Goal: Task Accomplishment & Management: Manage account settings

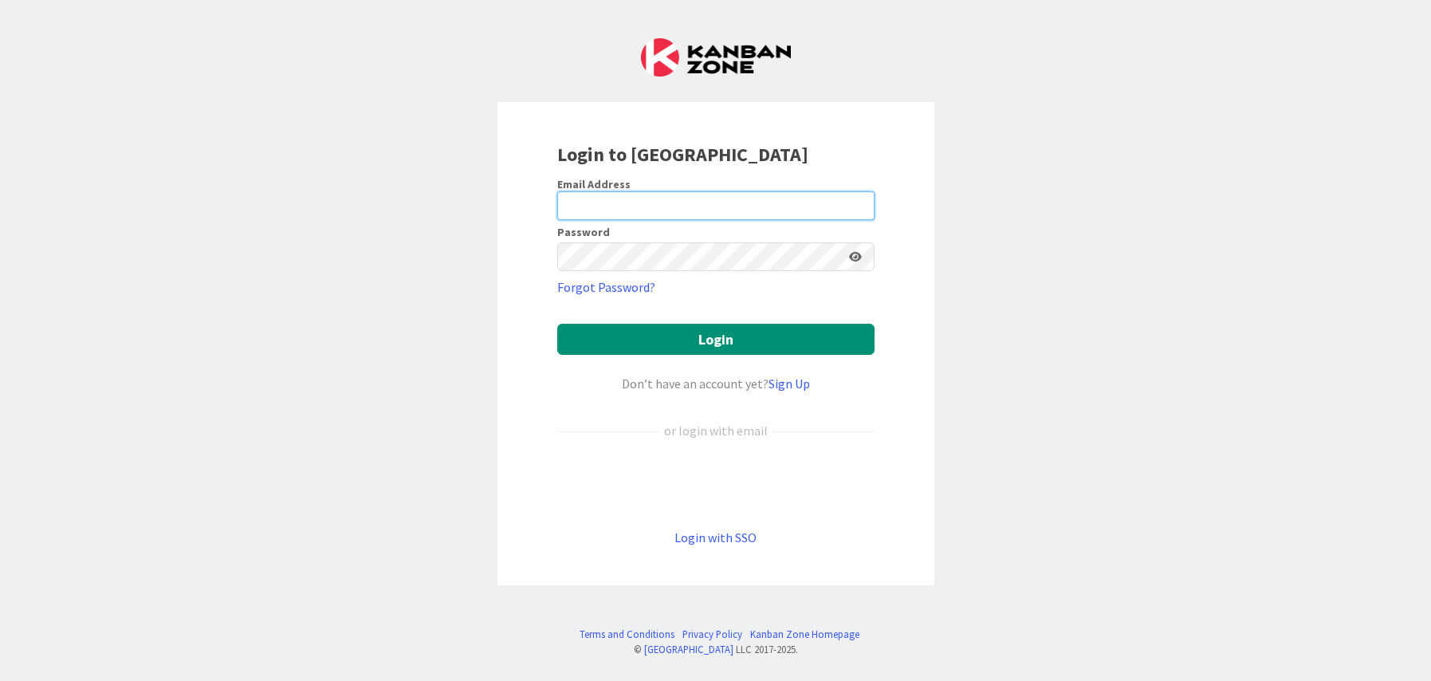
click at [638, 202] on input "email" at bounding box center [715, 205] width 317 height 29
type input "emily@rideatstar.org"
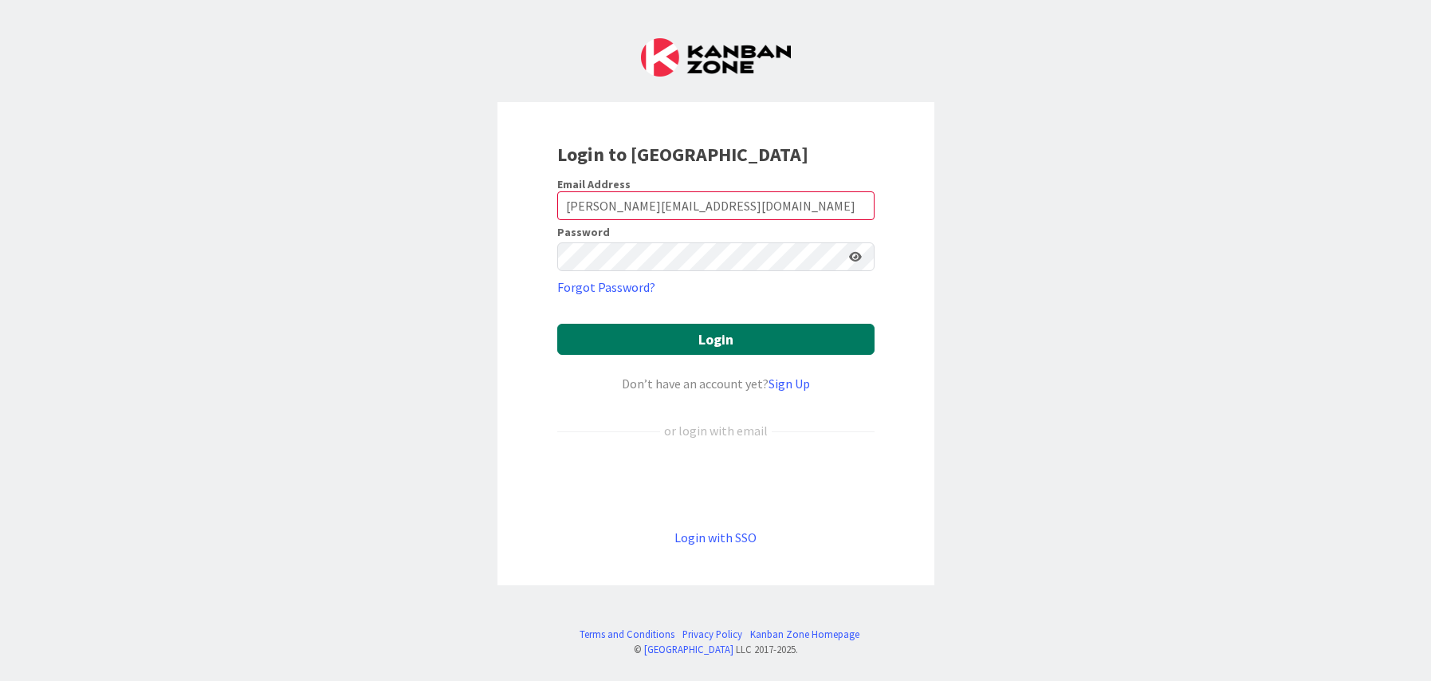
click at [663, 336] on button "Login" at bounding box center [715, 339] width 317 height 31
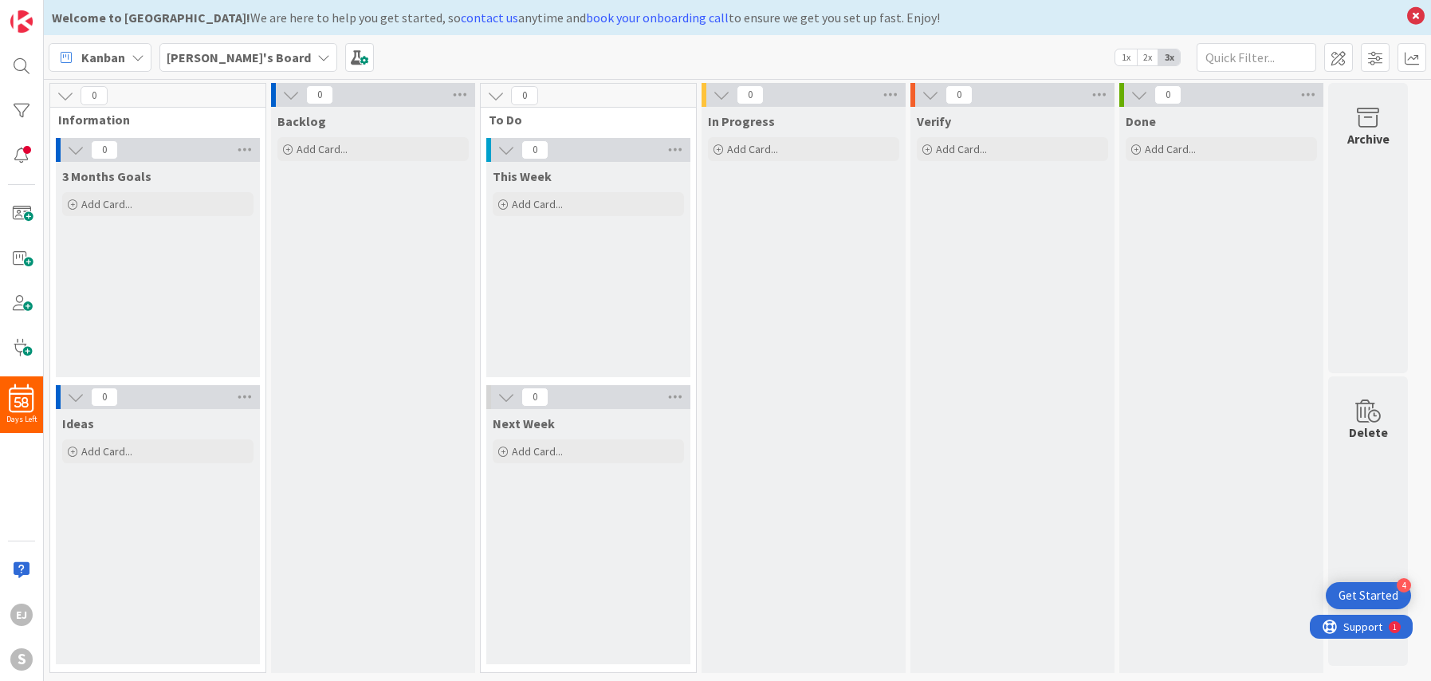
click at [317, 61] on icon at bounding box center [323, 57] width 13 height 13
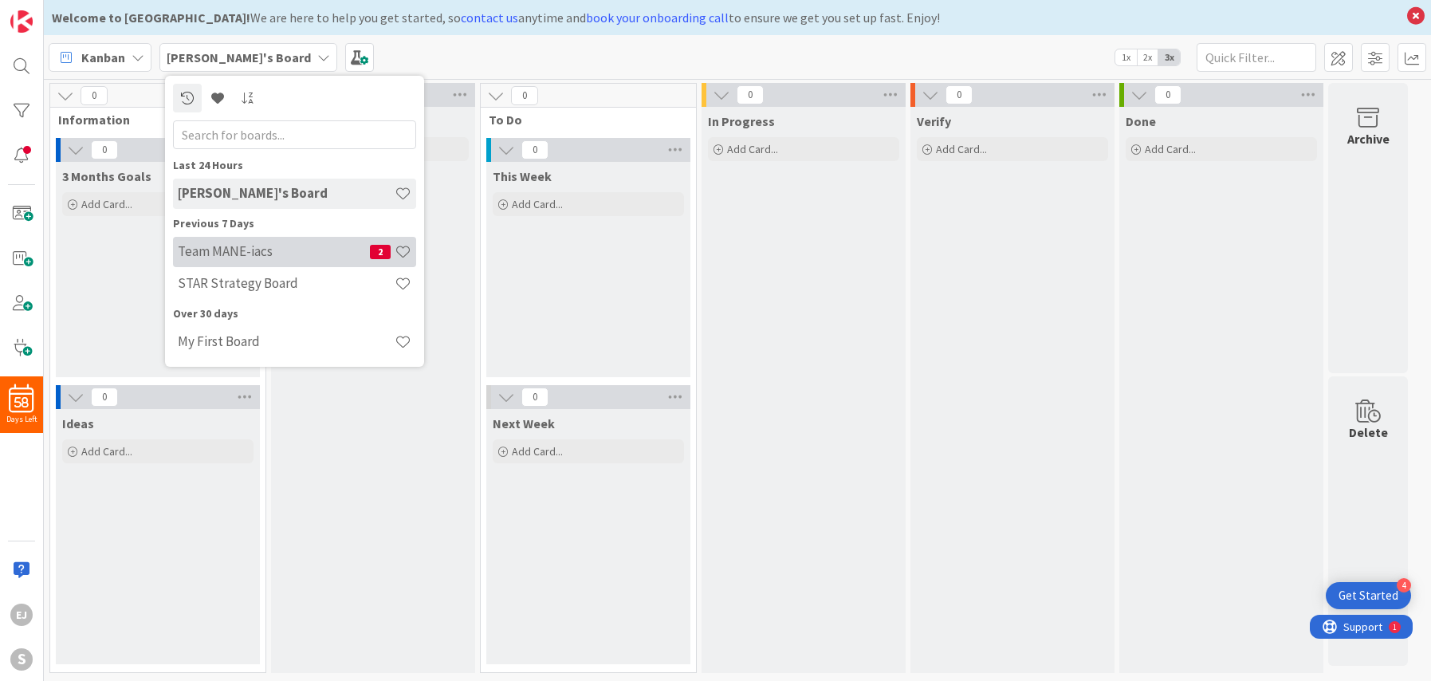
click at [234, 246] on h4 "Team MANE-iacs" at bounding box center [274, 251] width 192 height 16
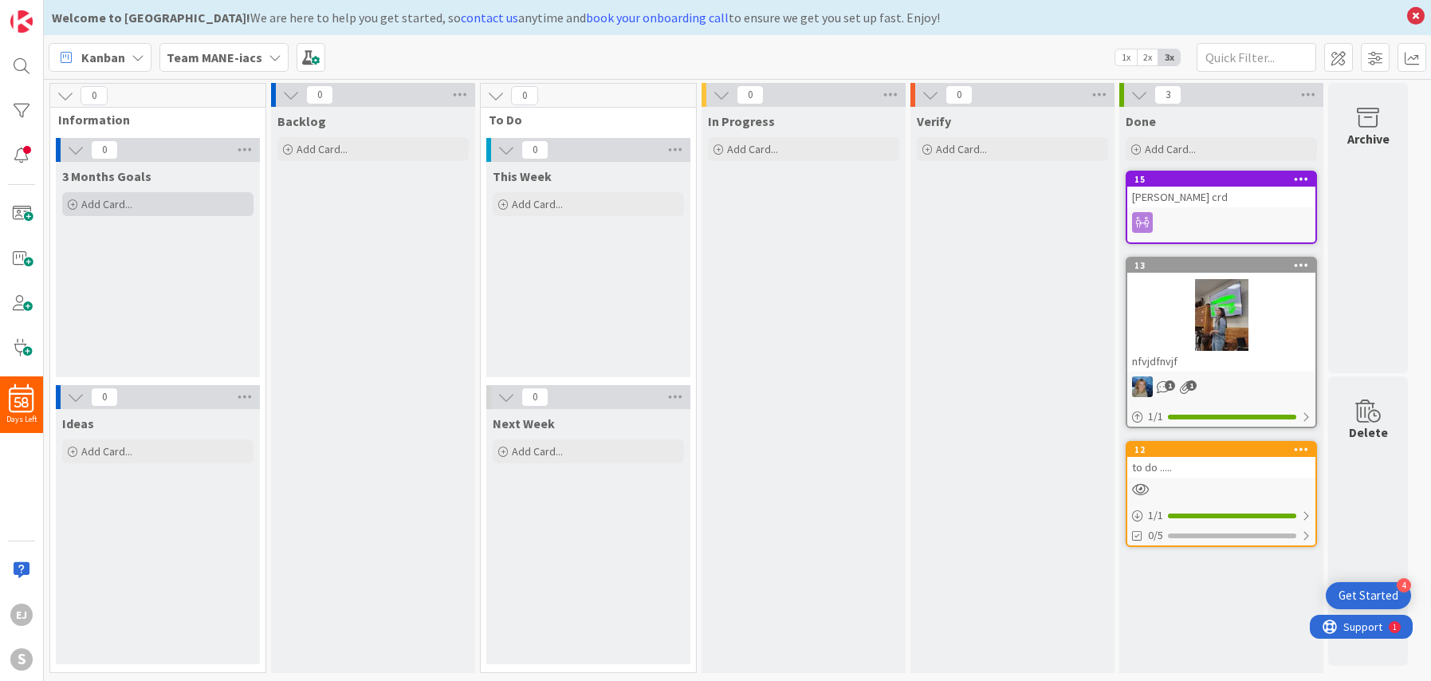
click at [100, 203] on span "Add Card..." at bounding box center [106, 204] width 51 height 14
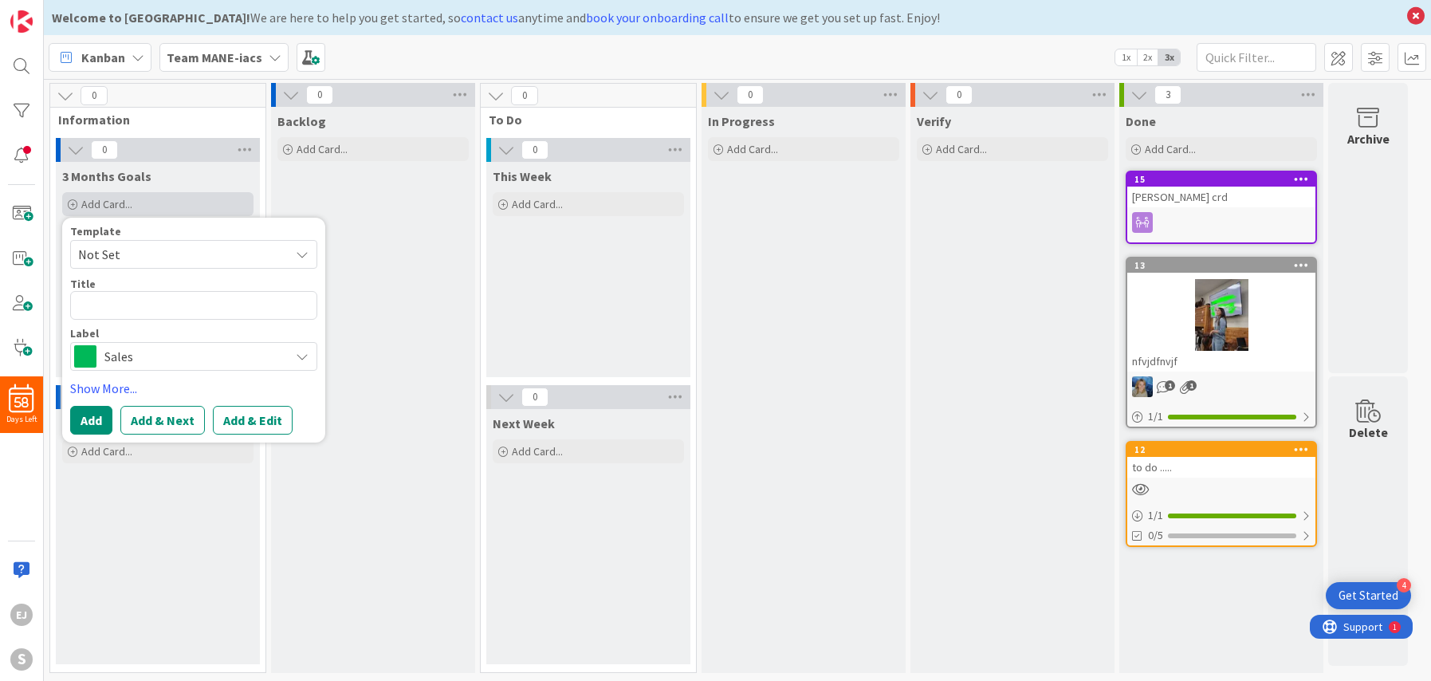
type textarea "x"
type textarea "O"
type textarea "x"
type textarea "OC"
type textarea "x"
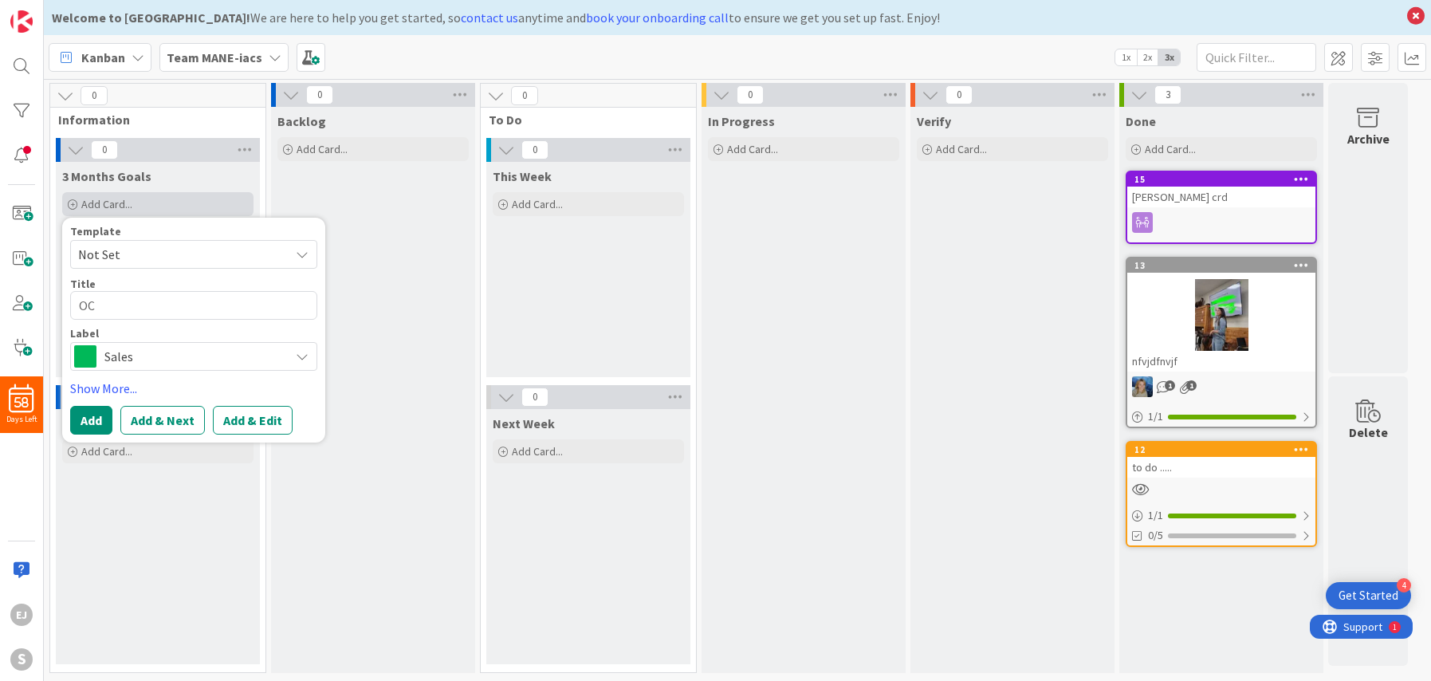
type textarea "OCT"
type textarea "x"
type textarea "OCT"
type textarea "x"
type textarea "OCT R"
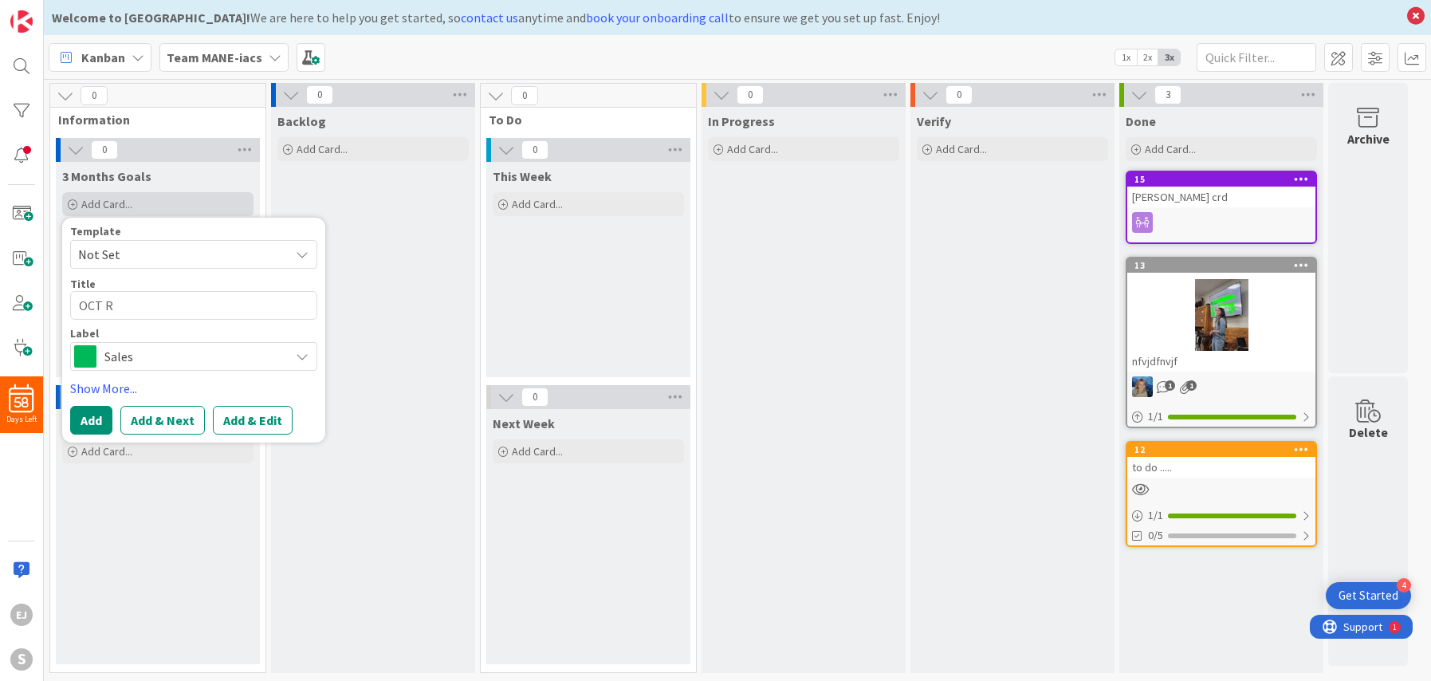
type textarea "x"
type textarea "OCT RE"
type textarea "x"
type textarea "OCT REV"
type textarea "x"
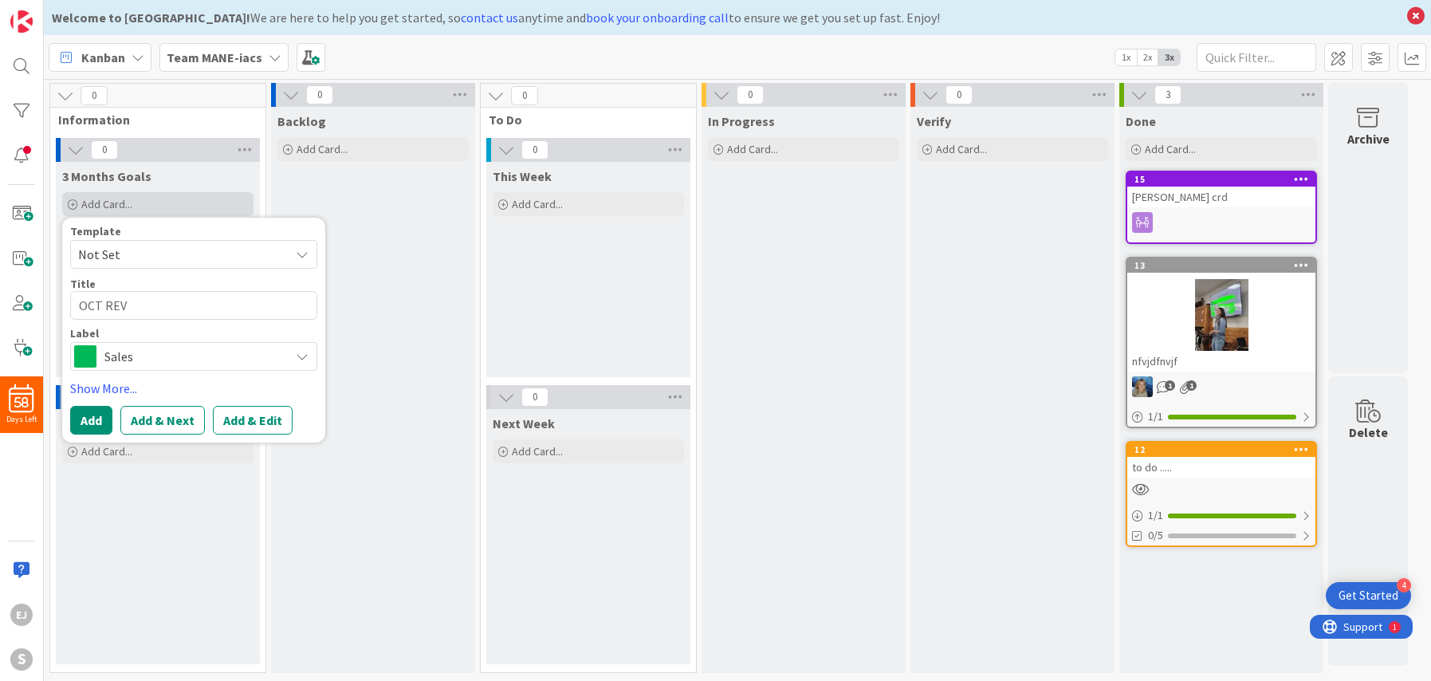
type textarea "OCT REVE"
type textarea "x"
type textarea "OCT REVEN"
type textarea "x"
type textarea "OCT REVENU"
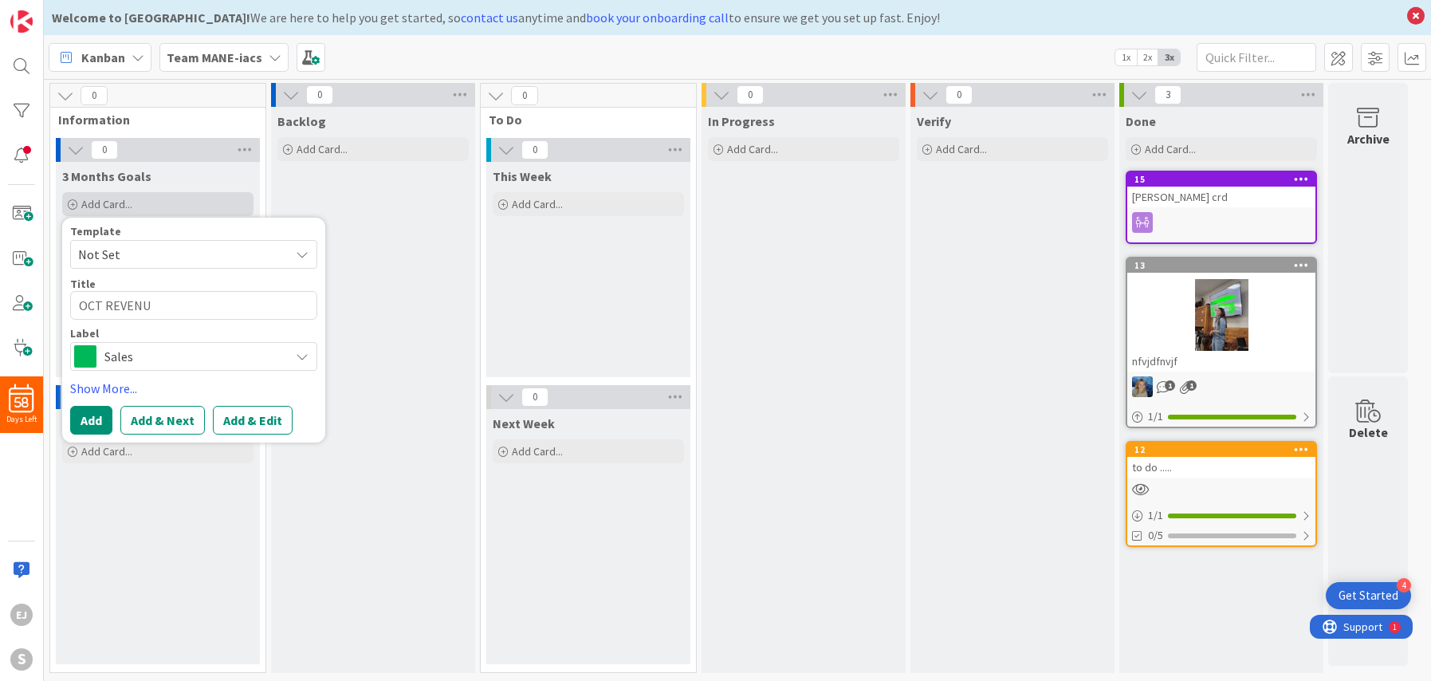
type textarea "x"
type textarea "OCT REVENUE"
type textarea "x"
type textarea "OCT REVENUE"
click at [303, 356] on icon at bounding box center [302, 356] width 13 height 13
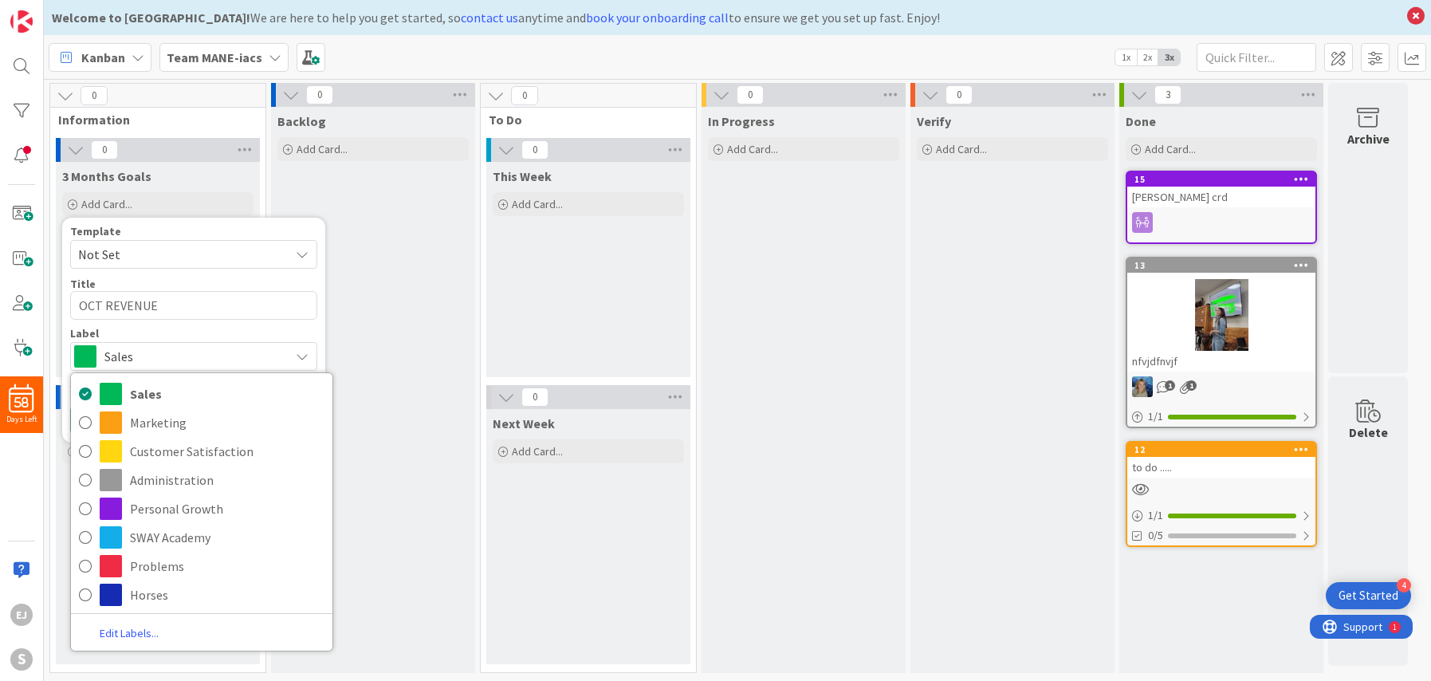
type textarea "x"
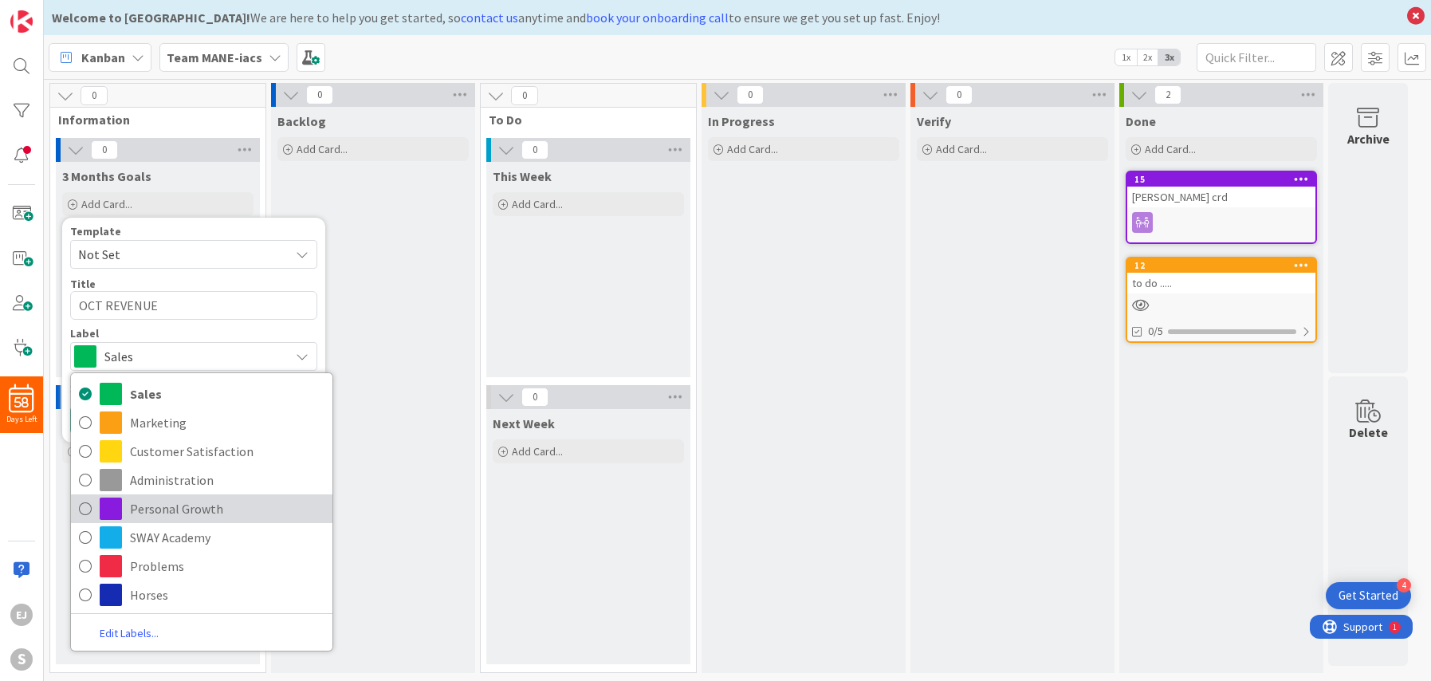
scroll to position [19, 0]
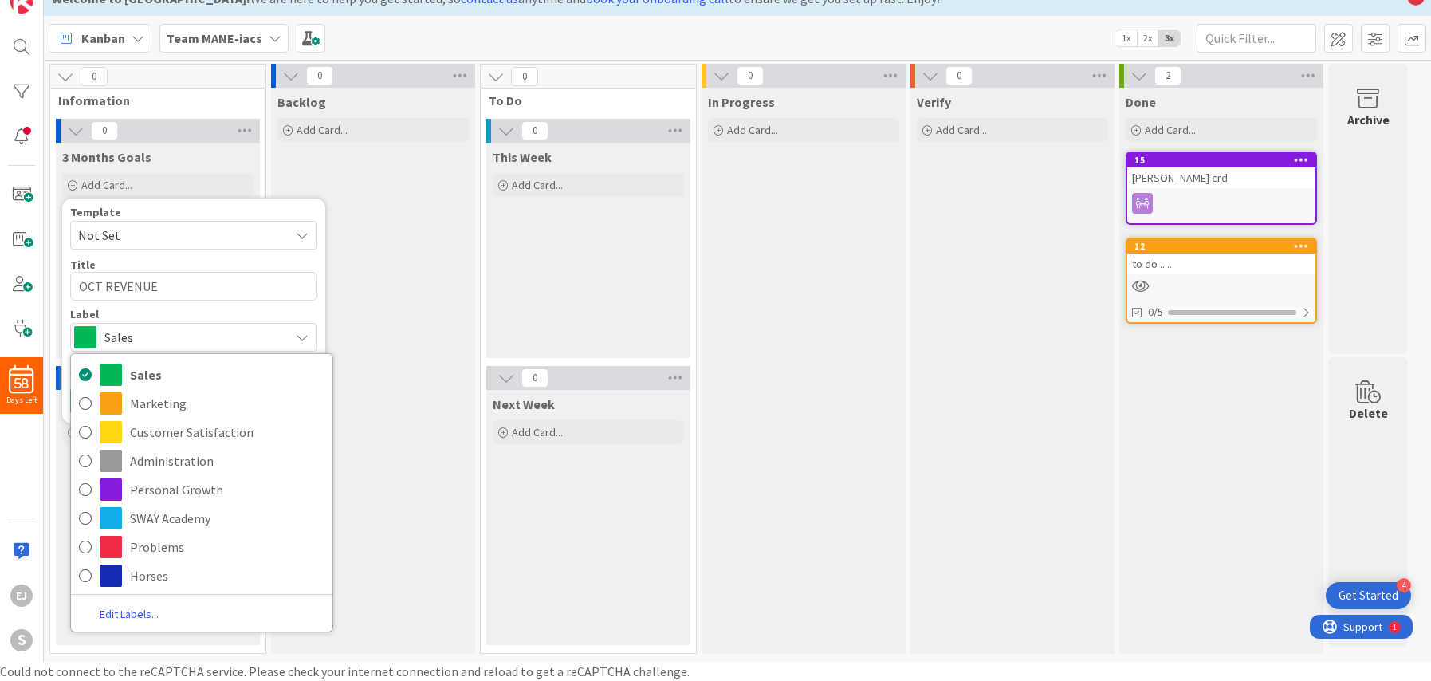
click at [596, 42] on div "Kanban Team MANE-iacs 1x 2x 3x" at bounding box center [737, 38] width 1387 height 44
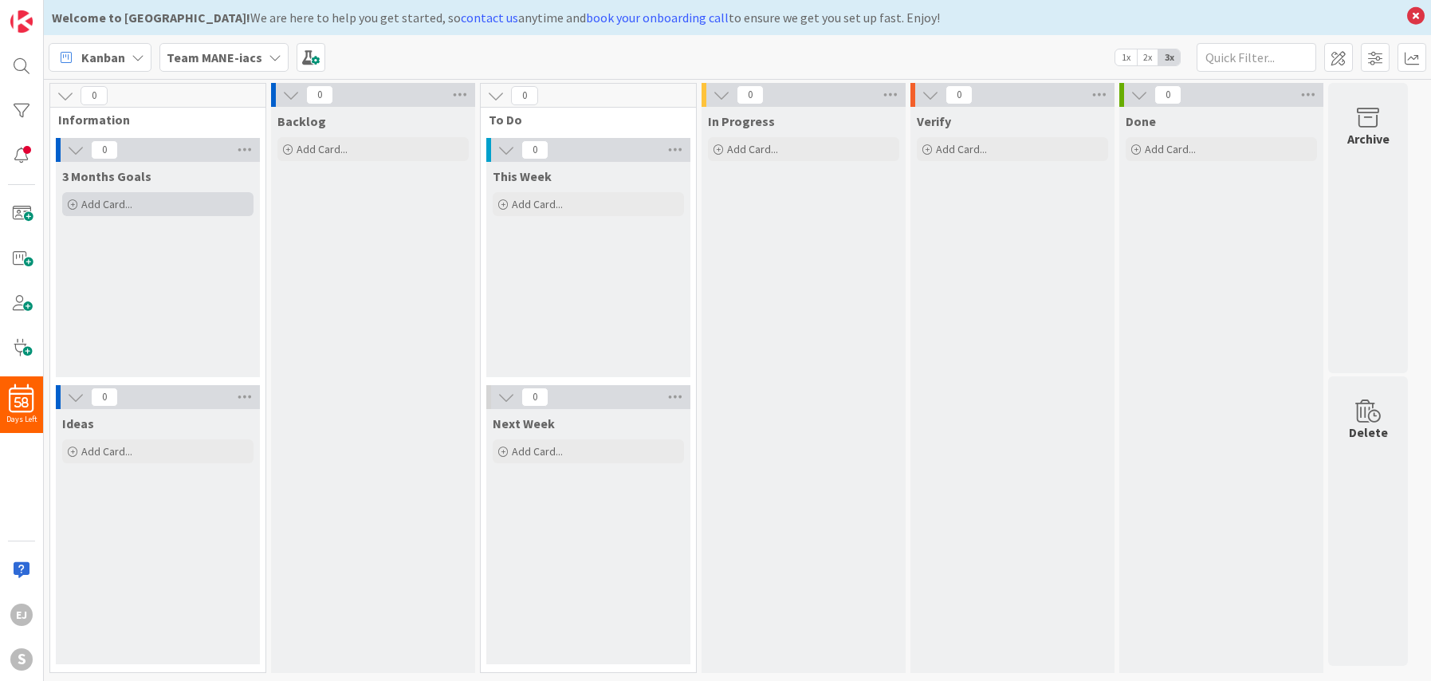
click at [98, 206] on span "Add Card..." at bounding box center [106, 204] width 51 height 14
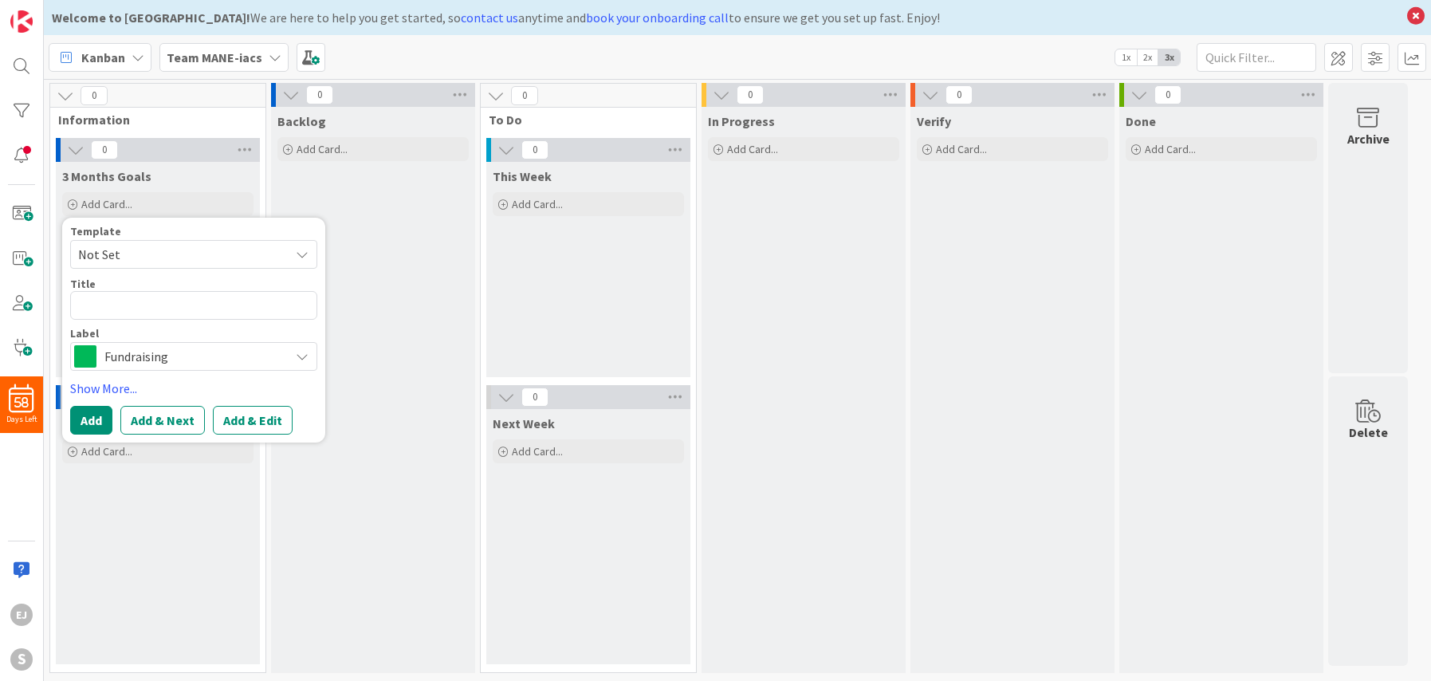
type textarea "x"
type textarea "OC"
type textarea "x"
type textarea "OCT"
type textarea "x"
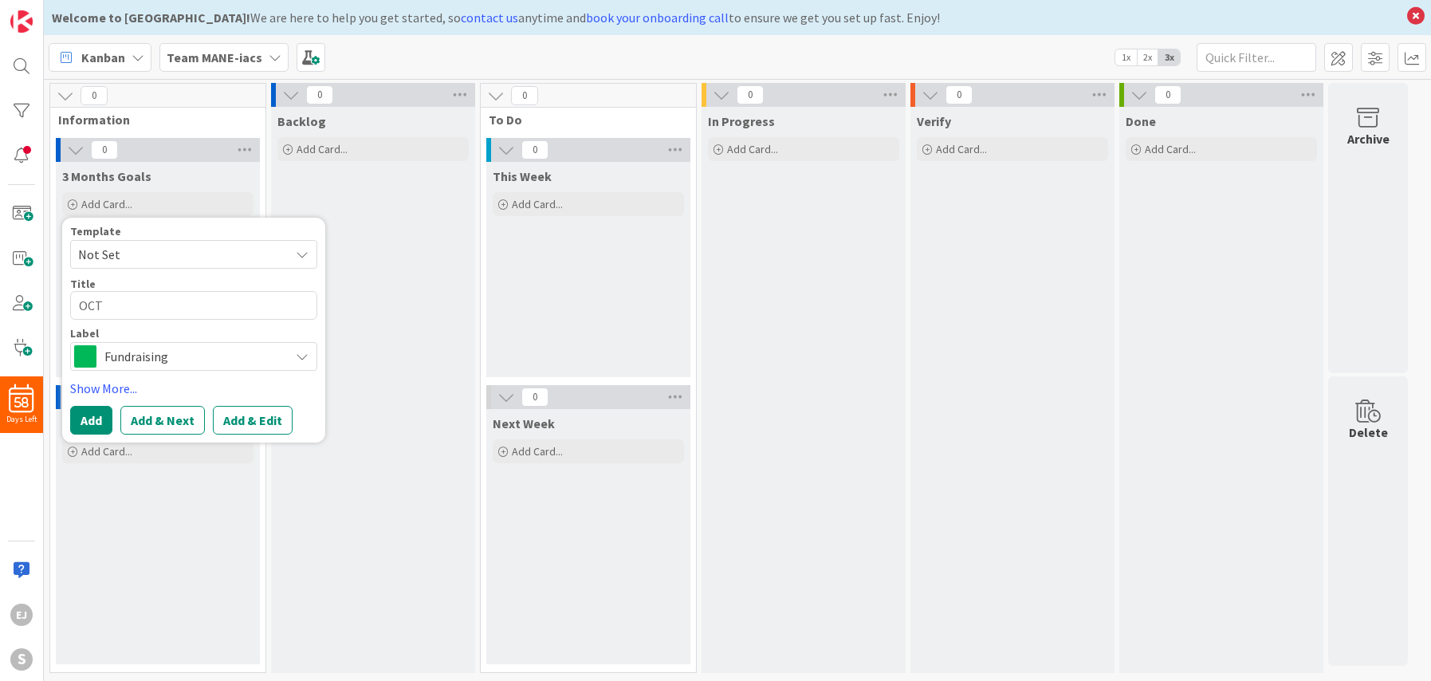
type textarea "OCT"
type textarea "x"
type textarea "OCT R"
type textarea "x"
type textarea "OCT RE"
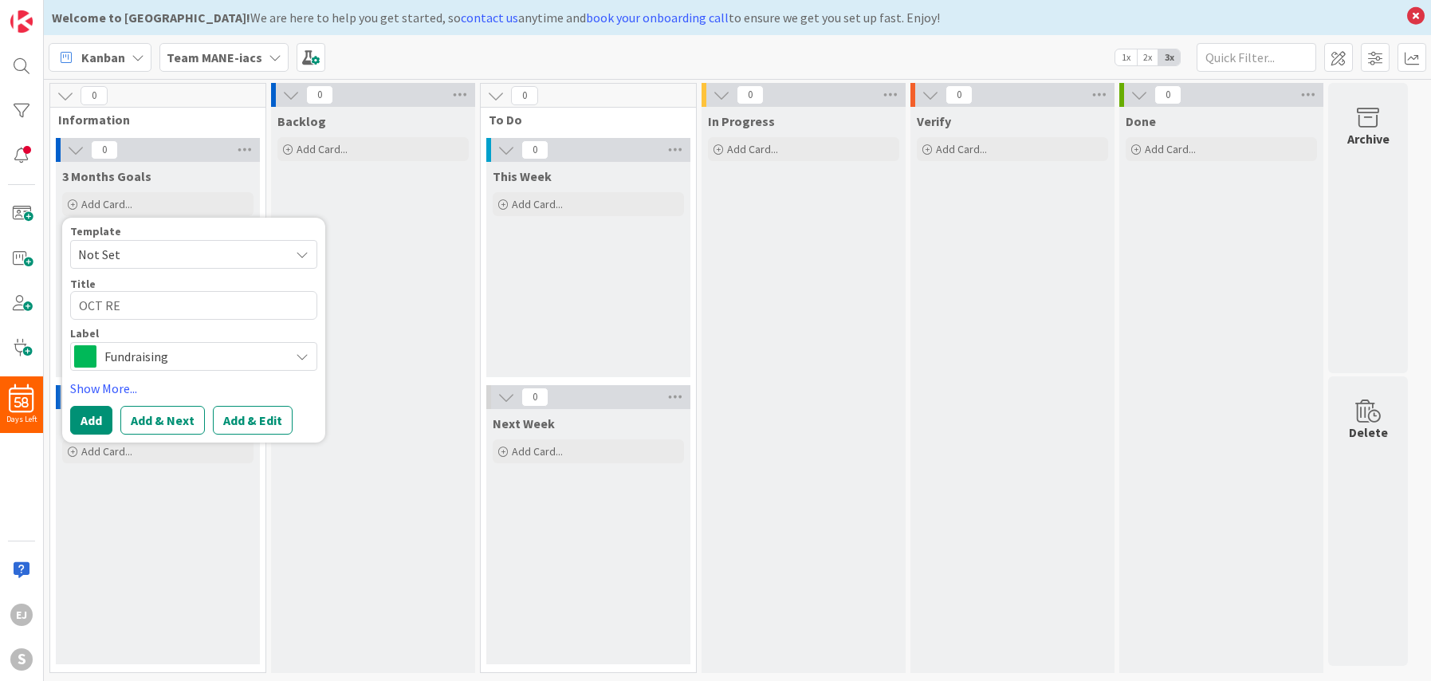
type textarea "x"
type textarea "OCT REVE"
type textarea "x"
type textarea "OCT REVEN"
type textarea "x"
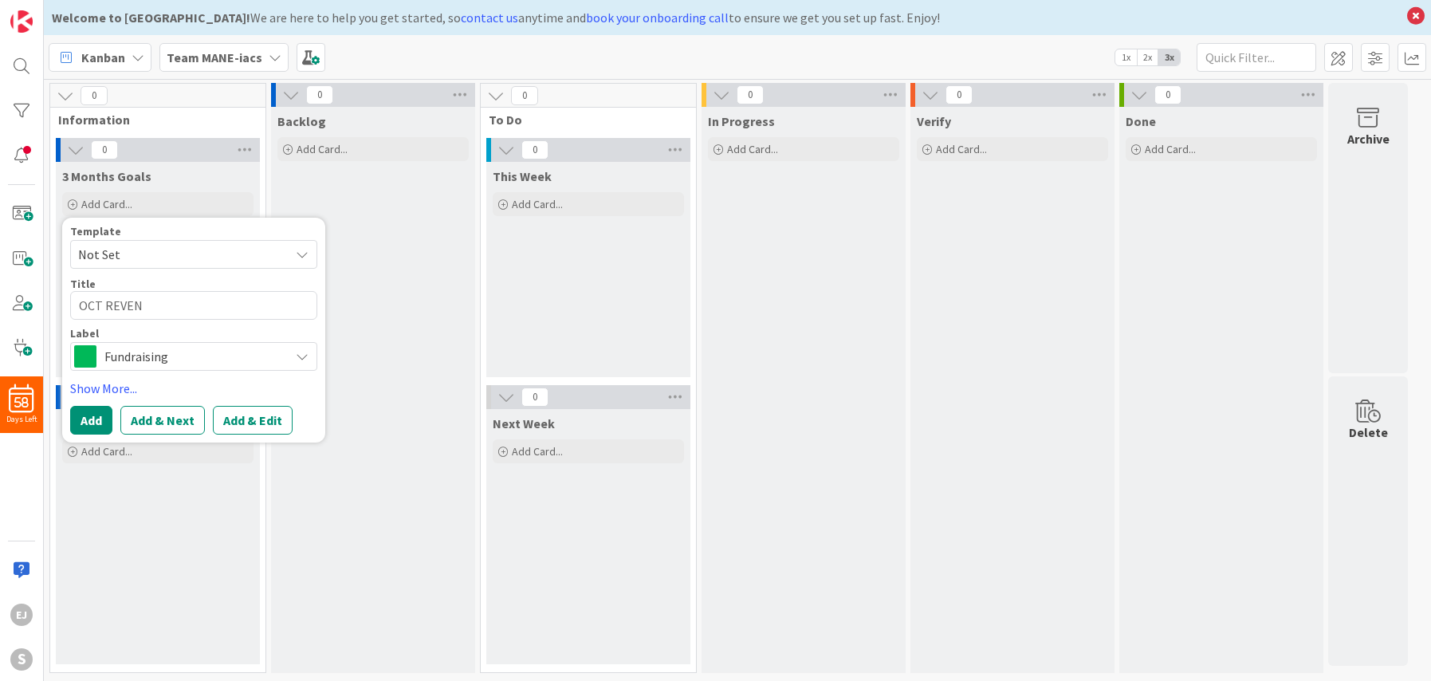
type textarea "OCT REVENU"
type textarea "x"
type textarea "OCT REVENUE"
type textarea "x"
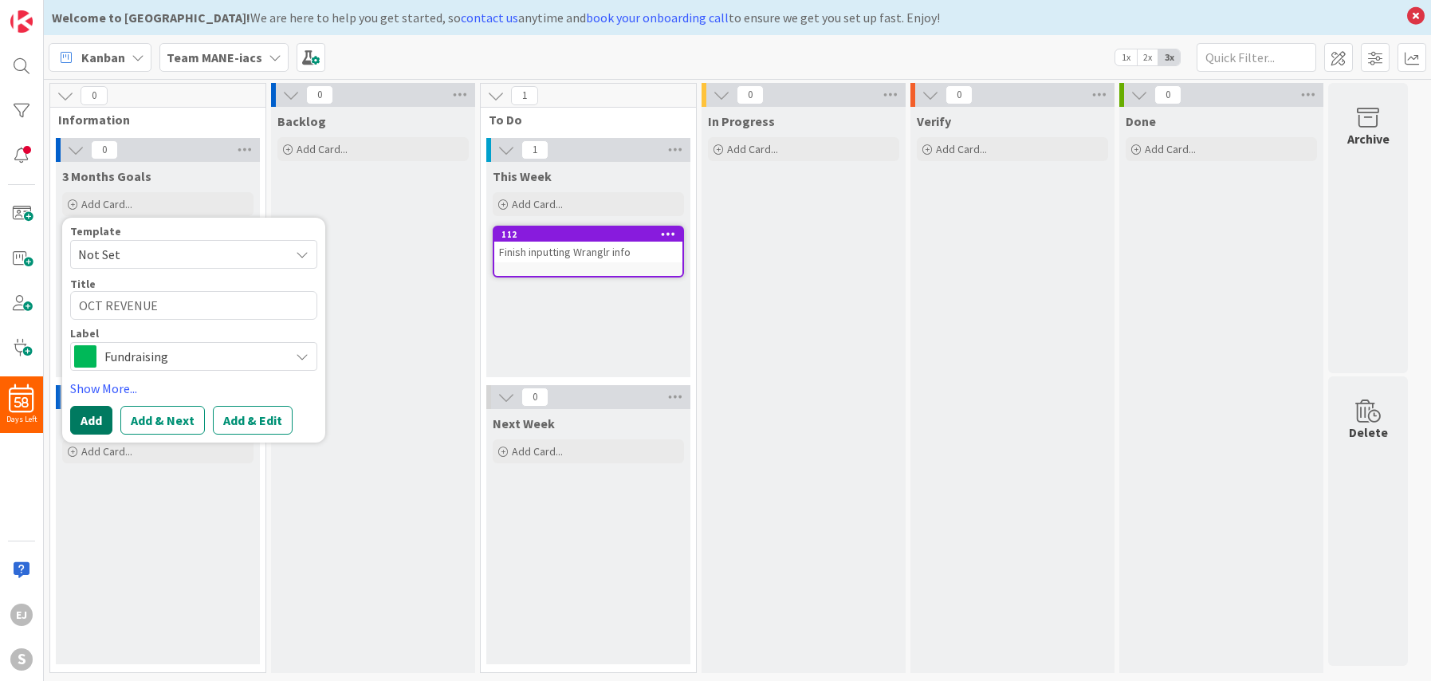
type textarea "OCT REVENUE"
click at [81, 429] on button "Add" at bounding box center [91, 420] width 42 height 29
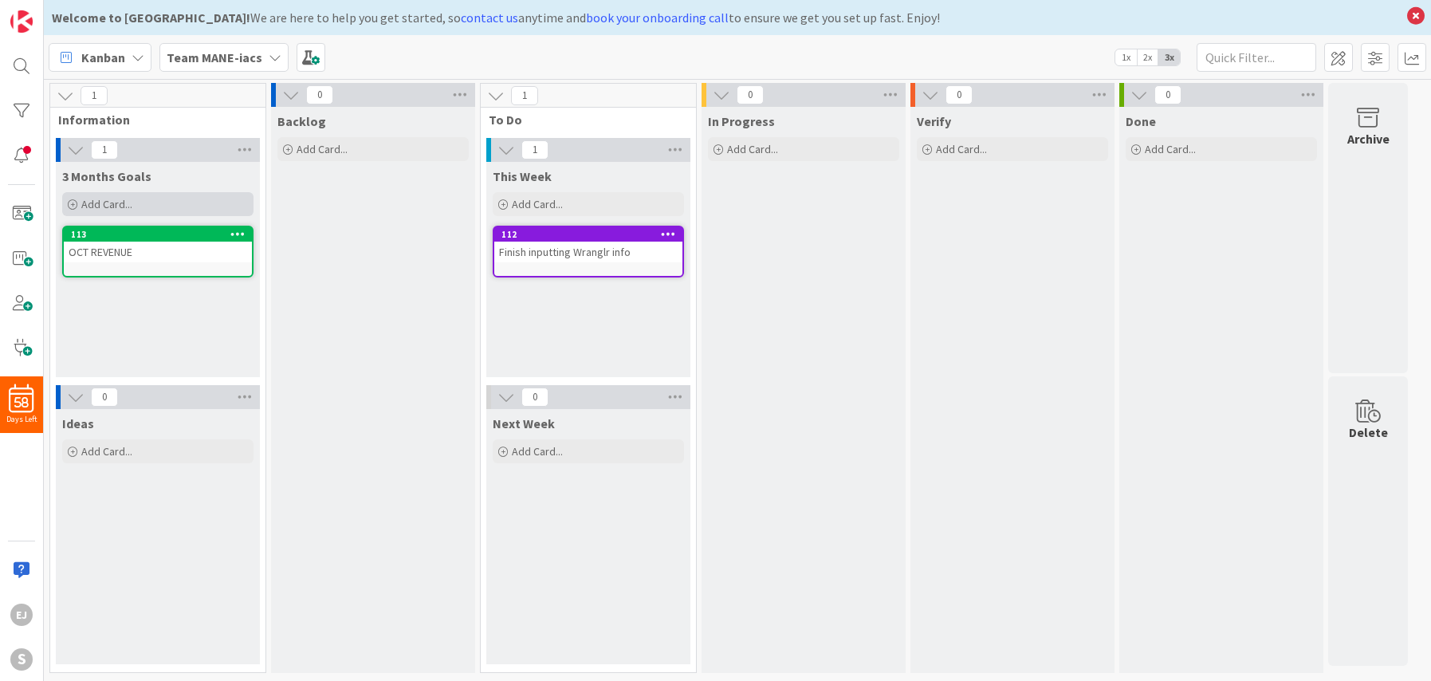
click at [106, 204] on span "Add Card..." at bounding box center [106, 204] width 51 height 14
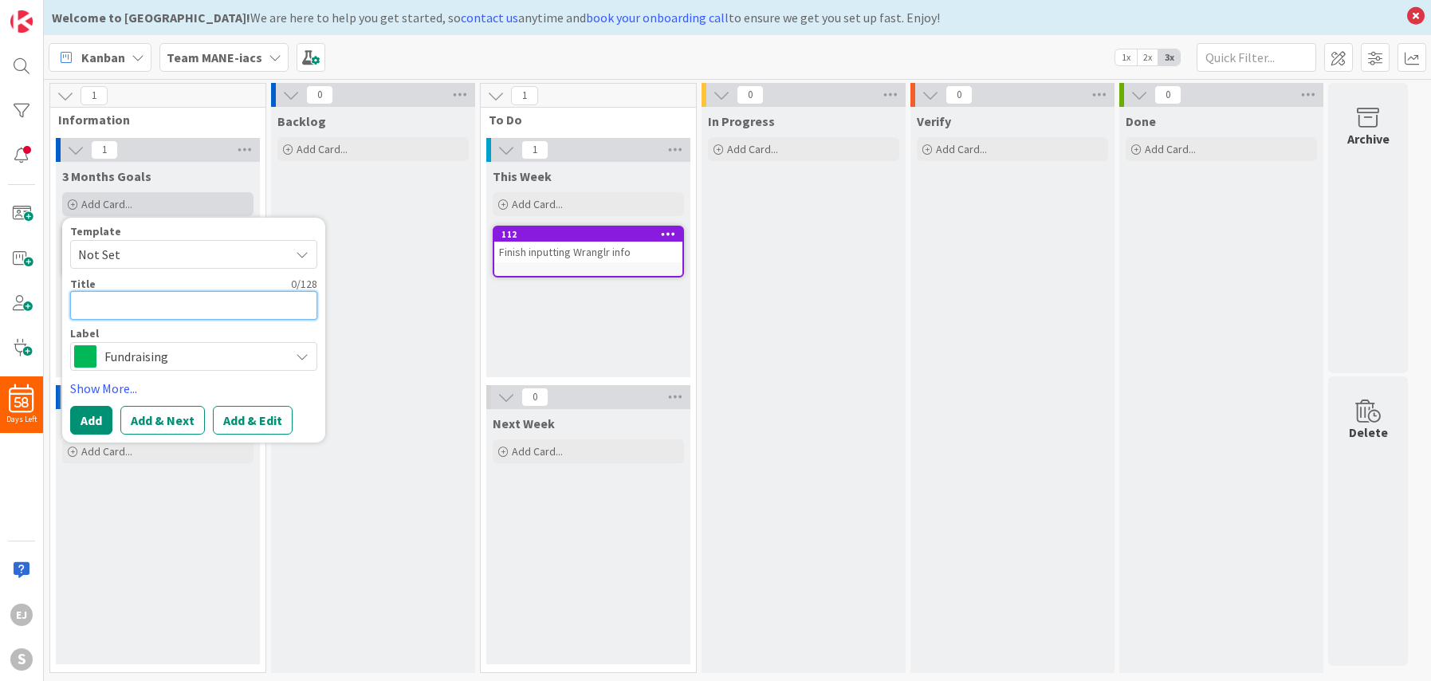
type textarea "x"
type textarea "N"
type textarea "x"
type textarea "NO"
type textarea "x"
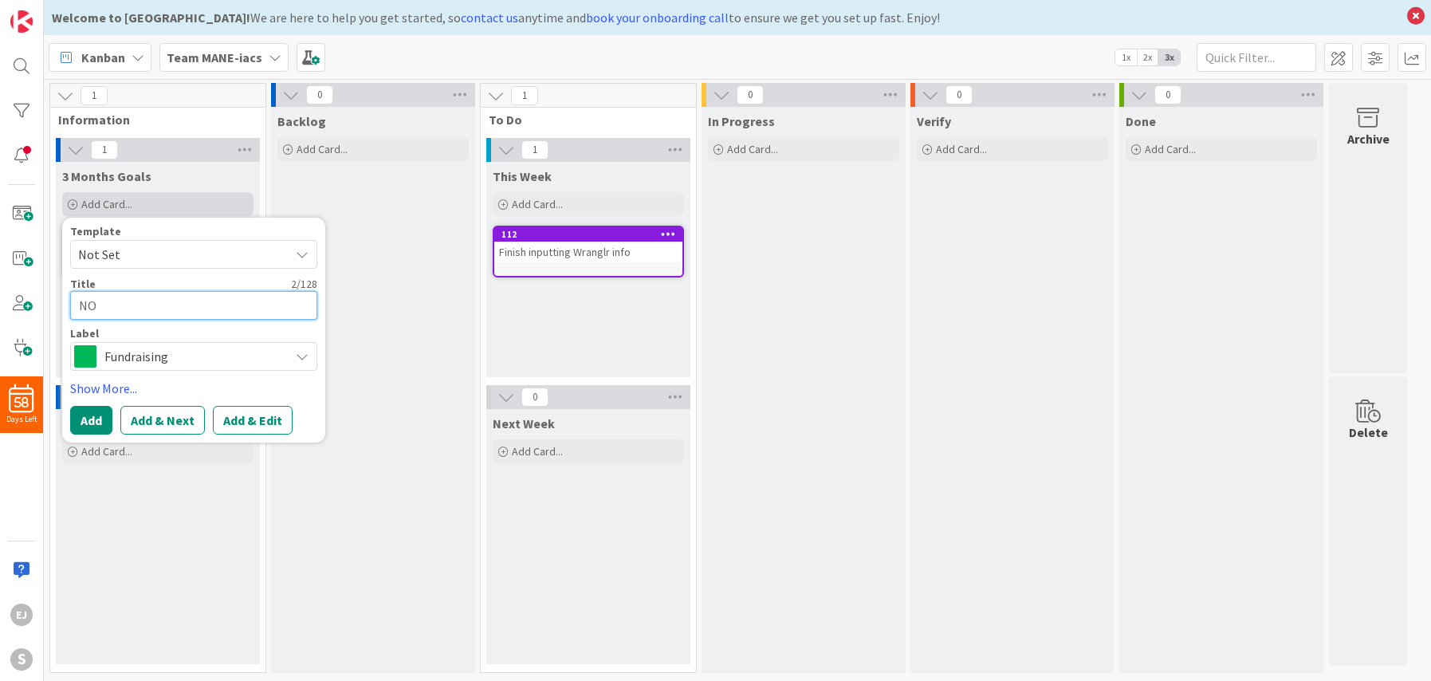
type textarea "NOV"
type textarea "x"
type textarea "NOV"
type textarea "x"
type textarea "NOV R"
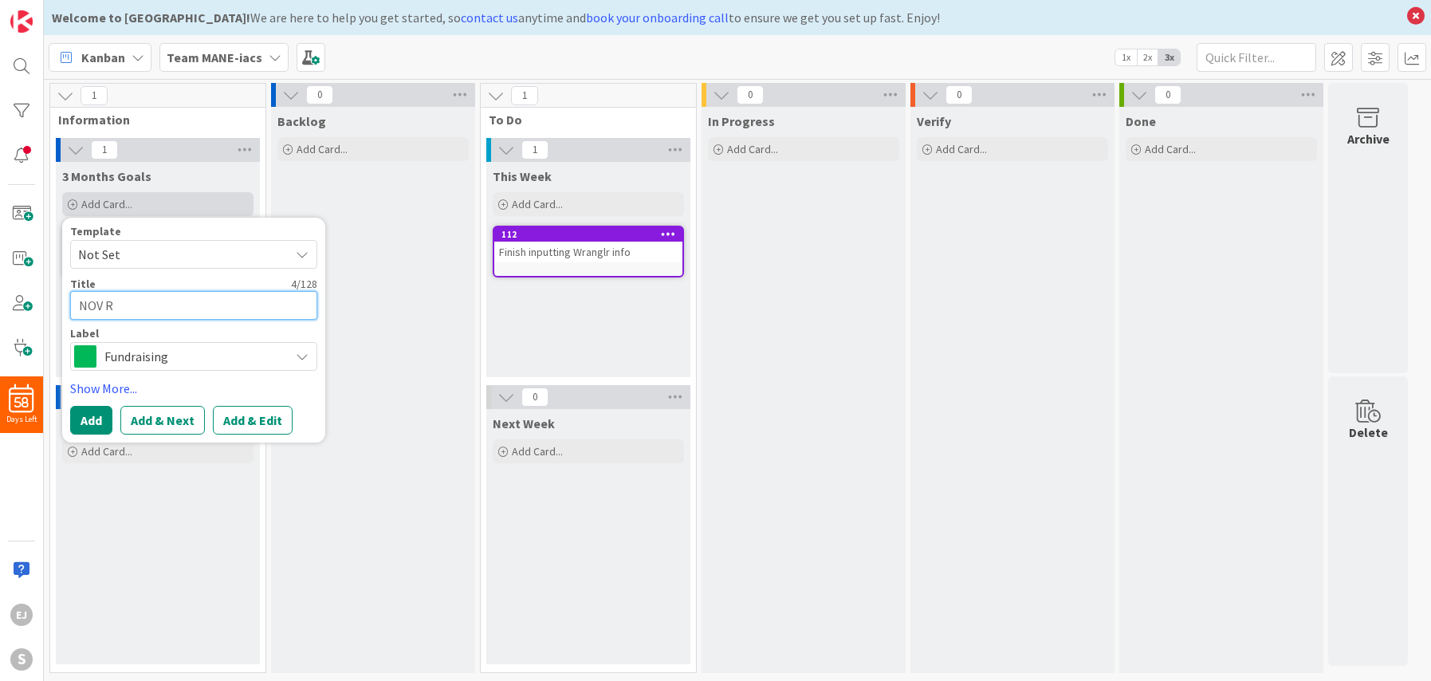
type textarea "x"
type textarea "NOV RE"
type textarea "x"
type textarea "NOV REVE"
type textarea "x"
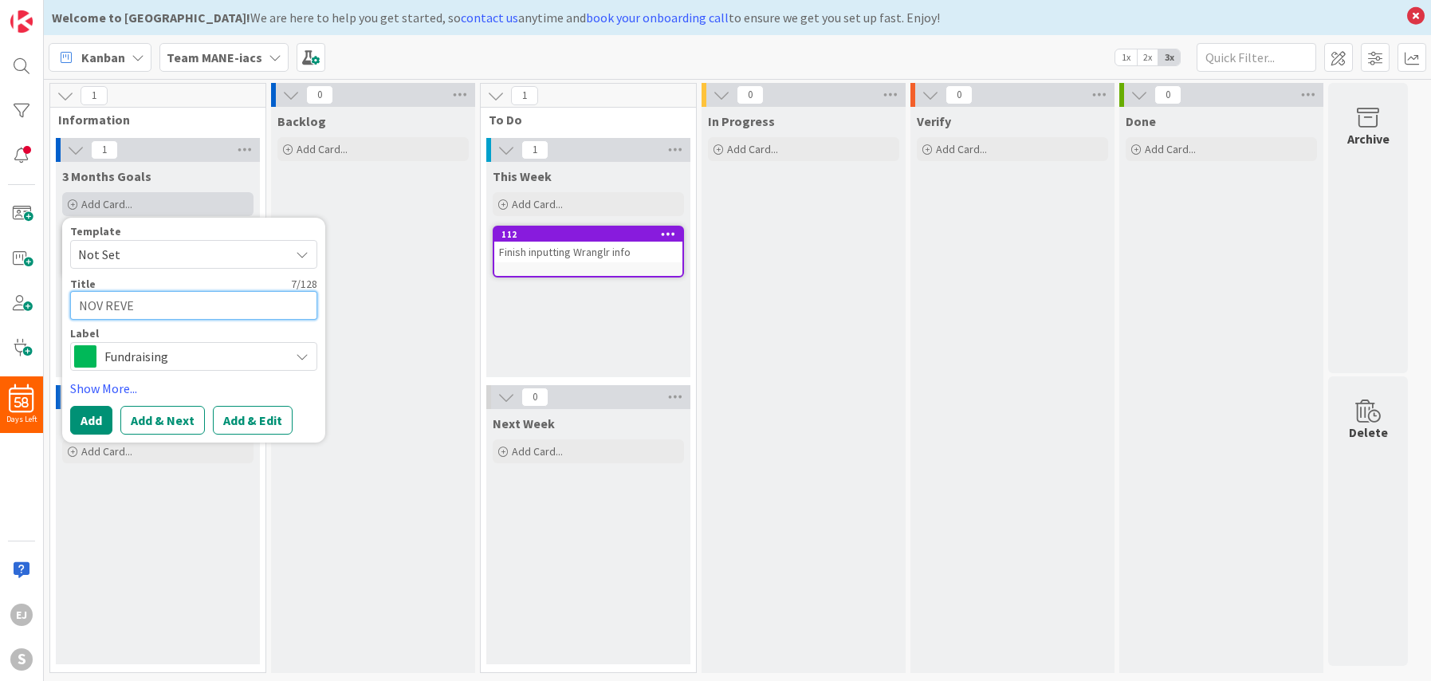
type textarea "NOV REVEN"
type textarea "x"
type textarea "NOV REVENU"
type textarea "x"
type textarea "NOV REVENUE"
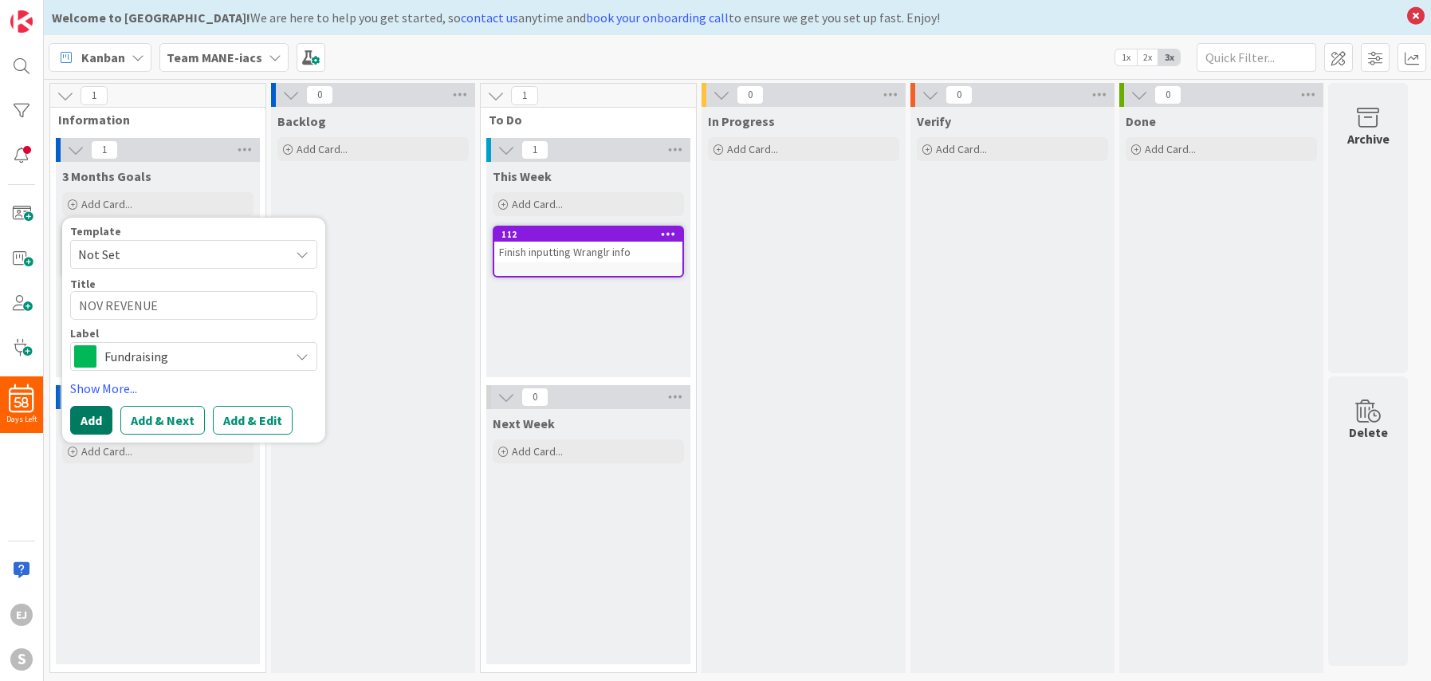
click at [95, 422] on button "Add" at bounding box center [91, 420] width 42 height 29
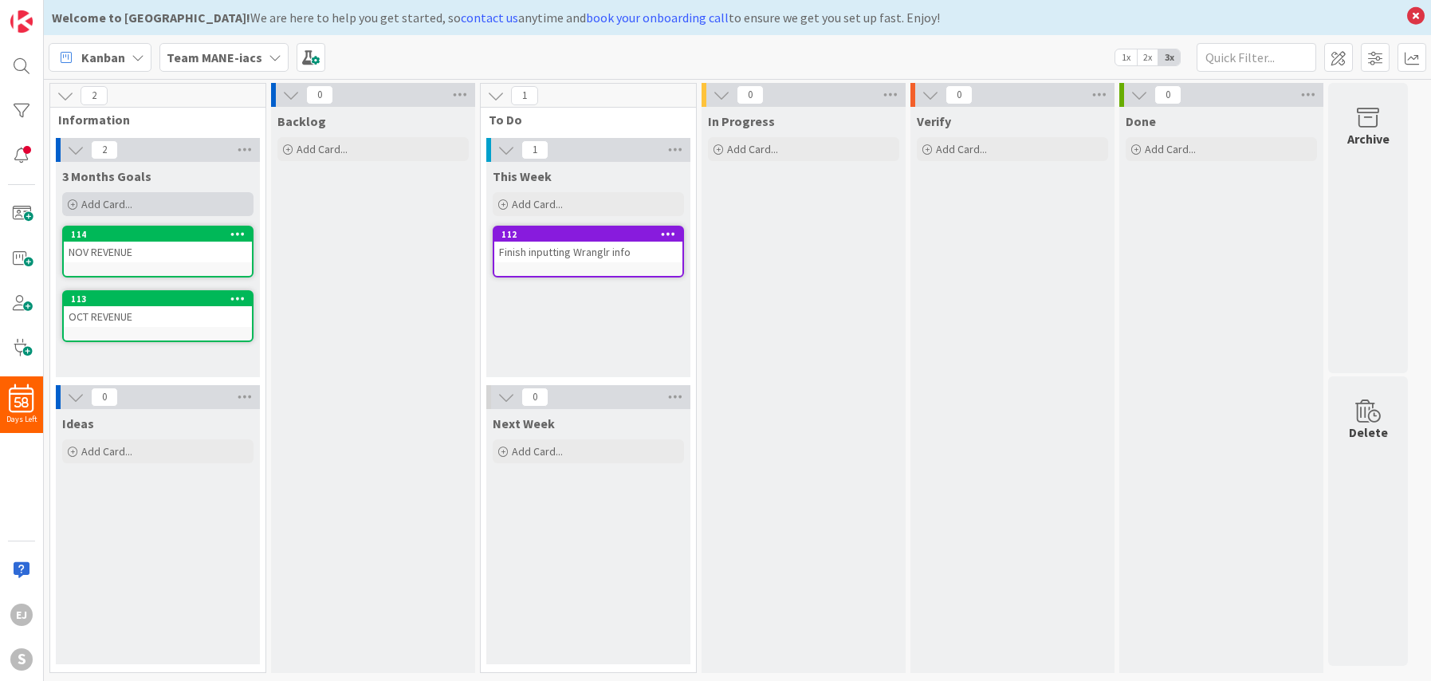
click at [108, 201] on span "Add Card..." at bounding box center [106, 204] width 51 height 14
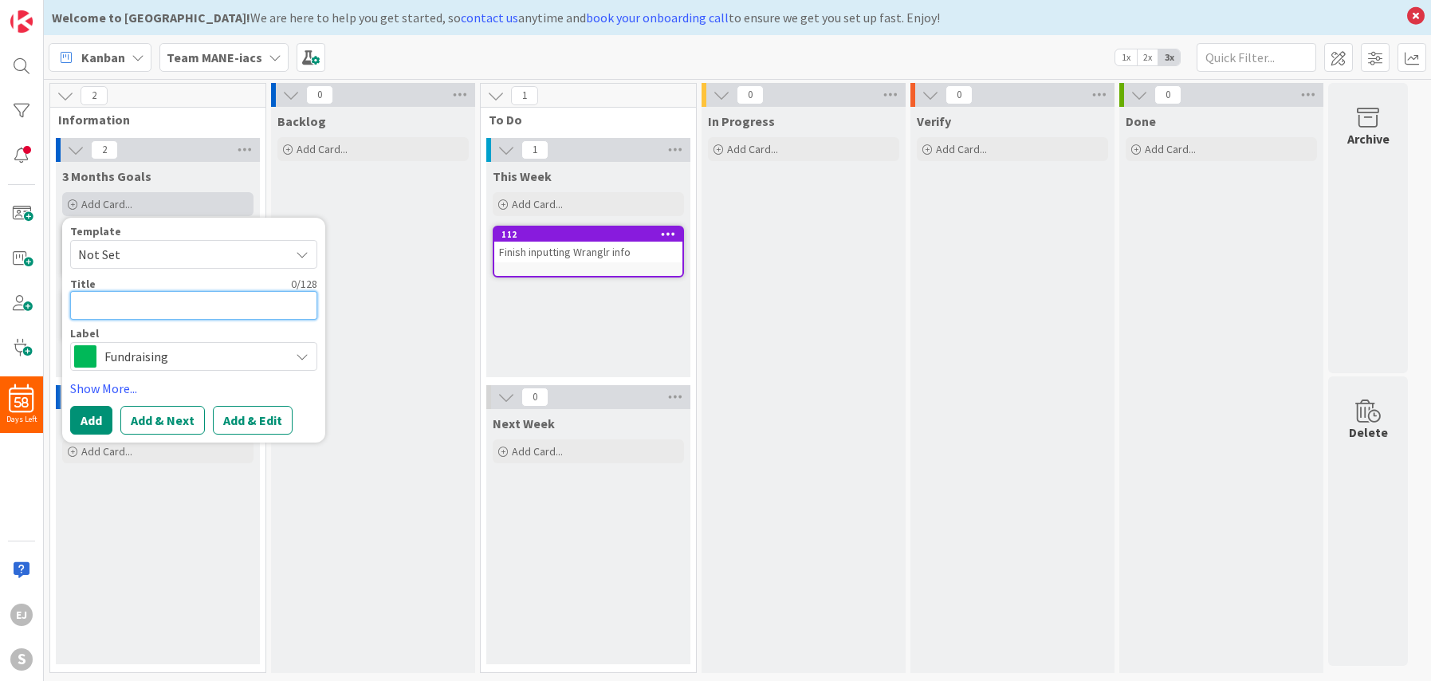
type textarea "x"
type textarea "D"
type textarea "x"
type textarea "DE"
type textarea "x"
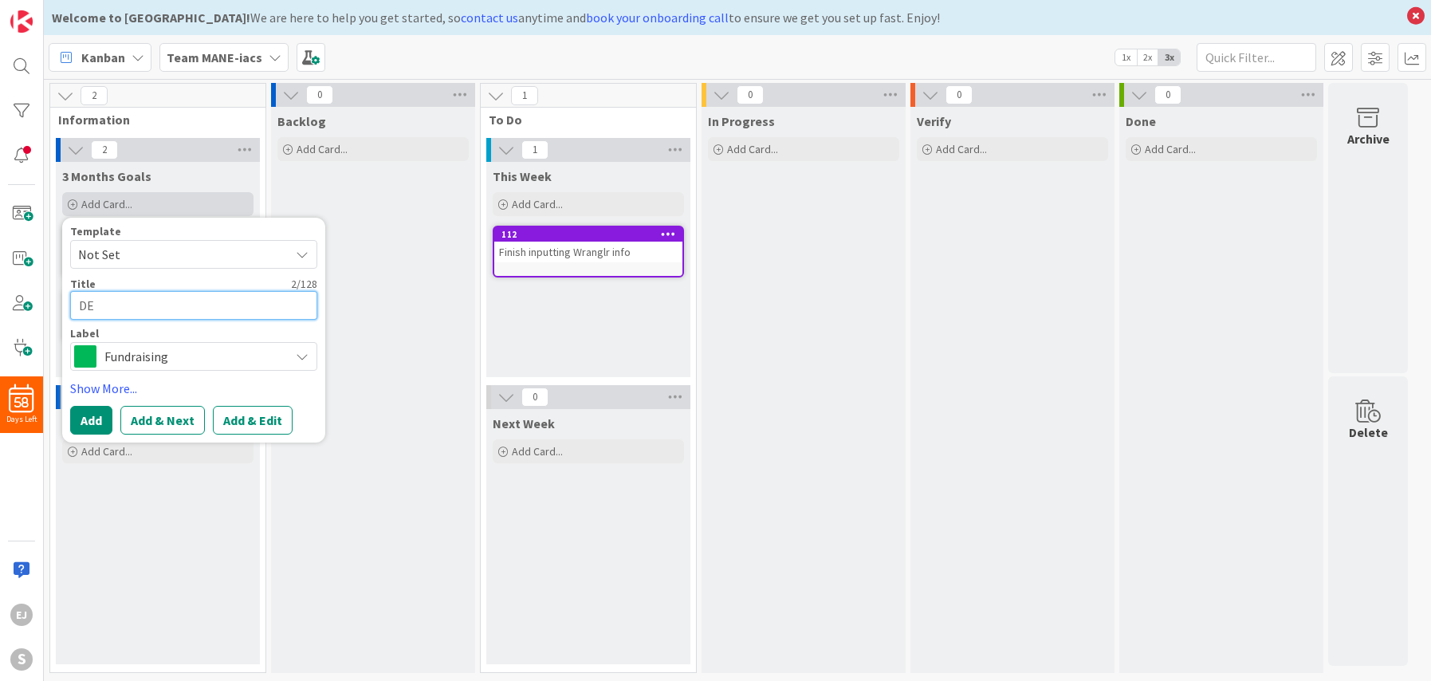
type textarea "DEC"
type textarea "x"
type textarea "DEC"
type textarea "x"
type textarea "DEC R"
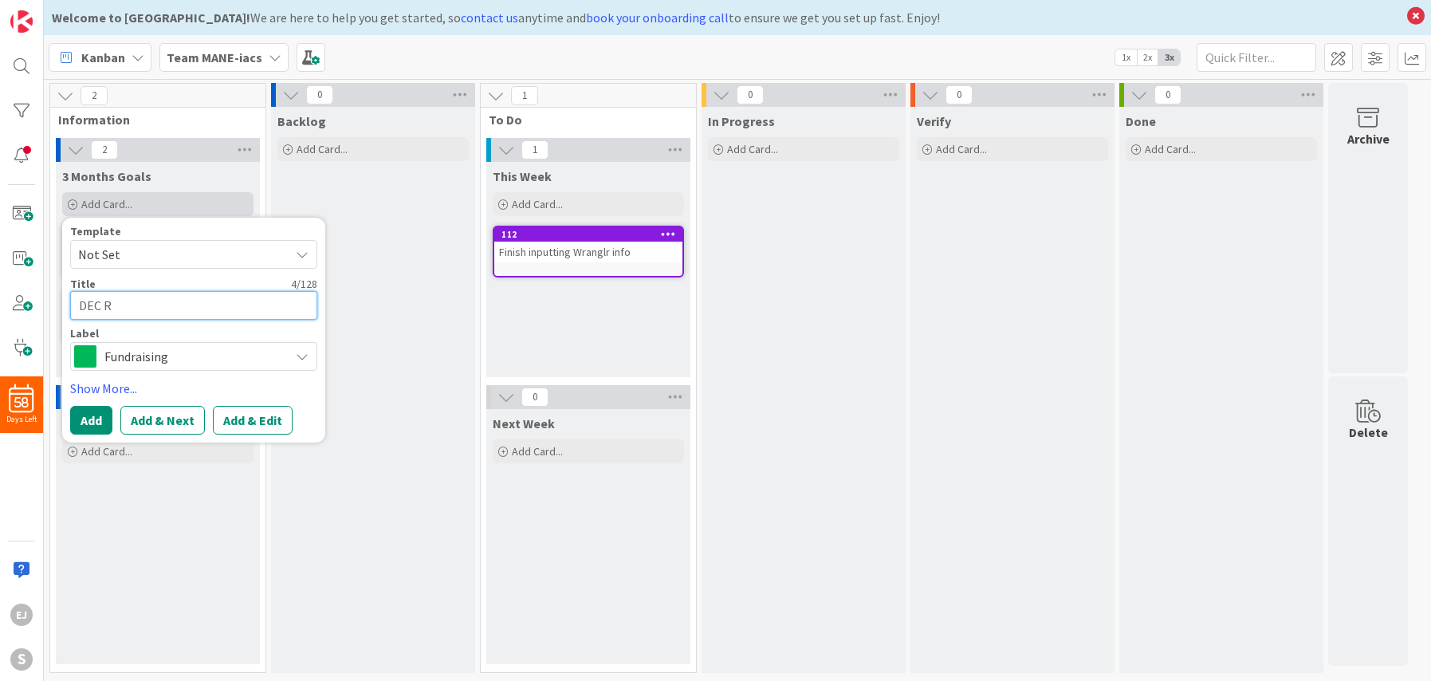
type textarea "x"
type textarea "DEC RE"
type textarea "x"
type textarea "DEC REV"
type textarea "x"
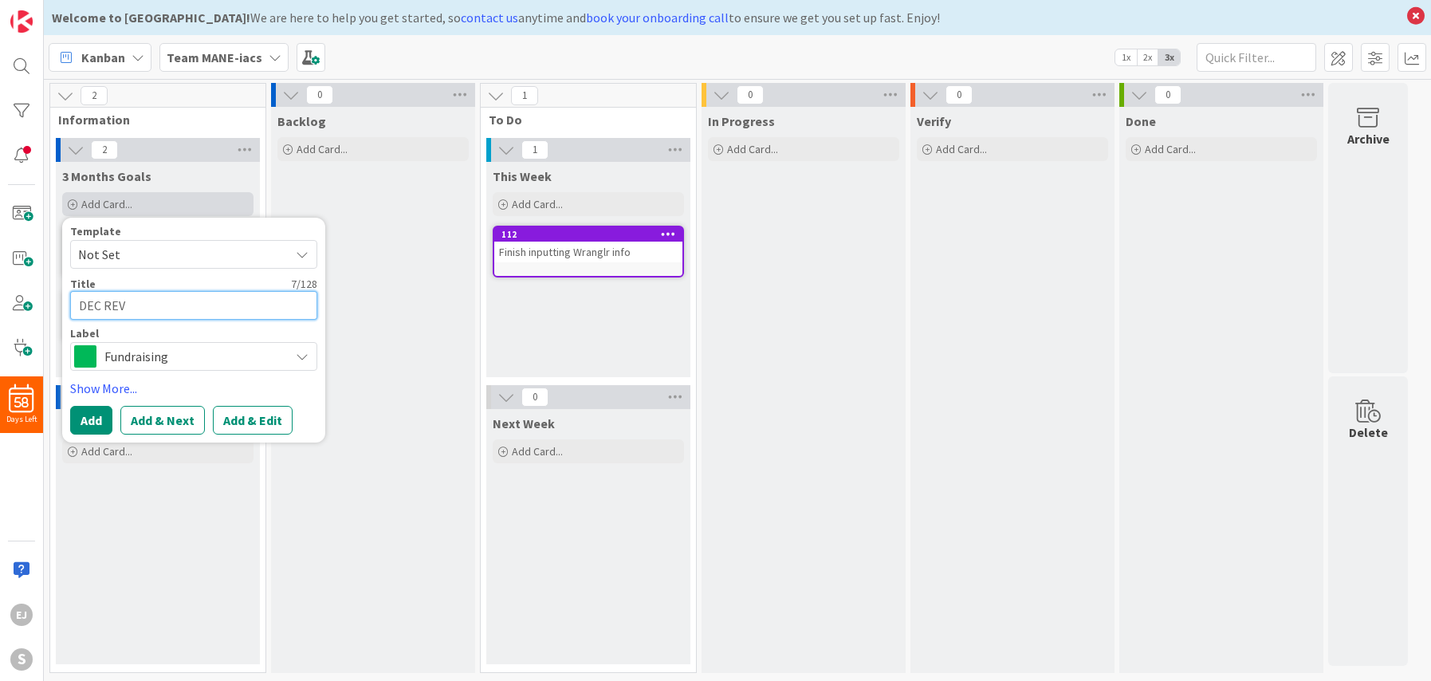
type textarea "DEC REVE"
type textarea "x"
type textarea "DEC REVEN"
type textarea "x"
type textarea "DEC REVENU"
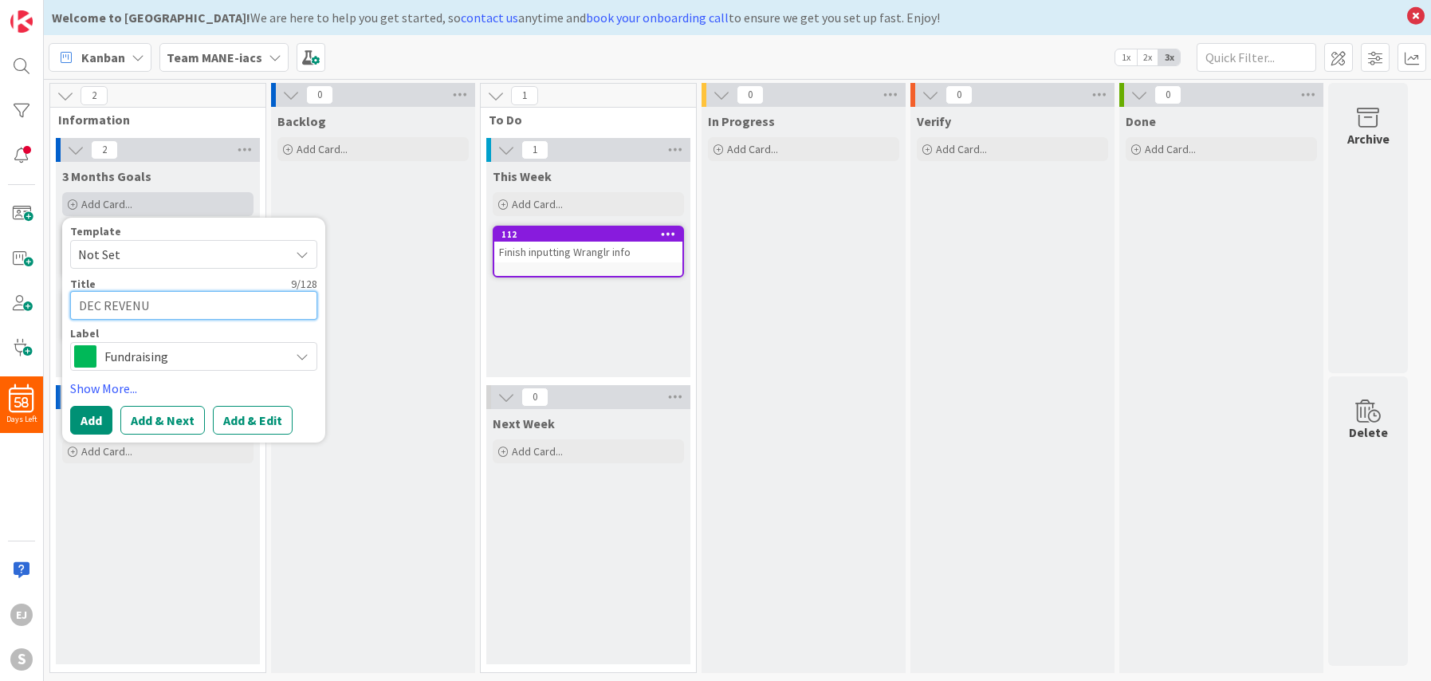
type textarea "x"
type textarea "DEC REVENUE"
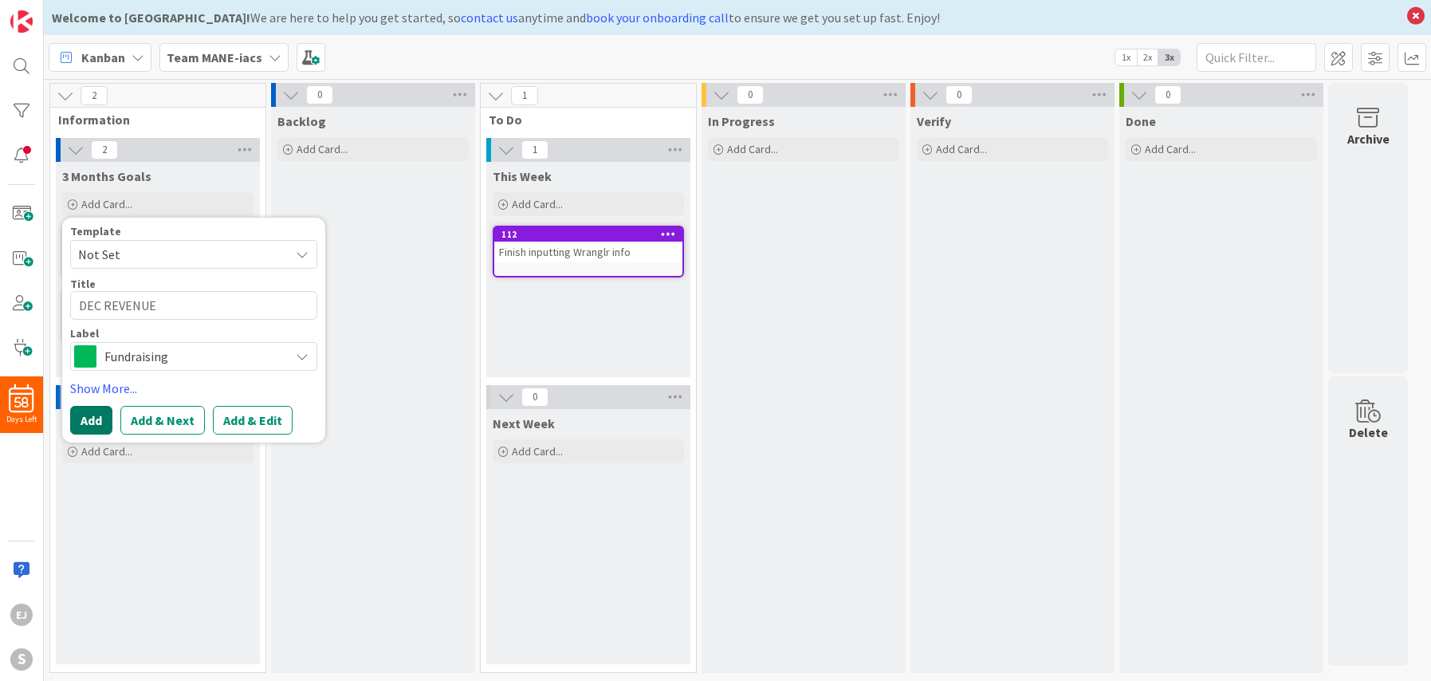
click at [96, 414] on button "Add" at bounding box center [91, 420] width 42 height 29
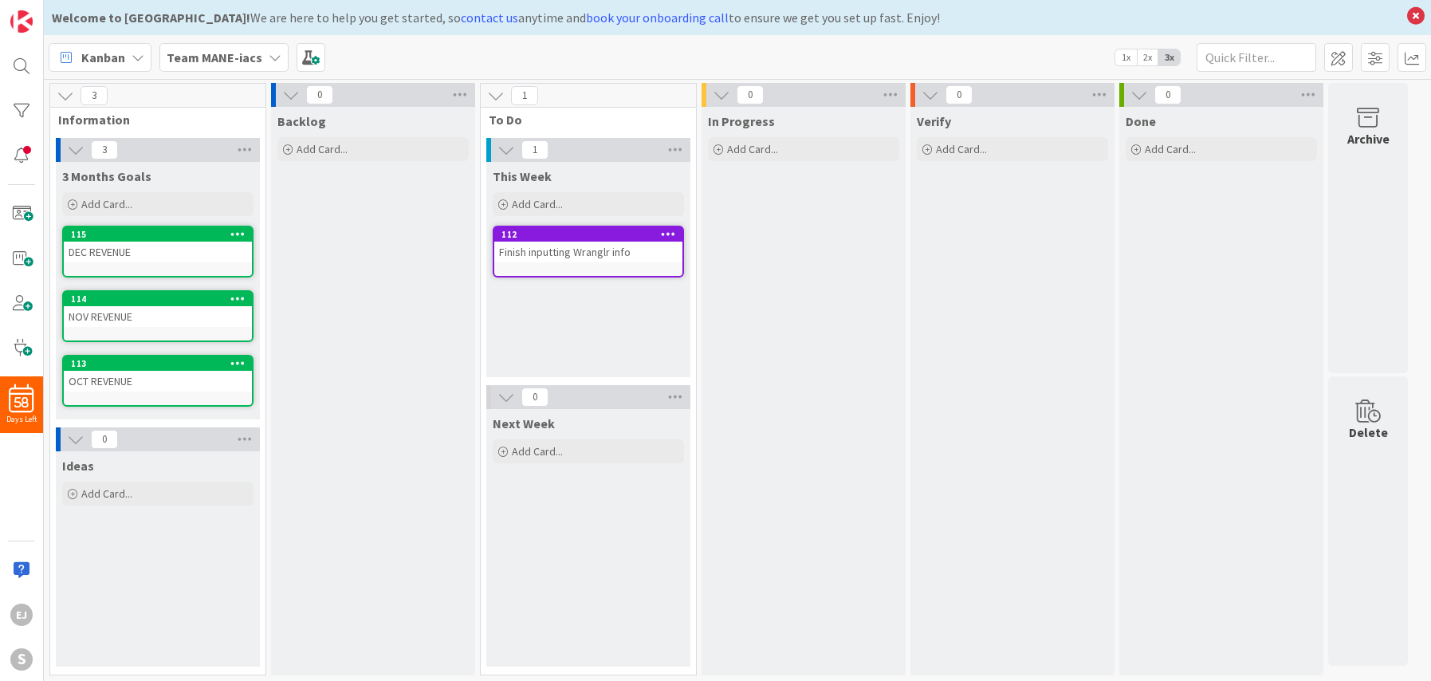
click at [175, 257] on div "DEC REVENUE" at bounding box center [158, 252] width 188 height 21
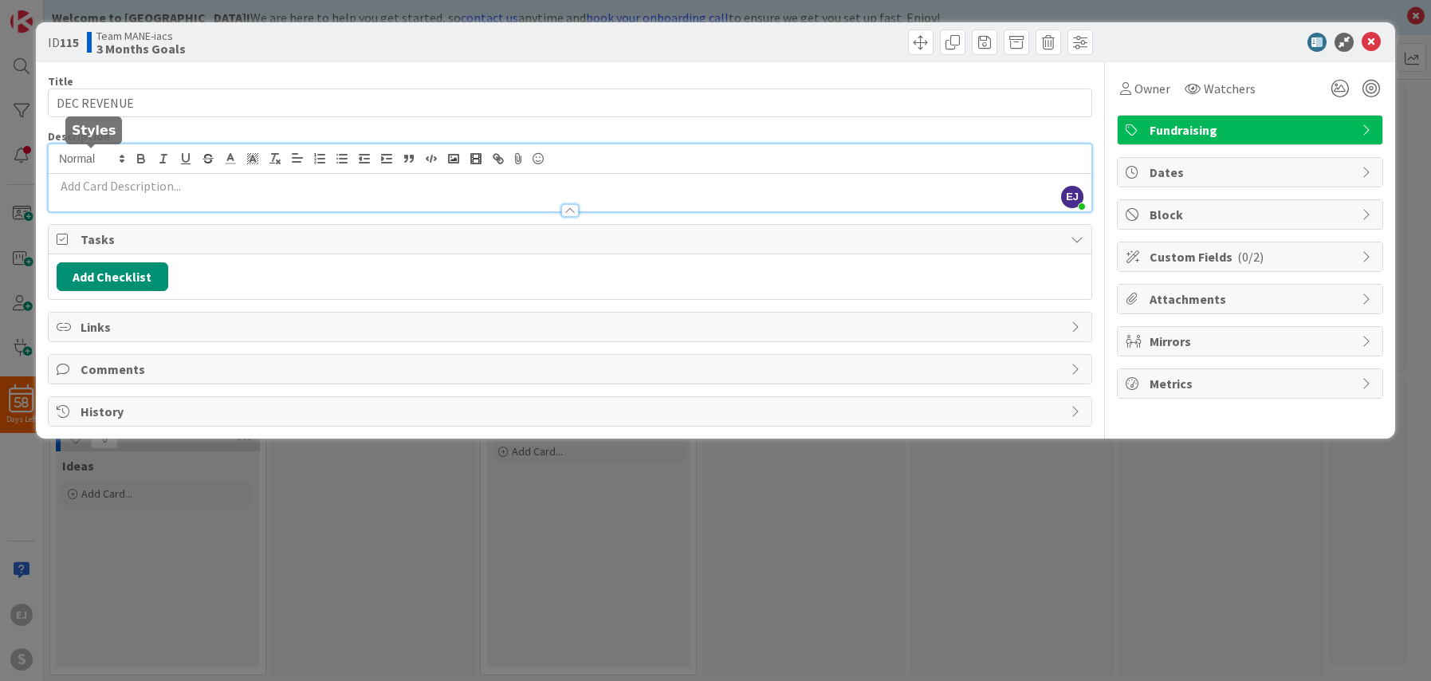
click at [96, 164] on div "[PERSON_NAME] just joined" at bounding box center [570, 177] width 1043 height 67
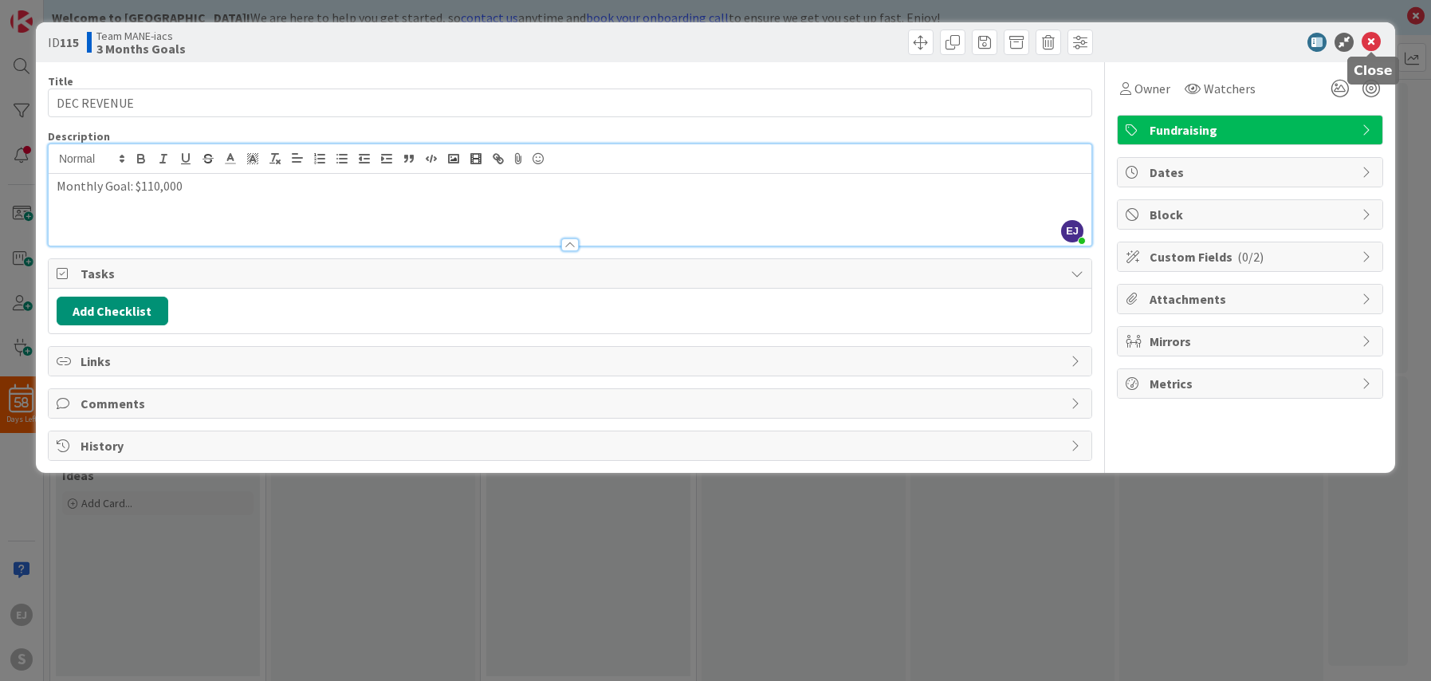
click at [1369, 48] on icon at bounding box center [1370, 42] width 19 height 19
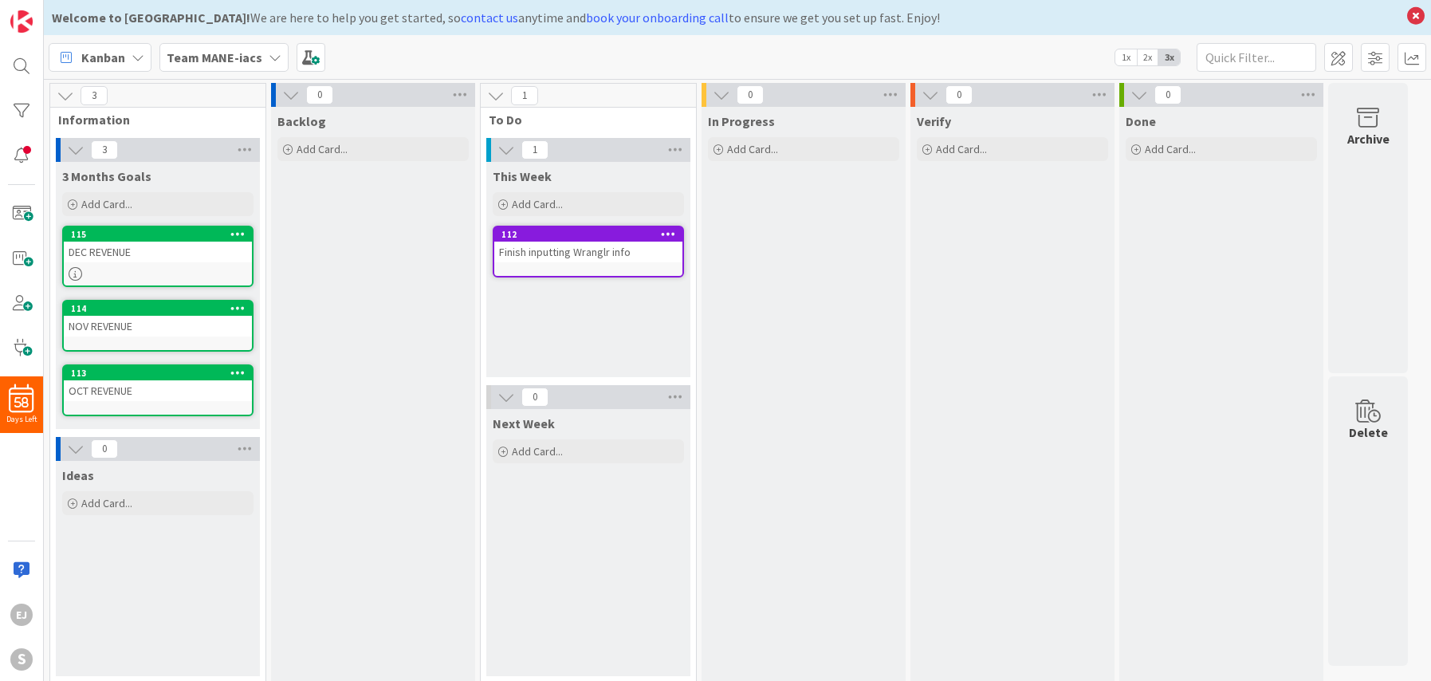
click at [75, 274] on icon at bounding box center [76, 274] width 14 height 14
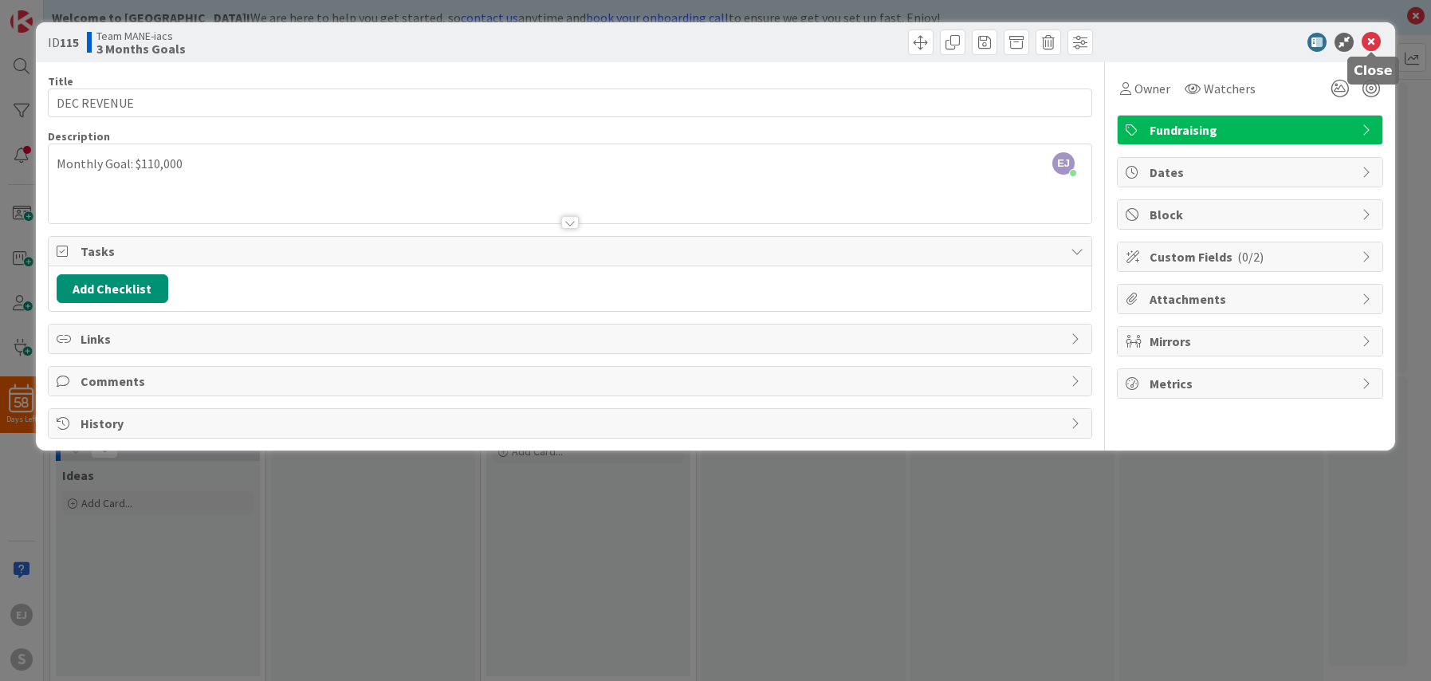
click at [1369, 45] on icon at bounding box center [1370, 42] width 19 height 19
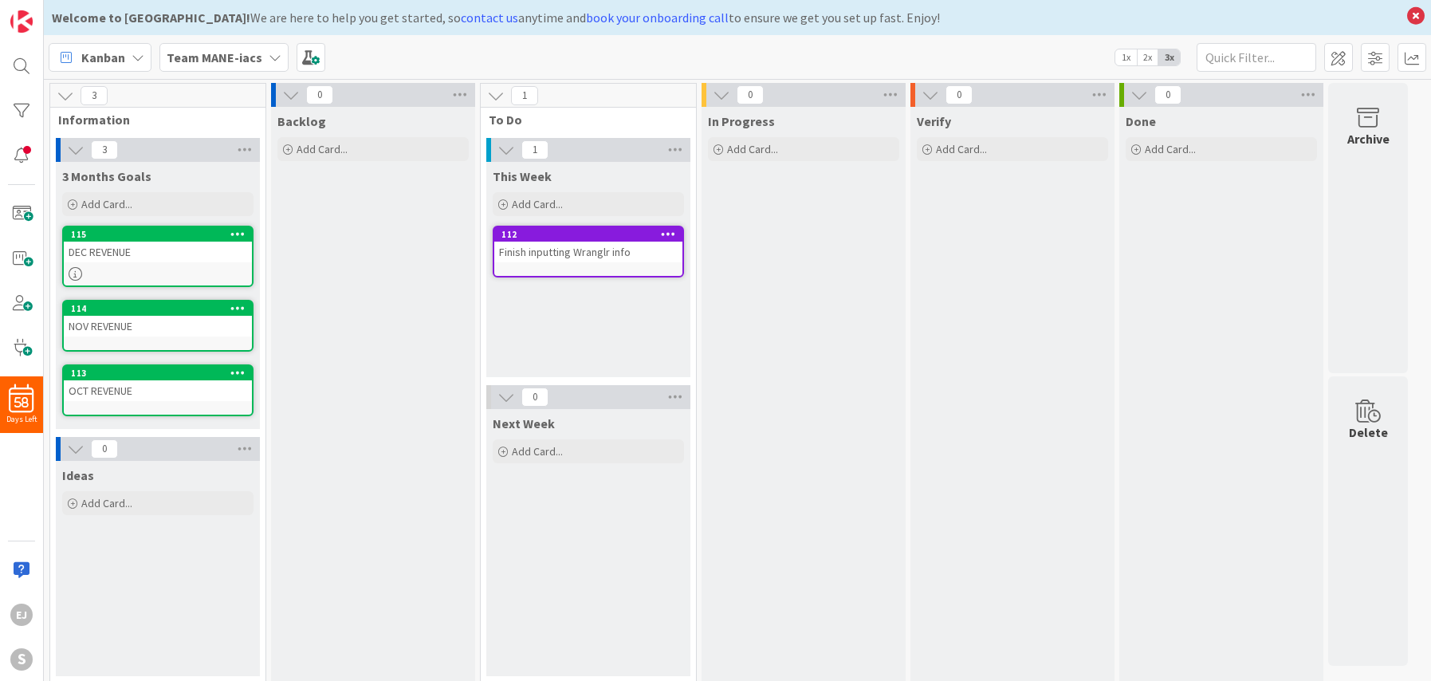
click at [149, 332] on div "NOV REVENUE" at bounding box center [158, 326] width 188 height 21
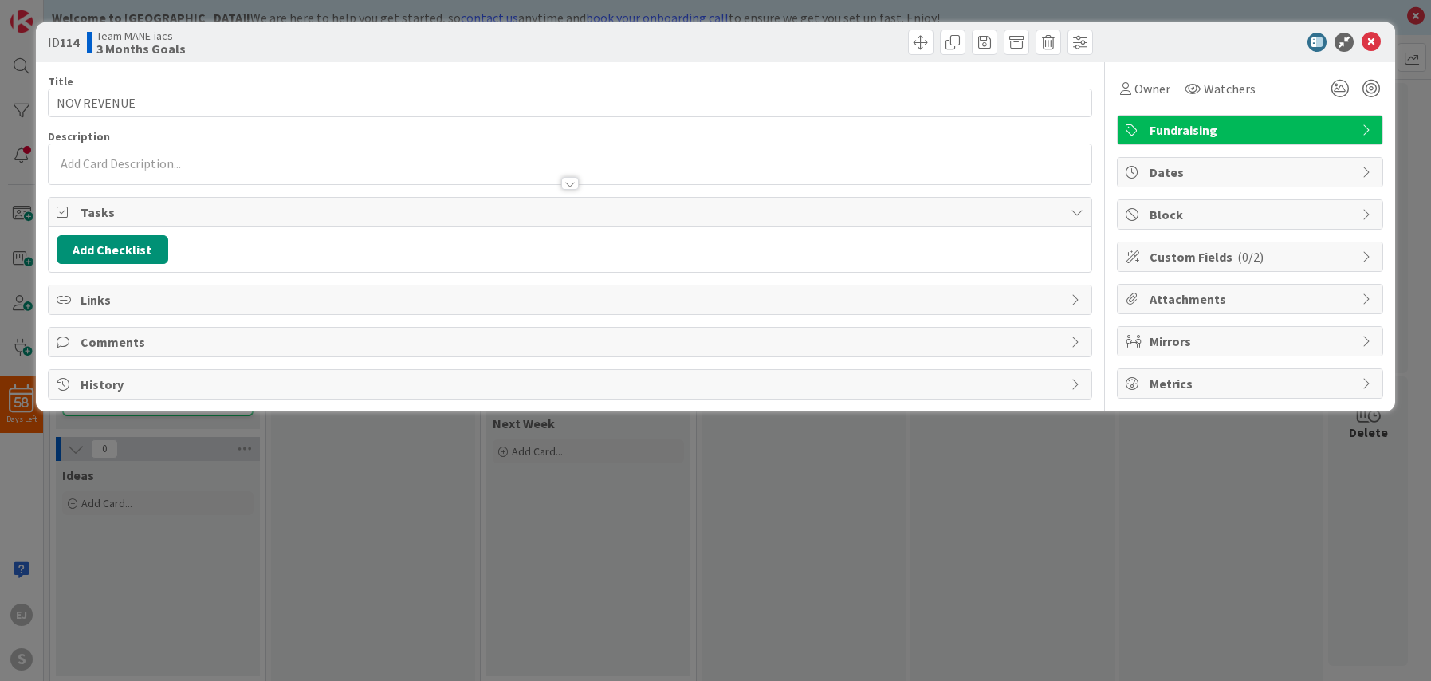
click at [164, 165] on div at bounding box center [570, 164] width 1043 height 40
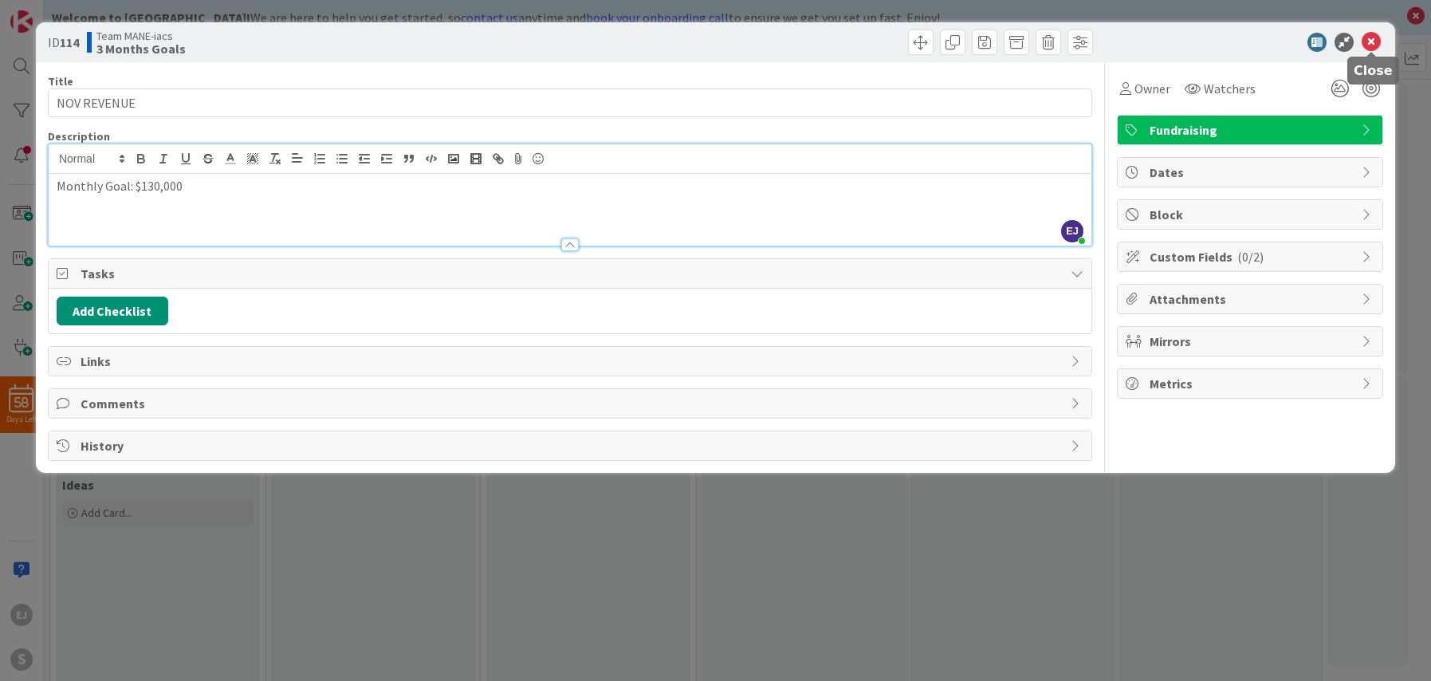
click at [1373, 38] on icon at bounding box center [1370, 42] width 19 height 19
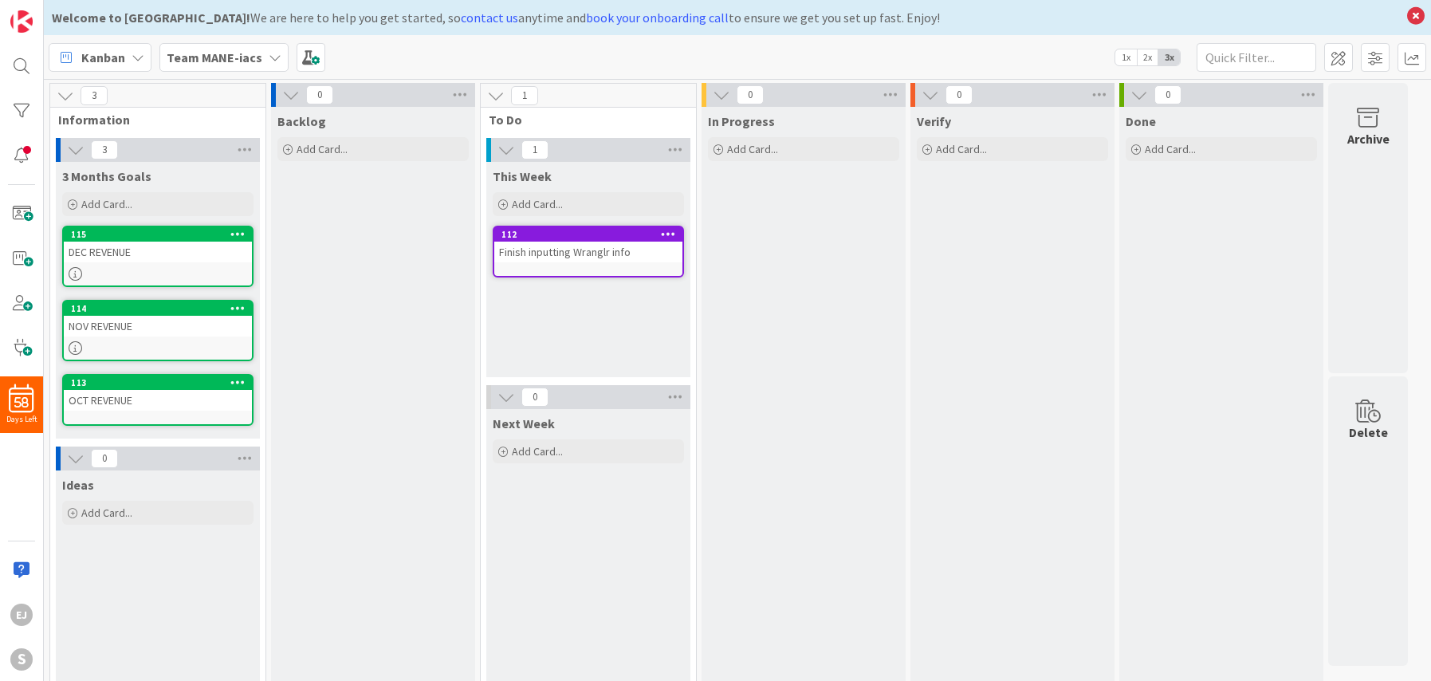
click at [104, 261] on div "DEC REVENUE" at bounding box center [158, 252] width 188 height 21
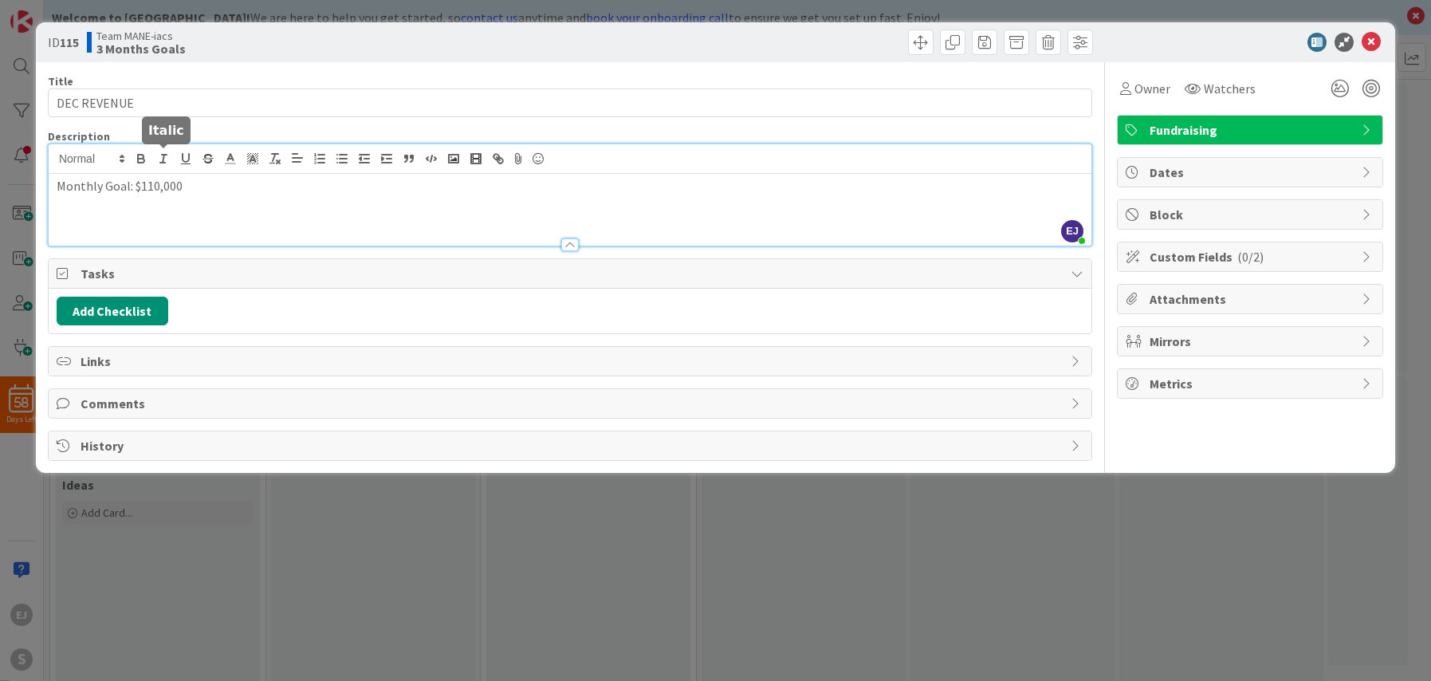
drag, startPoint x: 185, startPoint y: 167, endPoint x: 150, endPoint y: 167, distance: 35.1
click at [150, 167] on div "[PERSON_NAME] just joined Monthly Goal: $110,000" at bounding box center [570, 194] width 1043 height 101
drag, startPoint x: 187, startPoint y: 188, endPoint x: 145, endPoint y: 190, distance: 41.5
click at [145, 190] on p "Monthly Goal: $110,000" at bounding box center [570, 186] width 1027 height 18
click at [1369, 43] on icon at bounding box center [1370, 42] width 19 height 19
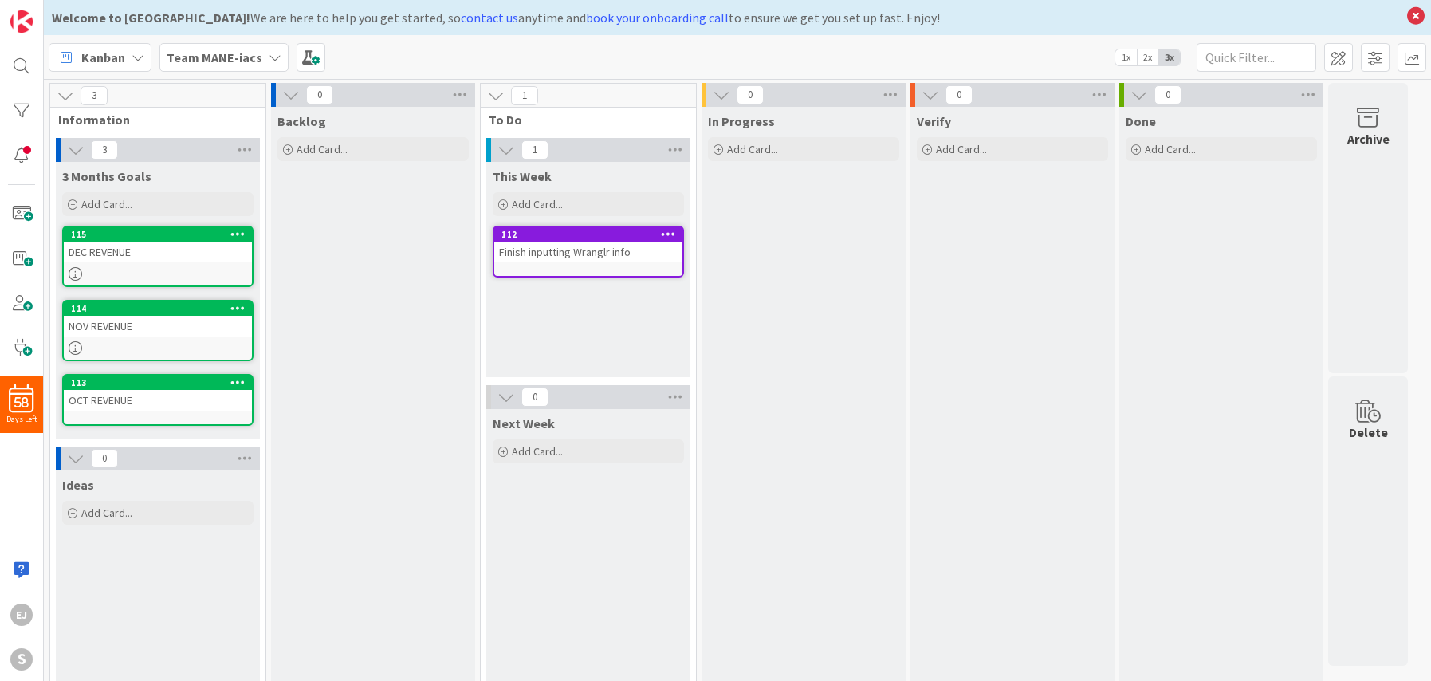
click at [112, 327] on div "NOV REVENUE" at bounding box center [158, 326] width 188 height 21
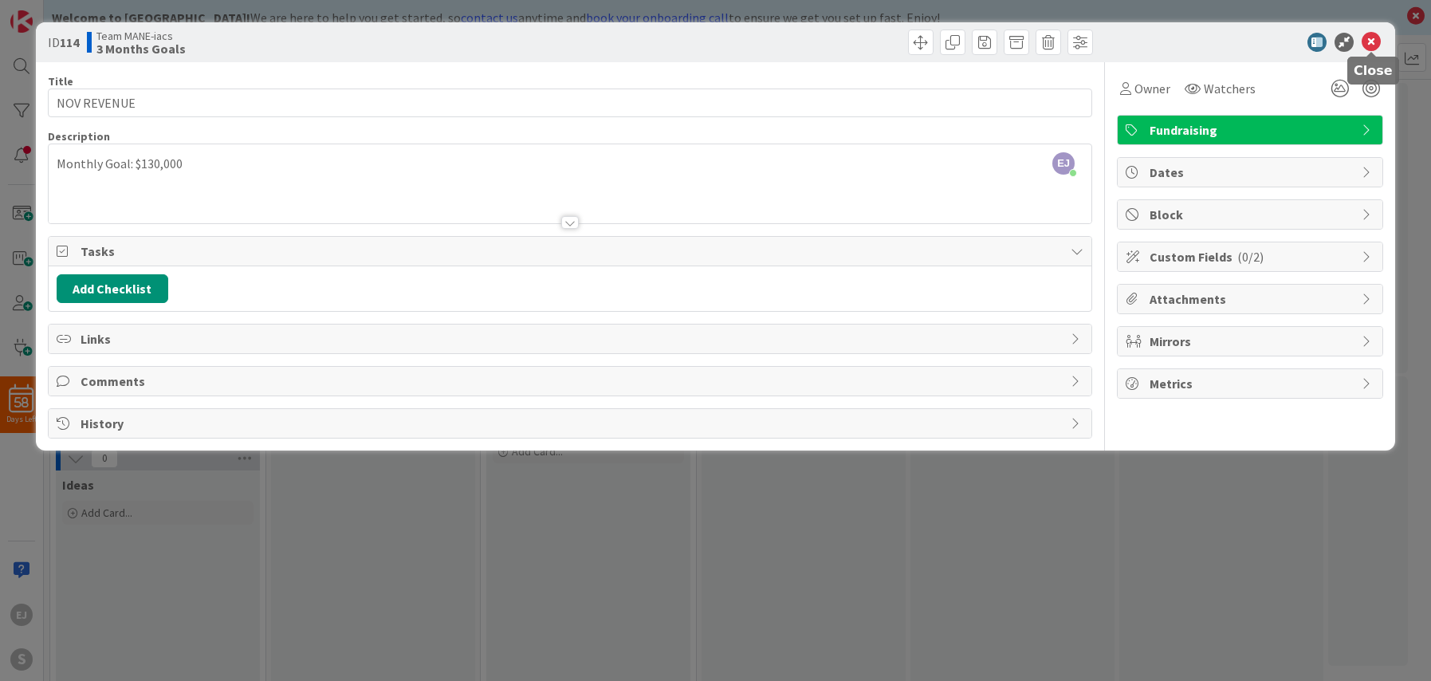
click at [1370, 39] on icon at bounding box center [1370, 42] width 19 height 19
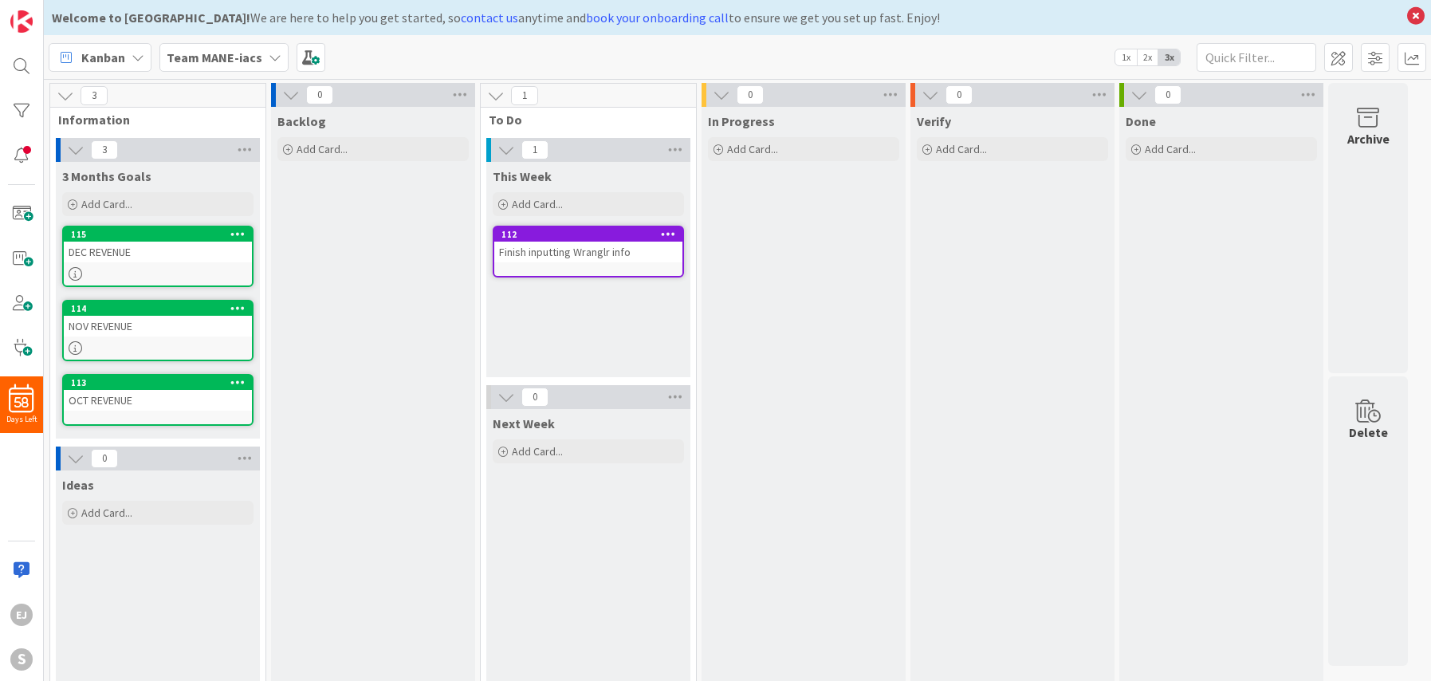
click at [107, 396] on div "OCT REVENUE" at bounding box center [158, 400] width 188 height 21
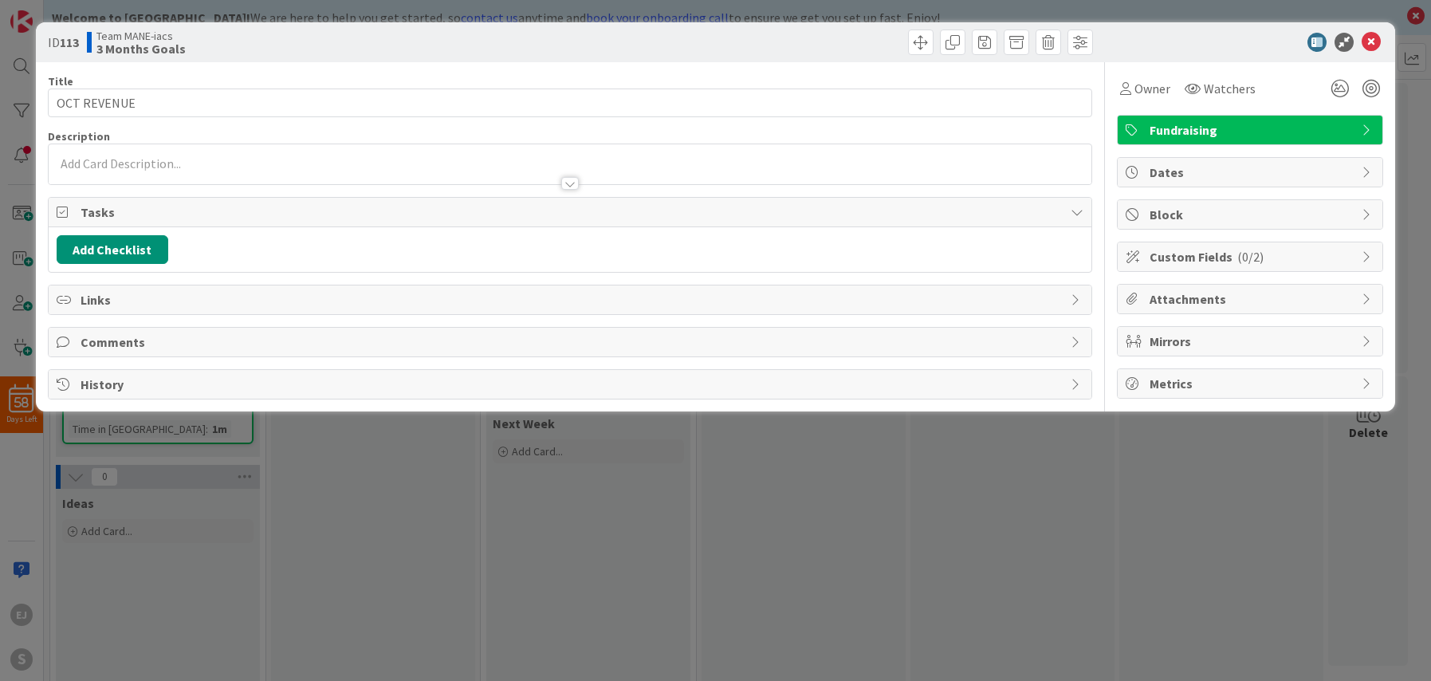
click at [304, 160] on div at bounding box center [570, 164] width 1043 height 40
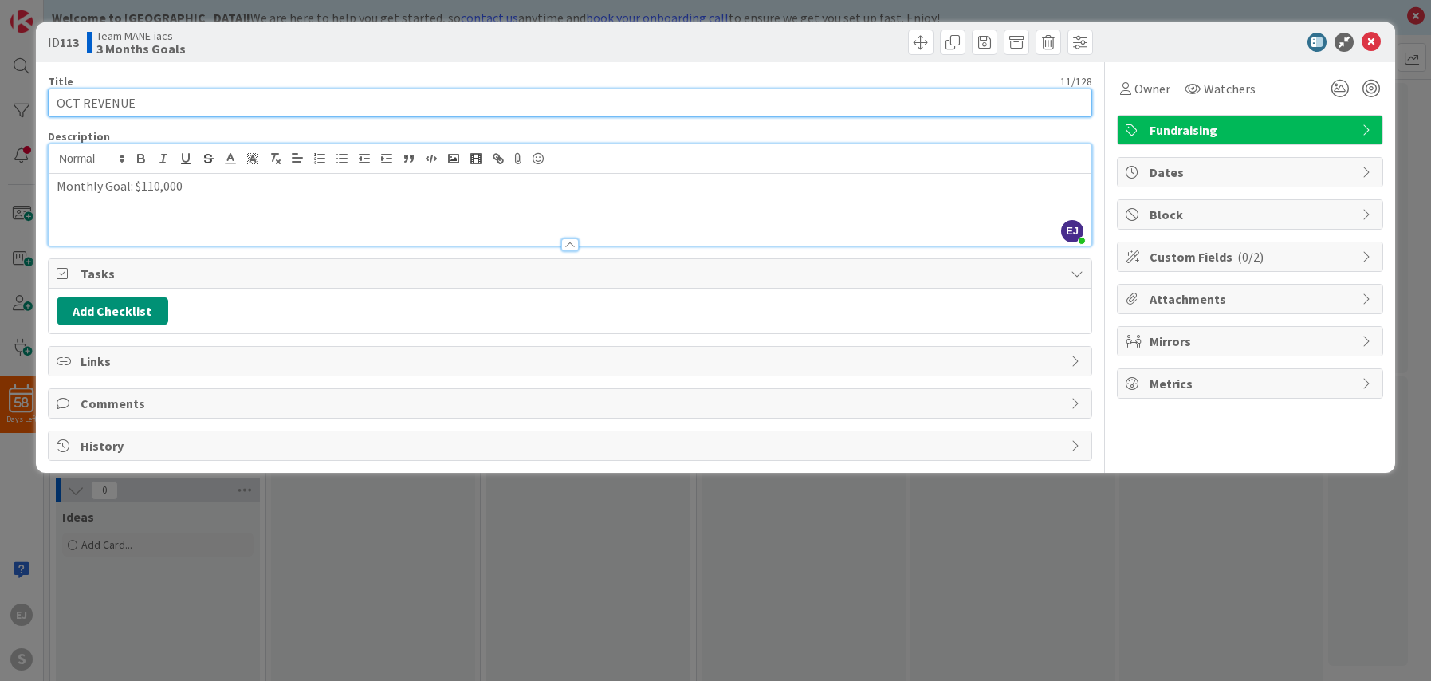
click at [164, 107] on input "OCT REVENUE" at bounding box center [570, 102] width 1044 height 29
type input "OCT REVENUE - $110K"
click at [1372, 43] on icon at bounding box center [1370, 42] width 19 height 19
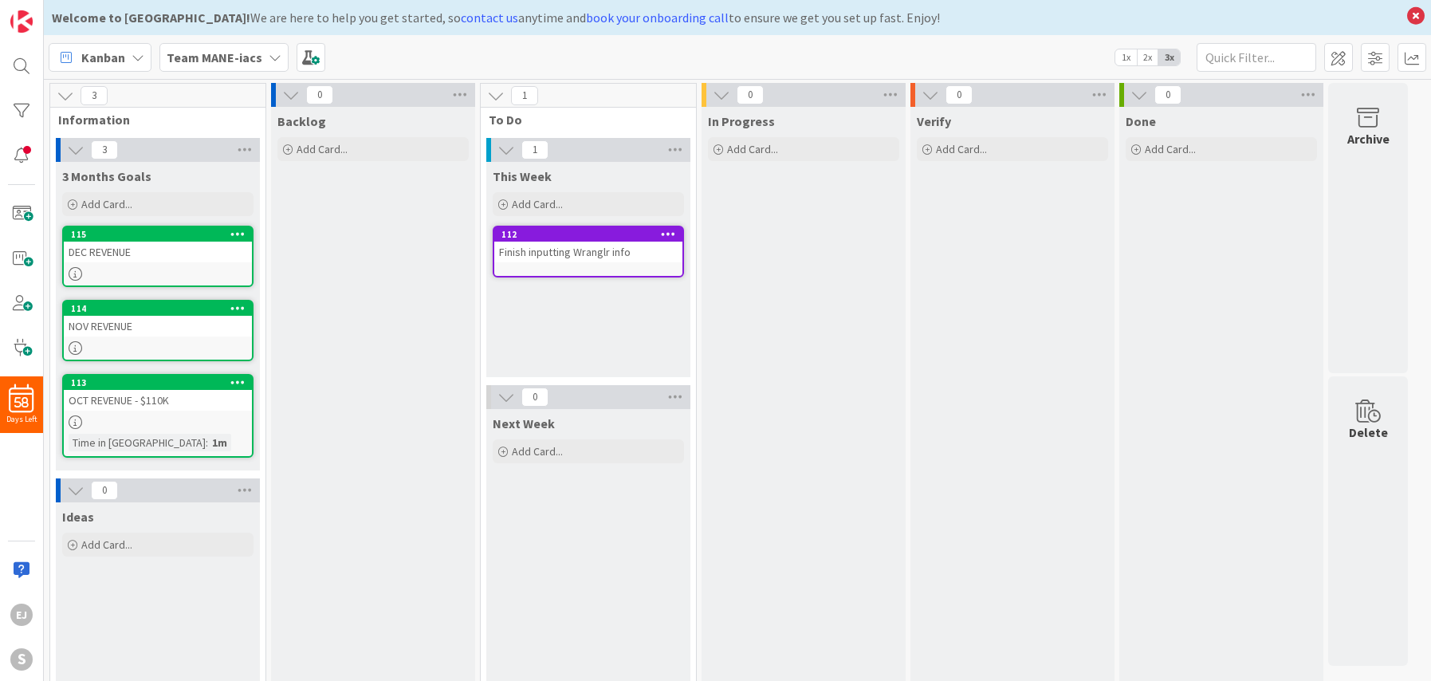
click at [140, 322] on div "NOV REVENUE" at bounding box center [158, 326] width 188 height 21
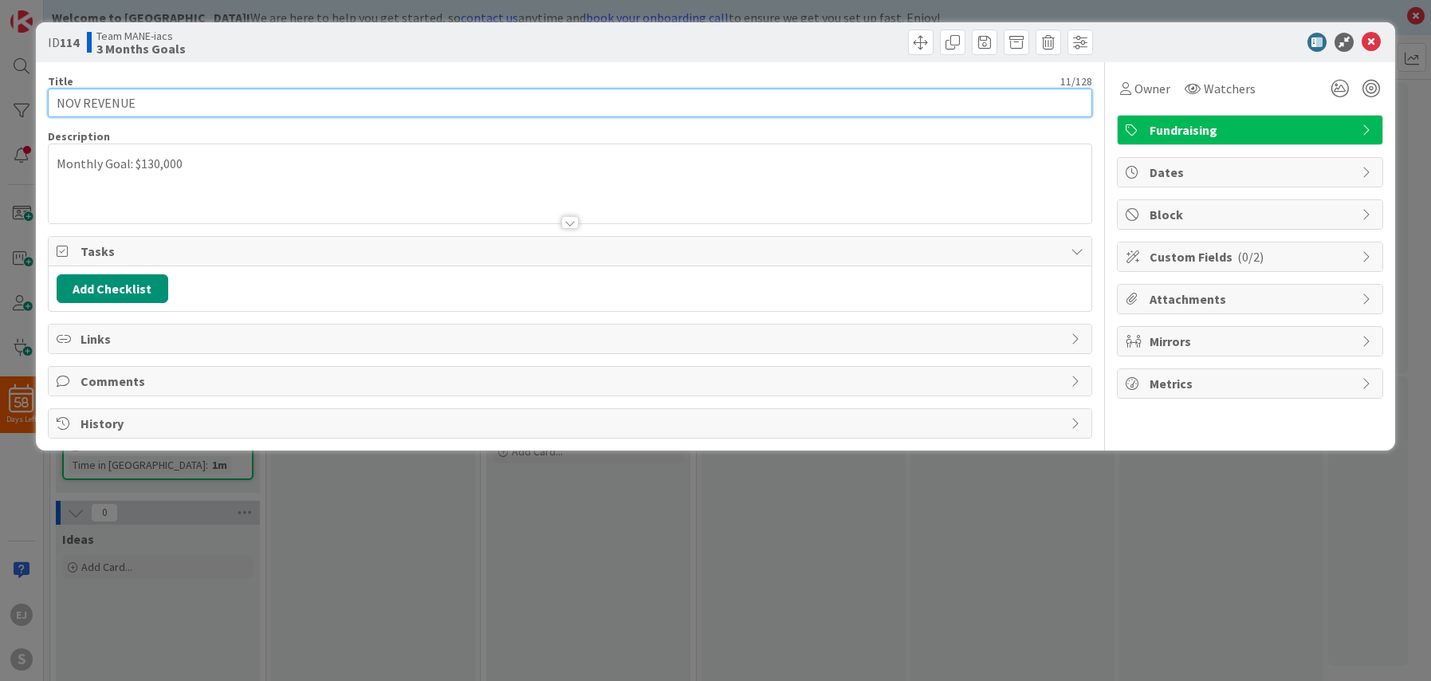
click at [178, 101] on input "NOV REVENUE" at bounding box center [570, 102] width 1044 height 29
type input "NOV REVENUE - $130K"
click at [1365, 49] on icon at bounding box center [1370, 42] width 19 height 19
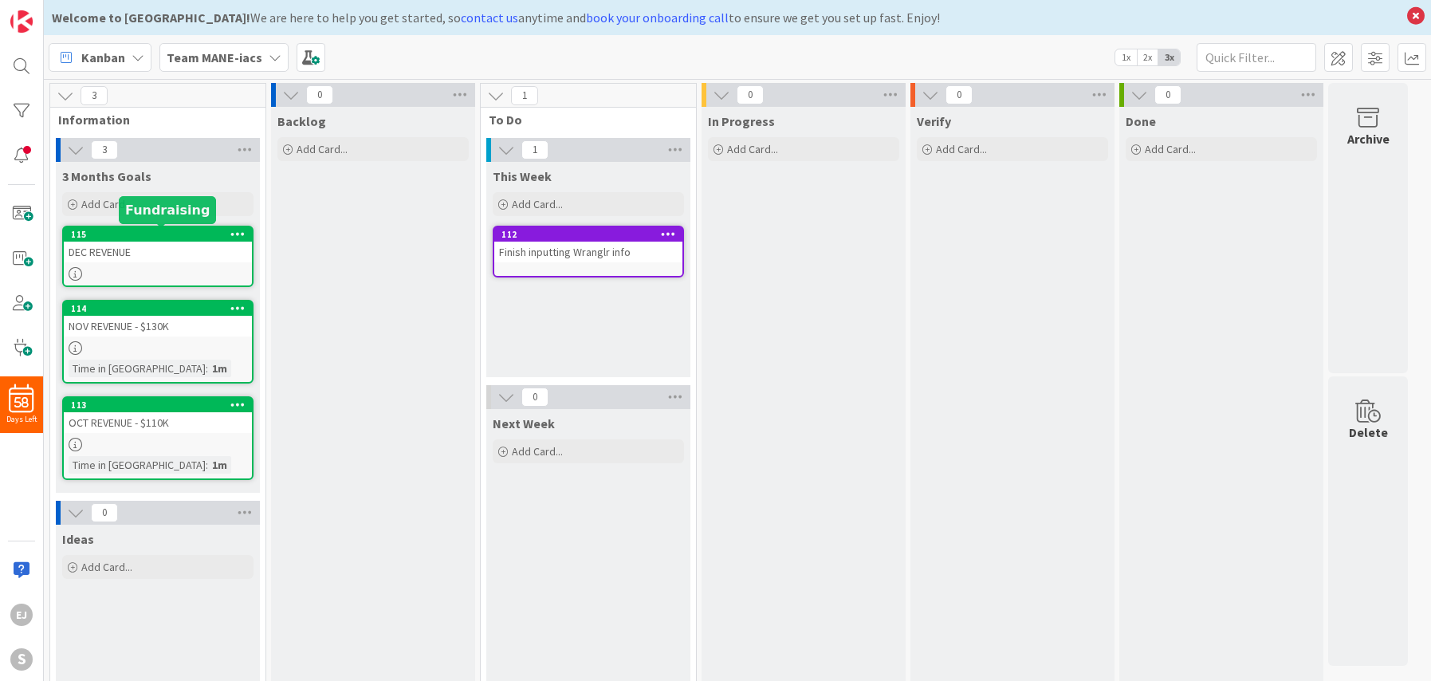
click at [183, 244] on div "DEC REVENUE" at bounding box center [158, 252] width 188 height 21
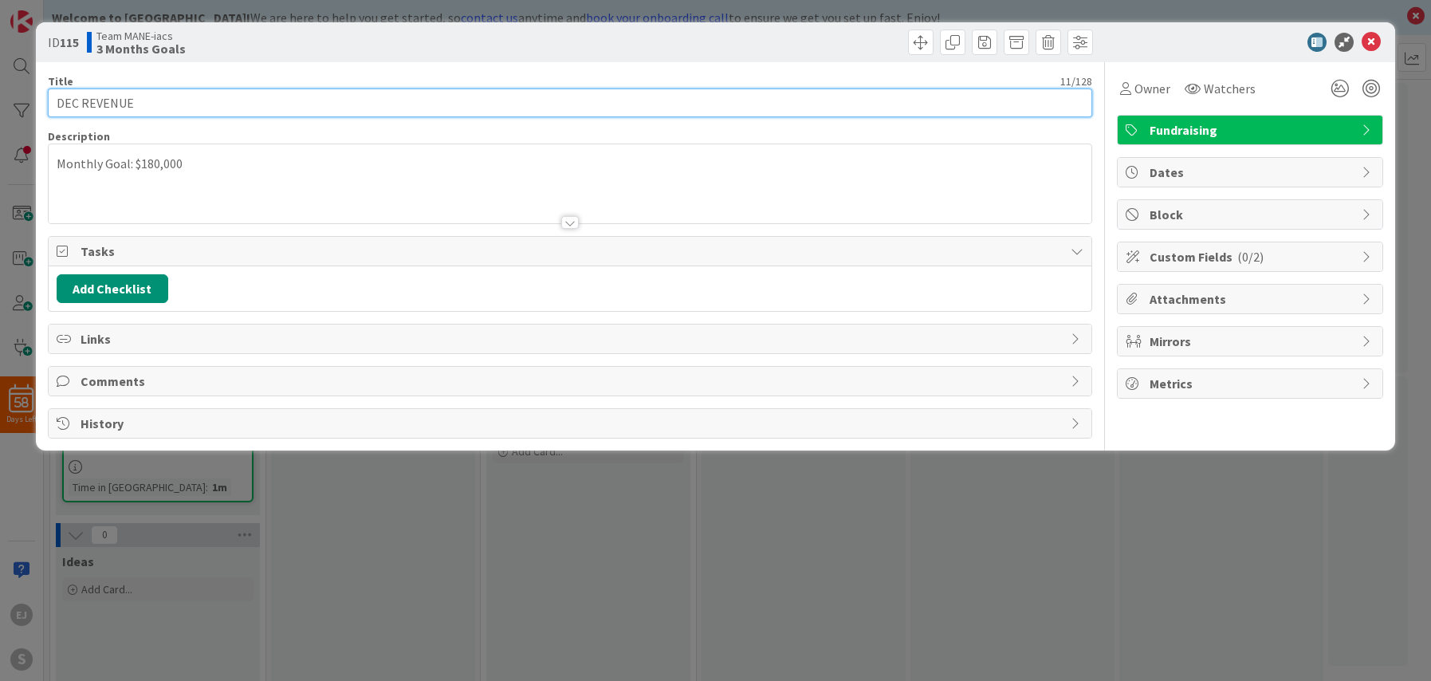
click at [175, 99] on input "DEC REVENUE" at bounding box center [570, 102] width 1044 height 29
type input "DEC REVENUE - $180K"
click at [1366, 44] on icon at bounding box center [1370, 42] width 19 height 19
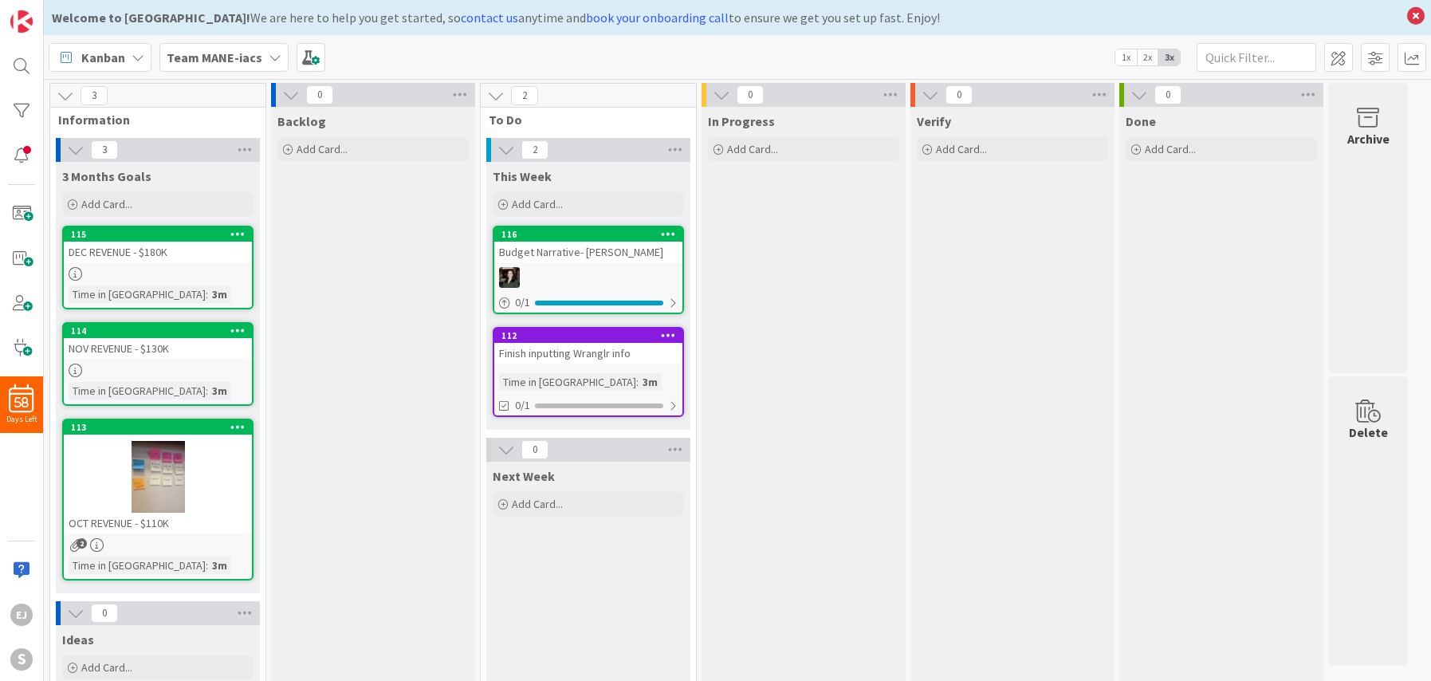
click at [120, 551] on div "2" at bounding box center [158, 545] width 188 height 14
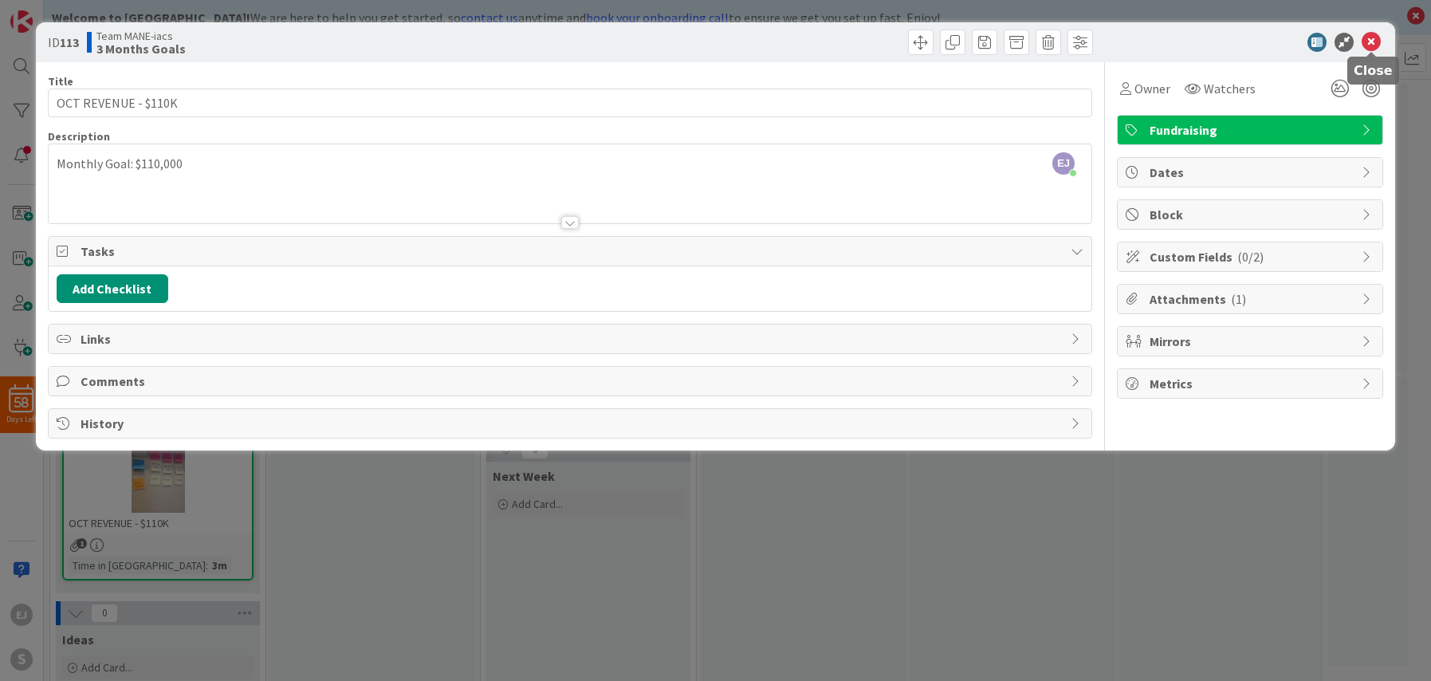
click at [1378, 41] on icon at bounding box center [1370, 42] width 19 height 19
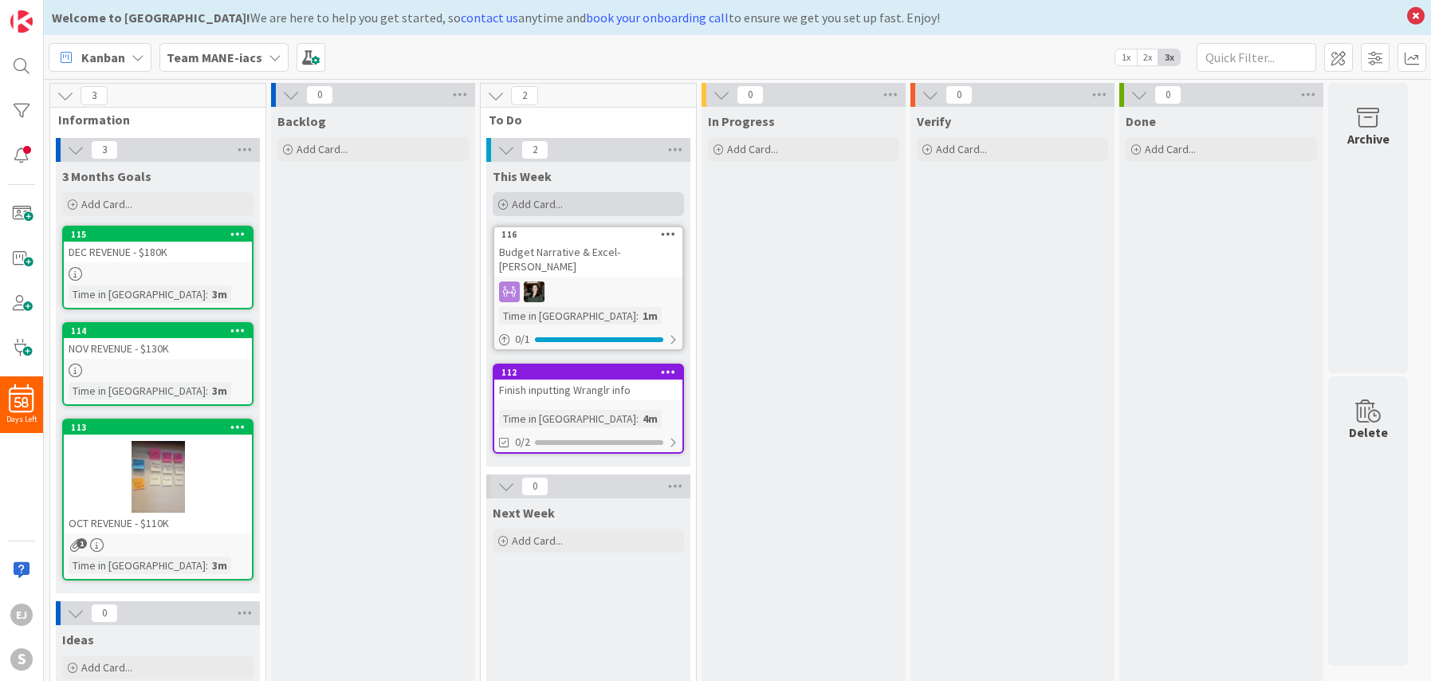
click at [560, 202] on span "Add Card..." at bounding box center [537, 204] width 51 height 14
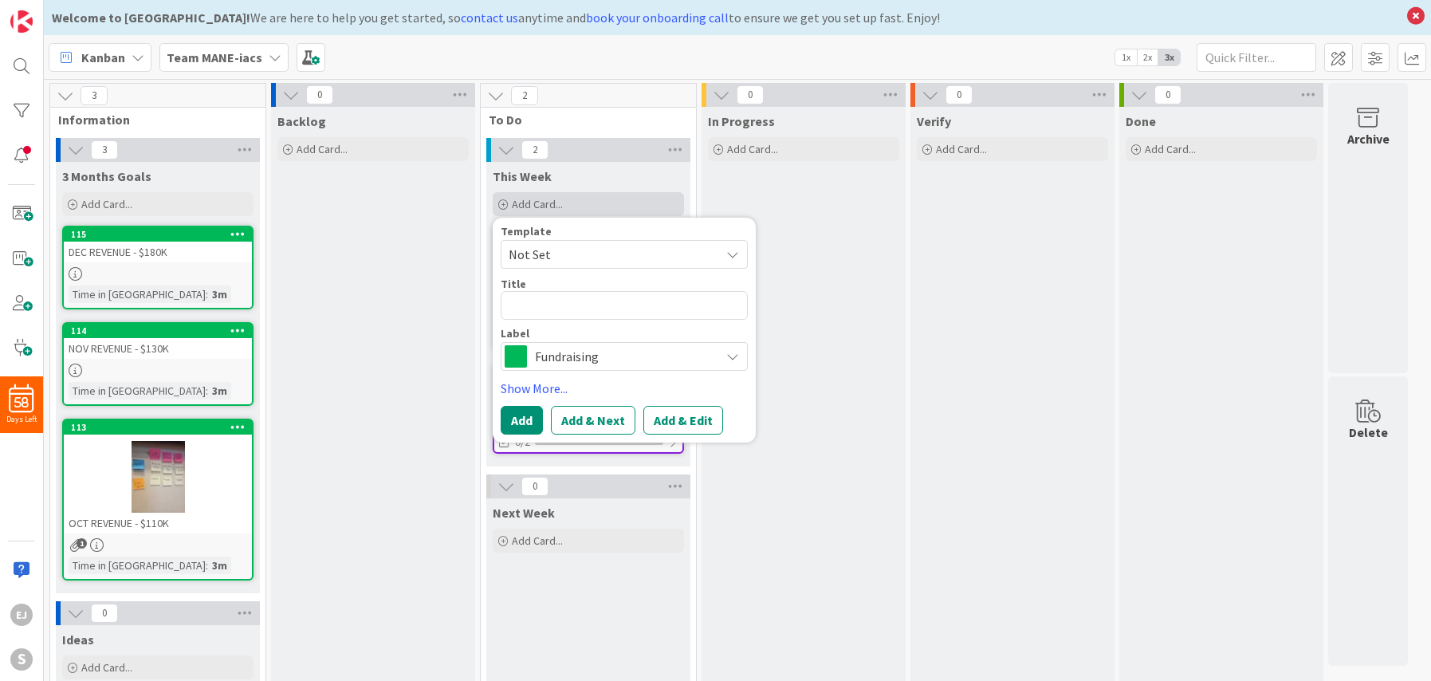
type textarea "x"
type textarea "R"
type textarea "x"
type textarea "RA"
type textarea "x"
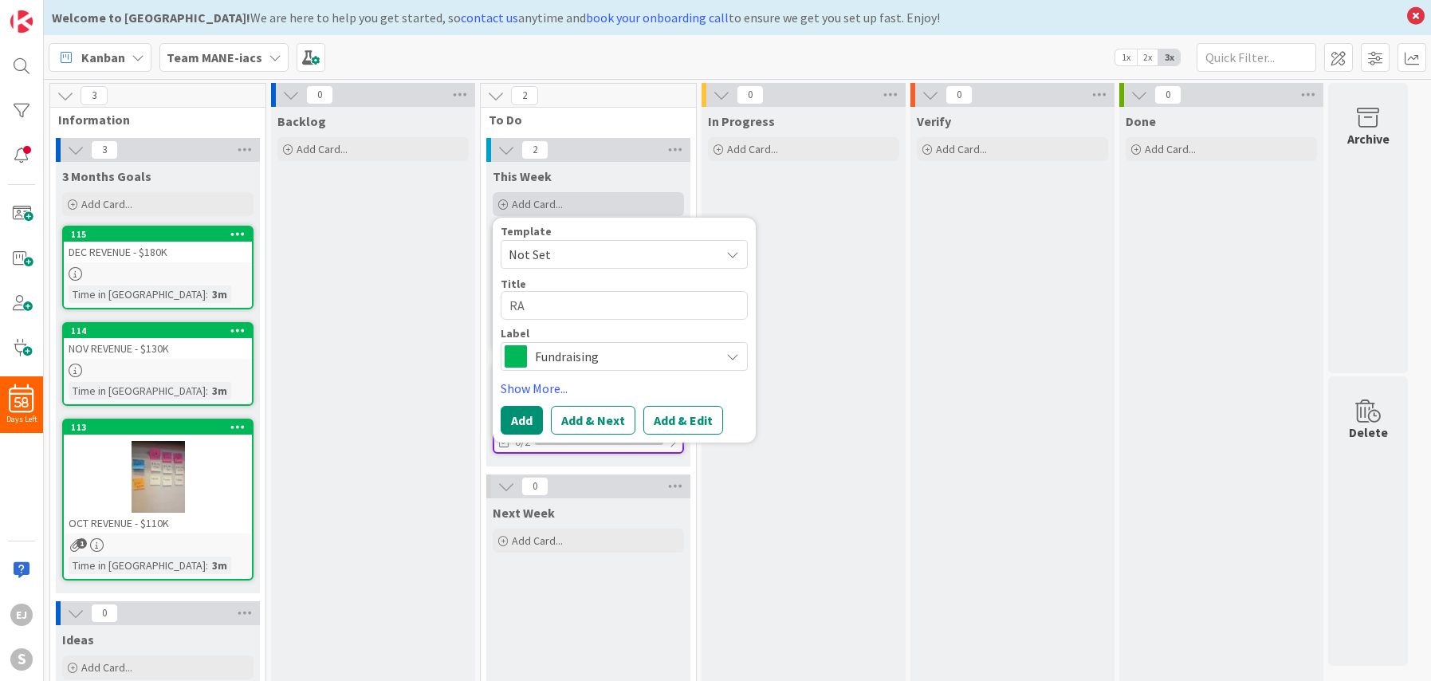
type textarea "R"
type textarea "x"
type textarea "$"
type textarea "x"
type textarea "$1"
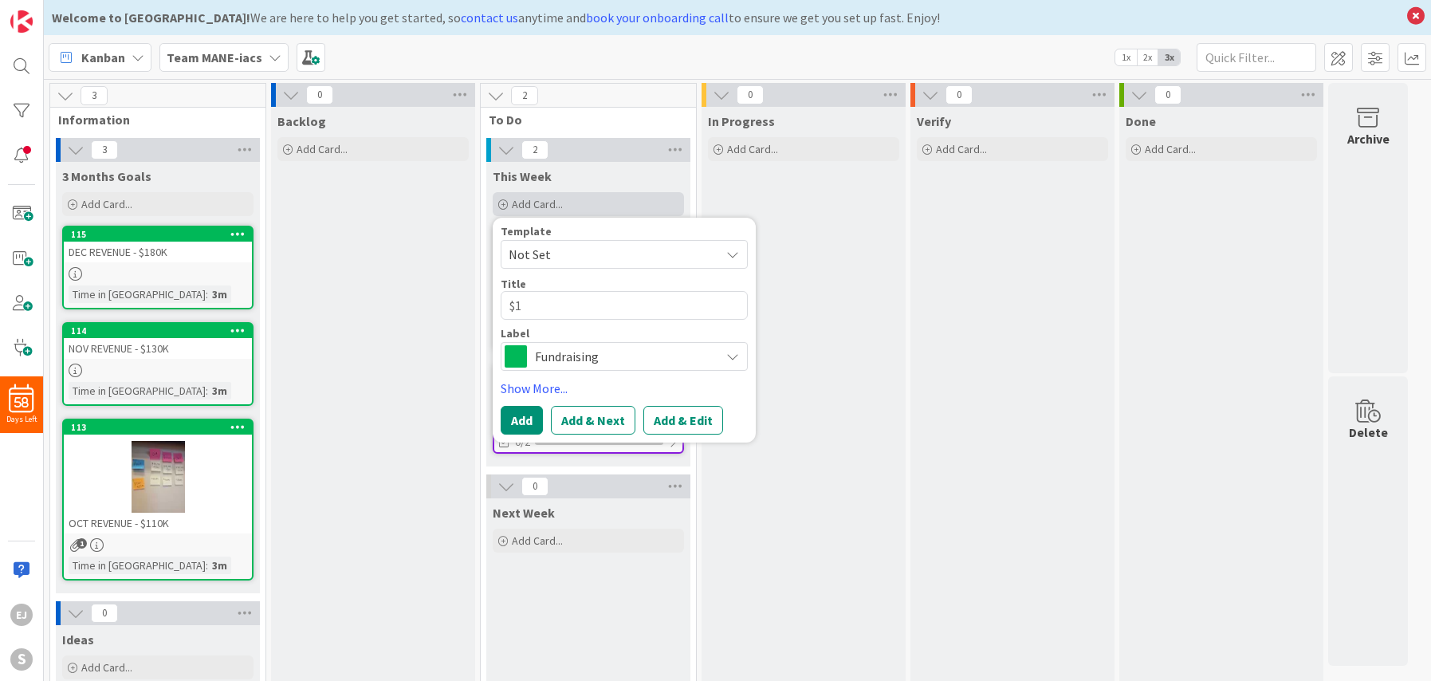
type textarea "x"
type textarea "$"
type textarea "x"
type textarea "$2"
type textarea "x"
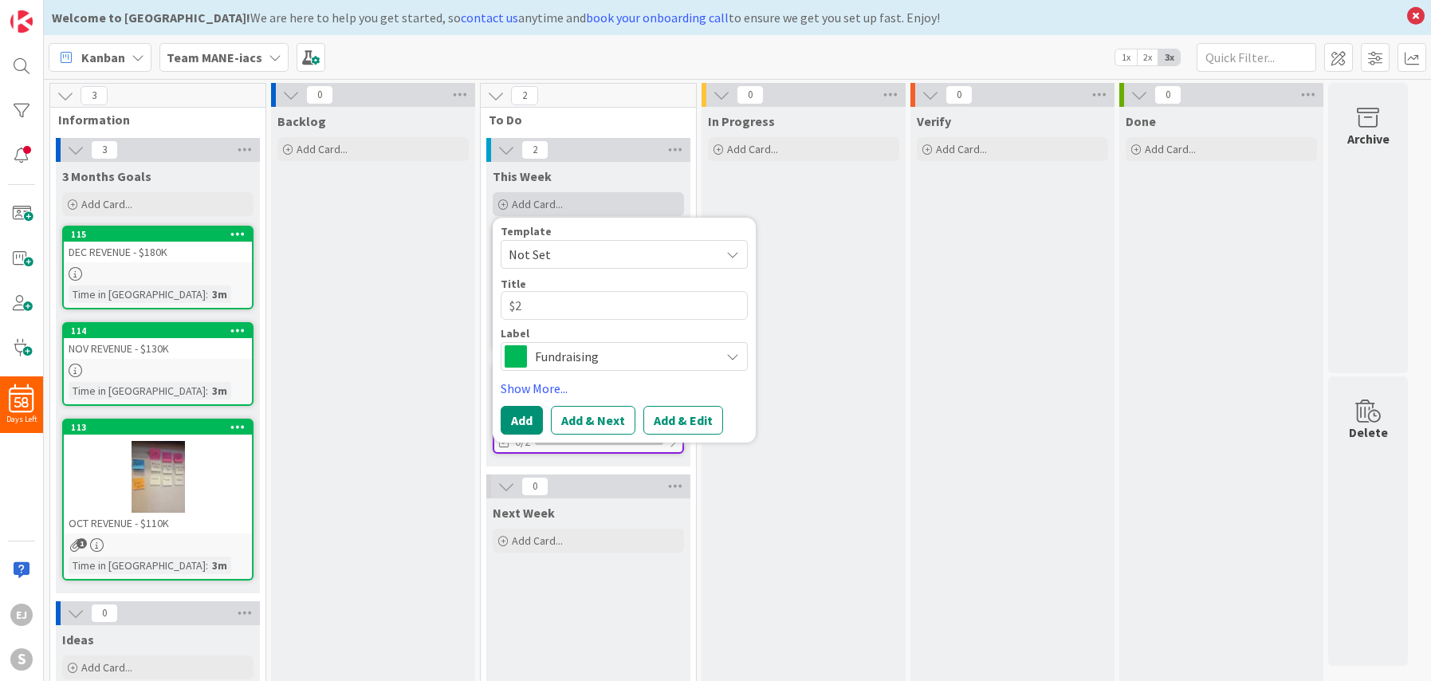
type textarea "$27"
type textarea "x"
type textarea "$27,"
type textarea "x"
type textarea "$27,0"
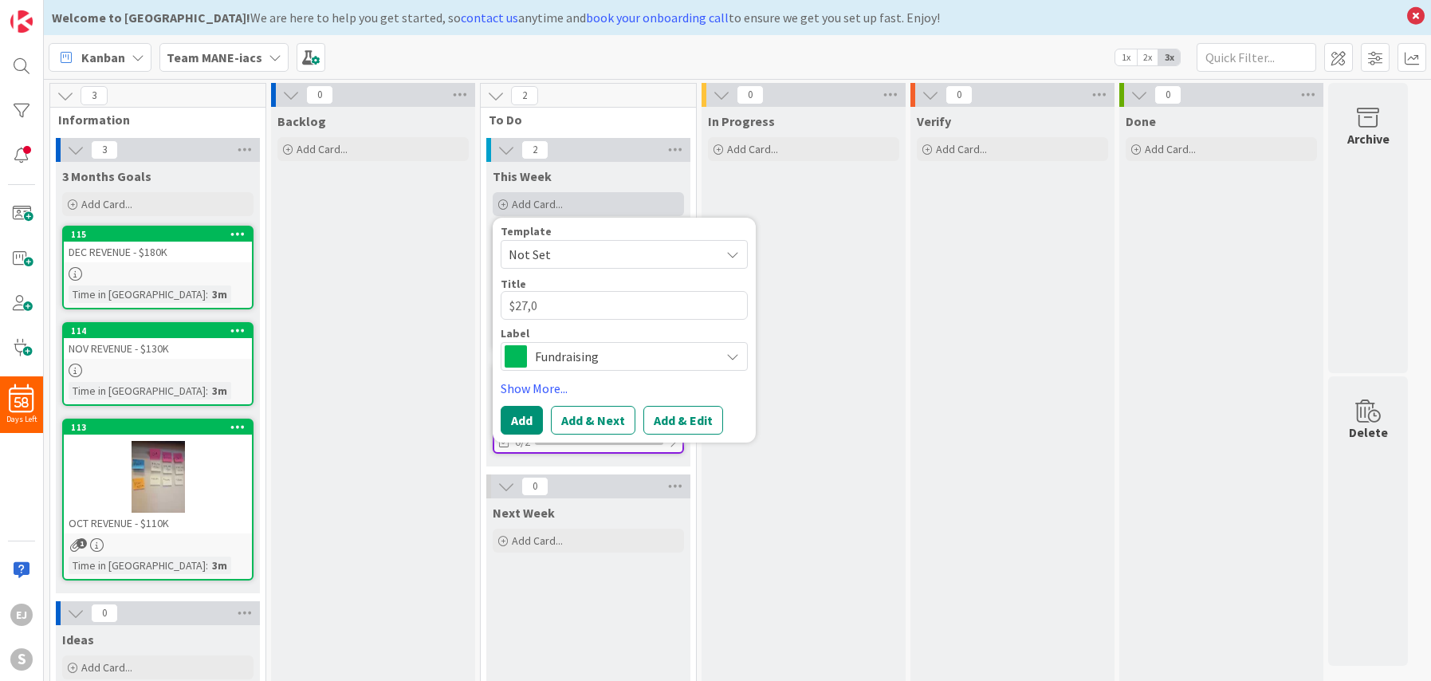
type textarea "x"
type textarea "$27,00"
type textarea "x"
type textarea "$27,000"
type textarea "x"
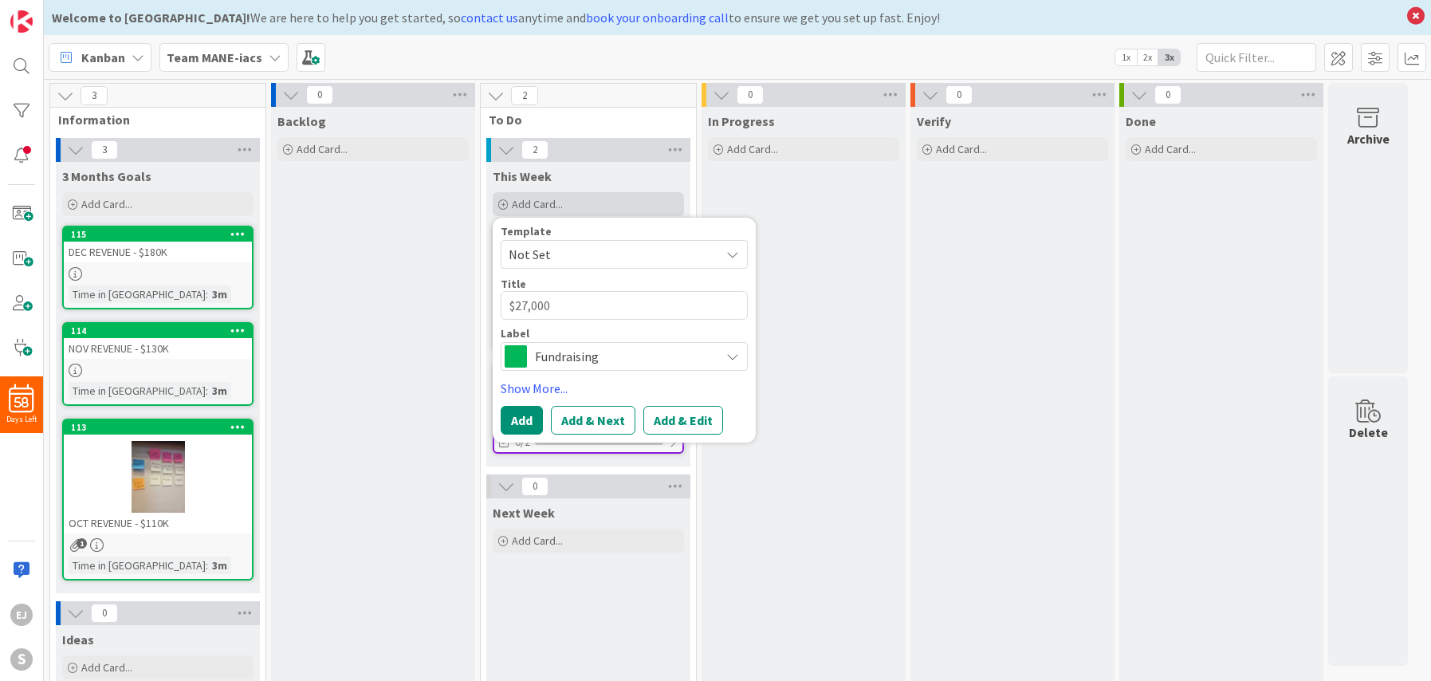
type textarea "$27,000"
type textarea "x"
type textarea "$27,000"
type textarea "x"
type textarea "$27,00"
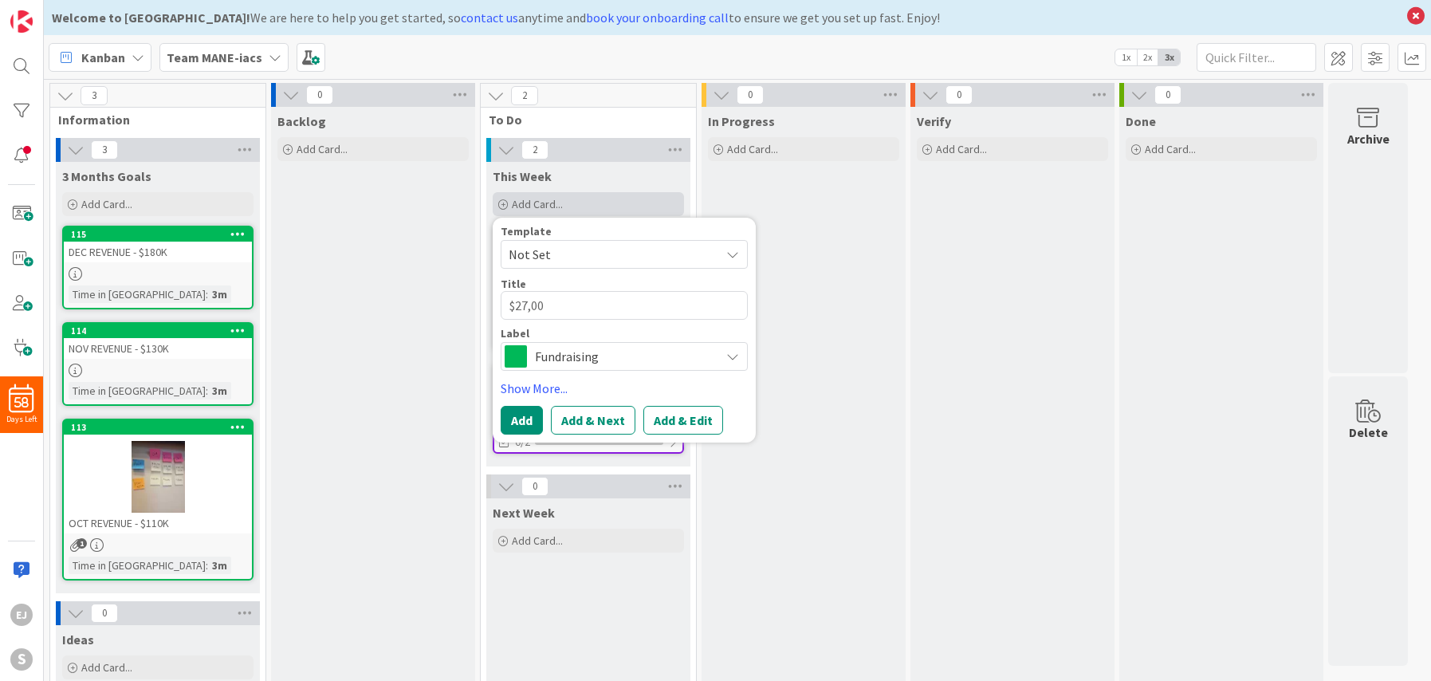
type textarea "x"
type textarea "$27,0"
type textarea "x"
type textarea "$27,"
type textarea "x"
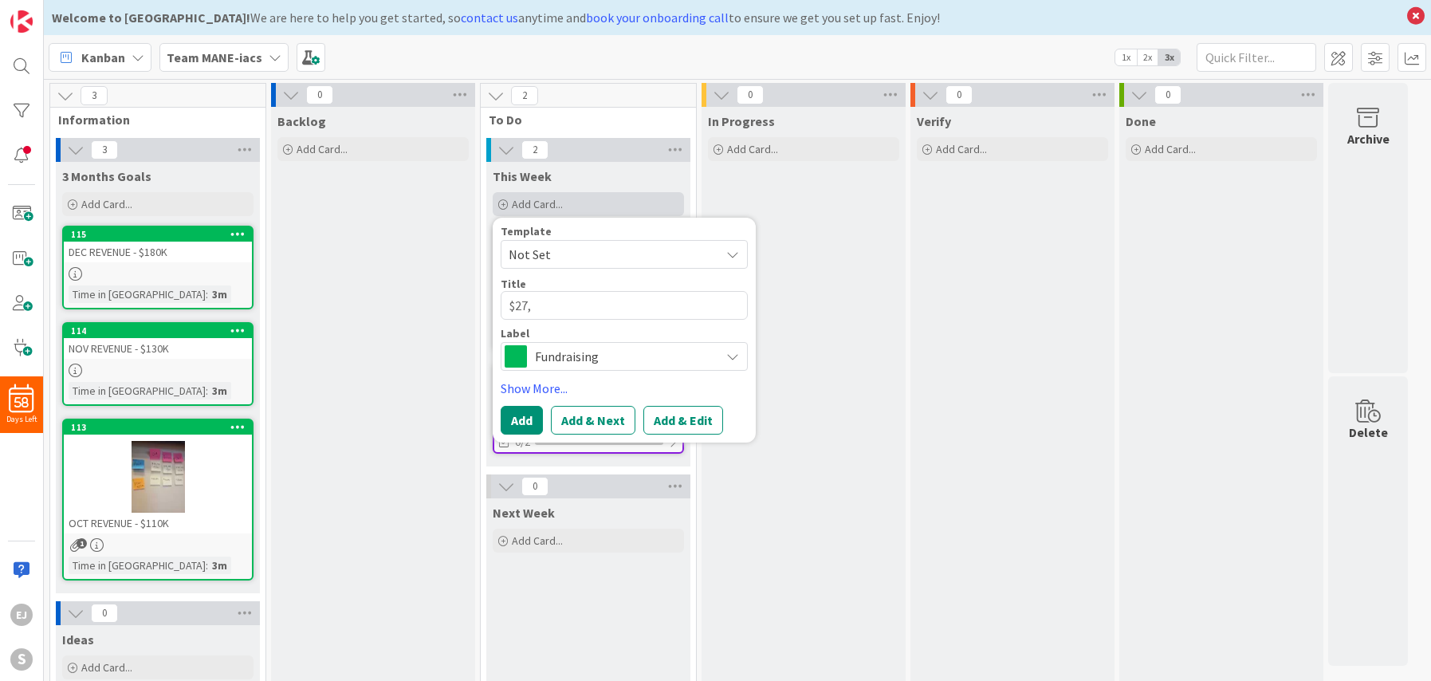
type textarea "$27,5"
type textarea "x"
type textarea "$27,50"
type textarea "x"
type textarea "$27,500"
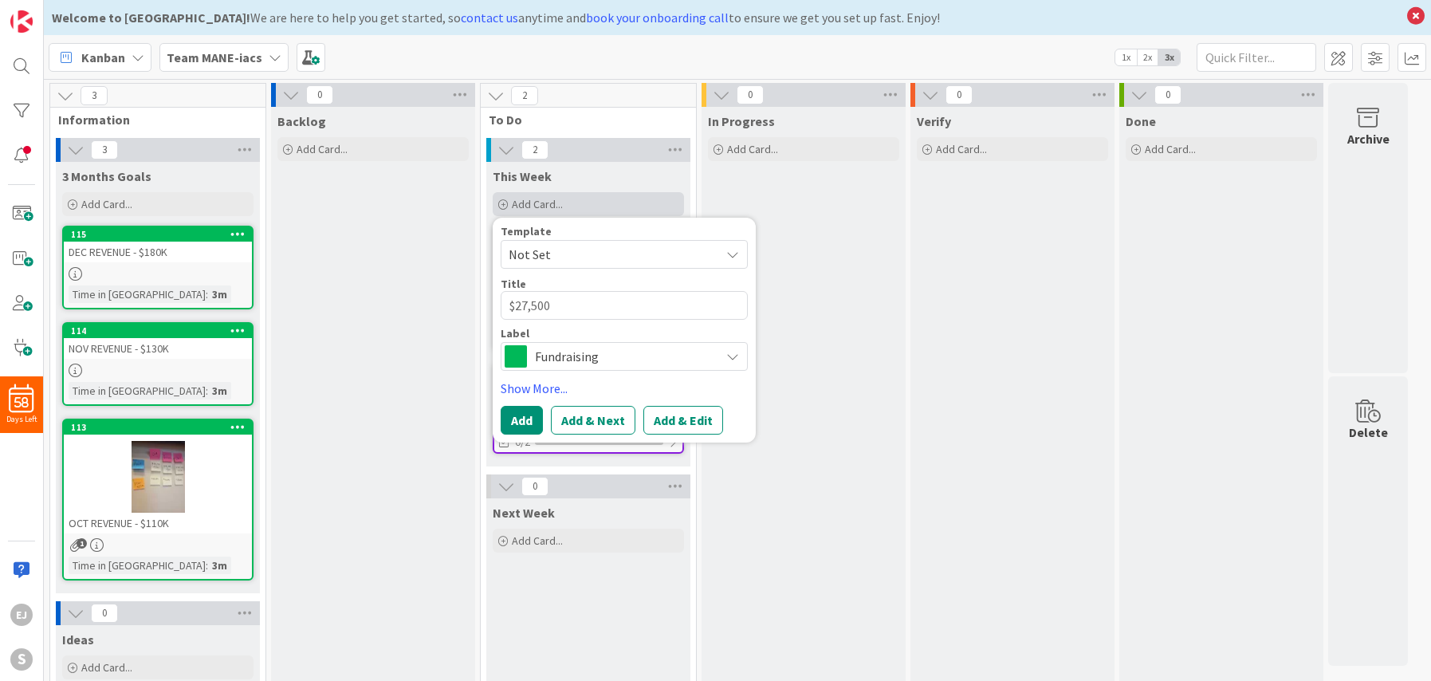
type textarea "x"
type textarea "$27,500 i"
type textarea "x"
type textarea "$27,500 in"
type textarea "x"
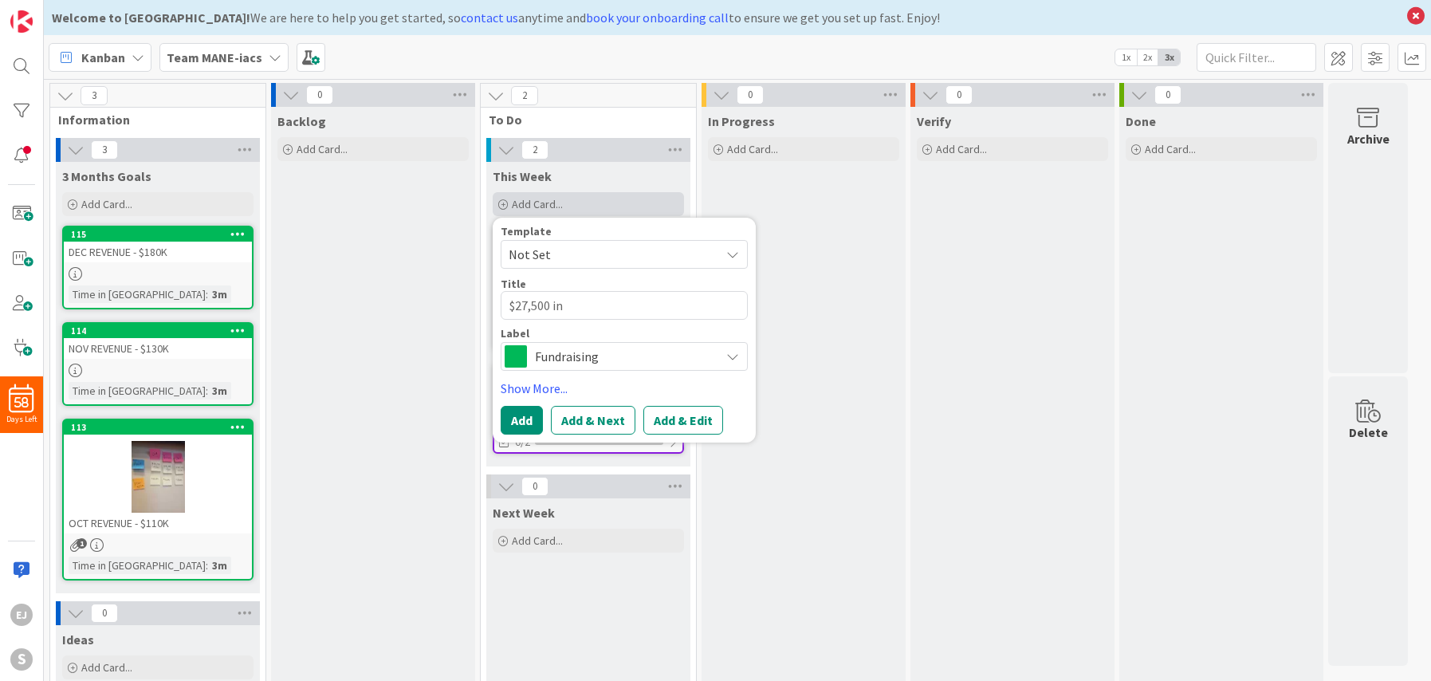
type textarea "$27,500 in I"
type textarea "x"
type textarea "$27,500 in In"
type textarea "x"
type textarea "$27,500 in Inco"
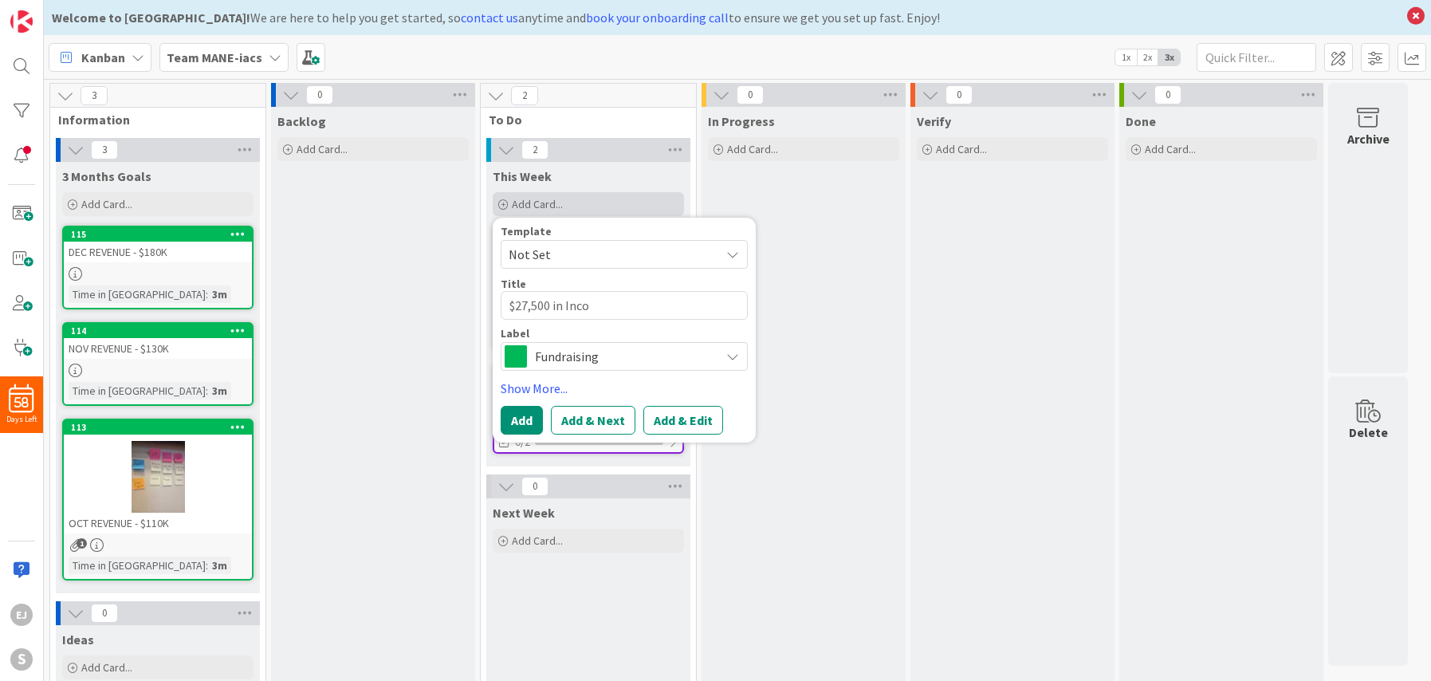
type textarea "x"
type textarea "$27,500 in Incom"
type textarea "x"
type textarea "$27,500 in Income"
click at [513, 426] on button "Add" at bounding box center [522, 420] width 42 height 29
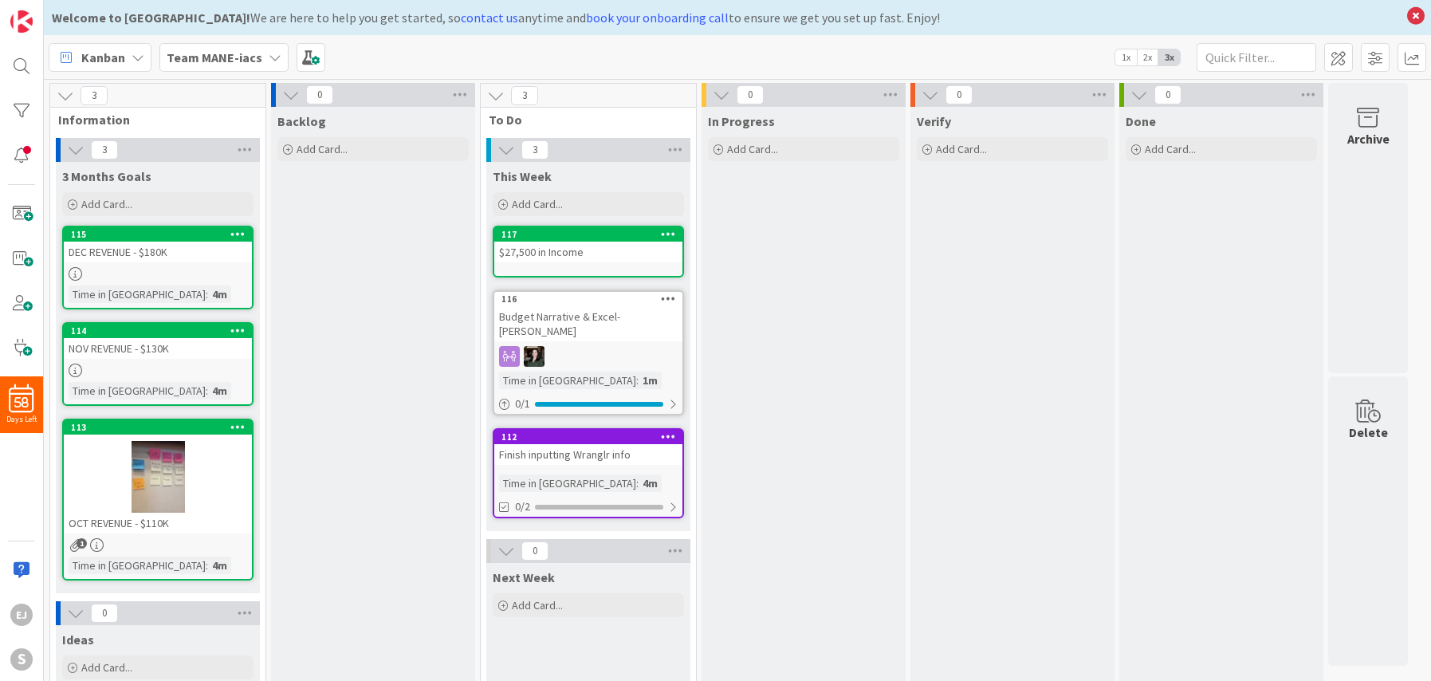
click at [612, 248] on div "$27,500 in Income" at bounding box center [588, 252] width 188 height 21
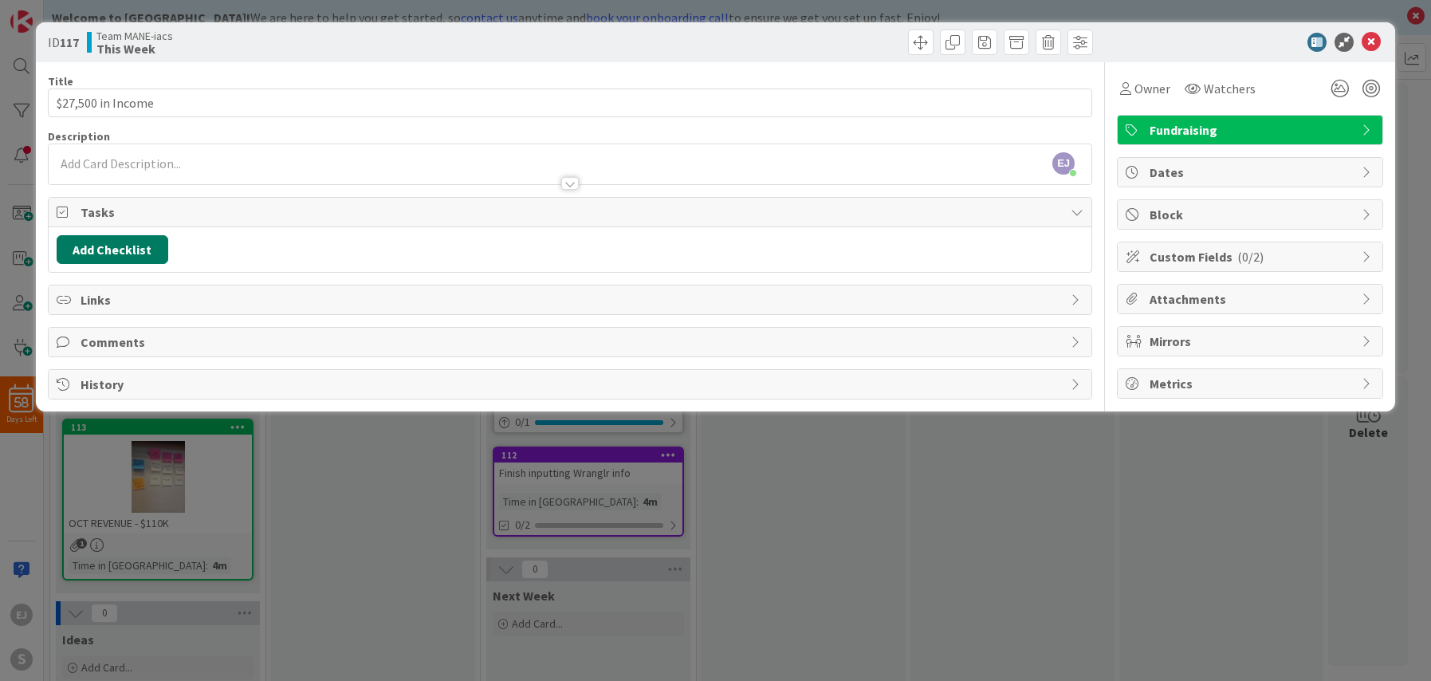
click at [128, 247] on button "Add Checklist" at bounding box center [113, 249] width 112 height 29
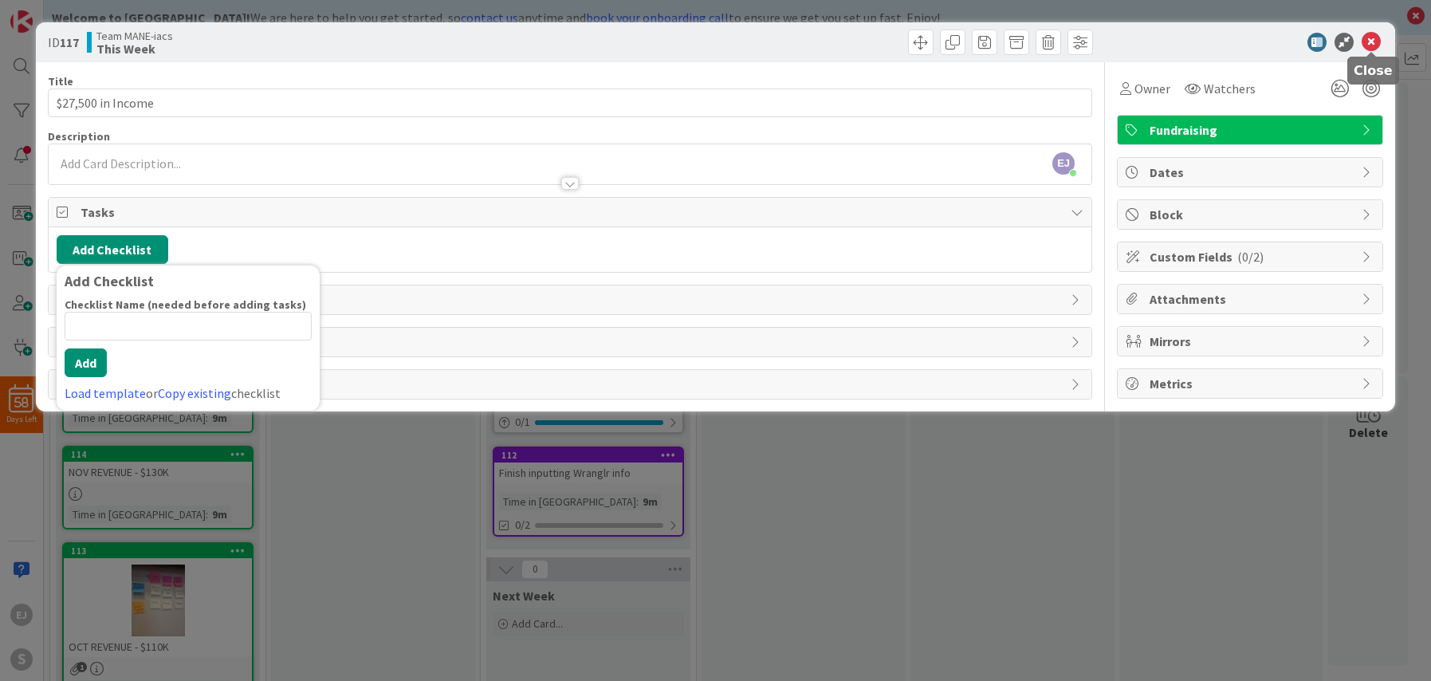
click at [1374, 43] on icon at bounding box center [1370, 42] width 19 height 19
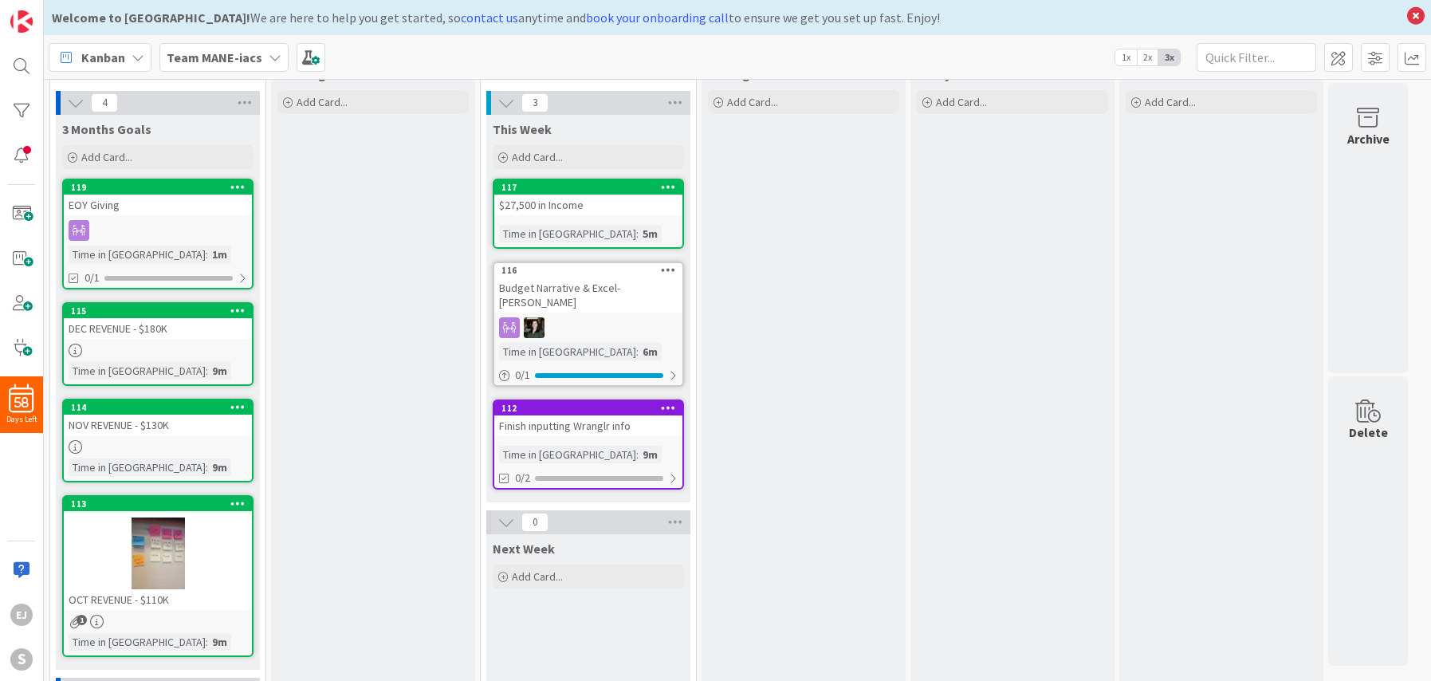
scroll to position [37, 0]
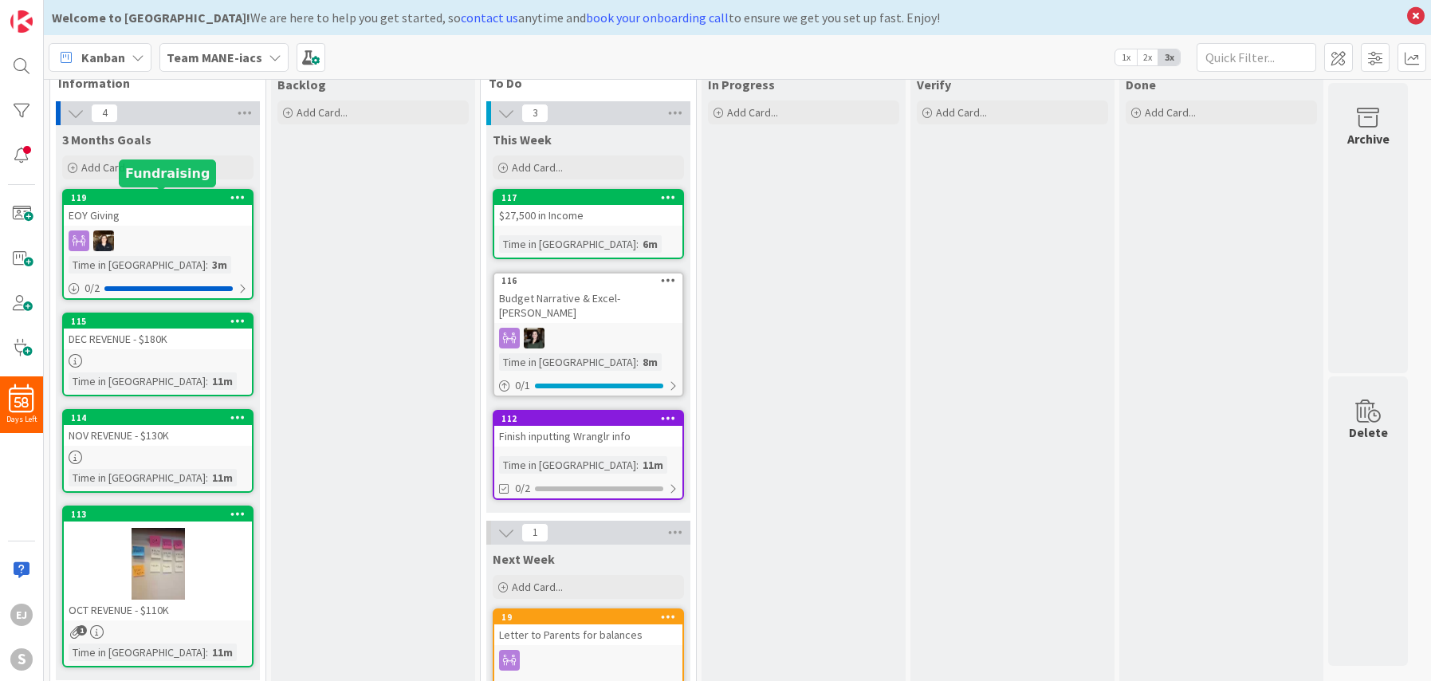
click at [164, 198] on div "119" at bounding box center [161, 197] width 181 height 11
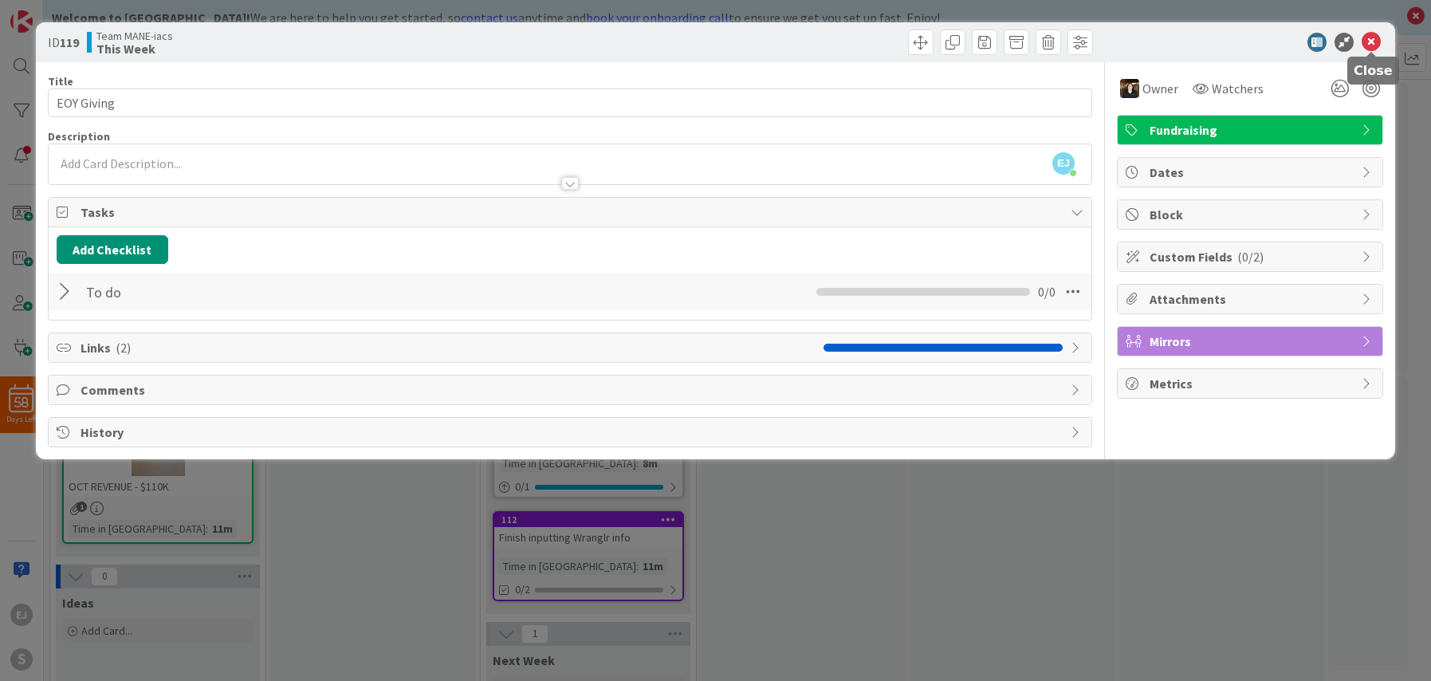
click at [1367, 42] on icon at bounding box center [1370, 42] width 19 height 19
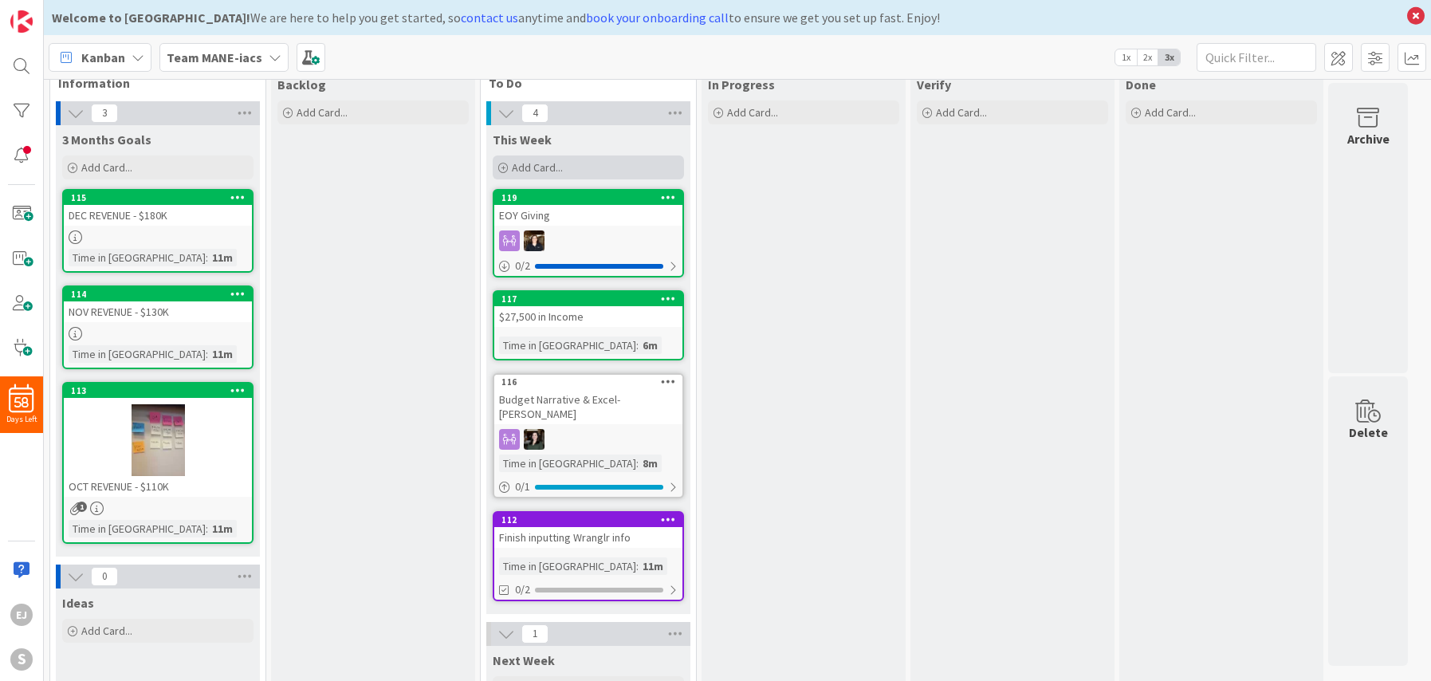
click at [533, 169] on span "Add Card..." at bounding box center [537, 167] width 51 height 14
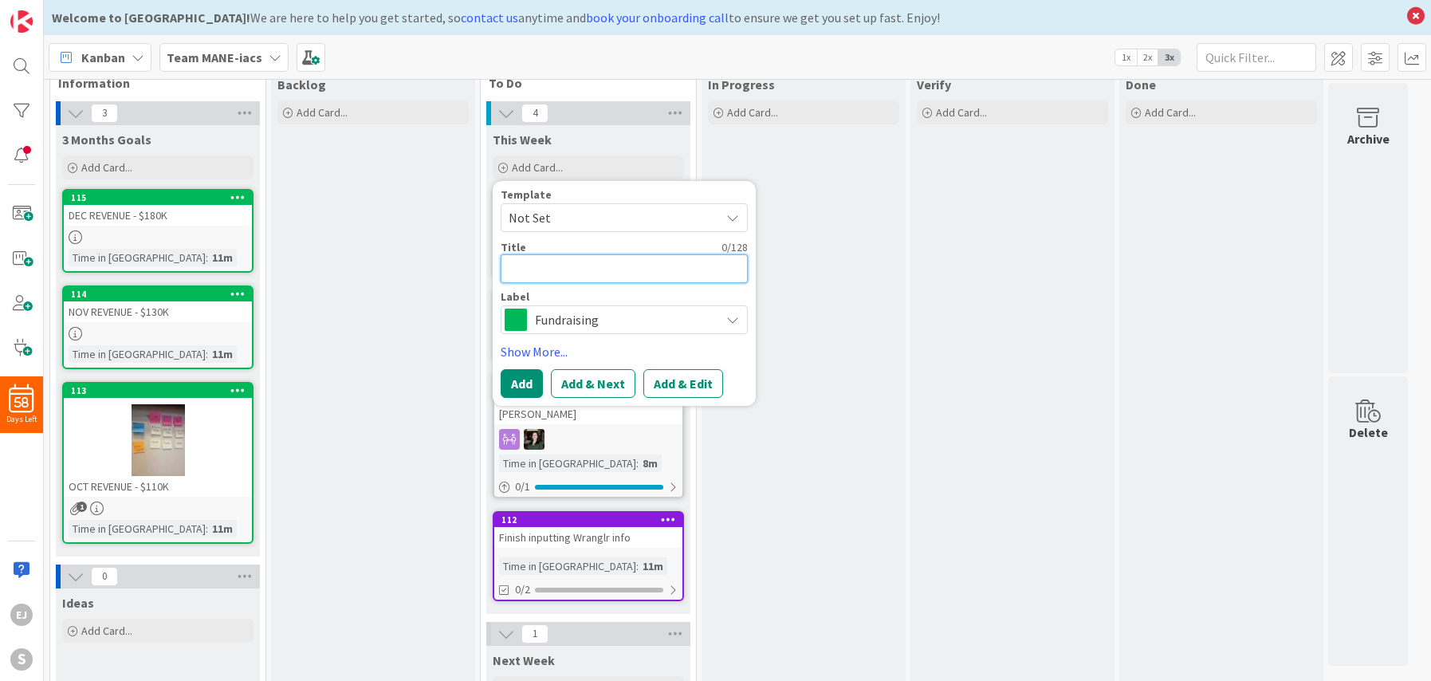
click at [553, 272] on textarea at bounding box center [624, 268] width 247 height 29
type textarea "x"
type textarea "H"
type textarea "x"
type textarea "Ho"
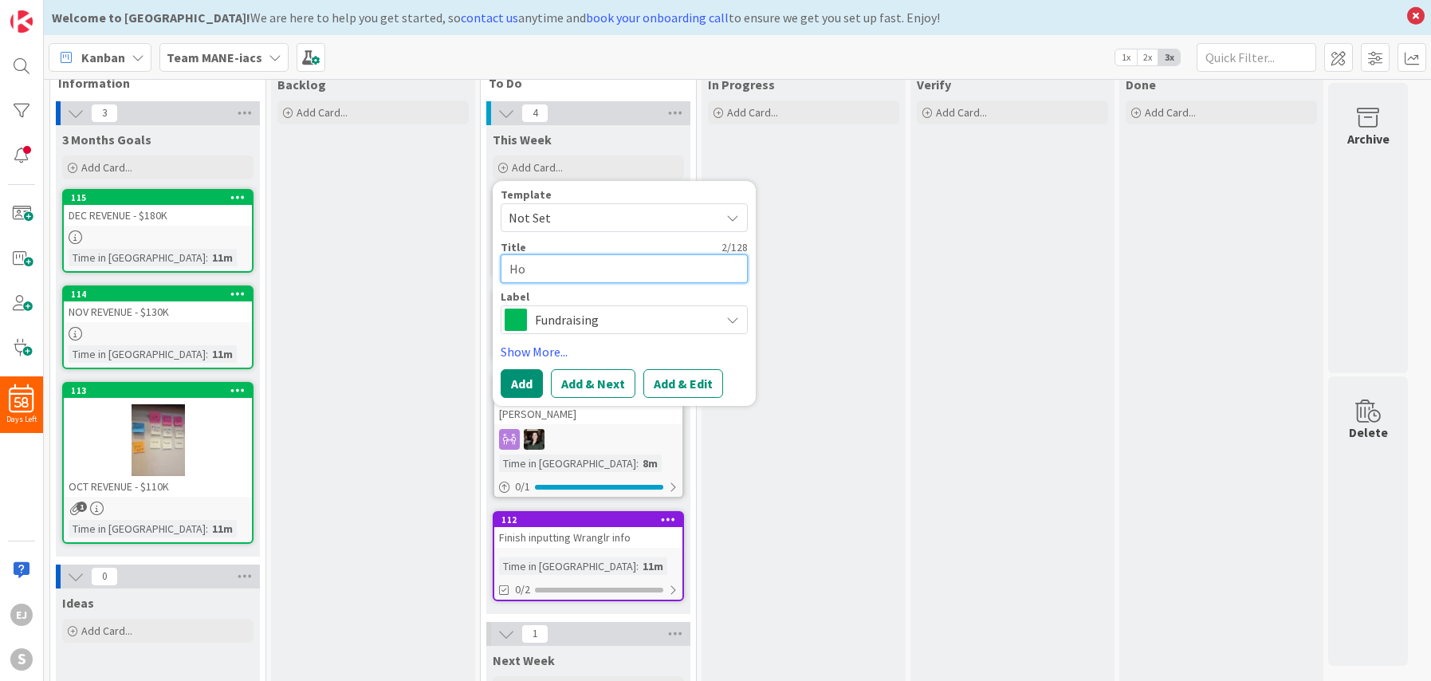
type textarea "x"
type textarea "Hors"
type textarea "x"
type textarea "Horse"
type textarea "x"
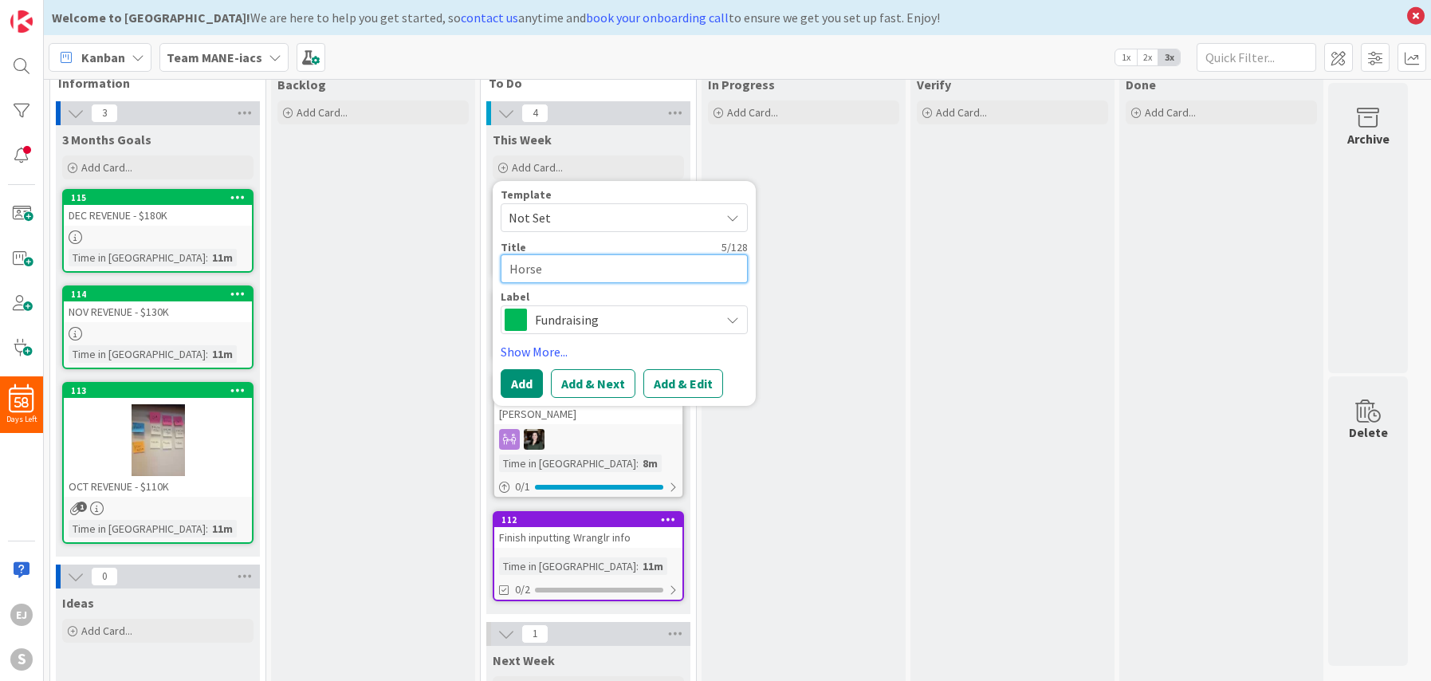
type textarea "Hors"
type textarea "x"
type textarea "Hor"
type textarea "x"
type textarea "Ho"
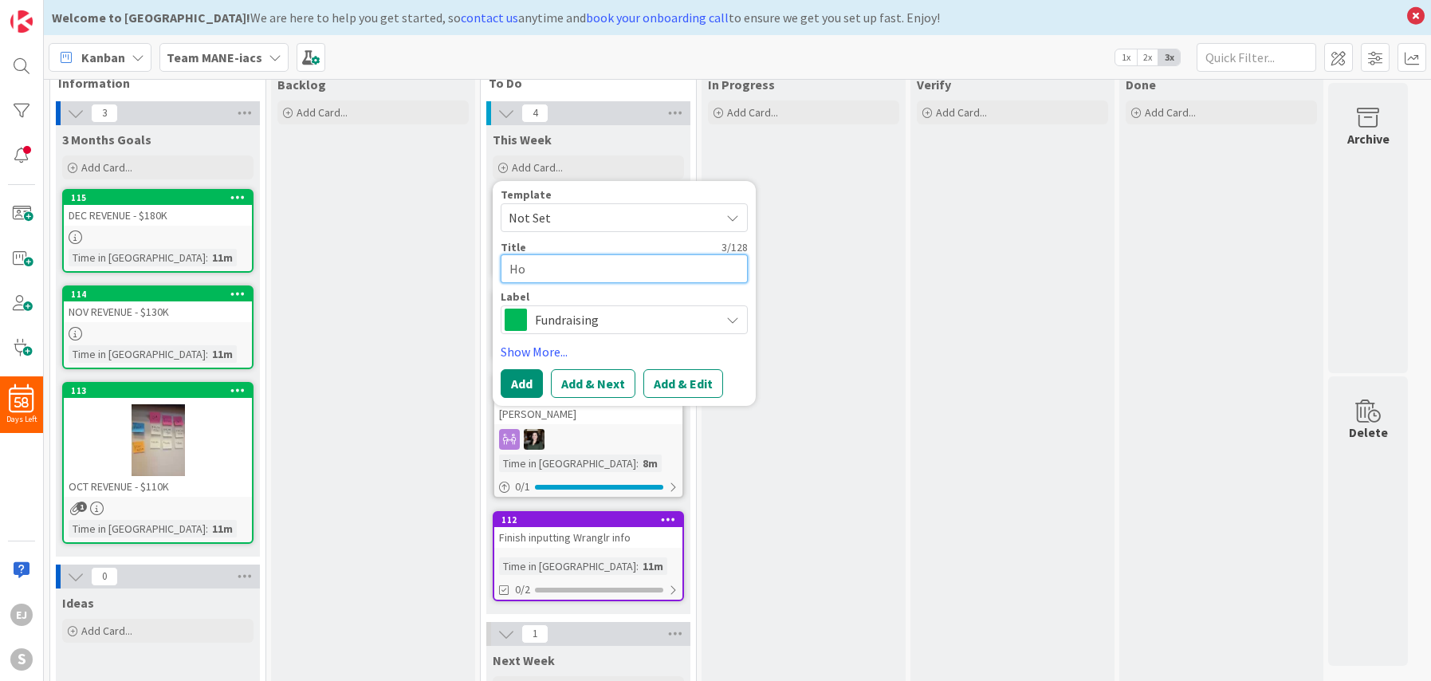
type textarea "x"
type textarea "H"
type textarea "x"
type textarea "2"
type textarea "x"
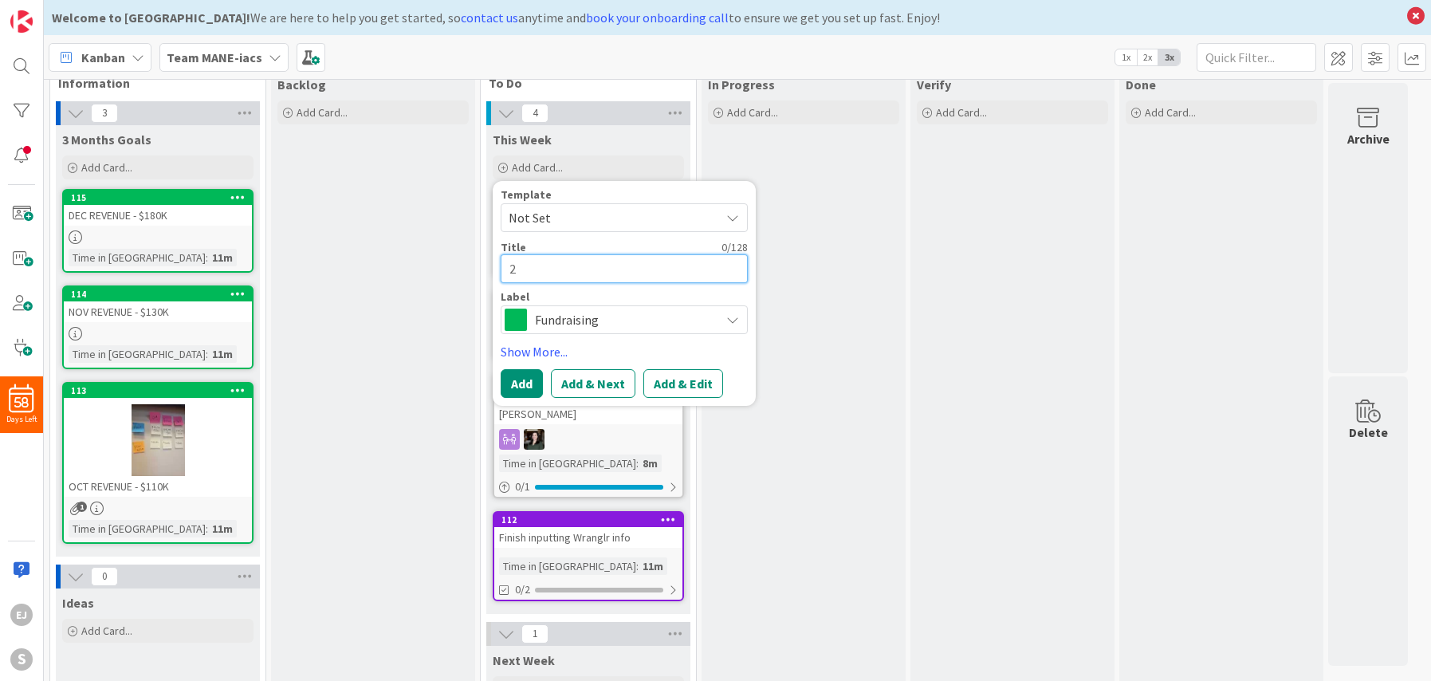
type textarea "20"
type textarea "x"
type textarea "202"
type textarea "x"
type textarea "2026"
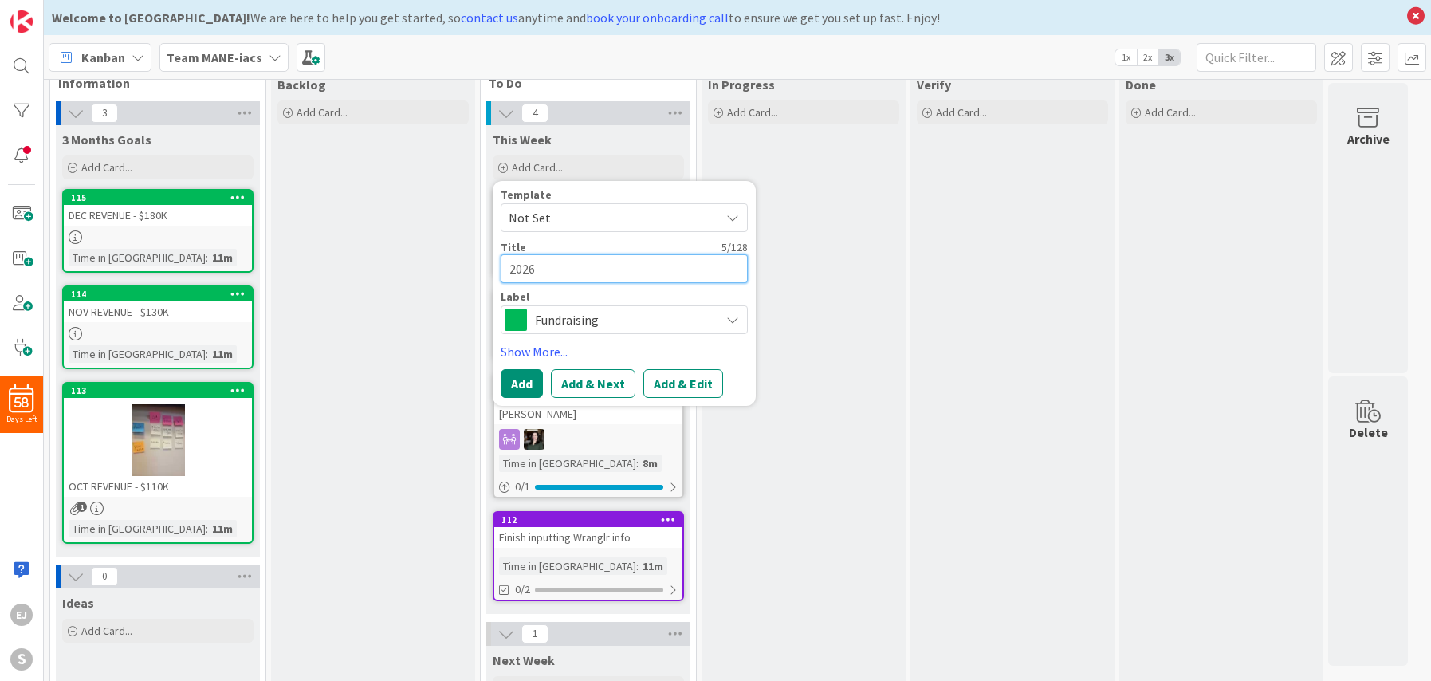
type textarea "x"
type textarea "2026 H"
type textarea "x"
type textarea "2026 Ho"
type textarea "x"
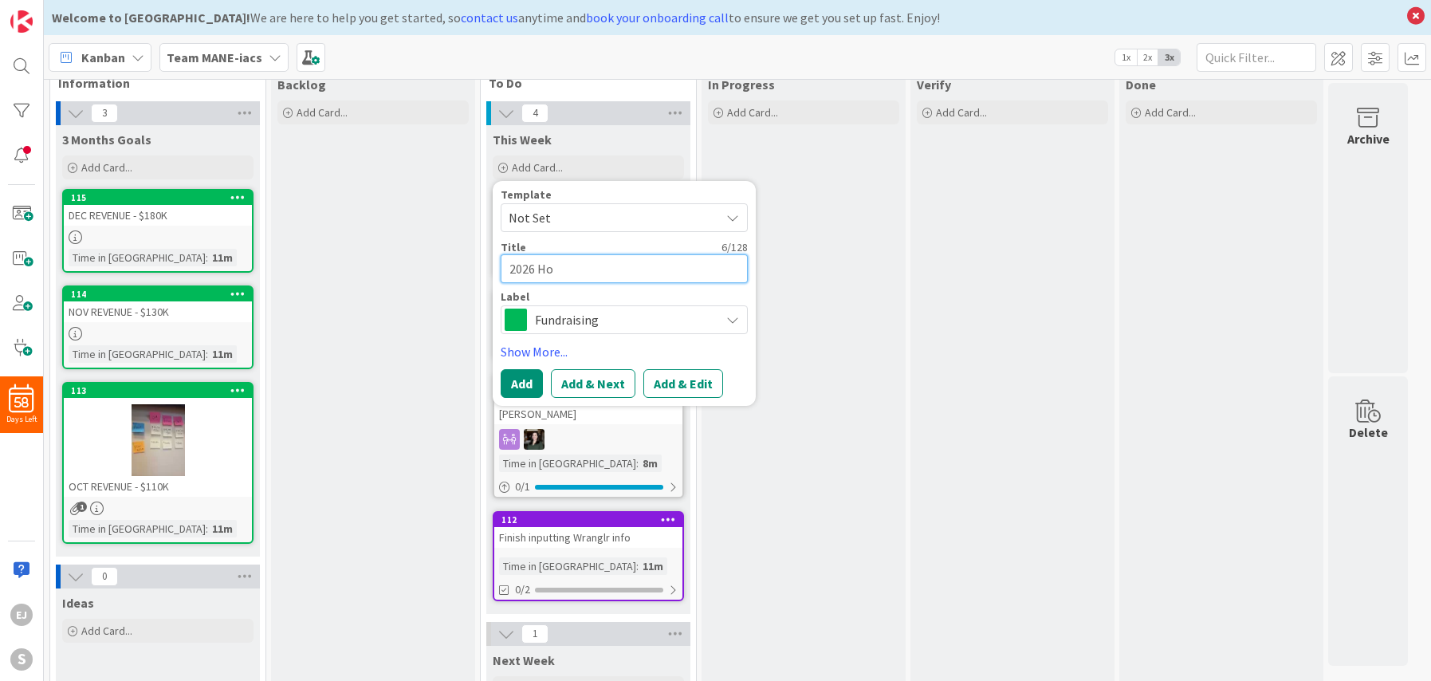
type textarea "2026 Hor"
type textarea "x"
type textarea "2026 Hor4"
type textarea "x"
type textarea "2026 Hors"
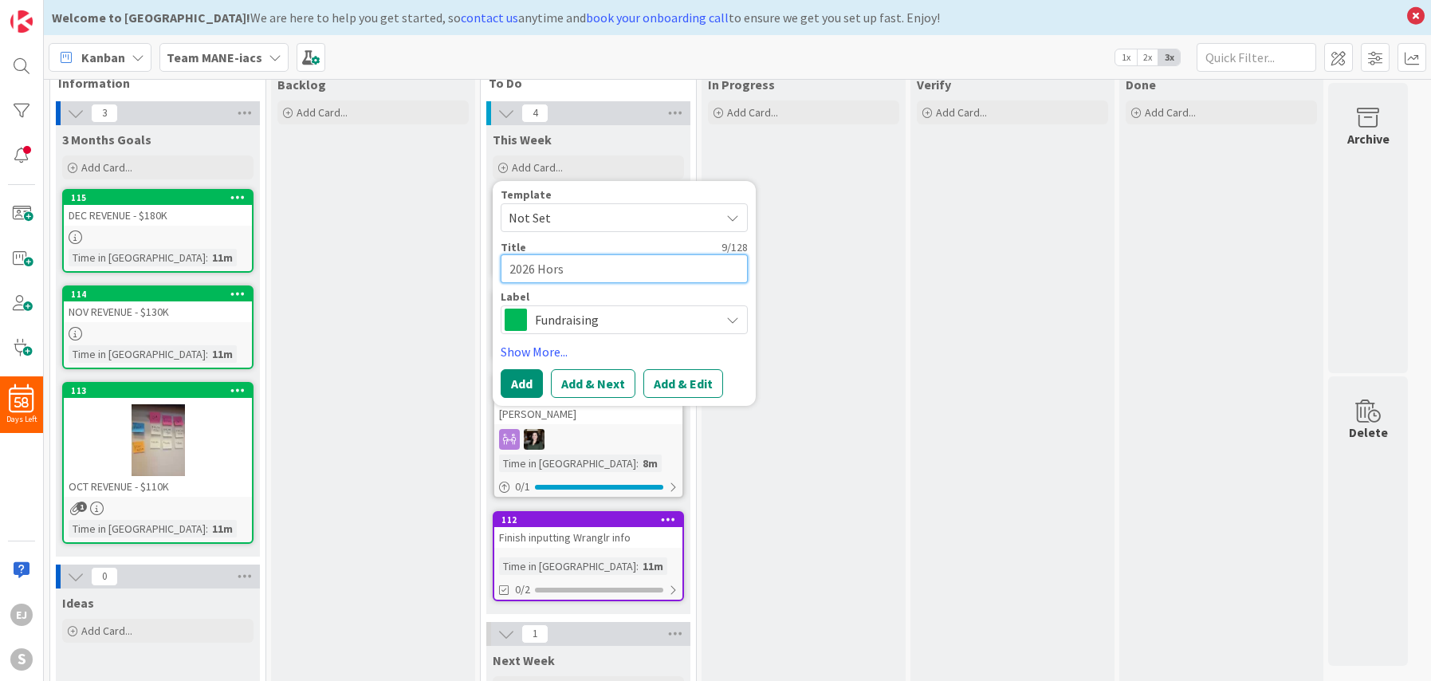
type textarea "x"
type textarea "2026 Horse"
type textarea "x"
type textarea "2026 Horse"
type textarea "x"
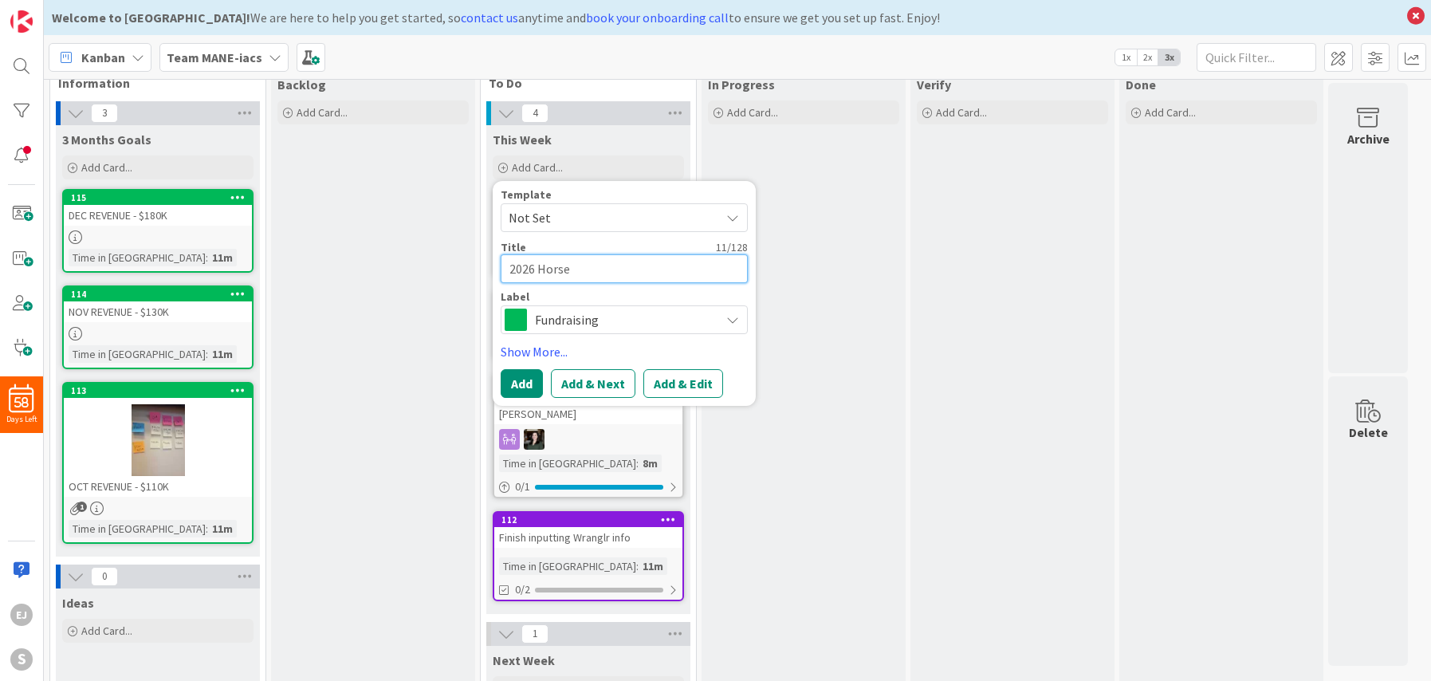
type textarea "2026 Horse C"
type textarea "x"
type textarea "2026 Horse Ca"
type textarea "x"
type textarea "2026 Horse Cal"
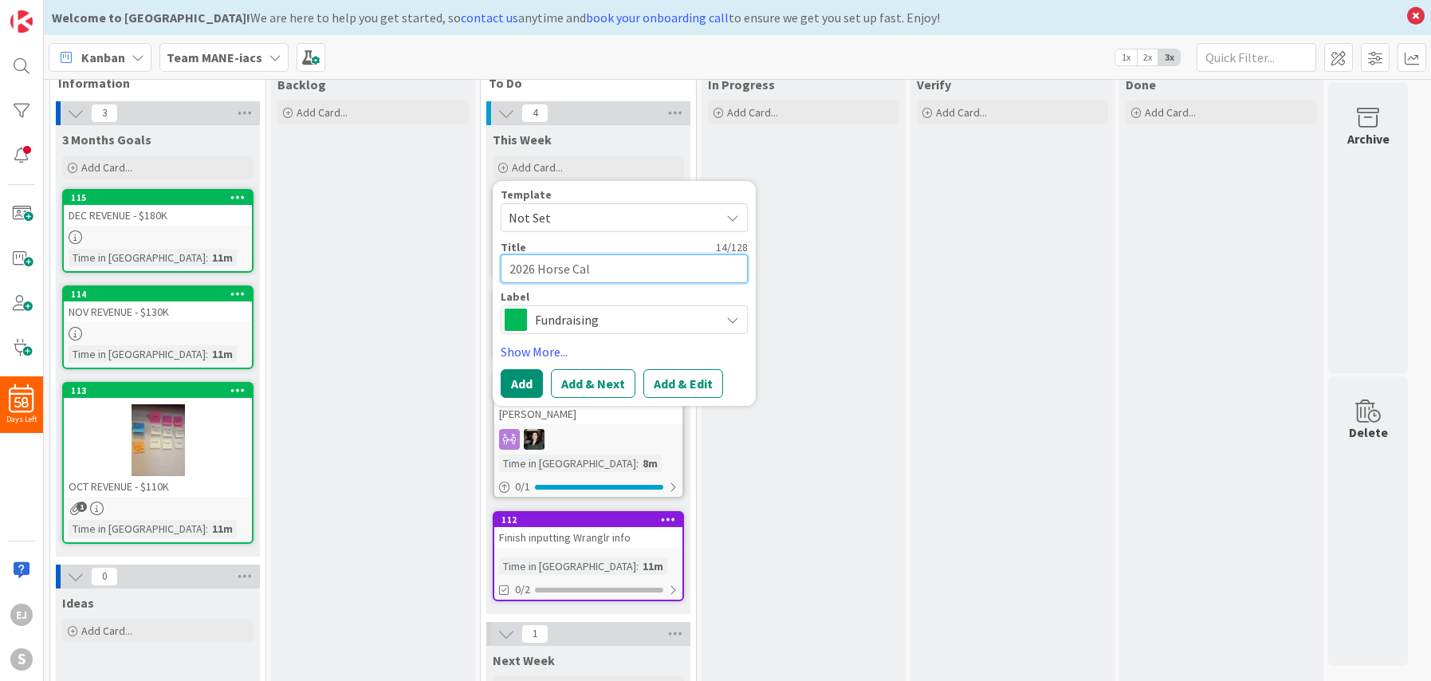
type textarea "x"
type textarea "2026 Horse Cale"
type textarea "x"
type textarea "2026 Horse Calen"
type textarea "x"
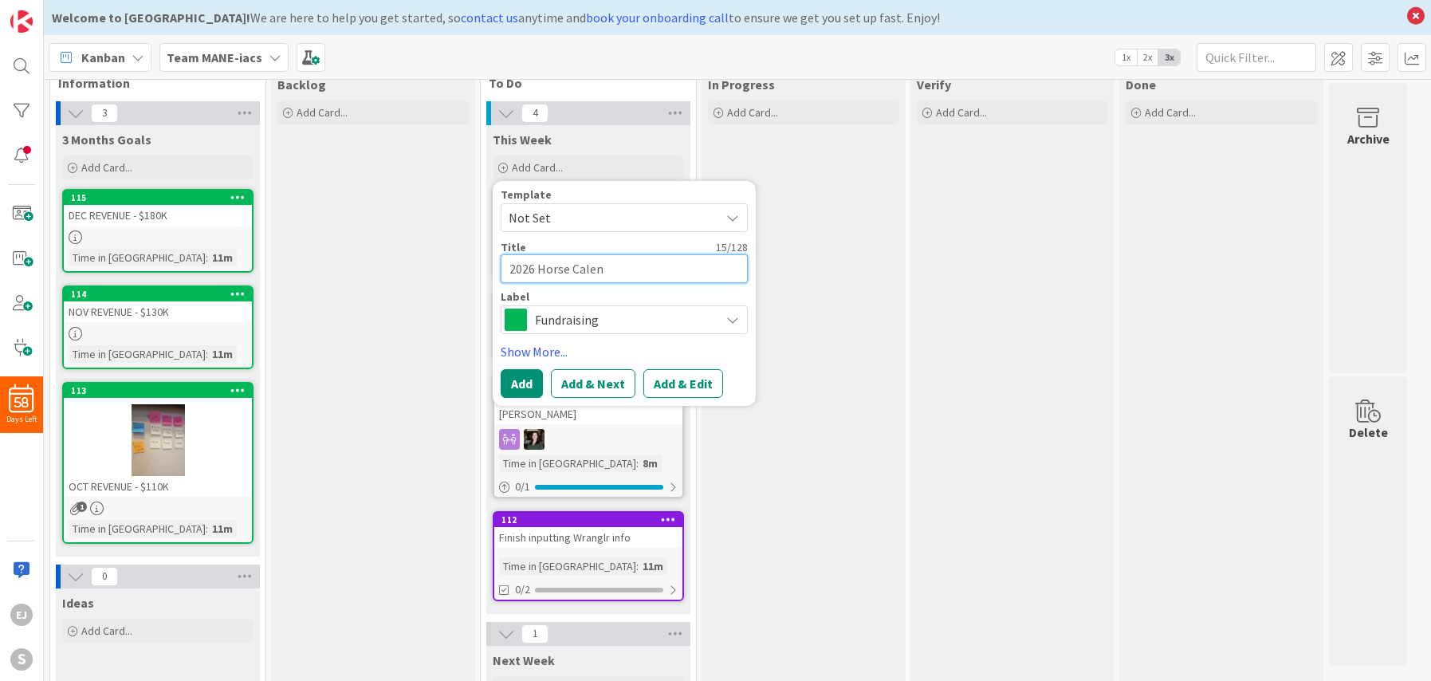
type textarea "2026 Horse Calend"
type textarea "x"
type textarea "2026 Horse Calenda"
type textarea "x"
type textarea "2026 Horse Calendar"
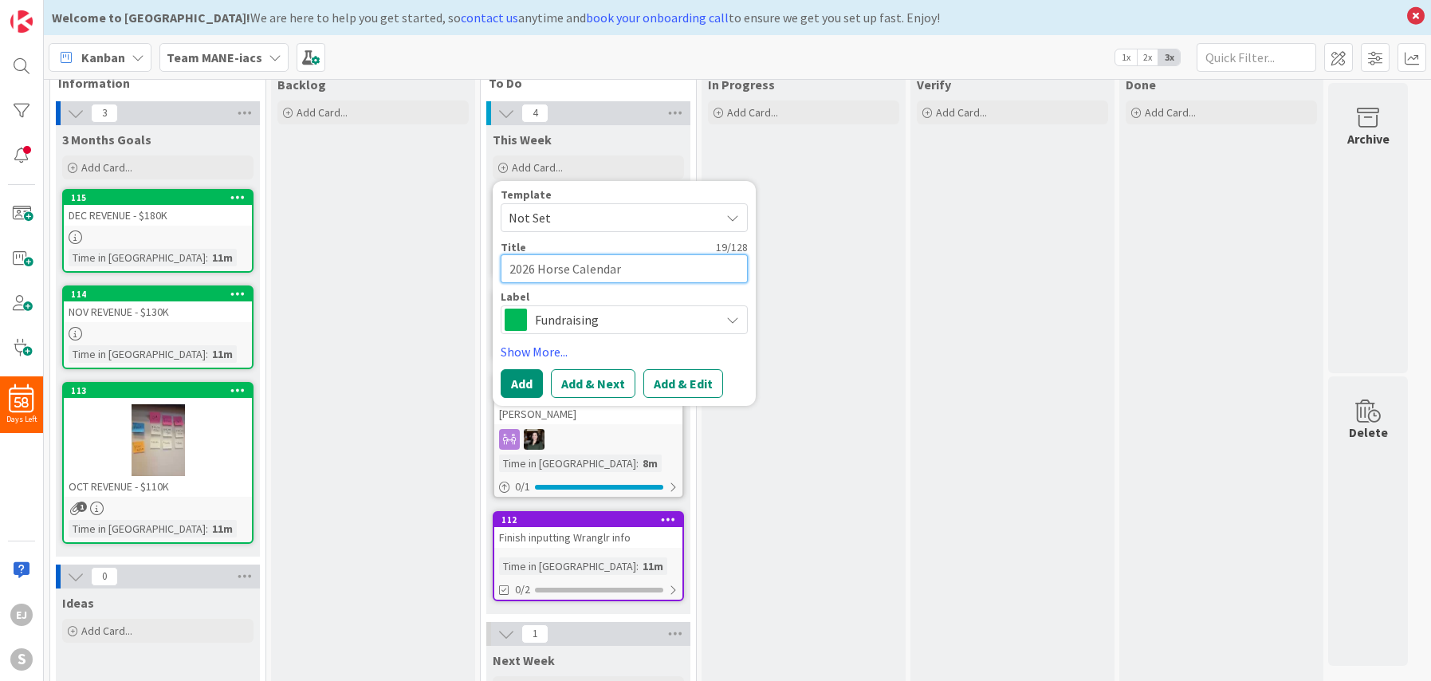
type textarea "x"
type textarea "2026 Horse Calendar"
type textarea "x"
type textarea "2026 Horse Calendar v"
type textarea "x"
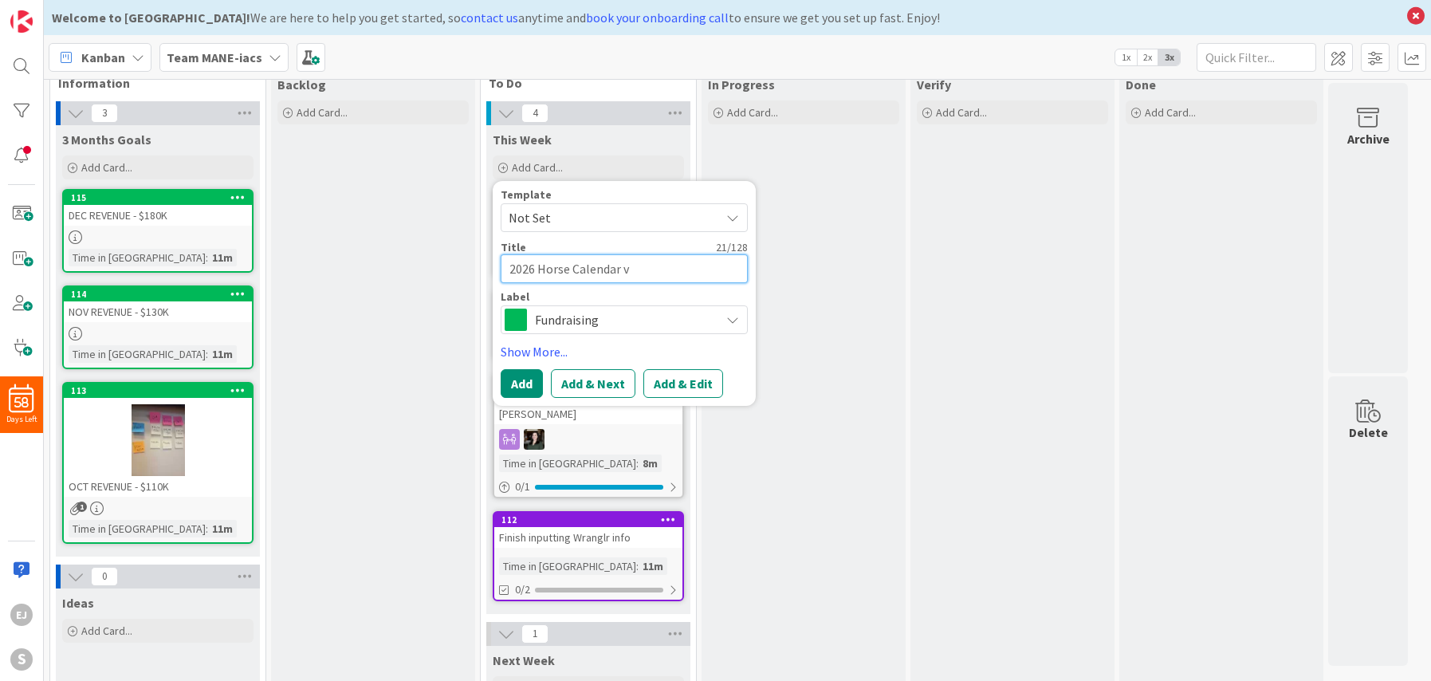
type textarea "2026 Horse Calendar"
type textarea "x"
type textarea "2026 Horse Calendar"
click at [514, 381] on button "Add" at bounding box center [522, 383] width 42 height 29
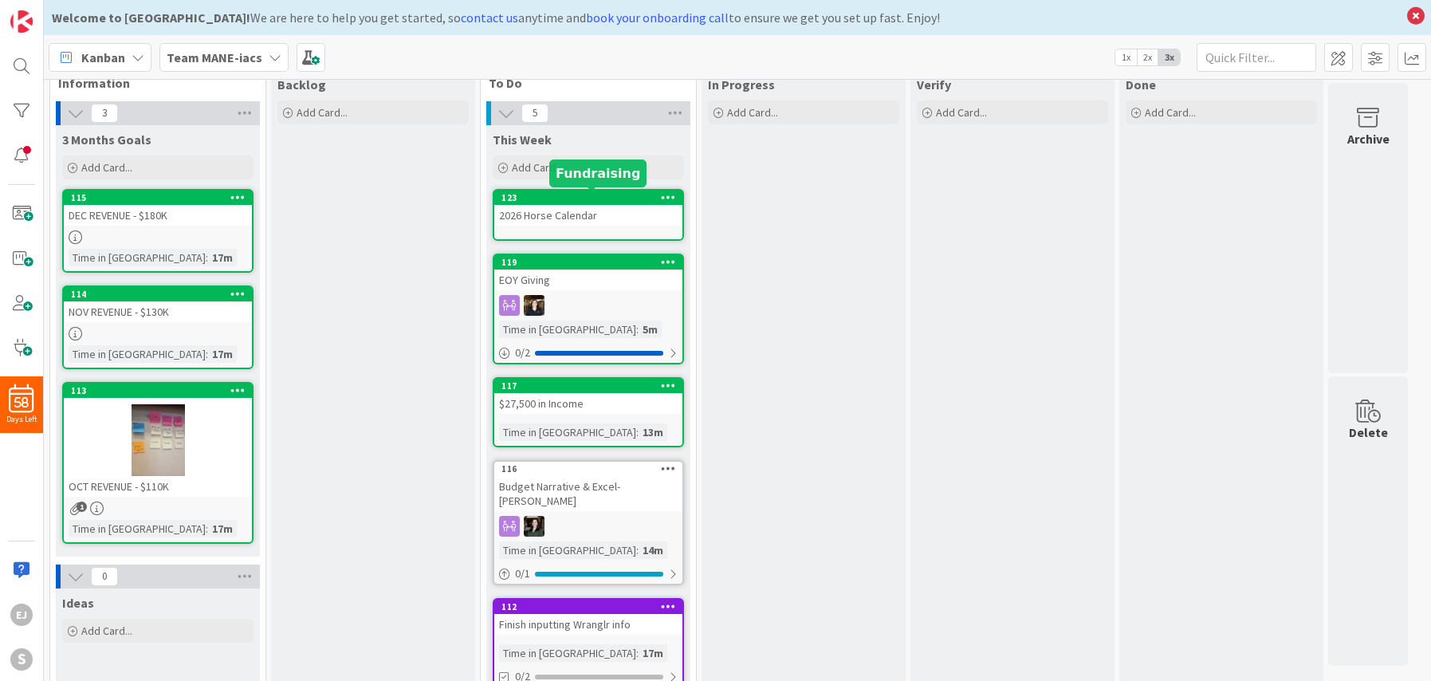
click at [576, 198] on div "123" at bounding box center [591, 197] width 181 height 11
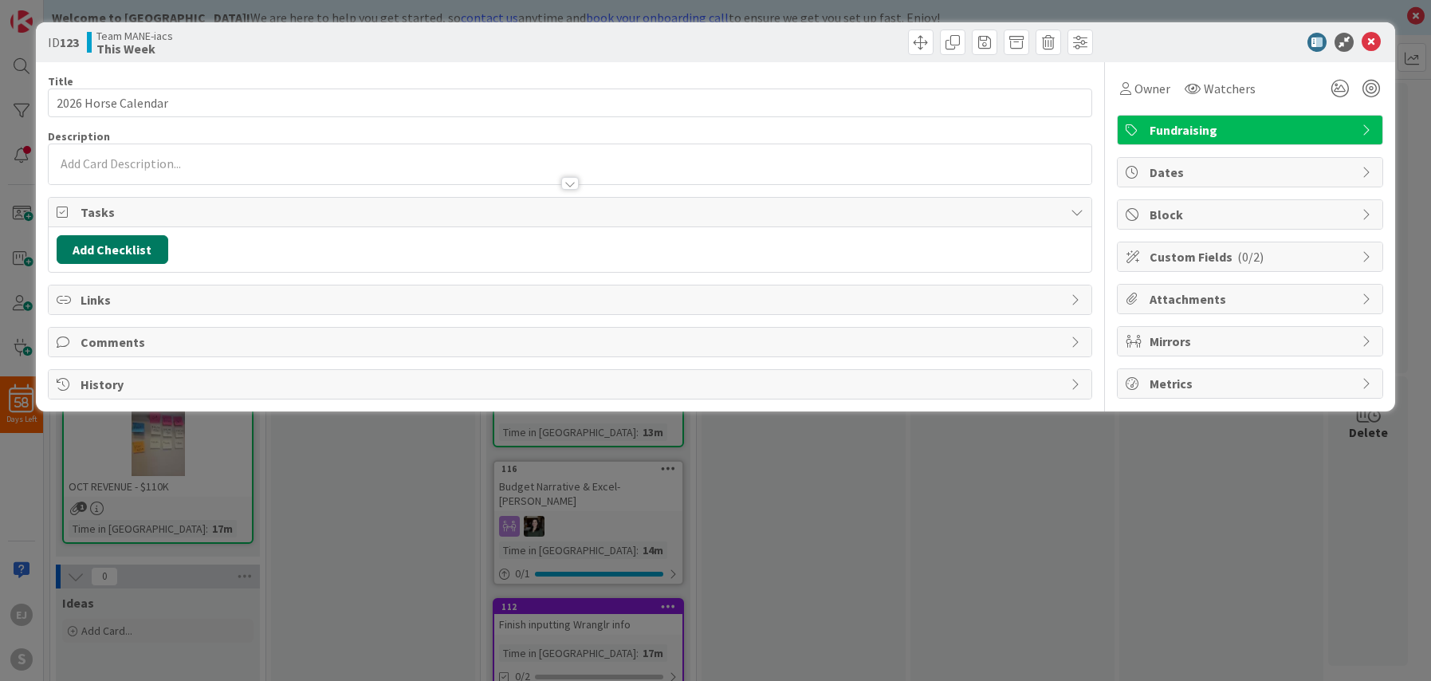
click at [114, 250] on button "Add Checklist" at bounding box center [113, 249] width 112 height 29
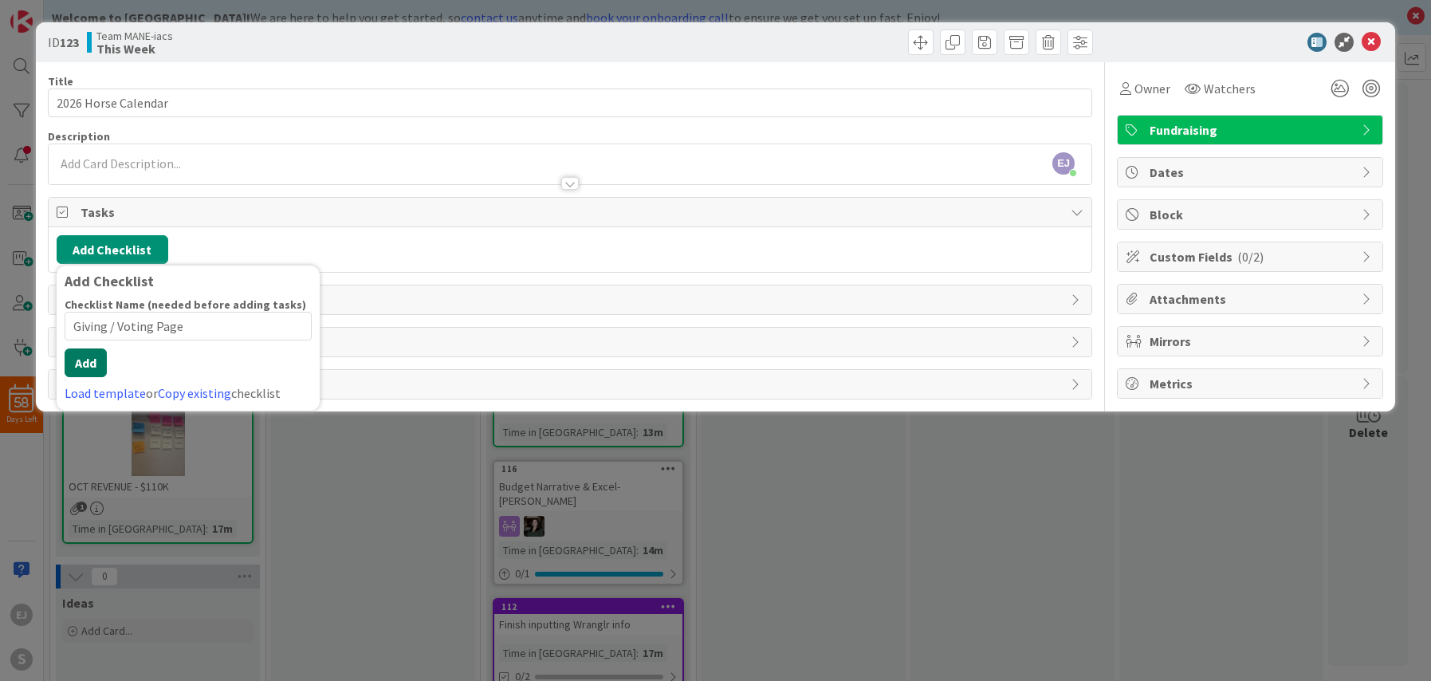
type input "Giving / Voting Page"
click at [94, 372] on button "Add" at bounding box center [86, 362] width 42 height 29
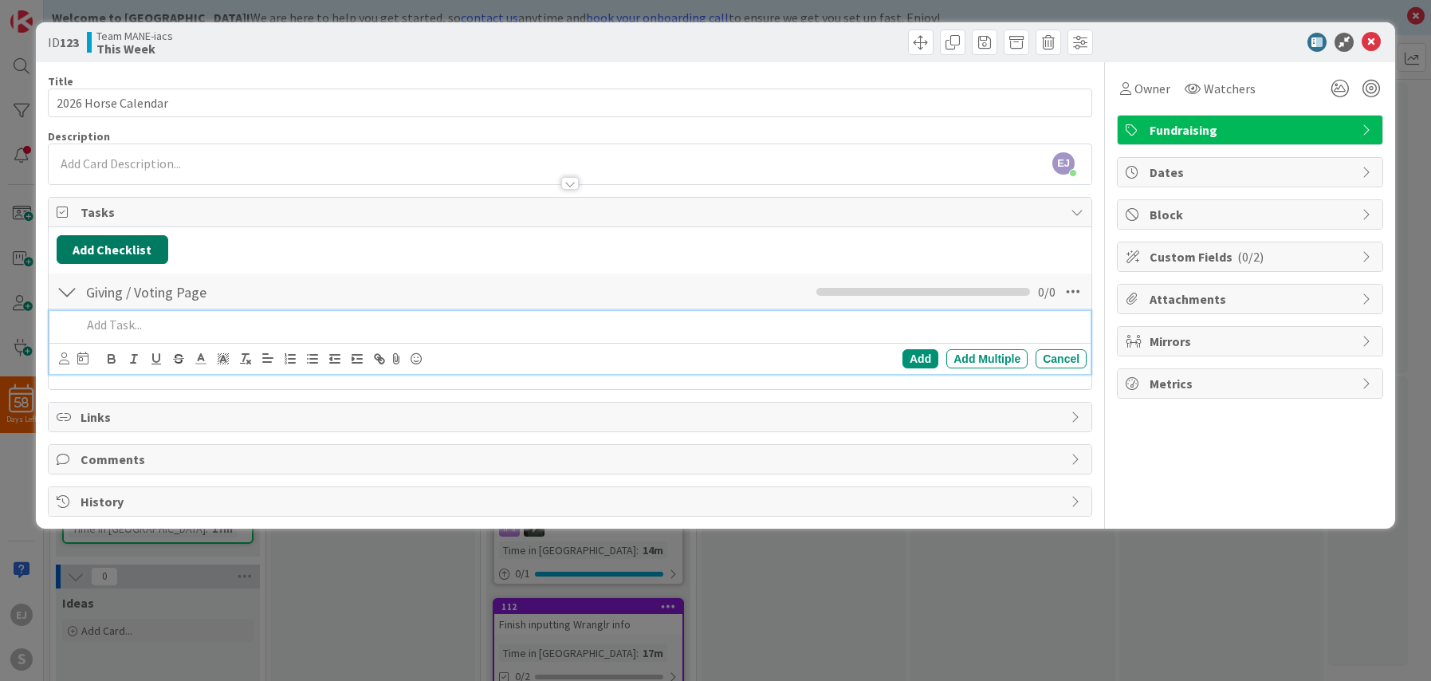
click at [83, 246] on button "Add Checklist" at bounding box center [113, 249] width 112 height 29
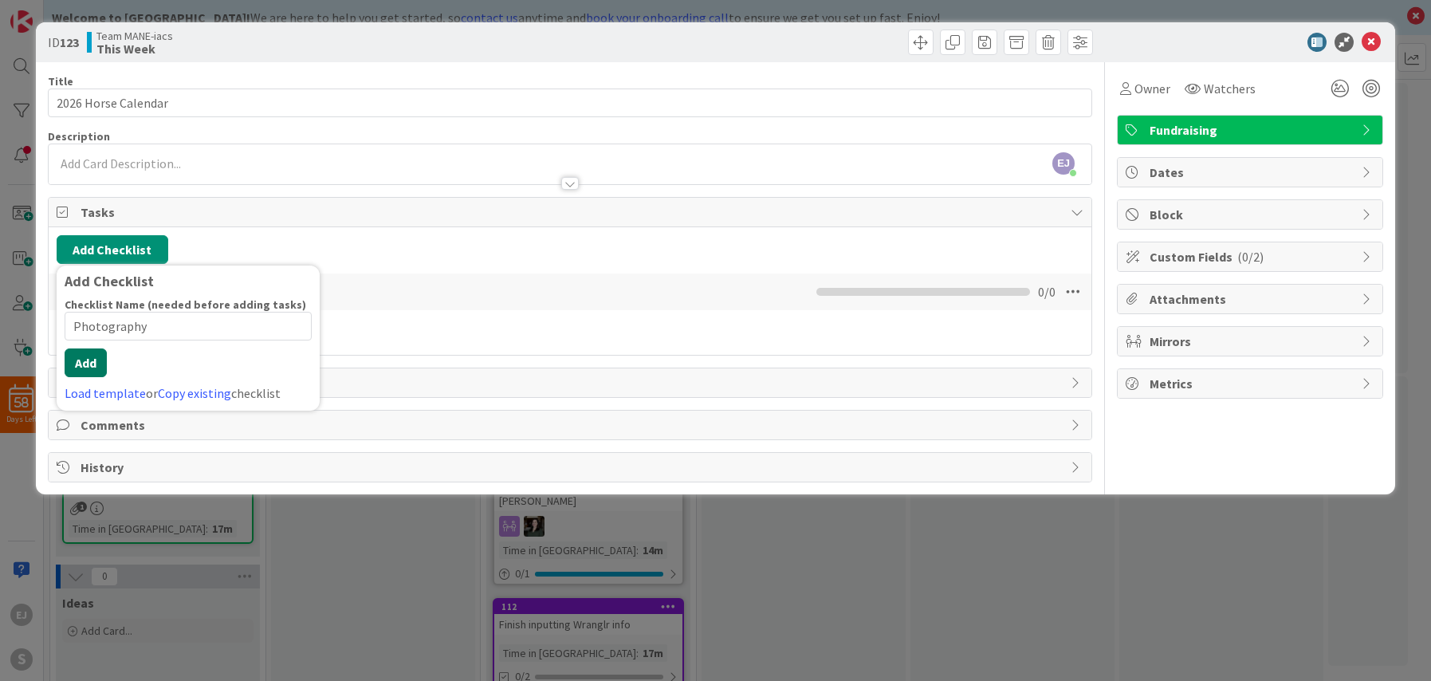
type input "Photography"
click at [95, 374] on button "Add" at bounding box center [86, 362] width 42 height 29
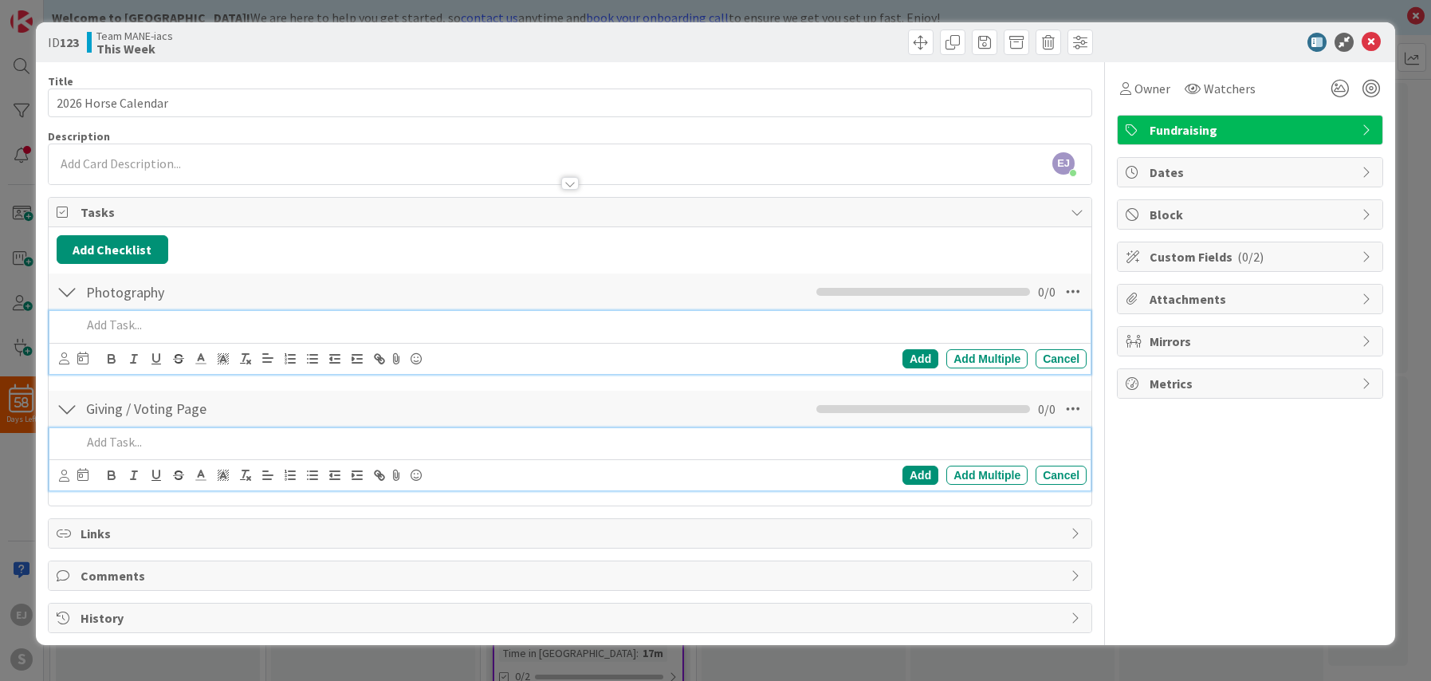
click at [94, 446] on p at bounding box center [580, 442] width 999 height 18
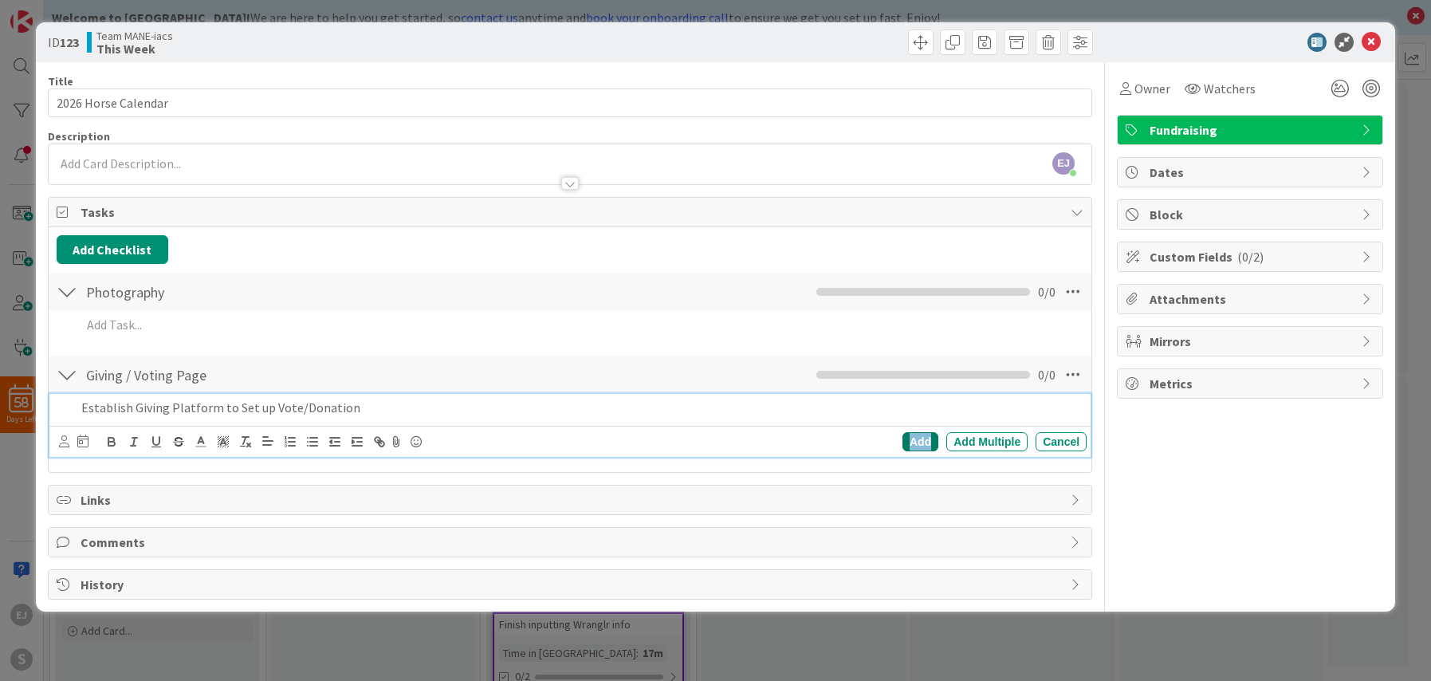
click at [923, 446] on div "Add" at bounding box center [920, 441] width 36 height 19
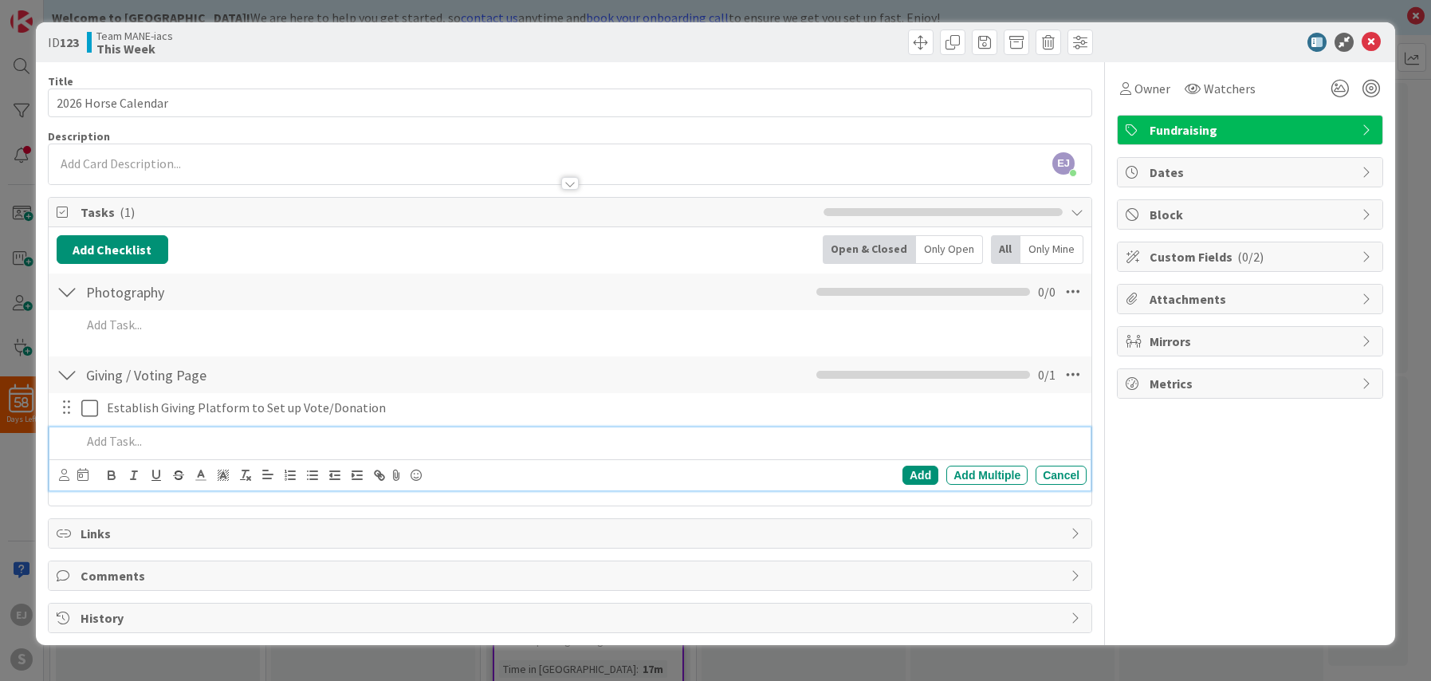
click at [99, 442] on p at bounding box center [580, 441] width 999 height 18
click at [147, 440] on p at bounding box center [580, 441] width 999 height 18
click at [113, 252] on button "Add Checklist" at bounding box center [113, 249] width 112 height 29
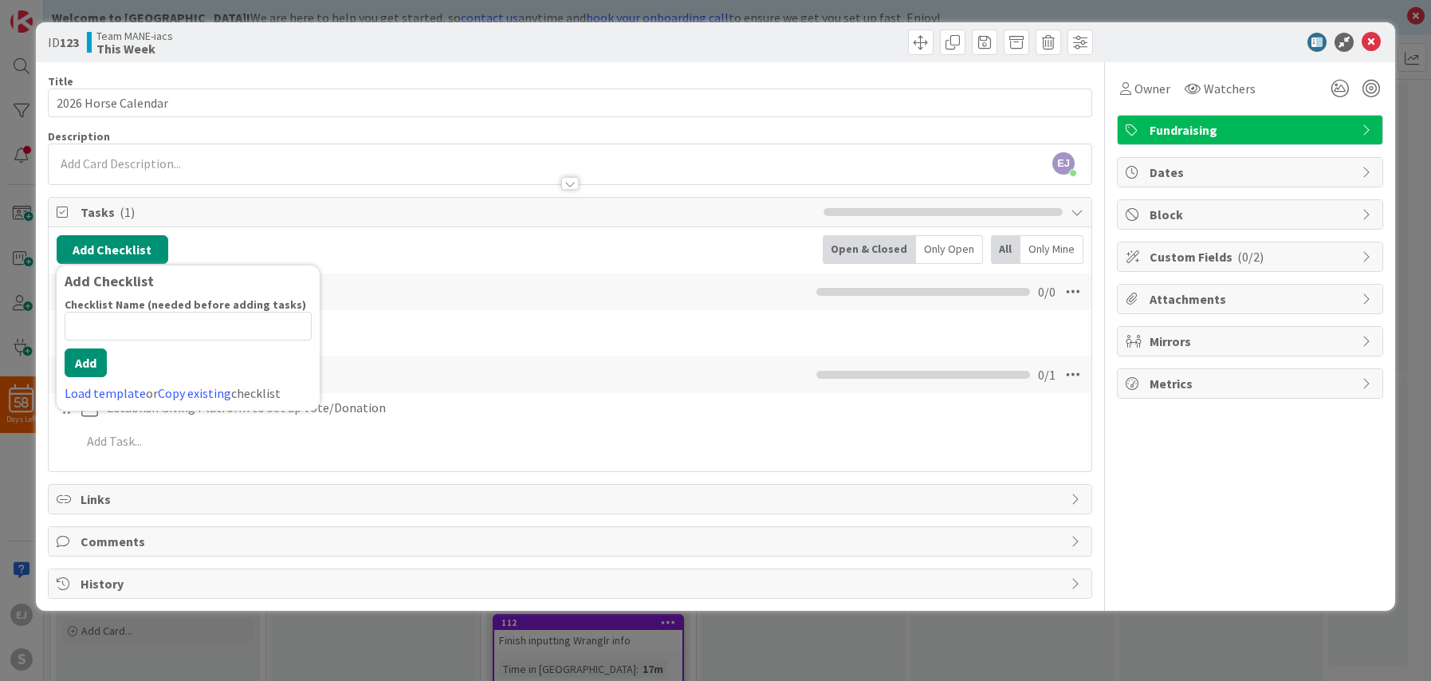
click at [478, 251] on div "Add Checklist Add Checklist Checklist Name (needed before adding tasks) 0 / 64 …" at bounding box center [570, 249] width 1027 height 29
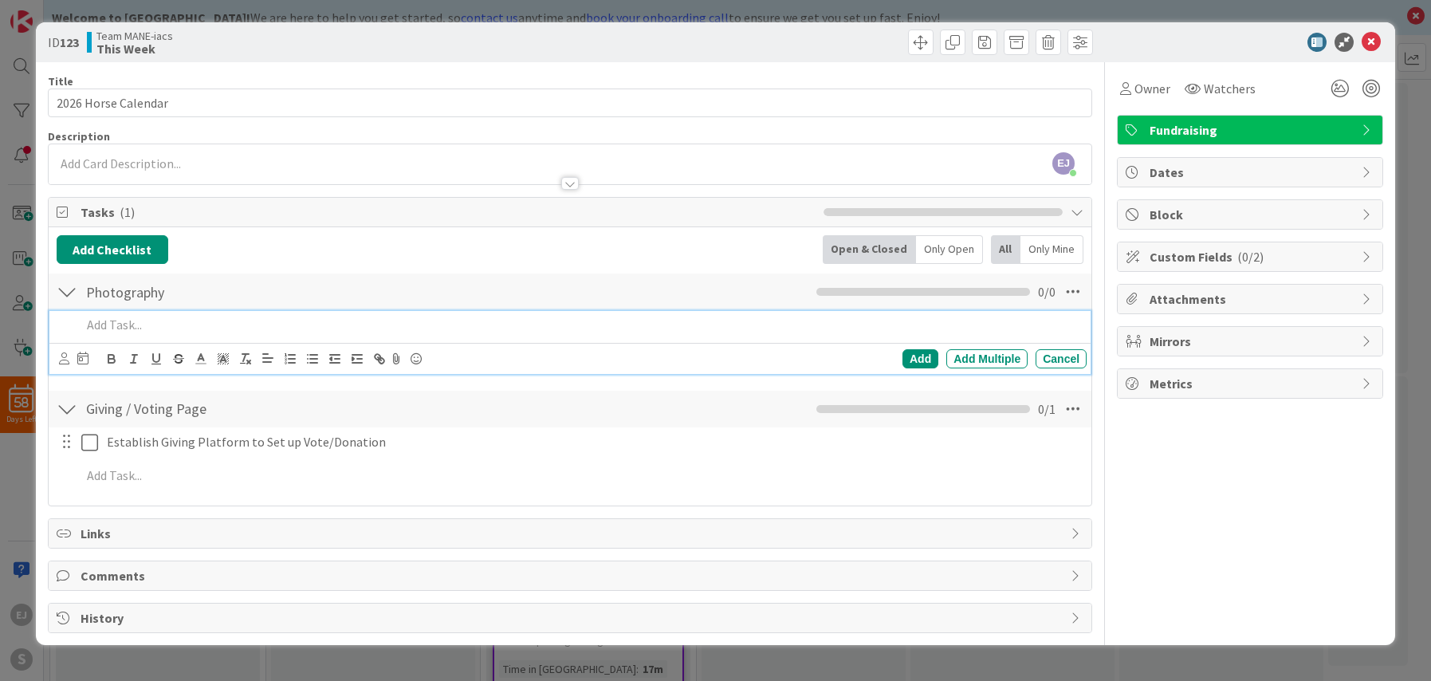
click at [100, 324] on p at bounding box center [580, 325] width 999 height 18
click at [916, 360] on div "Add" at bounding box center [920, 358] width 36 height 19
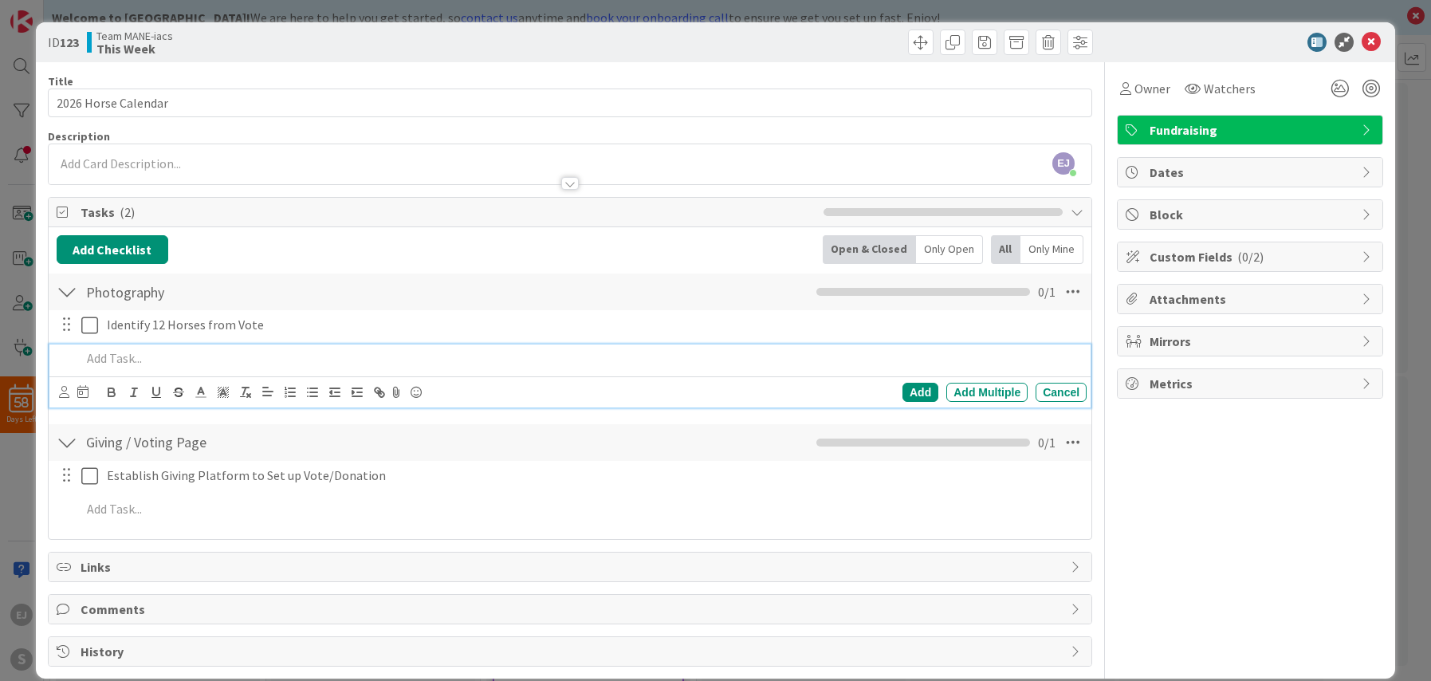
click at [136, 357] on p at bounding box center [580, 358] width 999 height 18
click at [917, 398] on div "Add" at bounding box center [920, 392] width 36 height 19
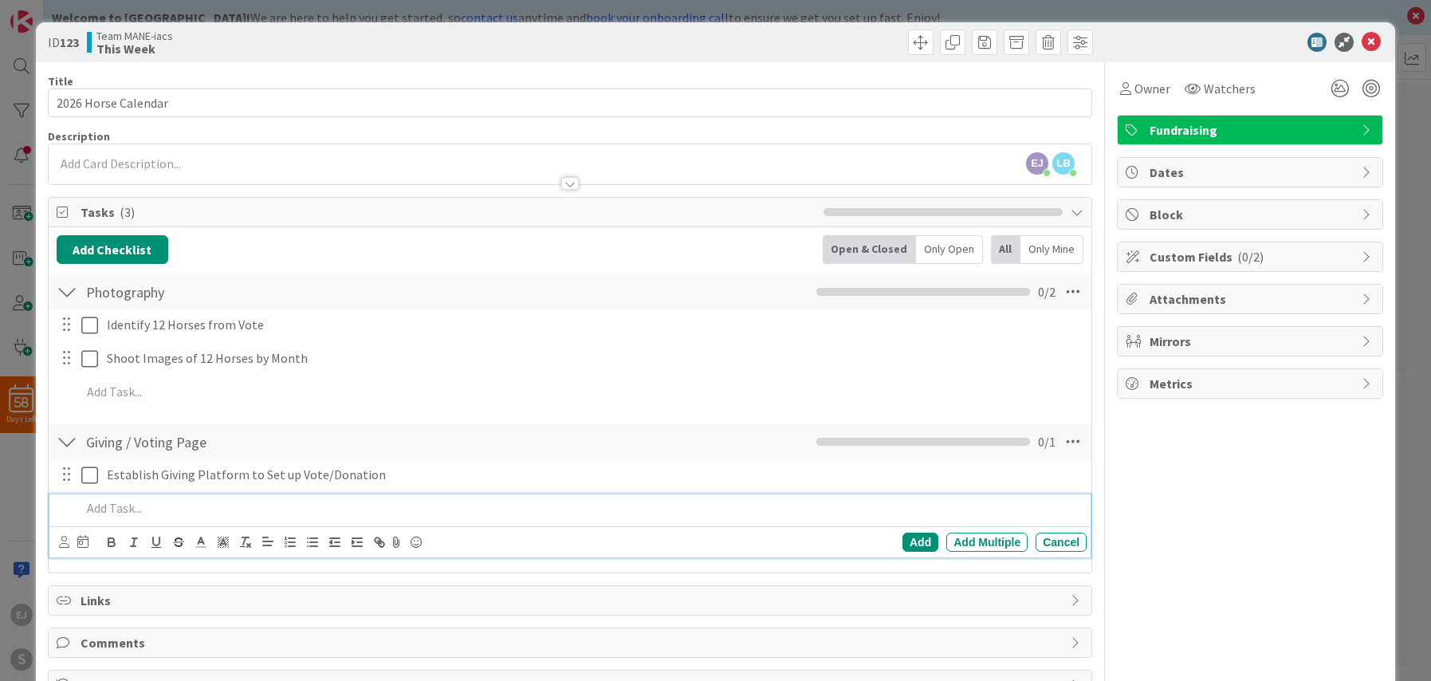
click at [143, 517] on div at bounding box center [581, 508] width 1012 height 28
click at [64, 545] on icon at bounding box center [64, 542] width 10 height 12
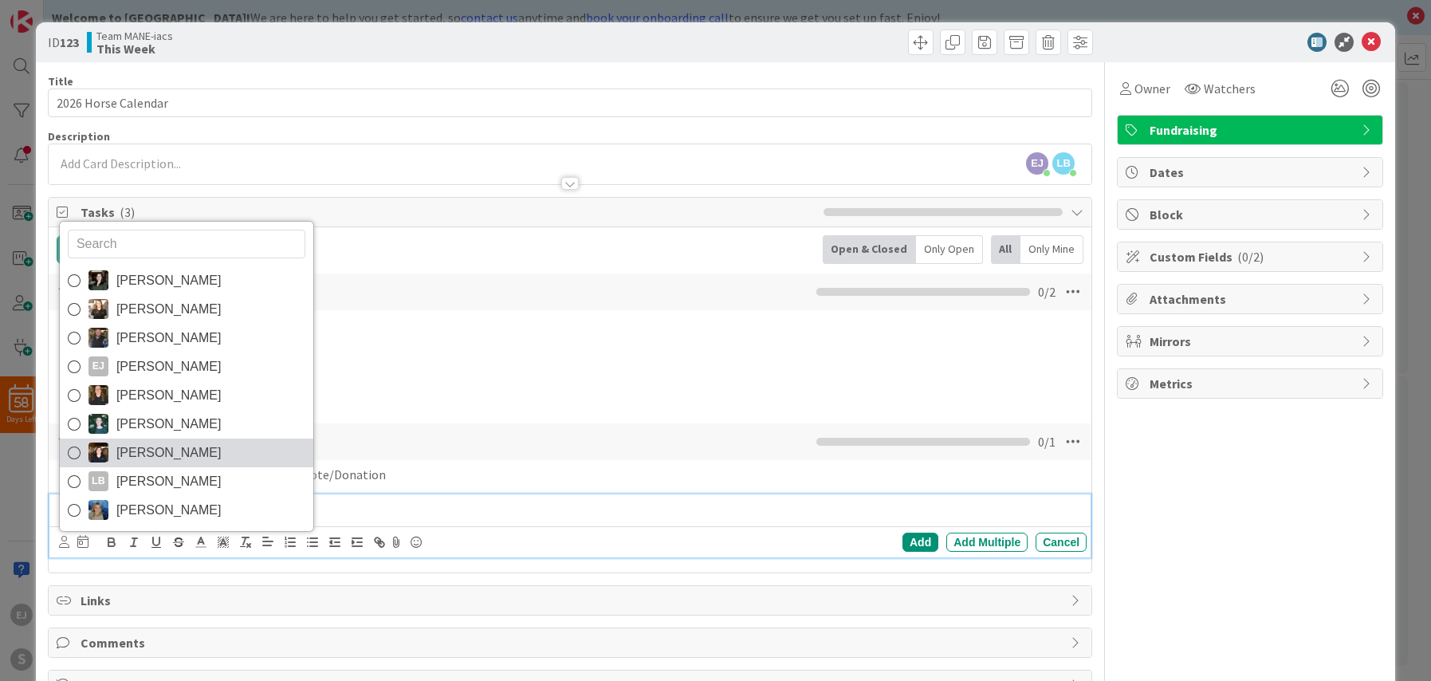
click at [77, 454] on icon at bounding box center [74, 453] width 13 height 24
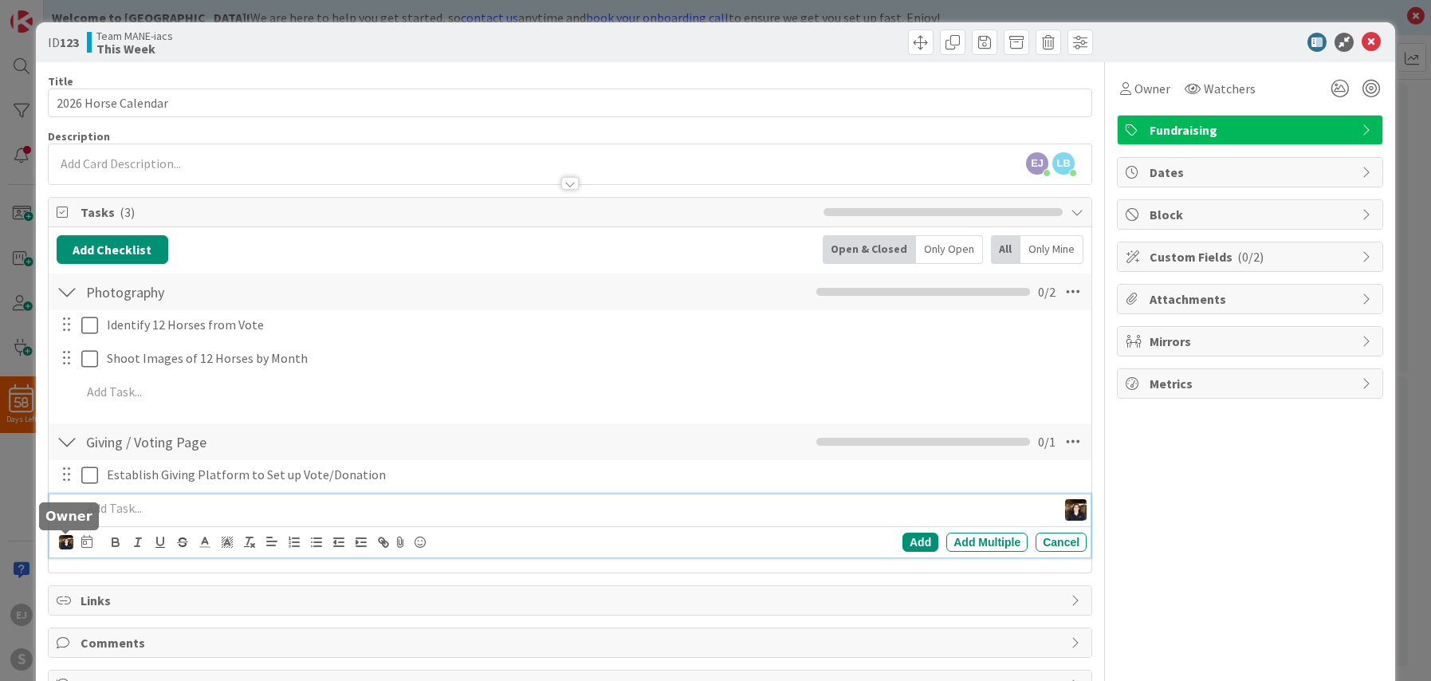
click at [65, 546] on img at bounding box center [66, 542] width 14 height 14
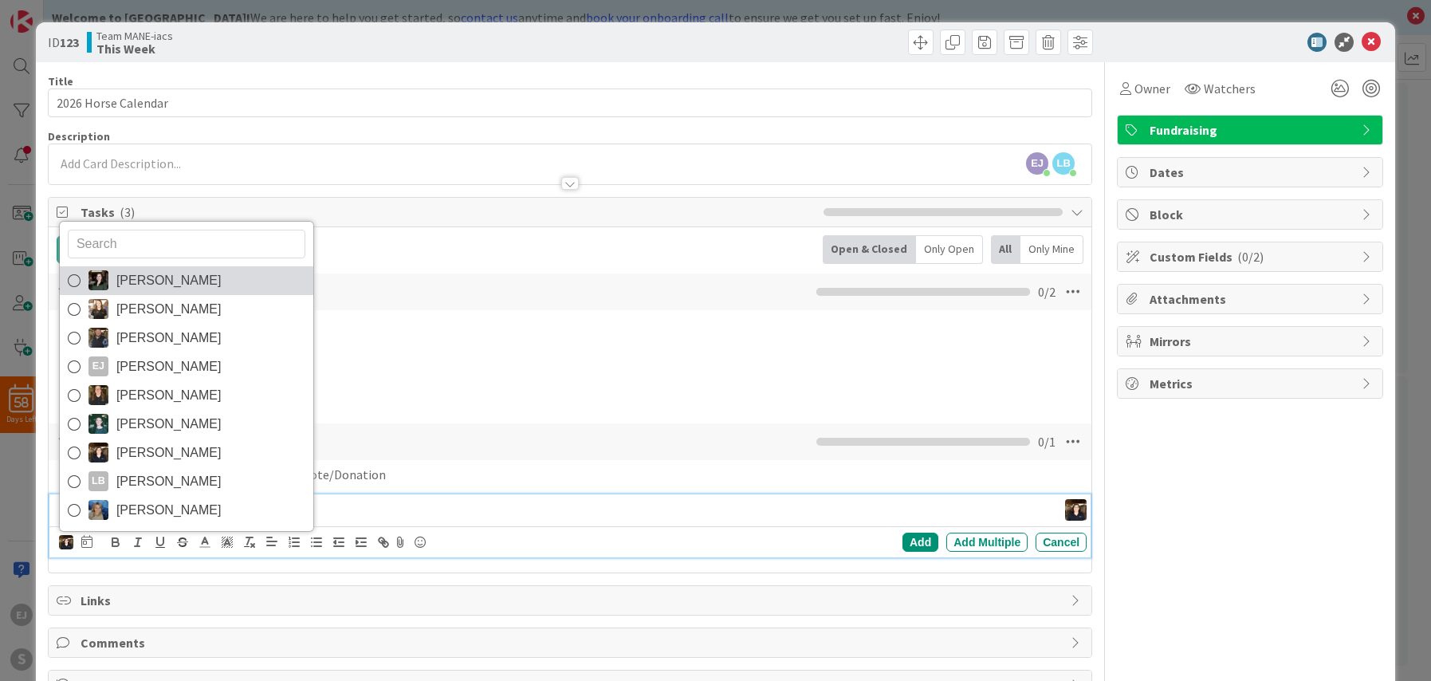
click at [73, 282] on icon at bounding box center [74, 281] width 13 height 24
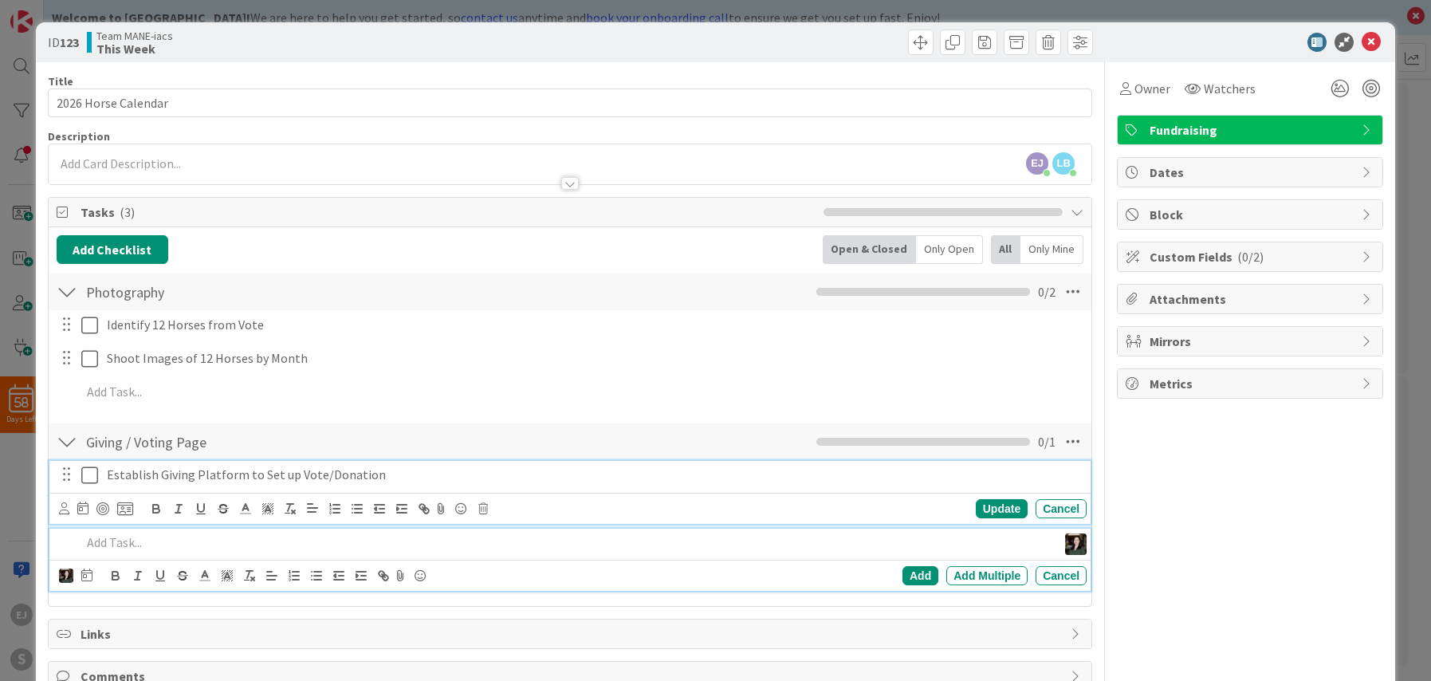
click at [196, 488] on div "Establish Giving Platform to Set up Vote/Donation" at bounding box center [593, 475] width 986 height 28
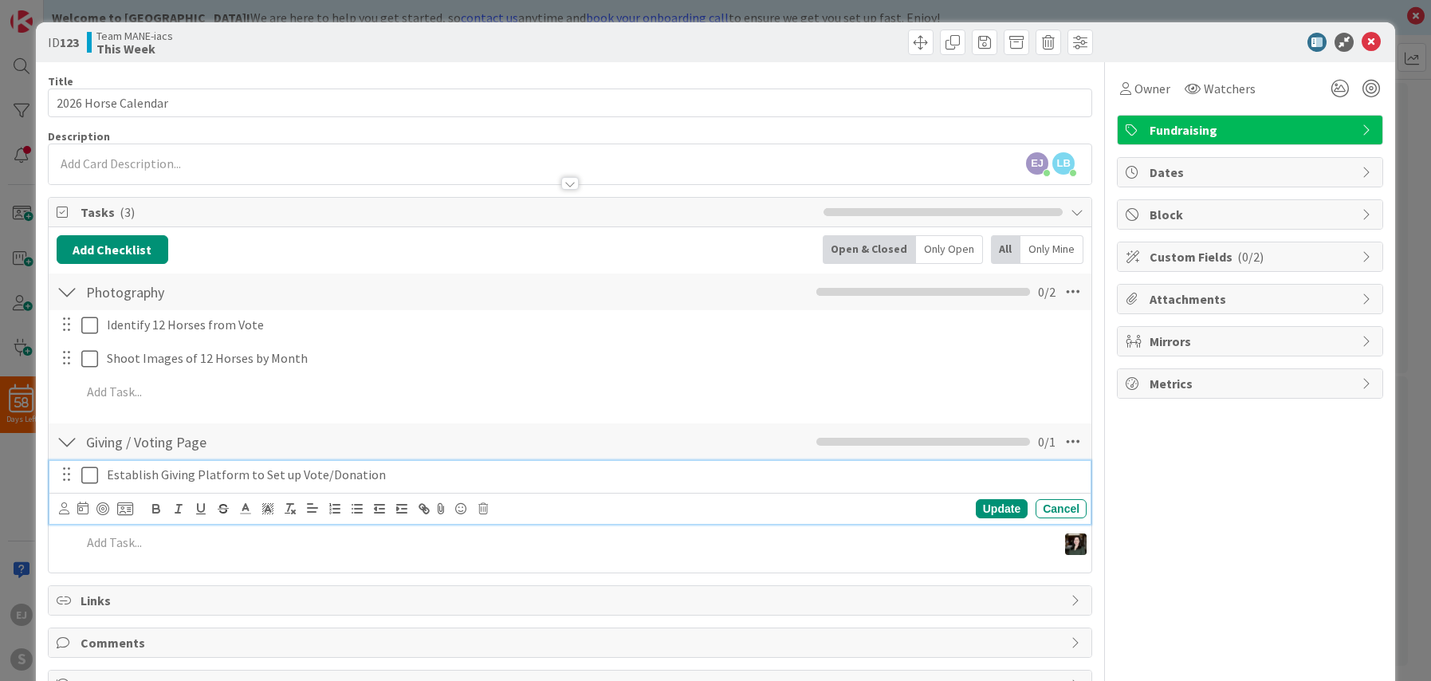
click at [187, 471] on p "Establish Giving Platform to Set up Vote/Donation" at bounding box center [593, 475] width 973 height 18
click at [64, 512] on icon at bounding box center [64, 508] width 10 height 12
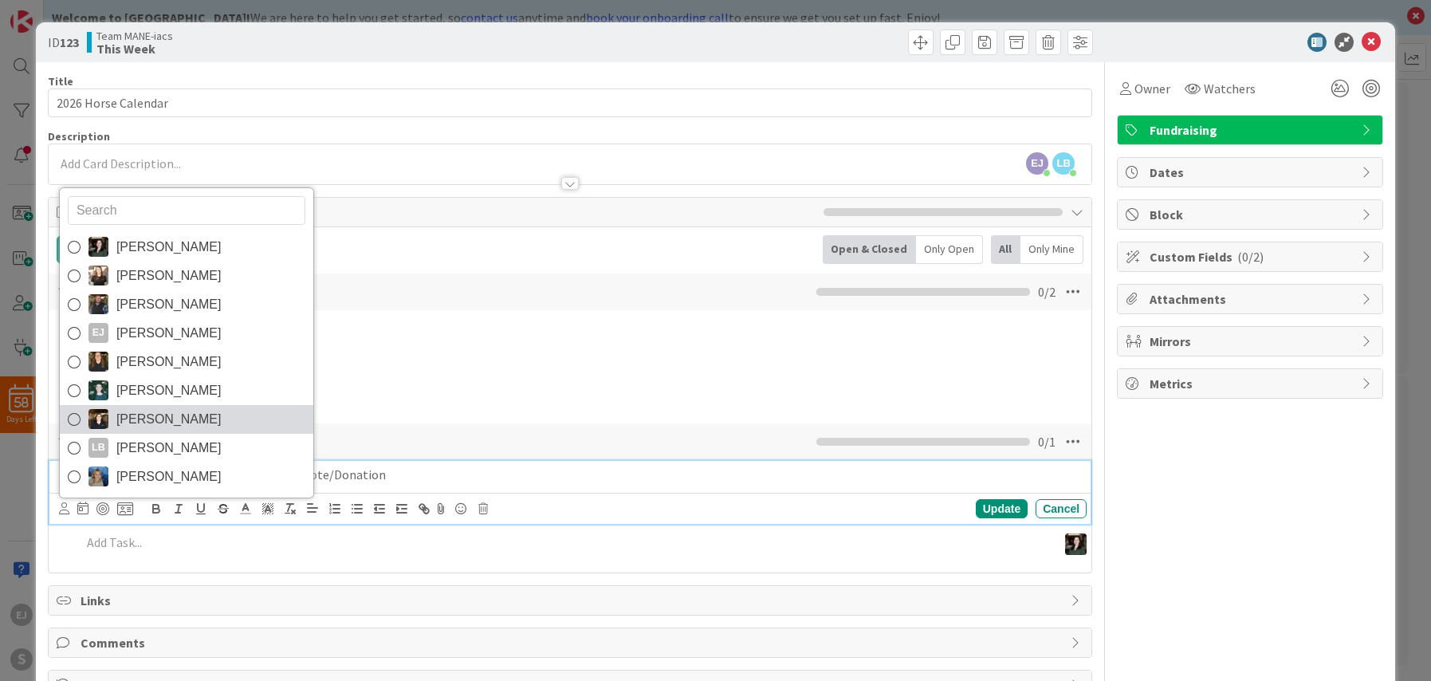
click at [74, 421] on icon at bounding box center [74, 419] width 13 height 24
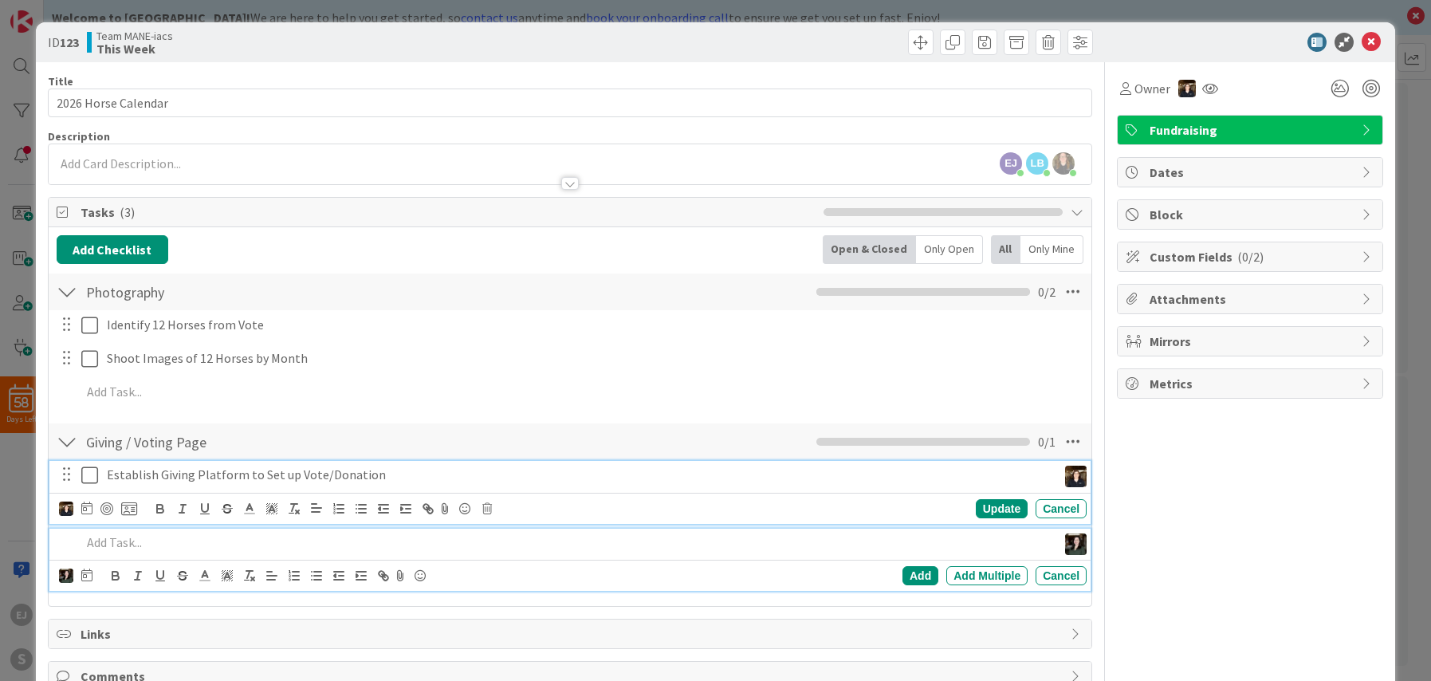
click at [106, 543] on p at bounding box center [565, 542] width 969 height 18
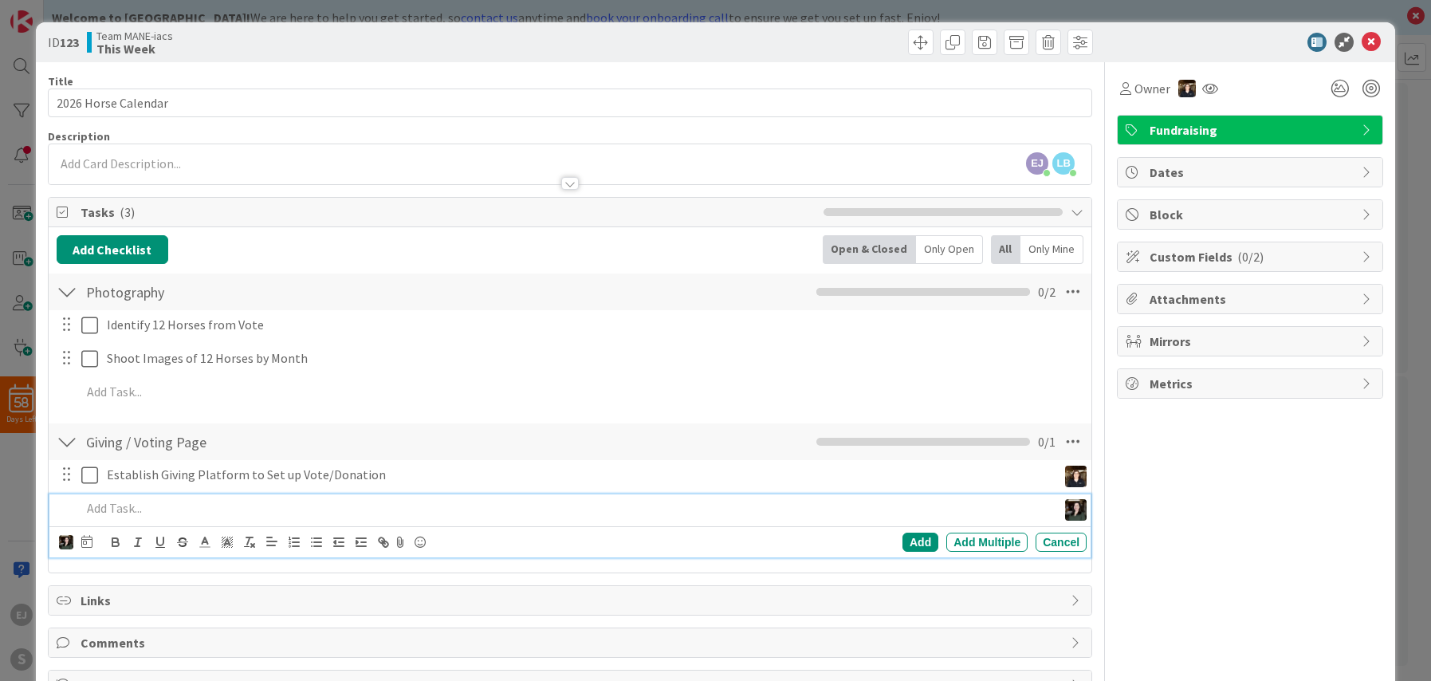
click at [145, 510] on p at bounding box center [565, 508] width 969 height 18
click at [61, 544] on img at bounding box center [66, 542] width 14 height 14
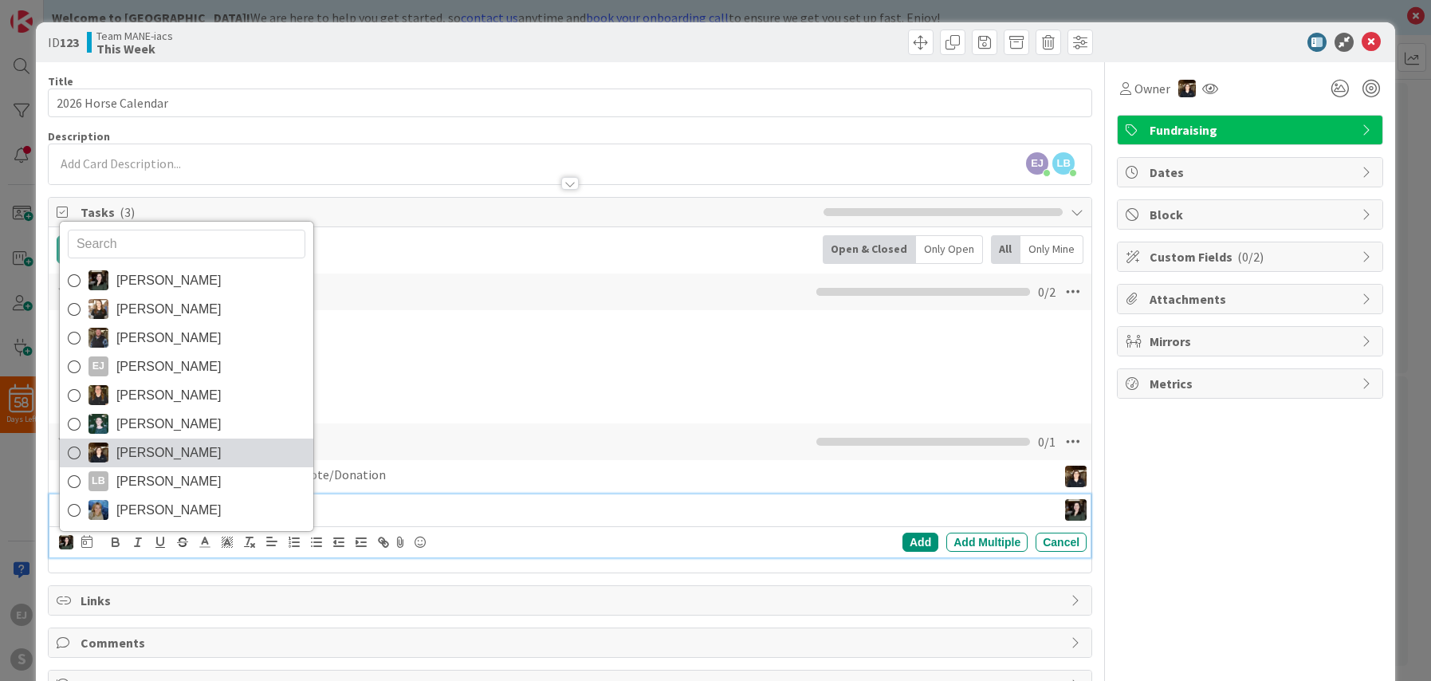
click at [75, 452] on icon at bounding box center [74, 453] width 13 height 24
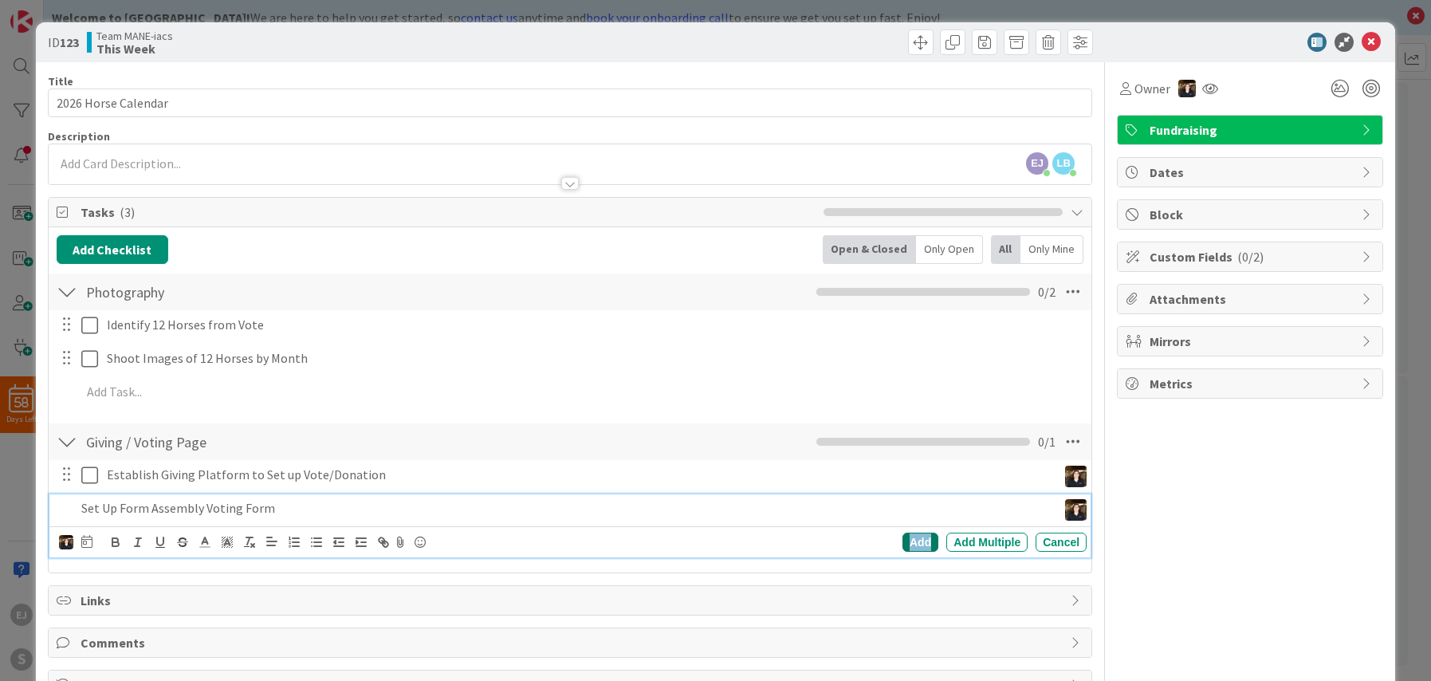
click at [924, 543] on div "Add" at bounding box center [920, 541] width 36 height 19
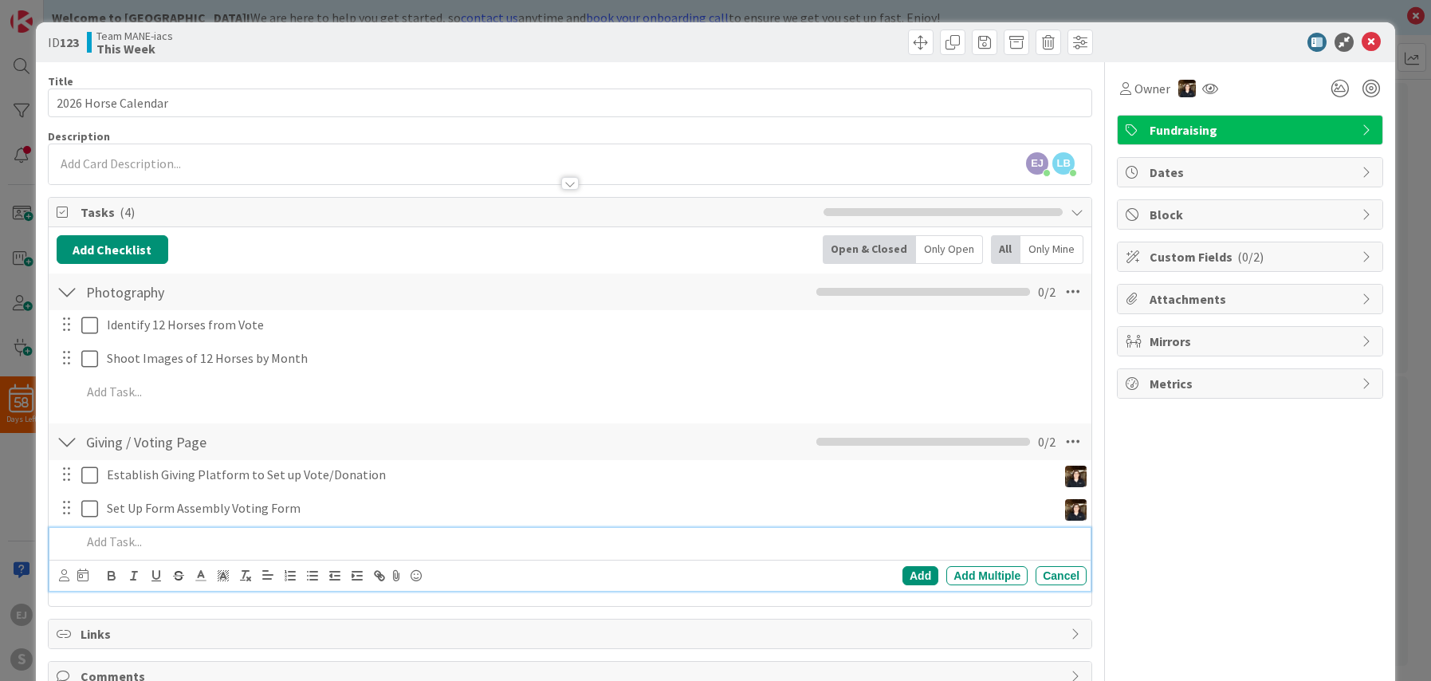
click at [95, 544] on p at bounding box center [580, 541] width 999 height 18
click at [64, 576] on icon at bounding box center [64, 575] width 10 height 12
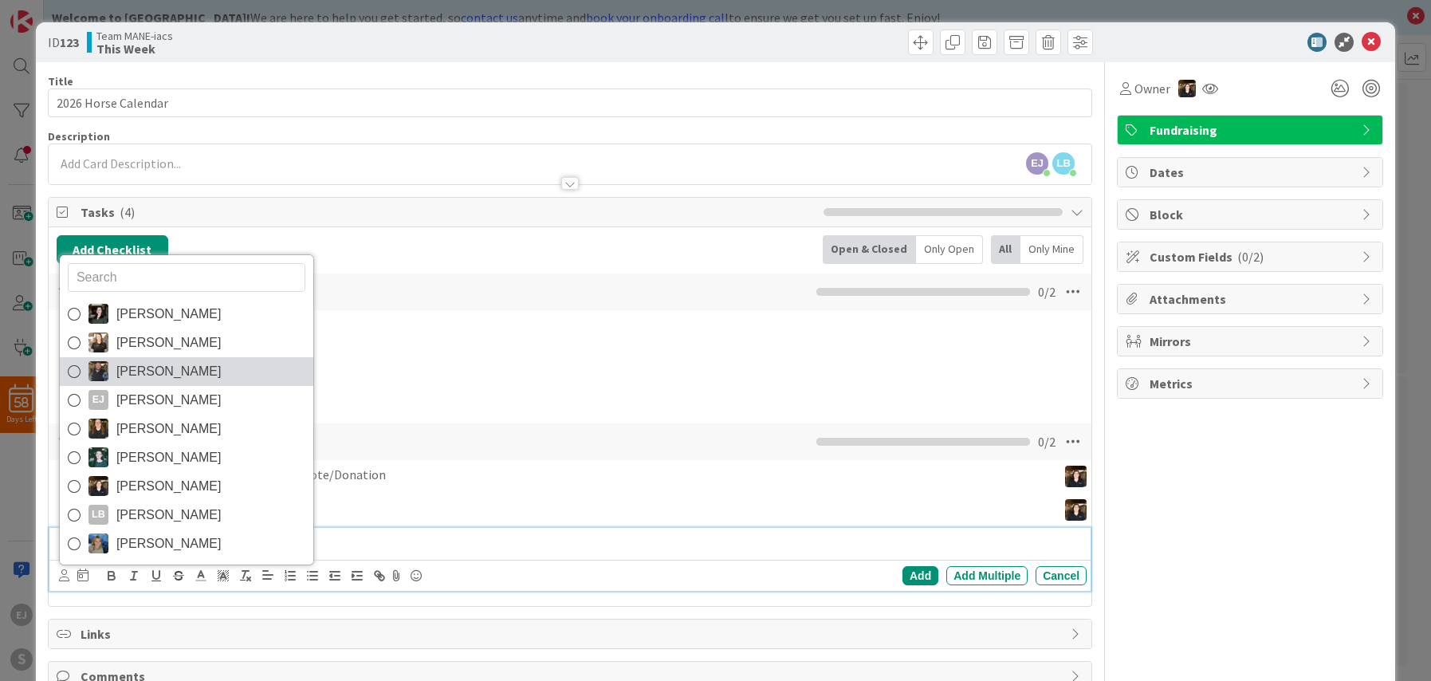
click at [73, 378] on icon at bounding box center [74, 371] width 13 height 24
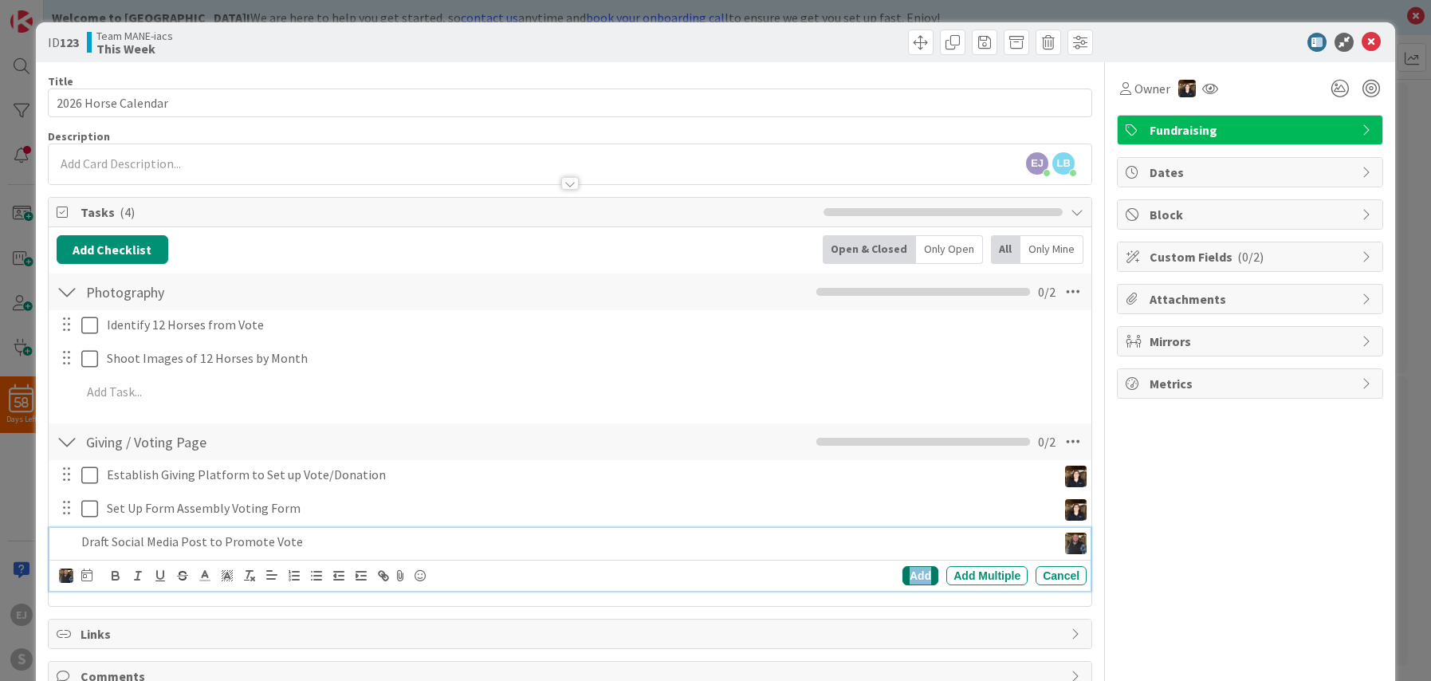
click at [914, 576] on div "Add" at bounding box center [920, 575] width 36 height 19
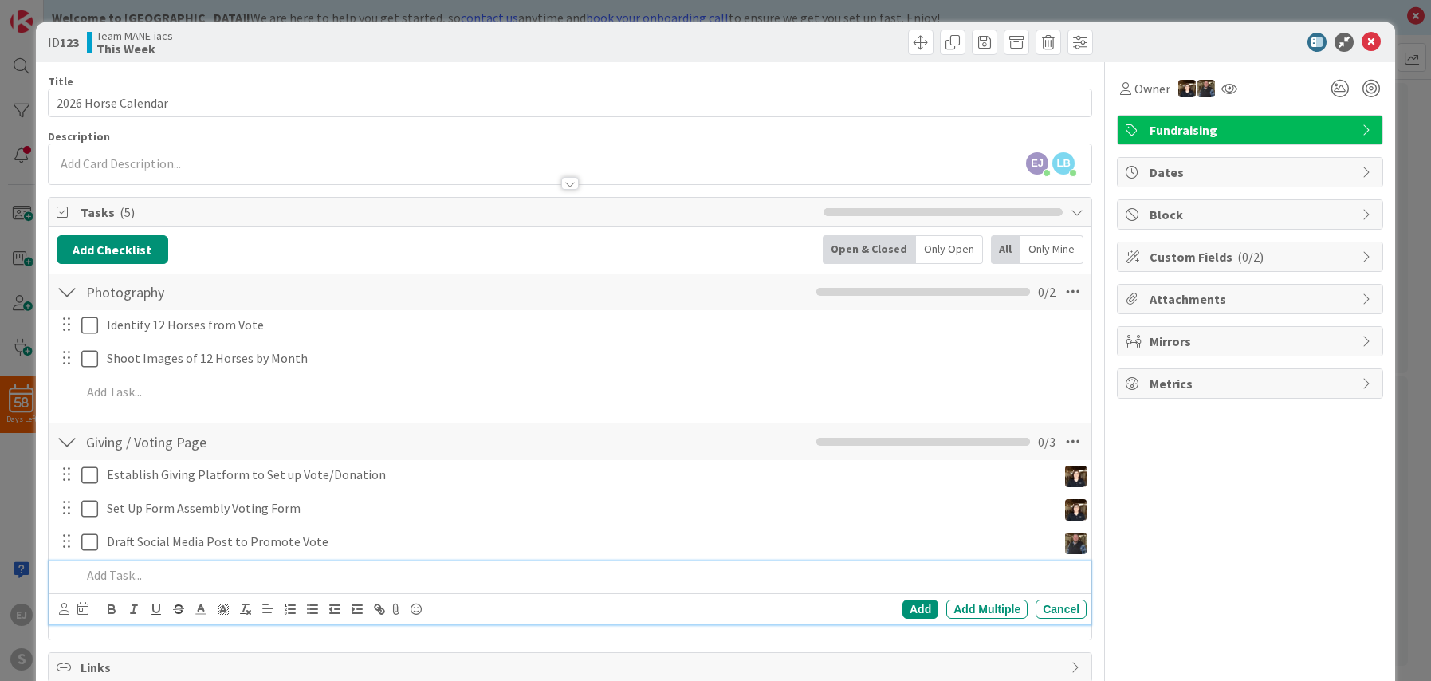
click at [151, 580] on p at bounding box center [580, 575] width 999 height 18
click at [64, 611] on icon at bounding box center [64, 609] width 10 height 12
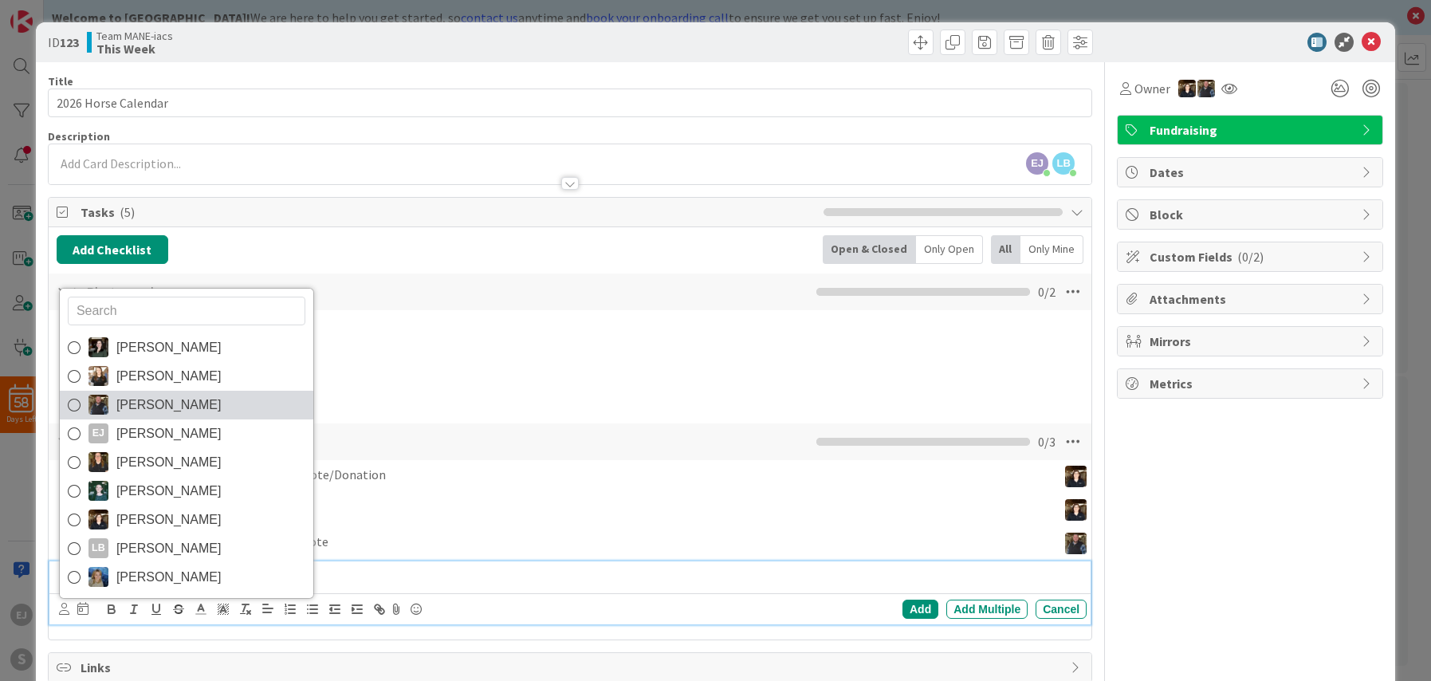
click at [79, 407] on icon at bounding box center [74, 405] width 13 height 24
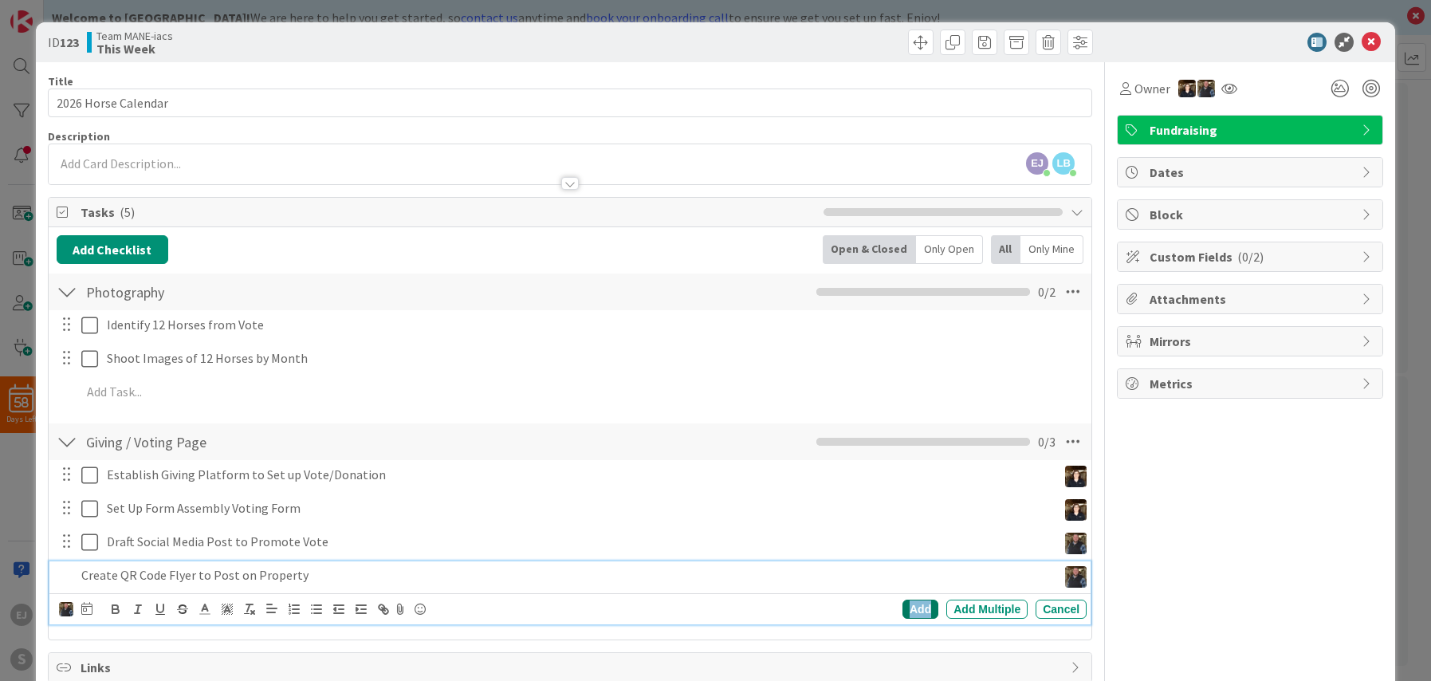
click at [920, 603] on div "Add" at bounding box center [920, 608] width 36 height 19
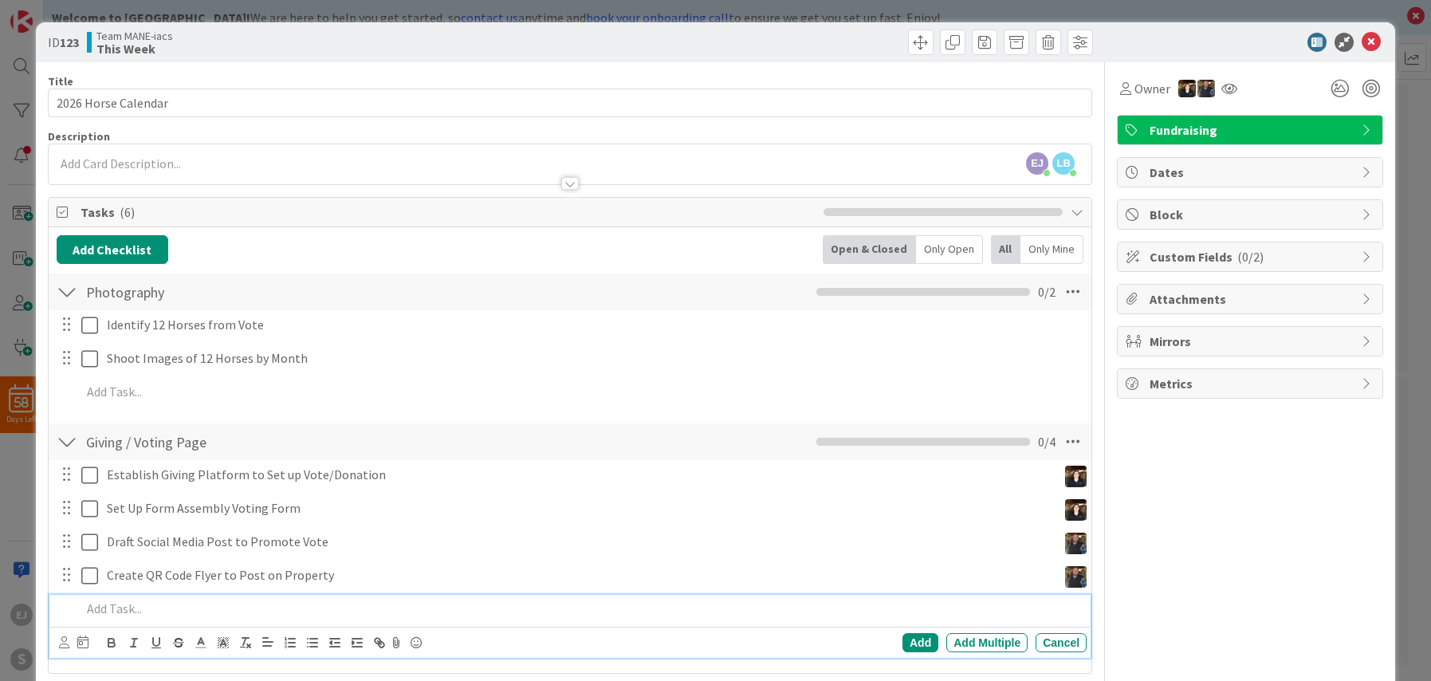
click at [97, 610] on p at bounding box center [580, 608] width 999 height 18
click at [65, 639] on icon at bounding box center [64, 642] width 10 height 12
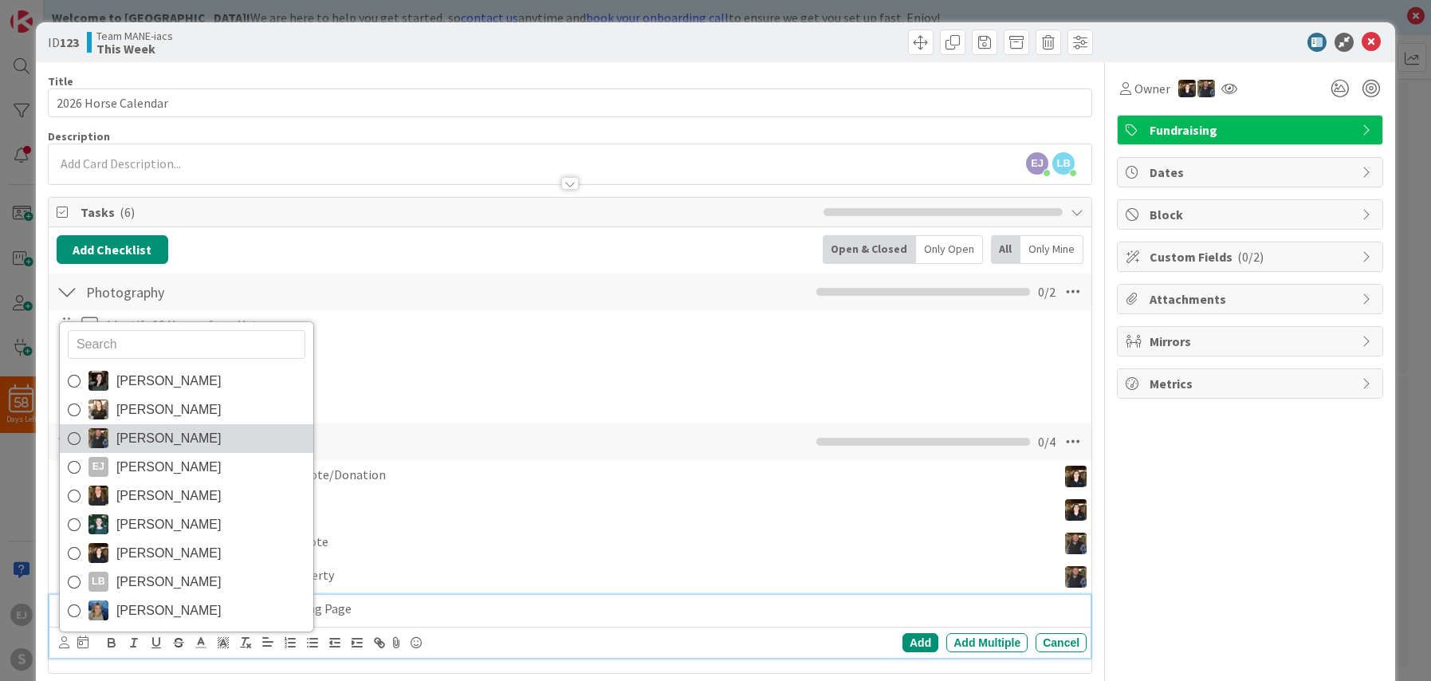
click at [73, 439] on icon at bounding box center [74, 438] width 13 height 24
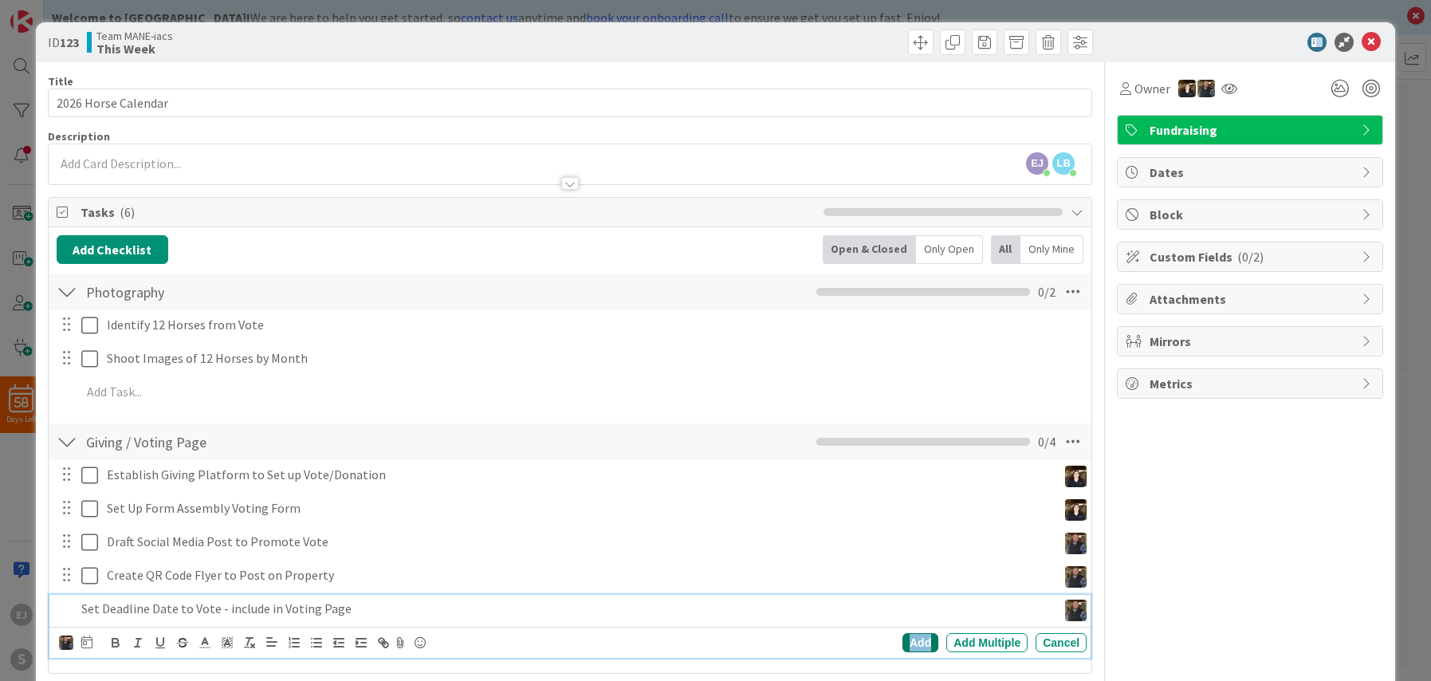
click at [924, 635] on div "Add" at bounding box center [920, 642] width 36 height 19
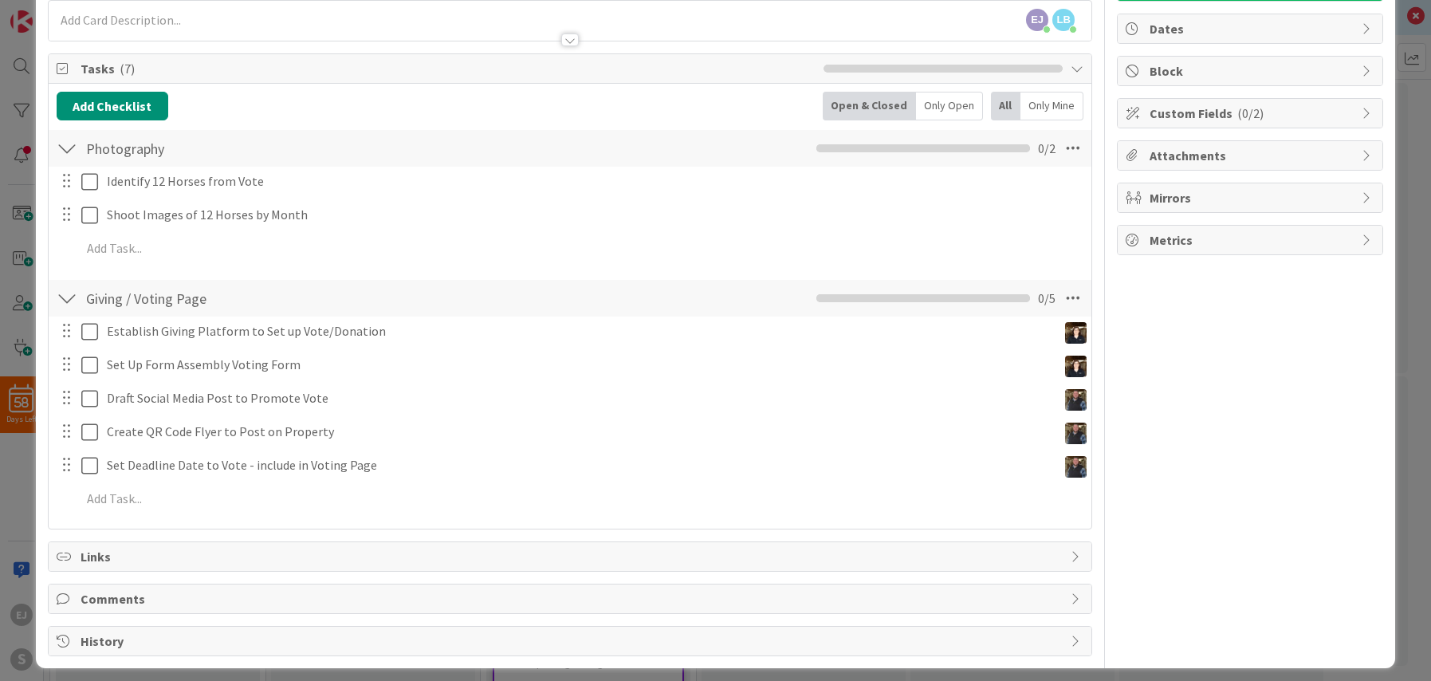
scroll to position [153, 0]
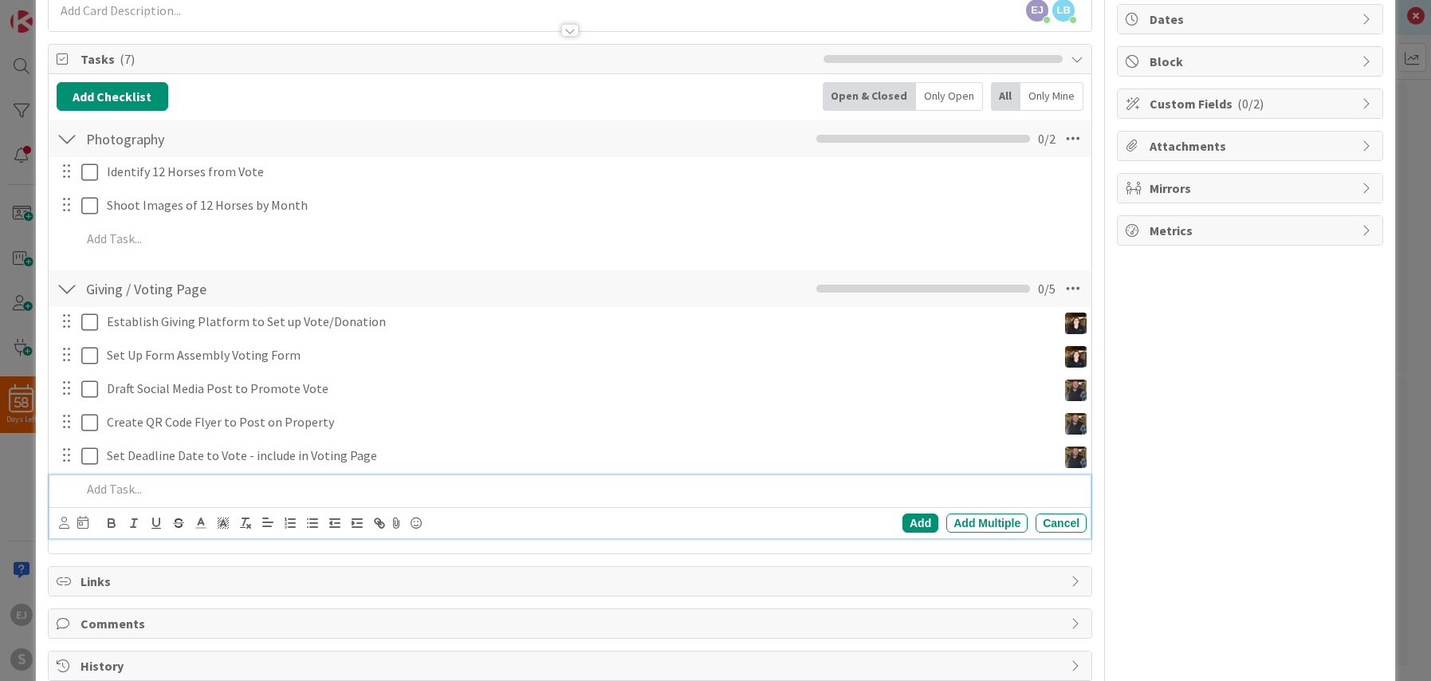
click at [111, 495] on p at bounding box center [580, 489] width 999 height 18
click at [63, 521] on icon at bounding box center [64, 523] width 10 height 12
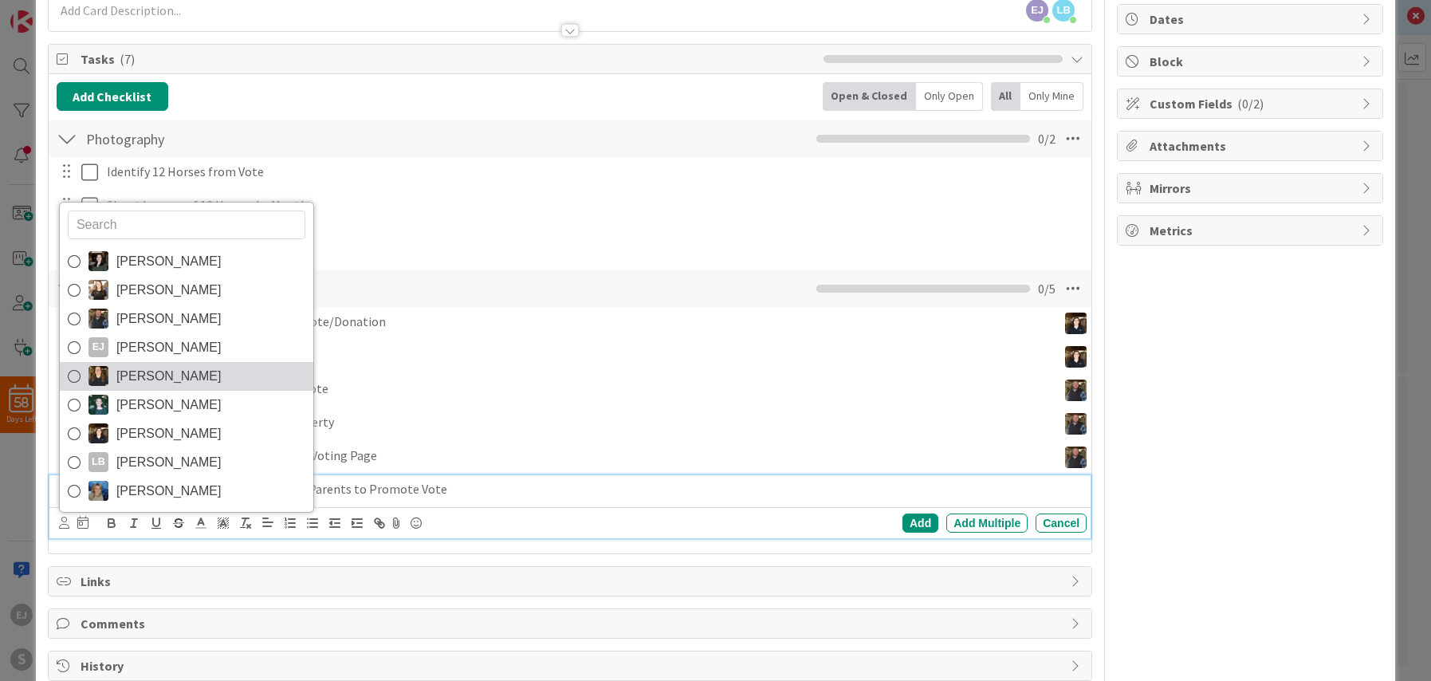
click at [77, 378] on icon at bounding box center [74, 376] width 13 height 24
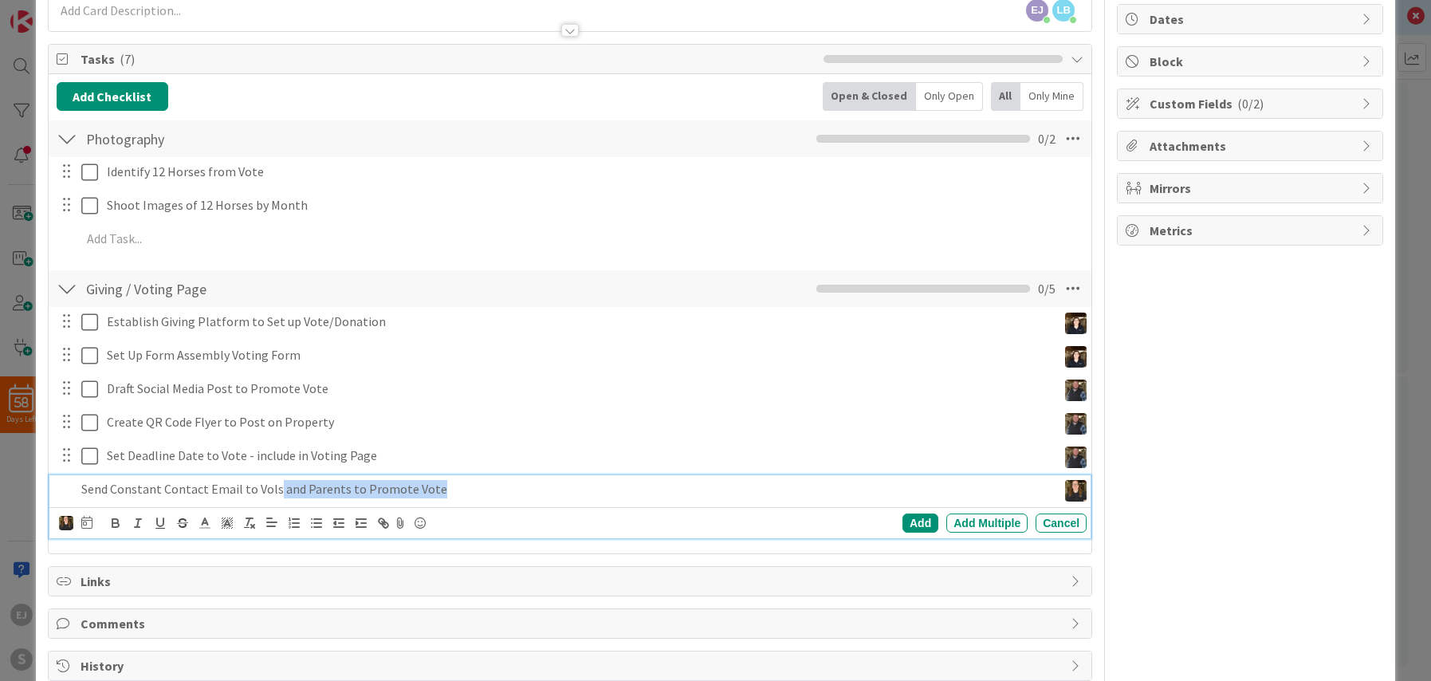
drag, startPoint x: 434, startPoint y: 490, endPoint x: 275, endPoint y: 491, distance: 158.6
click at [275, 491] on p "Send Constant Contact Email to Vols and Parents to Promote Vote" at bounding box center [565, 489] width 969 height 18
click at [69, 524] on img at bounding box center [66, 523] width 14 height 14
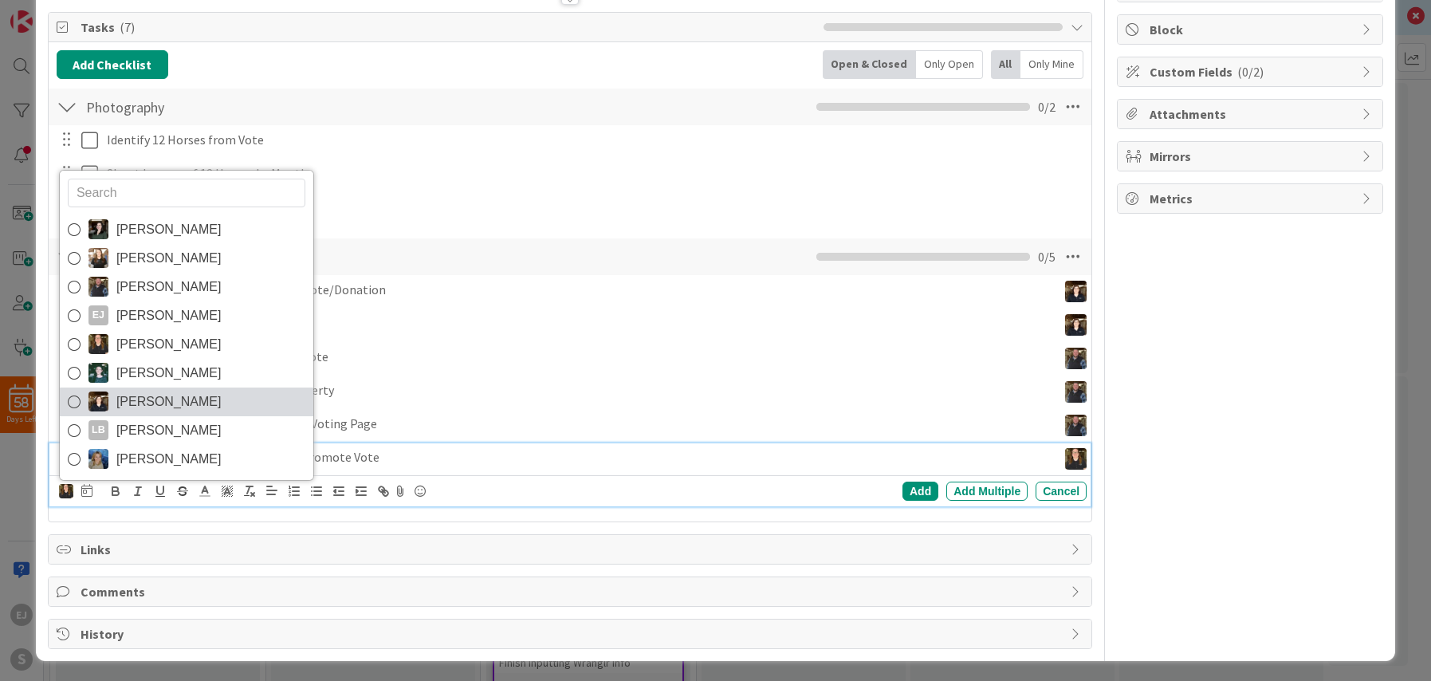
scroll to position [187, 0]
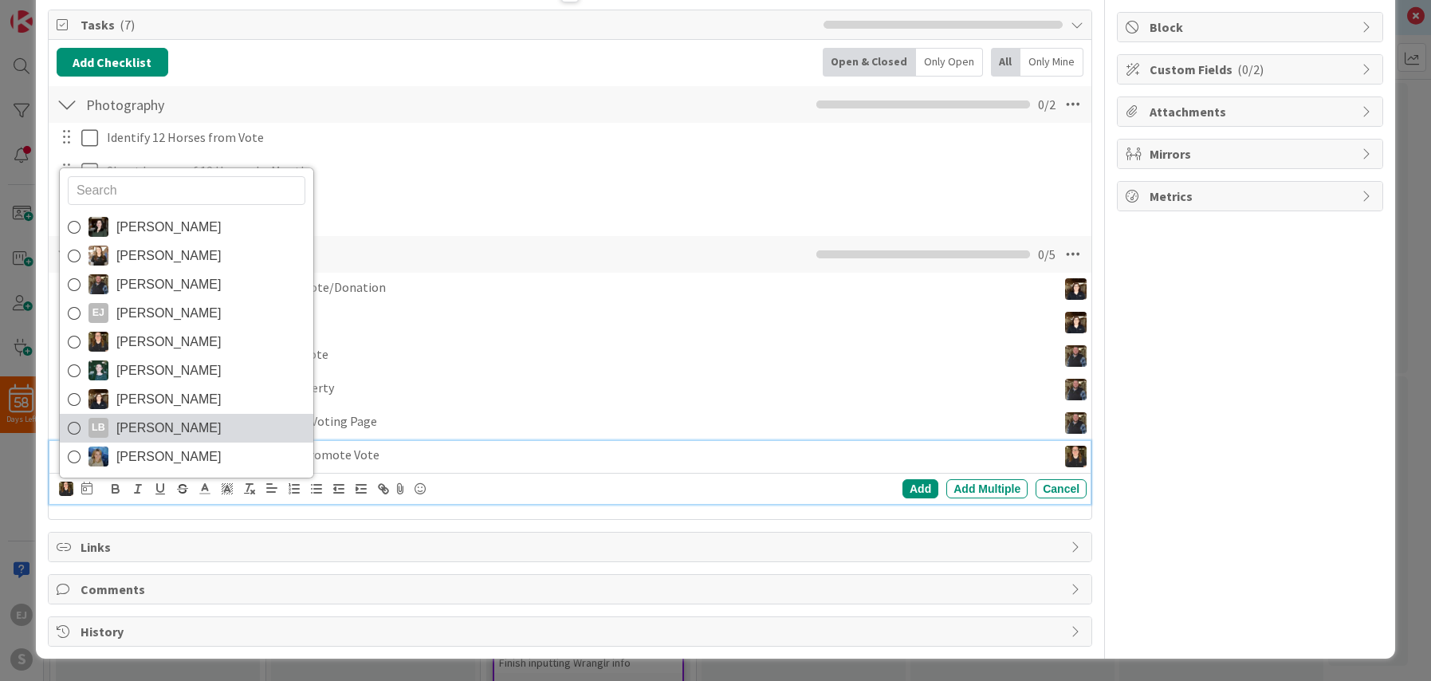
click at [76, 427] on icon at bounding box center [74, 428] width 13 height 24
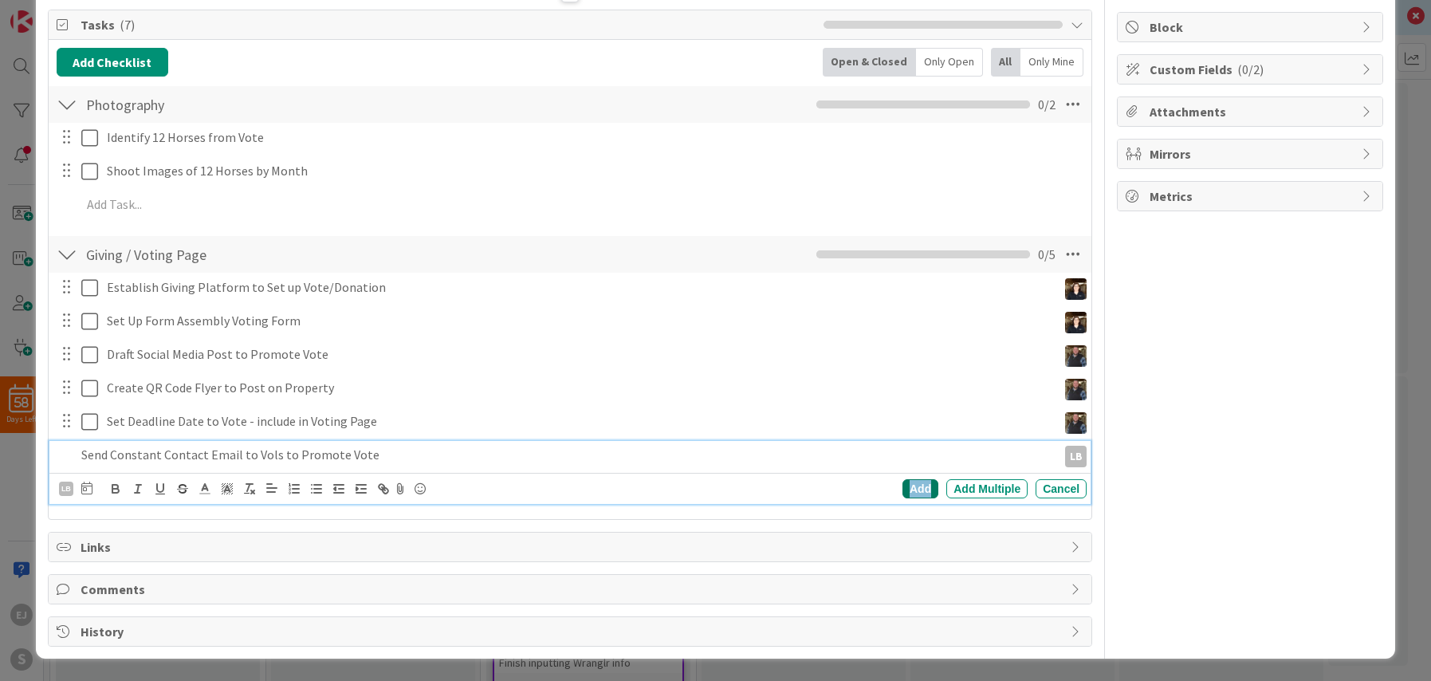
click at [920, 486] on div "Add" at bounding box center [920, 488] width 36 height 19
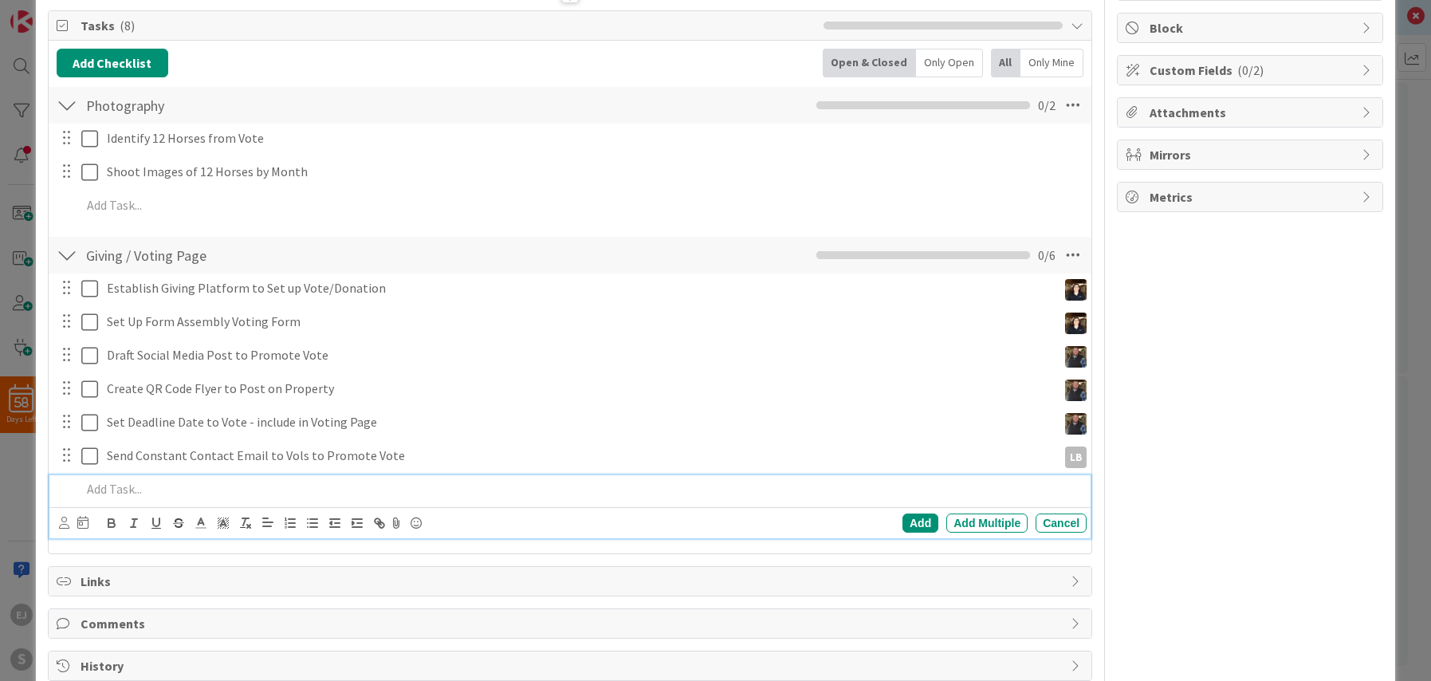
click at [101, 493] on p at bounding box center [580, 489] width 999 height 18
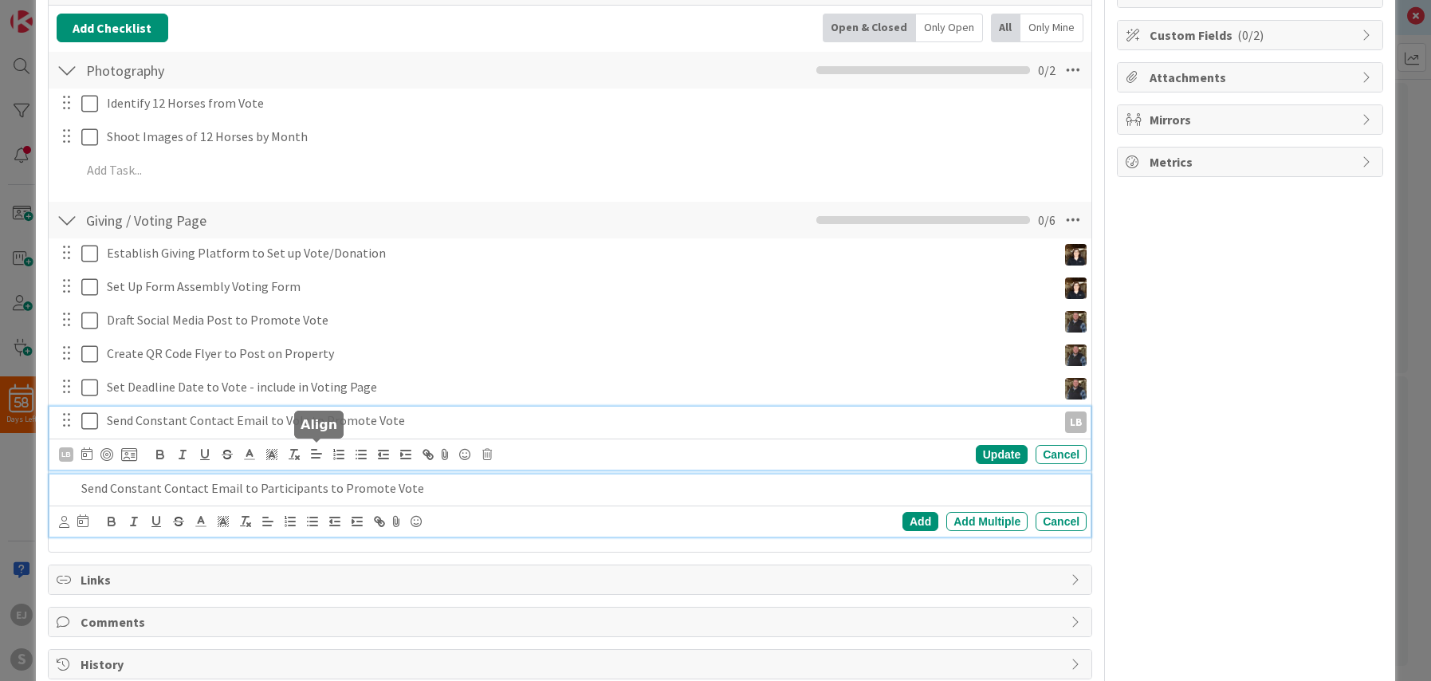
click at [304, 456] on div "Send Constant Contact Email to Vols to Promote Vote LB LB Update Cancel" at bounding box center [569, 438] width 1041 height 63
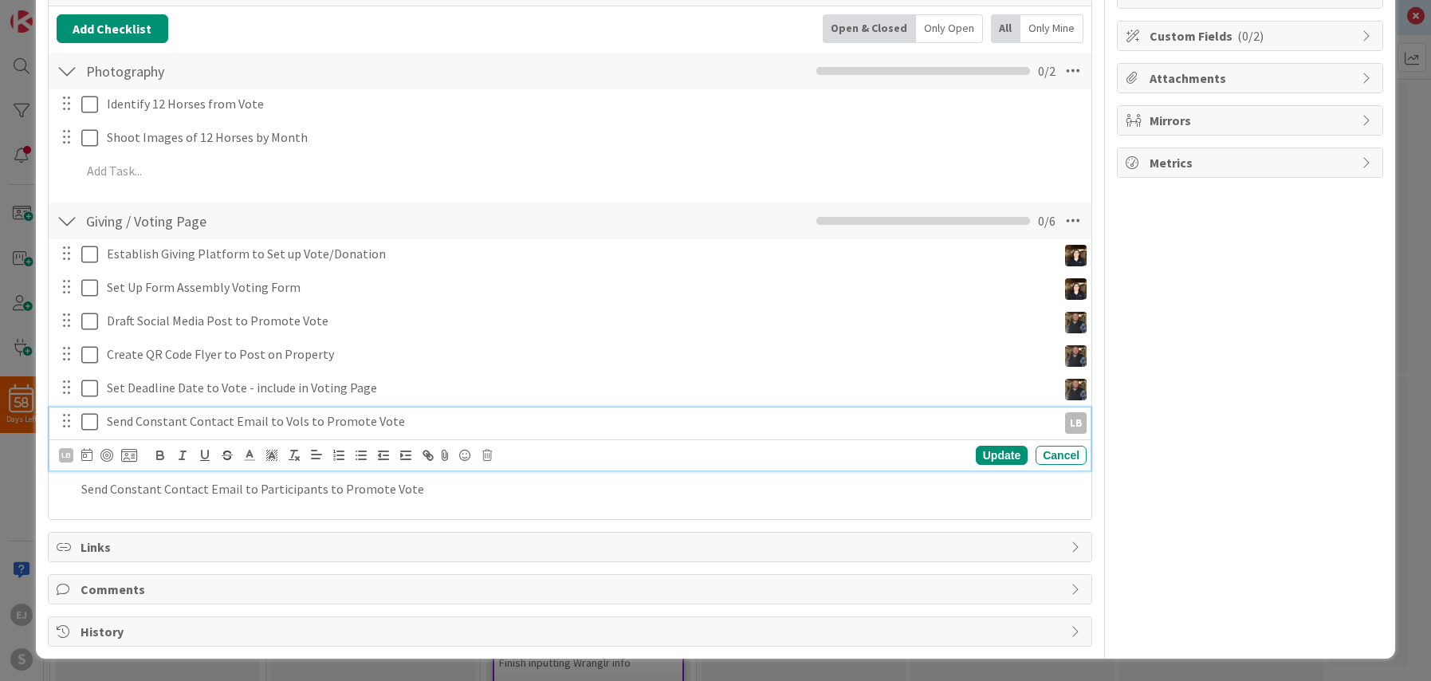
click at [292, 422] on p "Send Constant Contact Email to Vols to Promote Vote" at bounding box center [579, 421] width 944 height 18
click at [301, 419] on p "Send Constant Contact Email to Vols to Promote Vote" at bounding box center [579, 421] width 944 height 18
click at [990, 462] on div "Update" at bounding box center [1002, 455] width 52 height 19
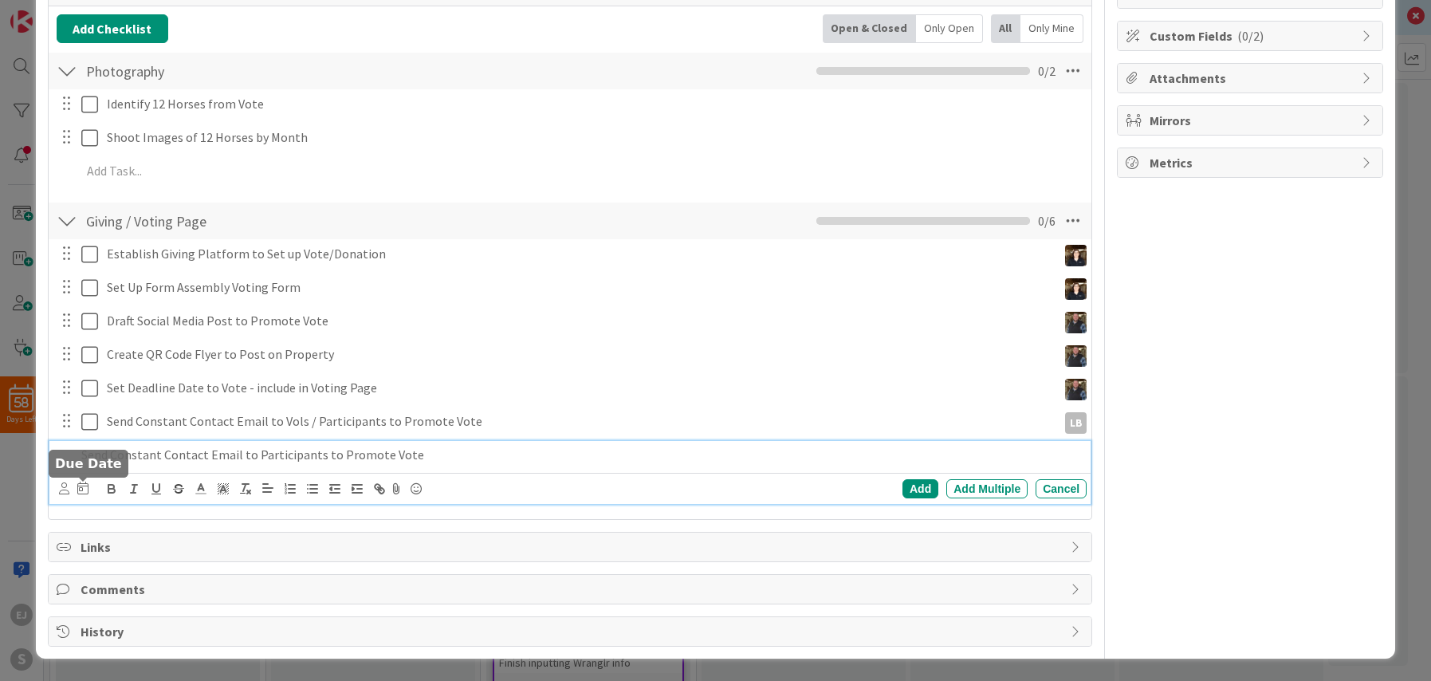
drag, startPoint x: 407, startPoint y: 491, endPoint x: 88, endPoint y: 481, distance: 319.0
click at [88, 481] on body "58 Days Left EJ S Welcome to [GEOGRAPHIC_DATA]! We are here to help you get sta…" at bounding box center [715, 340] width 1431 height 681
drag, startPoint x: 418, startPoint y: 452, endPoint x: 68, endPoint y: 448, distance: 349.9
click at [69, 448] on div "Send Constant Contact Email to Participants to Promote Vote" at bounding box center [571, 455] width 1031 height 28
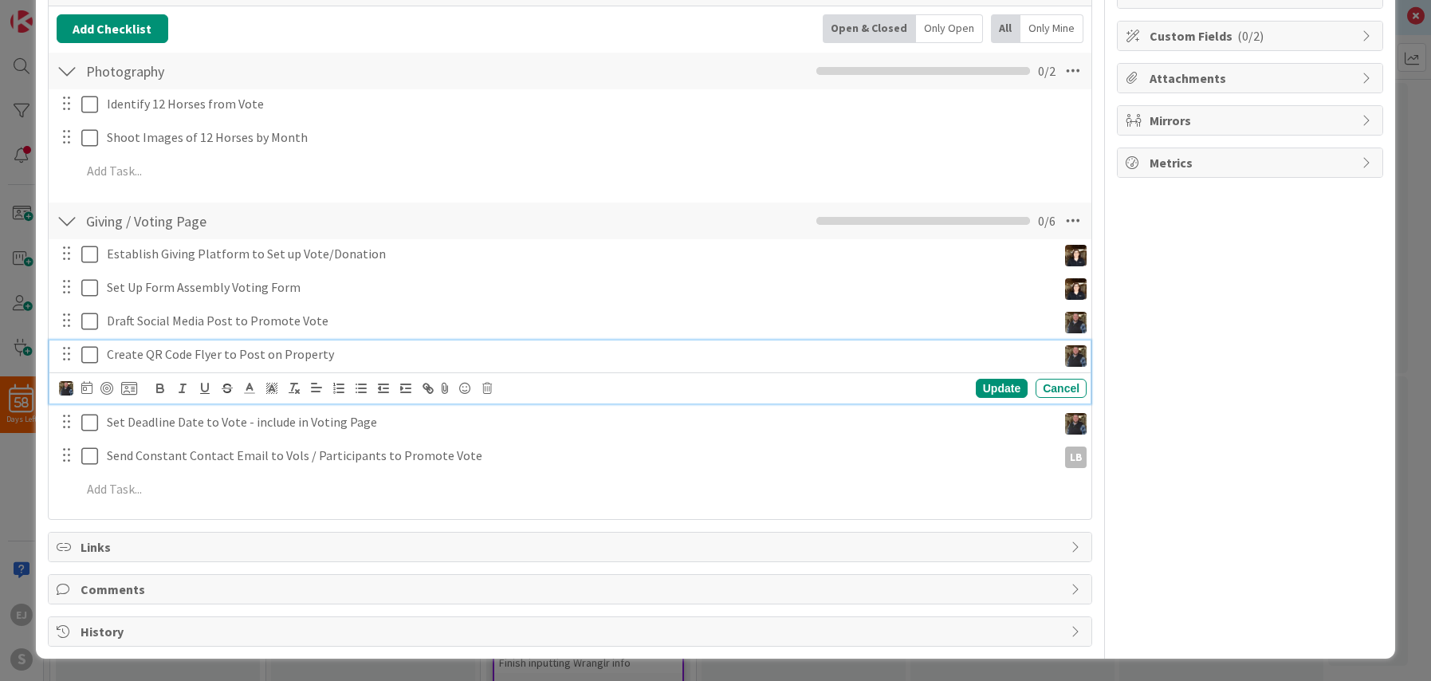
click at [353, 358] on p "Create QR Code Flyer to Post on Property" at bounding box center [579, 354] width 944 height 18
click at [64, 393] on img at bounding box center [66, 388] width 14 height 14
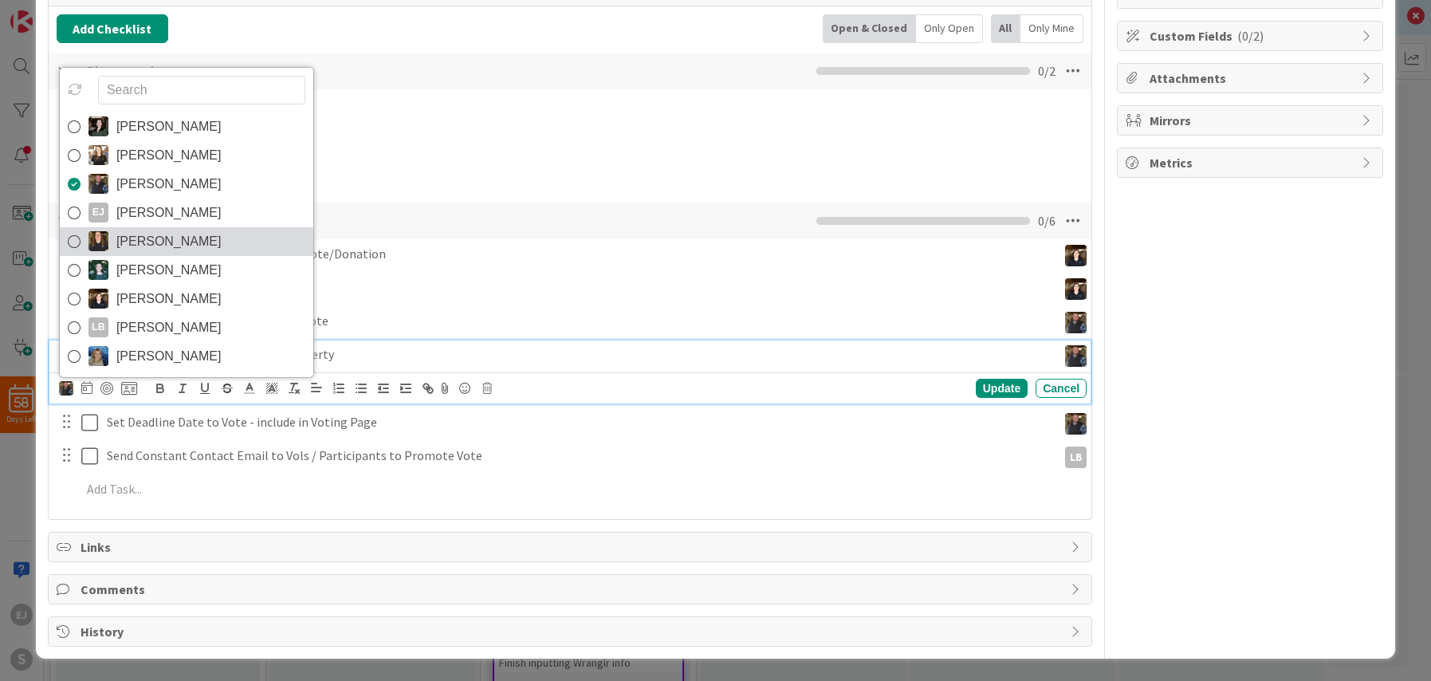
click at [77, 242] on icon at bounding box center [74, 242] width 13 height 24
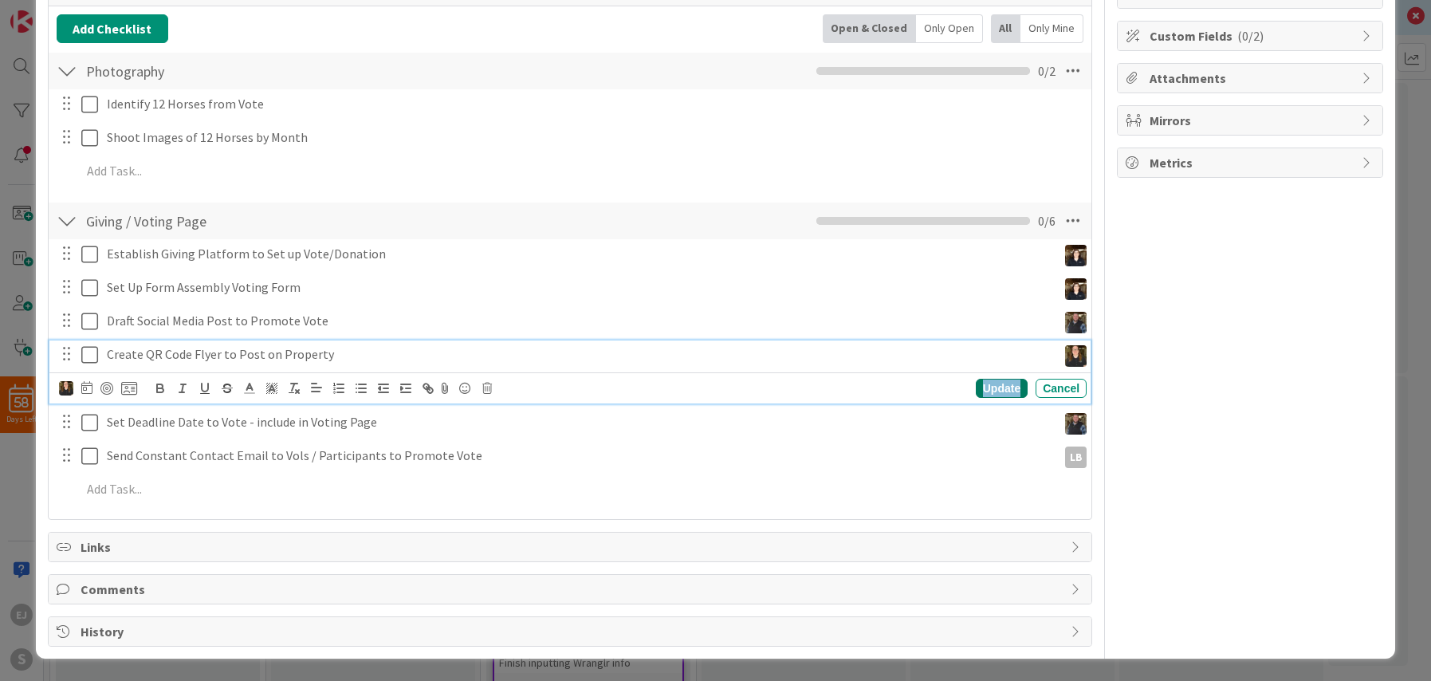
click at [1002, 385] on div "Update" at bounding box center [1002, 388] width 52 height 19
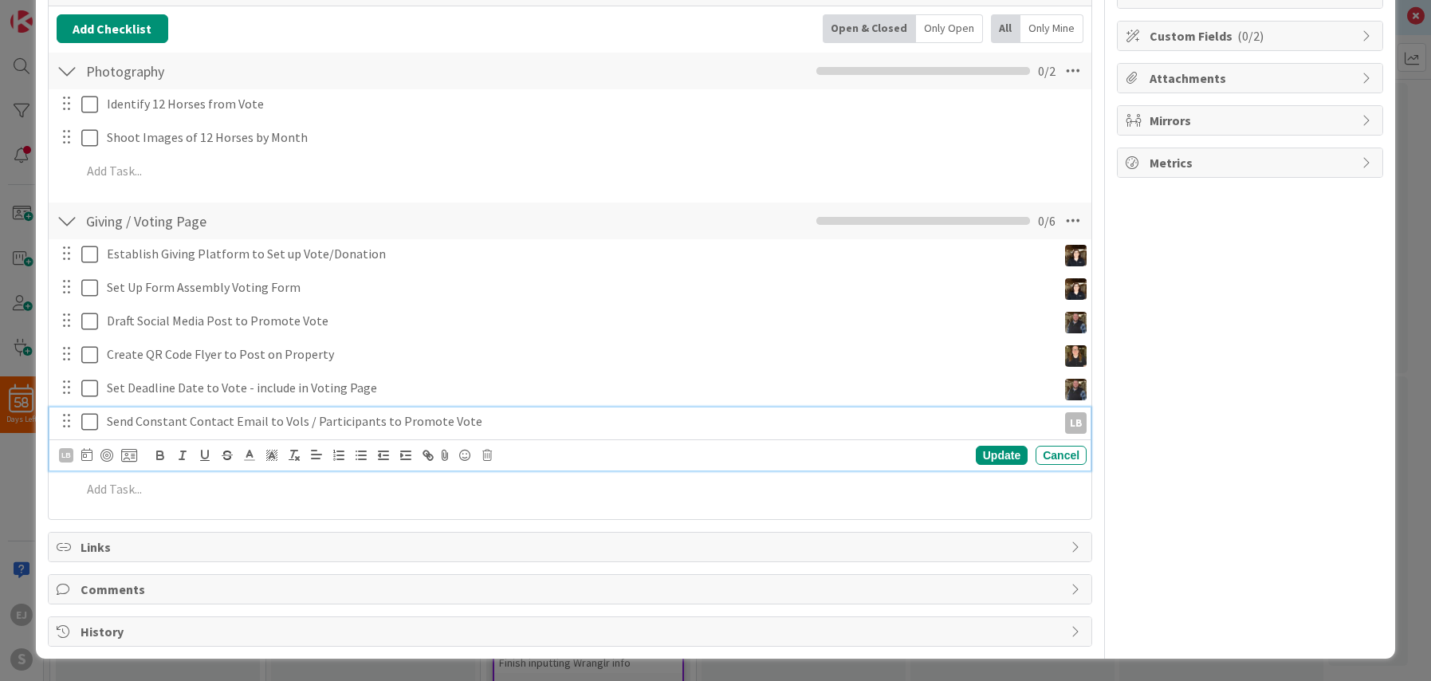
click at [490, 465] on div "Send Constant Contact Email to Vols / Participants to Promote Vote LB LB Update…" at bounding box center [569, 438] width 1041 height 63
click at [65, 450] on div "LB" at bounding box center [66, 455] width 14 height 14
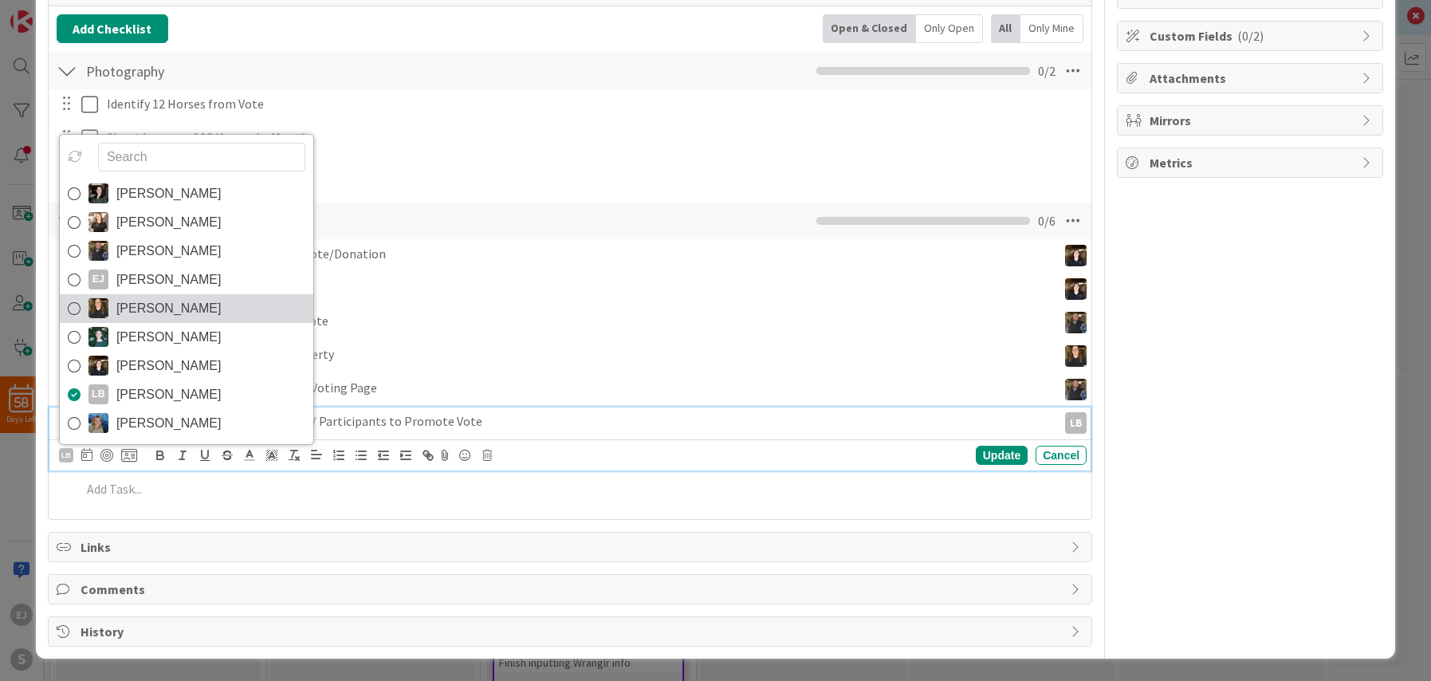
click at [73, 311] on icon at bounding box center [74, 309] width 13 height 24
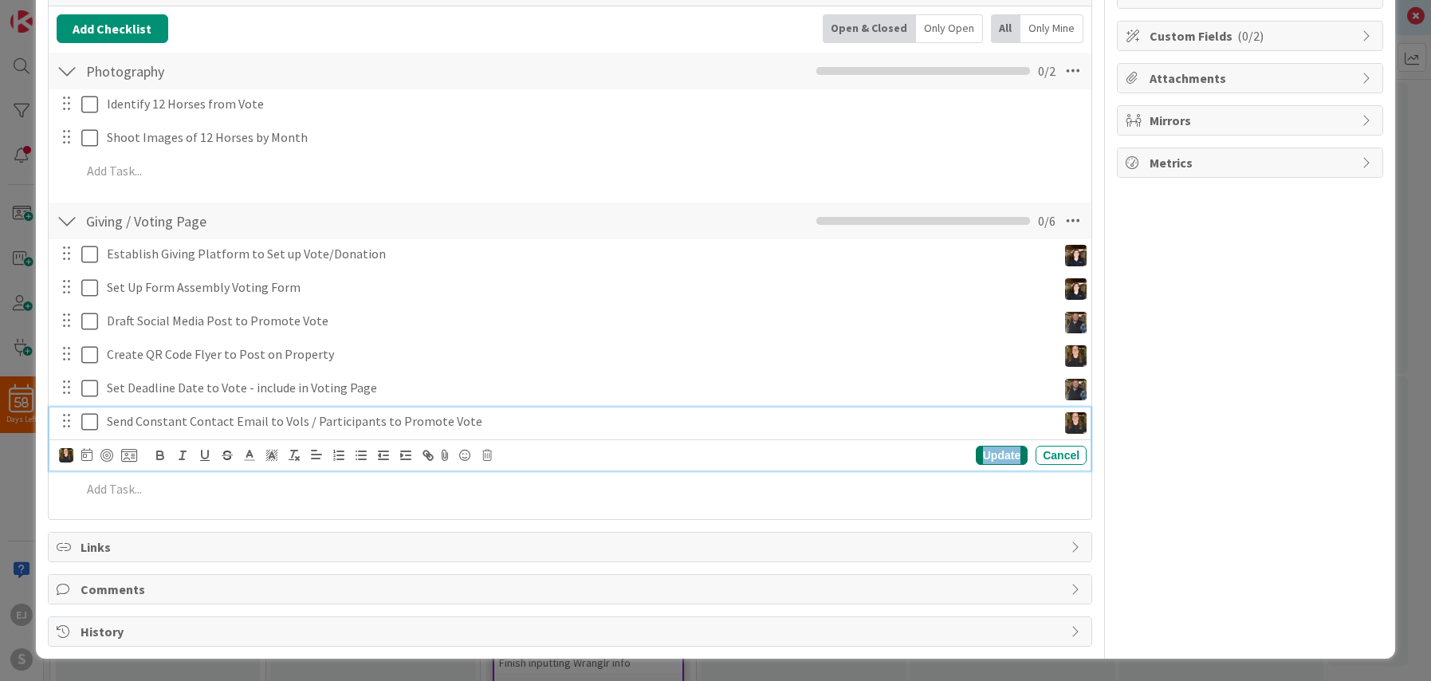
click at [996, 461] on div "Update" at bounding box center [1002, 455] width 52 height 19
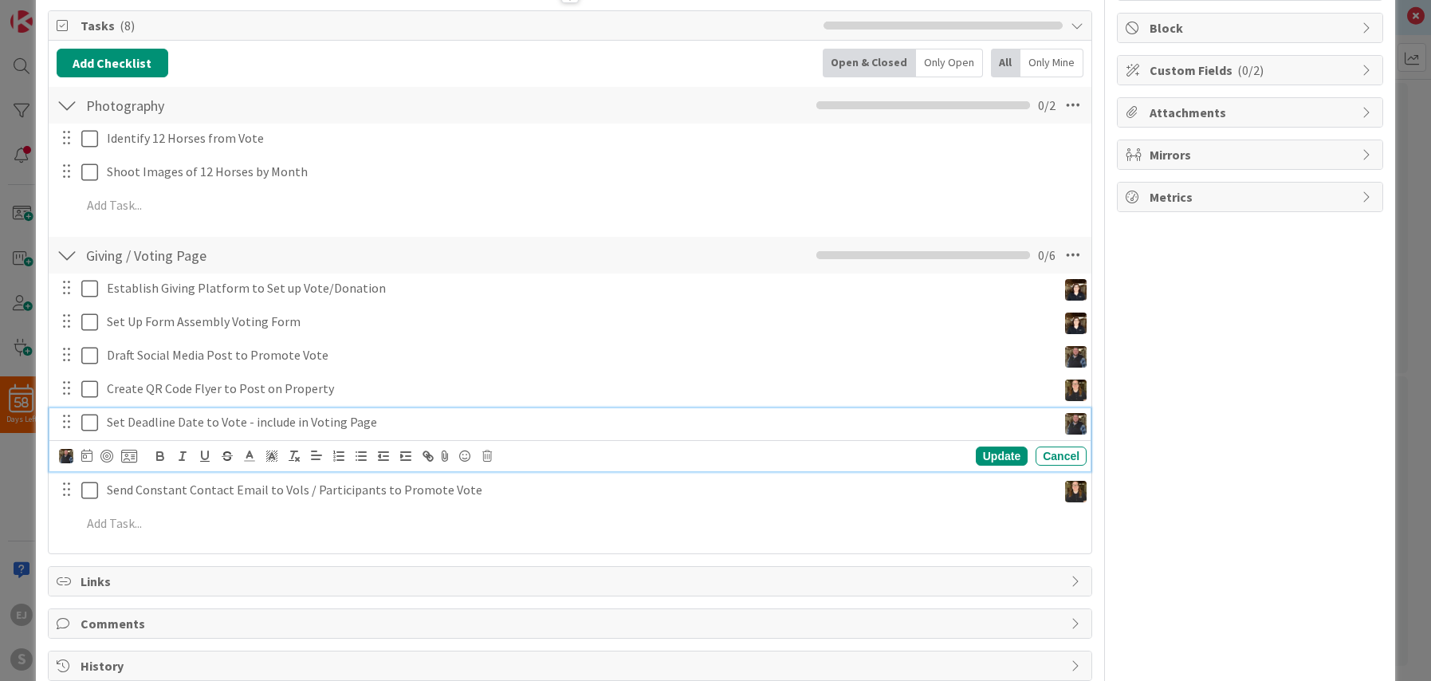
click at [418, 418] on div "Set Deadline Date to Vote - include in Voting Page Update Cancel" at bounding box center [569, 439] width 1041 height 63
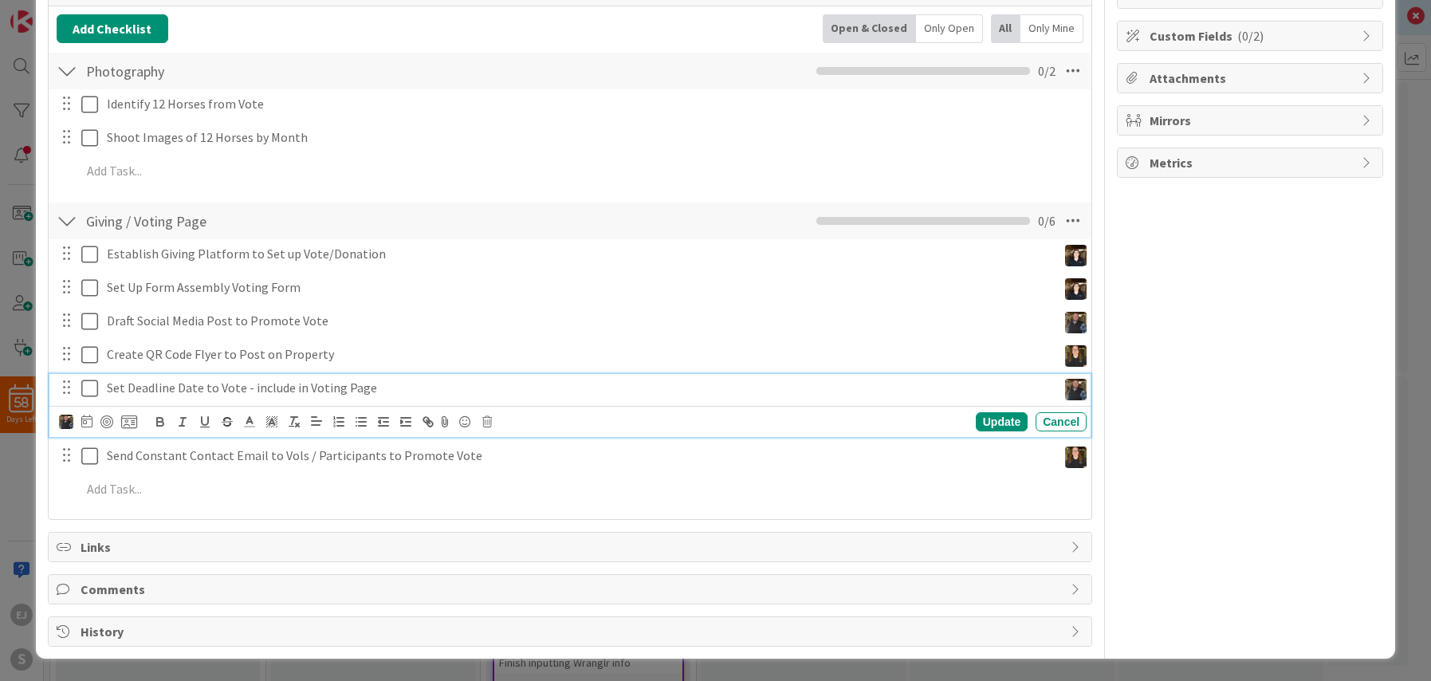
click at [73, 423] on div at bounding box center [98, 421] width 78 height 19
click at [65, 423] on img at bounding box center [66, 421] width 14 height 14
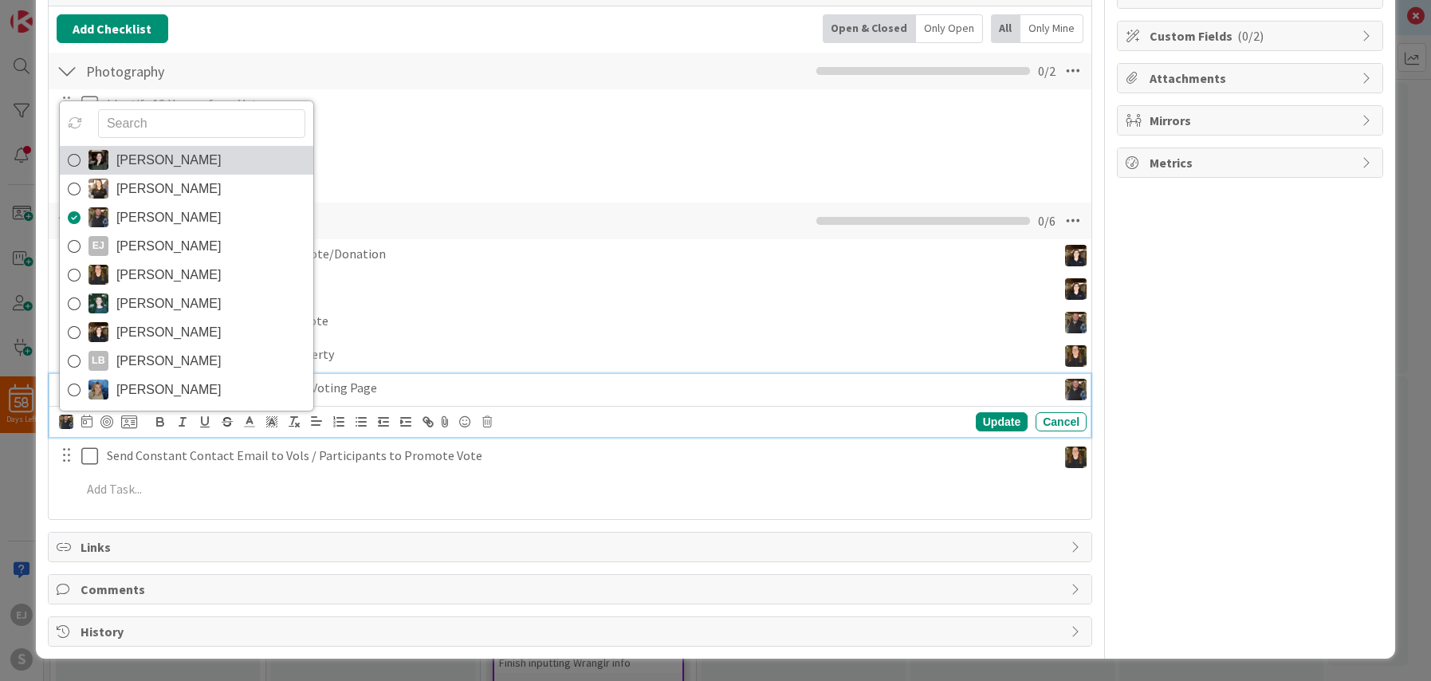
click at [77, 162] on icon at bounding box center [74, 160] width 13 height 24
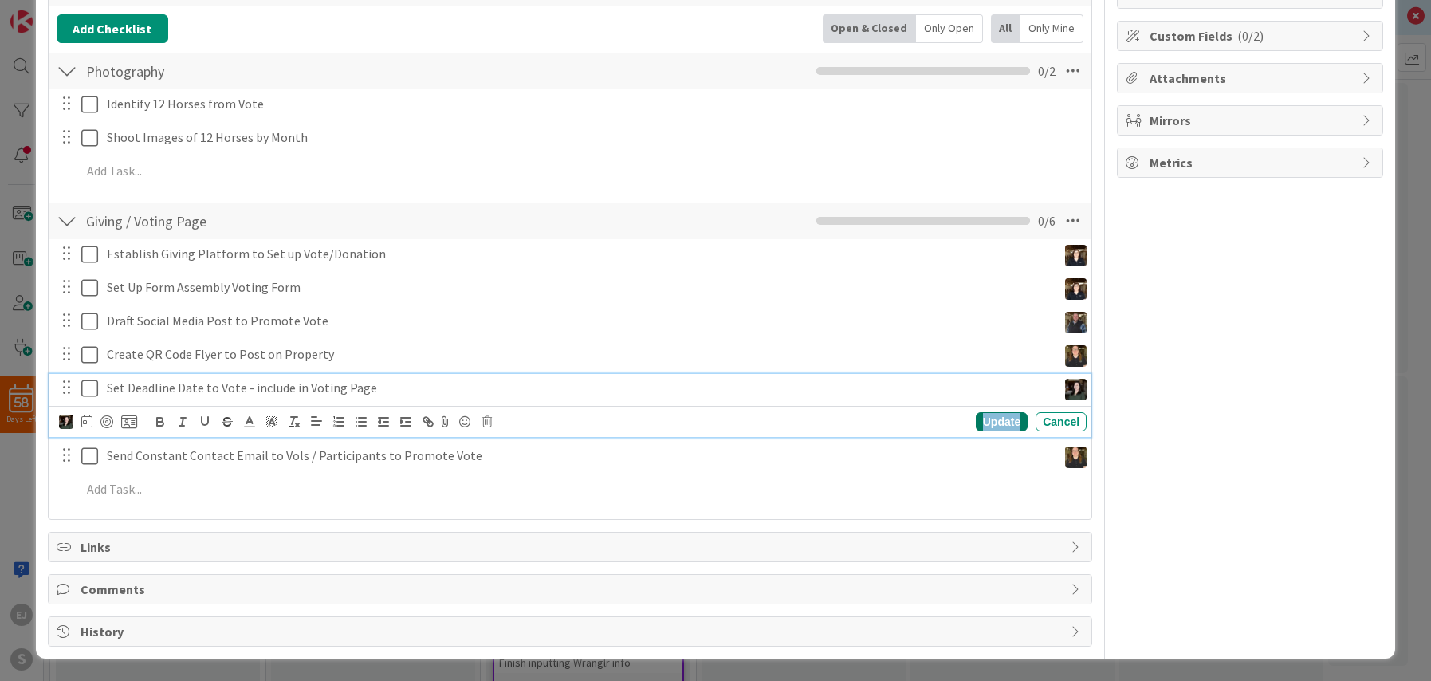
click at [988, 426] on div "Update" at bounding box center [1002, 421] width 52 height 19
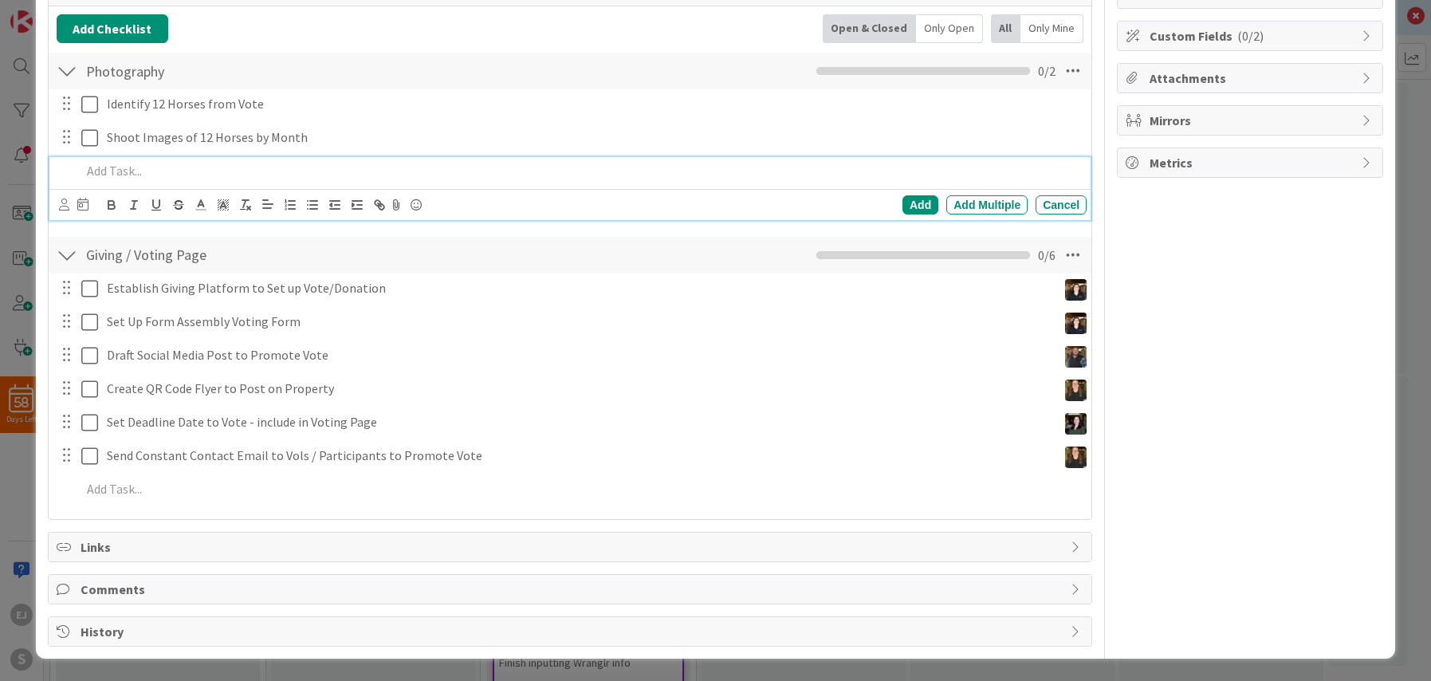
click at [126, 203] on div "Add Add Multiple Cancel" at bounding box center [569, 188] width 1041 height 63
click at [66, 203] on icon at bounding box center [64, 204] width 10 height 12
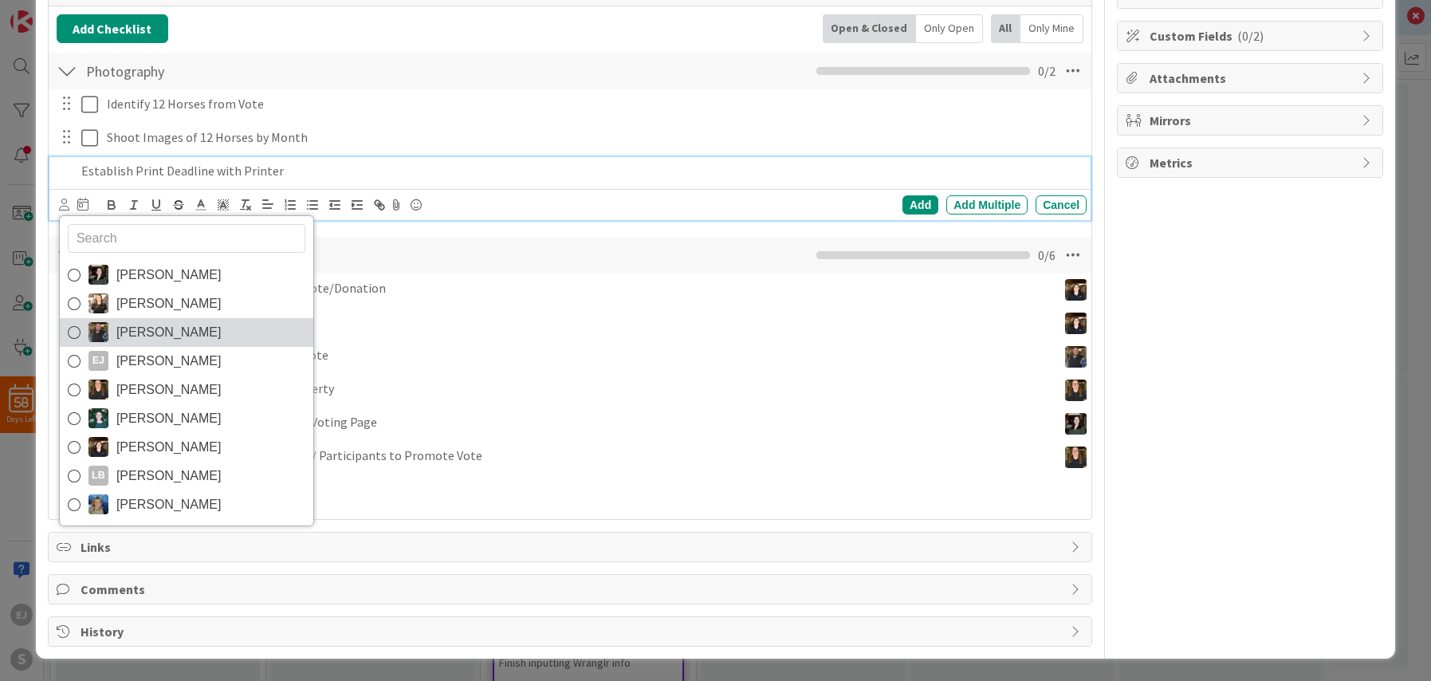
click at [77, 330] on icon at bounding box center [74, 332] width 13 height 24
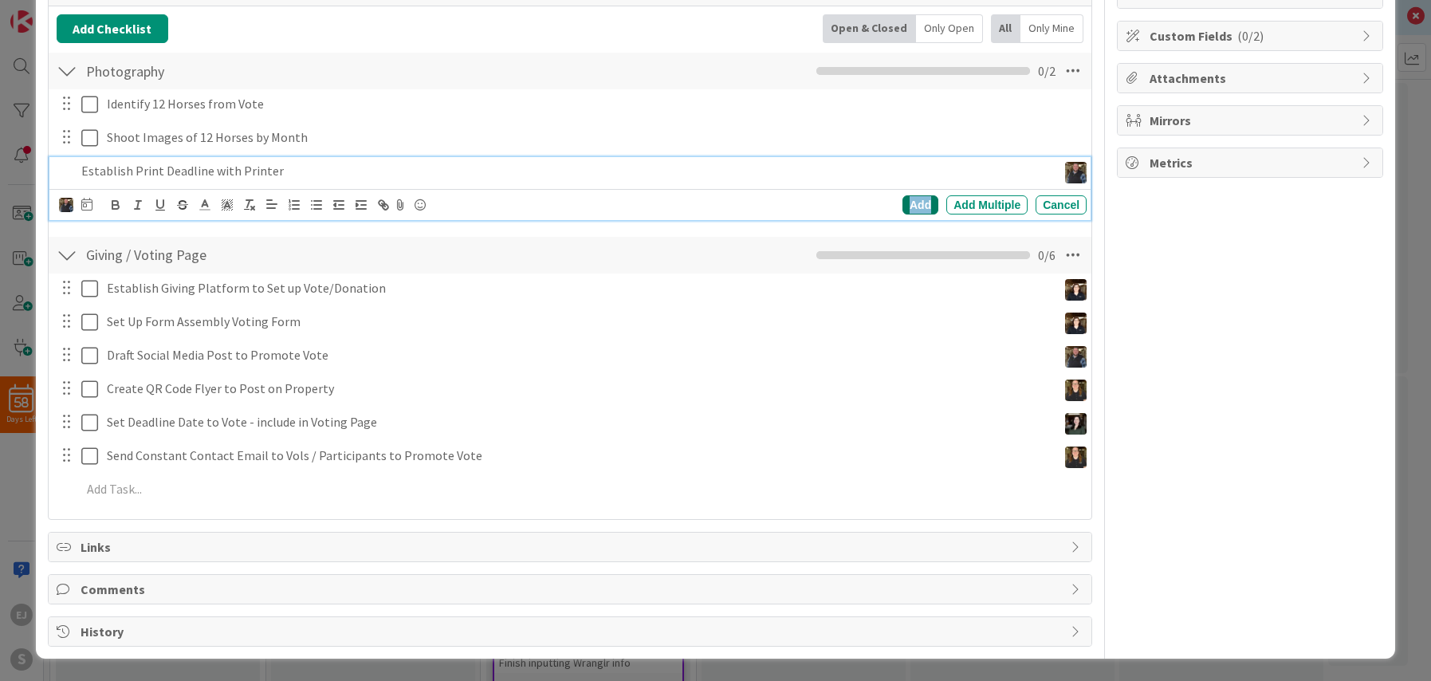
click at [913, 199] on div "Add" at bounding box center [920, 204] width 36 height 19
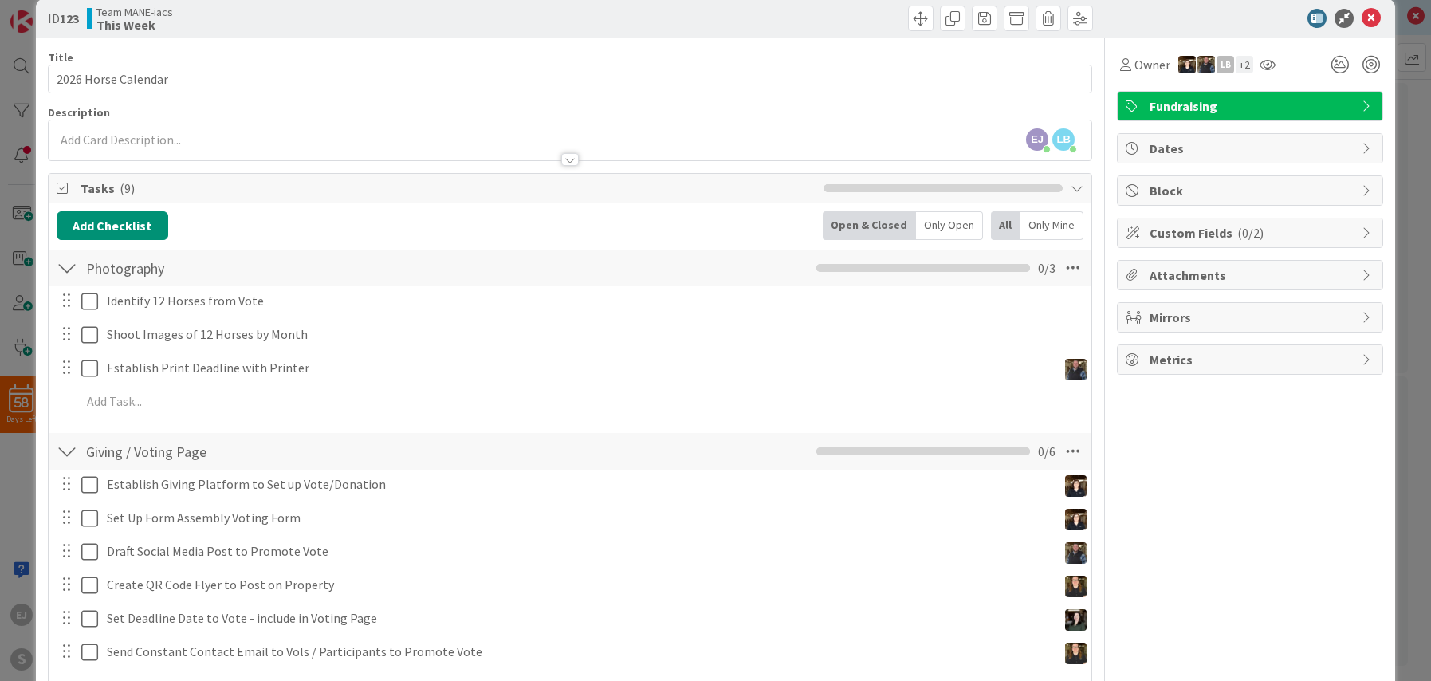
scroll to position [0, 0]
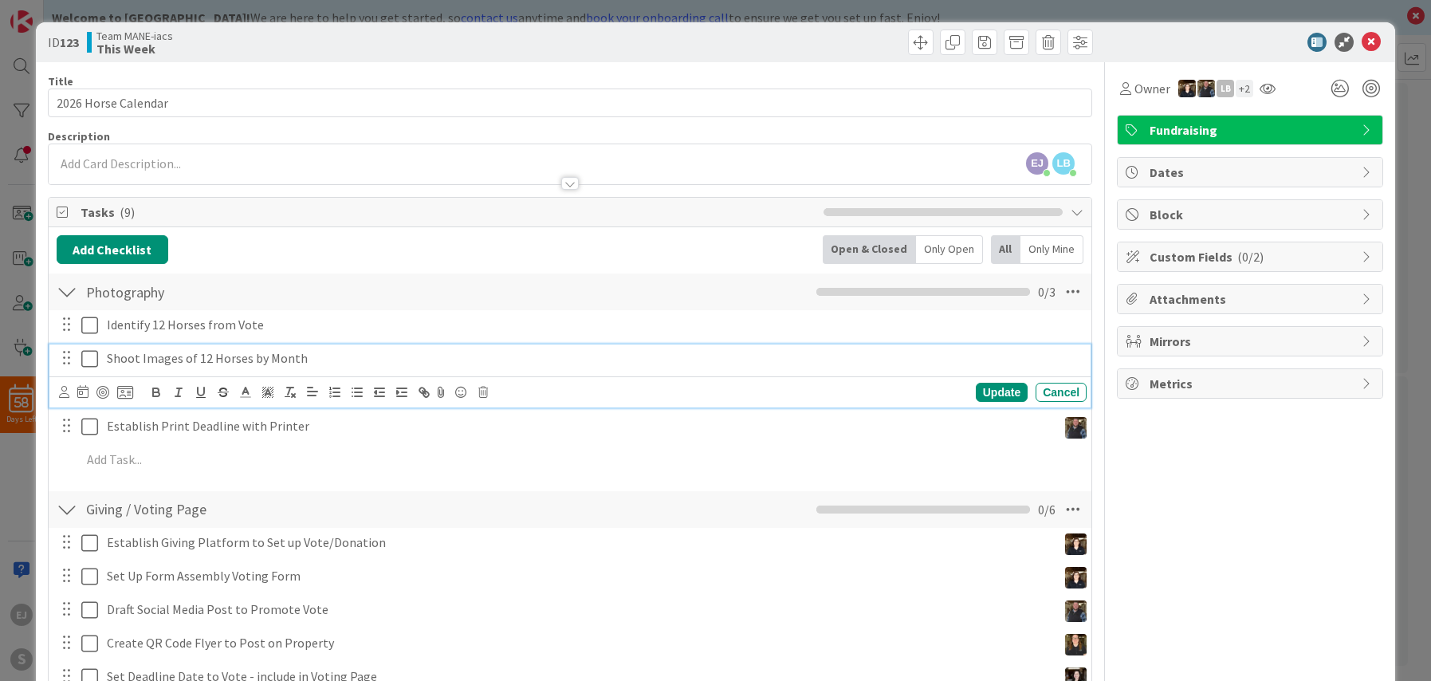
click at [324, 360] on p "Shoot Images of 12 Horses by Month" at bounding box center [593, 358] width 973 height 18
click at [634, 257] on div "Add Checklist Back Open & Closed Only Open All Only Mine" at bounding box center [570, 249] width 1027 height 29
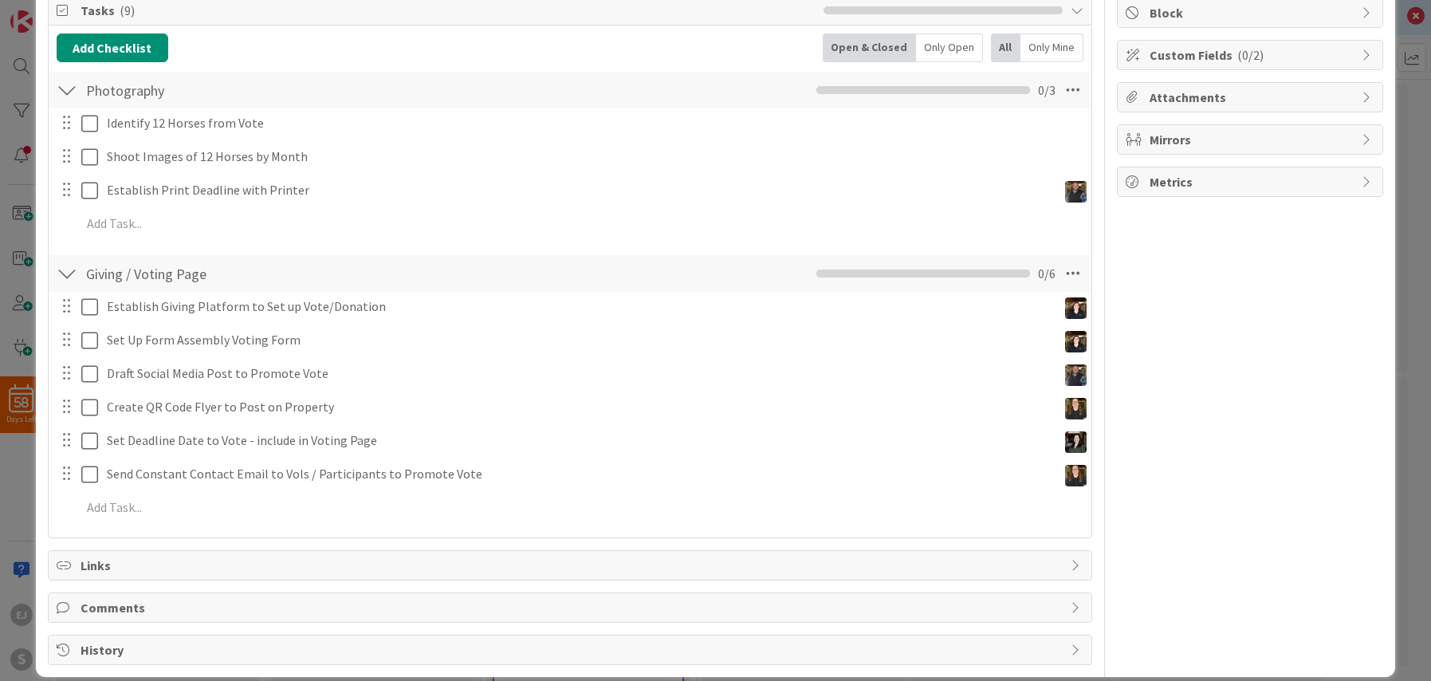
scroll to position [202, 0]
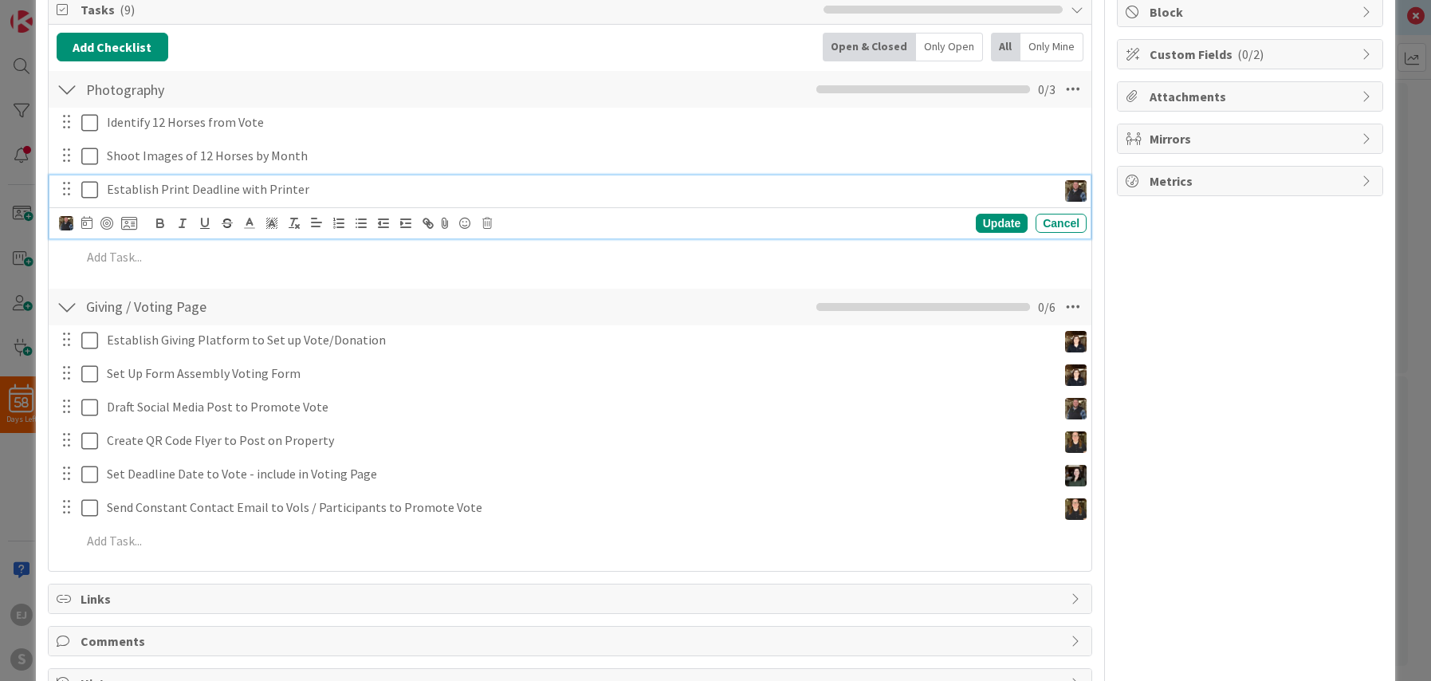
click at [306, 191] on p "Establish Print Deadline with Printer" at bounding box center [579, 189] width 944 height 18
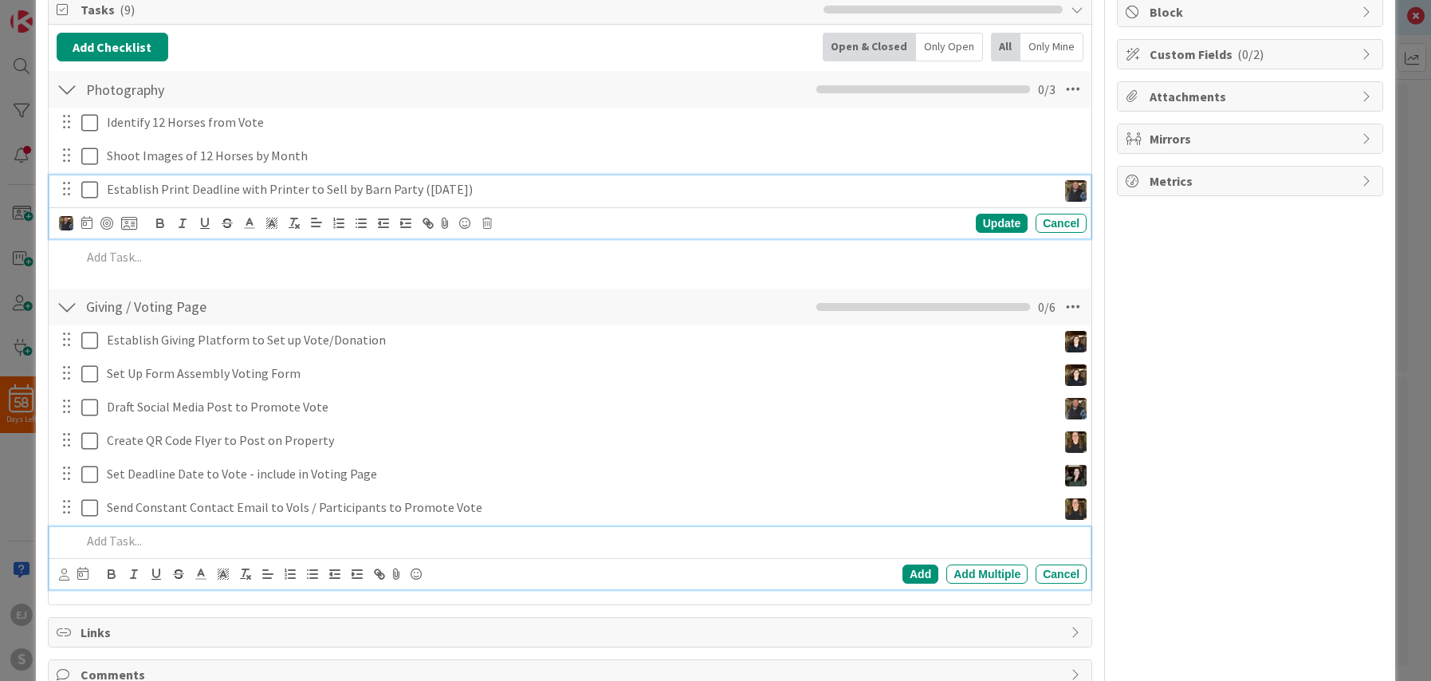
click at [98, 544] on p at bounding box center [580, 541] width 999 height 18
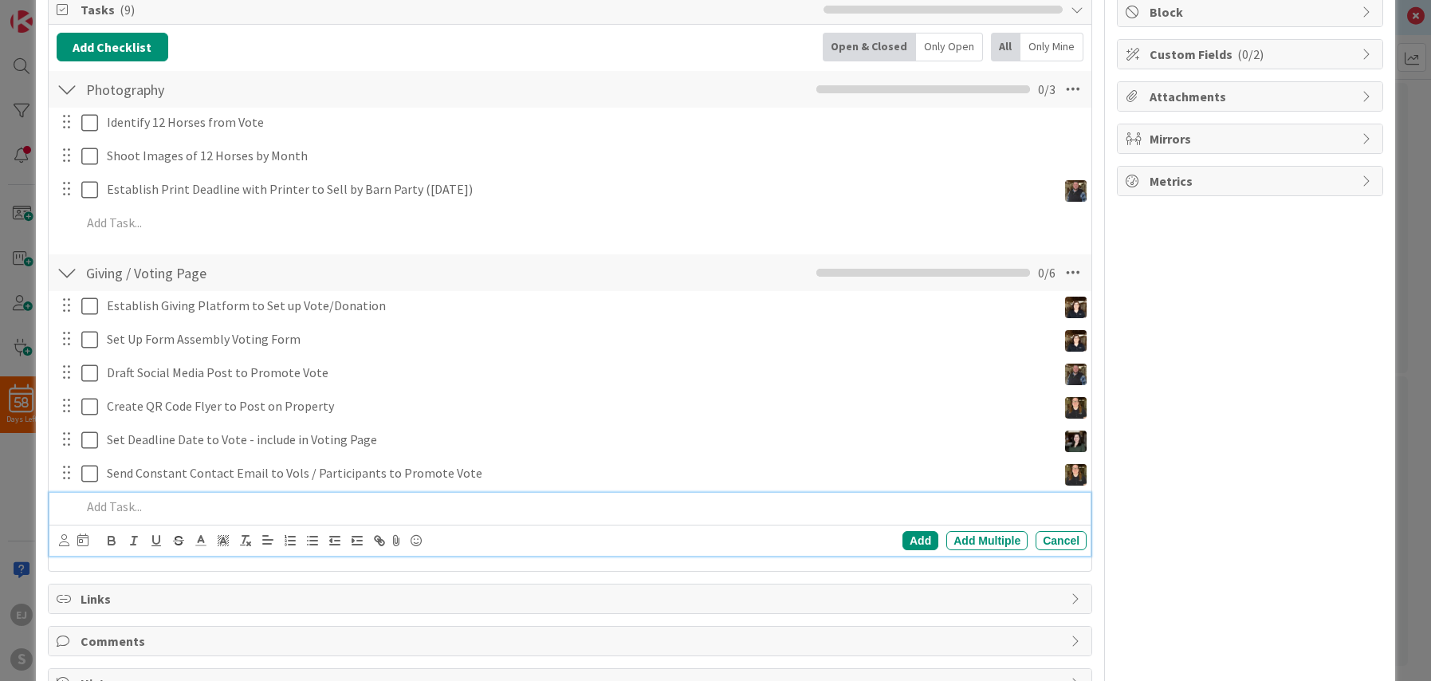
scroll to position [168, 0]
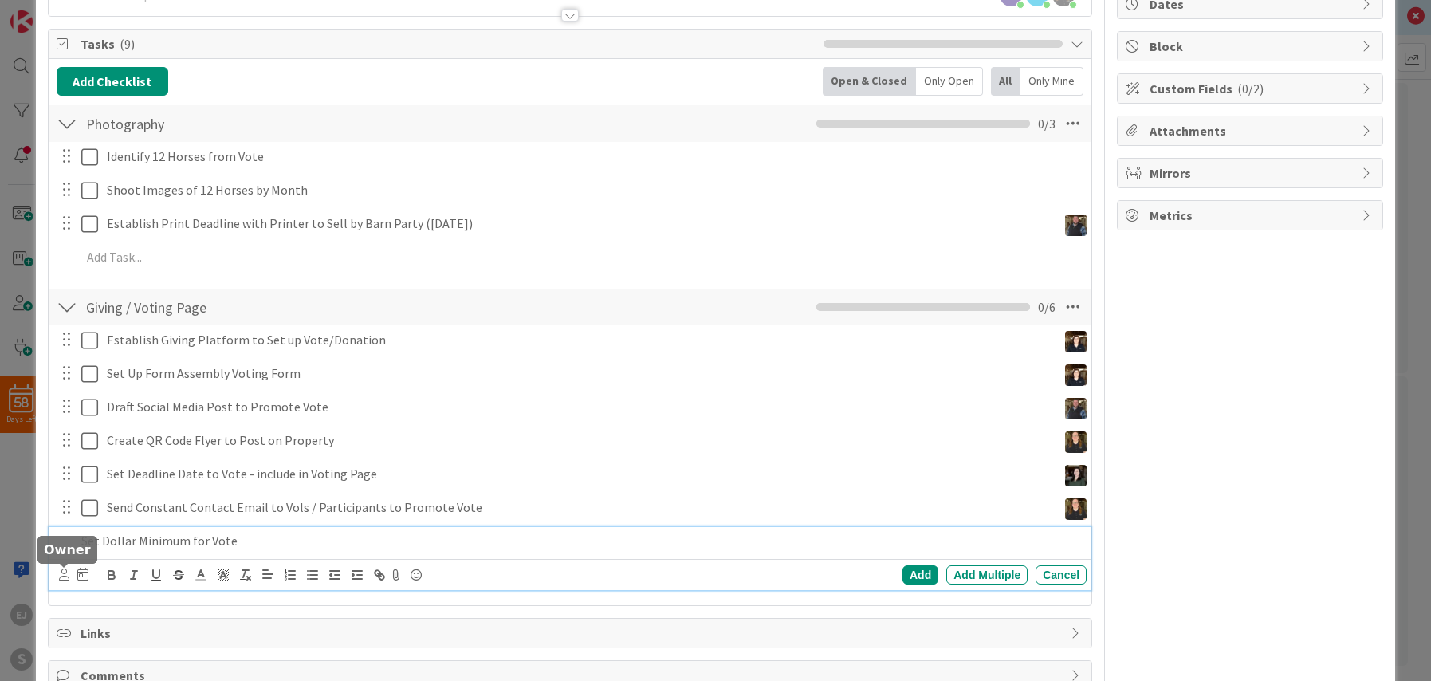
click at [60, 578] on icon at bounding box center [64, 574] width 10 height 12
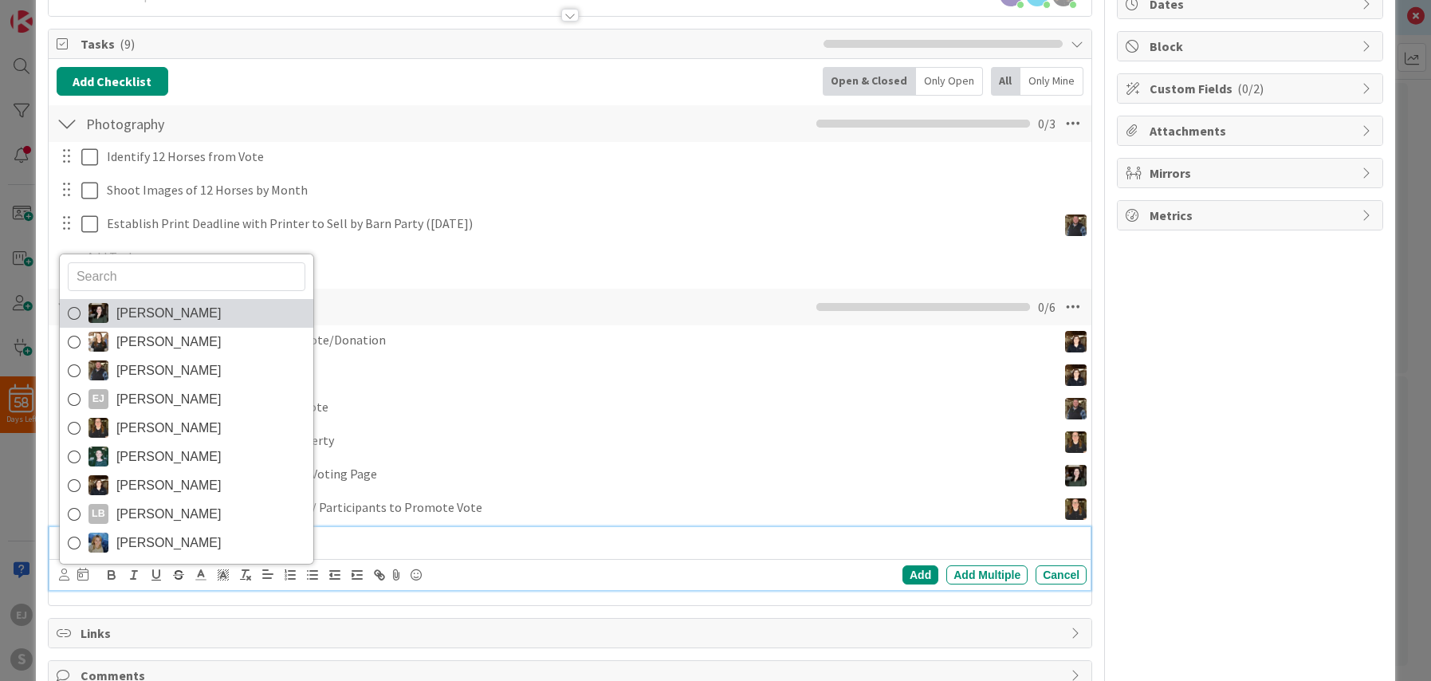
click at [76, 317] on icon at bounding box center [74, 313] width 13 height 24
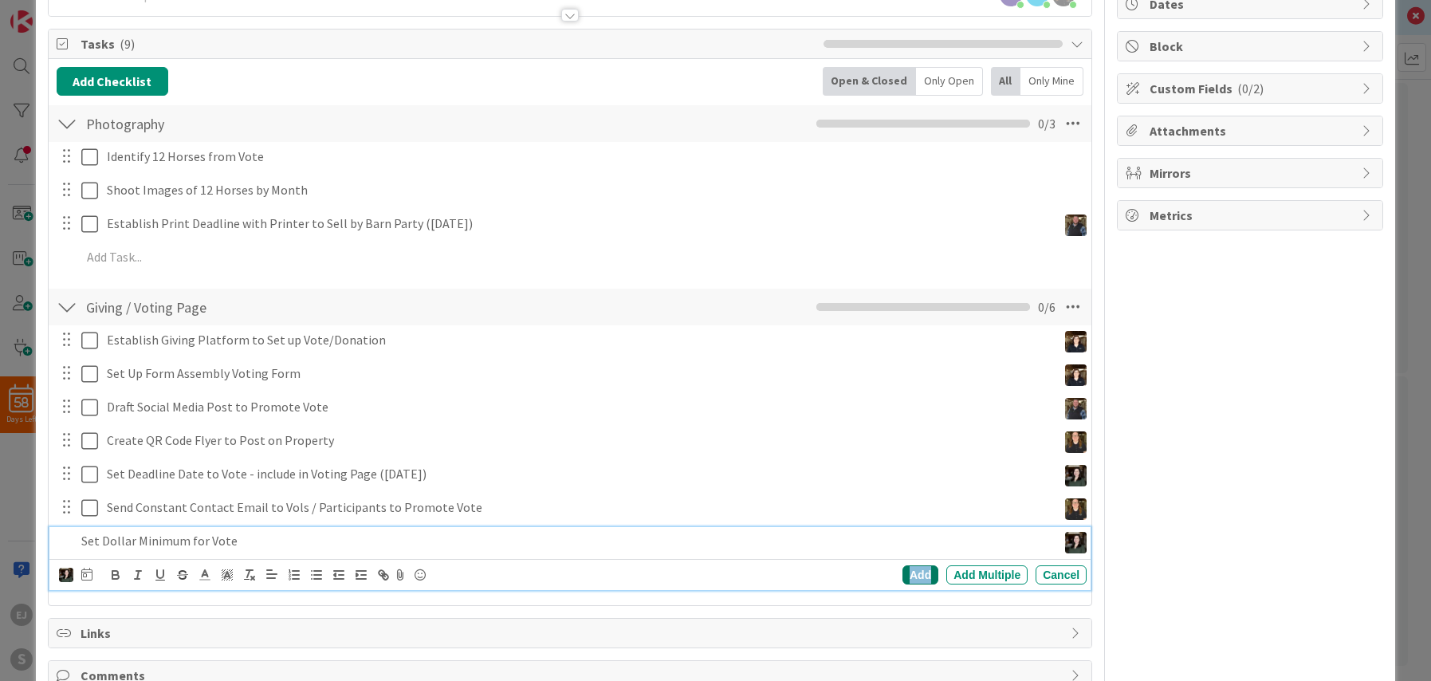
click at [922, 574] on div "Add" at bounding box center [920, 574] width 36 height 19
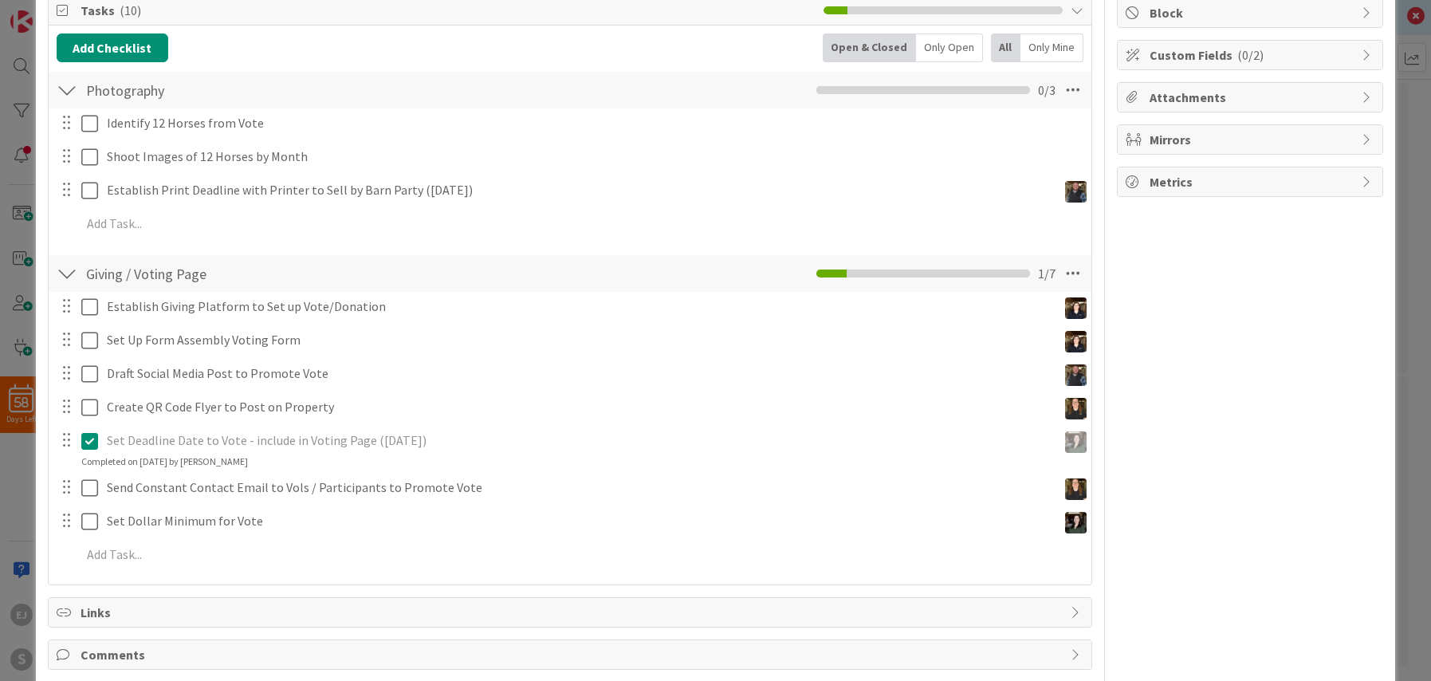
scroll to position [205, 0]
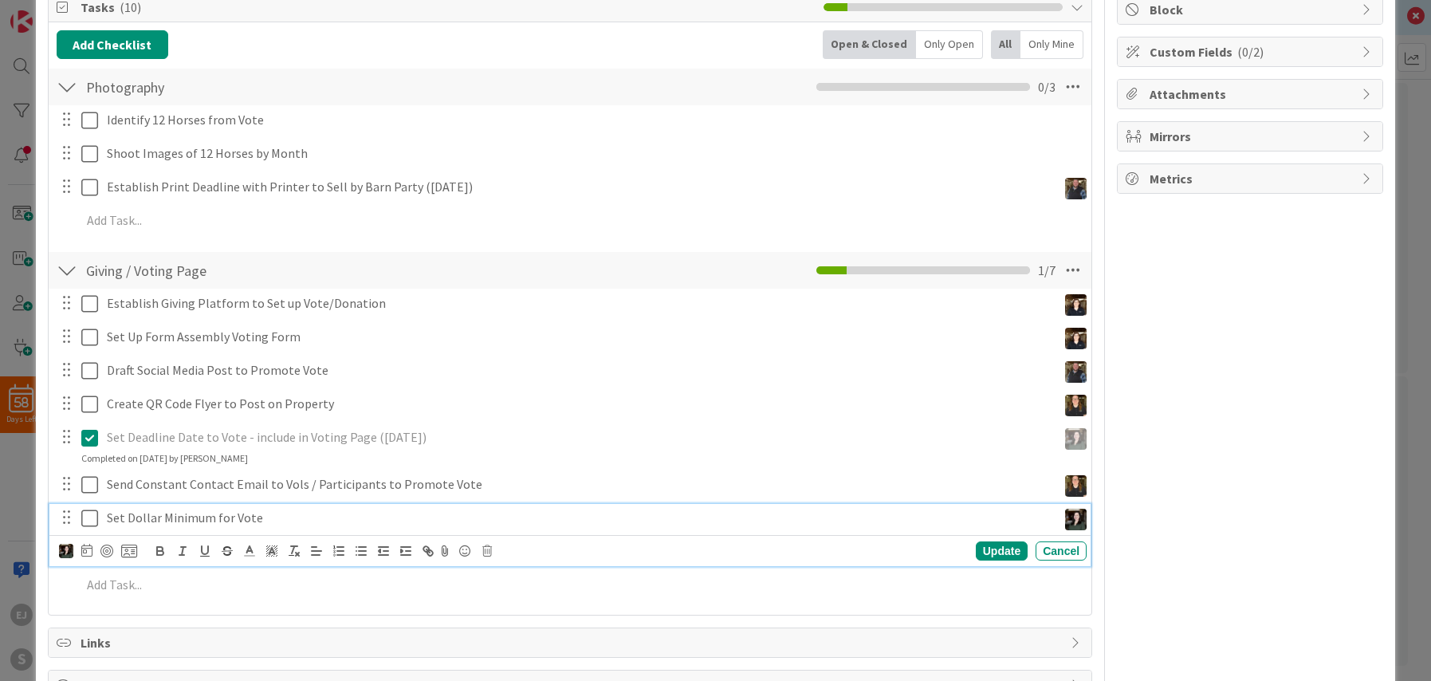
click at [274, 519] on p "Set Dollar Minimum for Vote" at bounding box center [579, 518] width 944 height 18
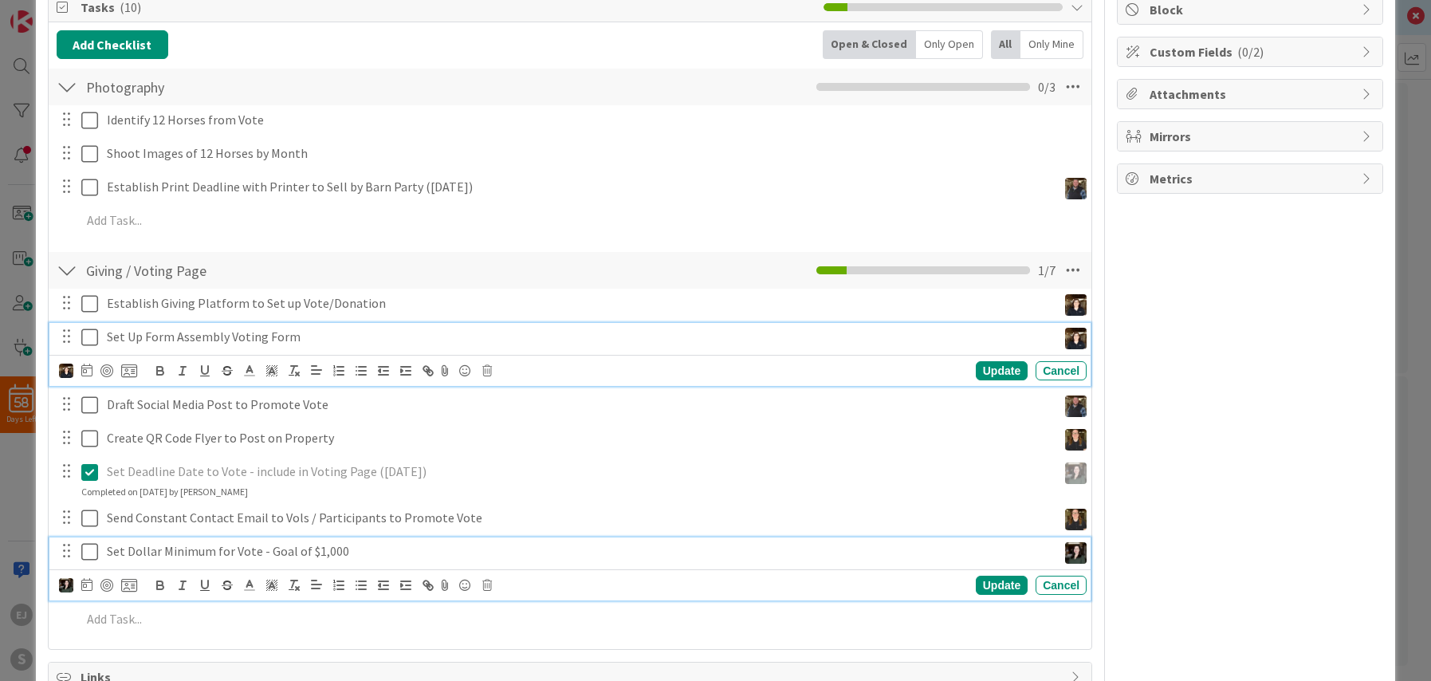
click at [665, 335] on div "Set Up Form Assembly Voting Form Update Cancel" at bounding box center [569, 354] width 1041 height 63
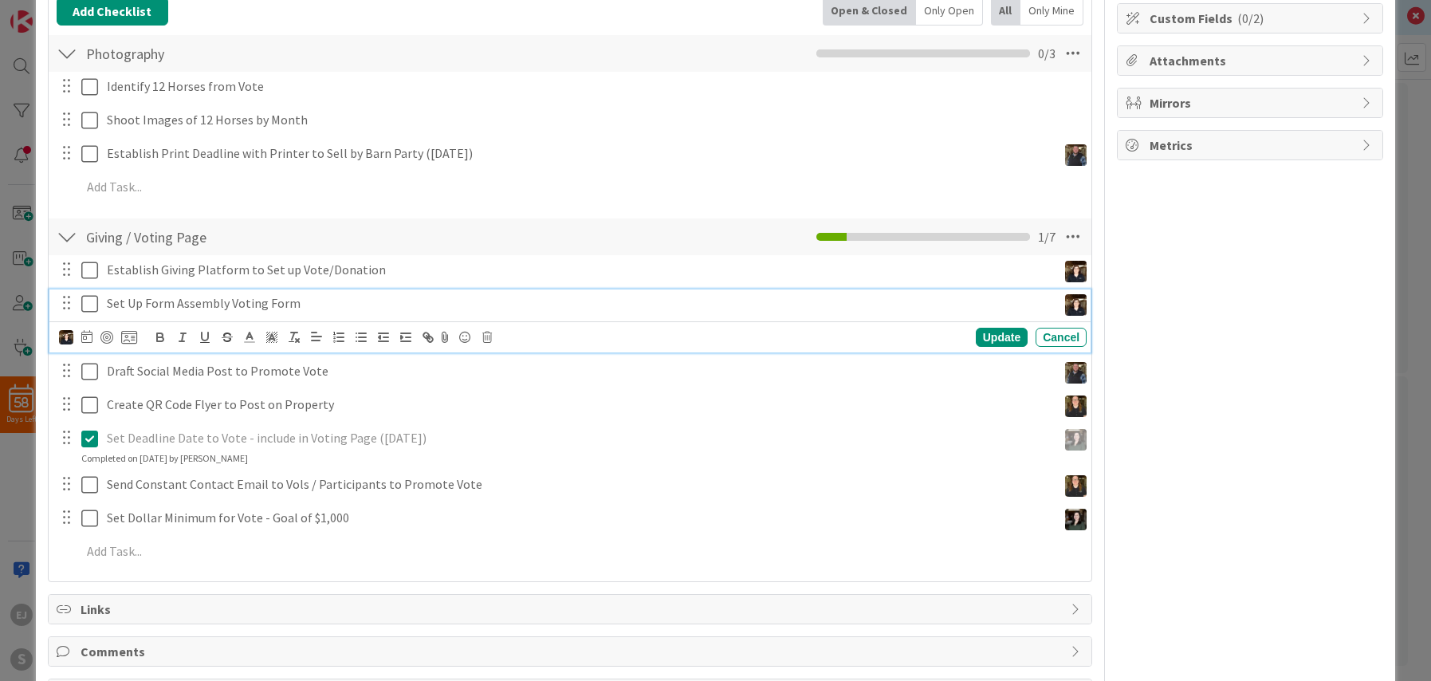
click at [638, 18] on div "Add Checklist Back Open & Closed Only Open All Only Mine" at bounding box center [570, 11] width 1027 height 29
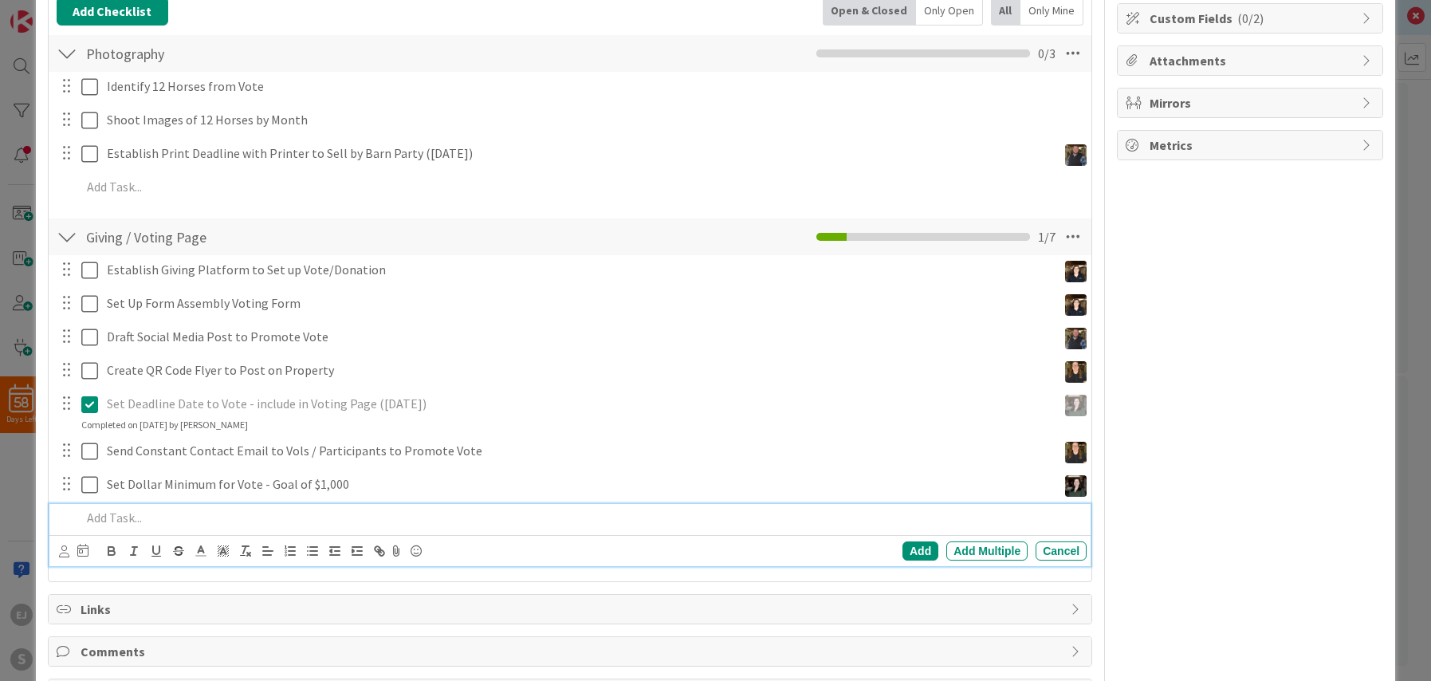
click at [112, 520] on p at bounding box center [580, 518] width 999 height 18
click at [65, 554] on icon at bounding box center [64, 551] width 10 height 12
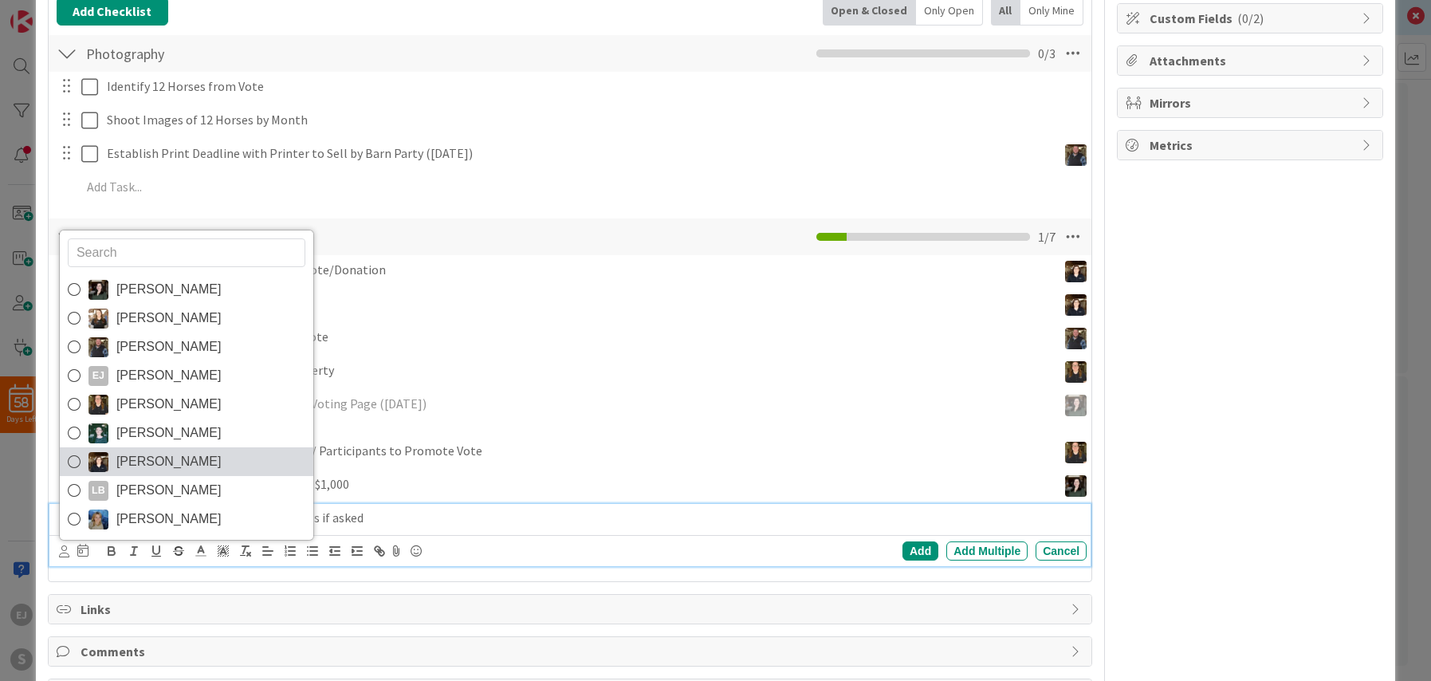
click at [77, 460] on icon at bounding box center [74, 462] width 13 height 24
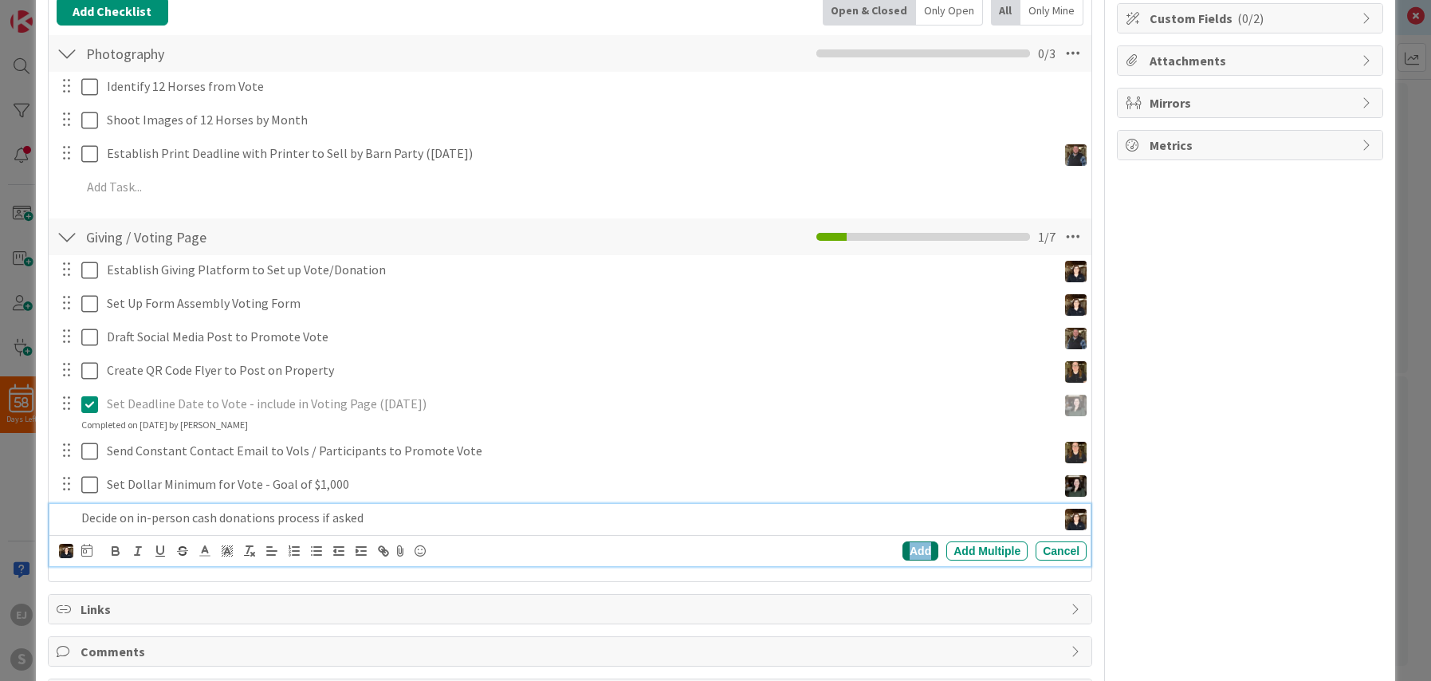
click at [915, 551] on div "Add" at bounding box center [920, 550] width 36 height 19
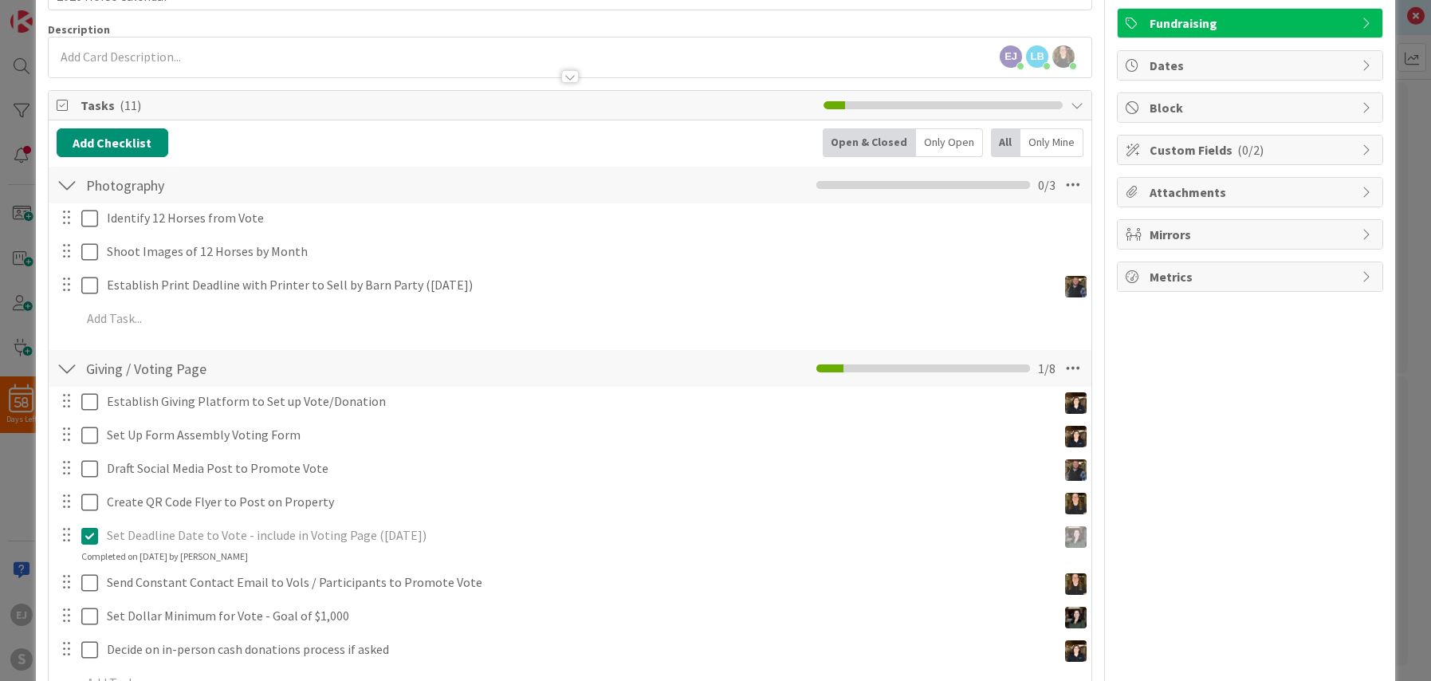
scroll to position [0, 0]
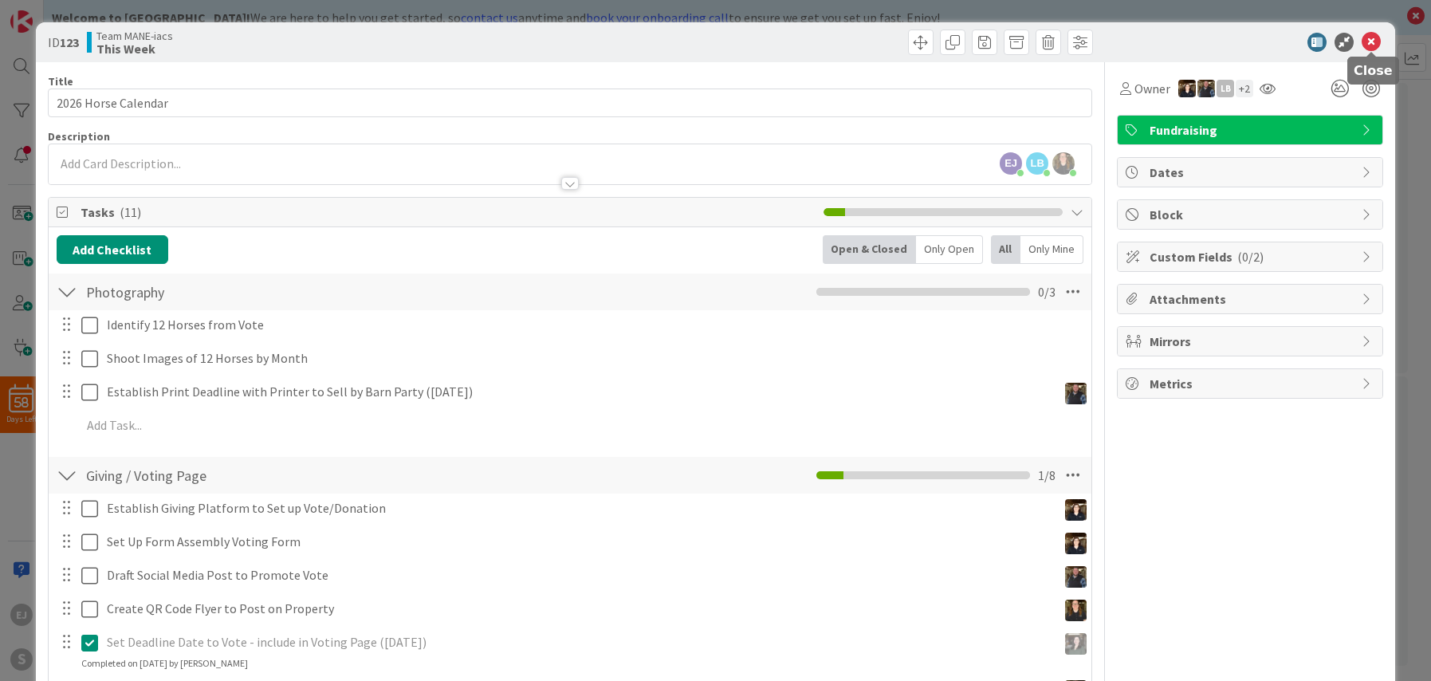
click at [1373, 44] on icon at bounding box center [1370, 42] width 19 height 19
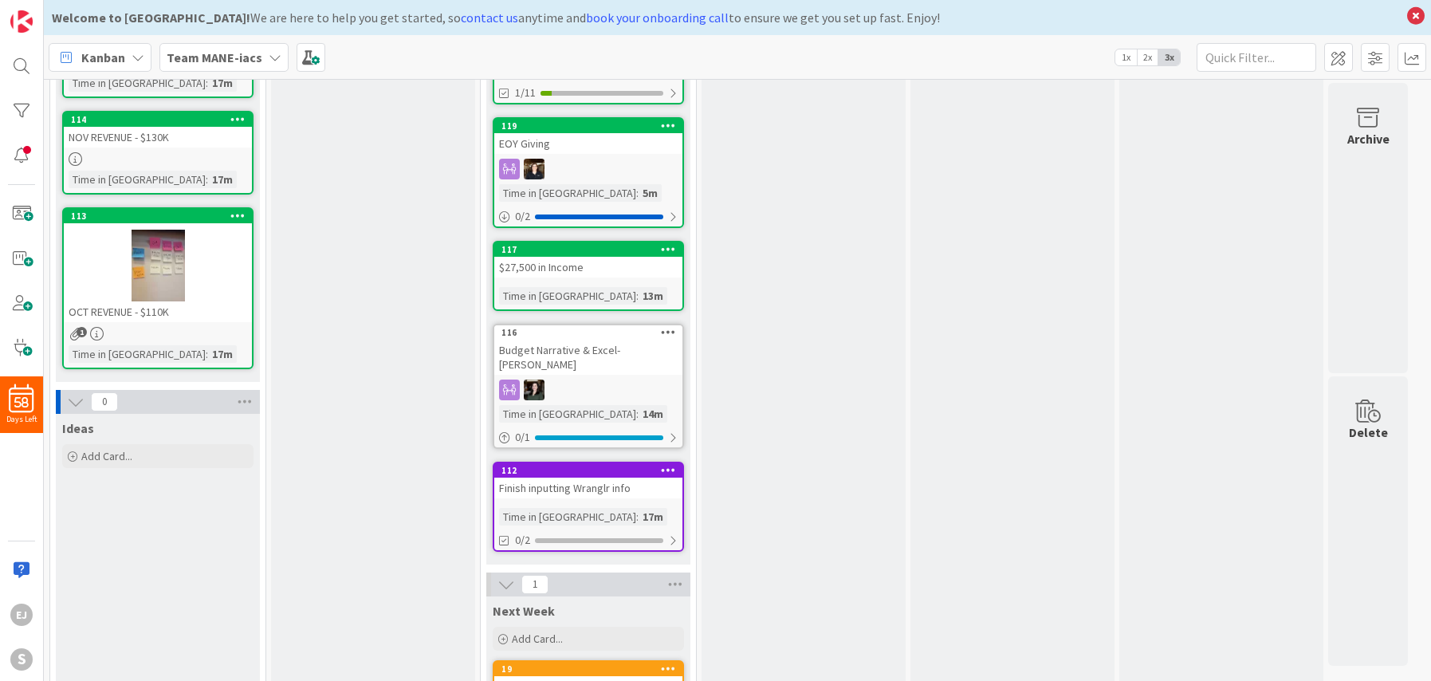
scroll to position [214, 0]
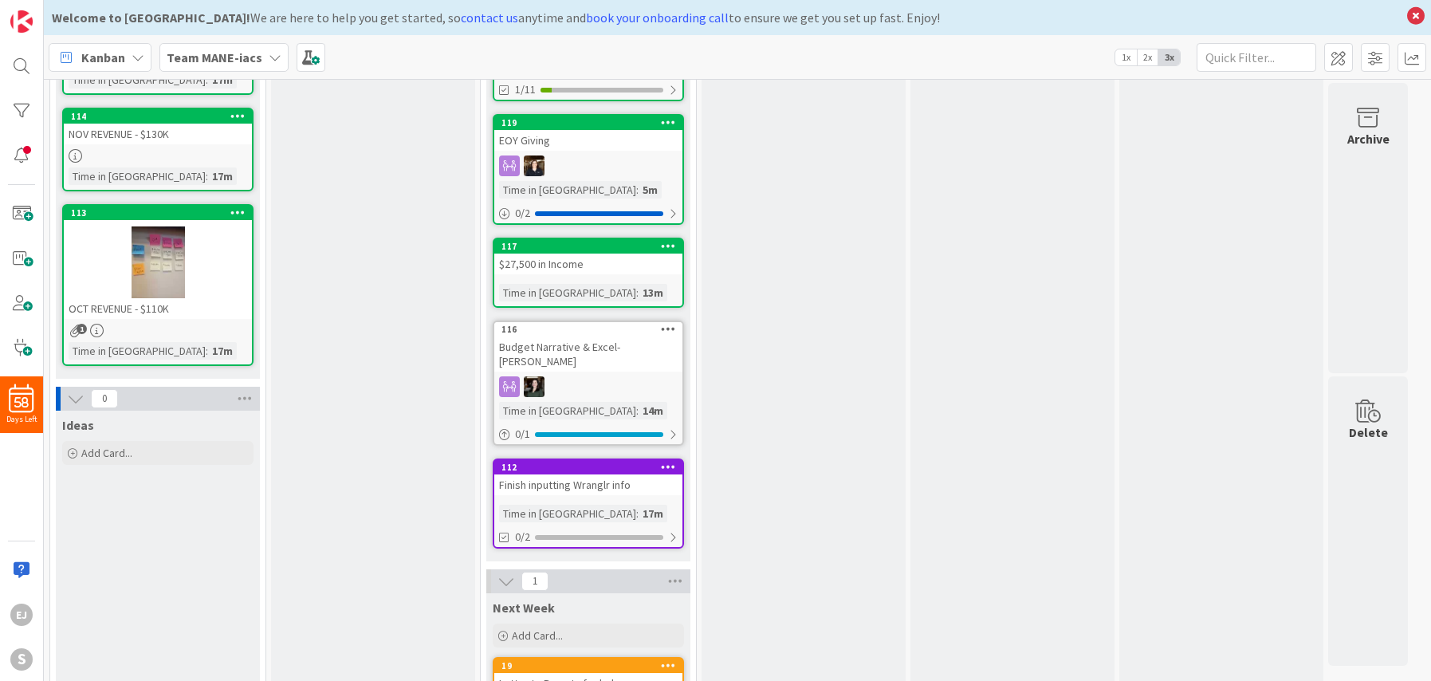
click at [582, 460] on div "112" at bounding box center [588, 467] width 188 height 14
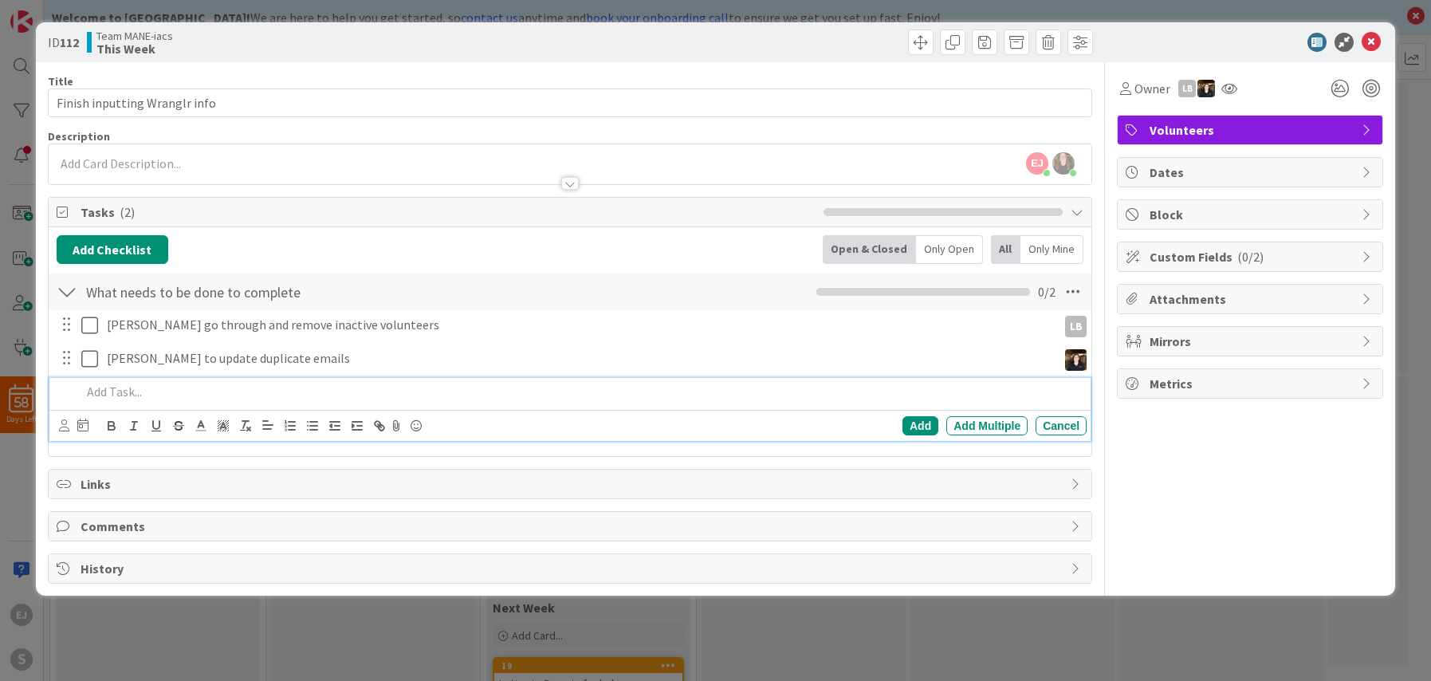
click at [119, 394] on p at bounding box center [580, 392] width 999 height 18
click at [61, 426] on icon at bounding box center [64, 425] width 10 height 12
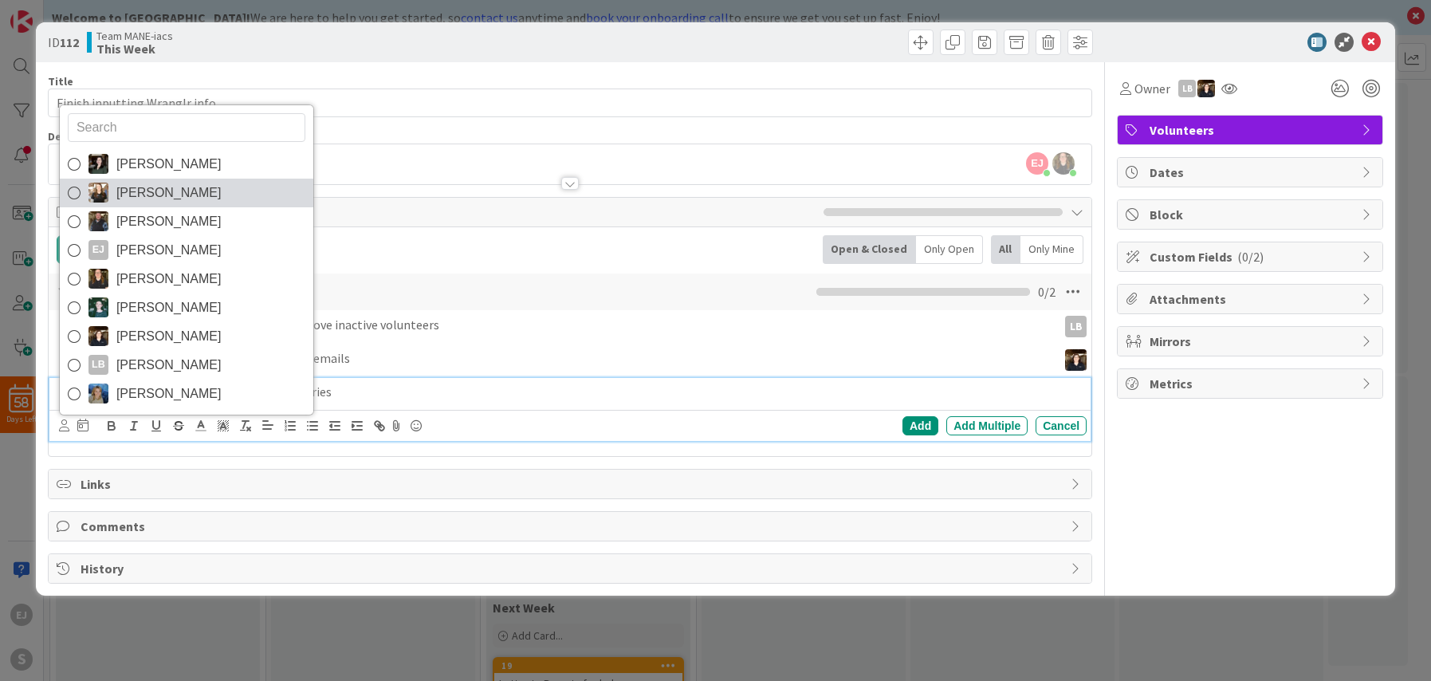
click at [77, 192] on icon at bounding box center [74, 193] width 13 height 24
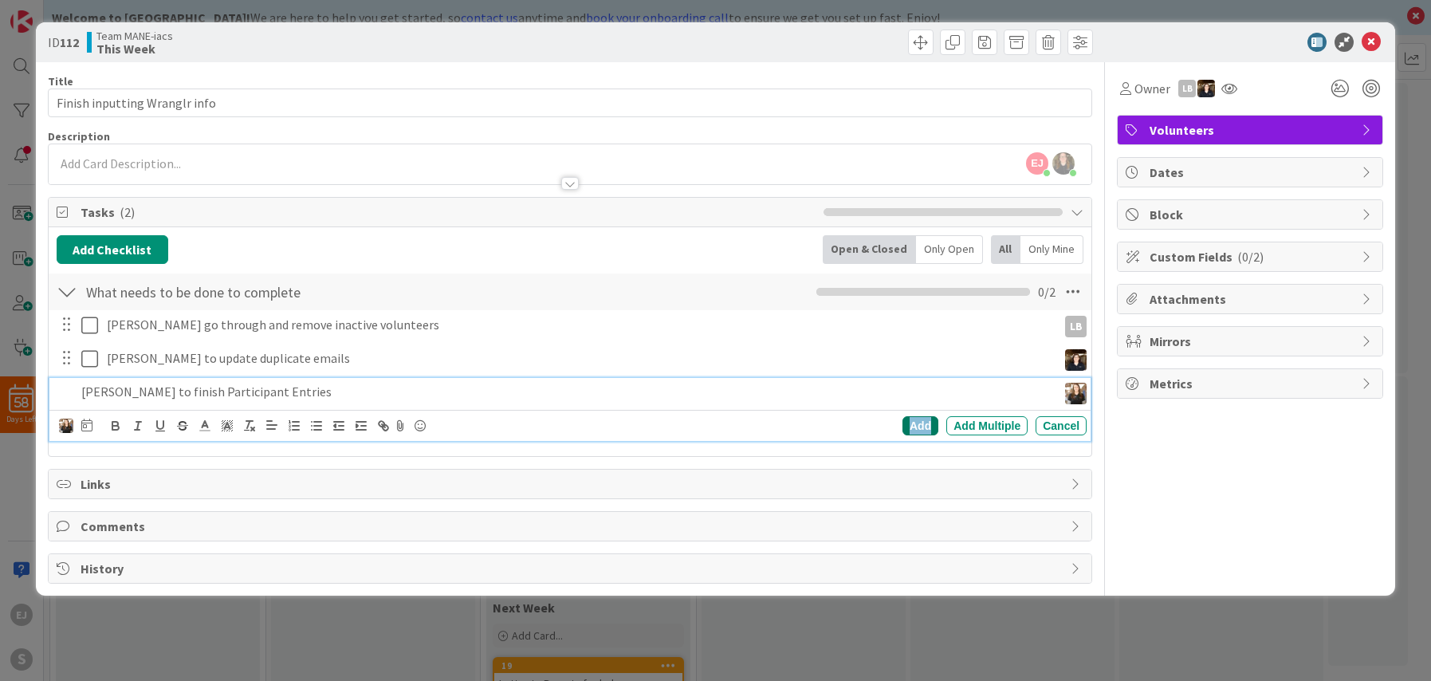
click at [923, 428] on div "Add" at bounding box center [920, 425] width 36 height 19
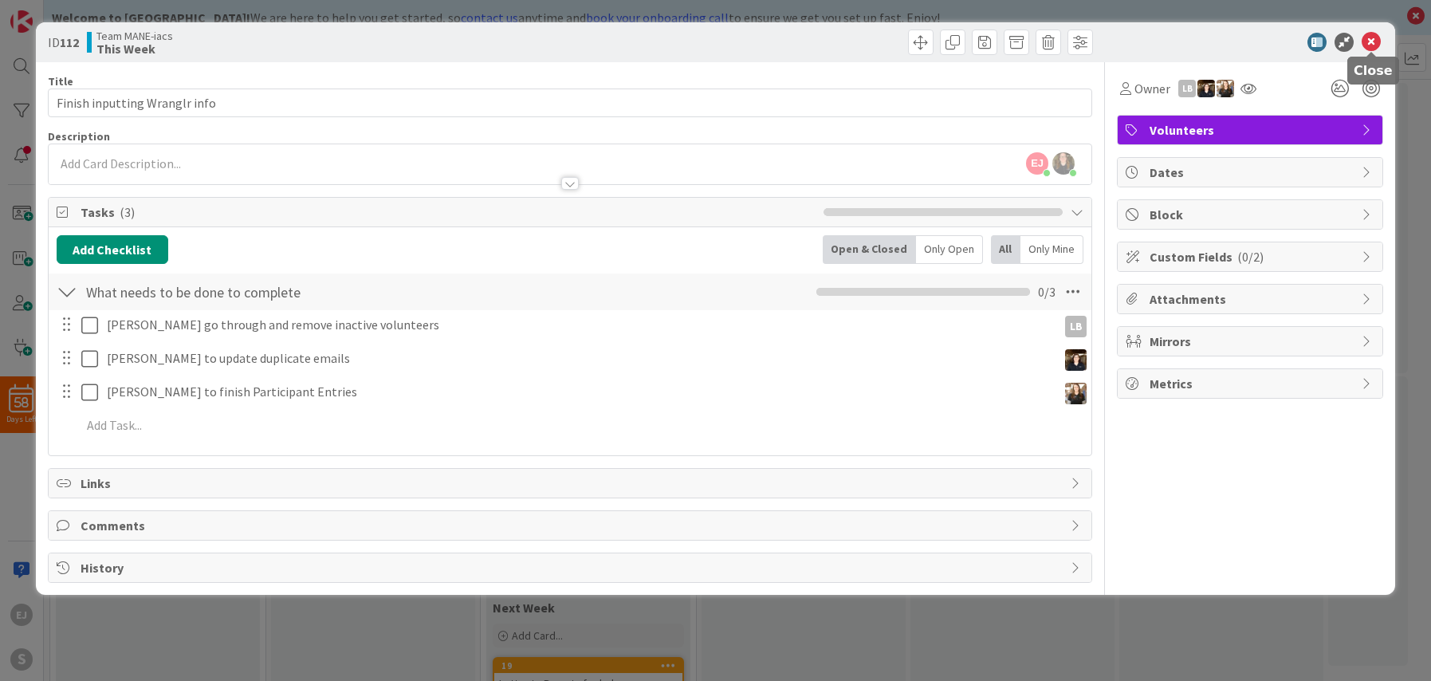
click at [1374, 45] on icon at bounding box center [1370, 42] width 19 height 19
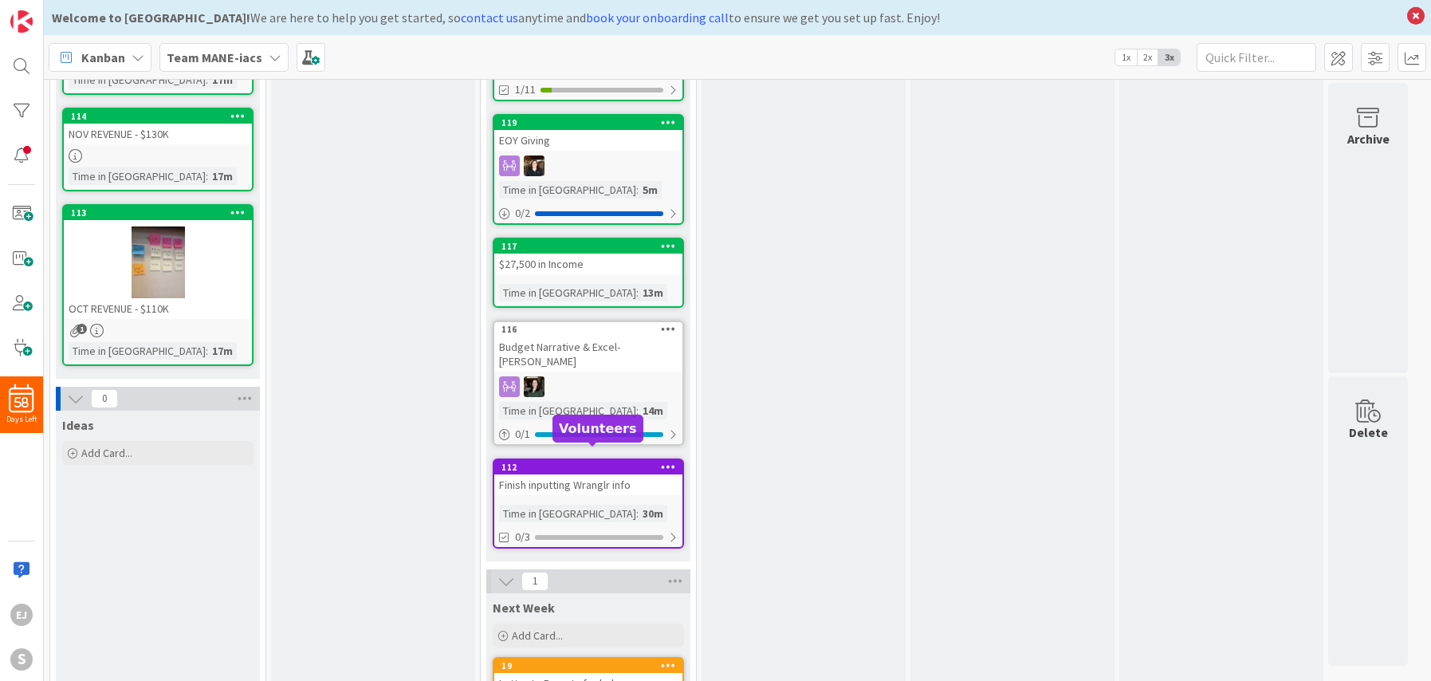
click at [595, 462] on div "112" at bounding box center [591, 467] width 181 height 11
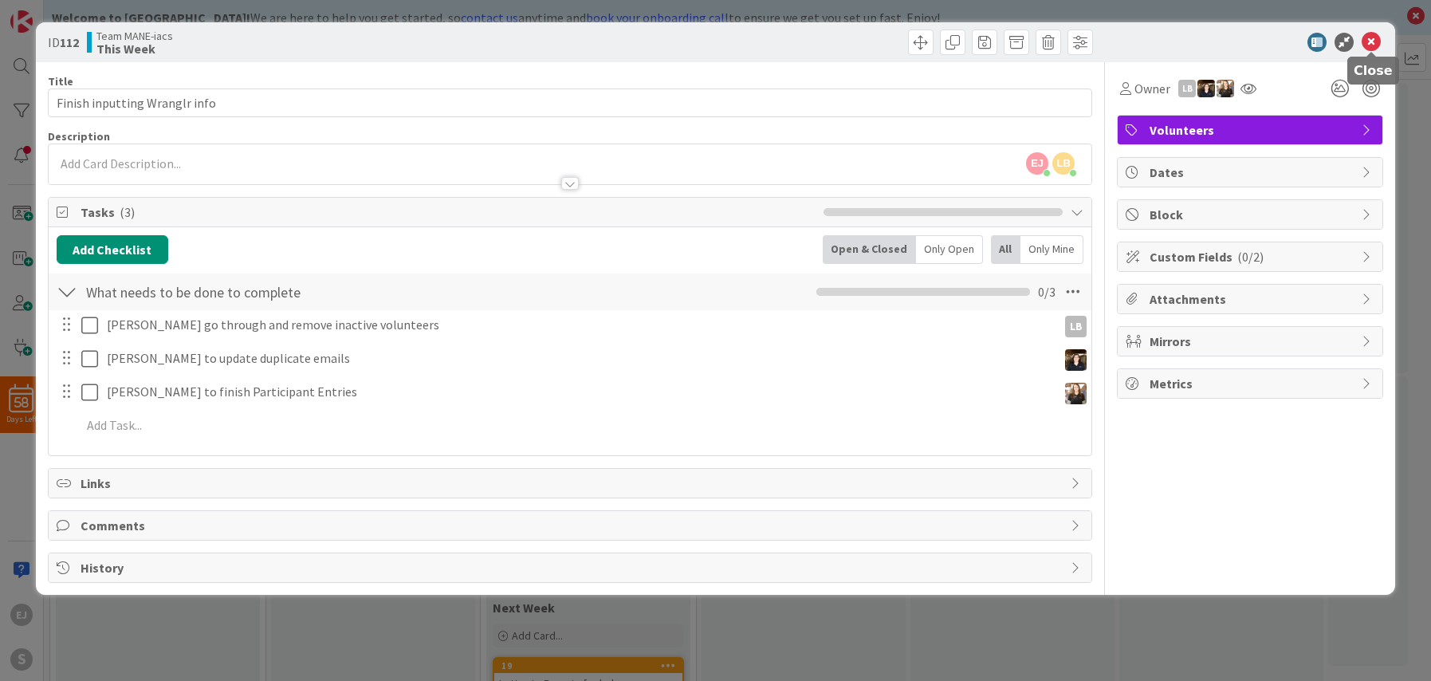
click at [1377, 41] on icon at bounding box center [1370, 42] width 19 height 19
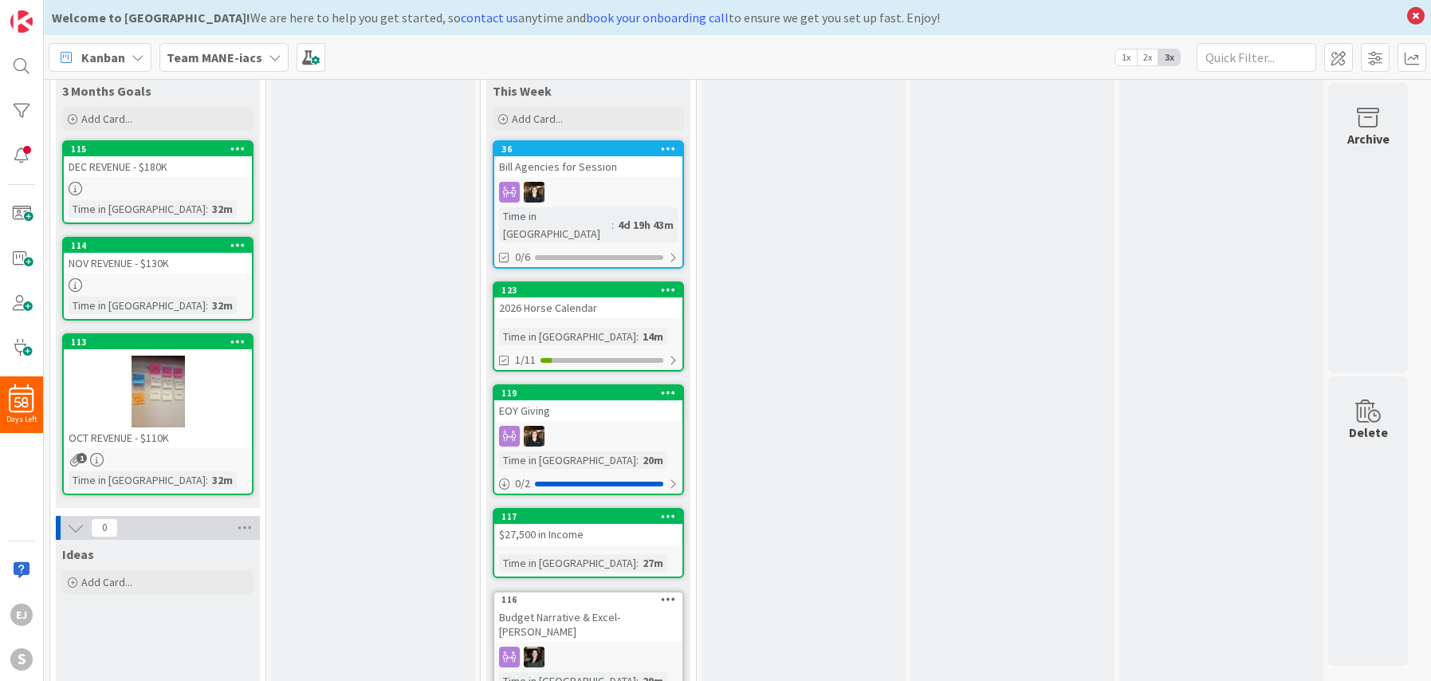
scroll to position [84, 0]
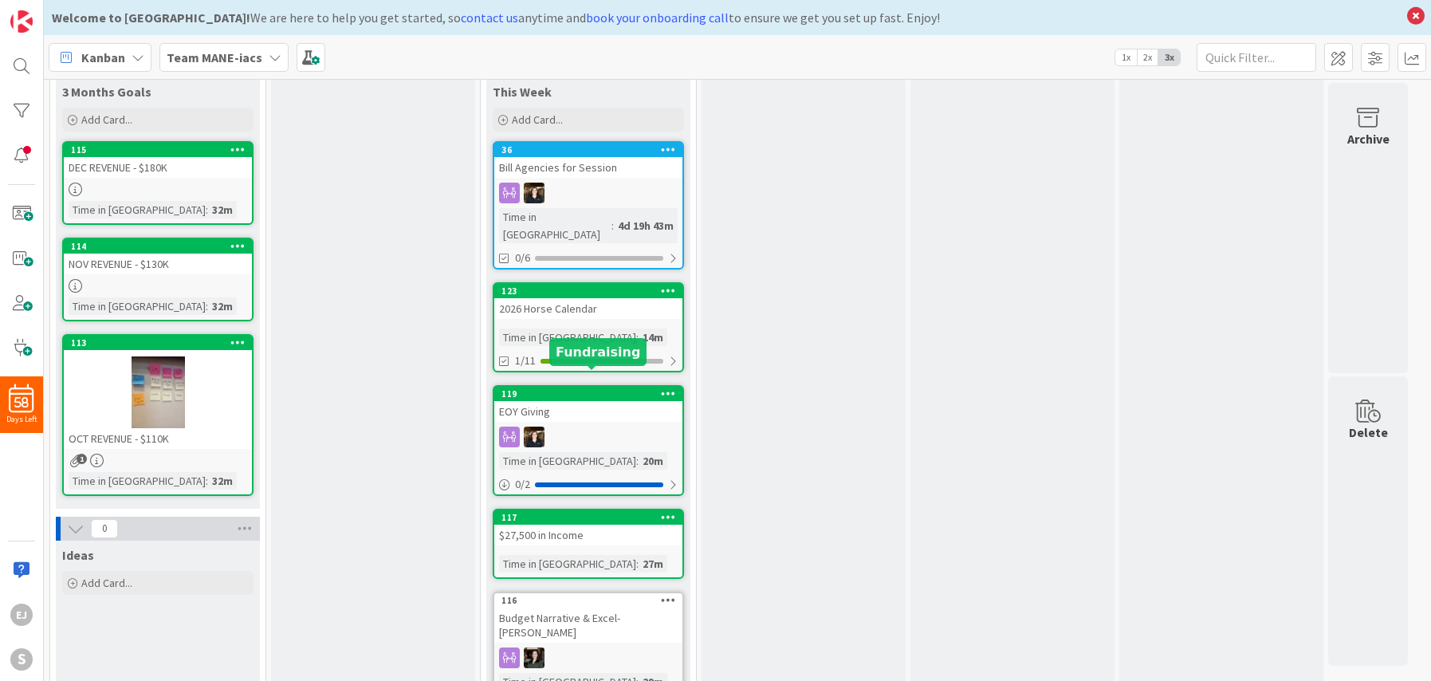
click at [582, 388] on div "119" at bounding box center [591, 393] width 181 height 11
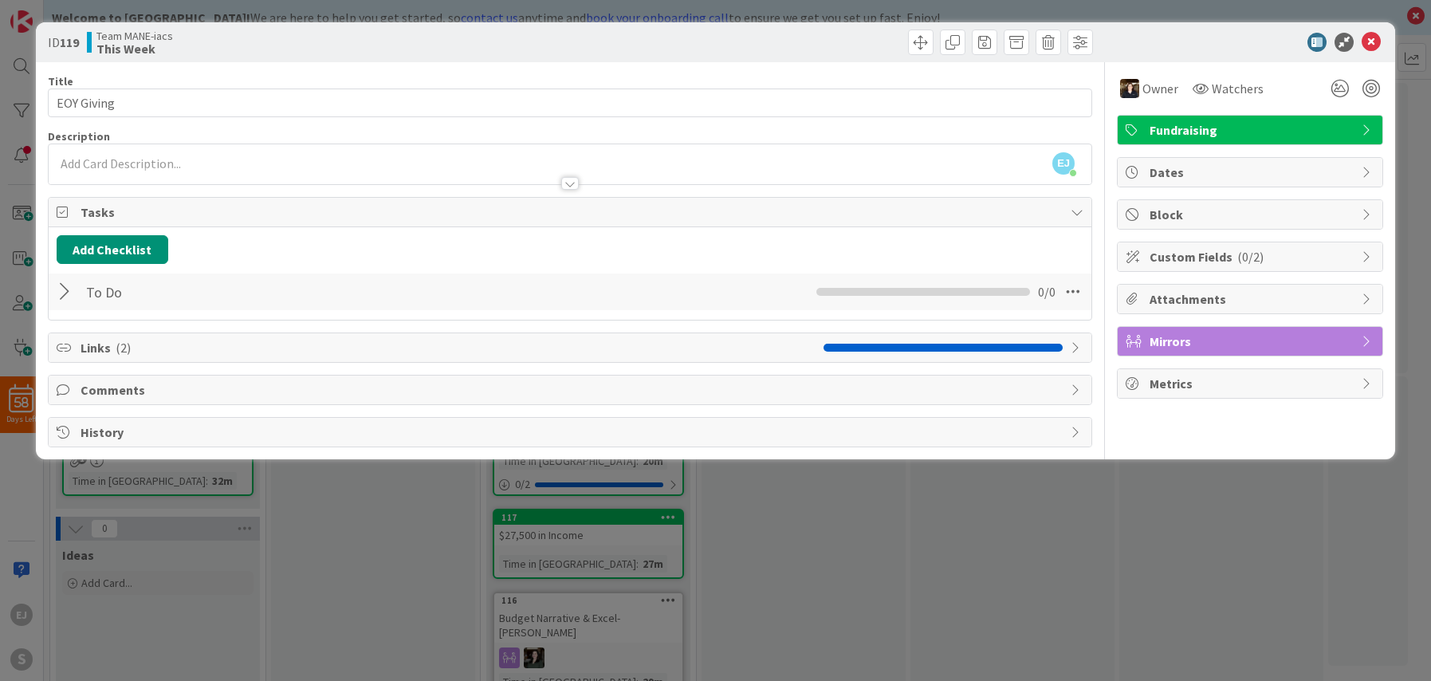
click at [64, 294] on div at bounding box center [67, 291] width 21 height 29
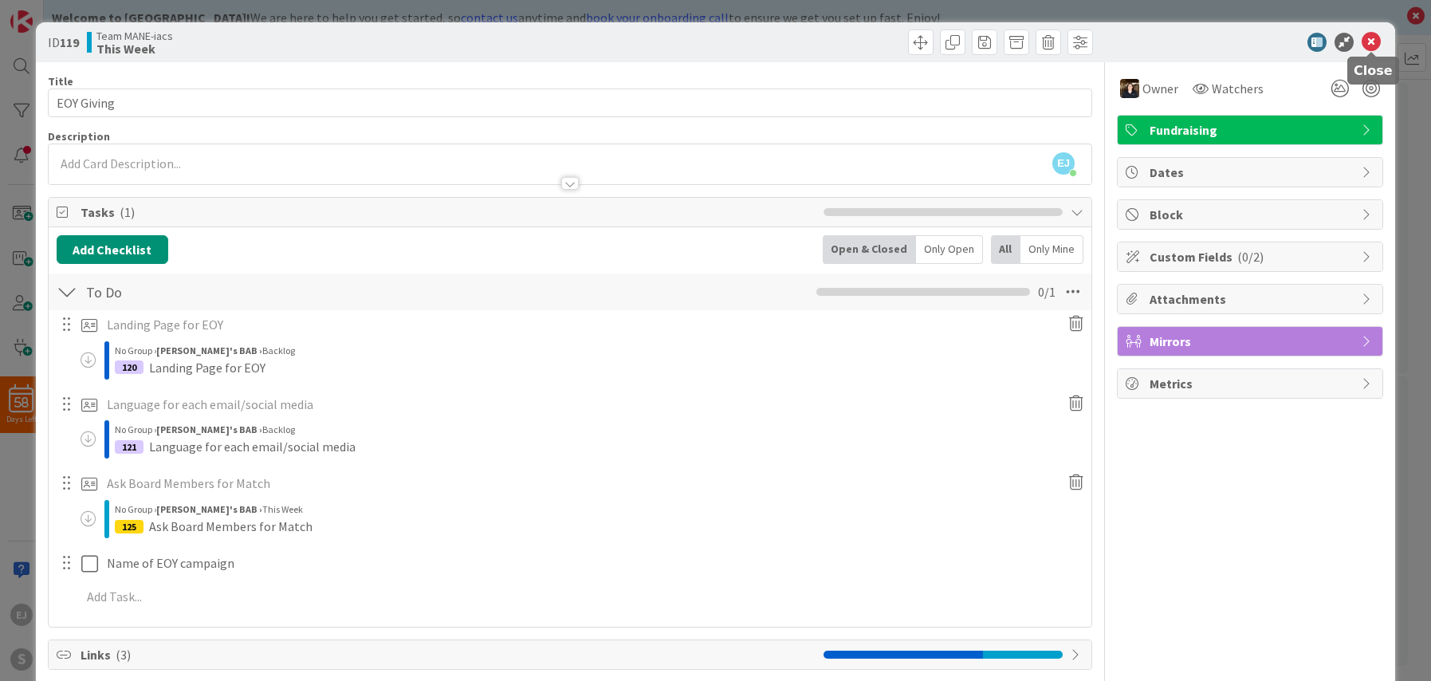
click at [1376, 37] on icon at bounding box center [1370, 42] width 19 height 19
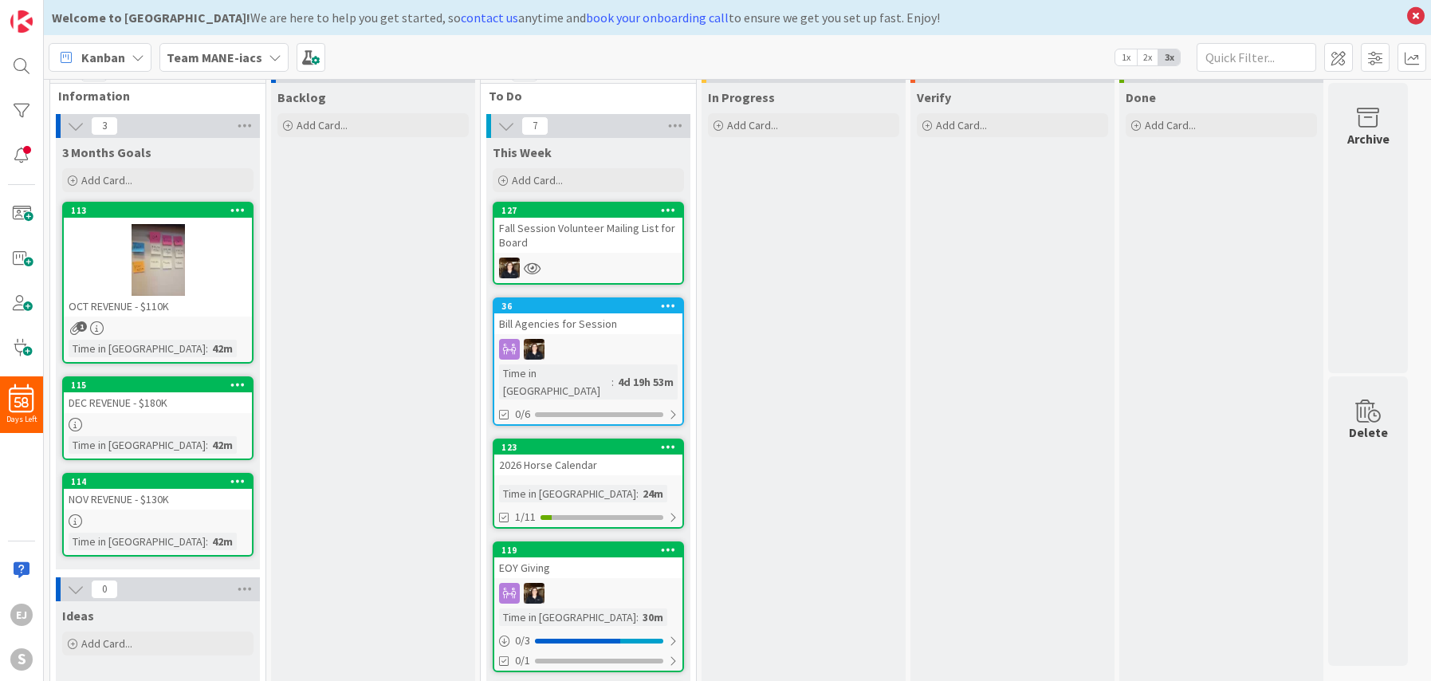
scroll to position [14, 0]
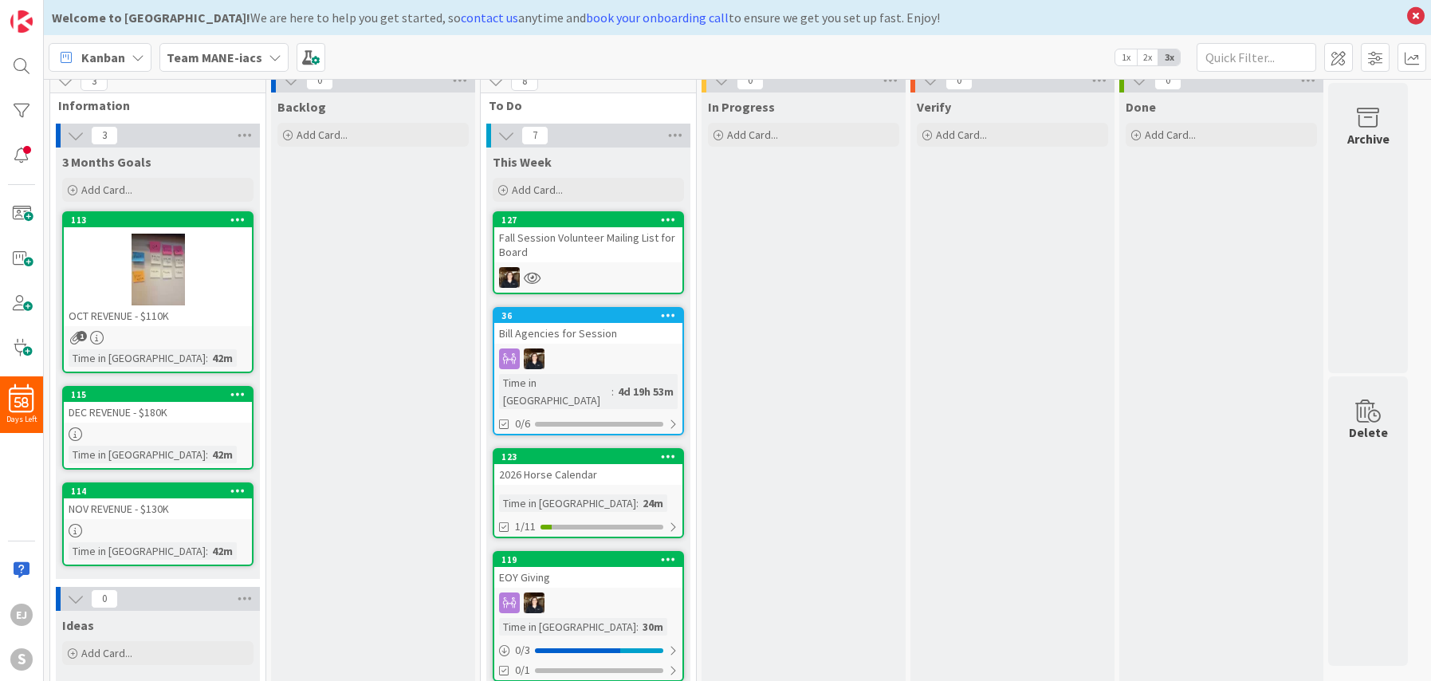
click at [560, 225] on div "127" at bounding box center [591, 219] width 181 height 11
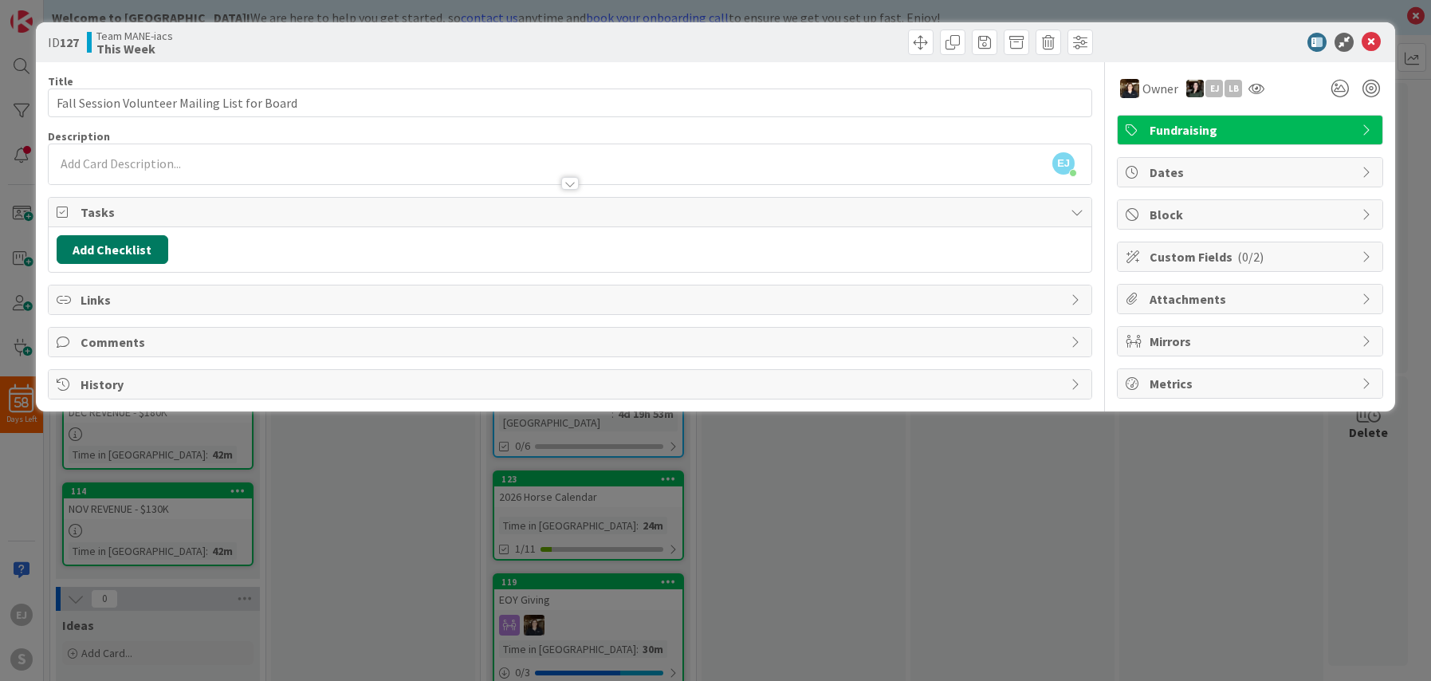
click at [112, 259] on button "Add Checklist" at bounding box center [113, 249] width 112 height 29
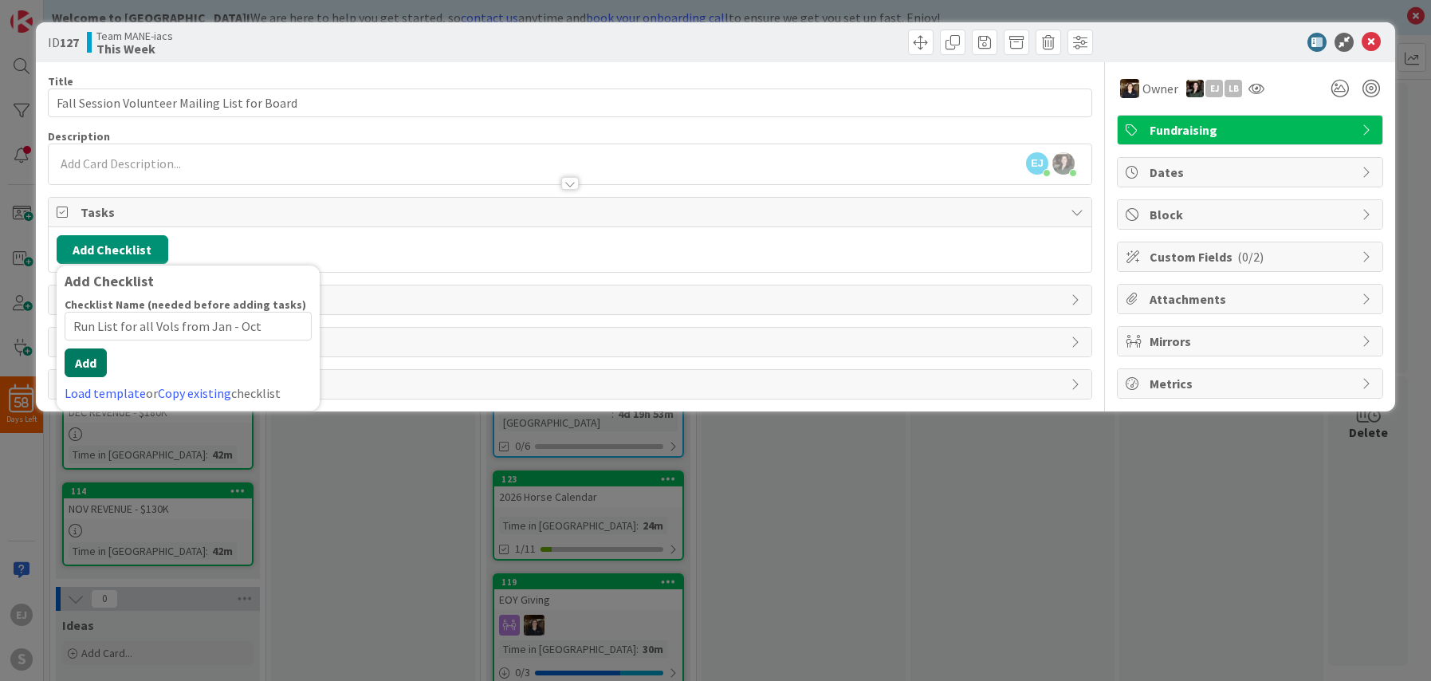
click at [79, 380] on div "Checklist Name (needed before adding tasks) 36 / 64 Run List for all Vols from …" at bounding box center [188, 349] width 247 height 105
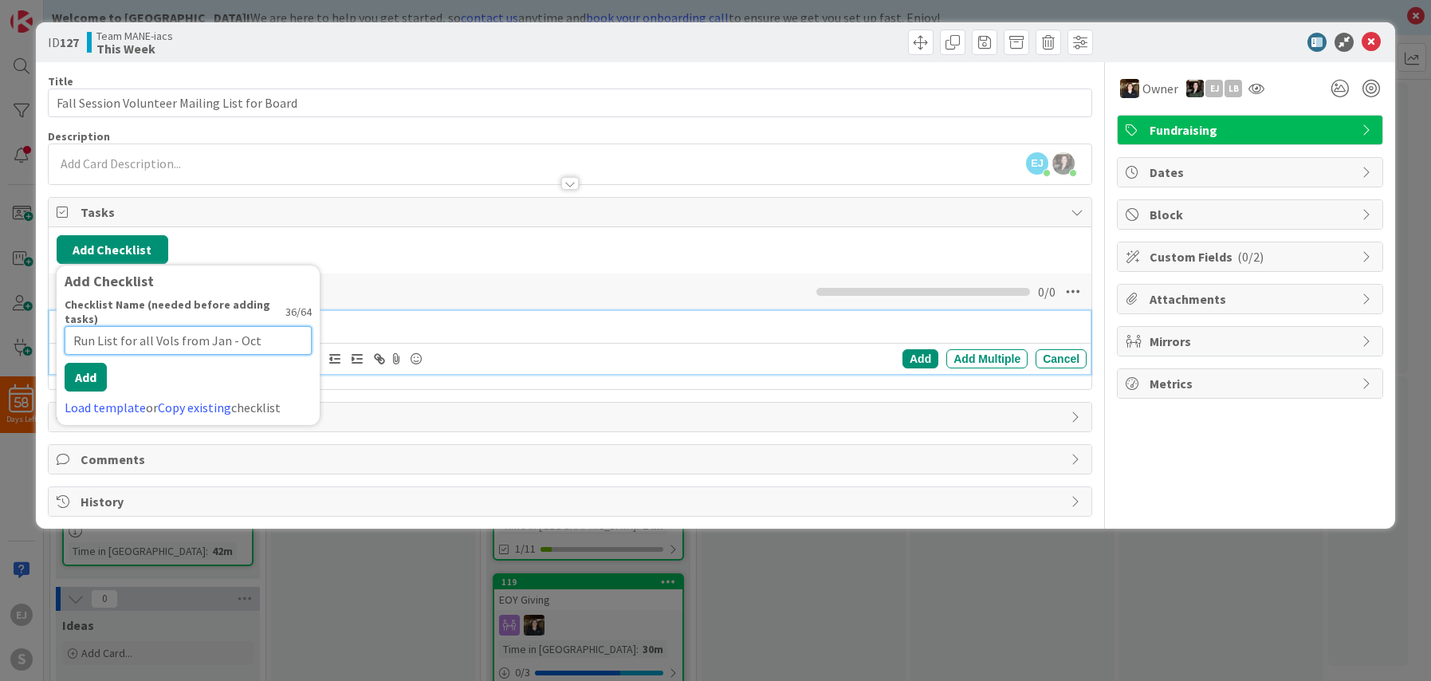
drag, startPoint x: 278, startPoint y: 330, endPoint x: 37, endPoint y: 332, distance: 241.5
click at [37, 332] on div "ID 127 Team MANE-iacs This Week Title 45 / 128 Fall Session Volunteer Mailing L…" at bounding box center [715, 275] width 1359 height 506
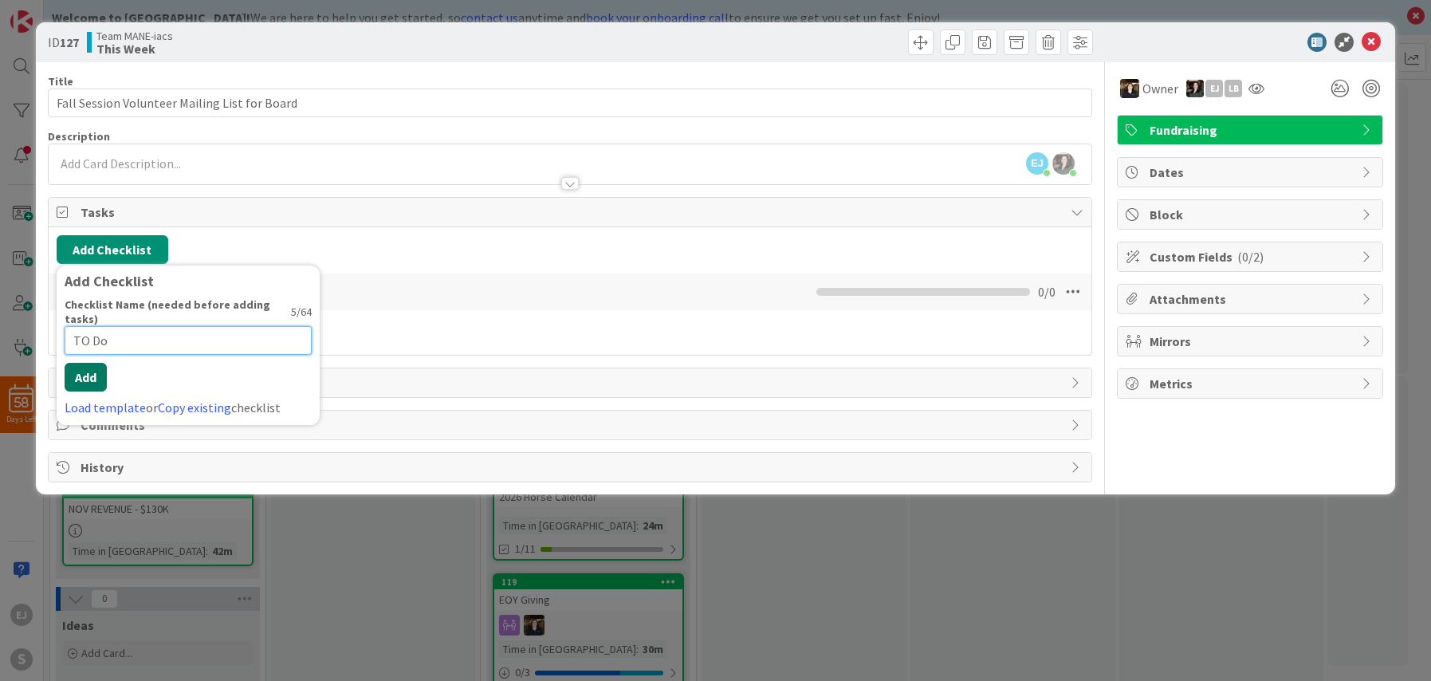
type input "TO Do"
click at [92, 363] on button "Add" at bounding box center [86, 362] width 42 height 29
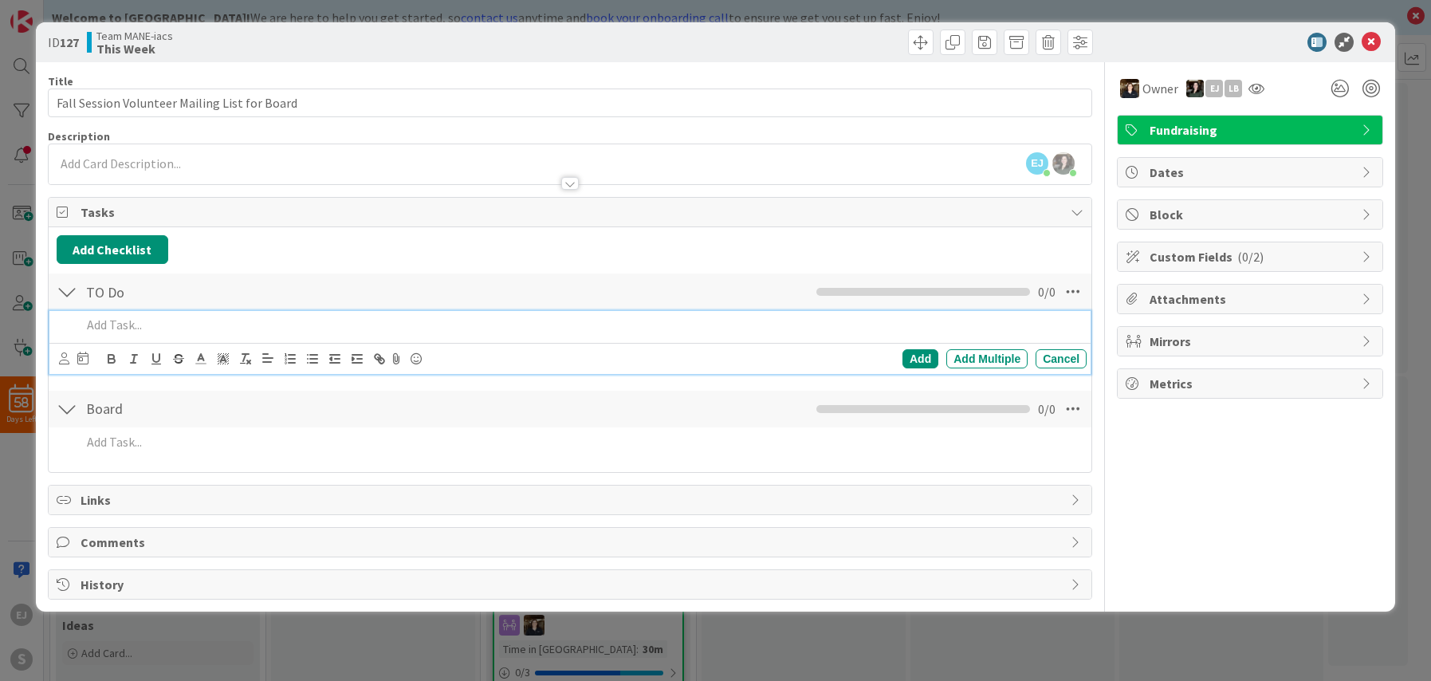
click at [120, 328] on p at bounding box center [580, 325] width 999 height 18
click at [61, 358] on icon at bounding box center [64, 358] width 10 height 12
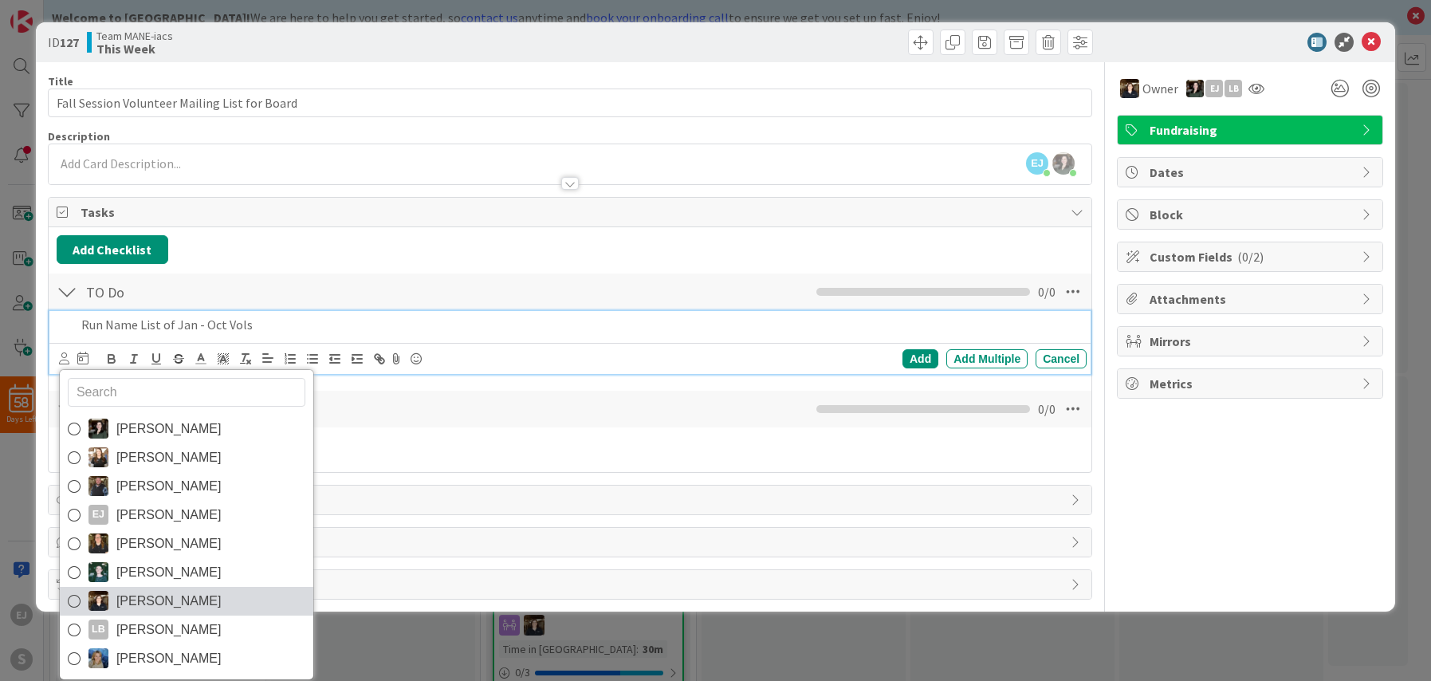
click at [73, 599] on icon at bounding box center [74, 601] width 13 height 24
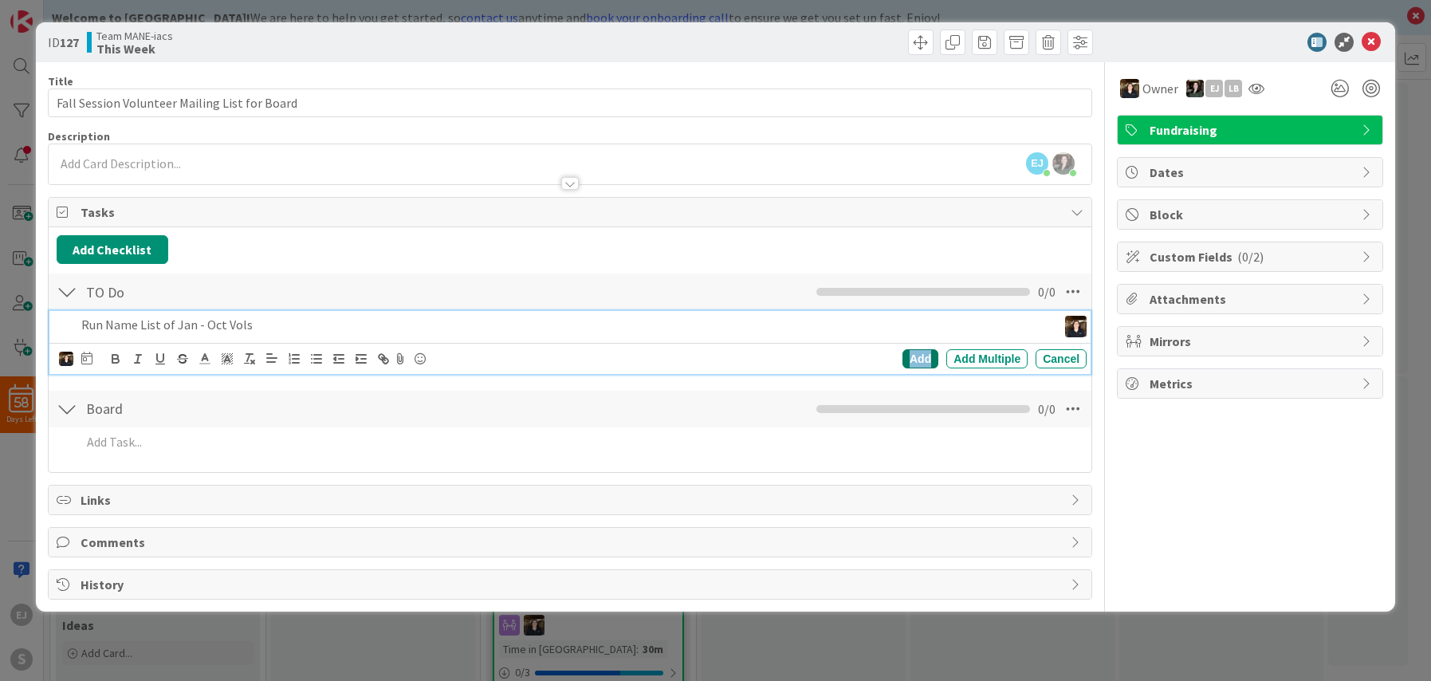
click at [913, 352] on div "Add" at bounding box center [920, 358] width 36 height 19
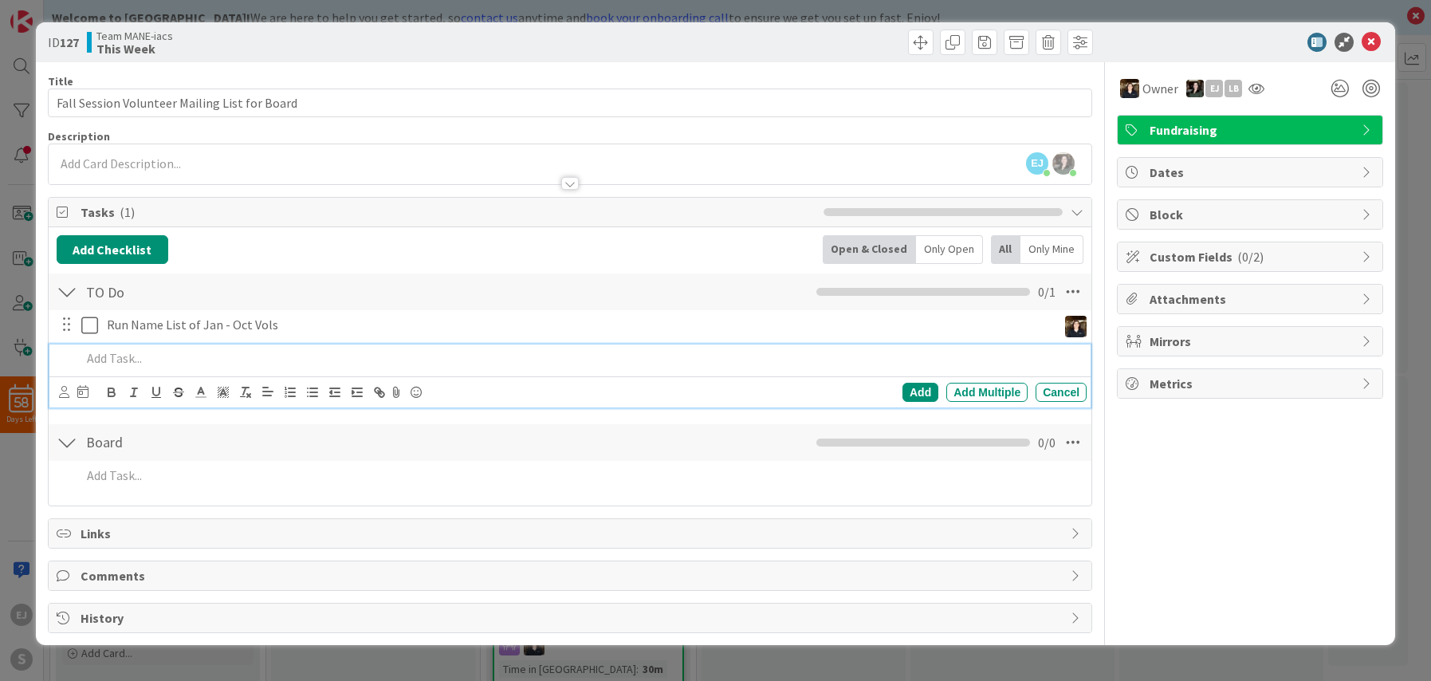
click at [144, 365] on p at bounding box center [580, 358] width 999 height 18
click at [57, 395] on div "[PERSON_NAME] [PERSON_NAME] [PERSON_NAME] [PERSON_NAME] [PERSON_NAME] [PERSON_N…" at bounding box center [569, 391] width 1041 height 31
click at [69, 395] on icon at bounding box center [64, 392] width 10 height 12
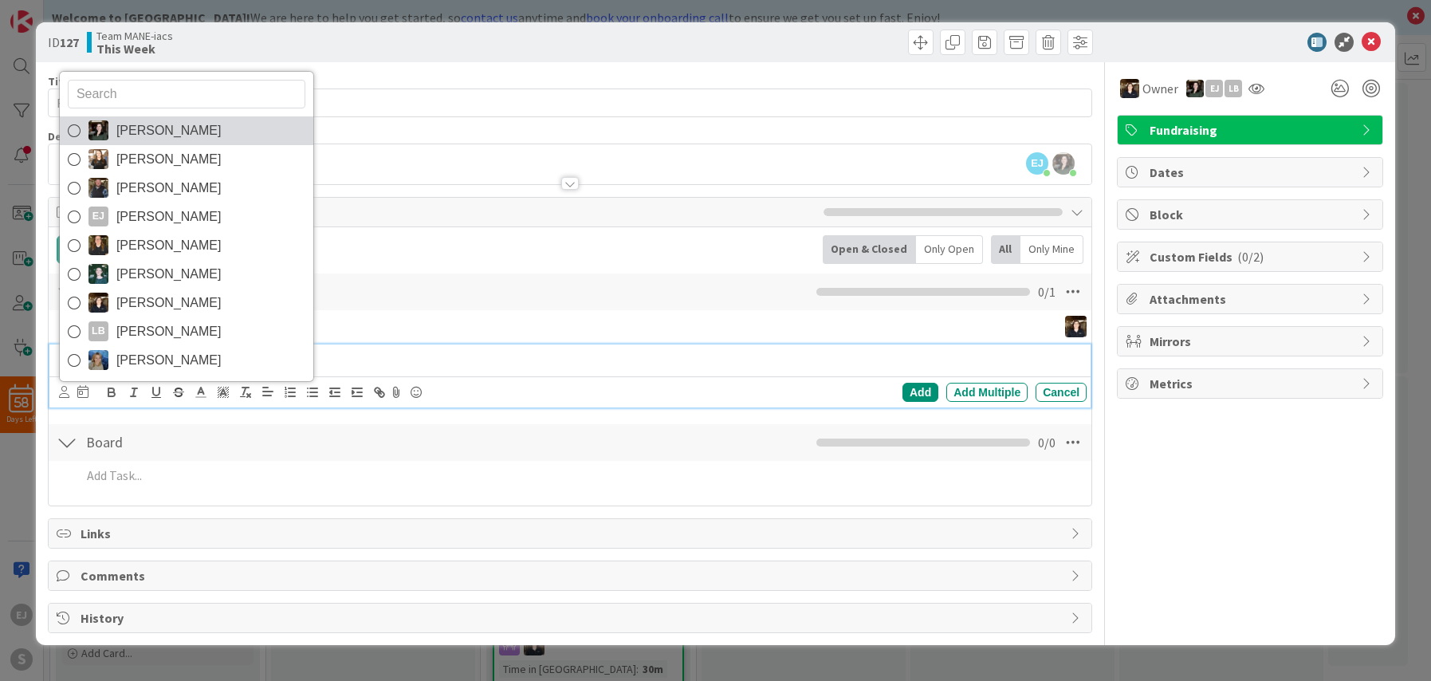
click at [78, 131] on icon at bounding box center [74, 131] width 13 height 24
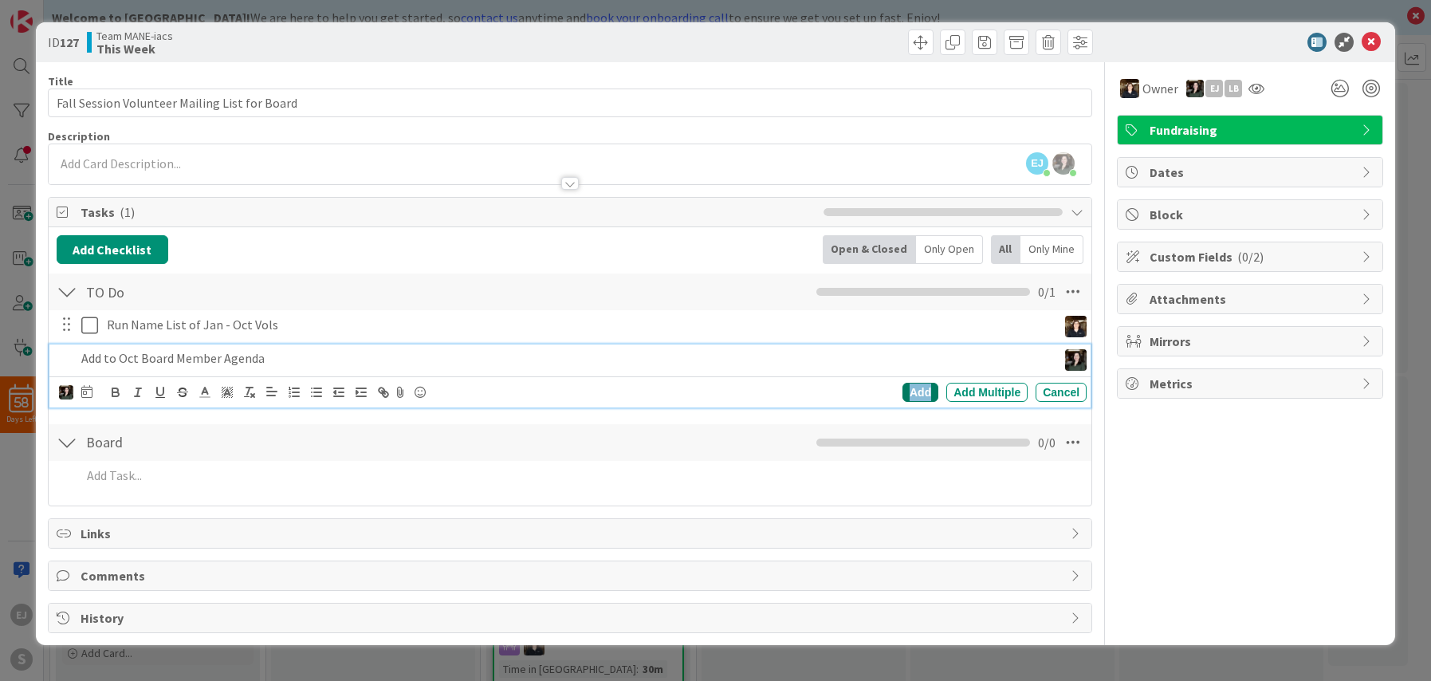
click at [917, 391] on div "Add" at bounding box center [920, 392] width 36 height 19
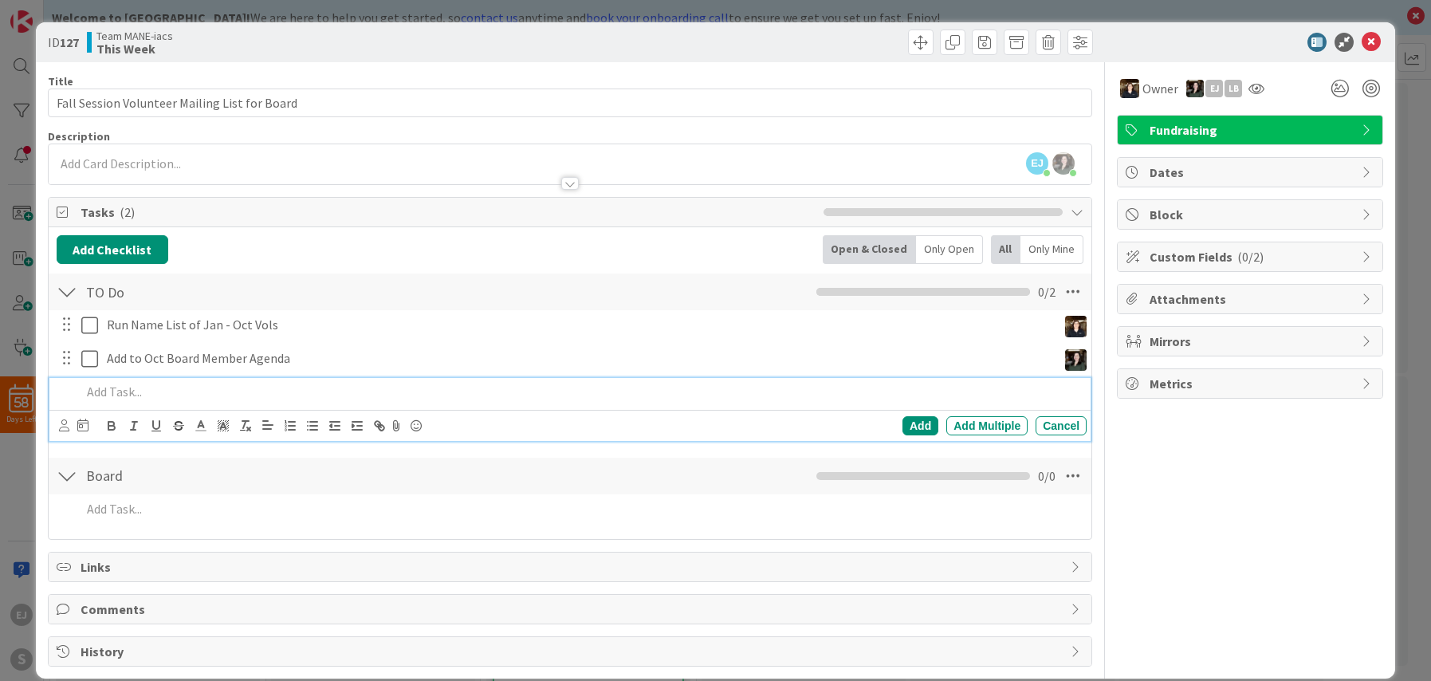
click at [159, 395] on p at bounding box center [580, 392] width 999 height 18
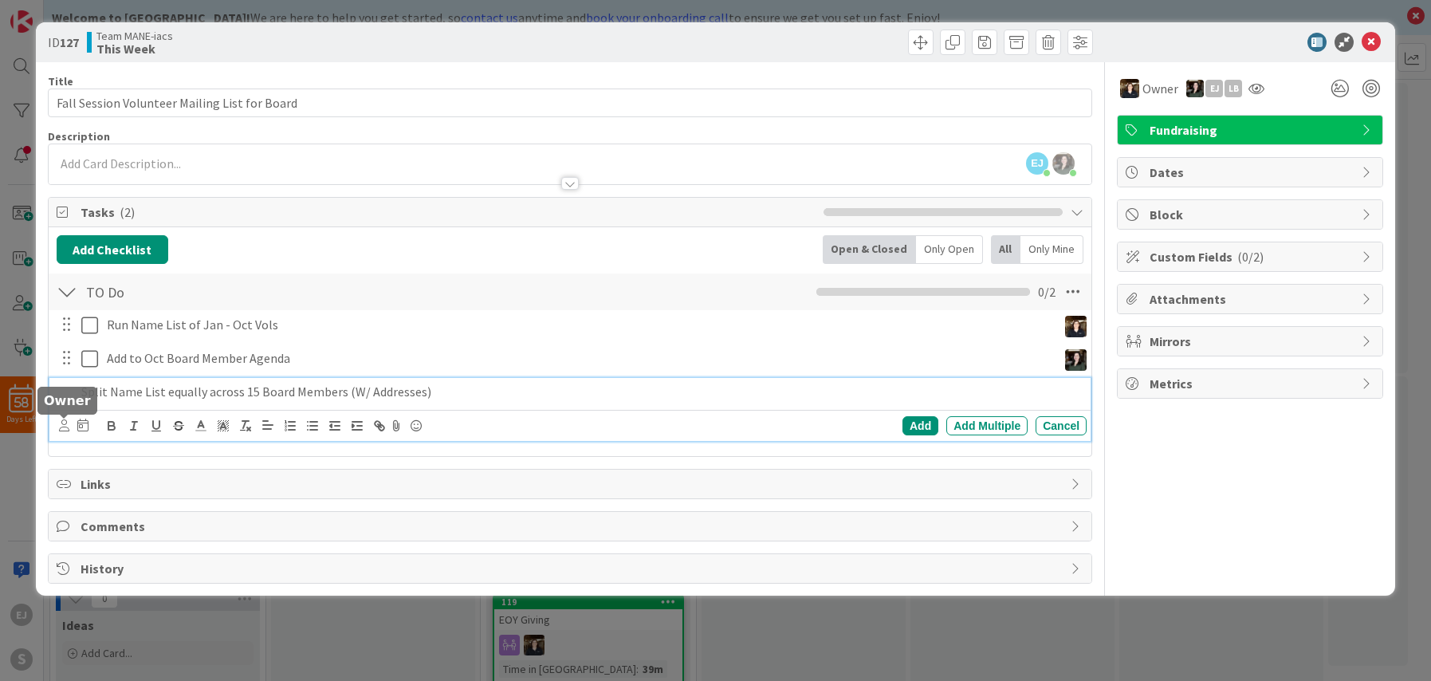
click at [63, 426] on icon at bounding box center [64, 425] width 10 height 12
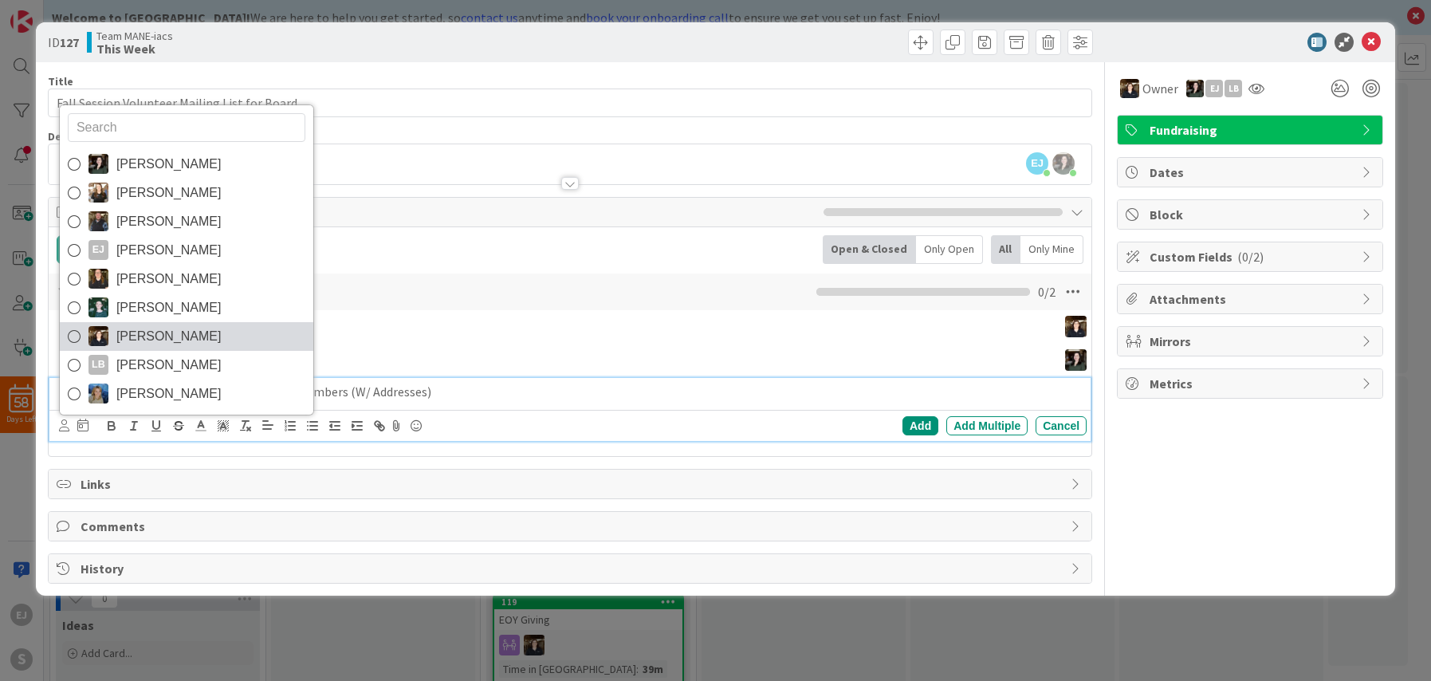
click at [77, 337] on icon at bounding box center [74, 336] width 13 height 24
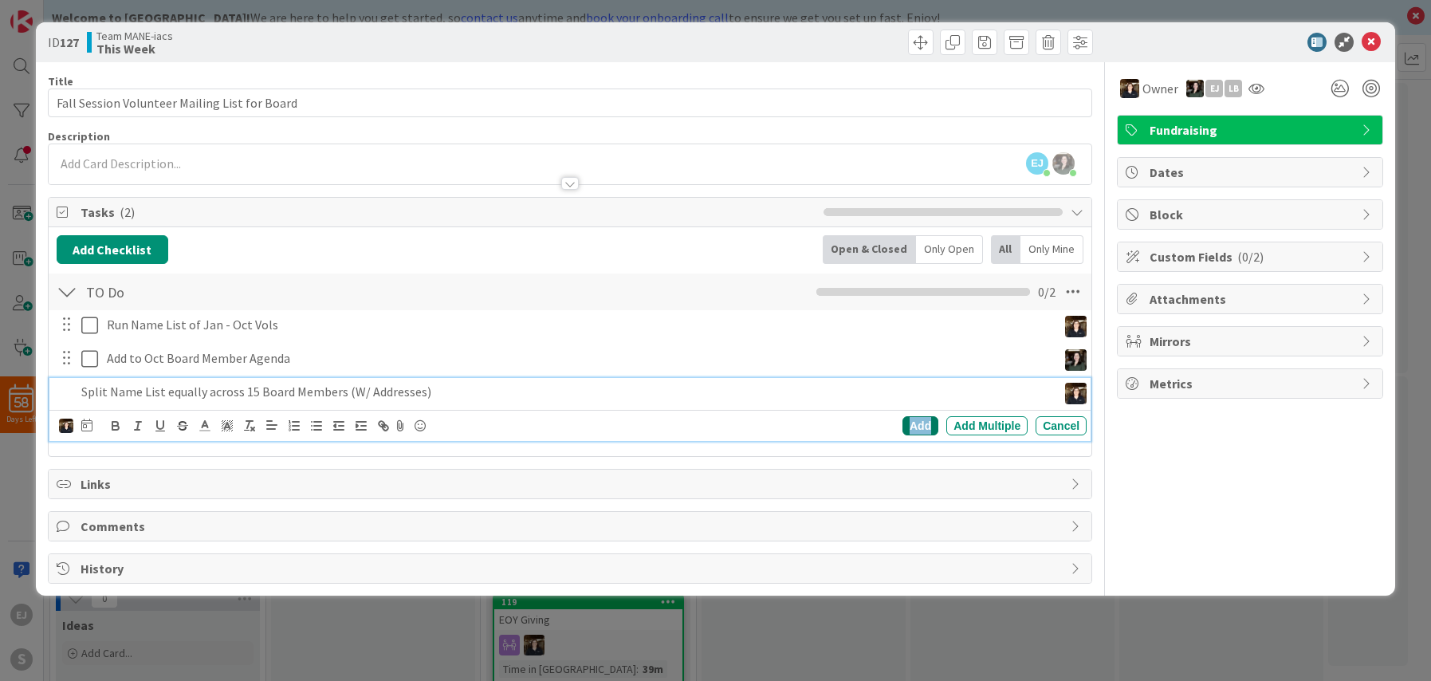
click at [925, 426] on div "Add" at bounding box center [920, 425] width 36 height 19
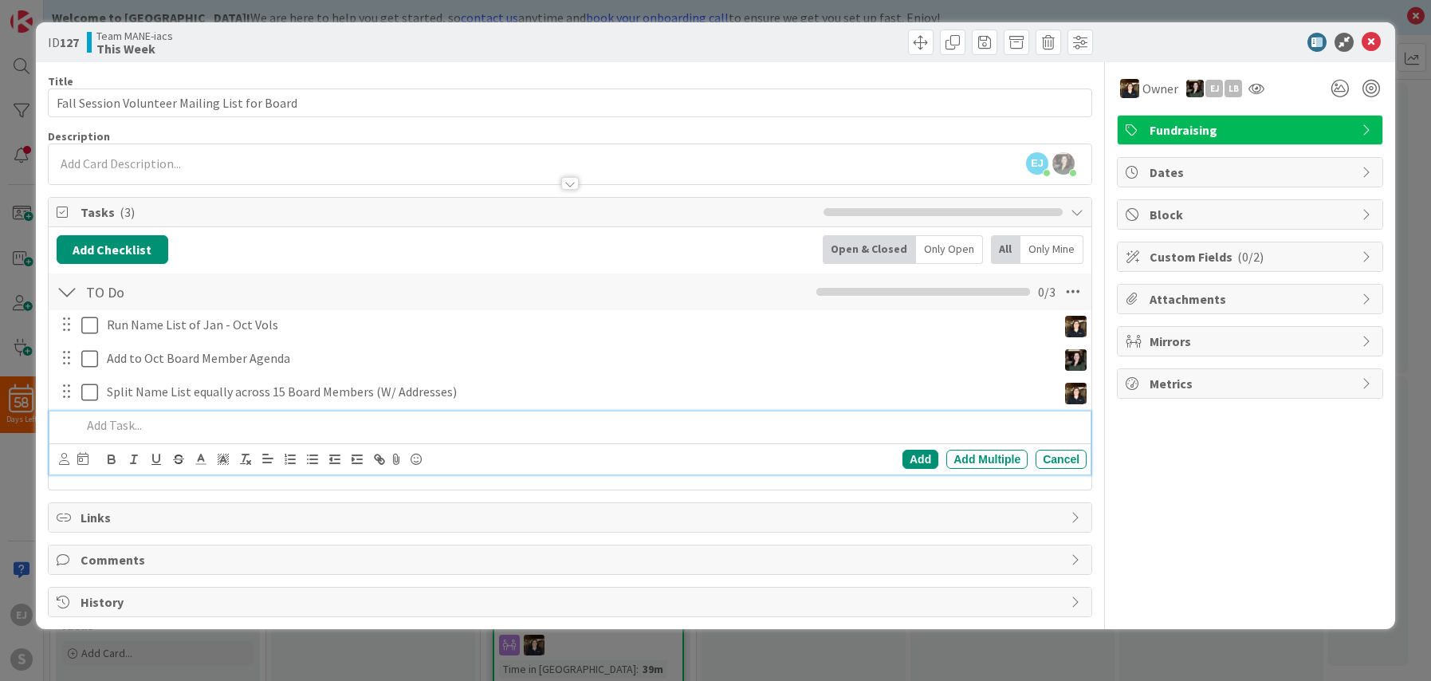
click at [114, 424] on p at bounding box center [580, 425] width 999 height 18
type input "2025 Volunteer Mailing List for Board"
click at [69, 456] on icon at bounding box center [64, 459] width 10 height 12
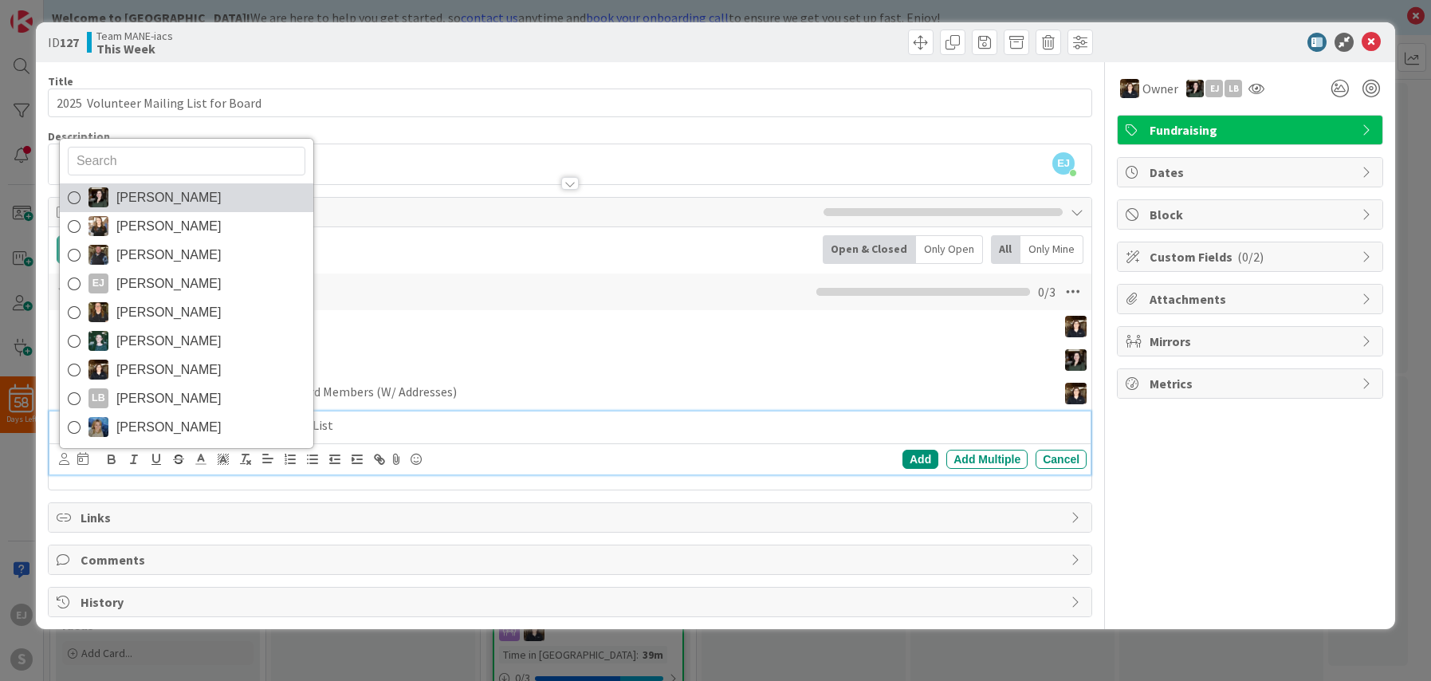
click at [76, 198] on icon at bounding box center [74, 198] width 13 height 24
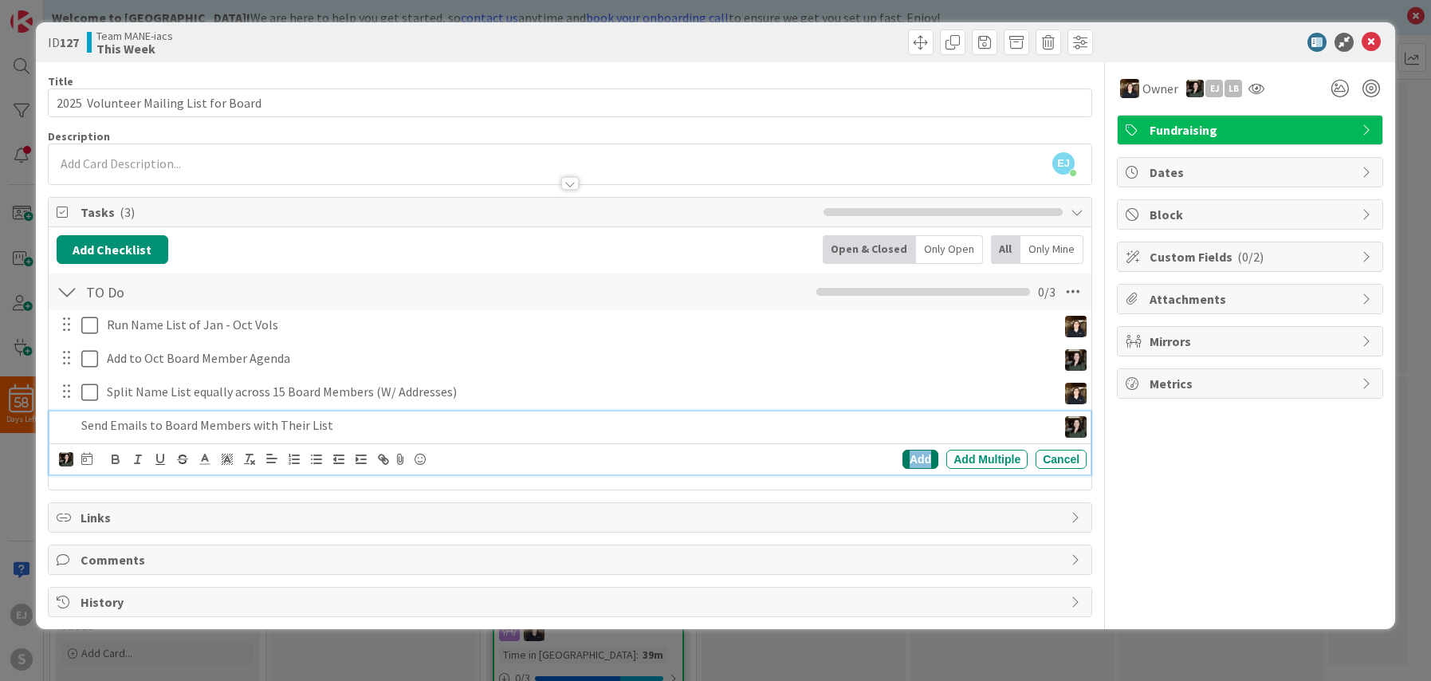
click at [919, 462] on div "Add" at bounding box center [920, 459] width 36 height 19
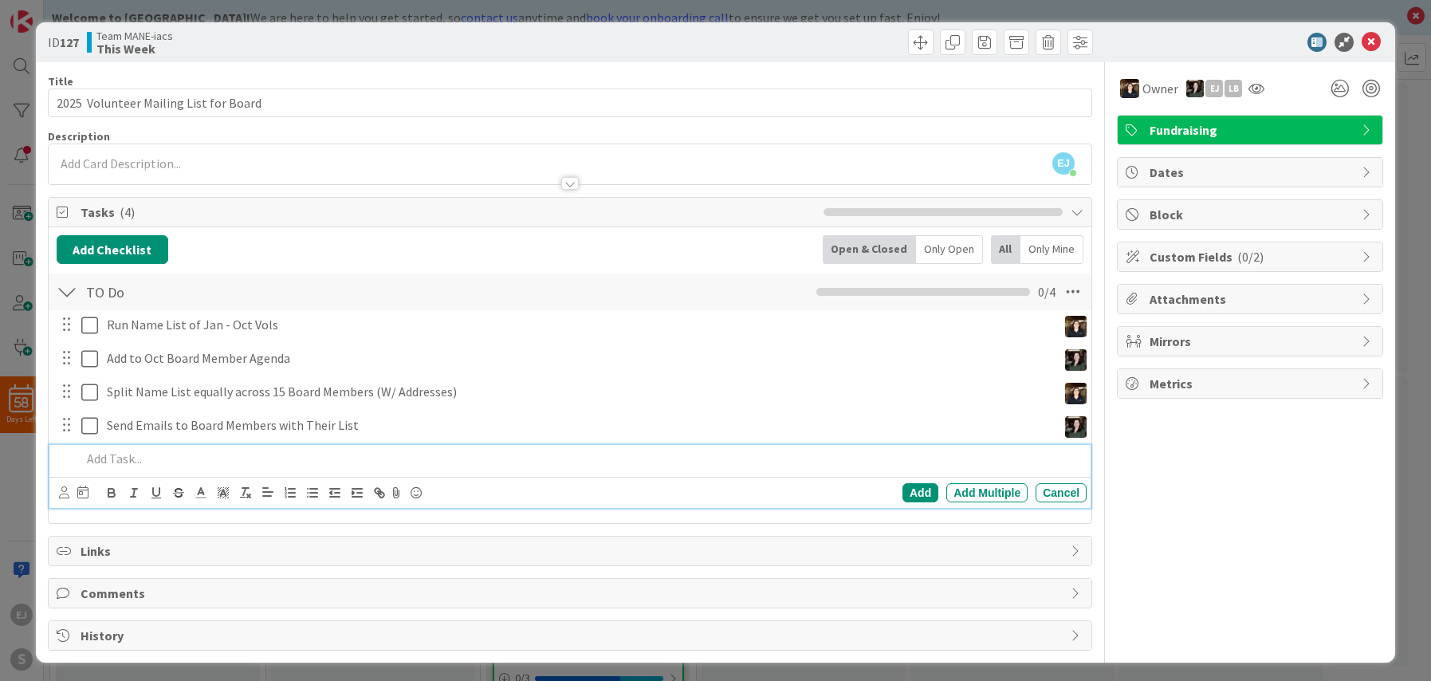
click at [126, 460] on p at bounding box center [580, 459] width 999 height 18
click at [63, 494] on icon at bounding box center [64, 492] width 10 height 12
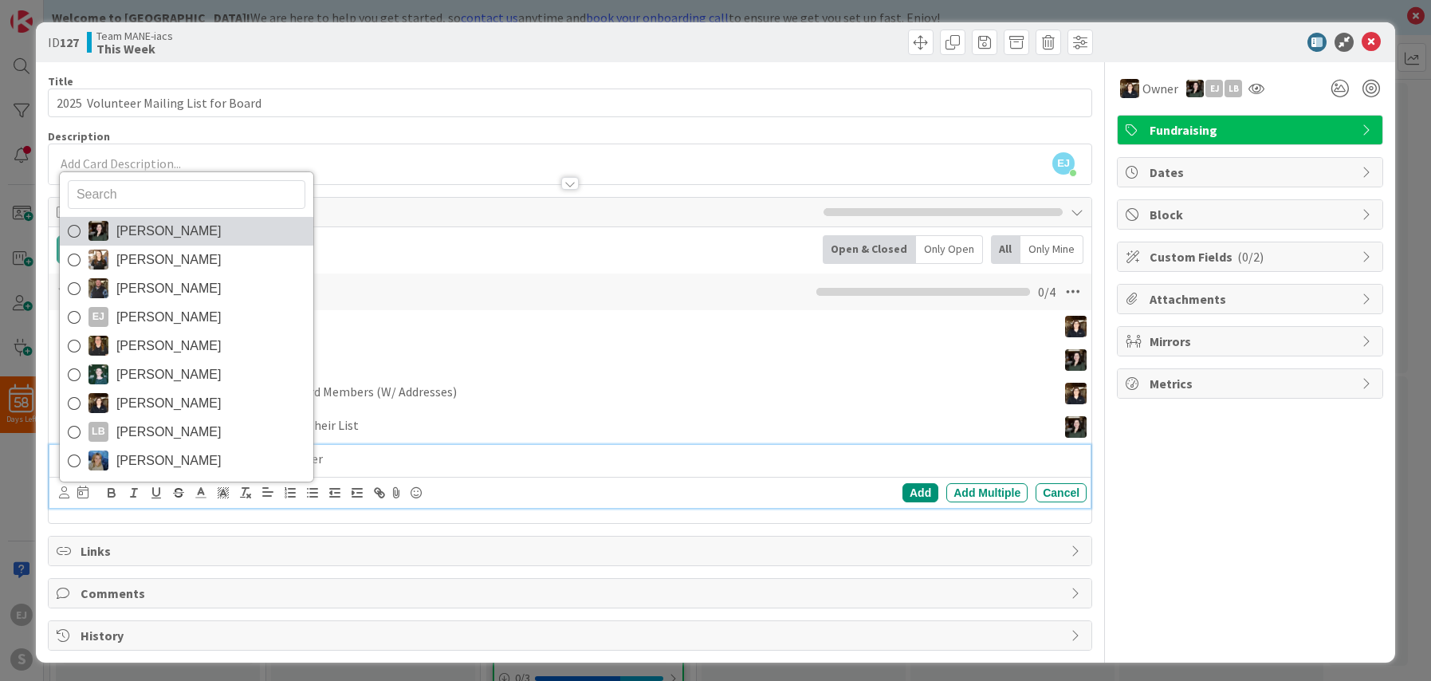
click at [75, 230] on icon at bounding box center [74, 231] width 13 height 24
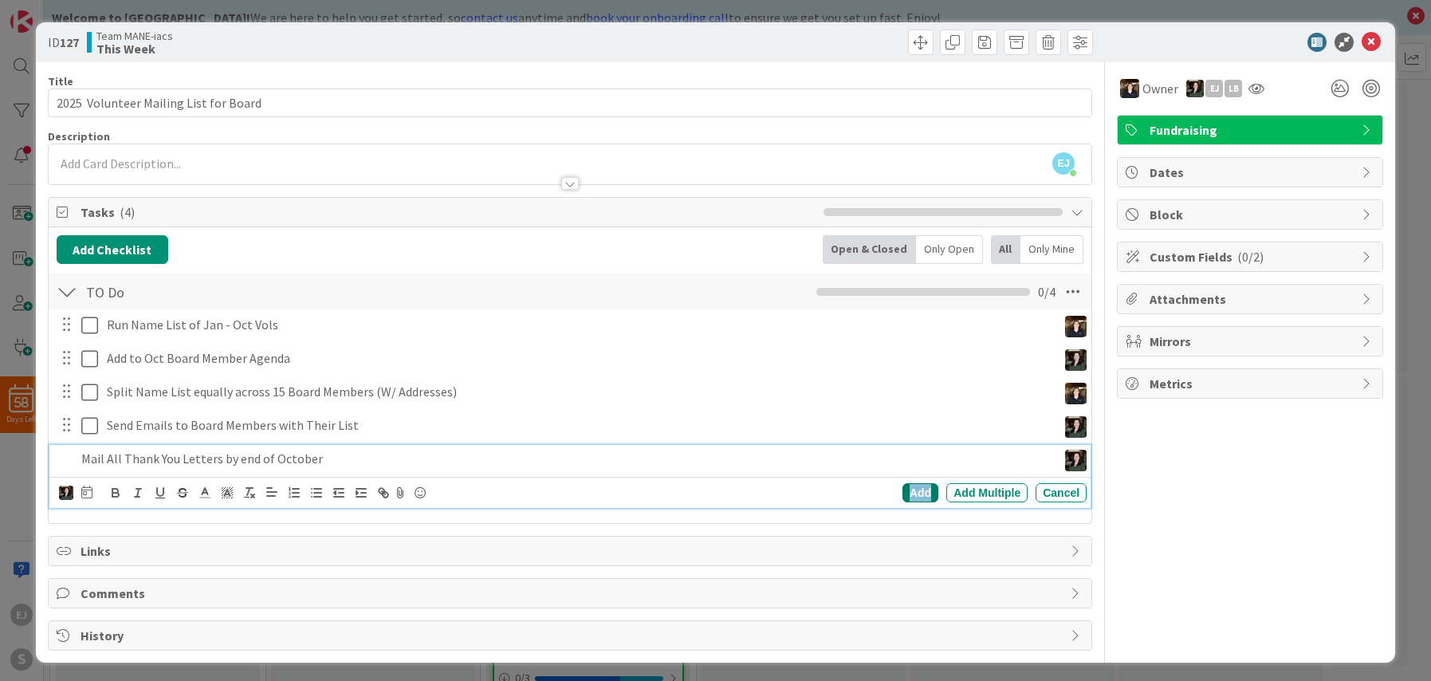
click at [921, 491] on div "Add" at bounding box center [920, 492] width 36 height 19
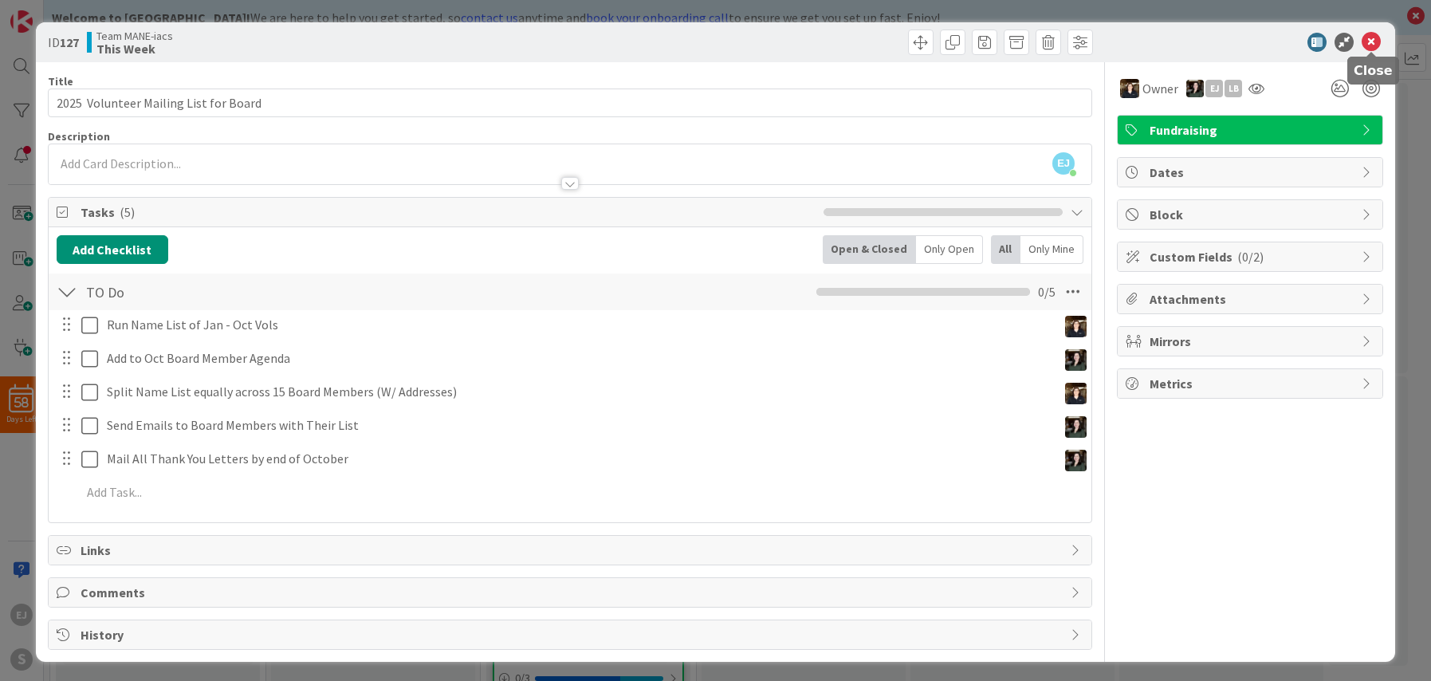
click at [1369, 40] on icon at bounding box center [1370, 42] width 19 height 19
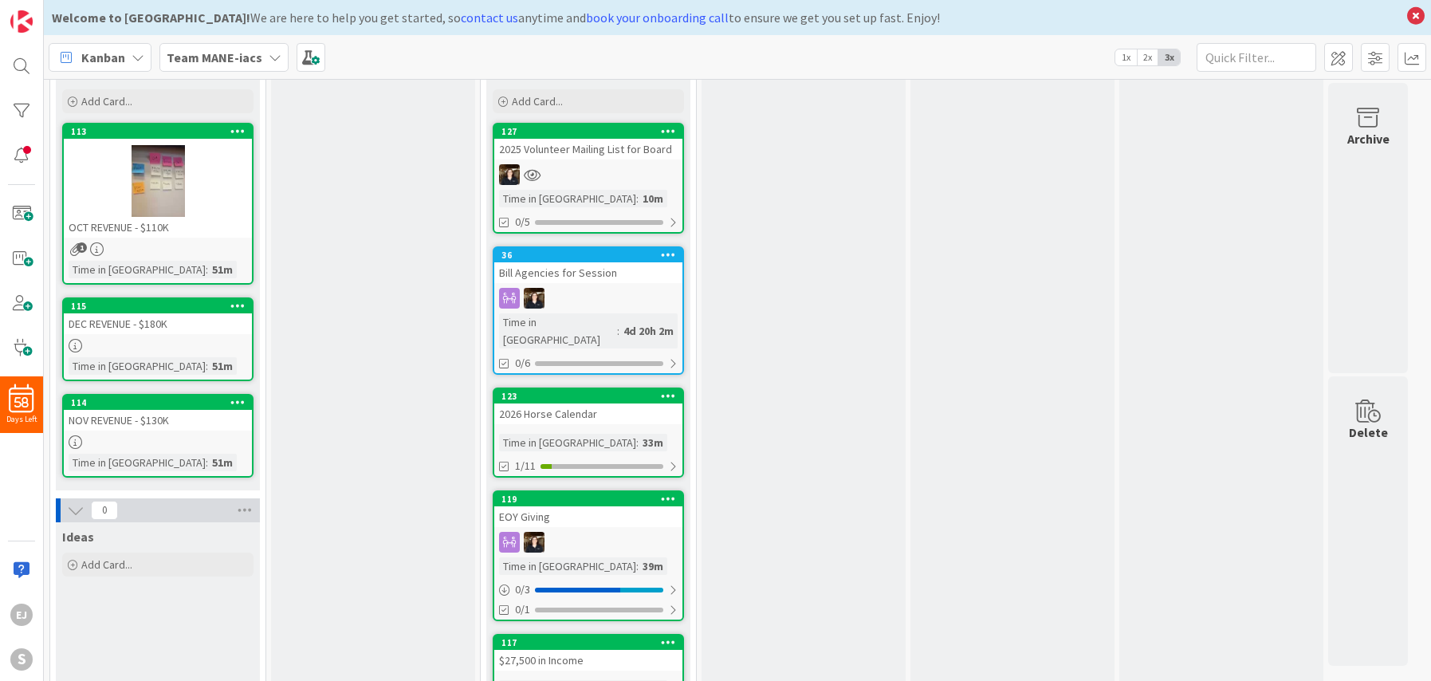
scroll to position [101, 0]
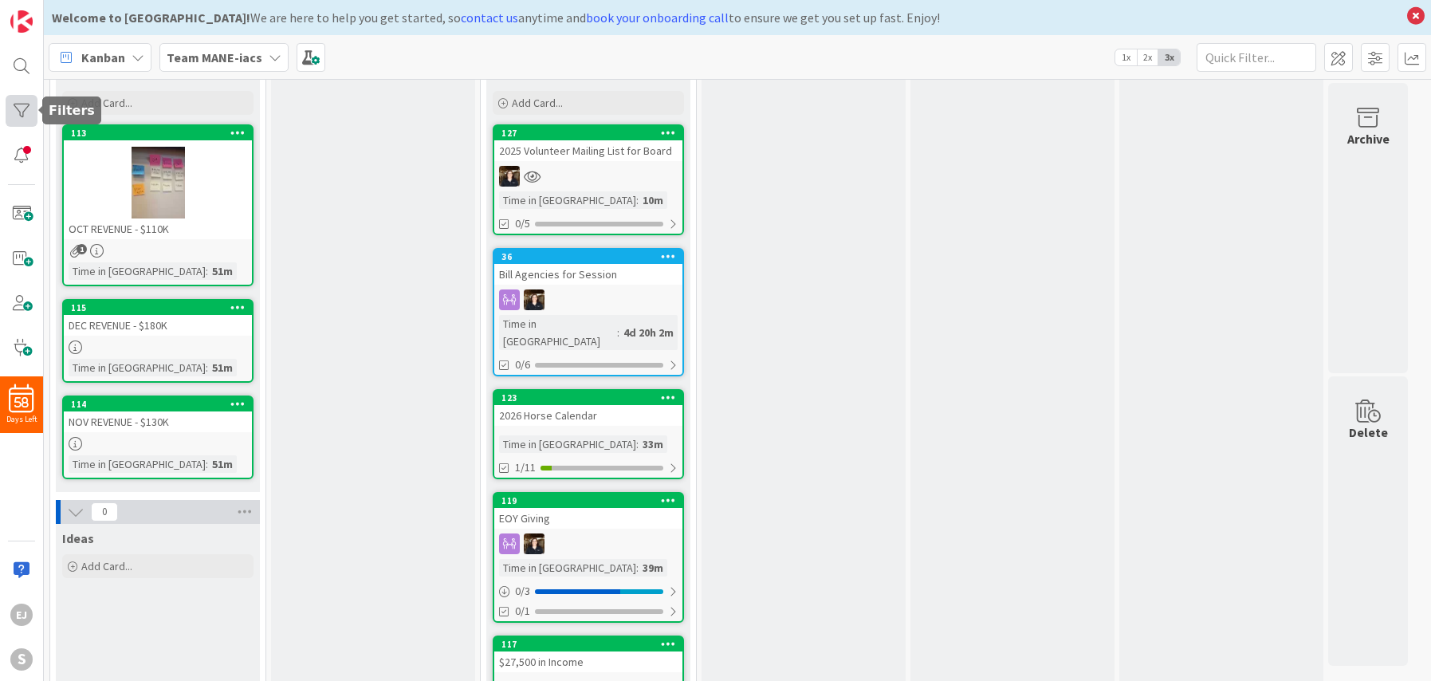
click at [18, 105] on div at bounding box center [22, 111] width 32 height 32
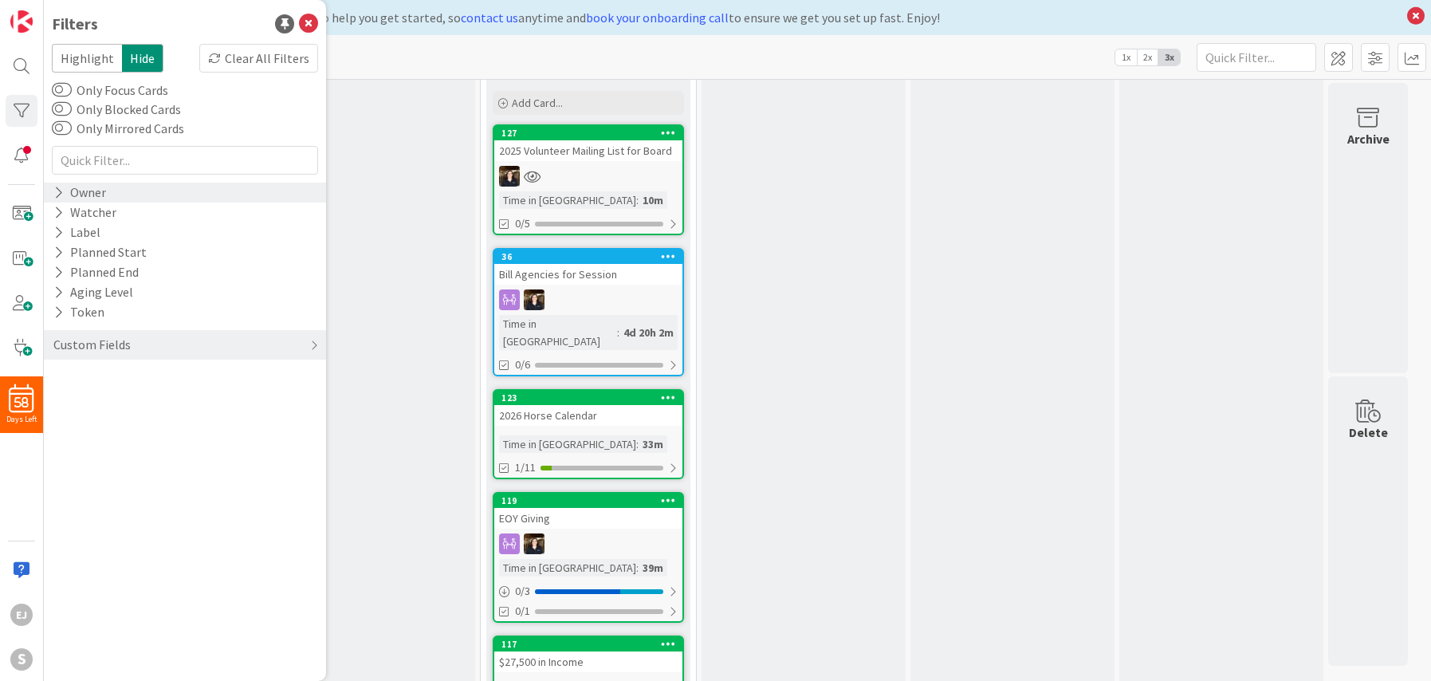
click at [95, 191] on div "Owner" at bounding box center [80, 193] width 56 height 20
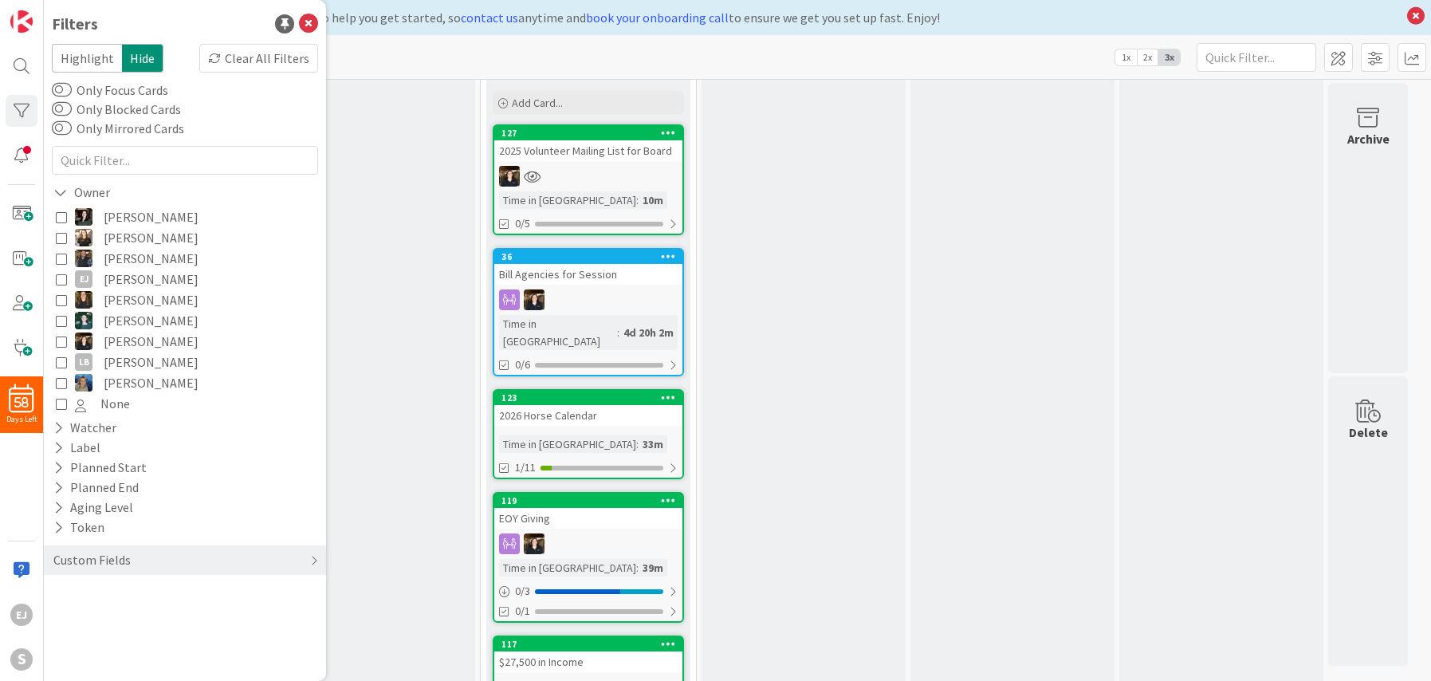
click at [62, 218] on icon at bounding box center [61, 216] width 11 height 11
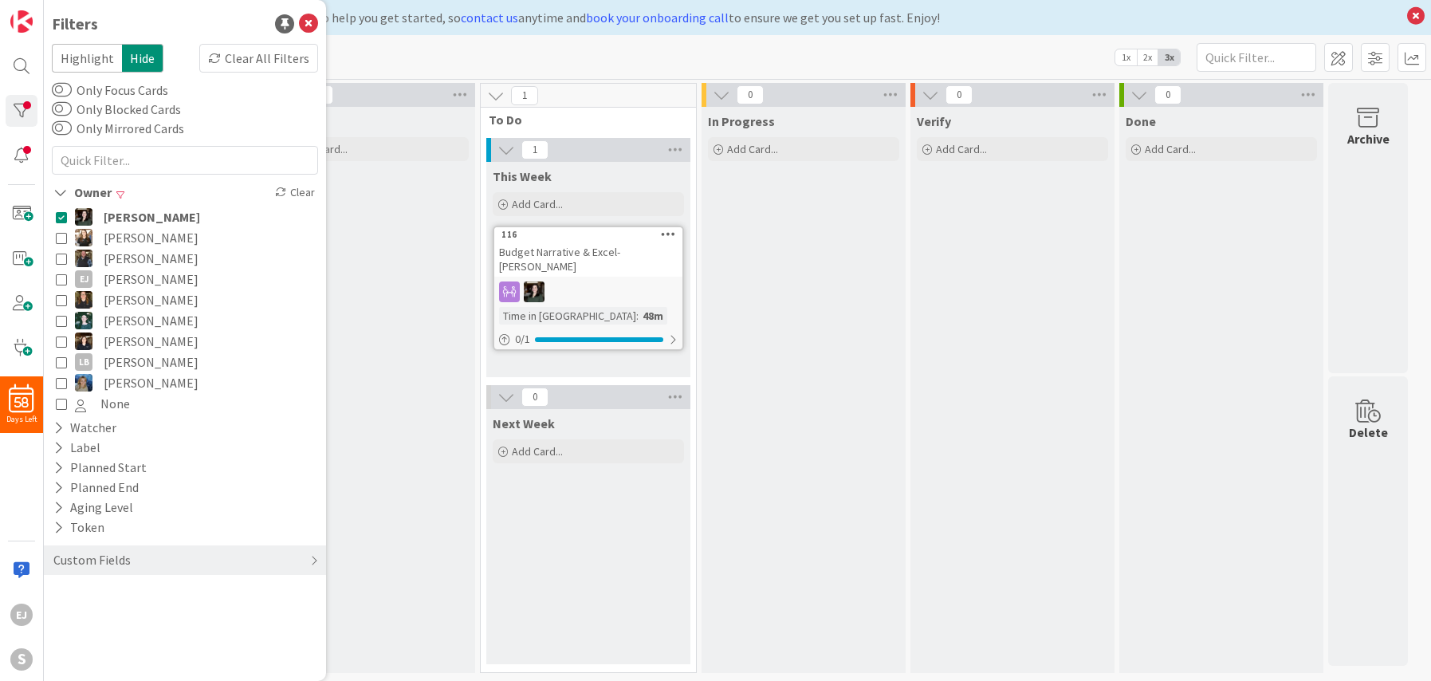
click at [62, 218] on icon at bounding box center [61, 216] width 11 height 11
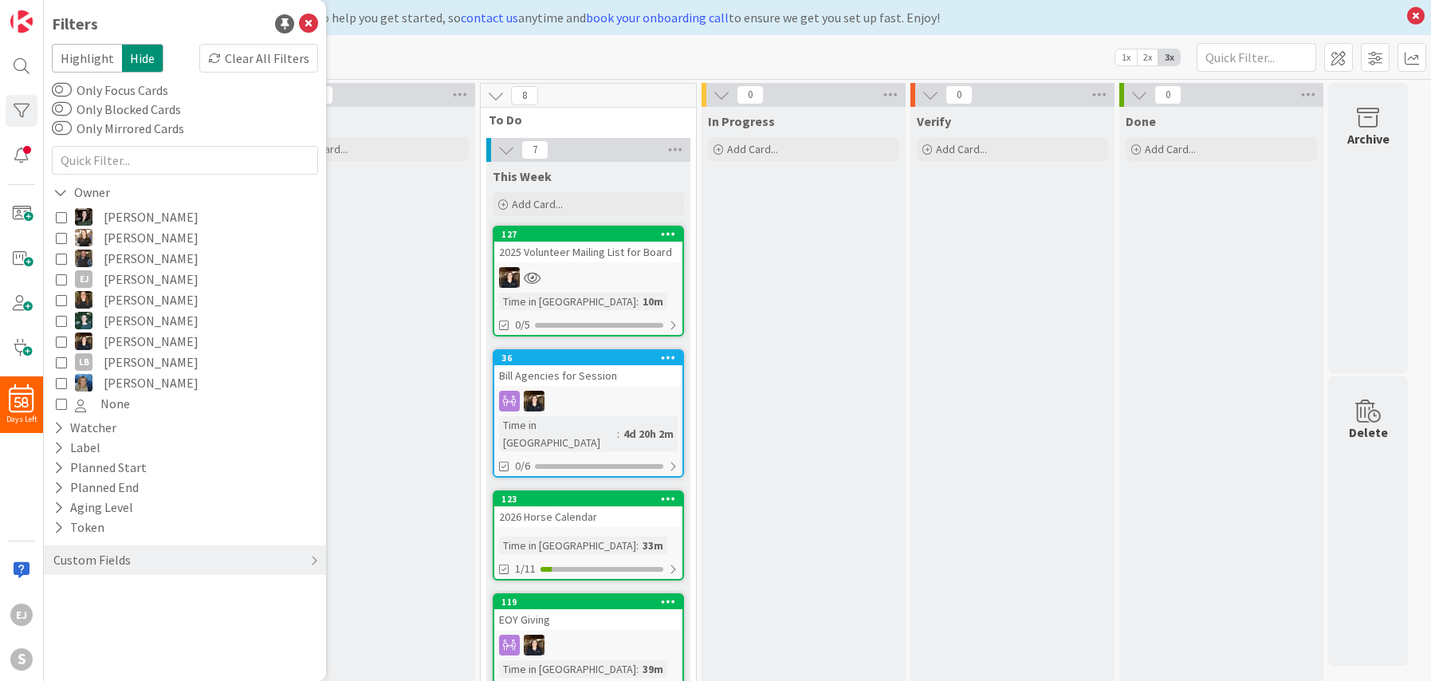
click at [58, 336] on icon at bounding box center [61, 341] width 11 height 11
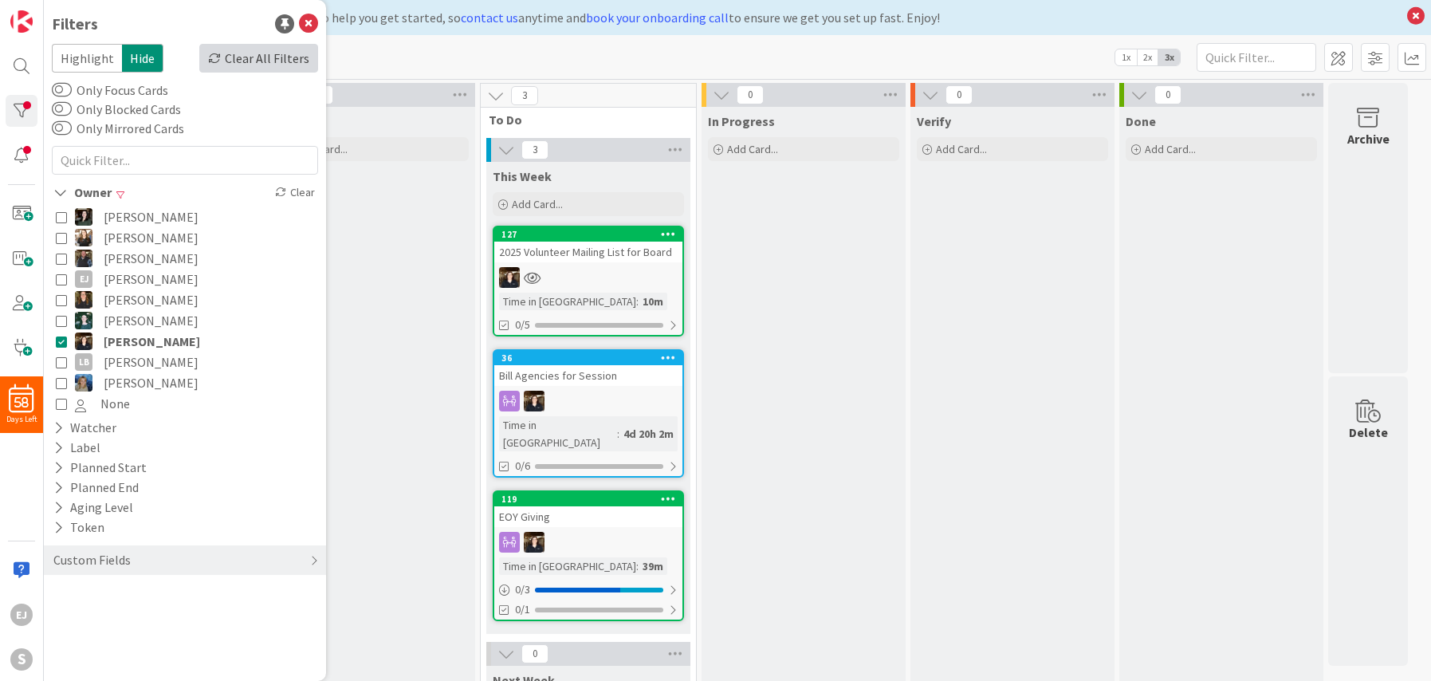
click at [254, 63] on div "Clear All Filters" at bounding box center [258, 58] width 119 height 29
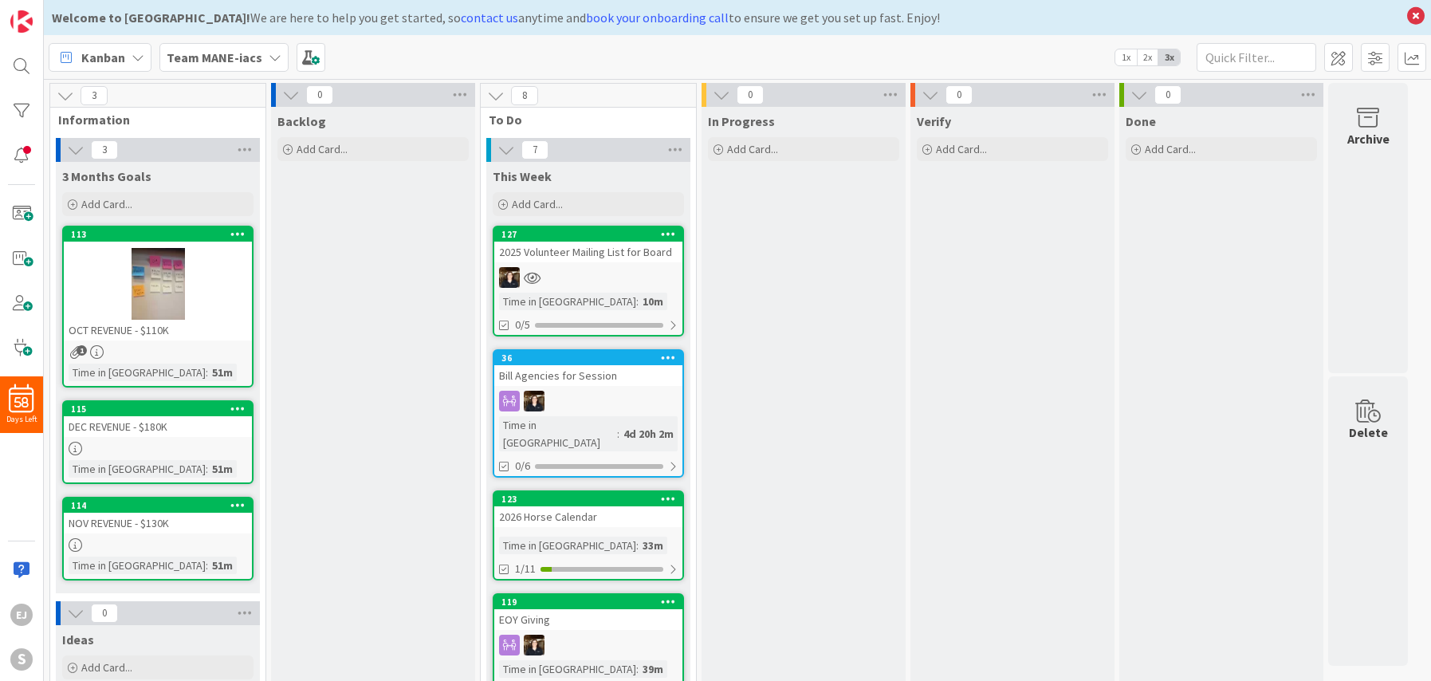
click at [269, 56] on icon at bounding box center [275, 57] width 13 height 13
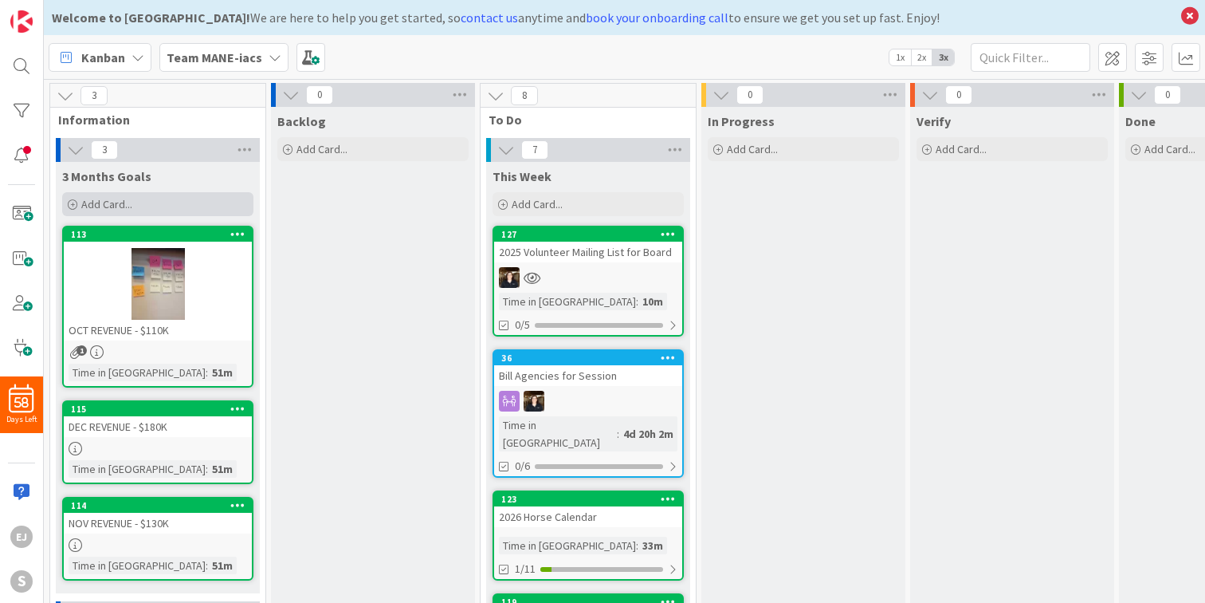
click at [124, 200] on span "Add Card..." at bounding box center [106, 204] width 51 height 14
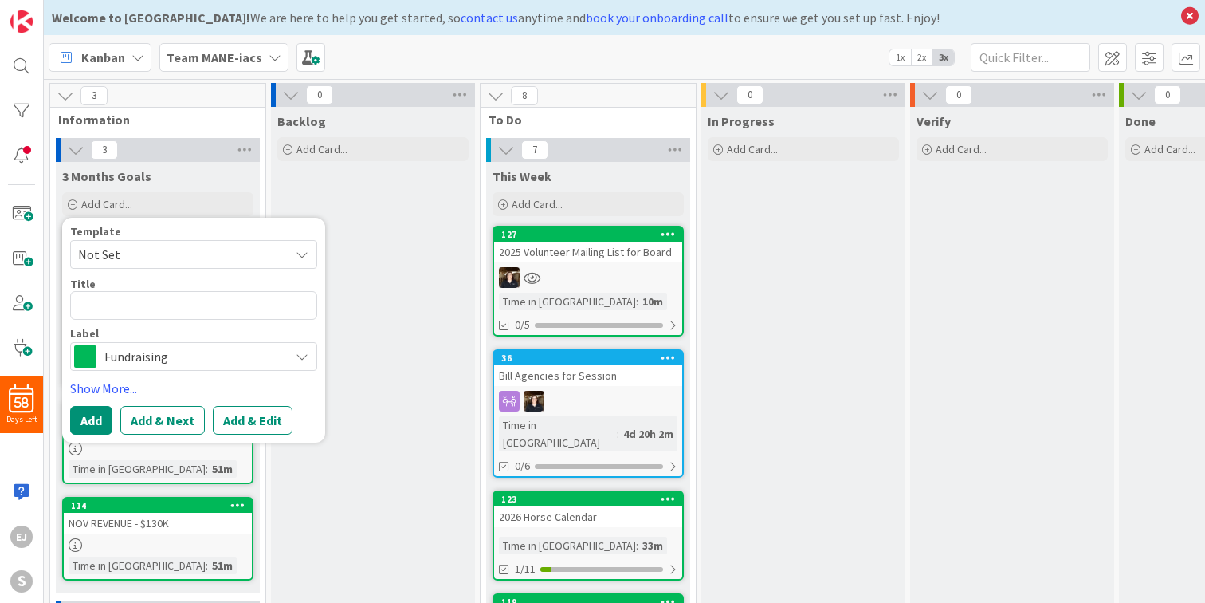
click at [304, 356] on icon at bounding box center [302, 356] width 13 height 13
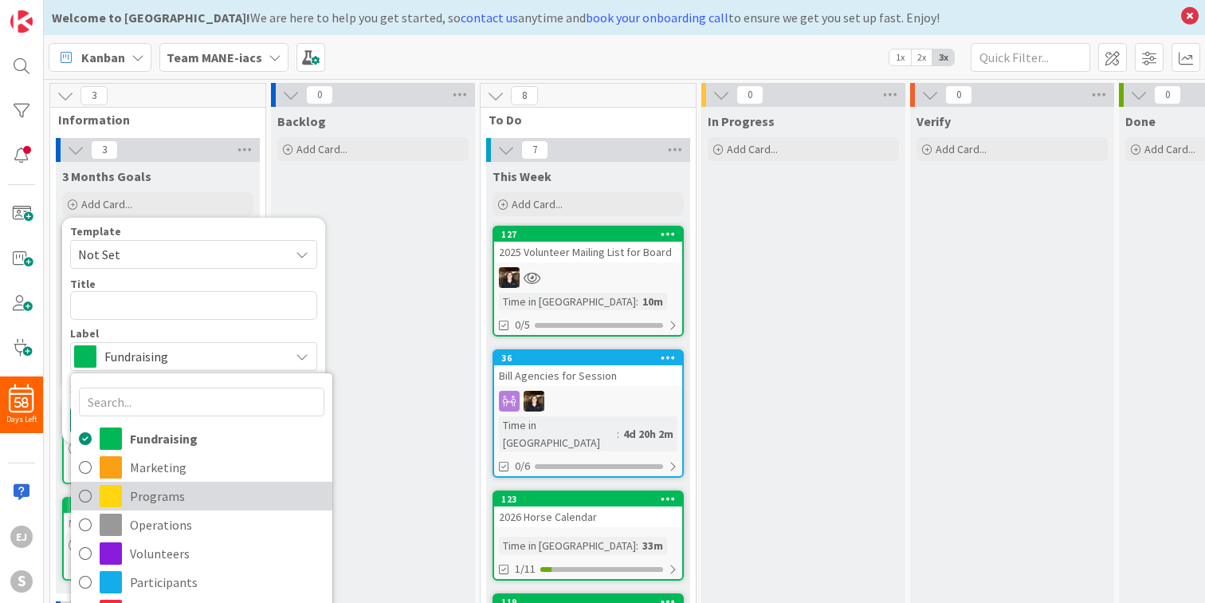
scroll to position [5, 0]
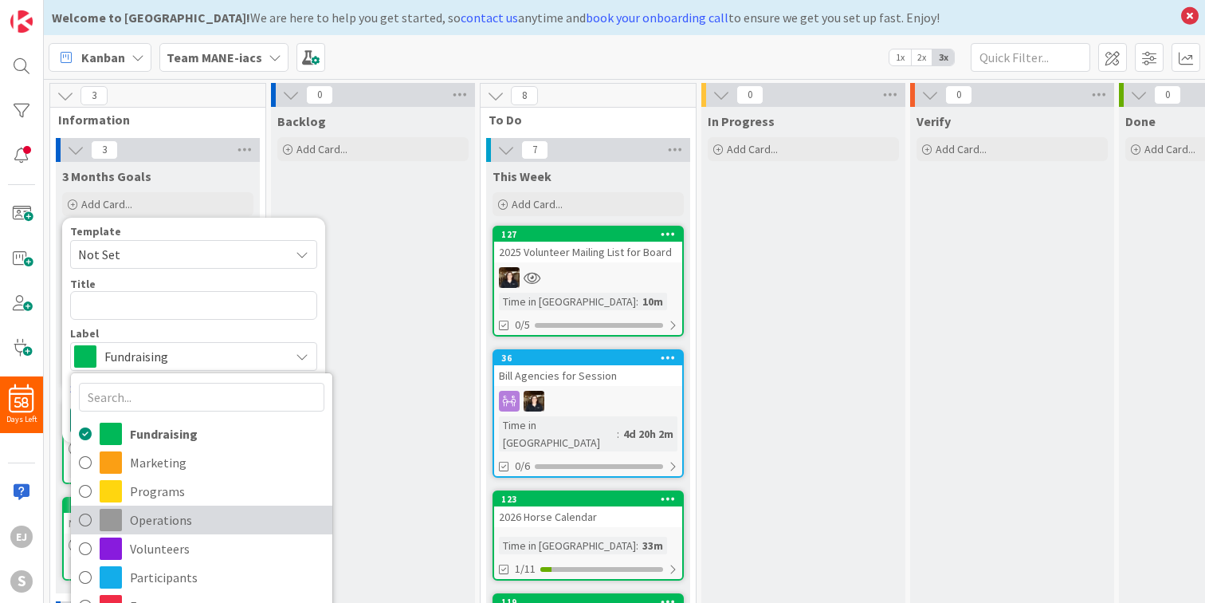
click at [144, 522] on span "Operations" at bounding box center [227, 520] width 194 height 24
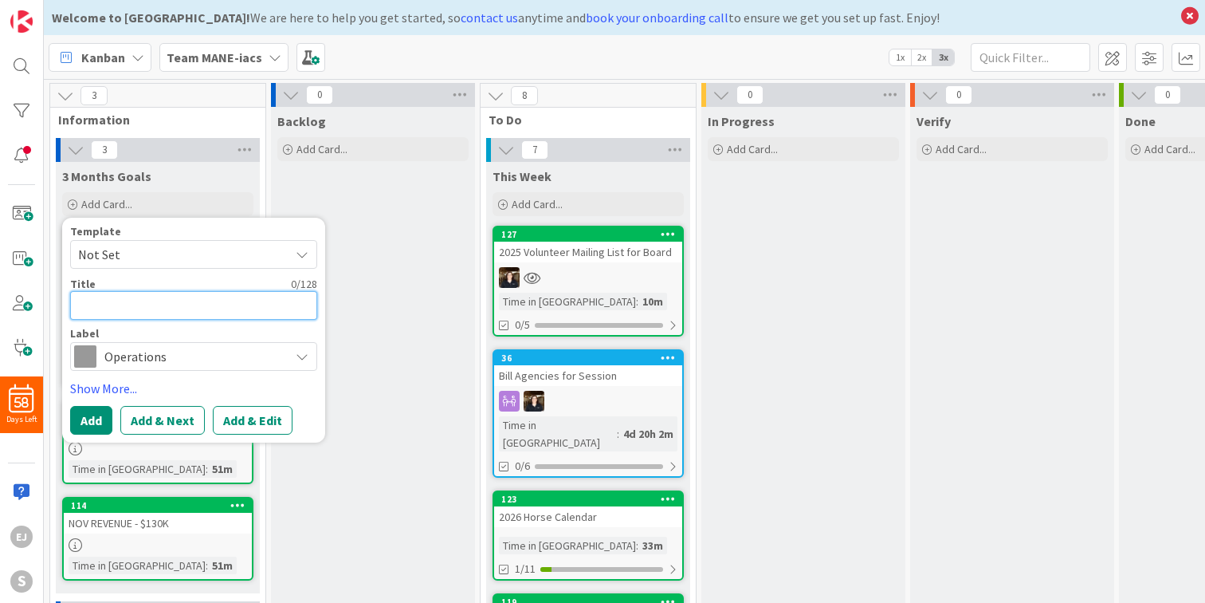
click at [110, 301] on textarea at bounding box center [193, 305] width 247 height 29
type textarea "x"
type textarea "I"
click at [92, 414] on button "Add" at bounding box center [91, 420] width 42 height 29
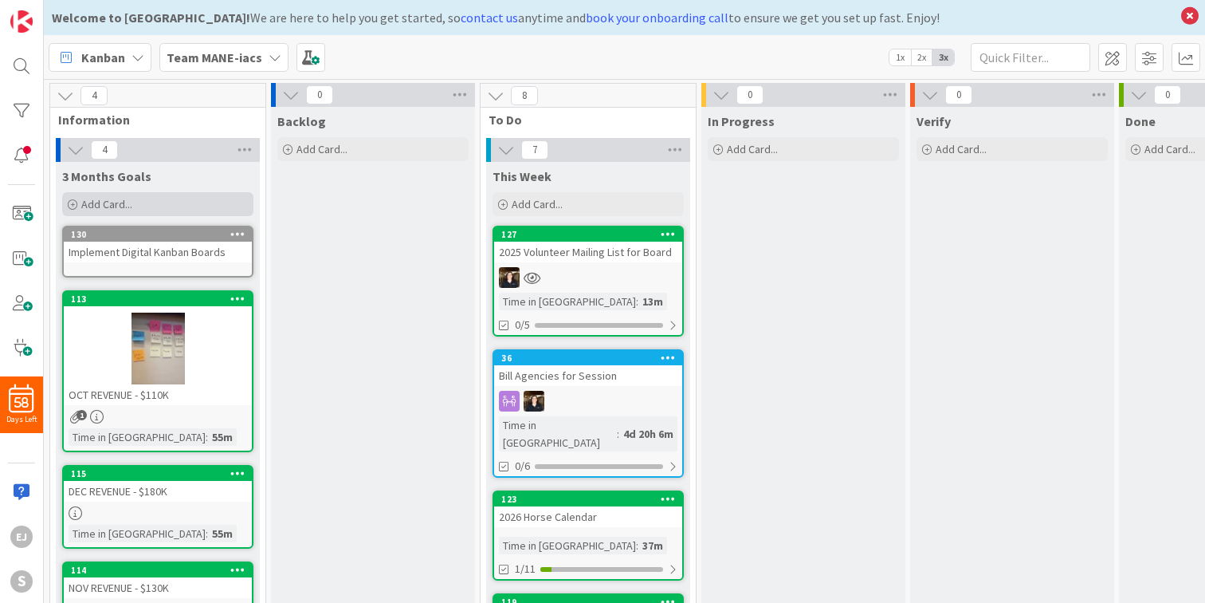
click at [95, 200] on span "Add Card..." at bounding box center [106, 204] width 51 height 14
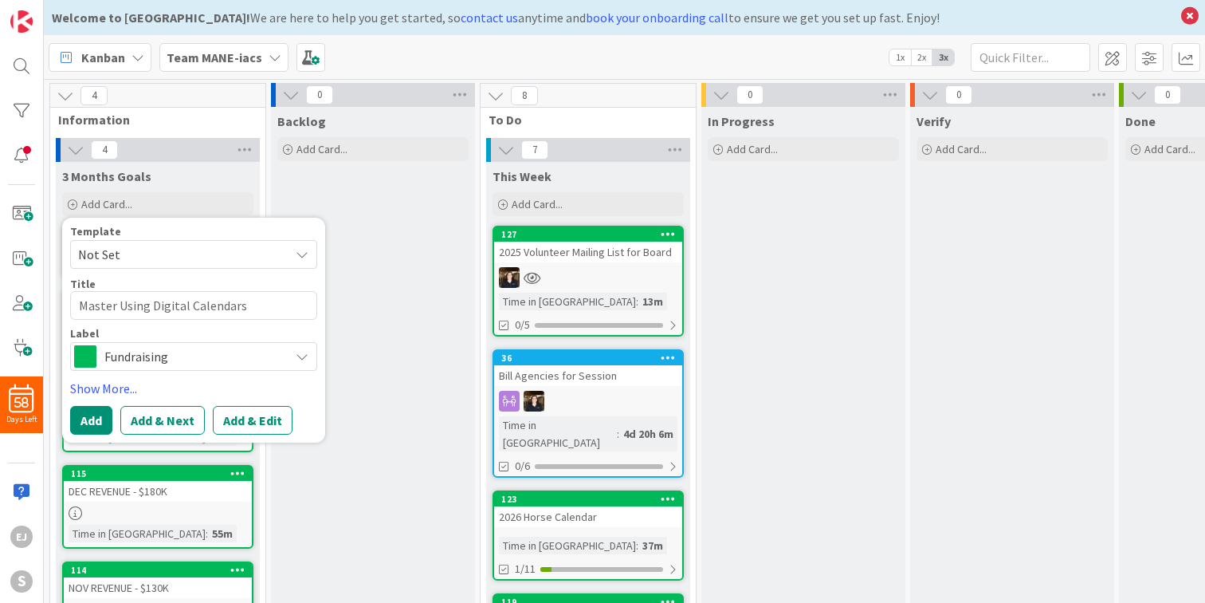
click at [261, 358] on span "Fundraising" at bounding box center [192, 356] width 177 height 22
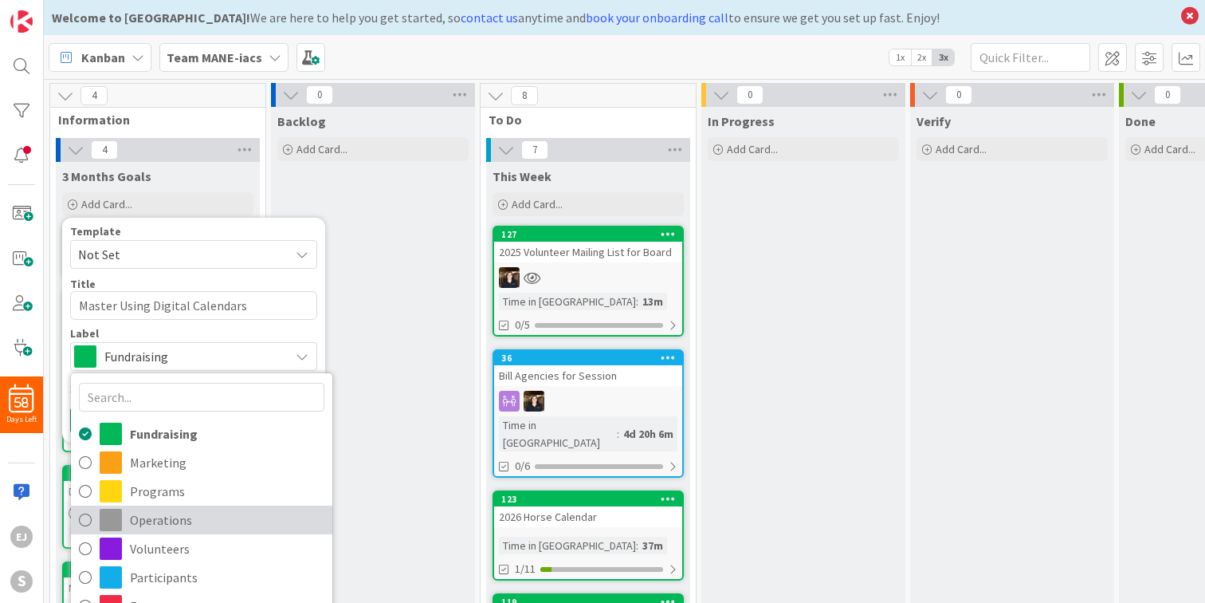
click at [147, 520] on span "Operations" at bounding box center [227, 520] width 194 height 24
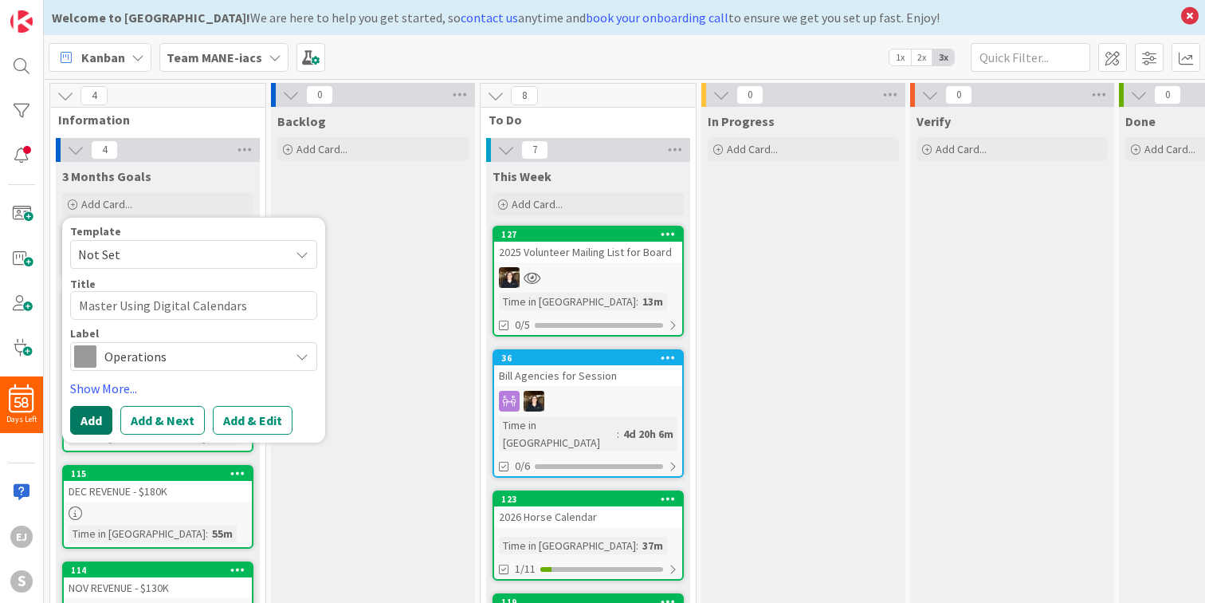
click at [96, 418] on button "Add" at bounding box center [91, 420] width 42 height 29
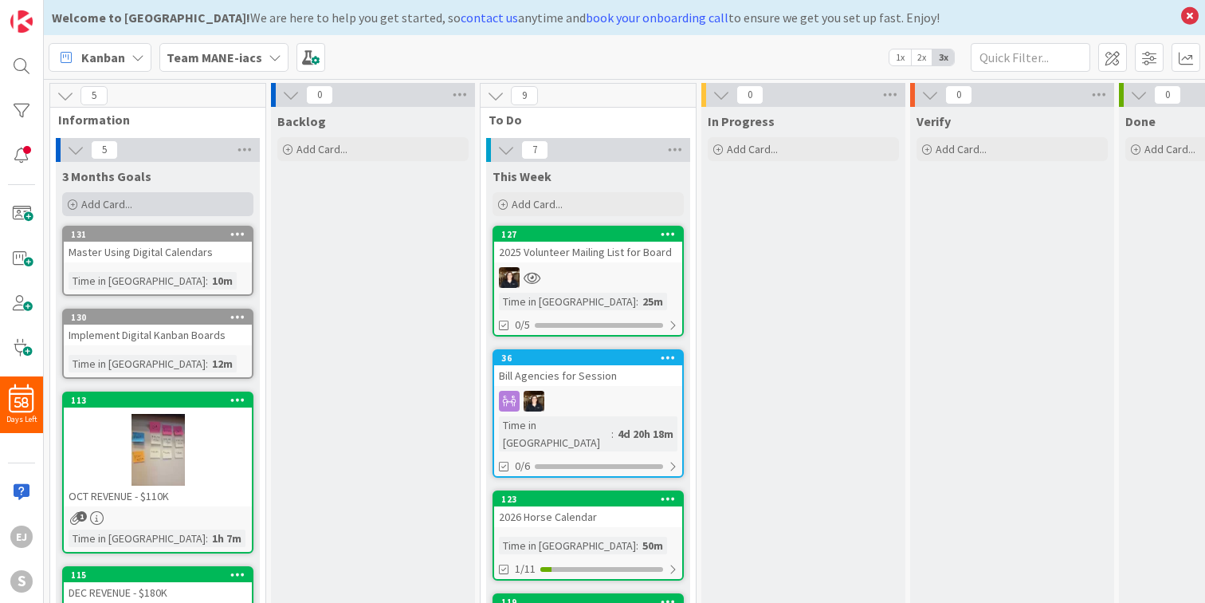
click at [130, 205] on span "Add Card..." at bounding box center [106, 204] width 51 height 14
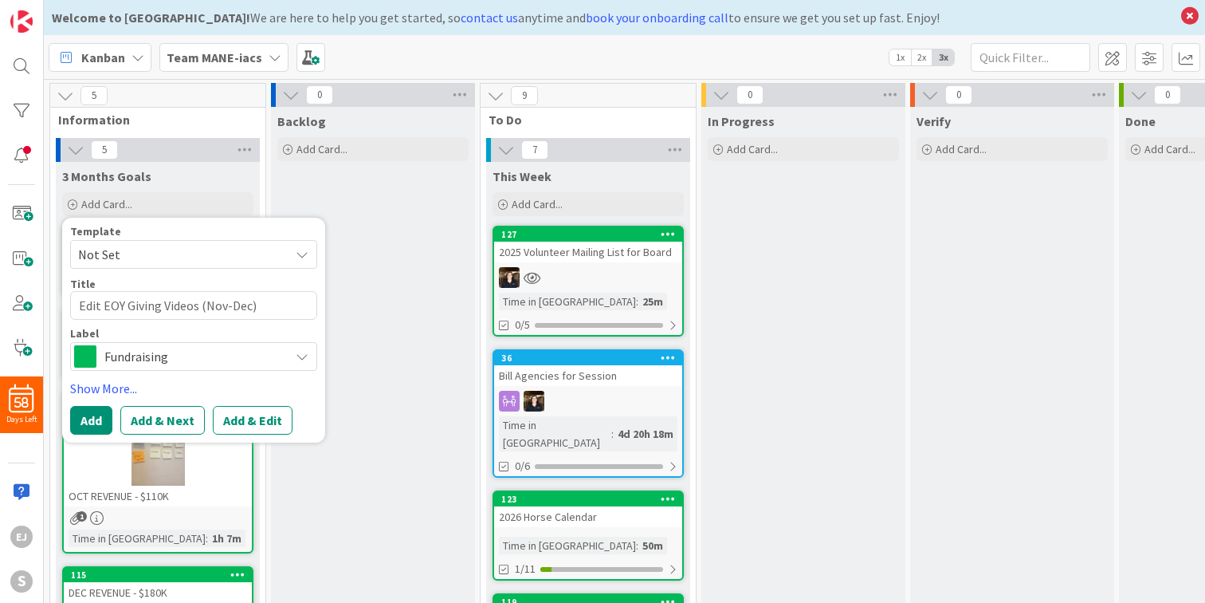
click at [307, 356] on icon at bounding box center [302, 356] width 13 height 13
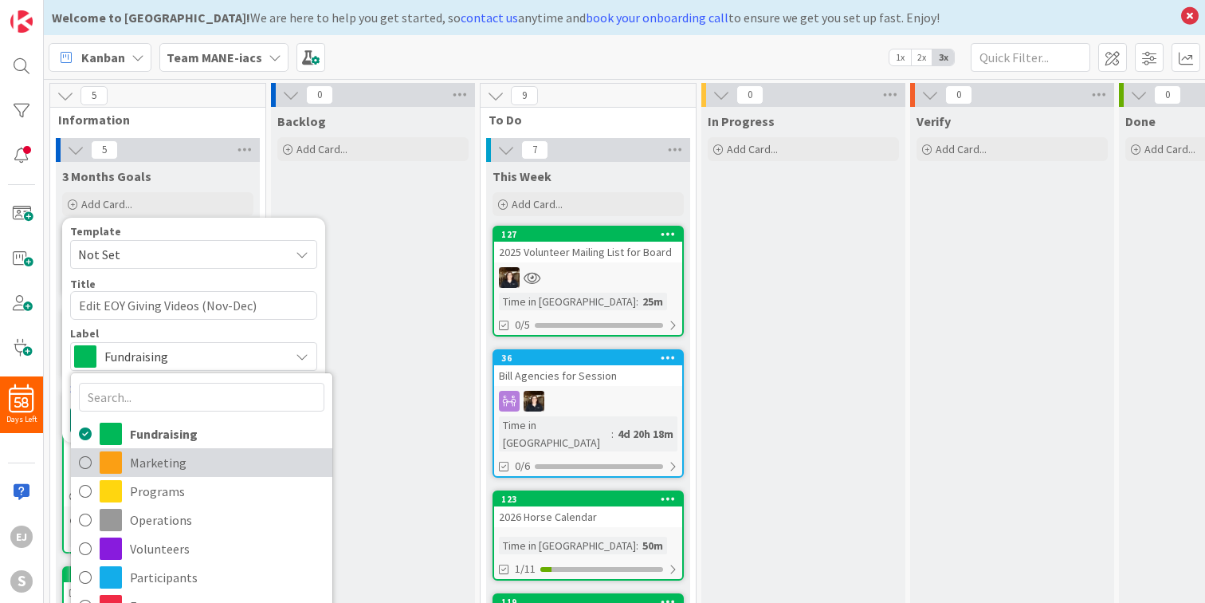
click at [157, 466] on span "Marketing" at bounding box center [227, 462] width 194 height 24
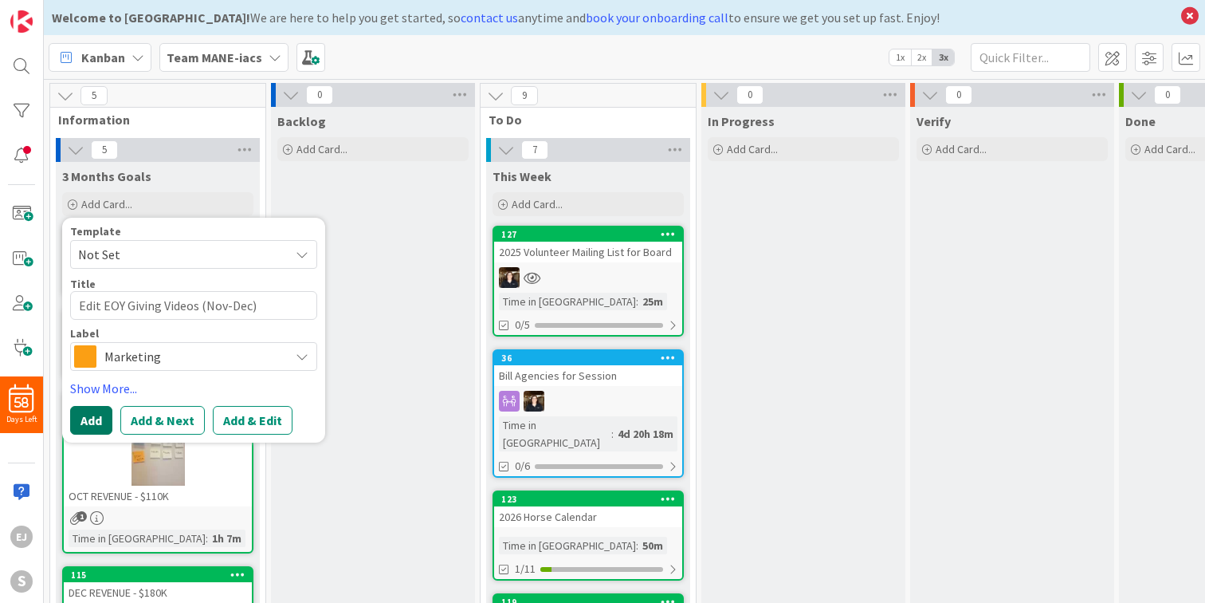
click at [81, 414] on button "Add" at bounding box center [91, 420] width 42 height 29
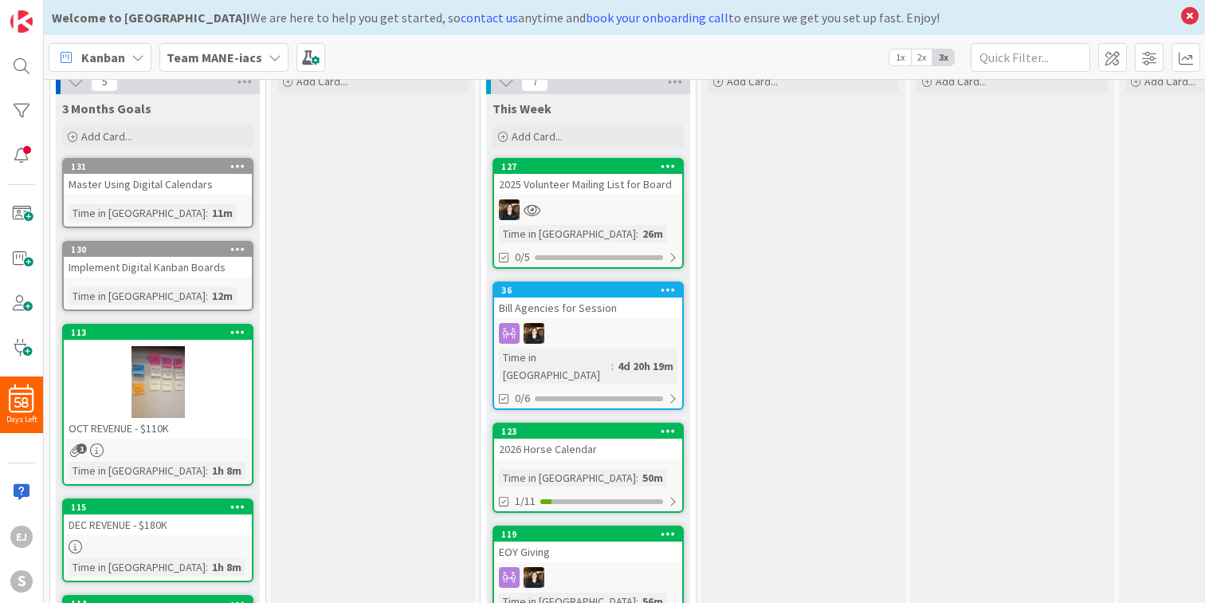
scroll to position [0, 0]
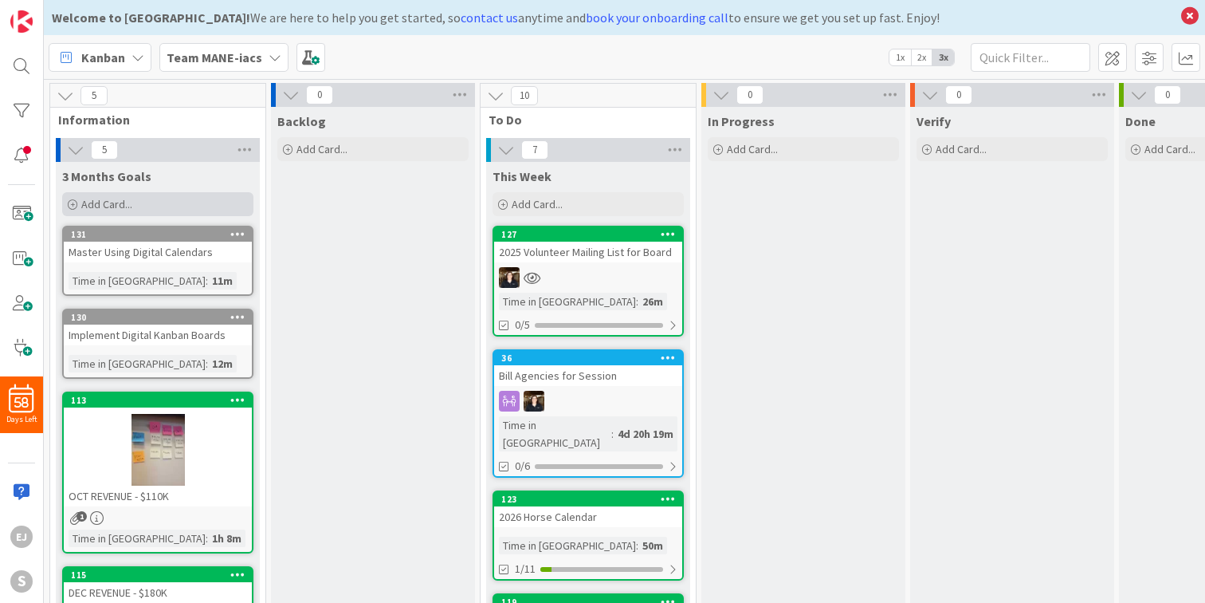
click at [123, 198] on span "Add Card..." at bounding box center [106, 204] width 51 height 14
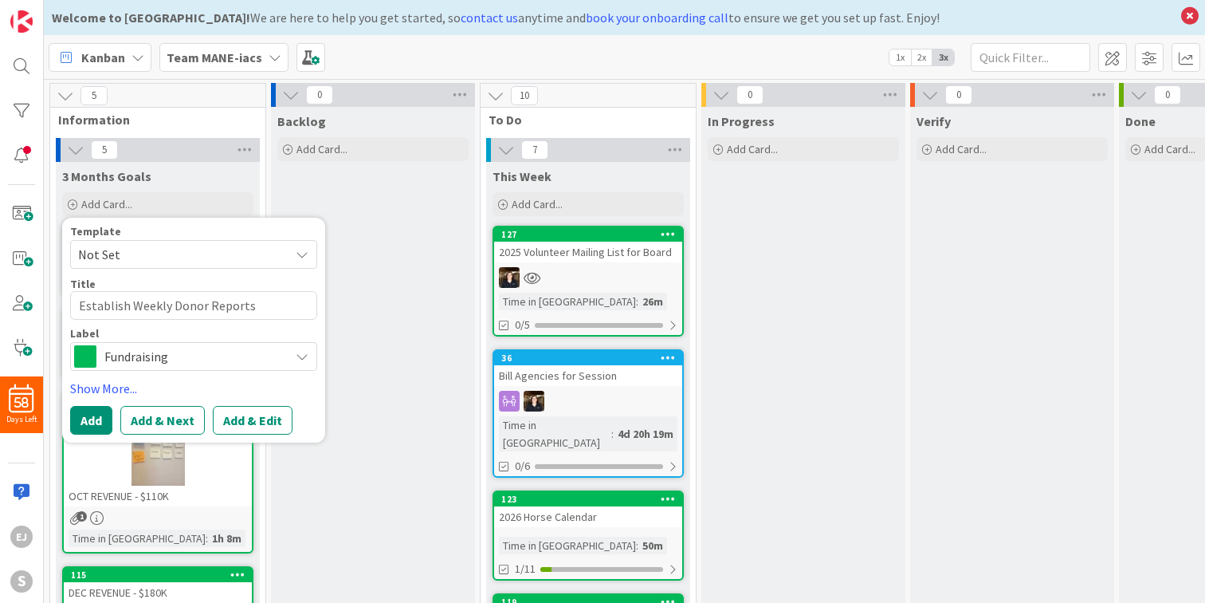
click at [305, 358] on icon at bounding box center [302, 356] width 13 height 13
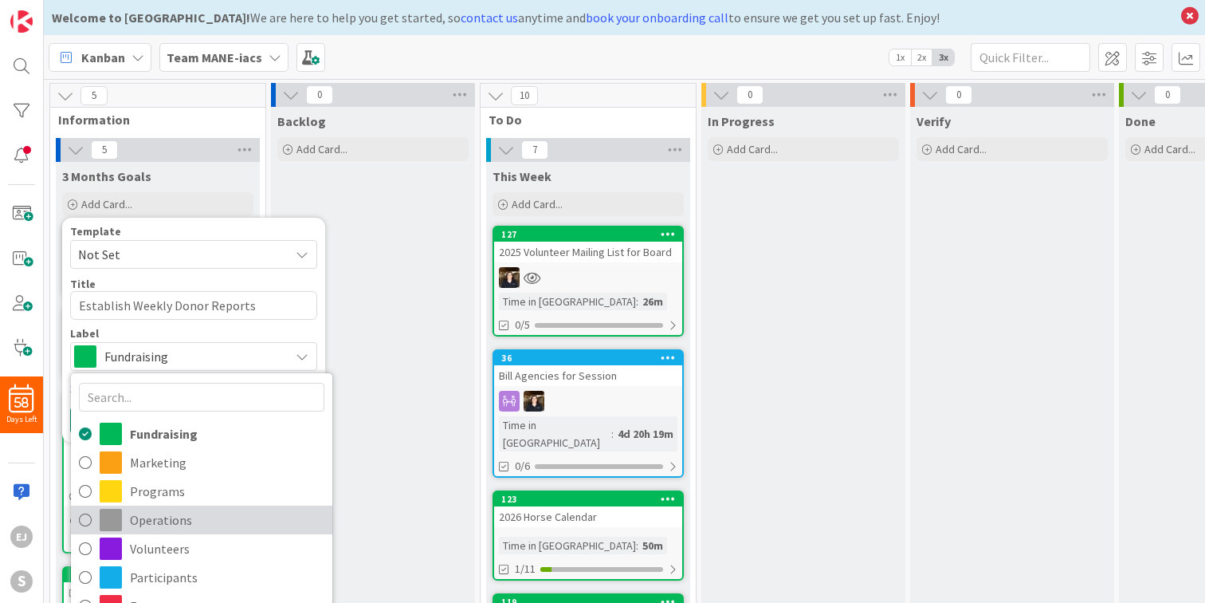
click at [160, 521] on span "Operations" at bounding box center [227, 520] width 194 height 24
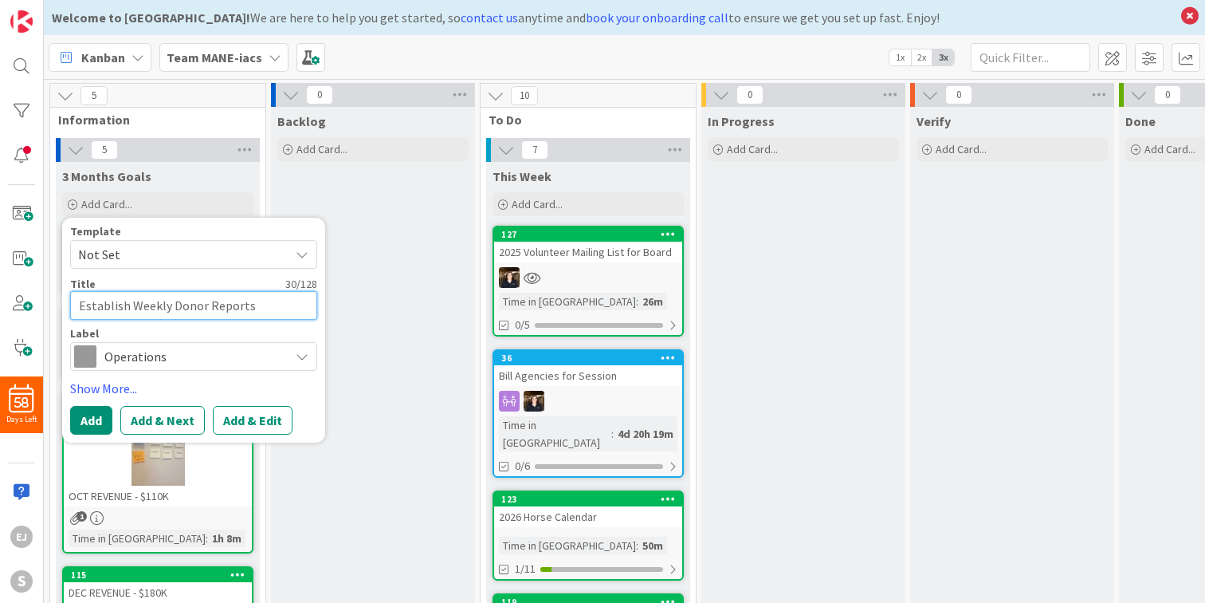
drag, startPoint x: 203, startPoint y: 306, endPoint x: 172, endPoint y: 306, distance: 31.1
click at [172, 306] on textarea "Establish Weekly Donor Reports" at bounding box center [193, 305] width 247 height 29
click at [91, 418] on button "Add" at bounding box center [91, 420] width 42 height 29
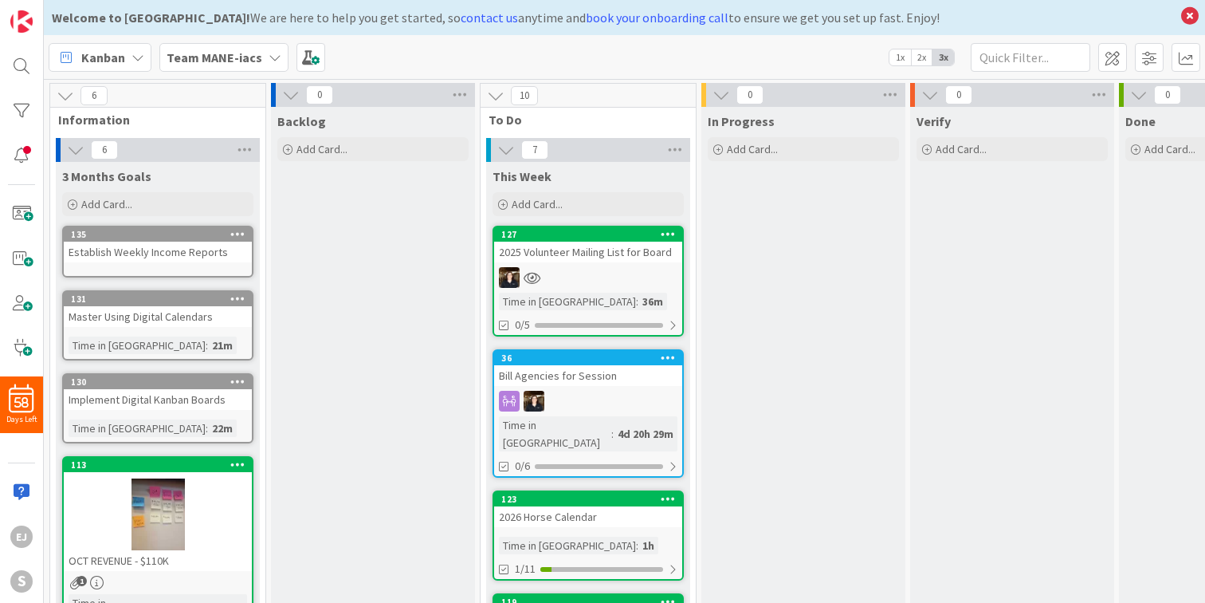
click at [170, 253] on div "Establish Weekly Income Reports" at bounding box center [158, 252] width 188 height 21
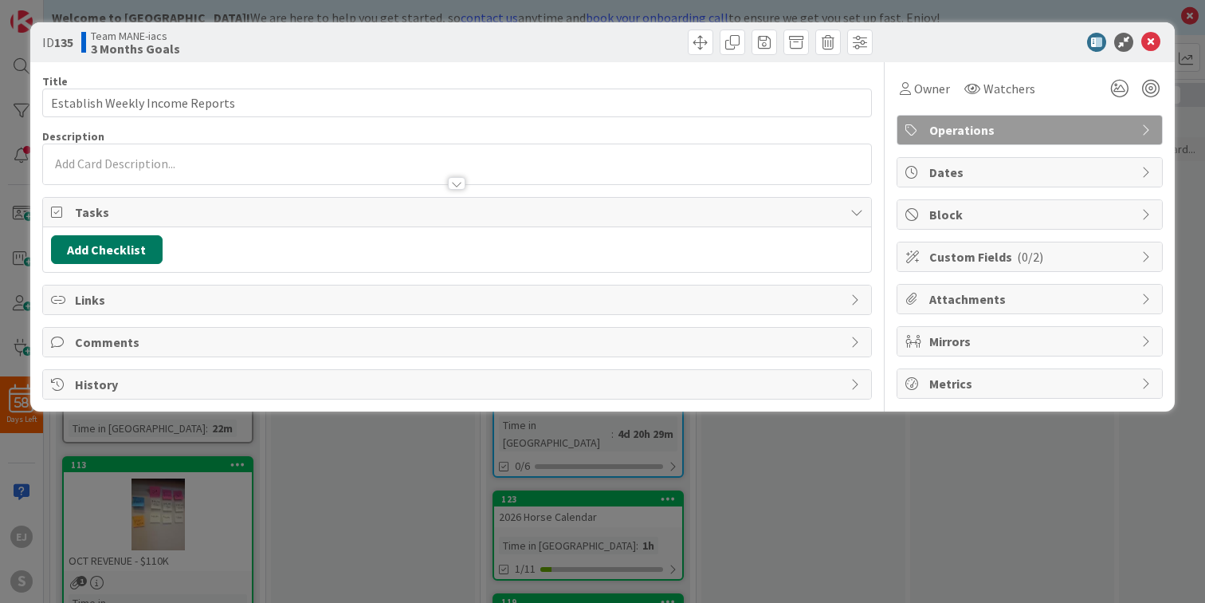
click at [137, 248] on button "Add Checklist" at bounding box center [107, 249] width 112 height 29
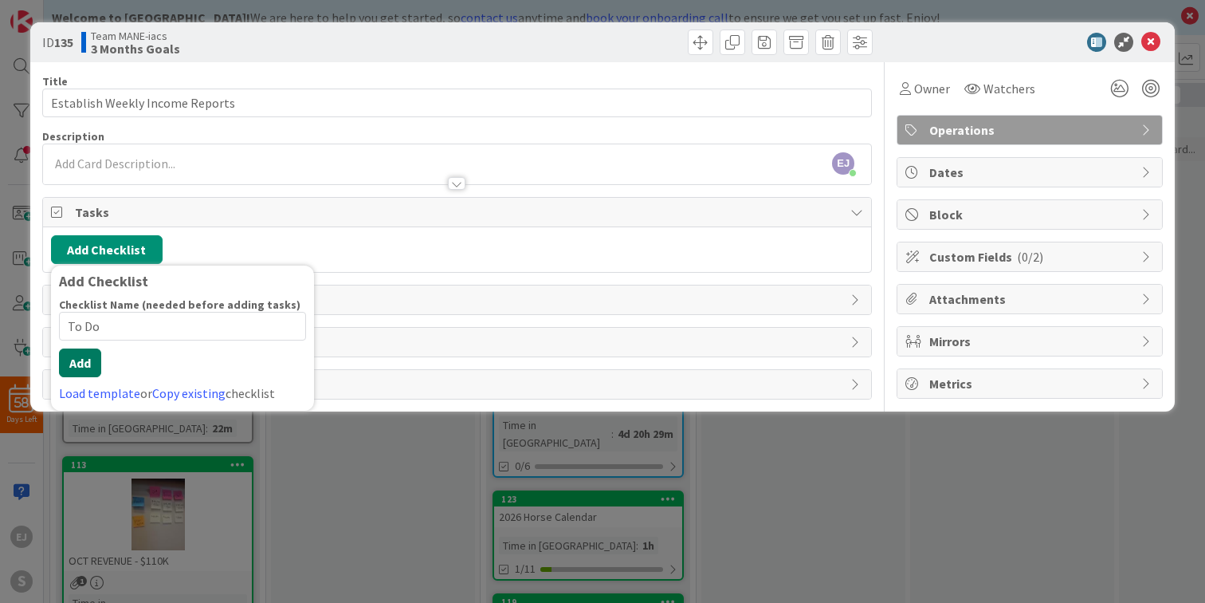
click at [77, 359] on button "Add" at bounding box center [80, 362] width 42 height 29
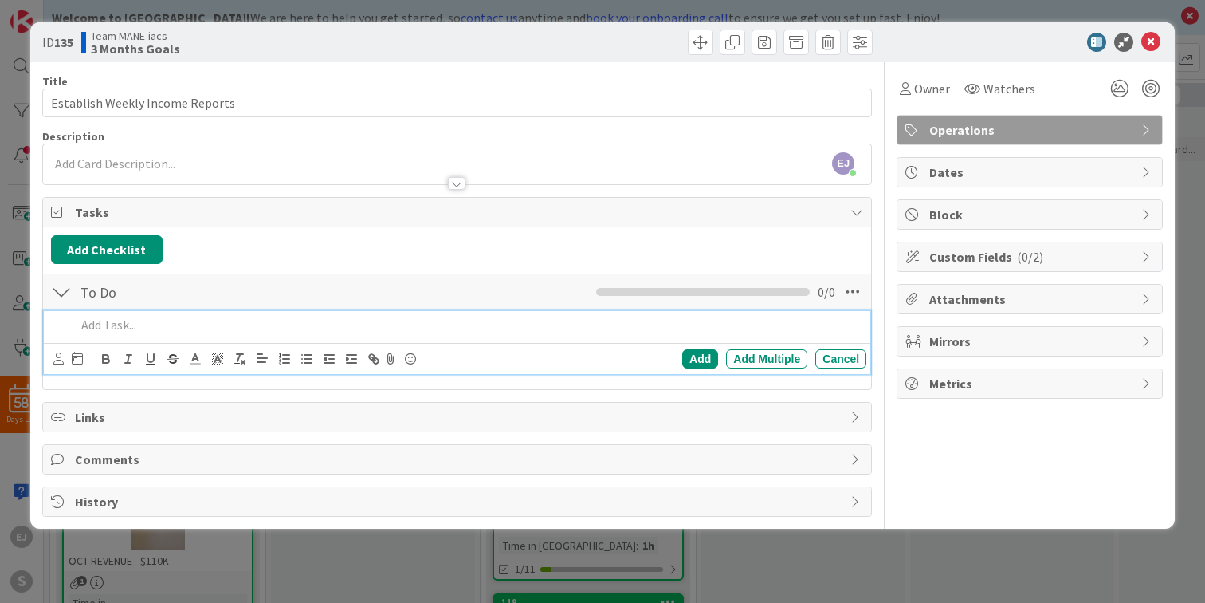
click at [137, 324] on p at bounding box center [468, 325] width 784 height 18
click at [55, 362] on icon at bounding box center [58, 358] width 10 height 12
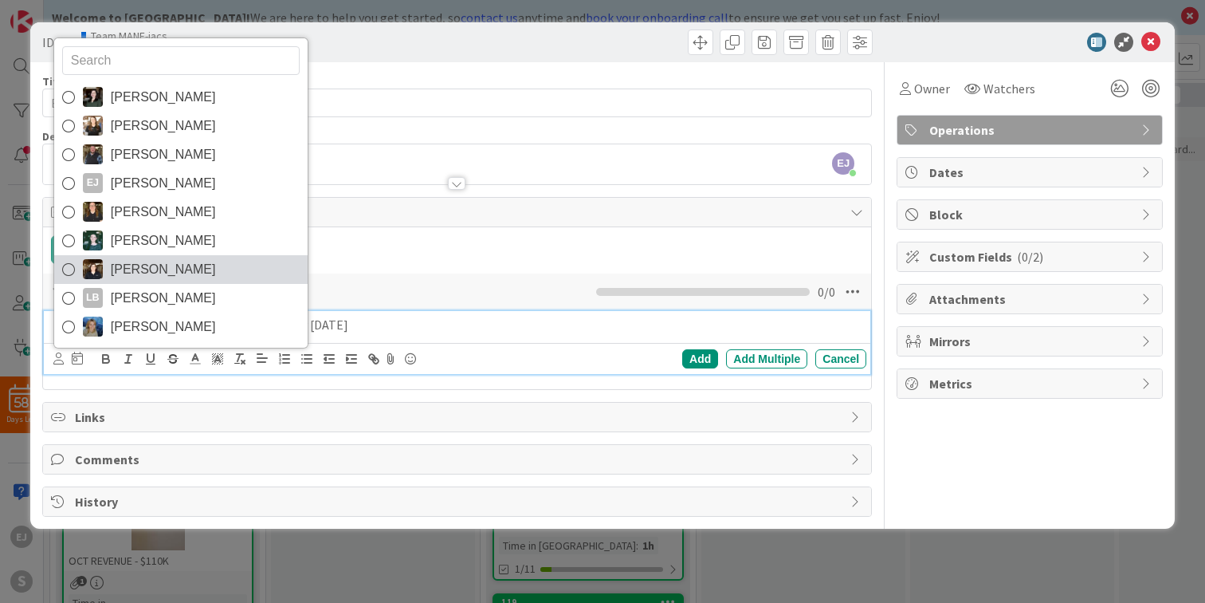
click at [69, 267] on icon at bounding box center [68, 269] width 13 height 24
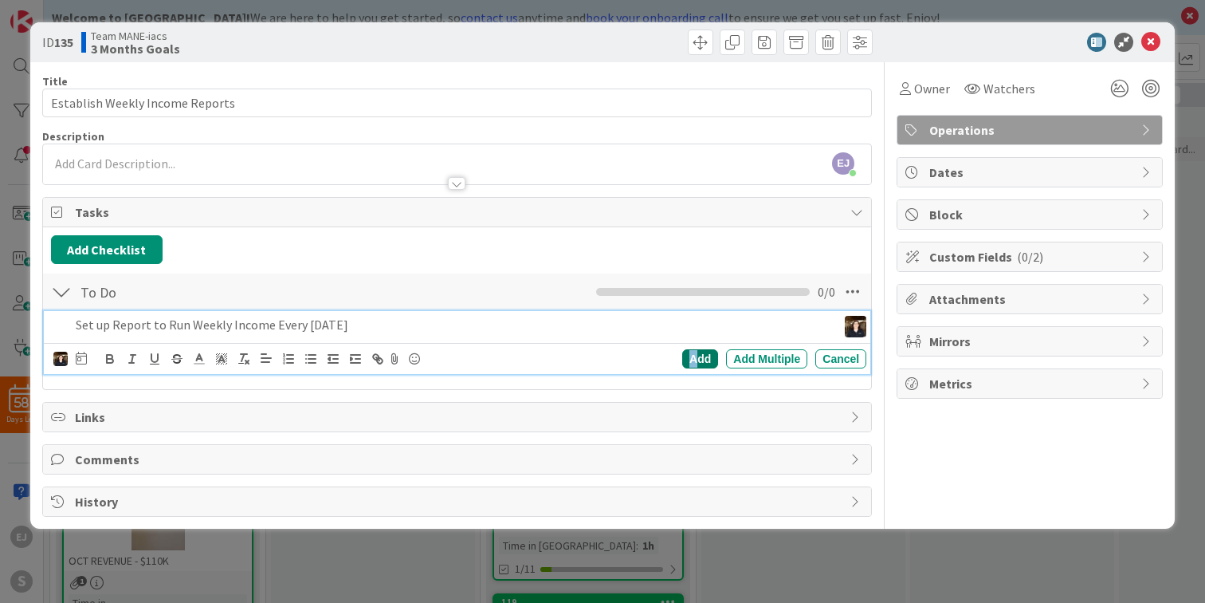
click at [695, 357] on div "Add" at bounding box center [700, 358] width 36 height 19
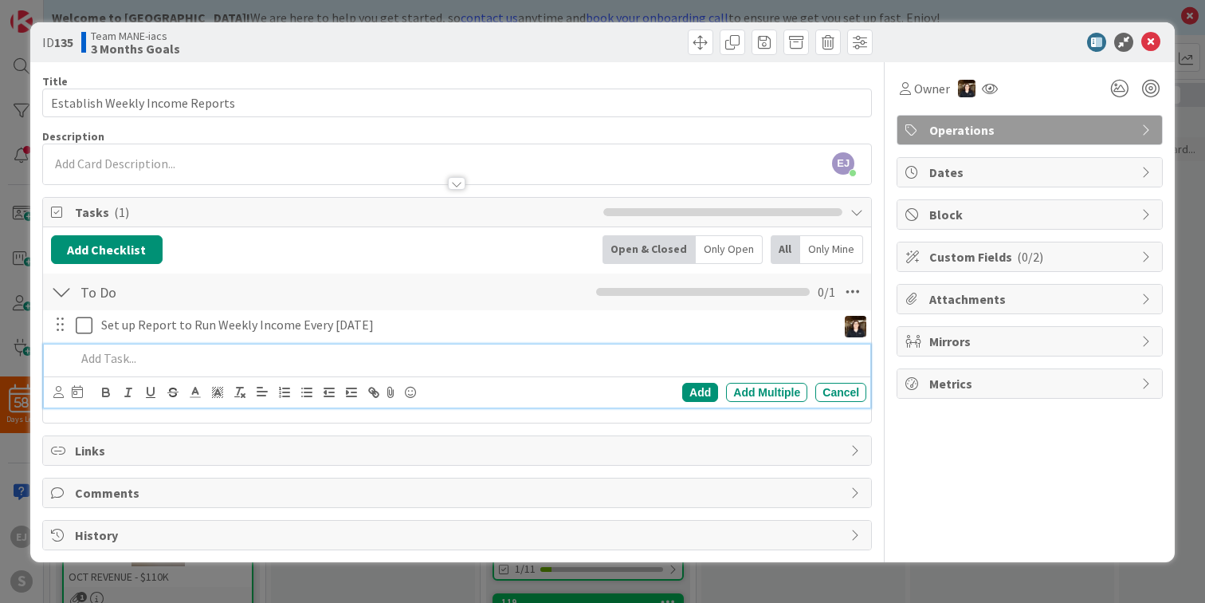
click at [120, 360] on p at bounding box center [468, 358] width 784 height 18
click at [195, 356] on p "Look at donation entry into SalesForce (" at bounding box center [468, 358] width 784 height 18
click at [336, 359] on p "Look at donation entry process into SalesForce (" at bounding box center [468, 358] width 784 height 18
click at [55, 395] on icon at bounding box center [58, 392] width 10 height 12
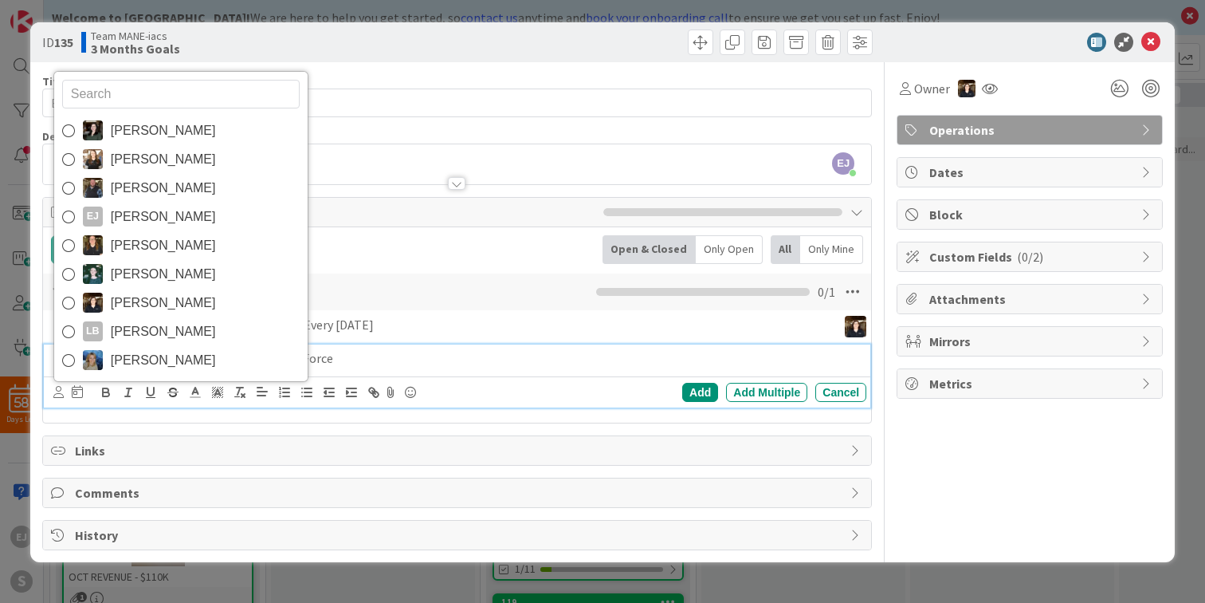
click at [363, 362] on p "Look at donation entry process into SalesForce" at bounding box center [468, 358] width 784 height 18
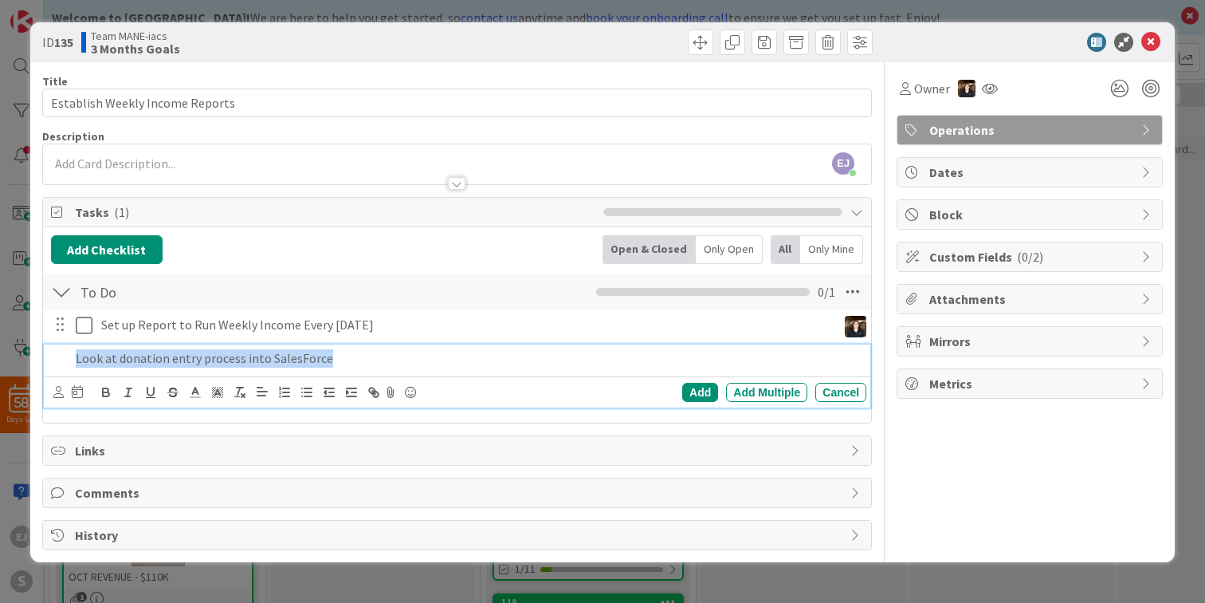
drag, startPoint x: 350, startPoint y: 362, endPoint x: 77, endPoint y: 359, distance: 272.6
click at [77, 359] on p "Look at donation entry process into SalesForce" at bounding box center [468, 358] width 784 height 18
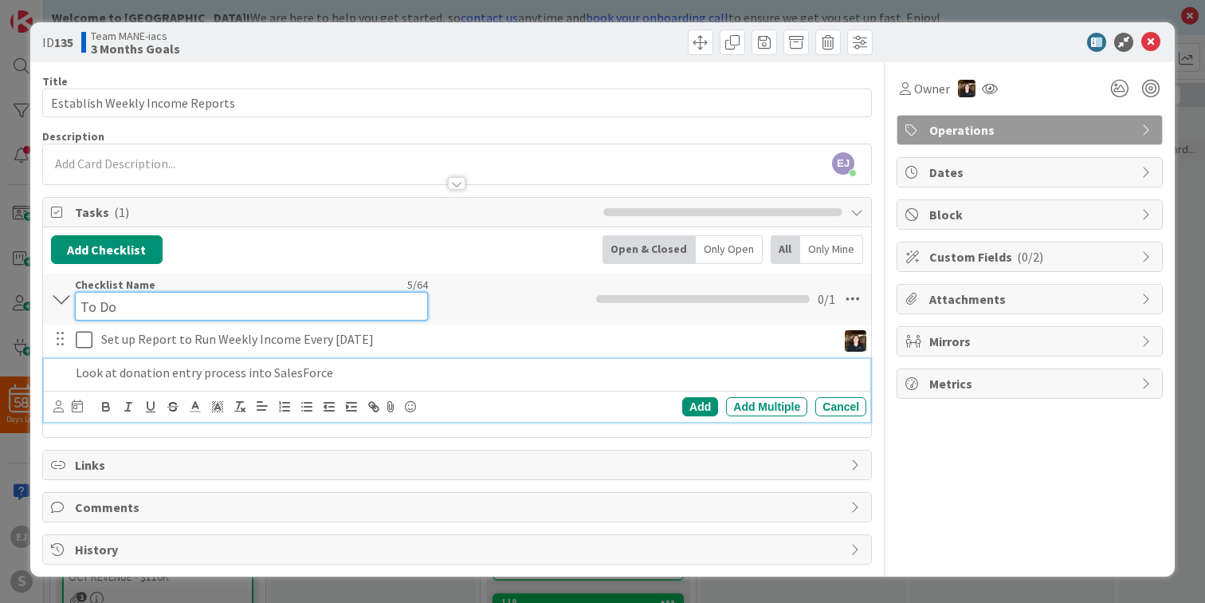
click at [114, 293] on input "To Do" at bounding box center [251, 306] width 353 height 29
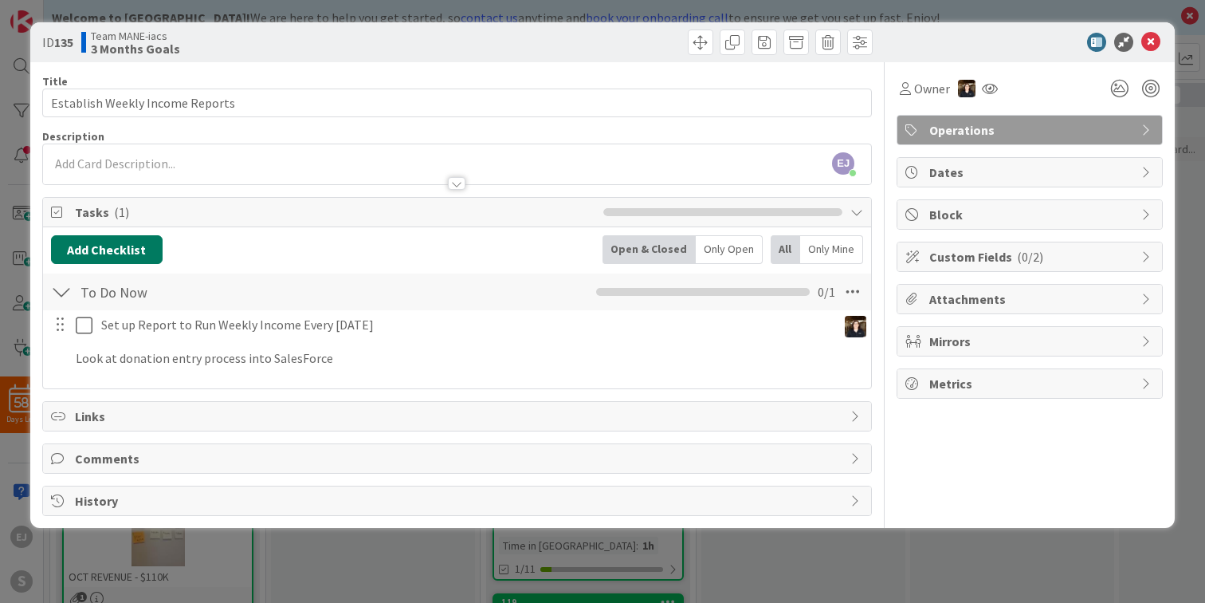
click at [94, 248] on button "Add Checklist" at bounding box center [107, 249] width 112 height 29
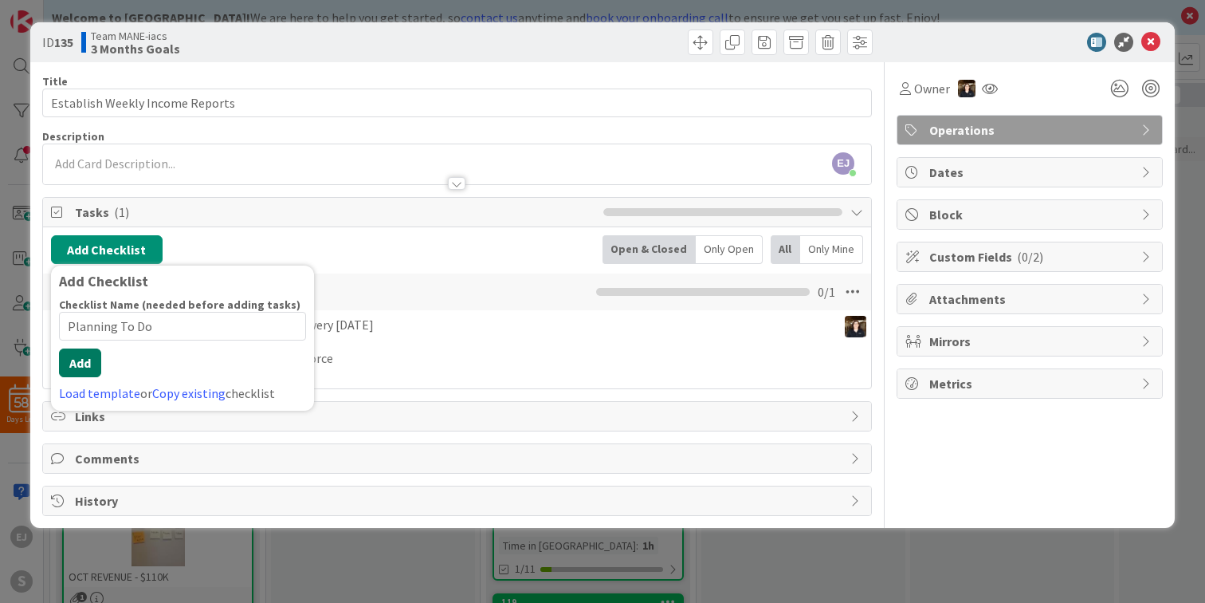
click at [81, 382] on div "Checklist Name (needed before adding tasks) 14 / 64 Planning To Do Add Load tem…" at bounding box center [182, 349] width 247 height 105
click at [81, 363] on button "Add" at bounding box center [80, 362] width 42 height 29
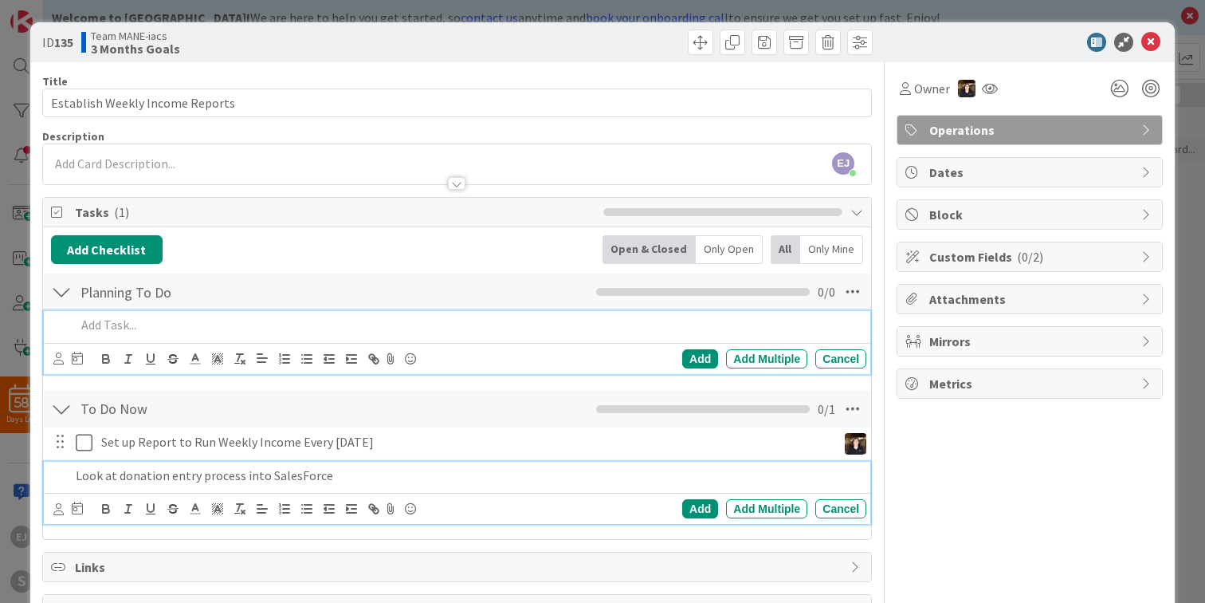
click at [347, 477] on p "Look at donation entry process into SalesForce" at bounding box center [468, 475] width 784 height 18
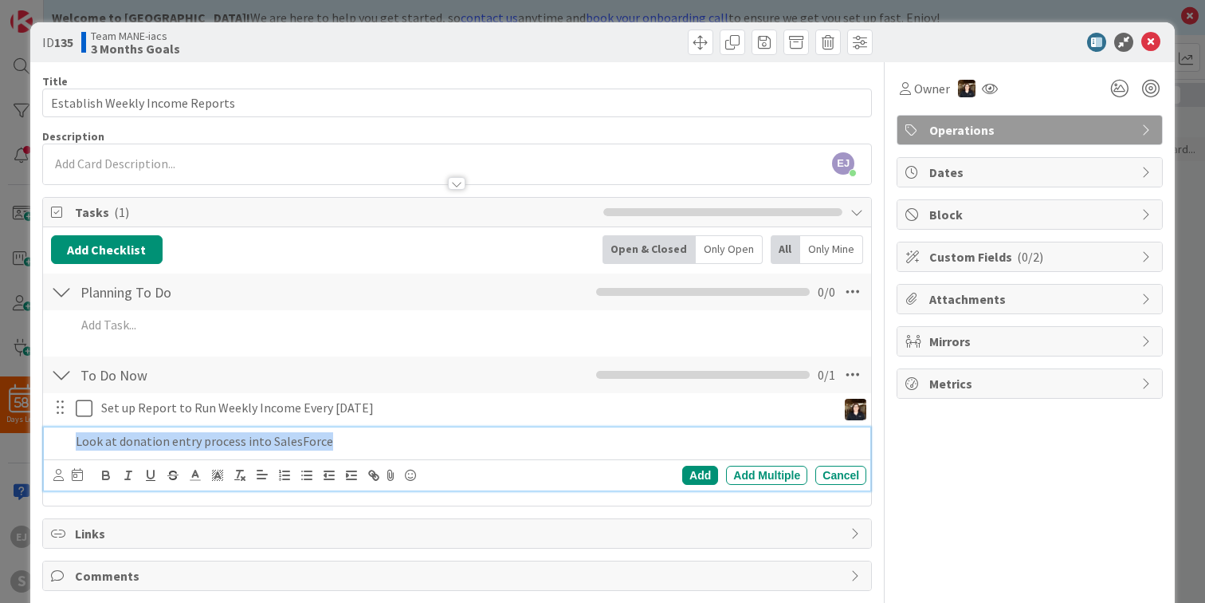
drag, startPoint x: 327, startPoint y: 444, endPoint x: 51, endPoint y: 445, distance: 275.8
click at [51, 445] on div "Look at donation entry process into SalesForce" at bounding box center [458, 441] width 816 height 28
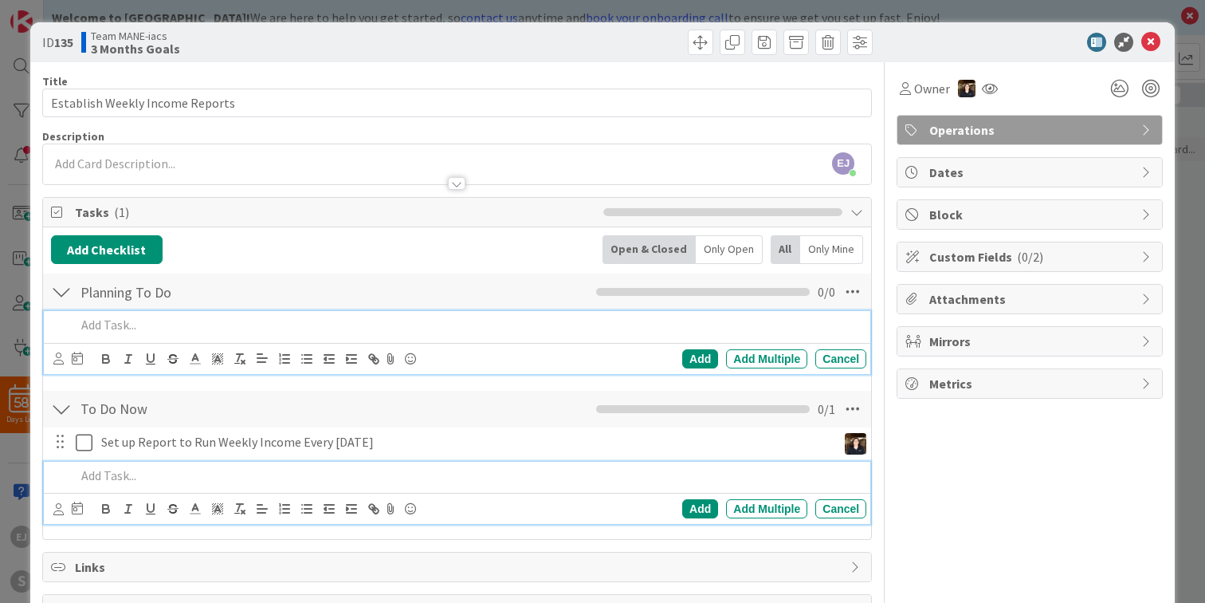
click at [115, 328] on p at bounding box center [468, 325] width 784 height 18
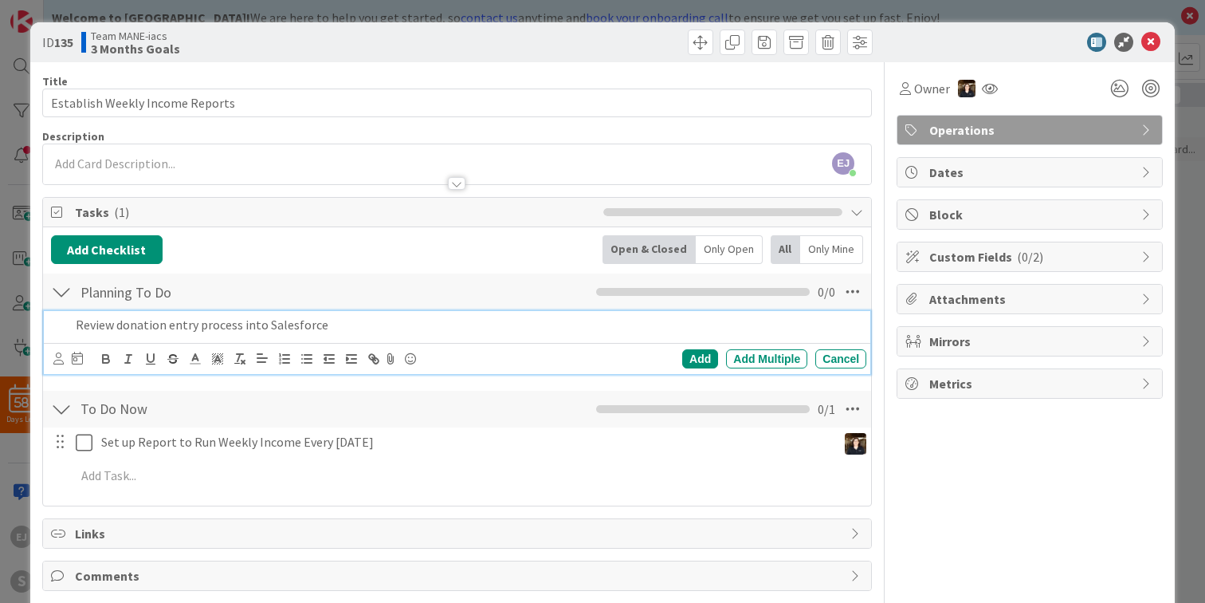
click at [56, 359] on icon at bounding box center [58, 358] width 10 height 12
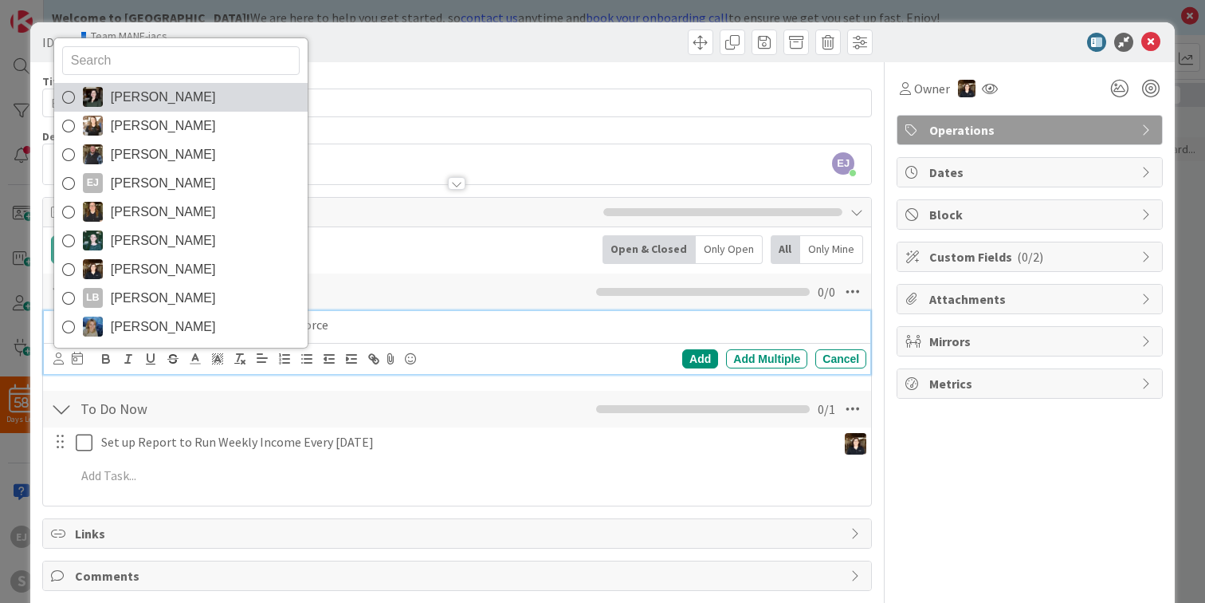
click at [71, 92] on icon at bounding box center [68, 97] width 13 height 24
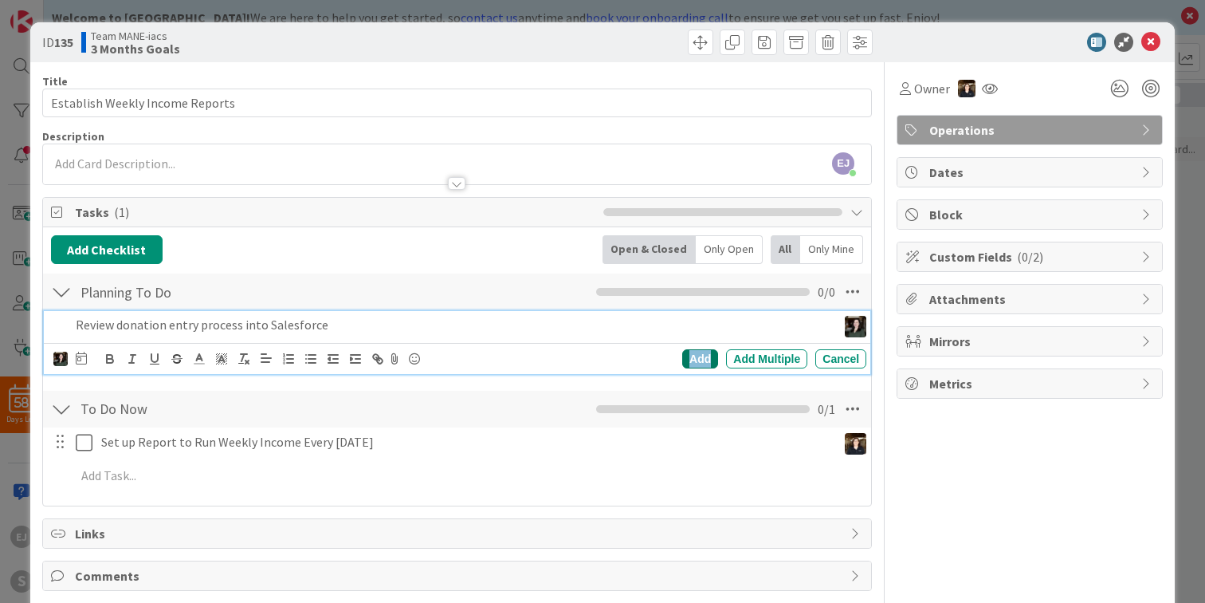
click at [701, 361] on div "Add" at bounding box center [700, 358] width 36 height 19
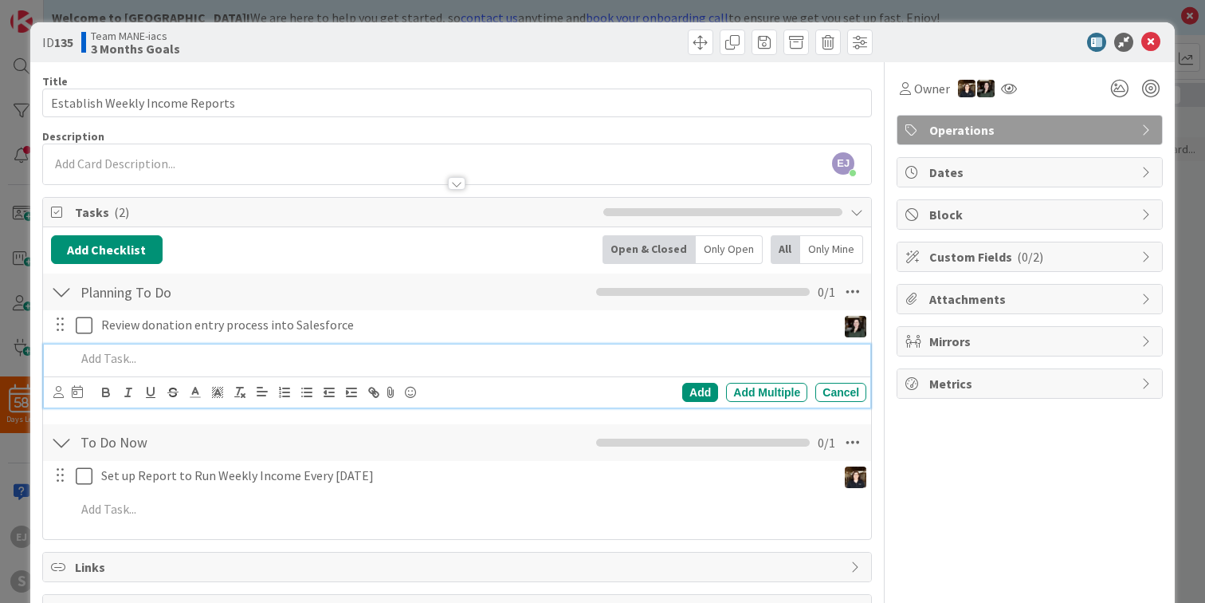
click at [127, 362] on p at bounding box center [468, 358] width 784 height 18
click at [54, 393] on icon at bounding box center [58, 392] width 10 height 12
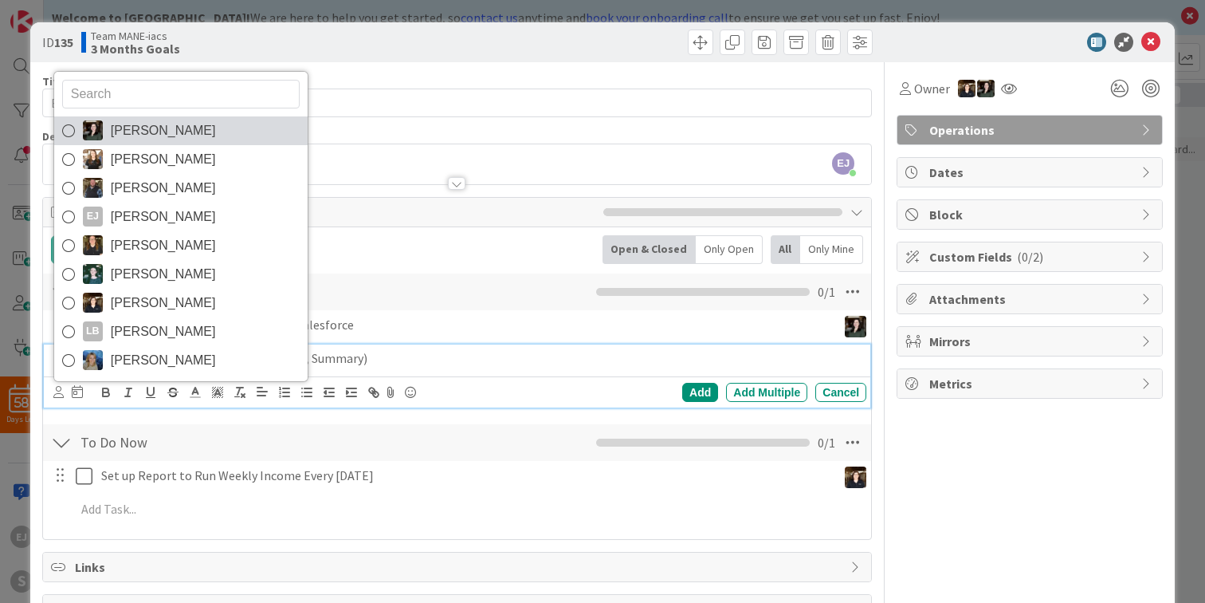
click at [67, 126] on icon at bounding box center [68, 131] width 13 height 24
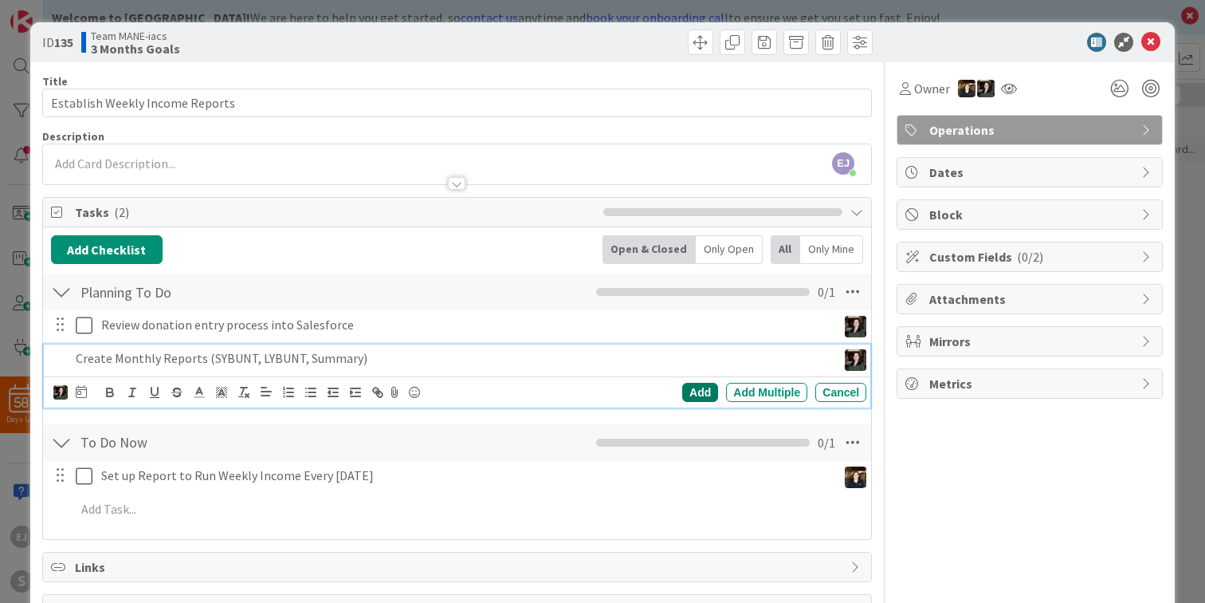
click at [689, 389] on div "Add" at bounding box center [700, 392] width 36 height 19
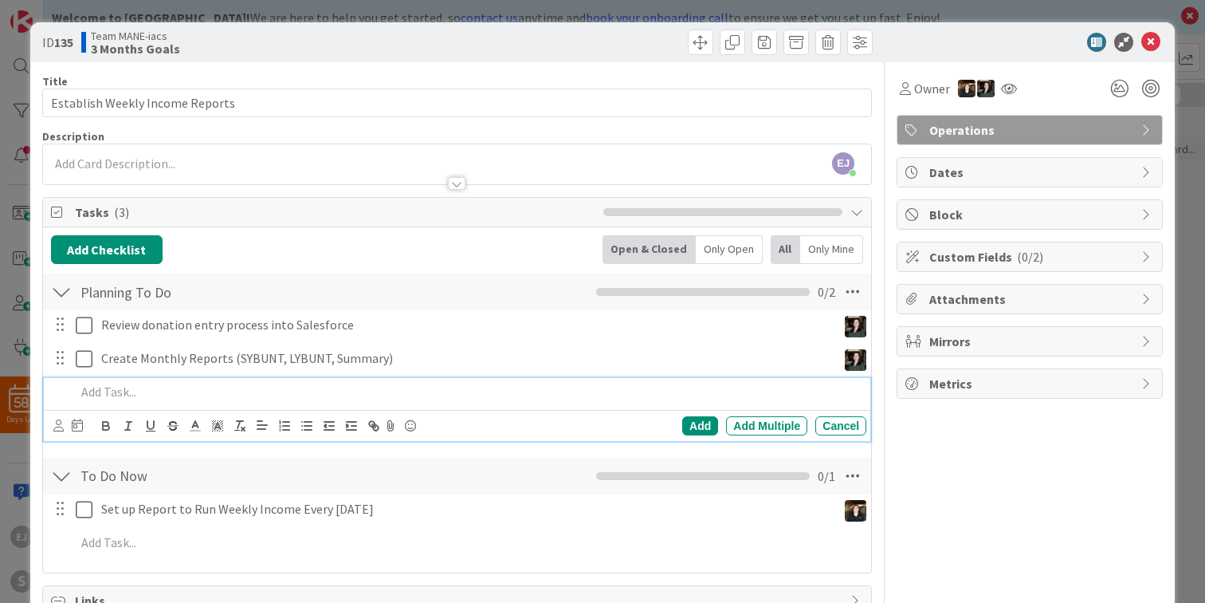
click at [127, 385] on p at bounding box center [468, 392] width 784 height 18
click at [1152, 45] on icon at bounding box center [1150, 42] width 19 height 19
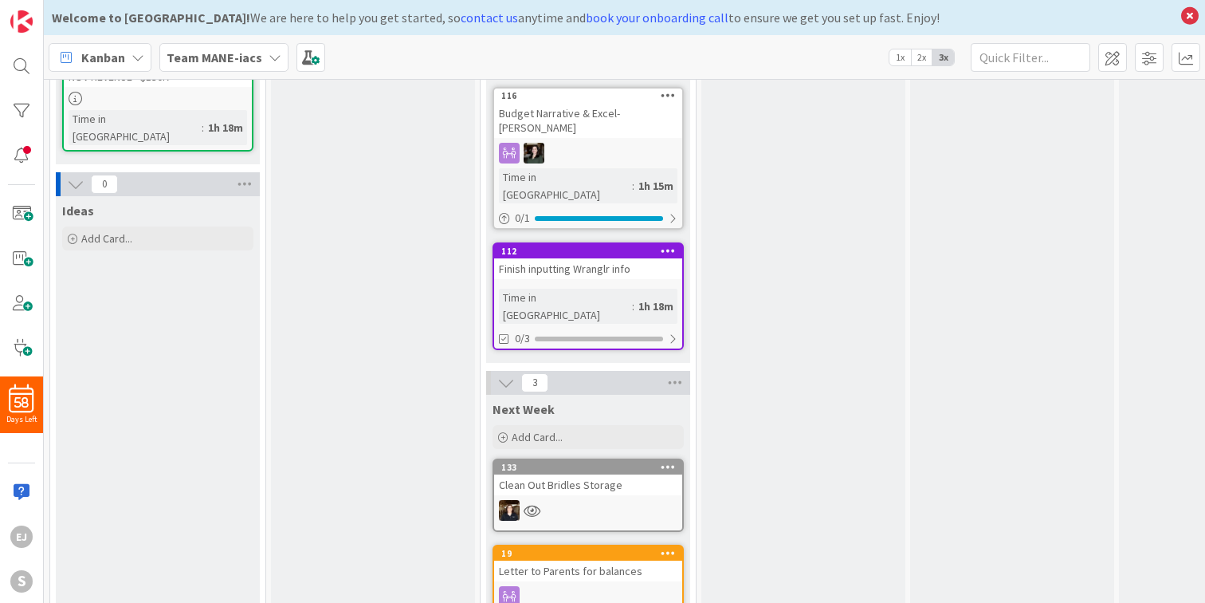
scroll to position [795, 0]
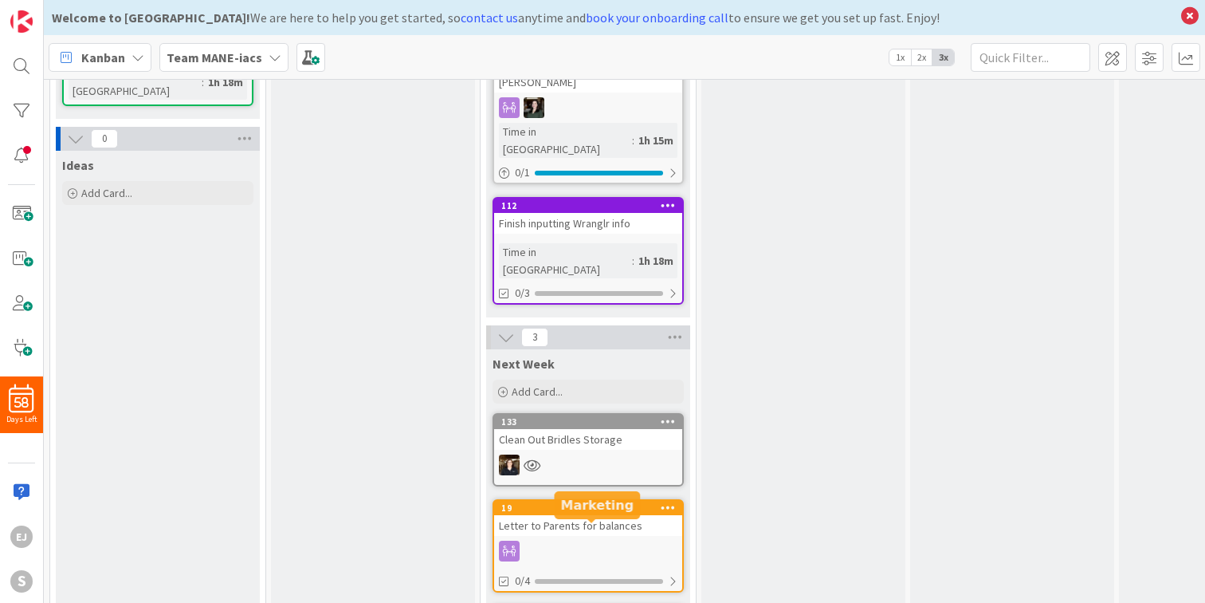
click at [588, 608] on div "134" at bounding box center [591, 613] width 181 height 11
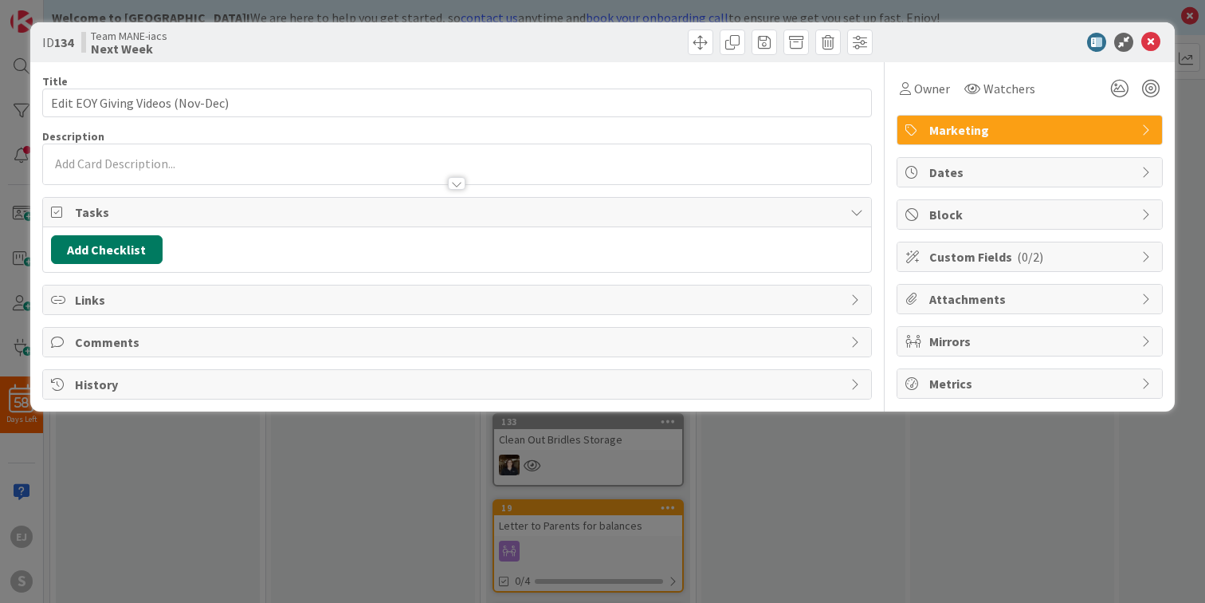
click at [128, 246] on button "Add Checklist" at bounding box center [107, 249] width 112 height 29
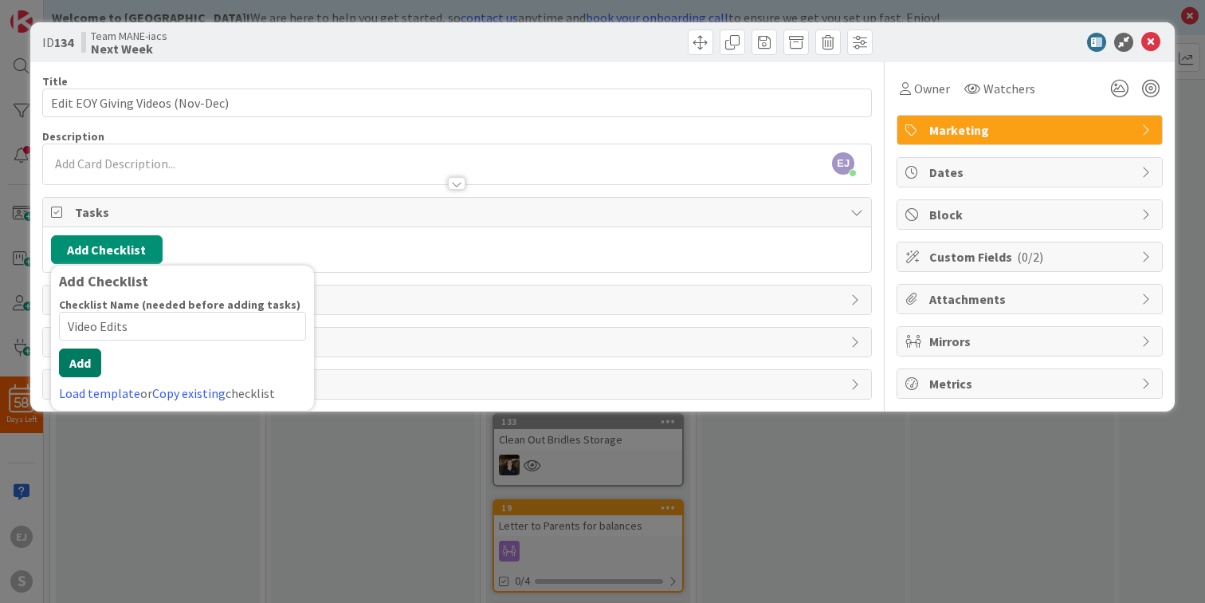
click at [92, 373] on button "Add" at bounding box center [80, 362] width 42 height 29
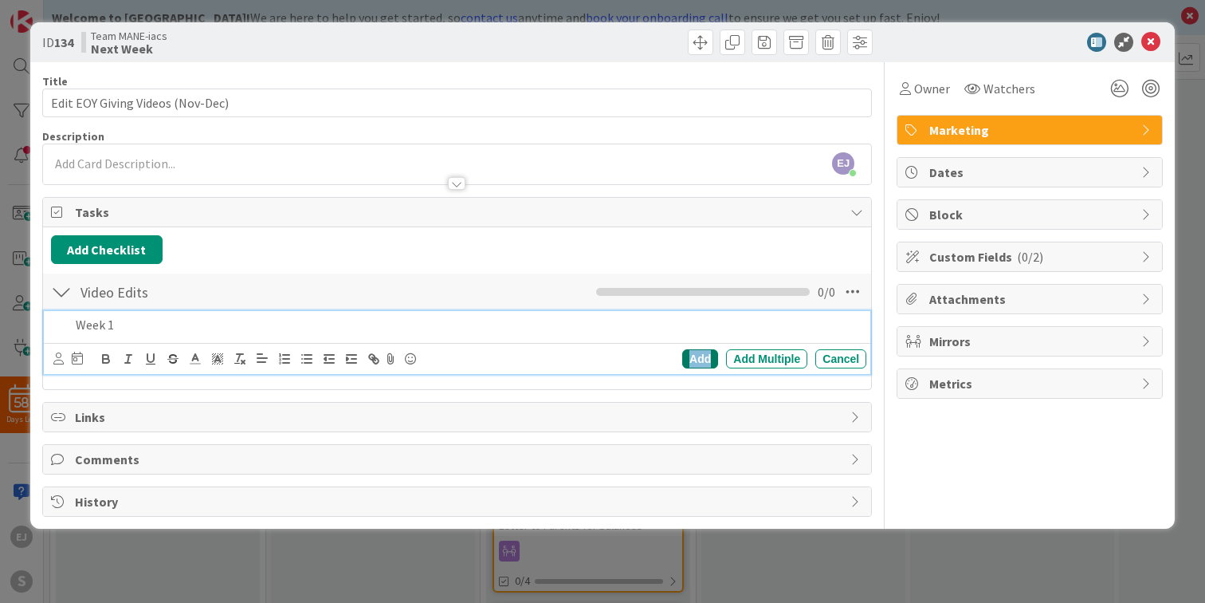
click at [690, 358] on div "Add" at bounding box center [700, 358] width 36 height 19
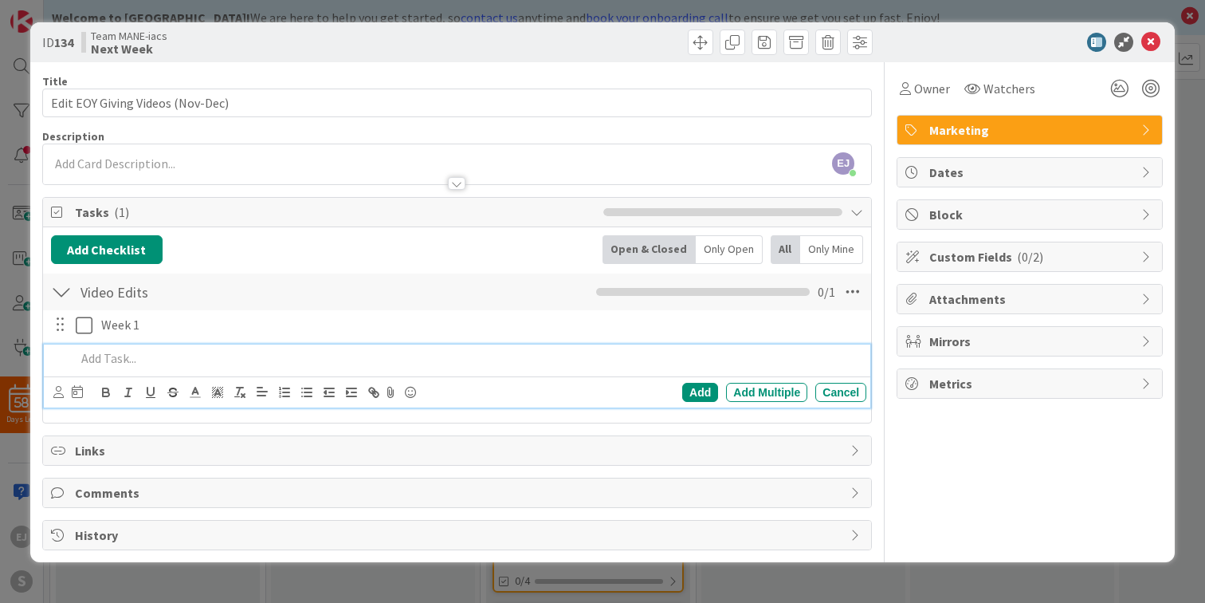
click at [121, 359] on p at bounding box center [468, 358] width 784 height 18
click at [709, 389] on div "Add" at bounding box center [700, 392] width 36 height 19
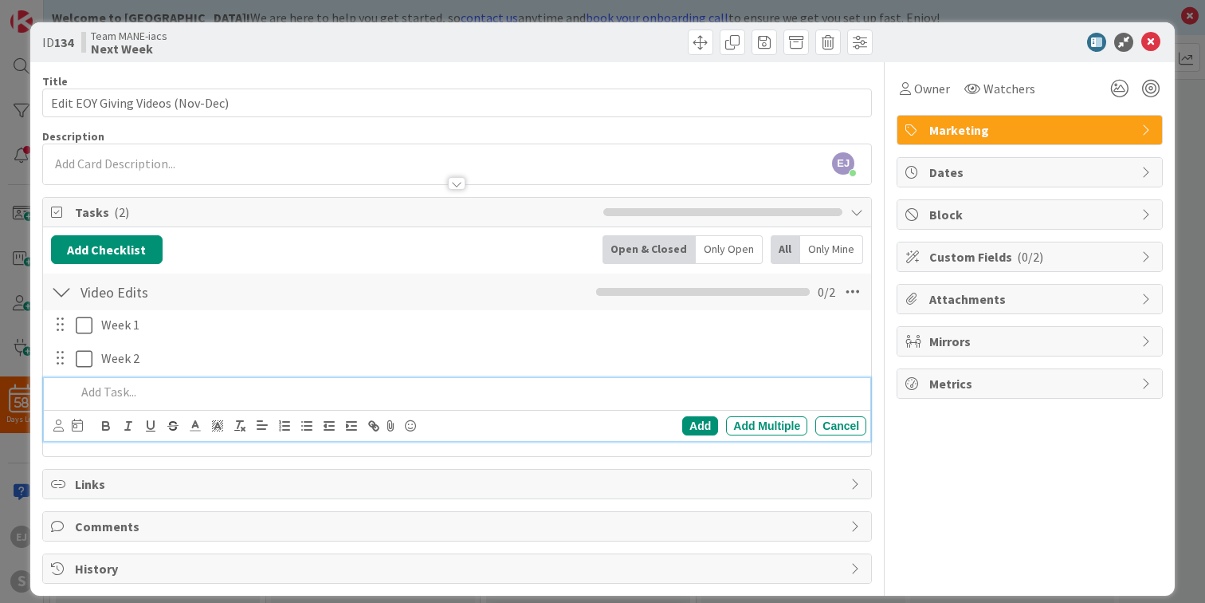
click at [208, 393] on p at bounding box center [468, 392] width 784 height 18
click at [709, 424] on div "Add" at bounding box center [700, 425] width 36 height 19
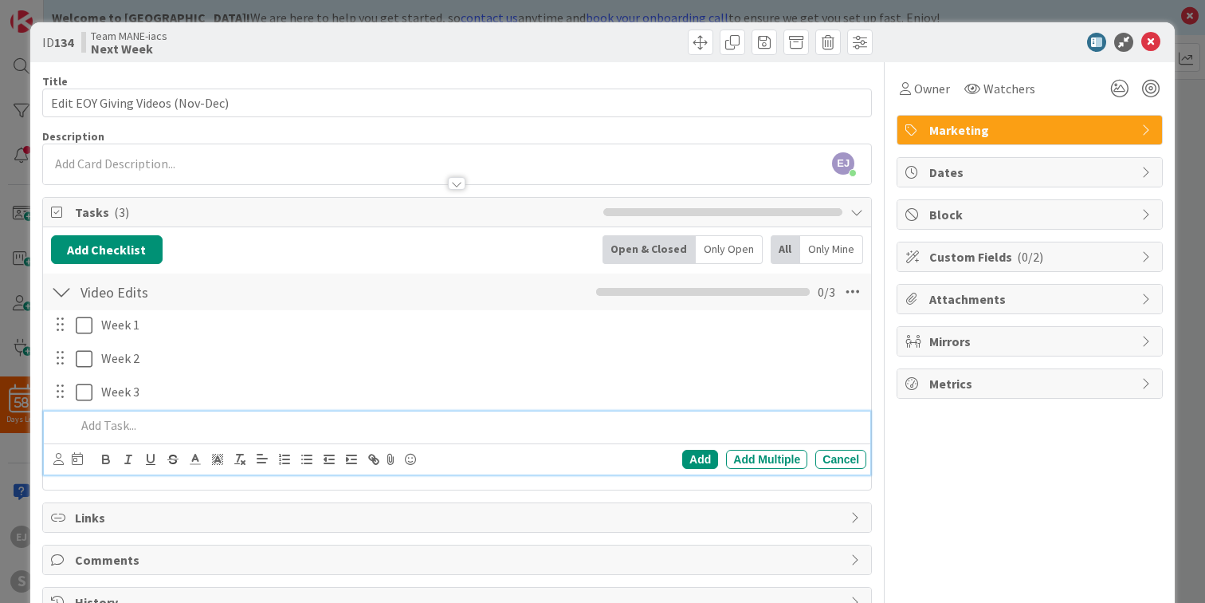
click at [140, 422] on p at bounding box center [468, 425] width 784 height 18
click at [696, 452] on div "Add" at bounding box center [700, 459] width 36 height 19
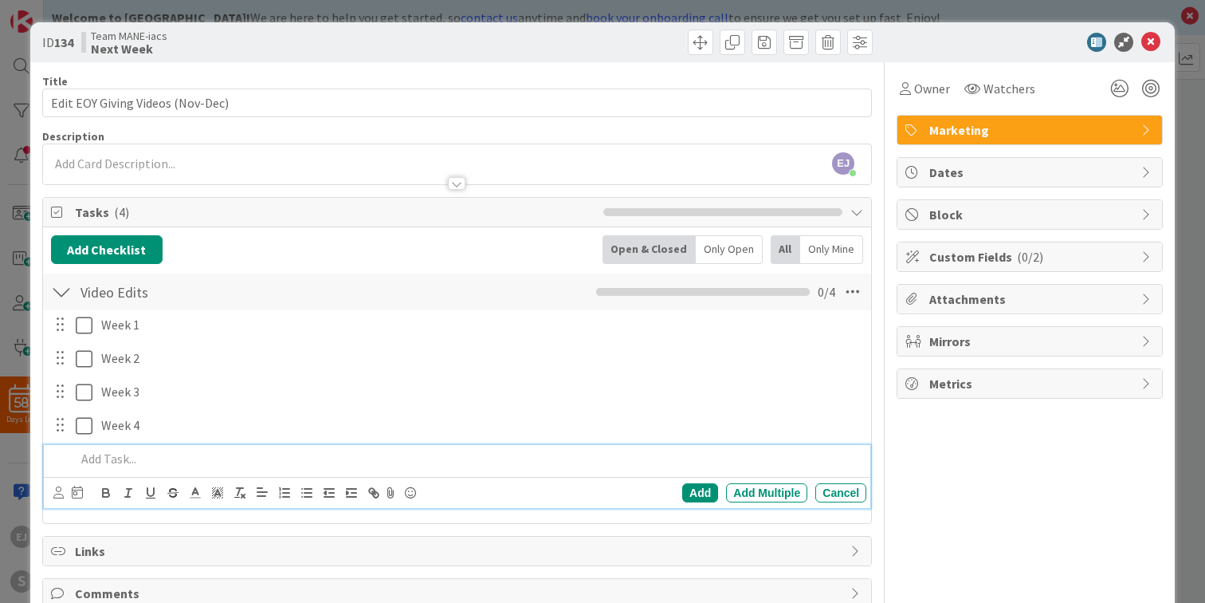
click at [132, 457] on p at bounding box center [468, 459] width 784 height 18
click at [689, 488] on div "Add" at bounding box center [700, 492] width 36 height 19
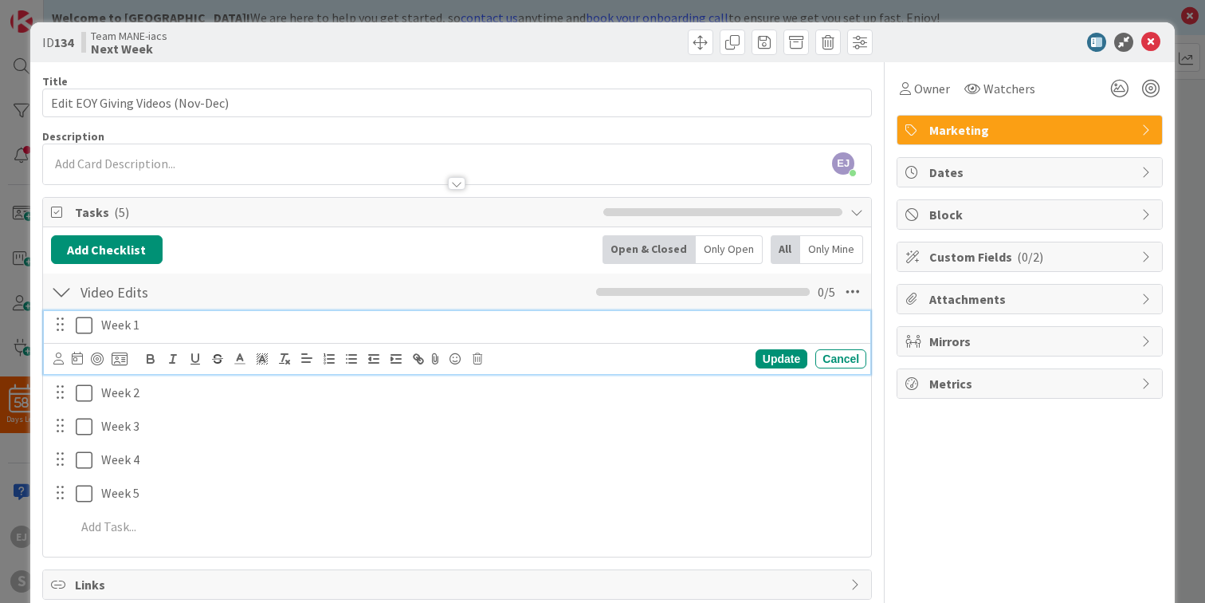
click at [177, 325] on p "Week 1" at bounding box center [480, 325] width 759 height 18
click at [57, 357] on icon at bounding box center [58, 358] width 10 height 12
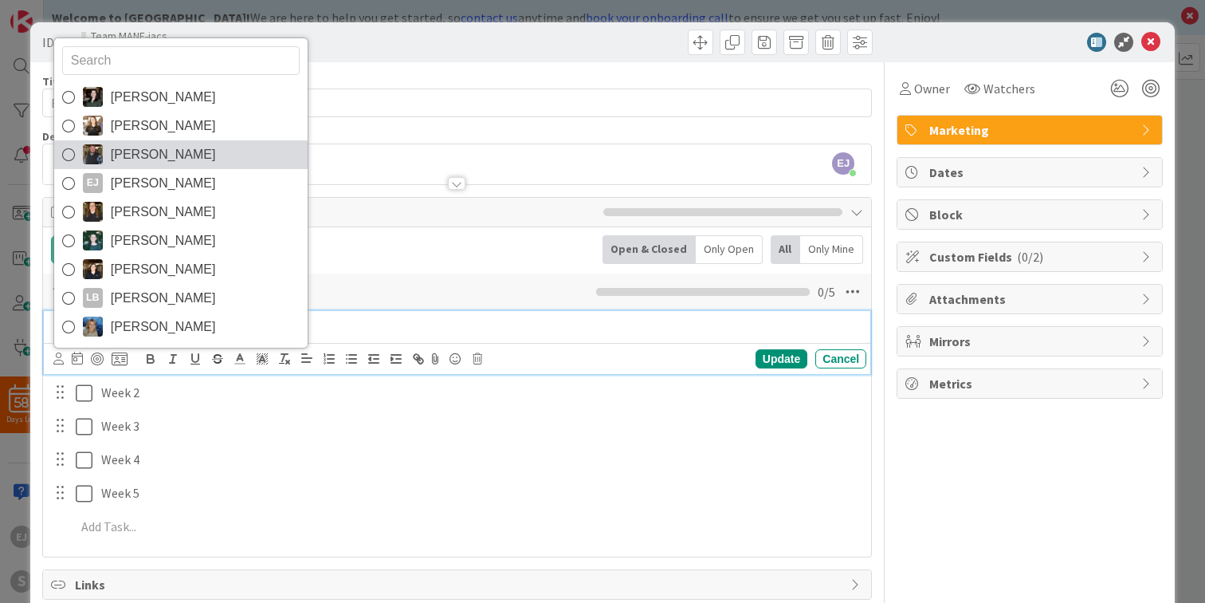
click at [129, 155] on span "[PERSON_NAME]" at bounding box center [163, 155] width 105 height 24
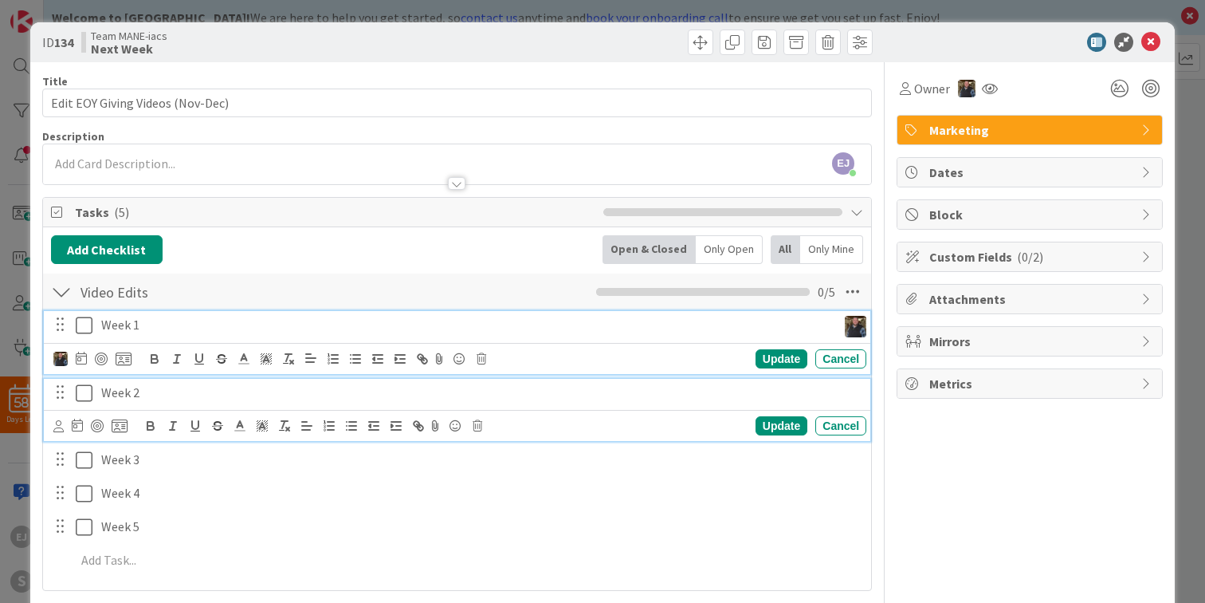
click at [158, 395] on p "Week 2" at bounding box center [480, 392] width 759 height 18
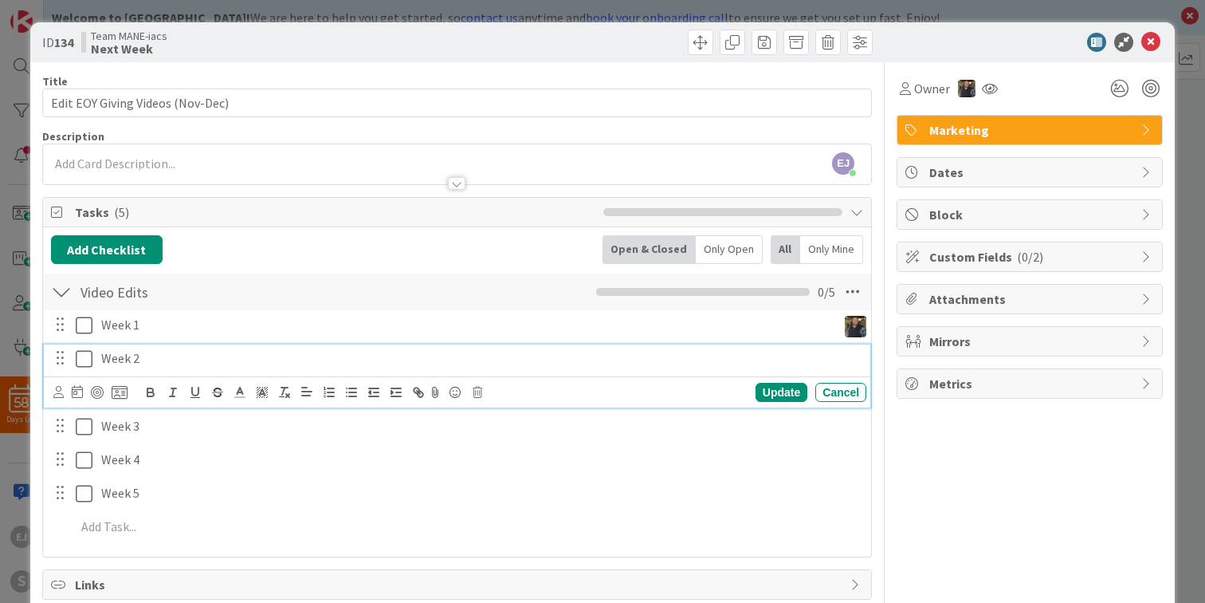
click at [168, 356] on p "Week 2" at bounding box center [480, 358] width 759 height 18
click at [57, 391] on icon at bounding box center [58, 392] width 10 height 12
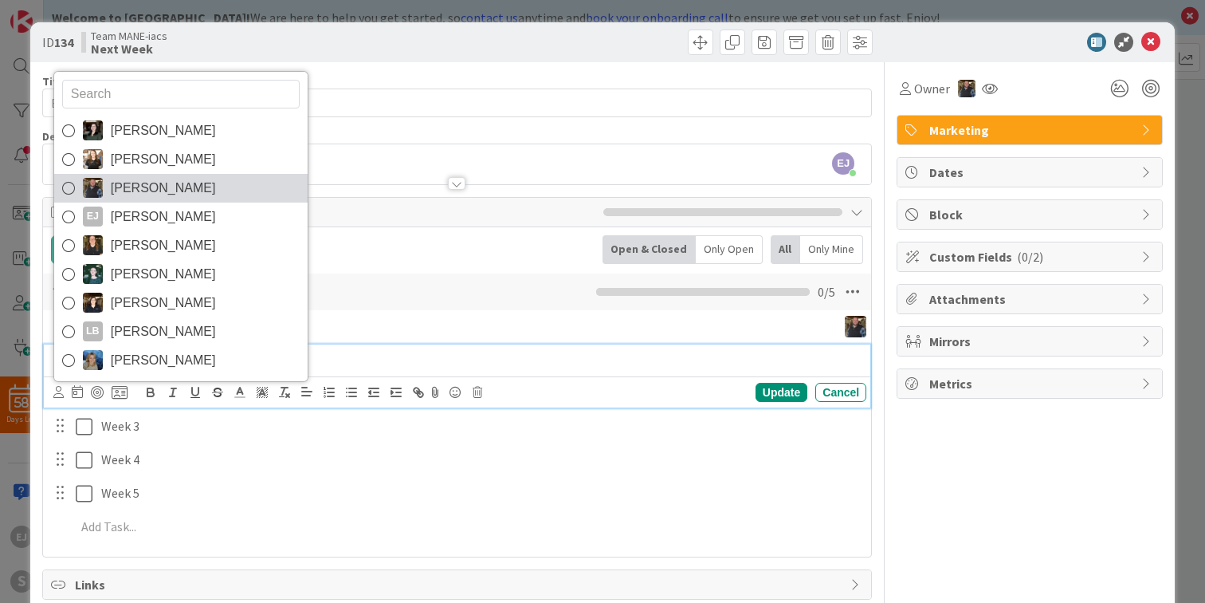
click at [90, 187] on img at bounding box center [93, 188] width 20 height 20
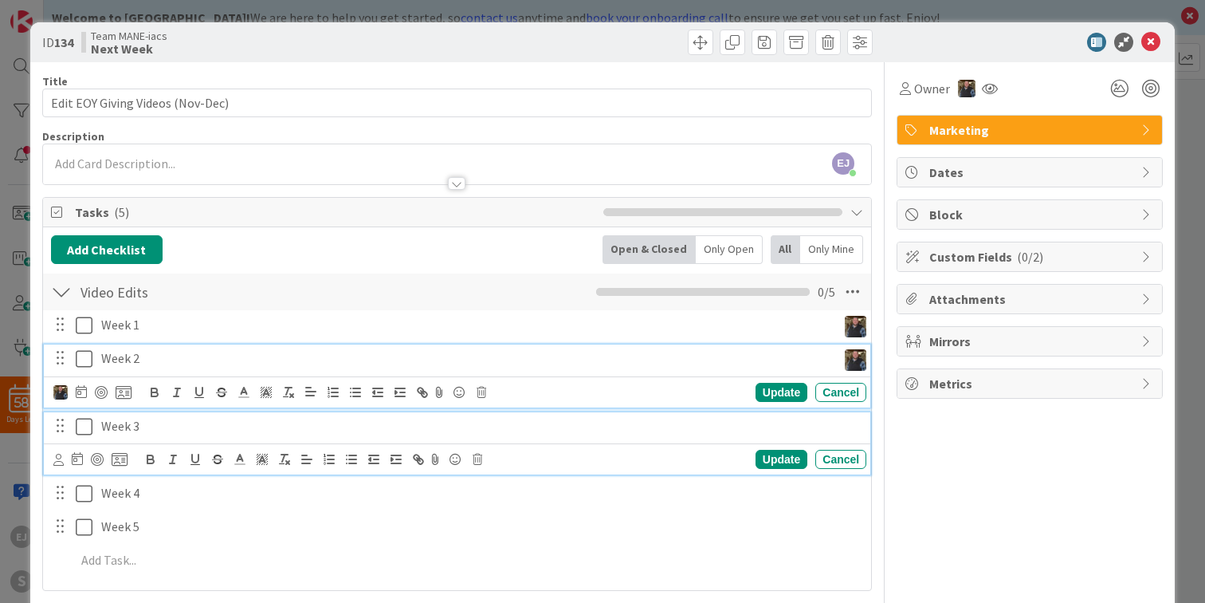
click at [171, 430] on p "Week 3" at bounding box center [480, 426] width 759 height 18
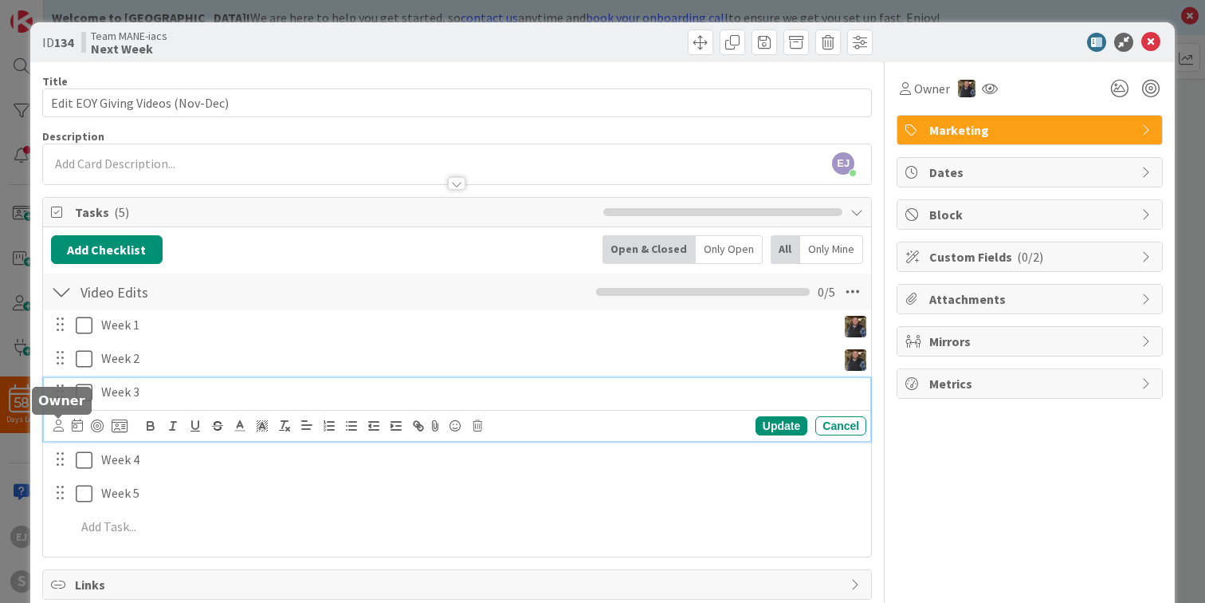
click at [59, 424] on icon at bounding box center [58, 425] width 10 height 12
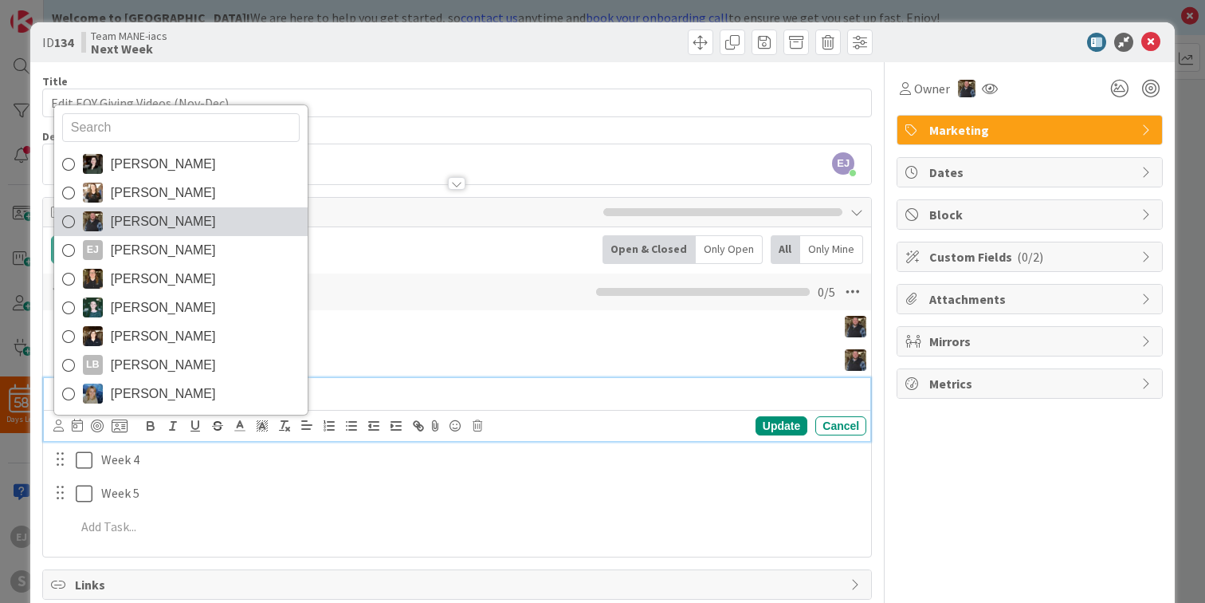
click at [114, 214] on span "[PERSON_NAME]" at bounding box center [163, 222] width 105 height 24
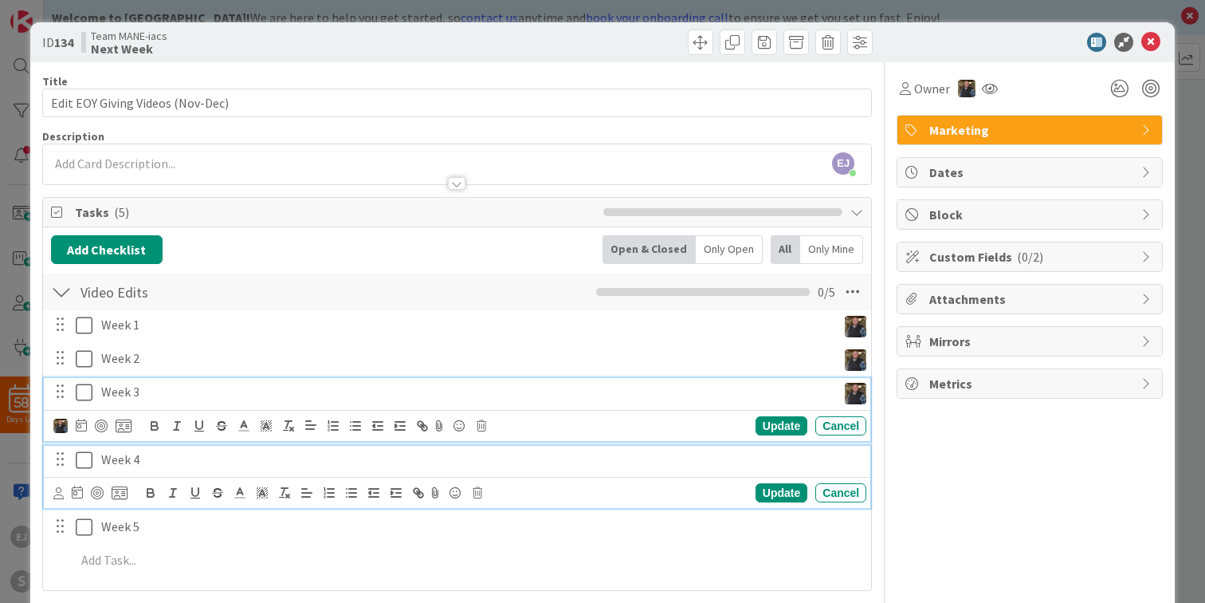
click at [159, 460] on p "Week 4" at bounding box center [480, 459] width 759 height 18
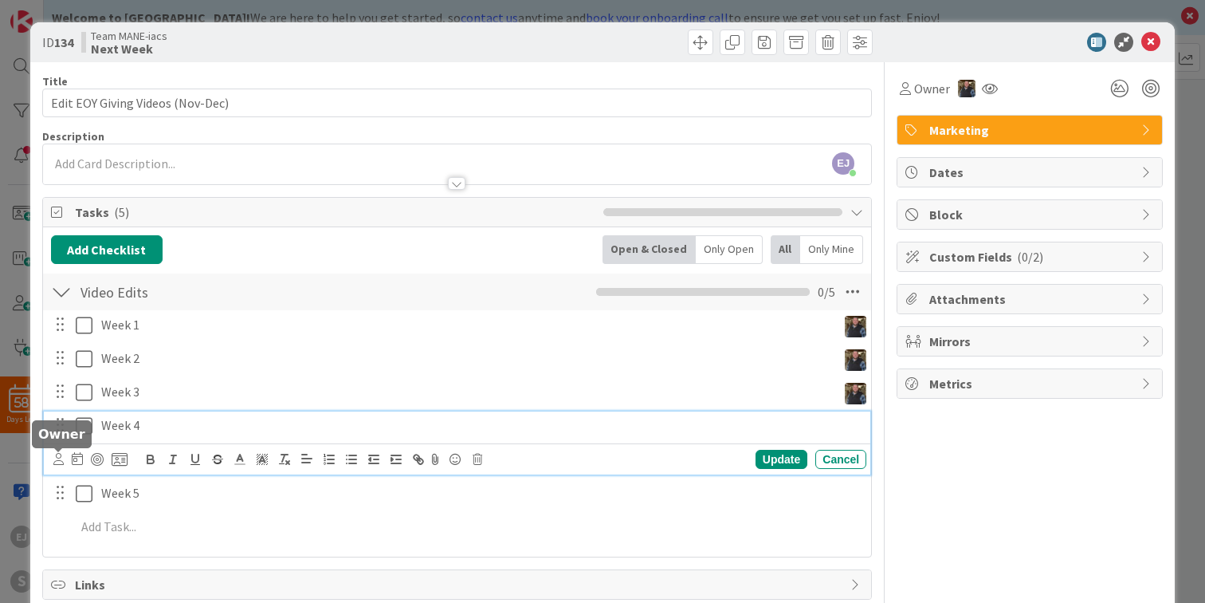
click at [57, 455] on icon at bounding box center [58, 459] width 10 height 12
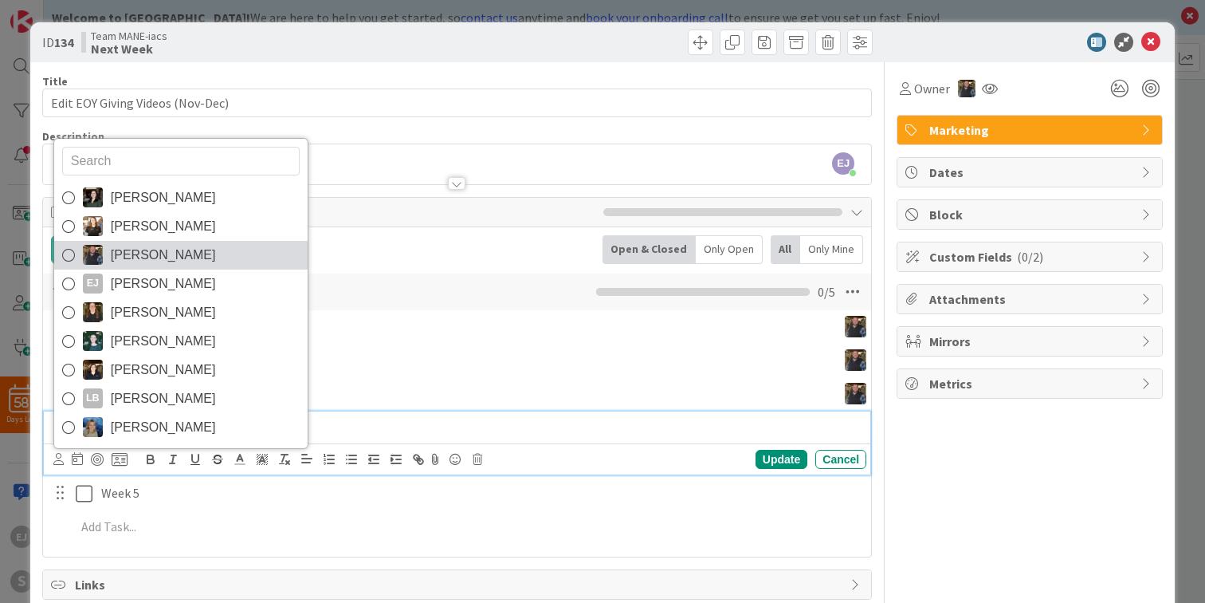
click at [112, 256] on span "[PERSON_NAME]" at bounding box center [163, 255] width 105 height 24
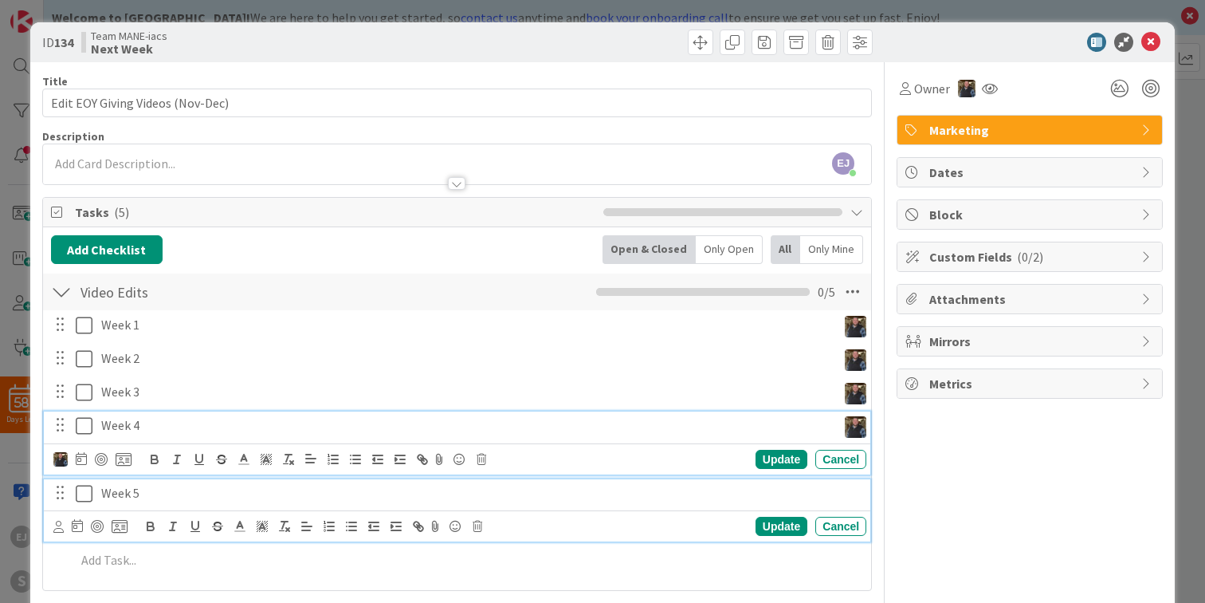
click at [158, 493] on p "Week 5" at bounding box center [480, 493] width 759 height 18
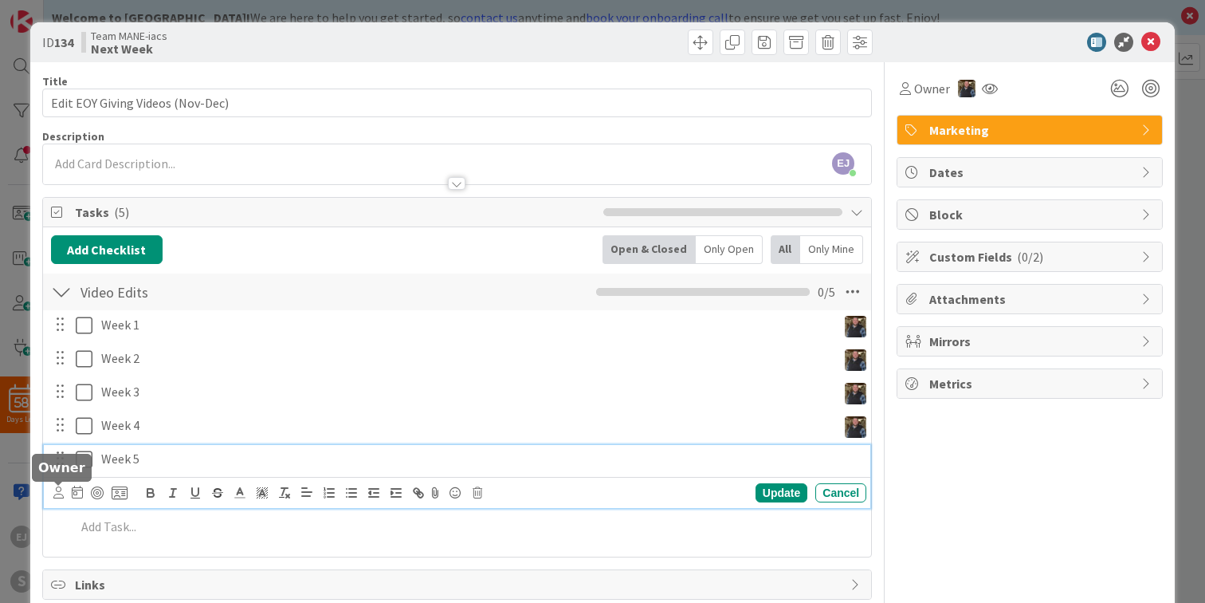
click at [57, 489] on icon at bounding box center [58, 492] width 10 height 12
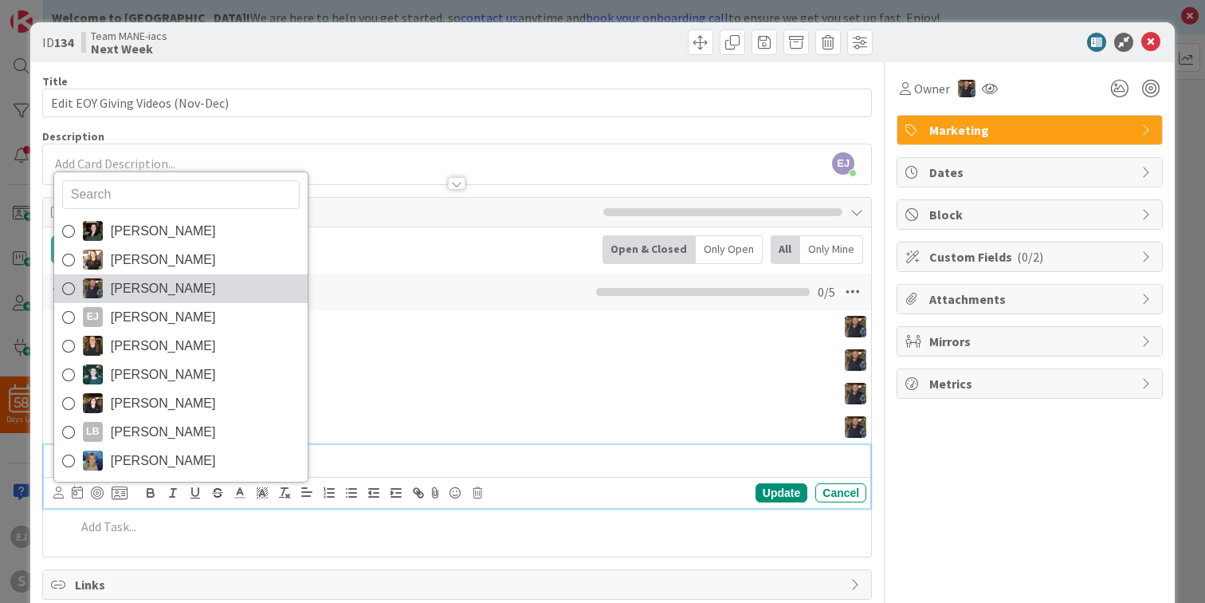
click at [108, 281] on link "[PERSON_NAME]" at bounding box center [180, 288] width 253 height 29
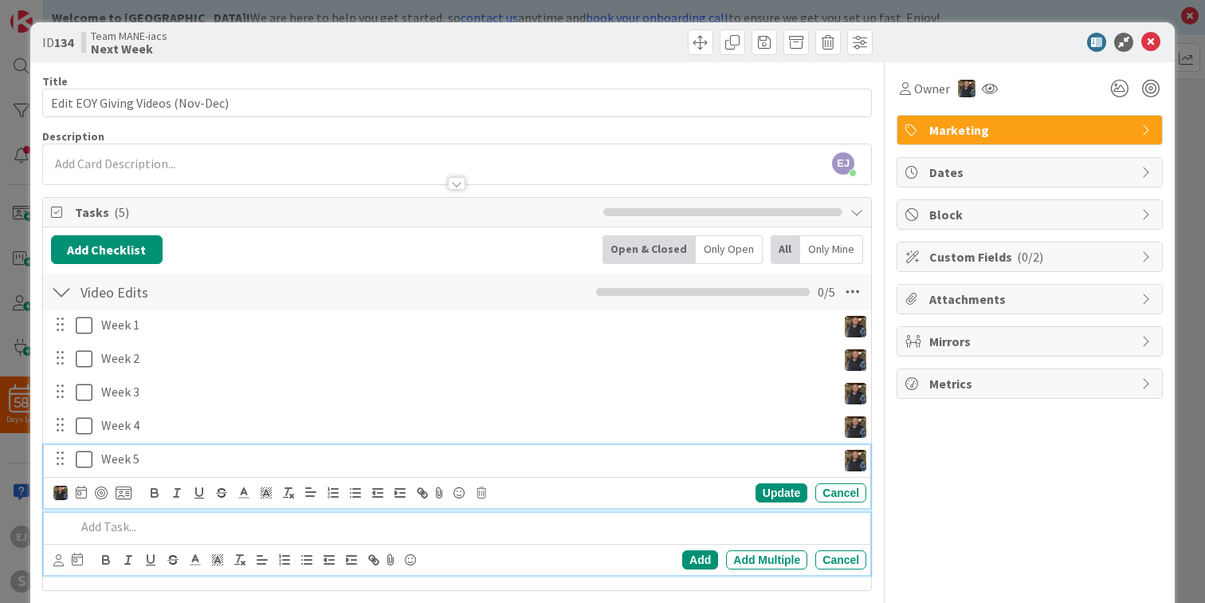
click at [130, 526] on p at bounding box center [468, 526] width 784 height 18
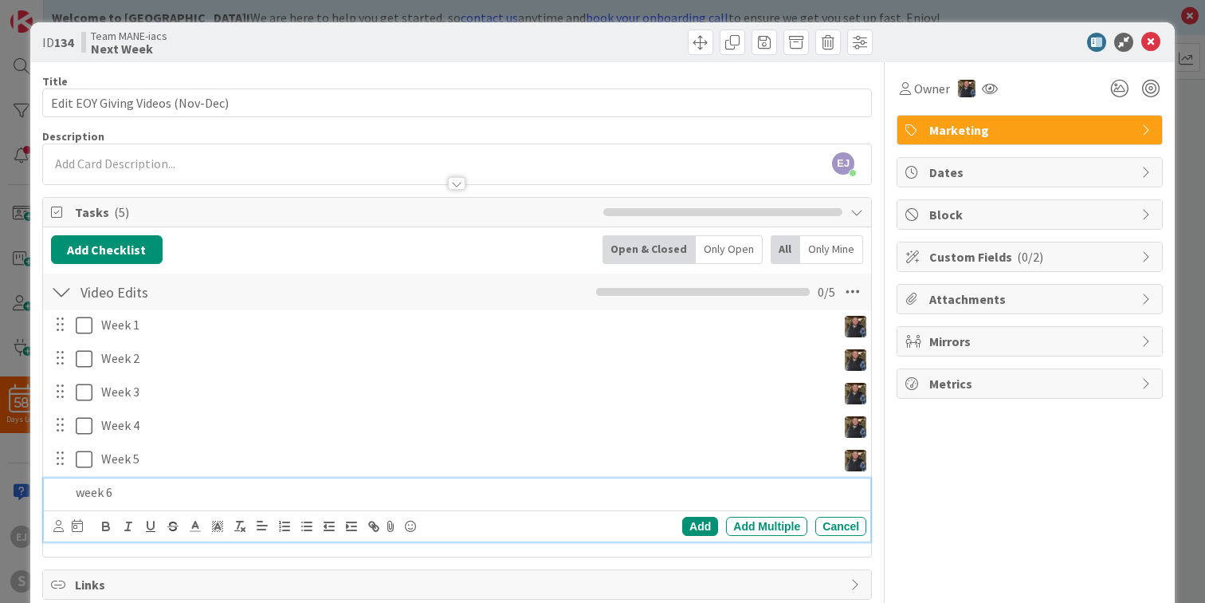
click at [86, 489] on p "week 6" at bounding box center [468, 492] width 784 height 18
click at [58, 524] on icon at bounding box center [58, 526] width 10 height 12
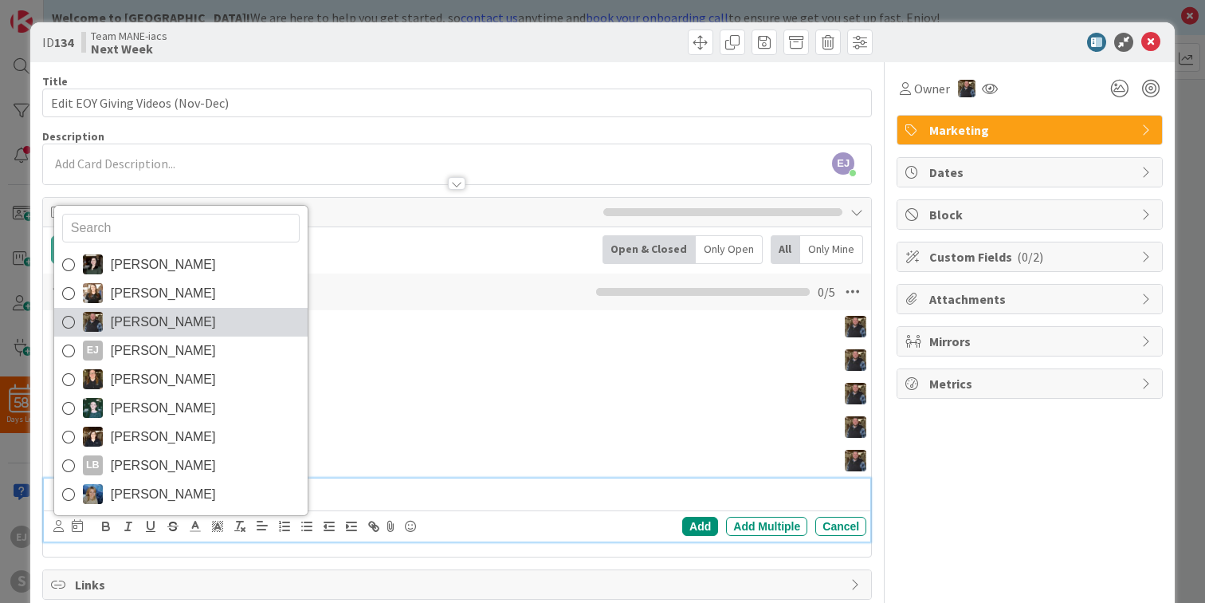
click at [131, 316] on span "[PERSON_NAME]" at bounding box center [163, 322] width 105 height 24
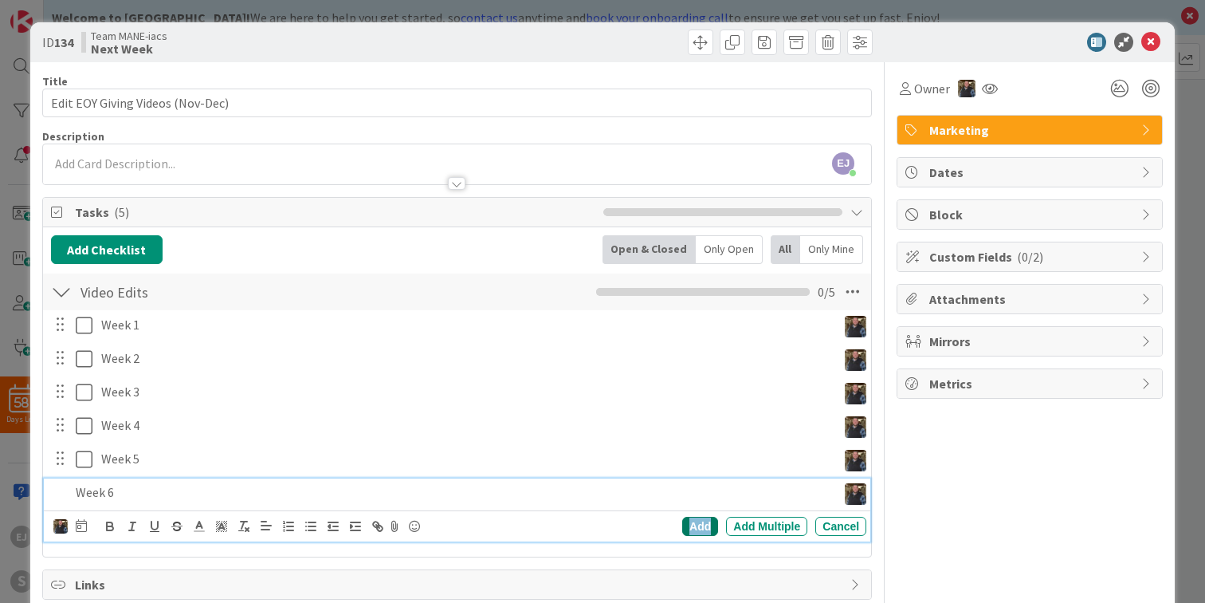
click at [701, 528] on div "Add" at bounding box center [700, 526] width 36 height 19
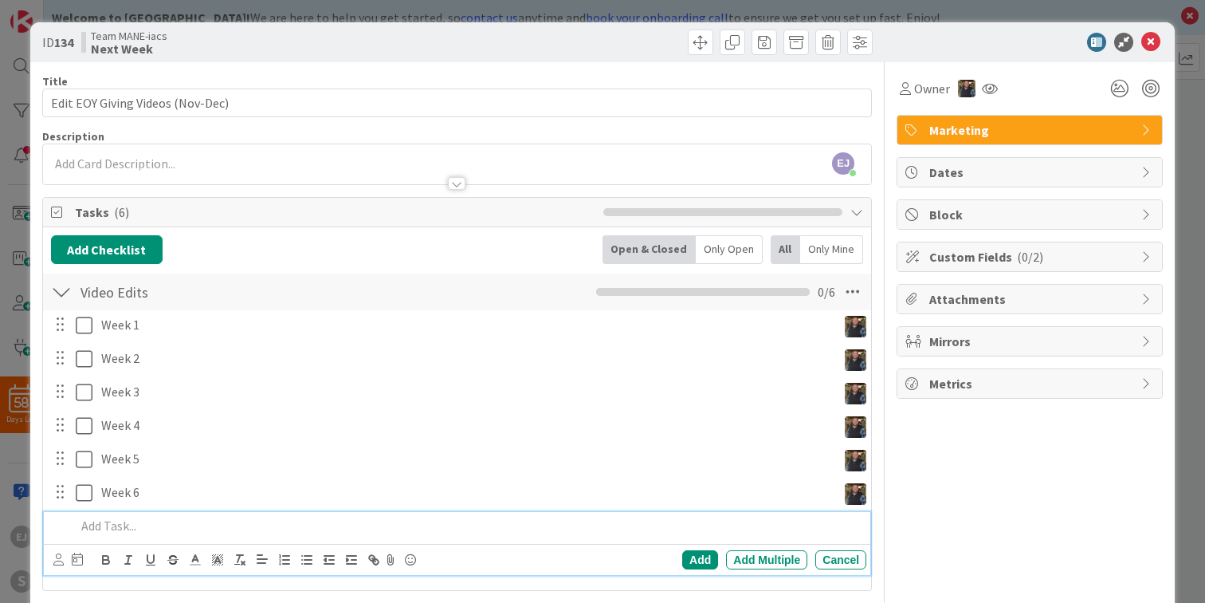
click at [128, 522] on p at bounding box center [468, 526] width 784 height 18
click at [59, 554] on icon at bounding box center [58, 559] width 10 height 12
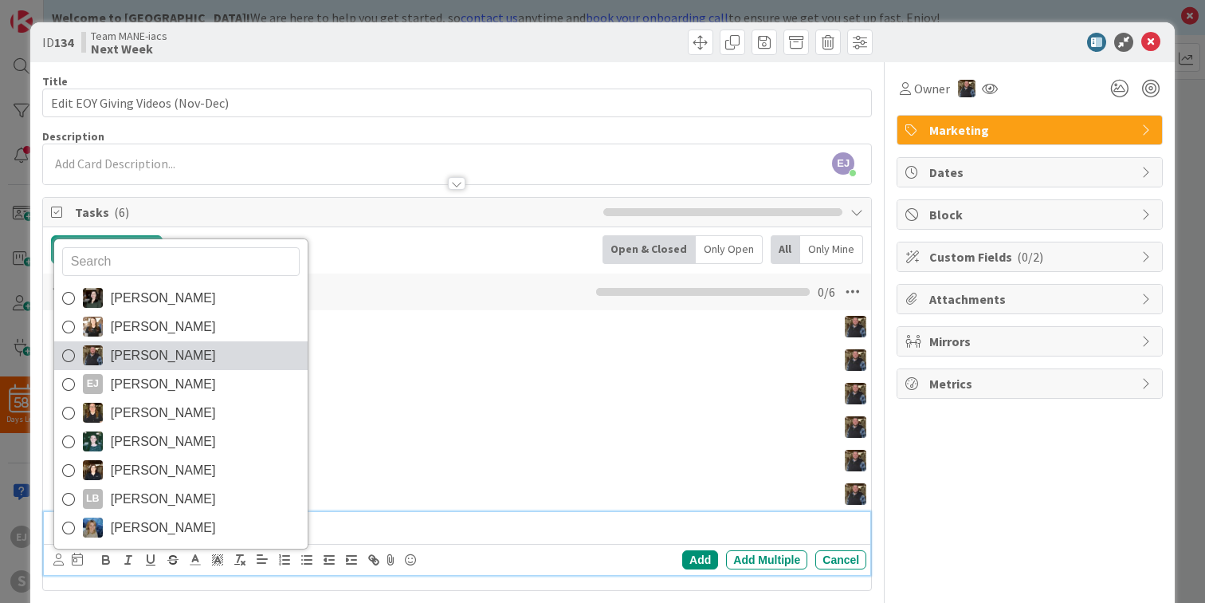
click at [103, 359] on link "[PERSON_NAME]" at bounding box center [180, 355] width 253 height 29
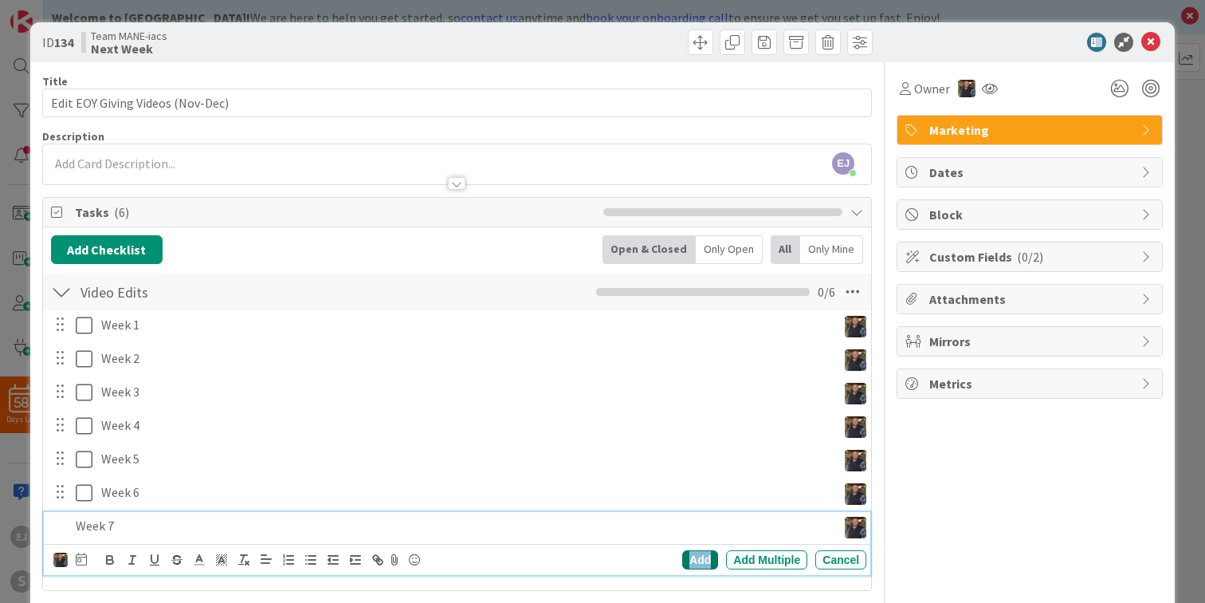
click at [695, 560] on div "Add" at bounding box center [700, 559] width 36 height 19
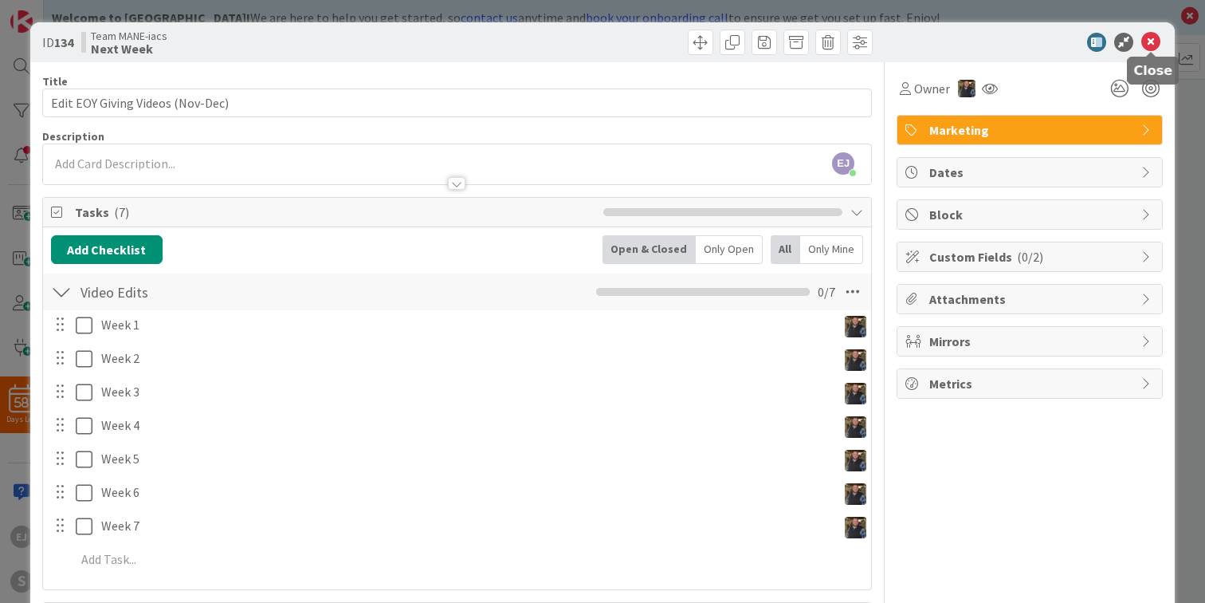
click at [1151, 39] on icon at bounding box center [1150, 42] width 19 height 19
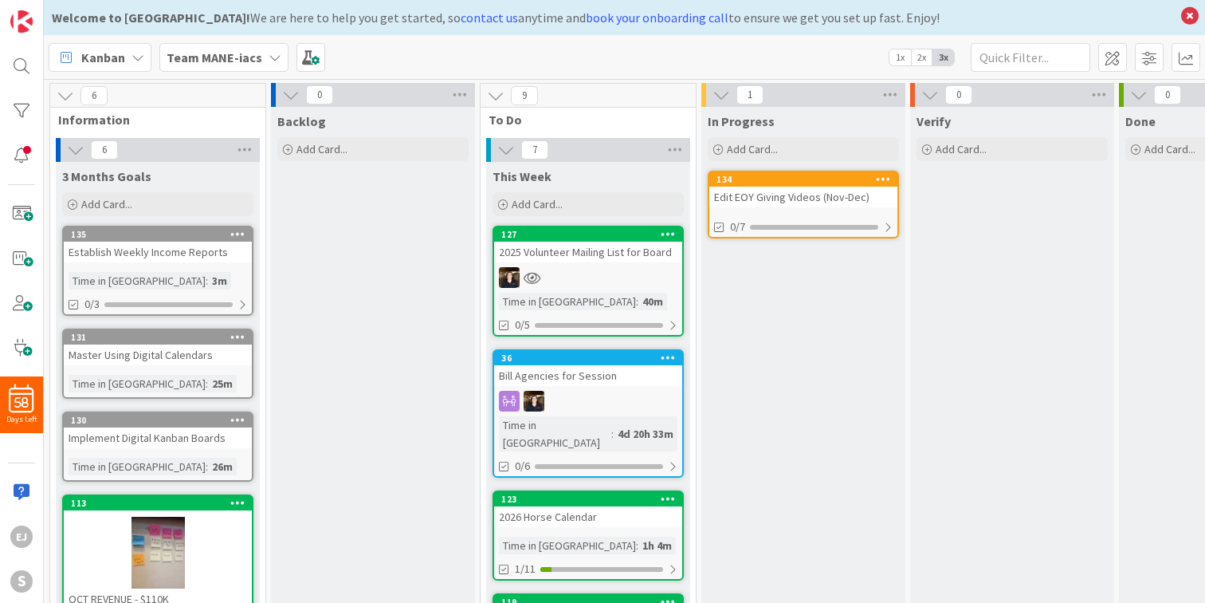
drag, startPoint x: 548, startPoint y: 505, endPoint x: 228, endPoint y: 2, distance: 595.9
click at [105, 204] on span "Add Card..." at bounding box center [106, 204] width 51 height 14
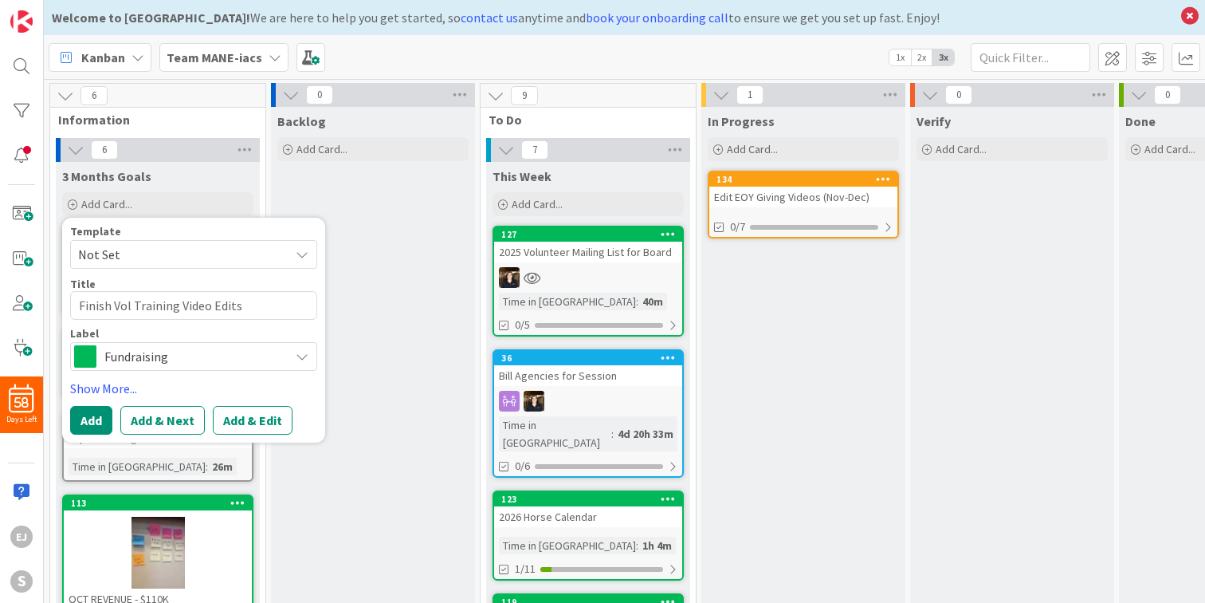
click at [271, 375] on div "Template Not Set Title 31 / 128 Finish Vol Training Video Edits Label Fundraisi…" at bounding box center [193, 330] width 247 height 209
click at [270, 365] on span "Fundraising" at bounding box center [192, 356] width 177 height 22
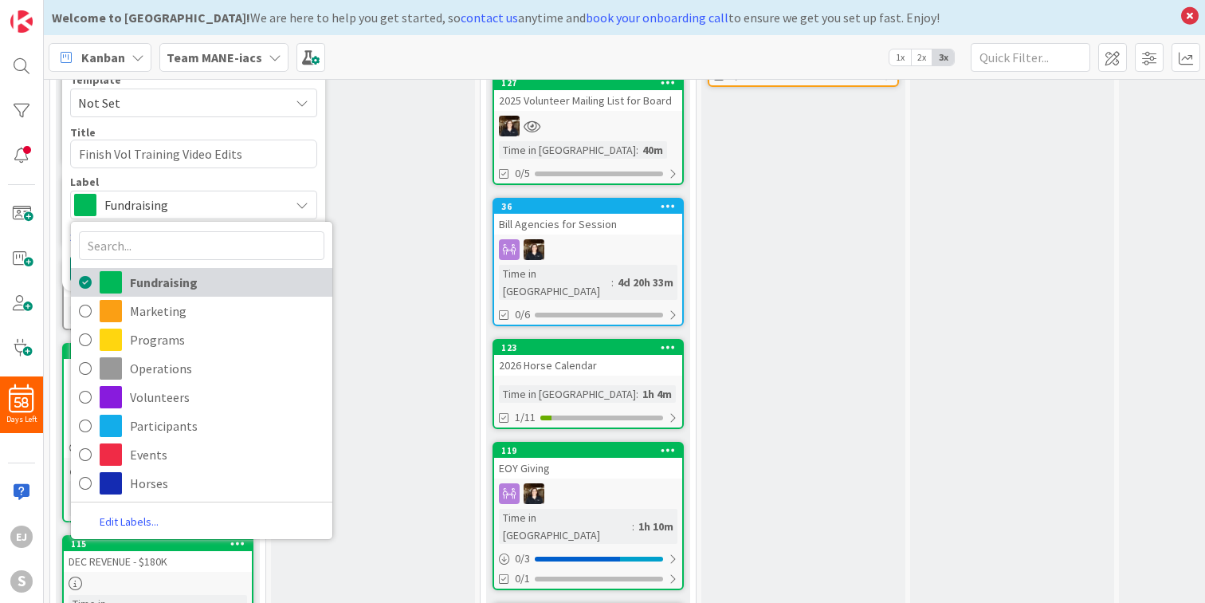
scroll to position [153, 0]
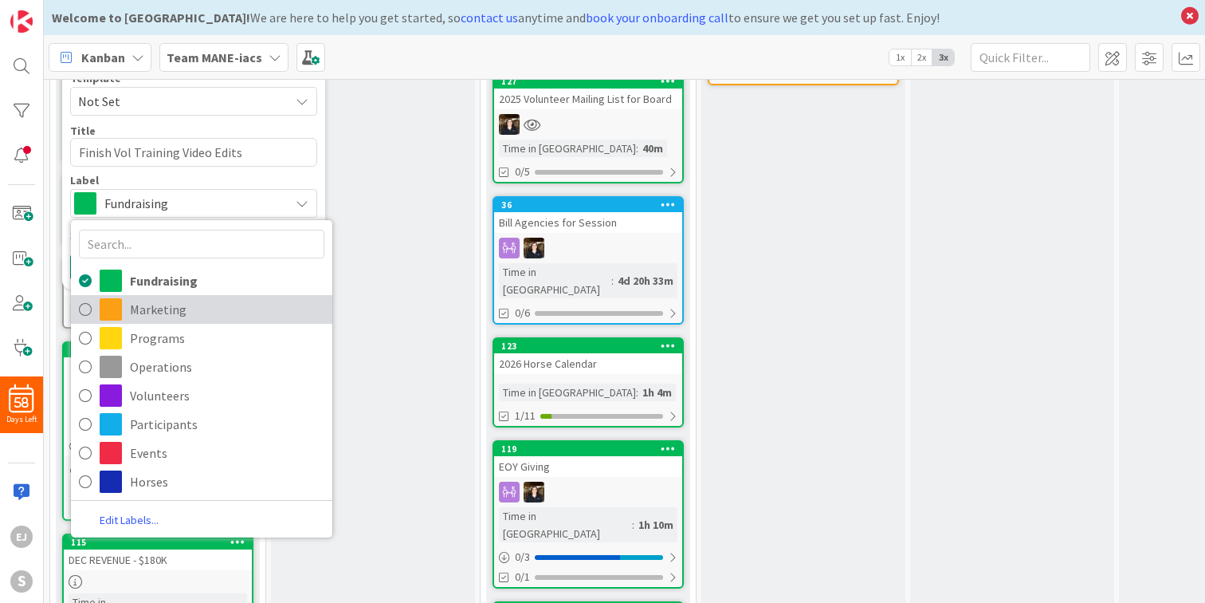
click at [197, 311] on span "Marketing" at bounding box center [227, 309] width 194 height 24
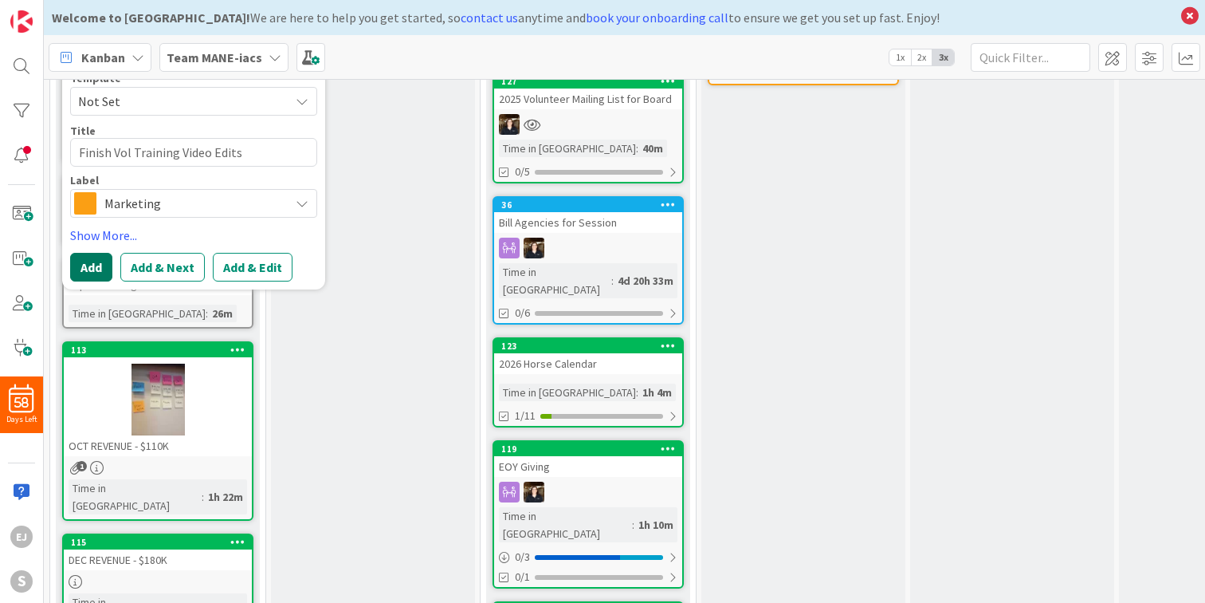
click at [95, 265] on button "Add" at bounding box center [91, 267] width 42 height 29
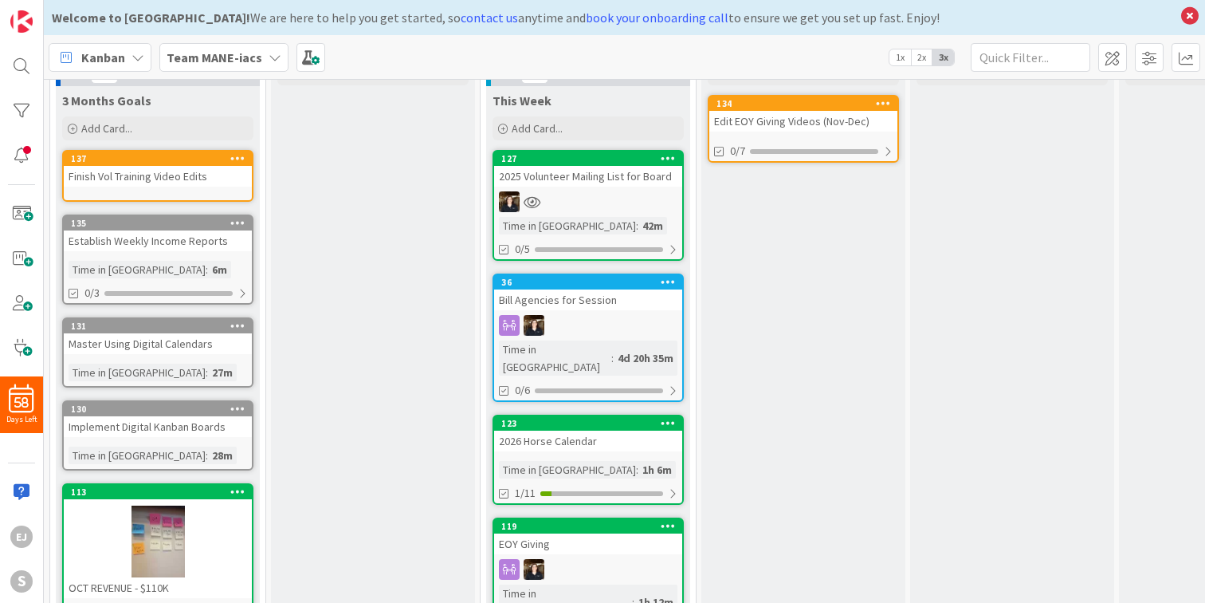
scroll to position [64, 0]
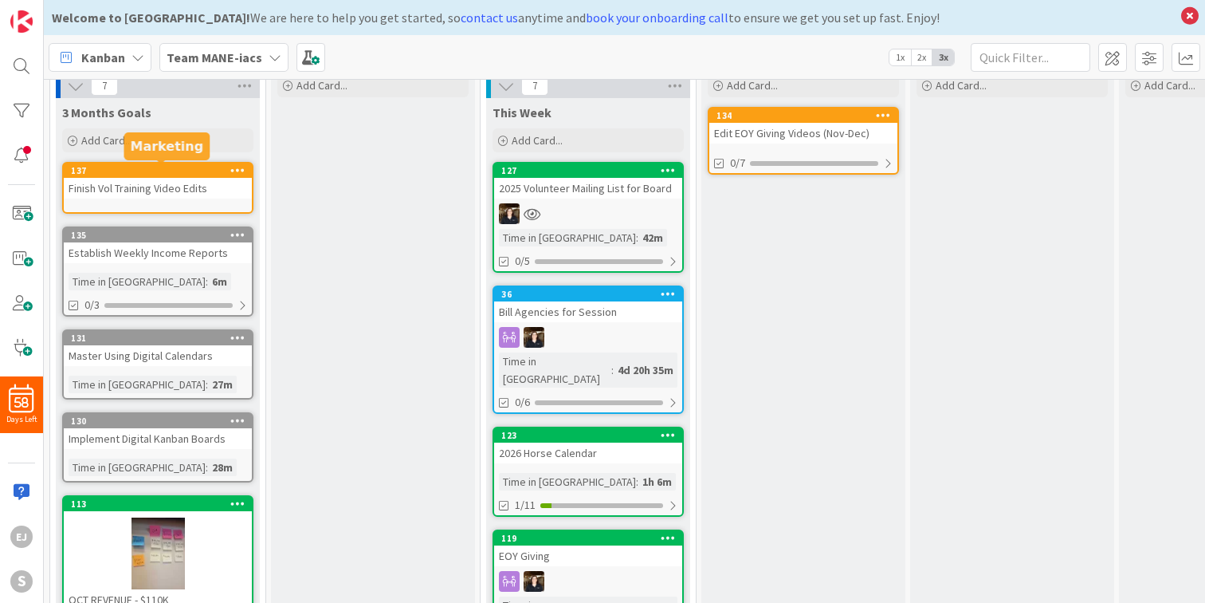
click at [170, 173] on div "137" at bounding box center [161, 170] width 181 height 11
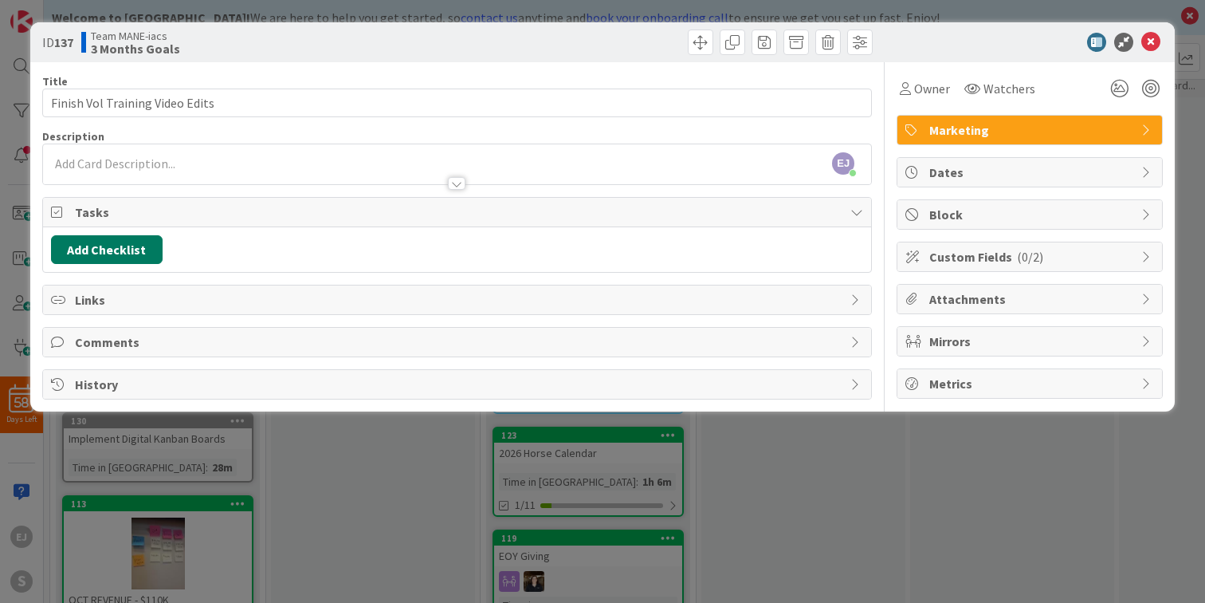
click at [127, 250] on button "Add Checklist" at bounding box center [107, 249] width 112 height 29
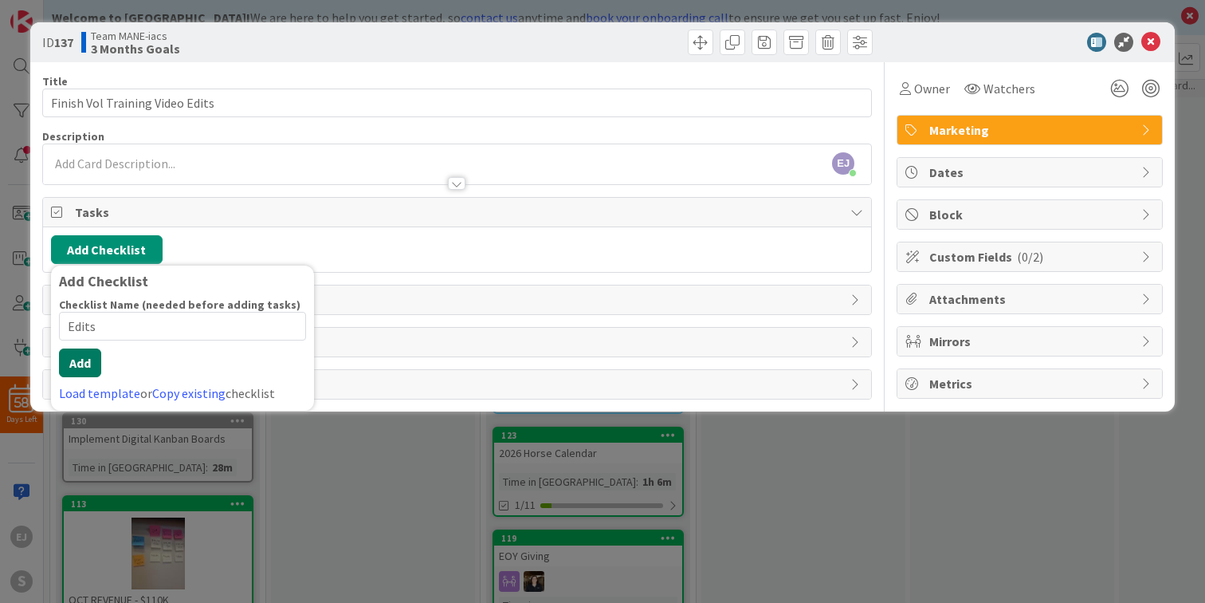
click at [92, 358] on button "Add" at bounding box center [80, 362] width 42 height 29
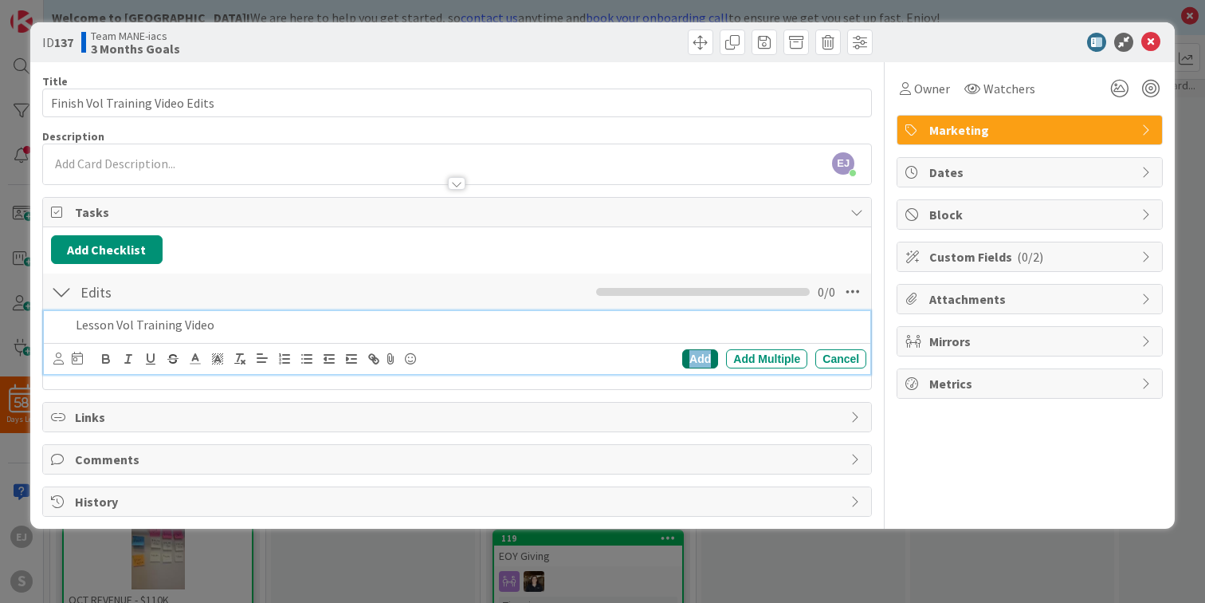
click at [693, 358] on div "Add" at bounding box center [700, 358] width 36 height 19
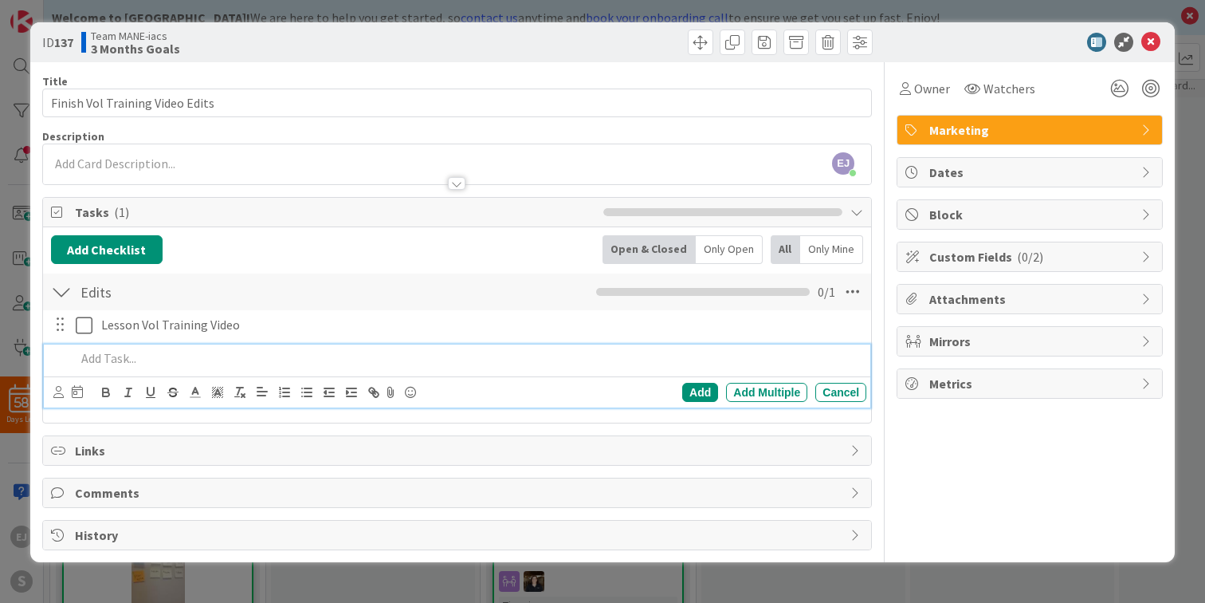
click at [104, 359] on p at bounding box center [468, 358] width 784 height 18
click at [697, 389] on div "Add" at bounding box center [700, 392] width 36 height 19
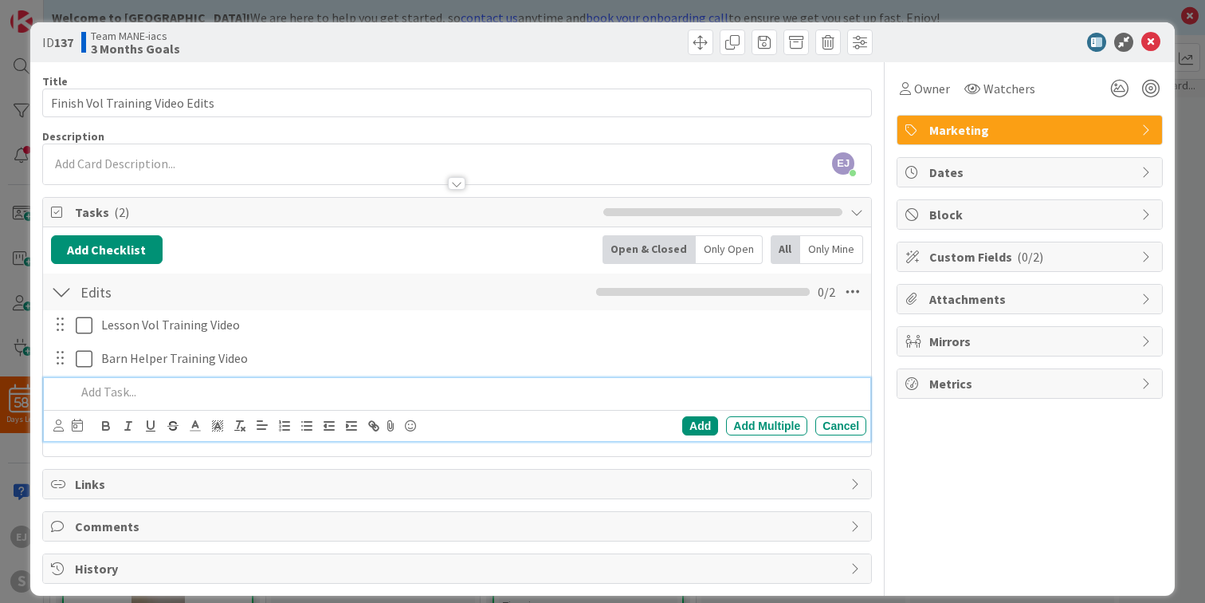
click at [127, 391] on p at bounding box center [468, 392] width 784 height 18
click at [699, 422] on div "Add" at bounding box center [700, 425] width 36 height 19
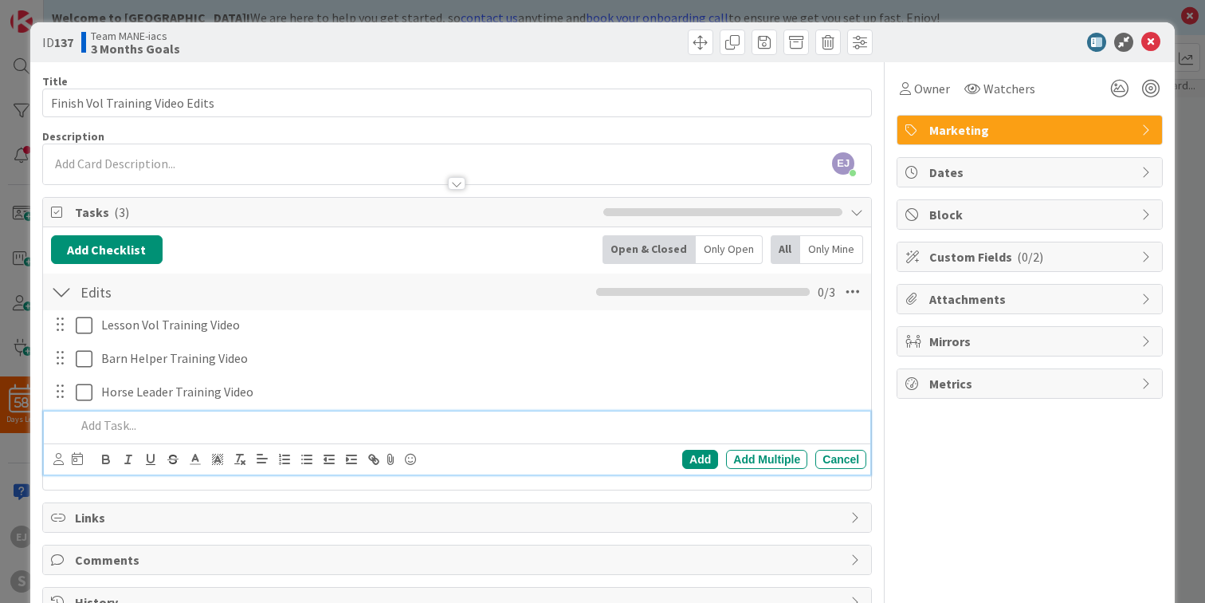
click at [156, 419] on p at bounding box center [468, 425] width 784 height 18
click at [700, 461] on div "Add" at bounding box center [700, 459] width 36 height 19
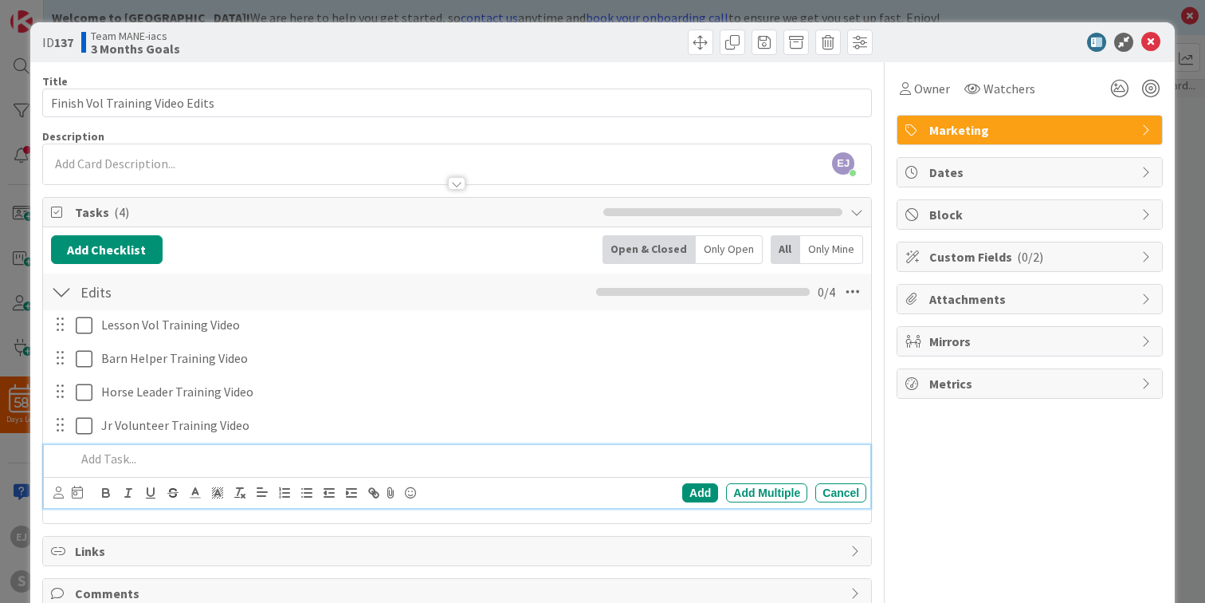
click at [352, 451] on p at bounding box center [468, 459] width 784 height 18
click at [705, 493] on div "Add" at bounding box center [700, 492] width 36 height 19
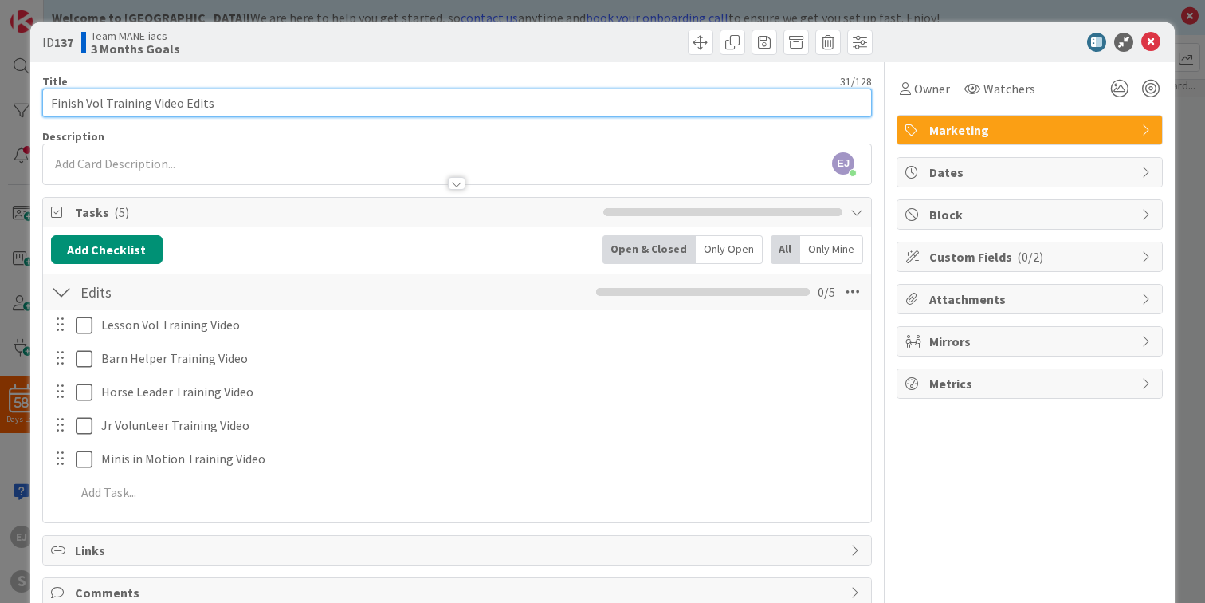
click at [246, 101] on input "Finish Vol Training Video Edits" at bounding box center [457, 102] width 830 height 29
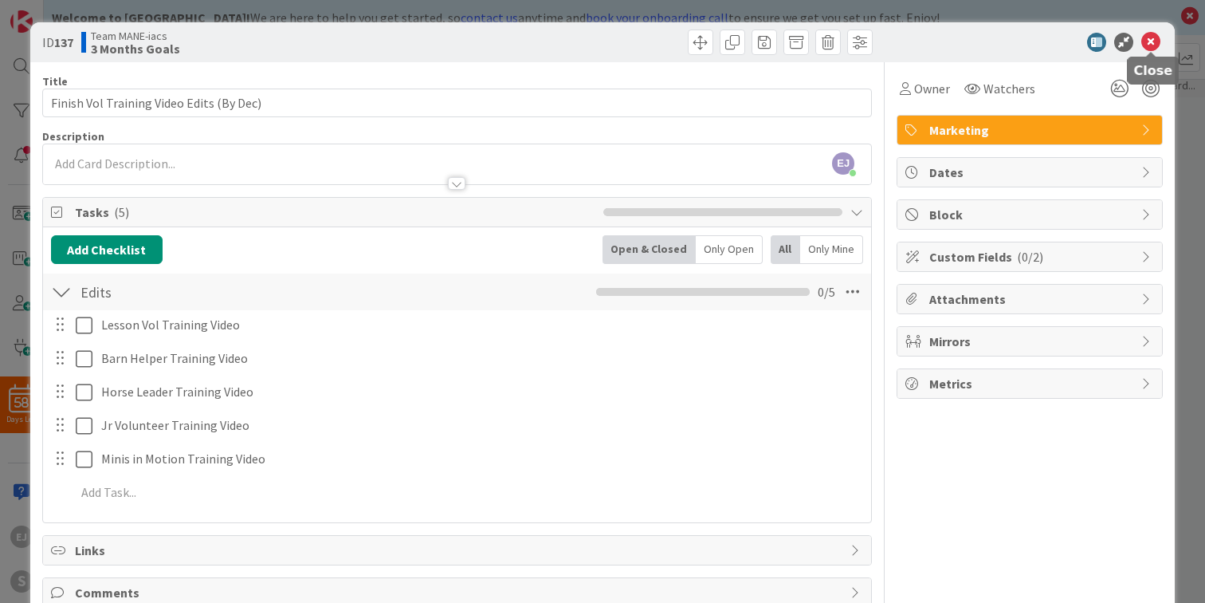
click at [1155, 43] on icon at bounding box center [1150, 42] width 19 height 19
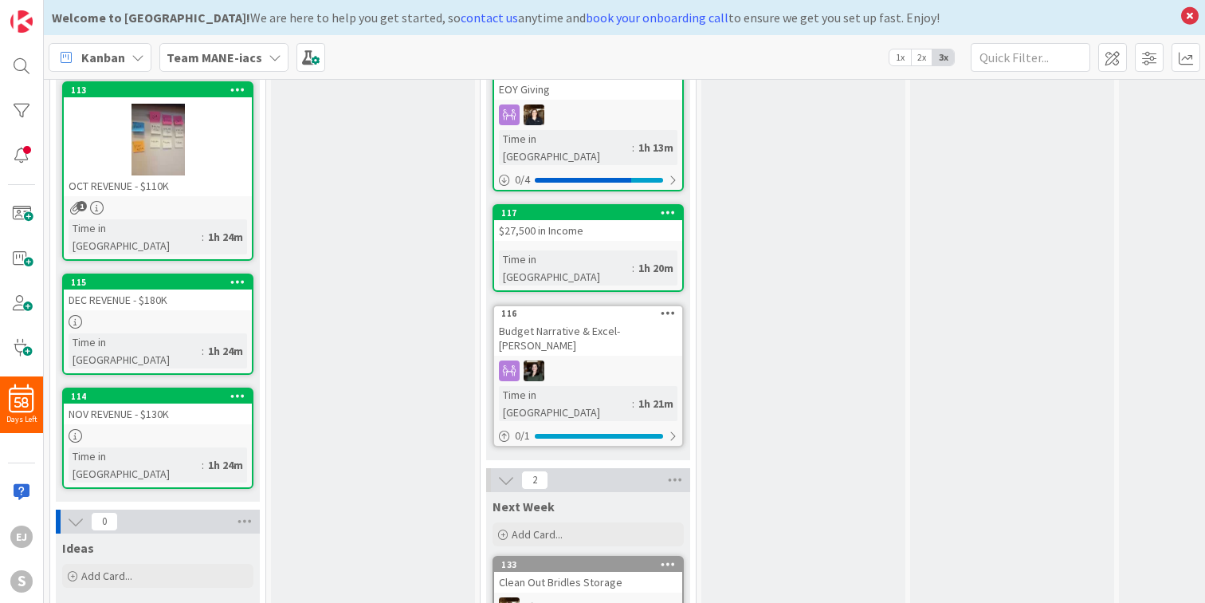
scroll to position [531, 0]
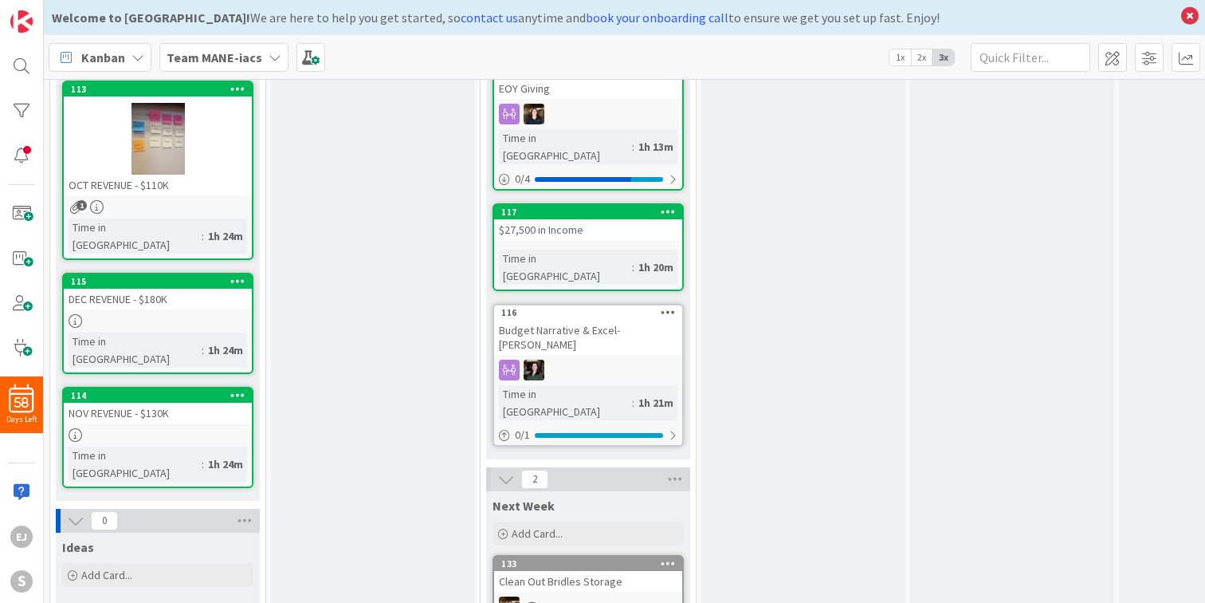
click at [88, 181] on div "OCT REVENUE - $110K" at bounding box center [158, 185] width 188 height 21
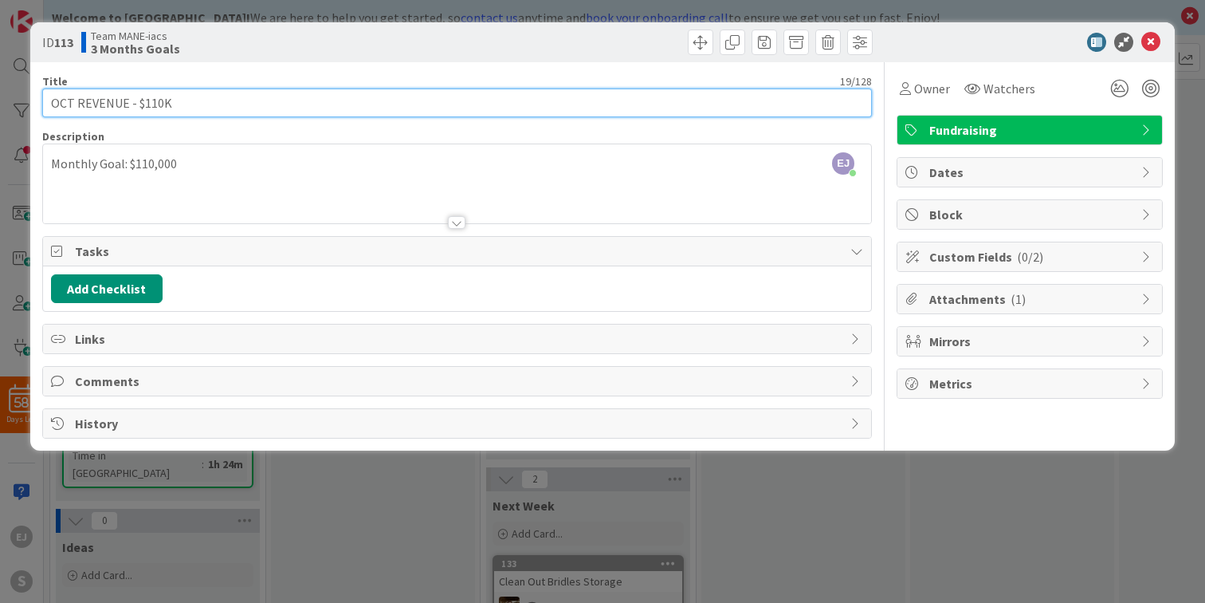
drag, startPoint x: 127, startPoint y: 104, endPoint x: 76, endPoint y: 104, distance: 51.0
click at [76, 104] on input "OCT REVENUE - $110K" at bounding box center [457, 102] width 830 height 29
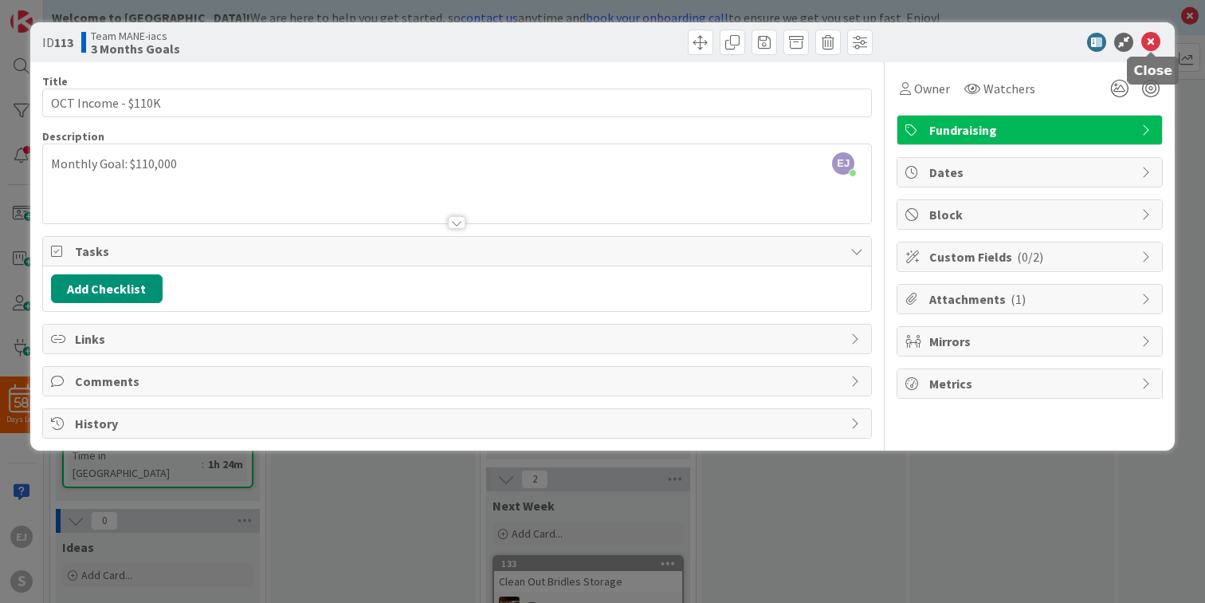
click at [1150, 46] on icon at bounding box center [1150, 42] width 19 height 19
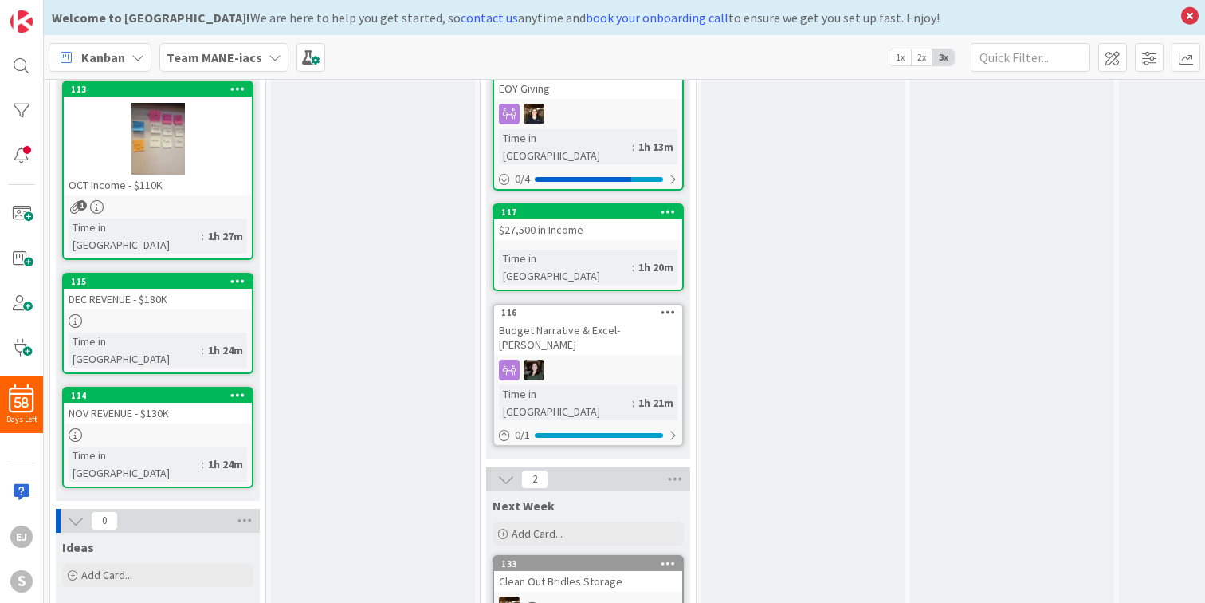
click at [141, 289] on div "DEC REVENUE - $180K" at bounding box center [158, 299] width 188 height 21
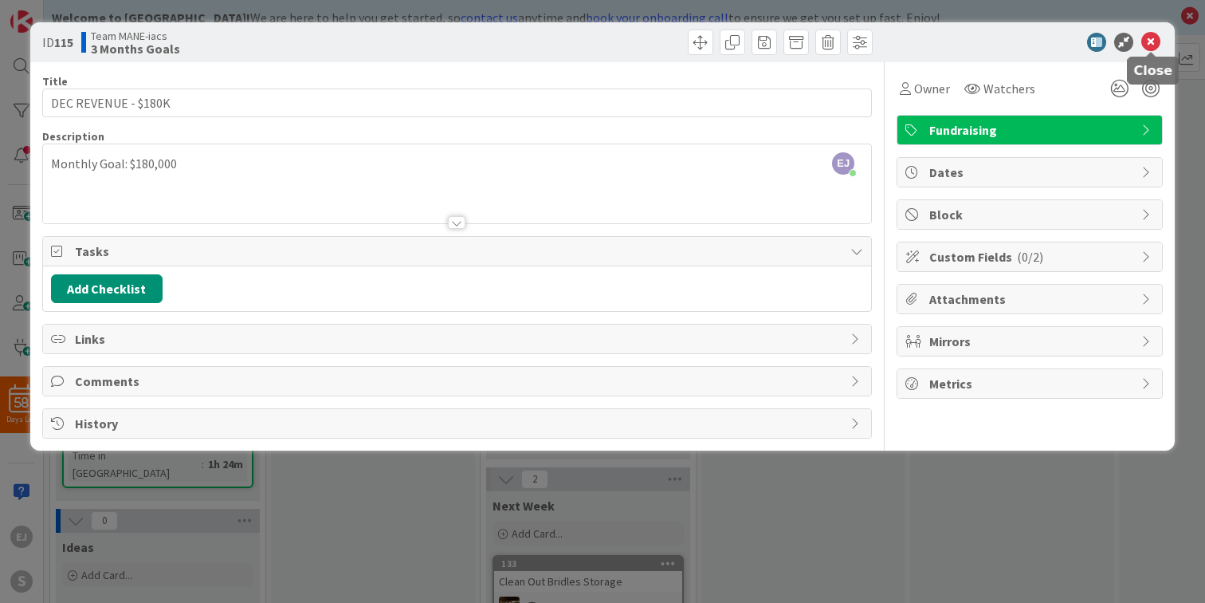
click at [1149, 42] on icon at bounding box center [1150, 42] width 19 height 19
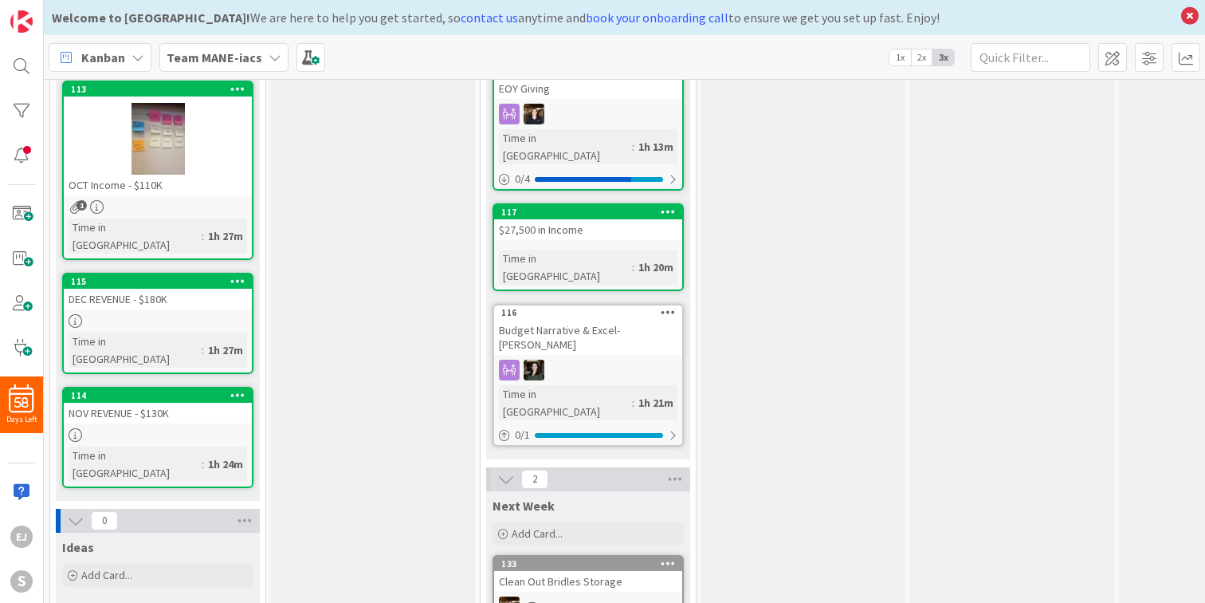
click at [148, 403] on div "NOV REVENUE - $130K" at bounding box center [158, 413] width 188 height 21
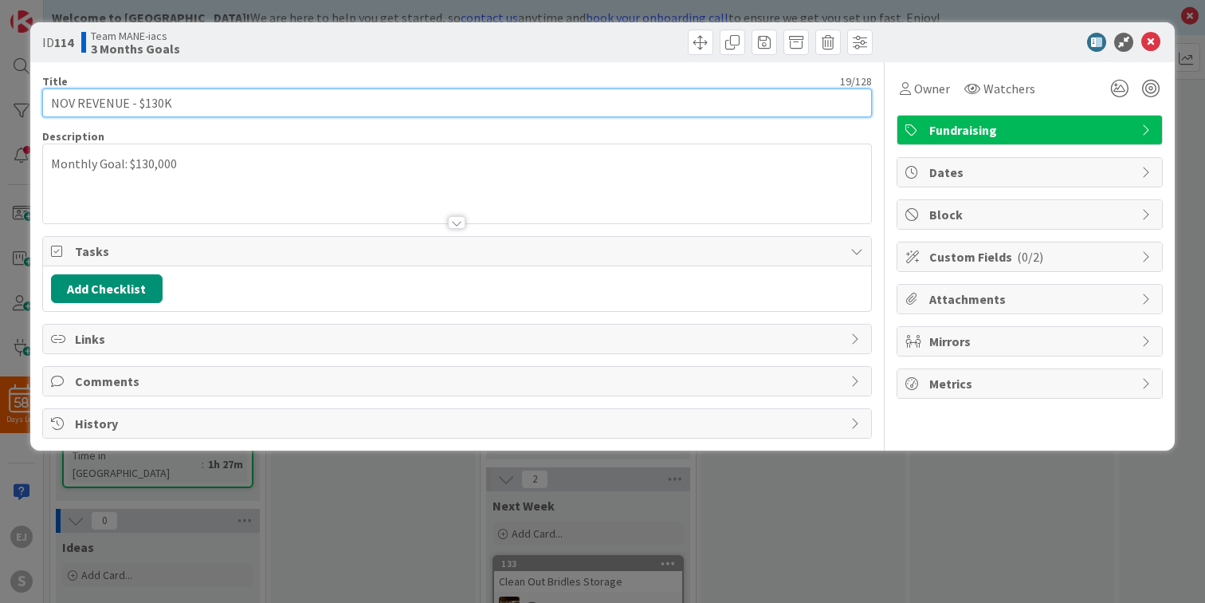
click at [123, 102] on input "NOV REVENUE - $130K" at bounding box center [457, 102] width 830 height 29
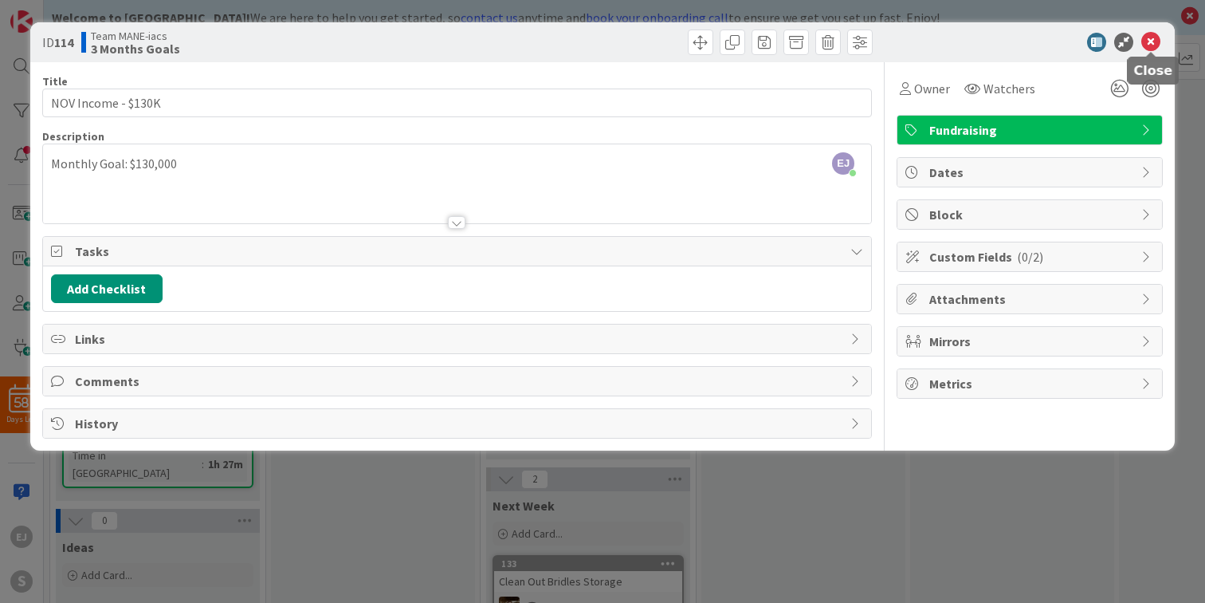
click at [1153, 45] on icon at bounding box center [1150, 42] width 19 height 19
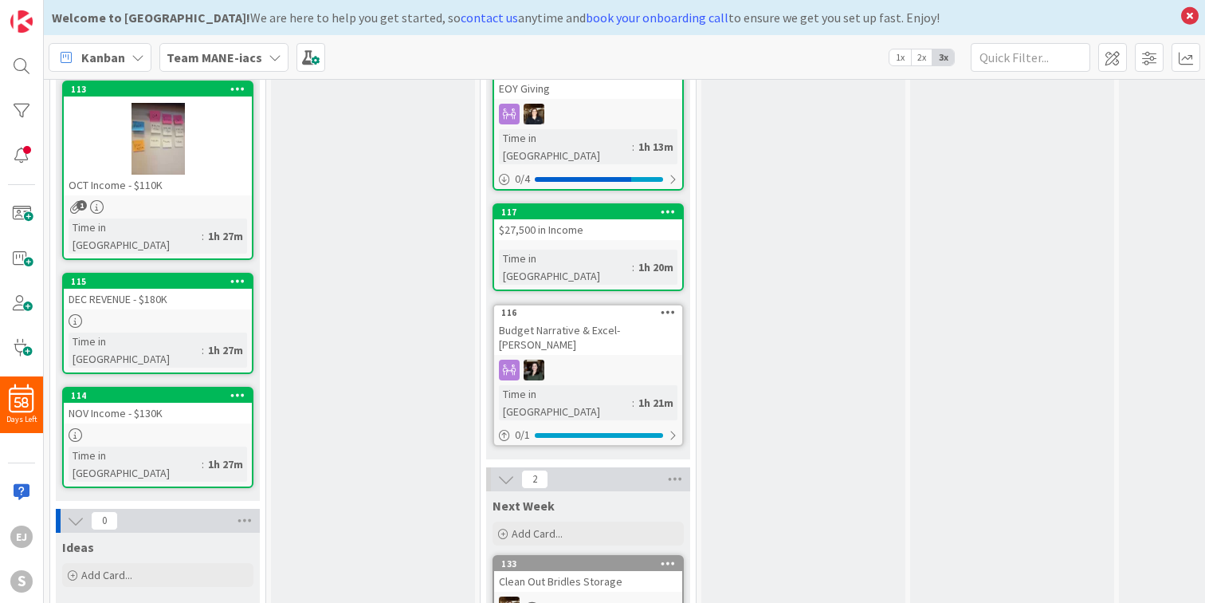
click at [119, 289] on div "DEC REVENUE - $180K" at bounding box center [158, 299] width 188 height 21
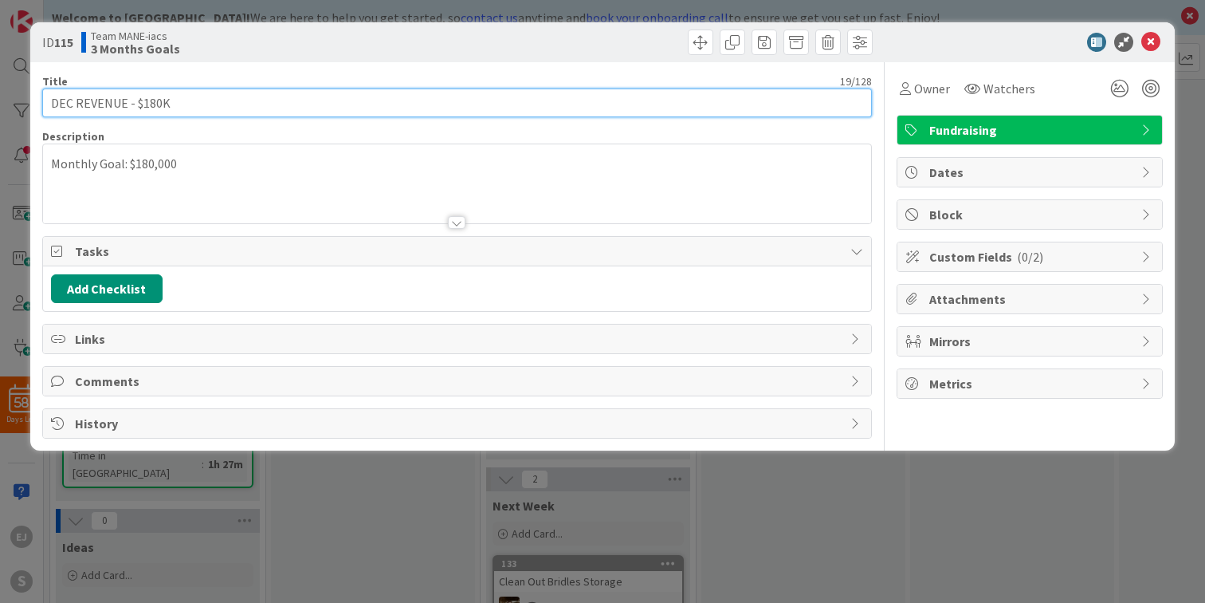
click at [124, 104] on input "DEC REVENUE - $180K" at bounding box center [457, 102] width 830 height 29
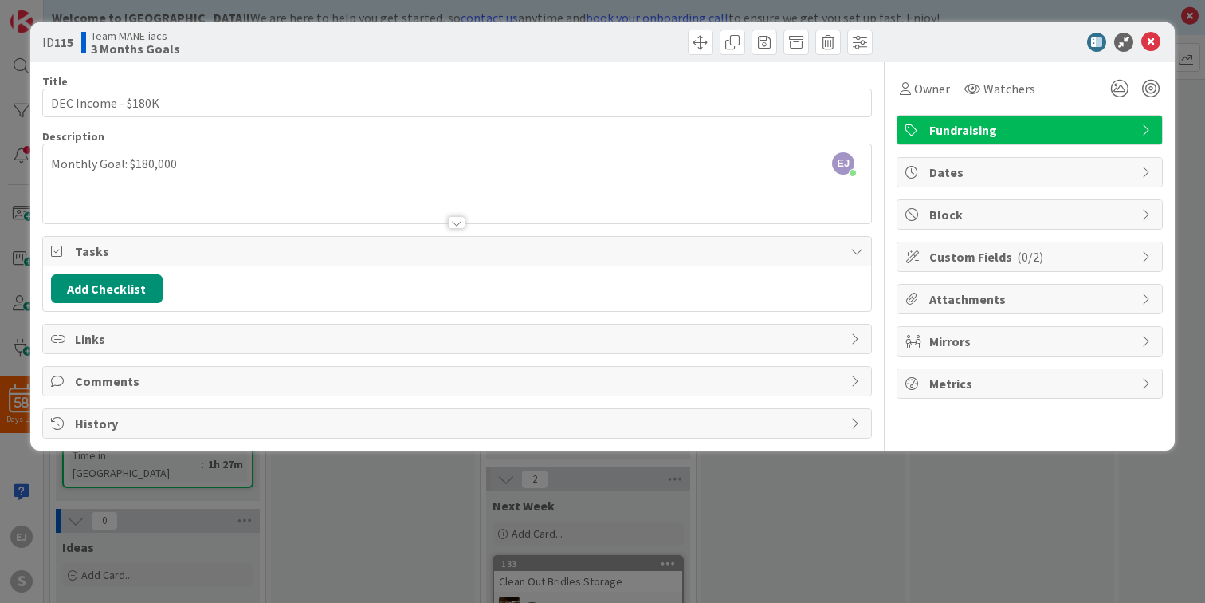
click at [119, 165] on div "[PERSON_NAME] just joined Monthly Goal: $180,000" at bounding box center [457, 183] width 828 height 79
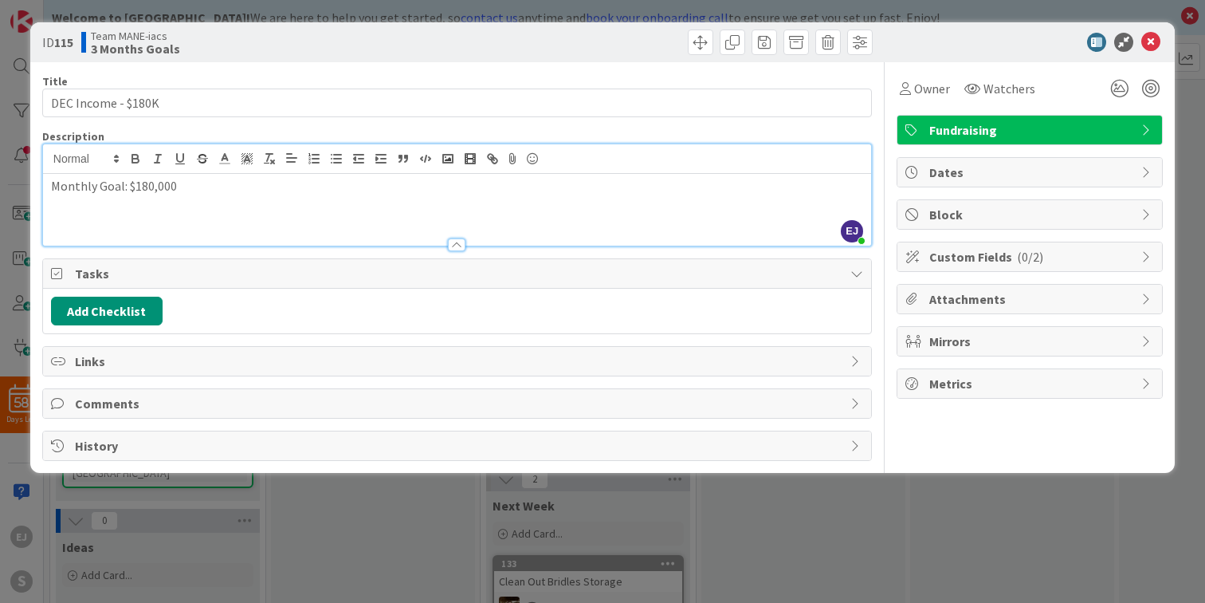
click at [121, 191] on p "Monthly Goal: $180,000" at bounding box center [457, 186] width 812 height 18
click at [1146, 42] on icon at bounding box center [1150, 42] width 19 height 19
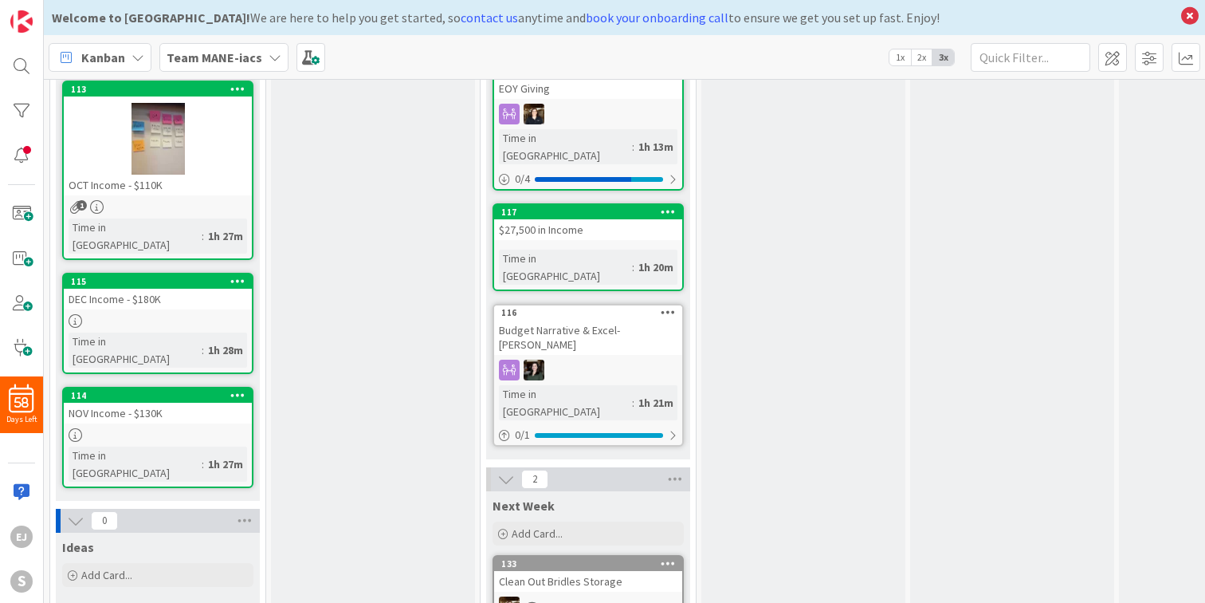
click at [148, 187] on div "OCT Income - $110K" at bounding box center [158, 185] width 188 height 21
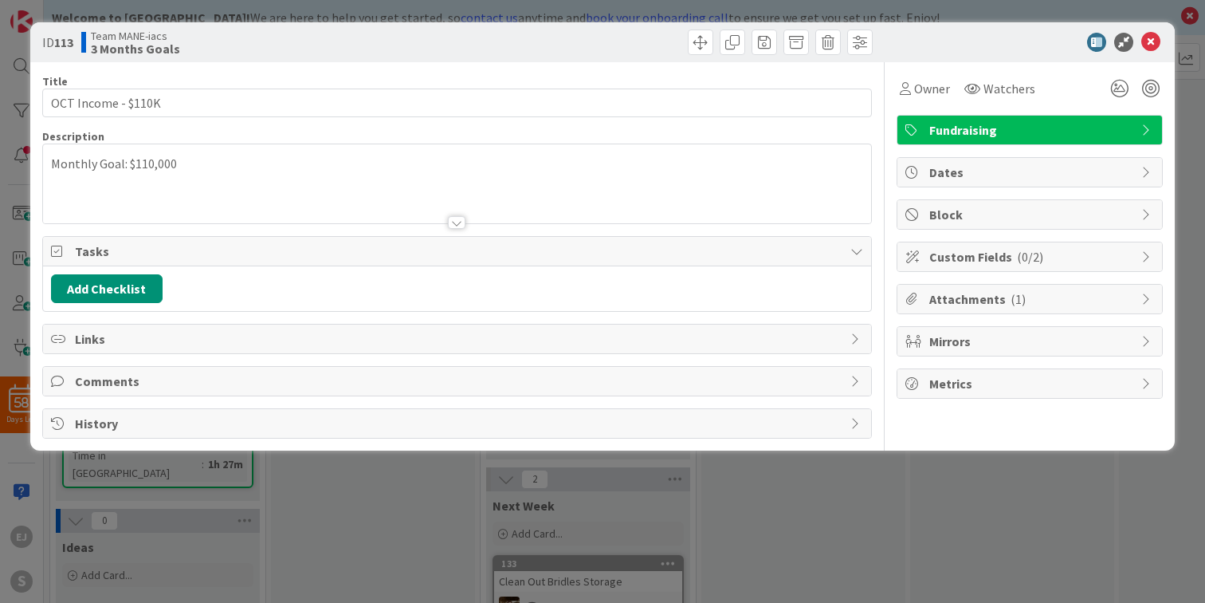
click at [119, 160] on div "Monthly Goal: $110,000" at bounding box center [457, 183] width 828 height 79
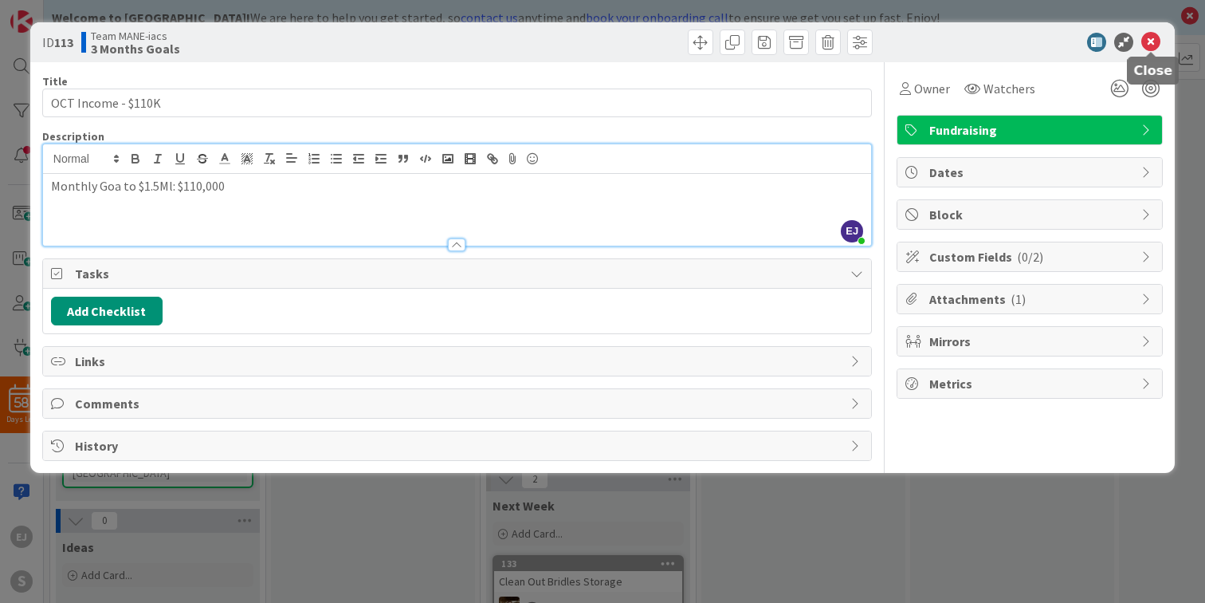
click at [1151, 37] on icon at bounding box center [1150, 42] width 19 height 19
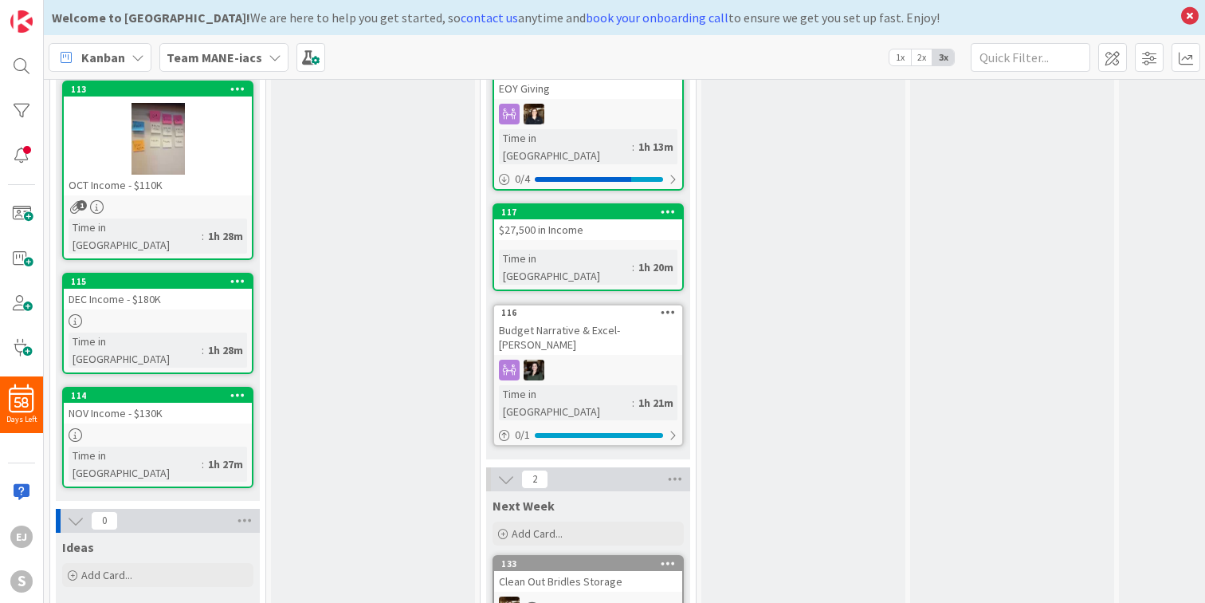
click at [161, 403] on div "NOV Income - $130K" at bounding box center [158, 413] width 188 height 21
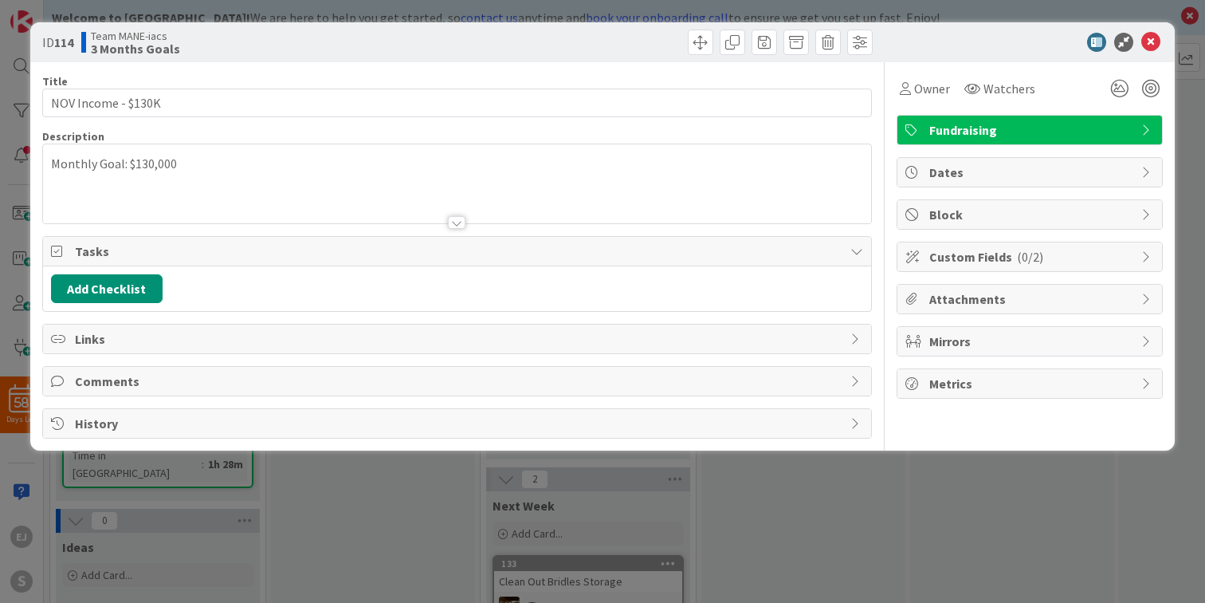
click at [120, 165] on div "Monthly Goal: $130,000" at bounding box center [457, 183] width 828 height 79
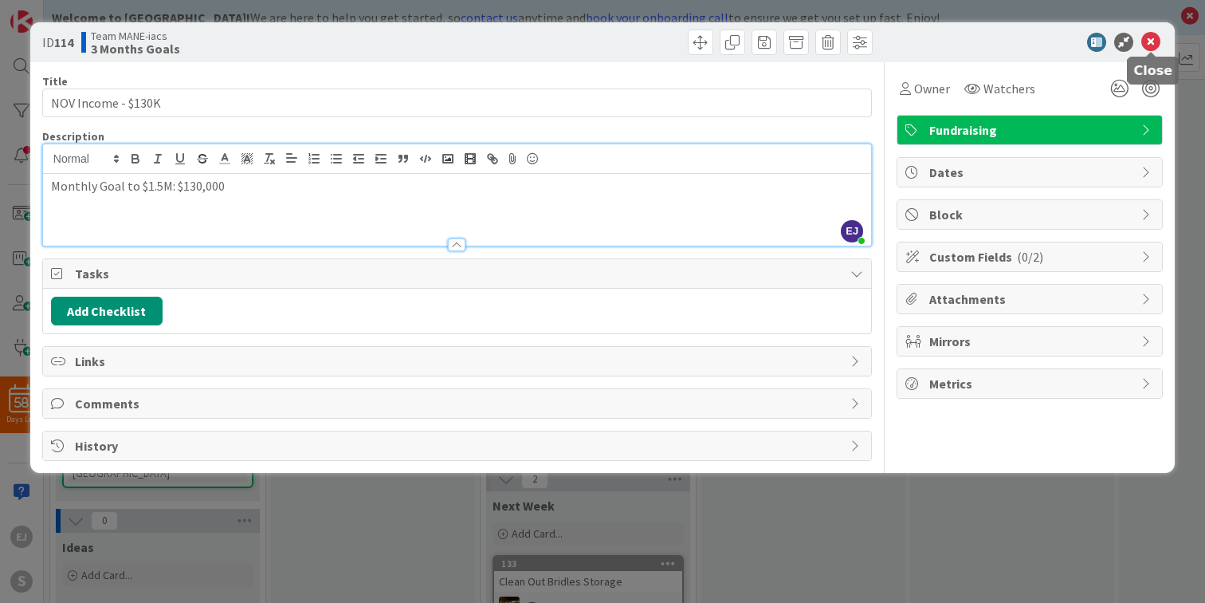
click at [1148, 42] on icon at bounding box center [1150, 42] width 19 height 19
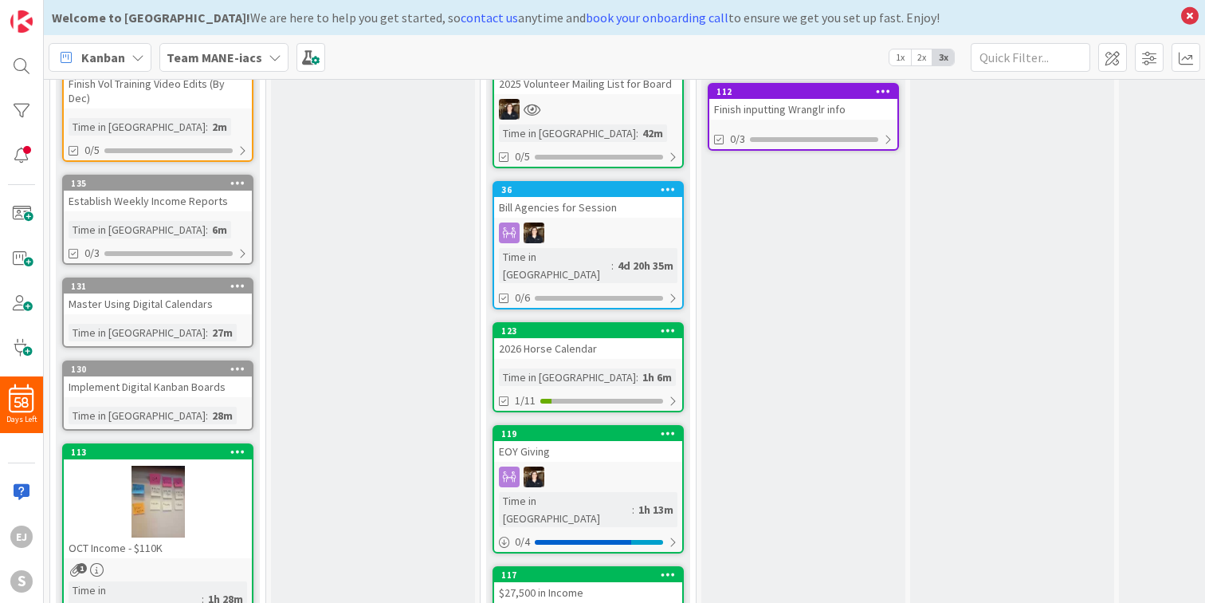
scroll to position [169, 0]
